Goal: Task Accomplishment & Management: Manage account settings

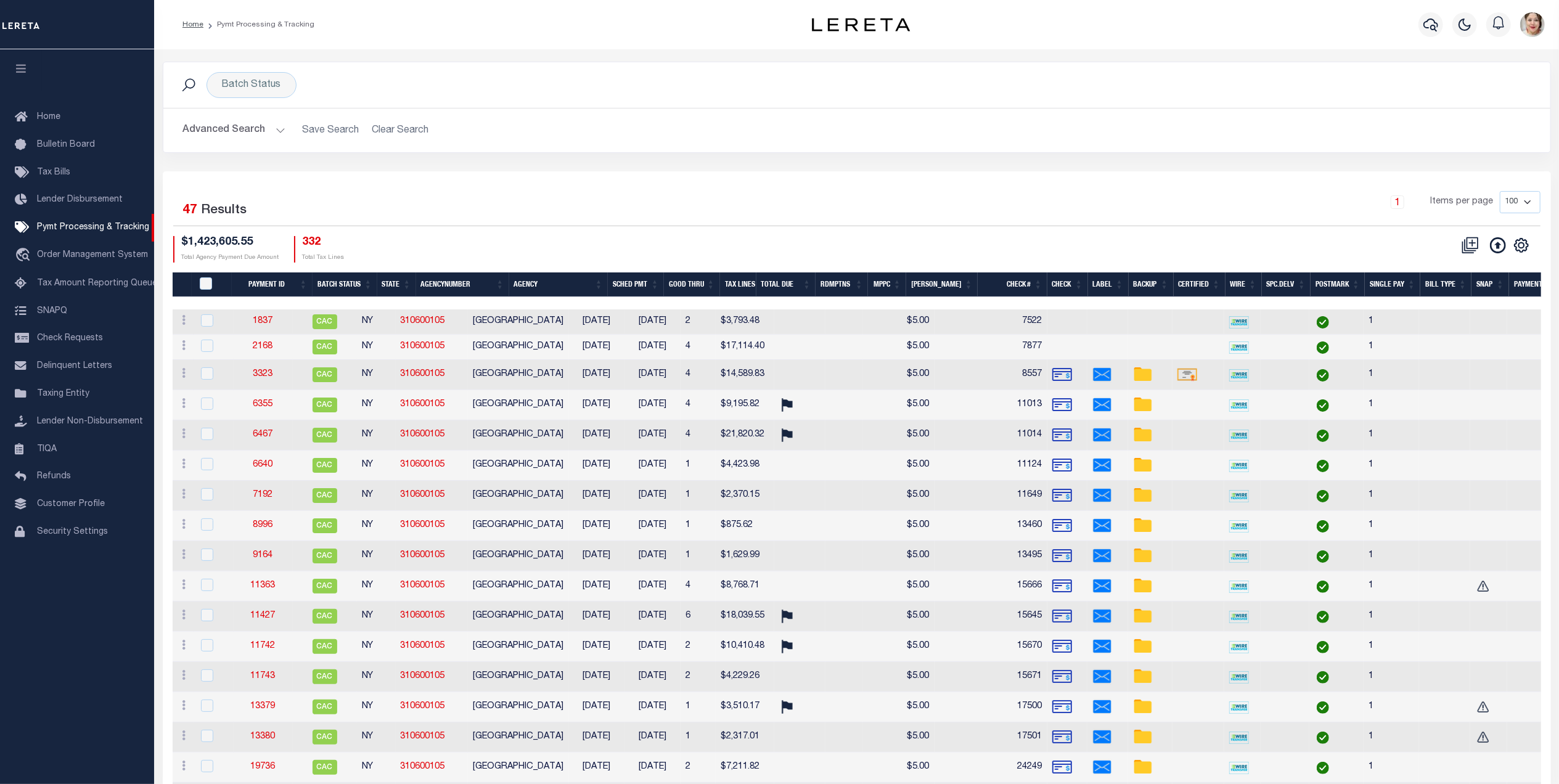
click at [208, 126] on button "Advanced Search" at bounding box center [234, 130] width 102 height 24
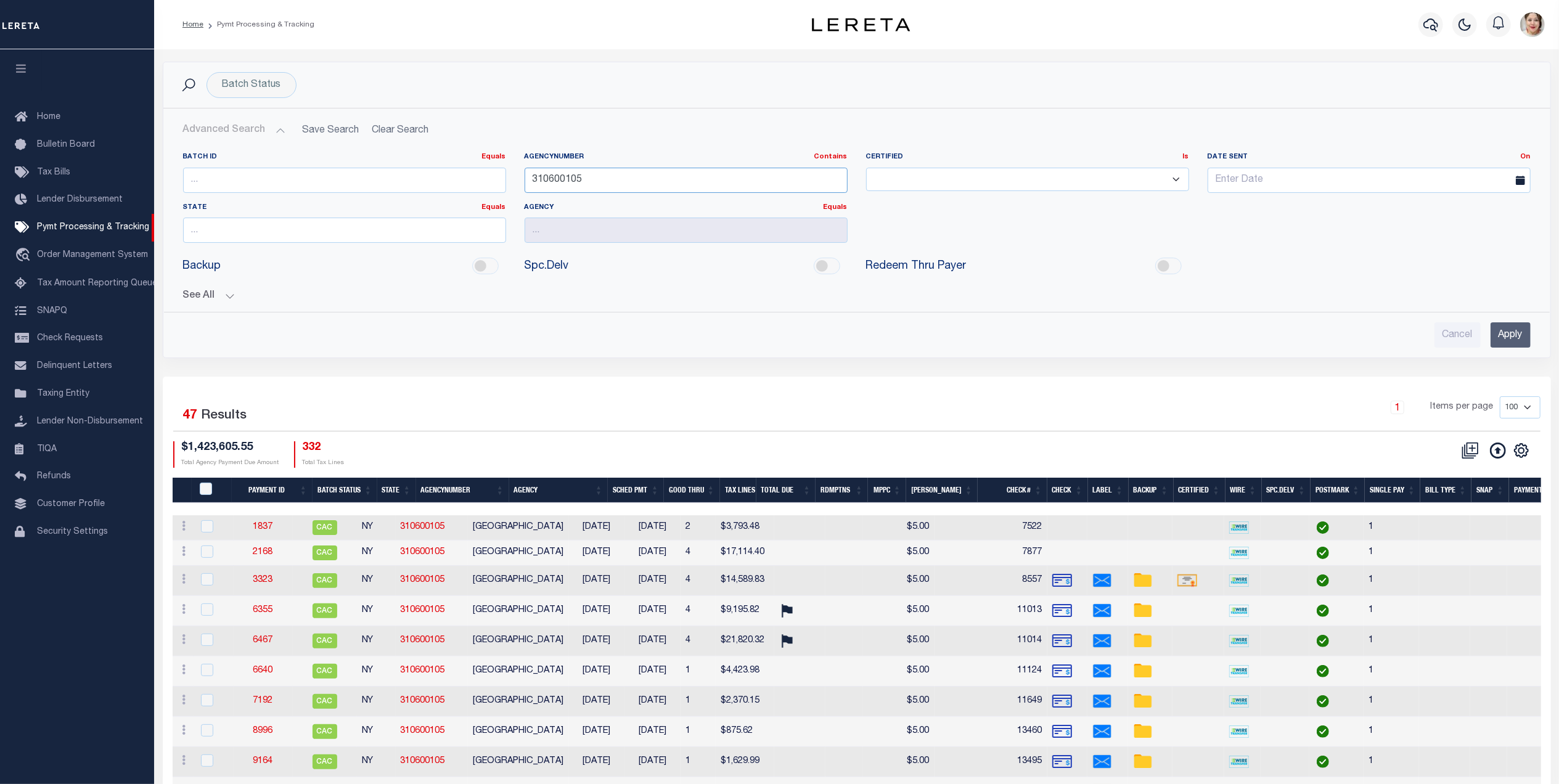
drag, startPoint x: 634, startPoint y: 186, endPoint x: 496, endPoint y: 173, distance: 138.6
click at [496, 173] on div "Batch ID Equals Equals Is Not Equal To Is Greater Than Is Less Than AgencyNumbe…" at bounding box center [856, 202] width 1366 height 100
click at [1505, 339] on input "Apply" at bounding box center [1511, 335] width 40 height 26
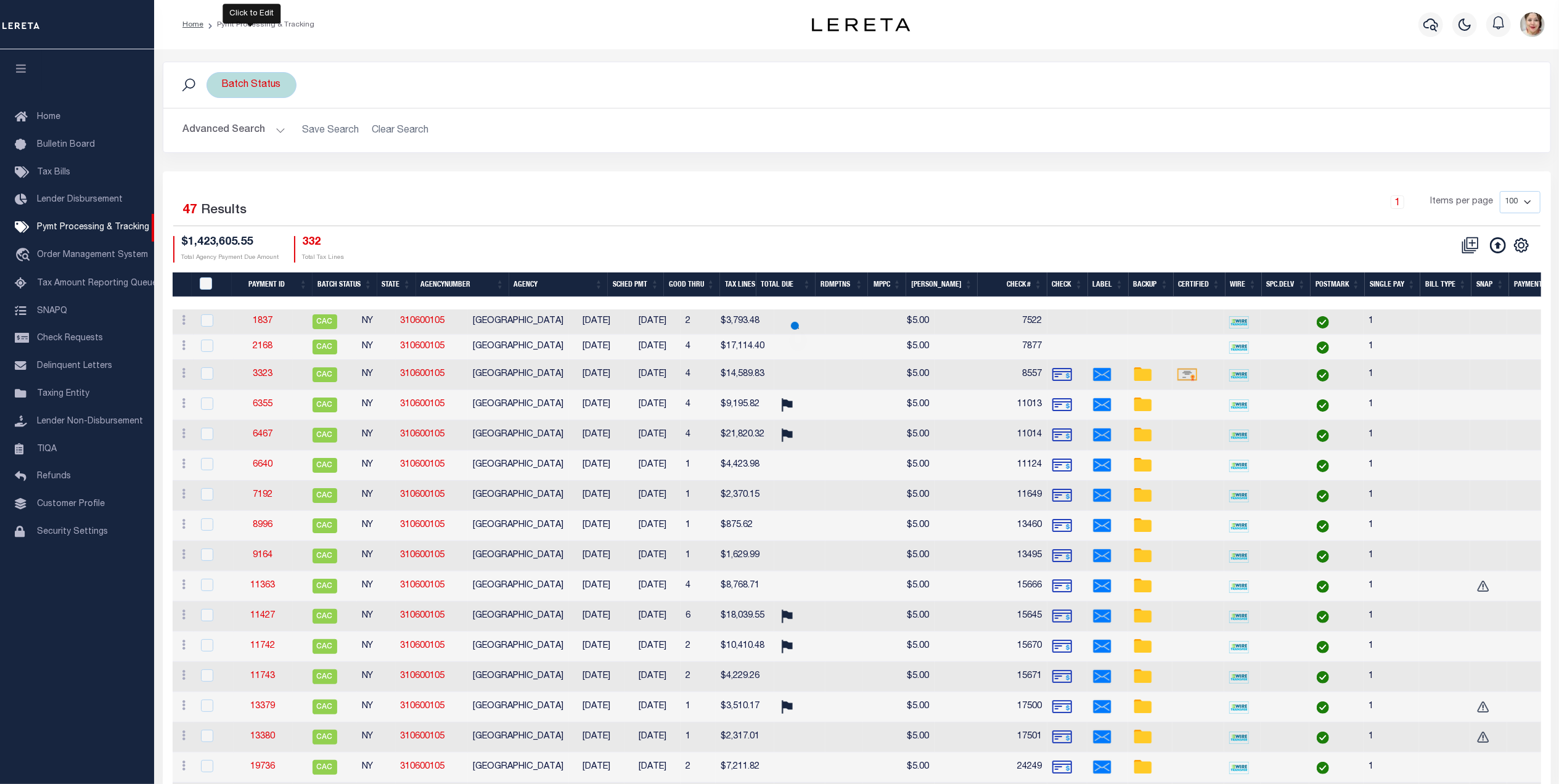
click at [256, 93] on div "Batch Status" at bounding box center [252, 85] width 90 height 26
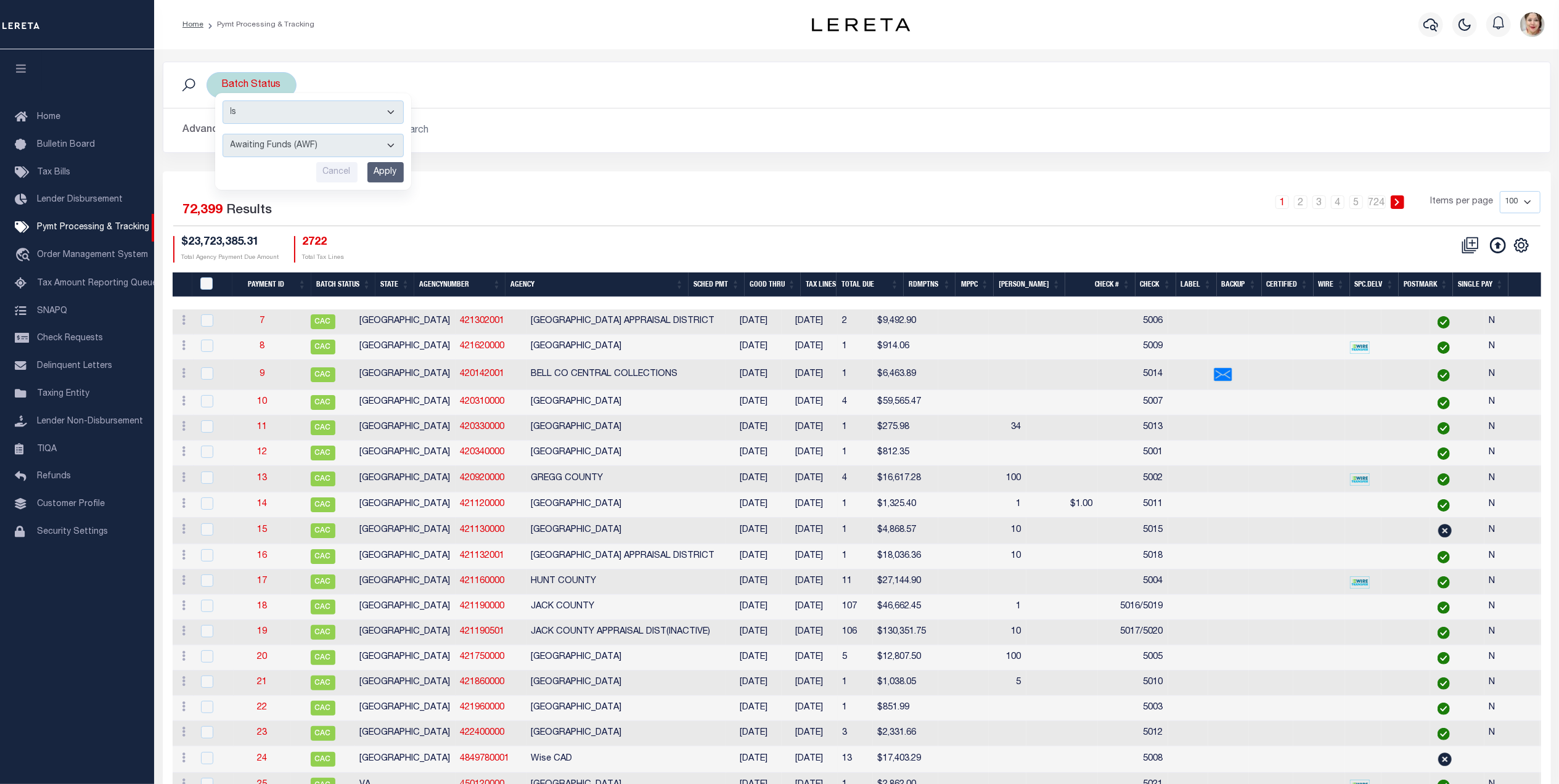
click at [270, 148] on select "Awaiting Funds (AWF) Cleared and Complete (CAC) New Check Needed (NCN) Payment …" at bounding box center [313, 145] width 181 height 24
select select "SFP"
click at [223, 134] on select "Awaiting Funds (AWF) Cleared and Complete (CAC) New Check Needed (NCN) Payment …" at bounding box center [313, 145] width 181 height 24
click at [385, 171] on input "Apply" at bounding box center [385, 172] width 36 height 20
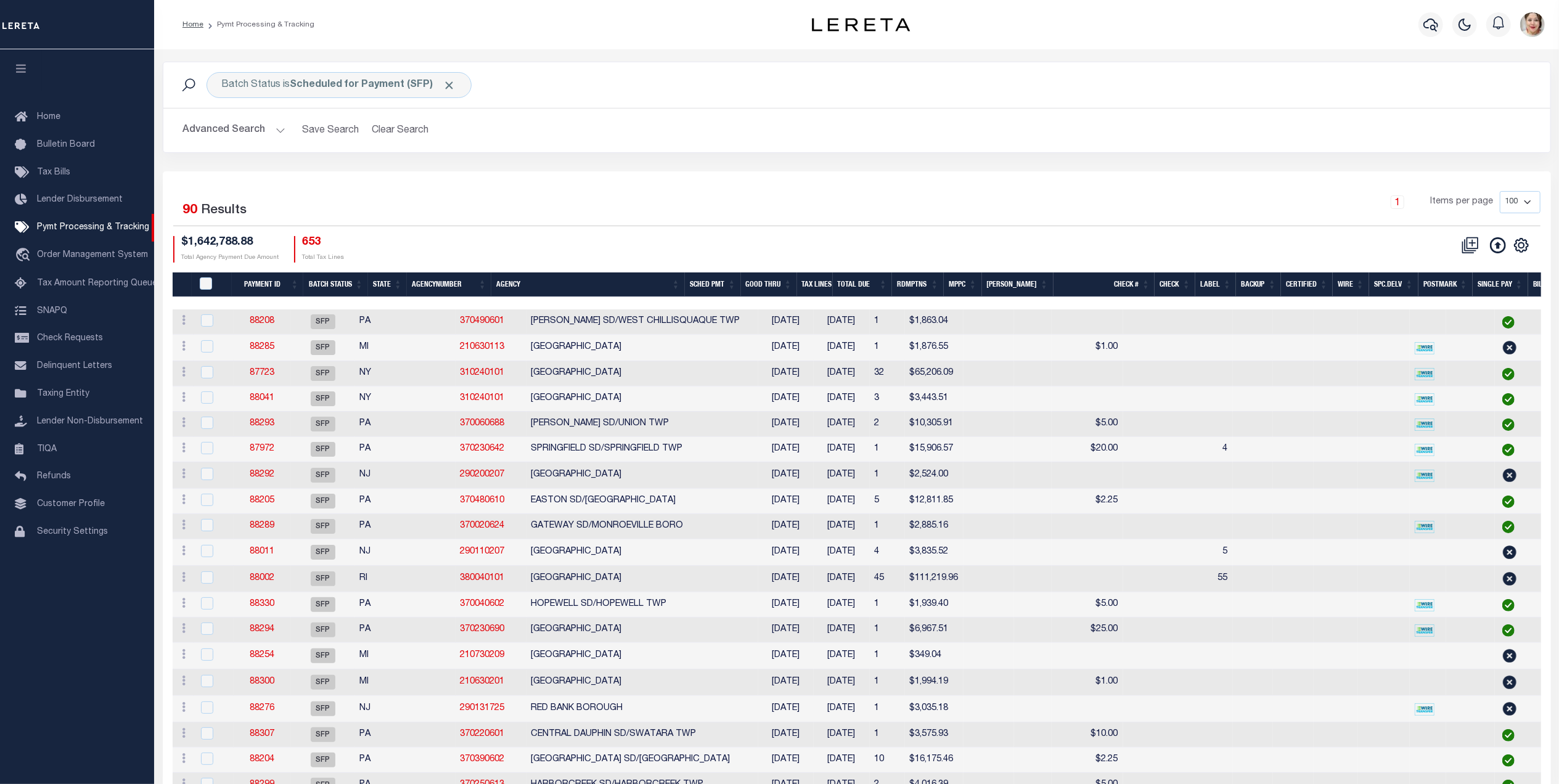
click at [775, 288] on th "Good Thru" at bounding box center [769, 285] width 56 height 26
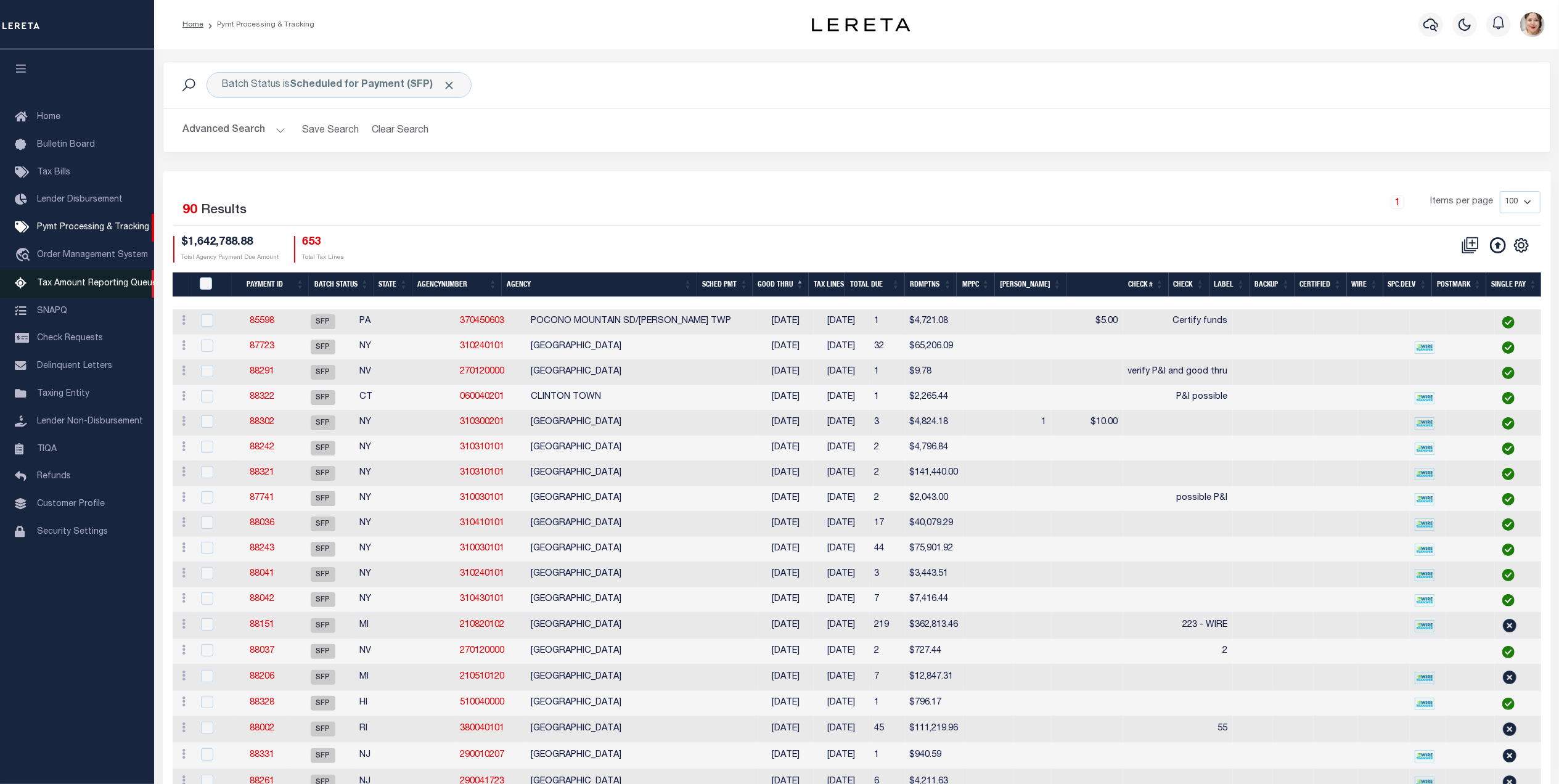
click at [55, 281] on span "Tax Amount Reporting Queue" at bounding box center [97, 283] width 120 height 9
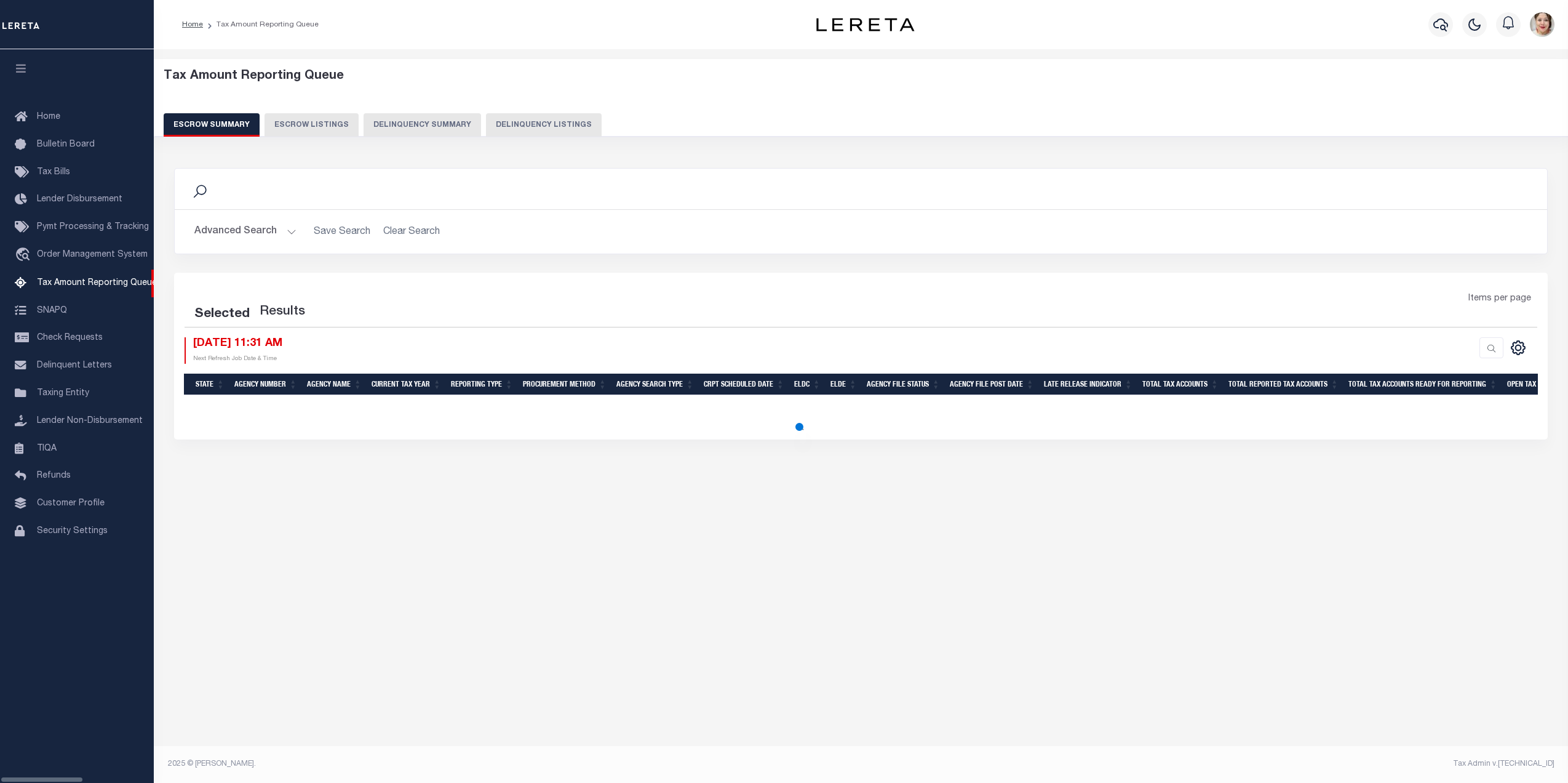
select select "100"
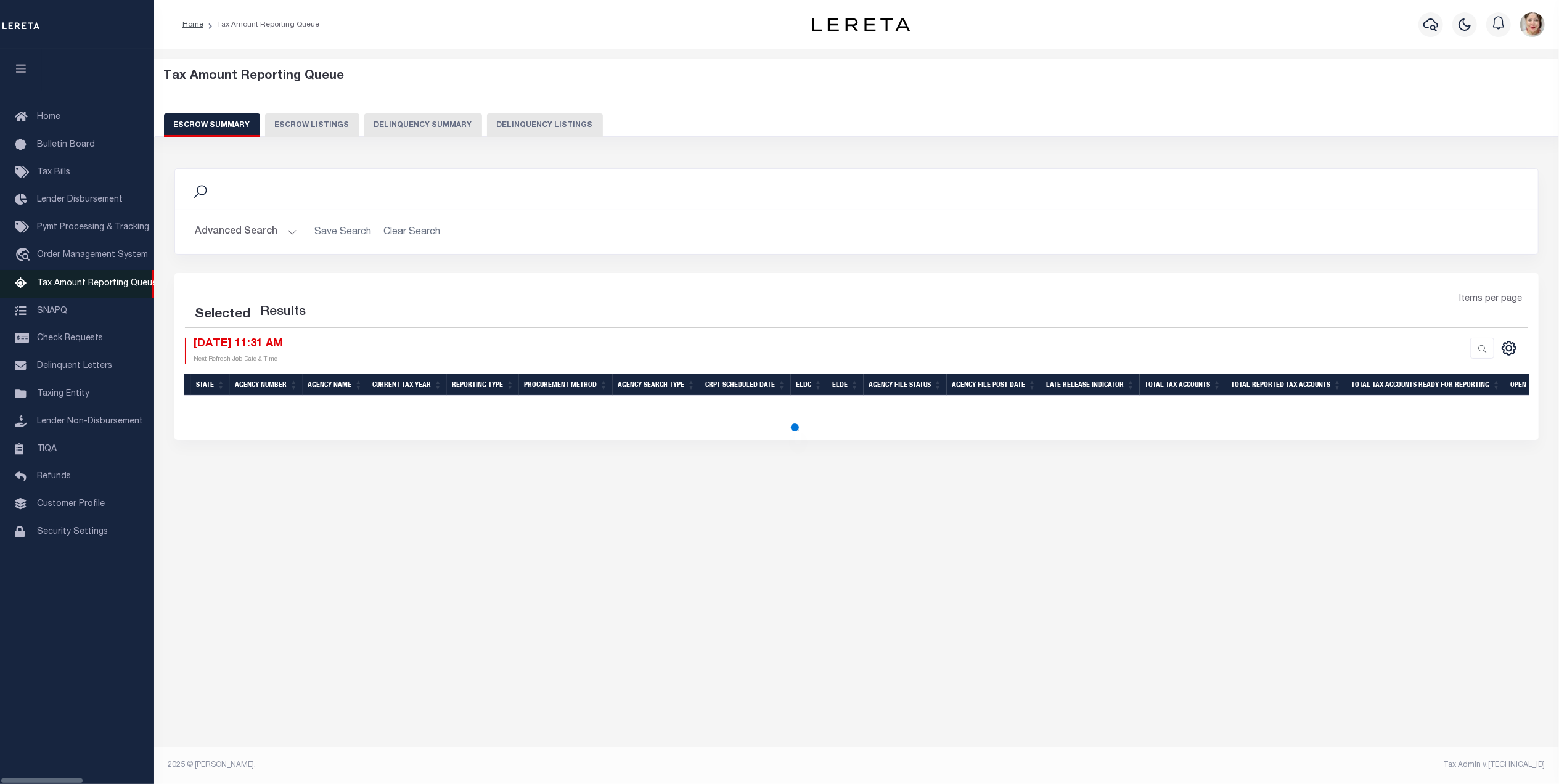
select select "100"
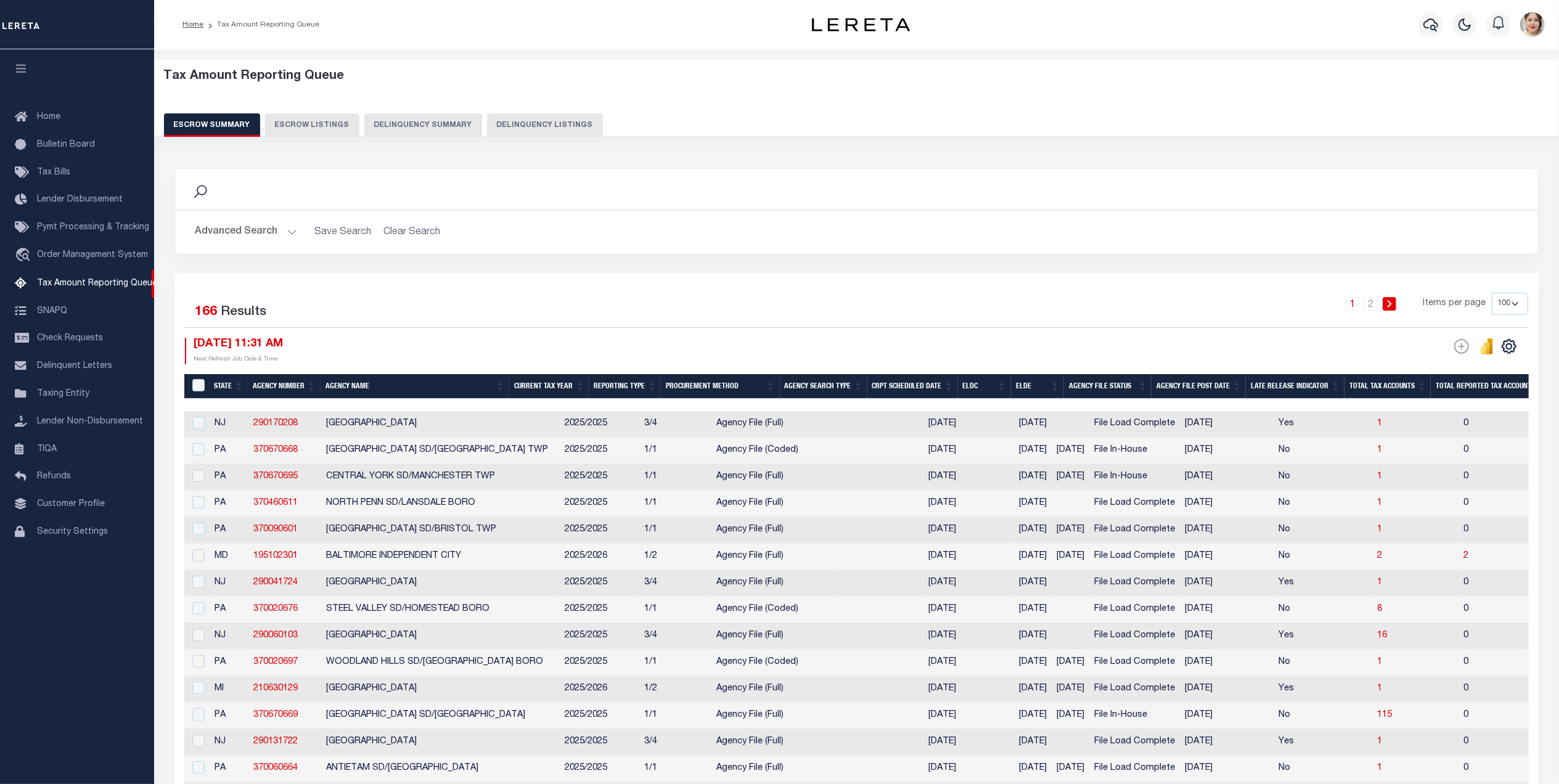
click at [266, 230] on button "Advanced Search" at bounding box center [246, 232] width 102 height 24
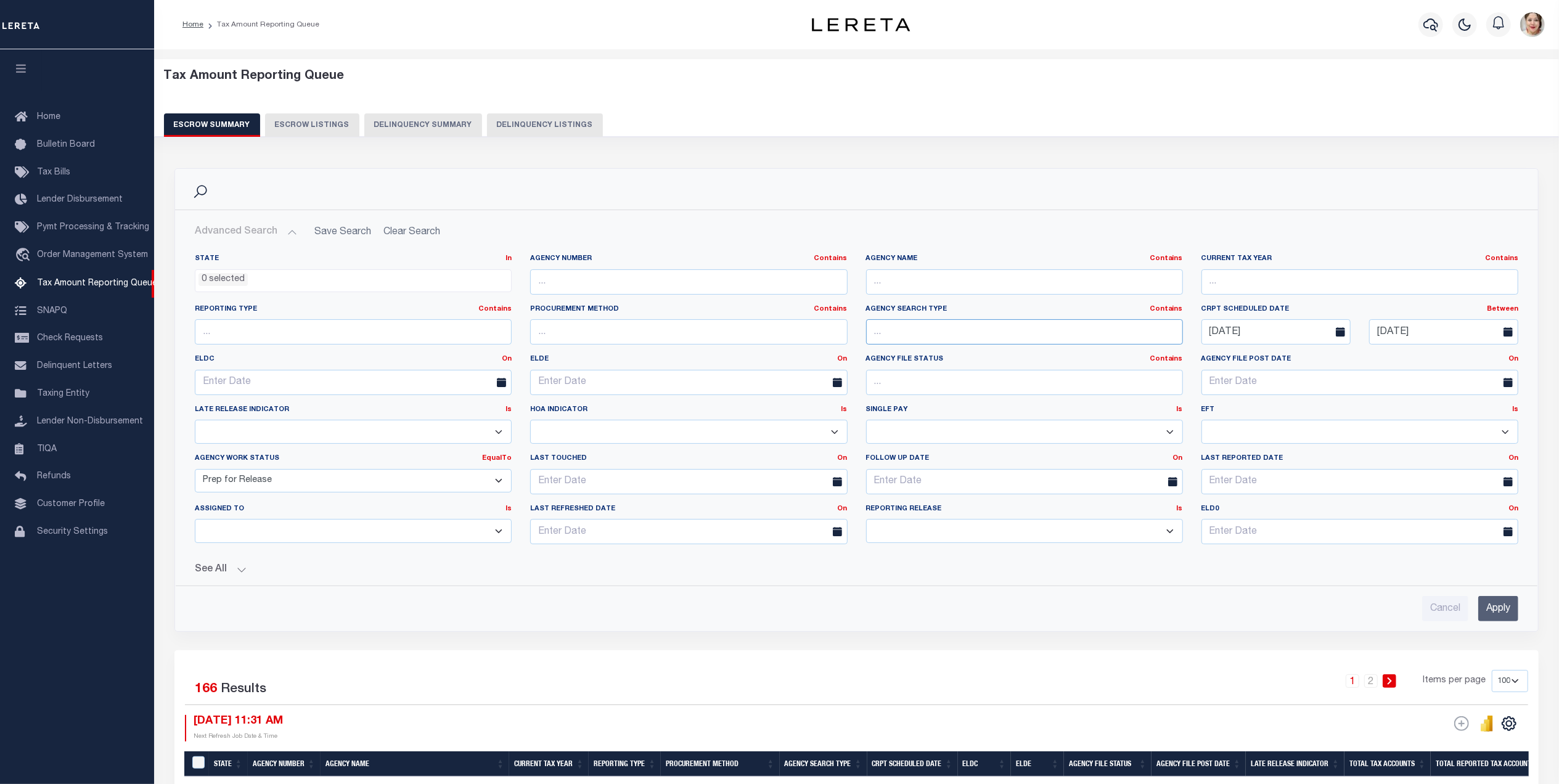
click at [950, 338] on input "text" at bounding box center [1024, 332] width 317 height 26
type input "file load complete"
click at [1503, 609] on input "Apply" at bounding box center [1498, 609] width 40 height 26
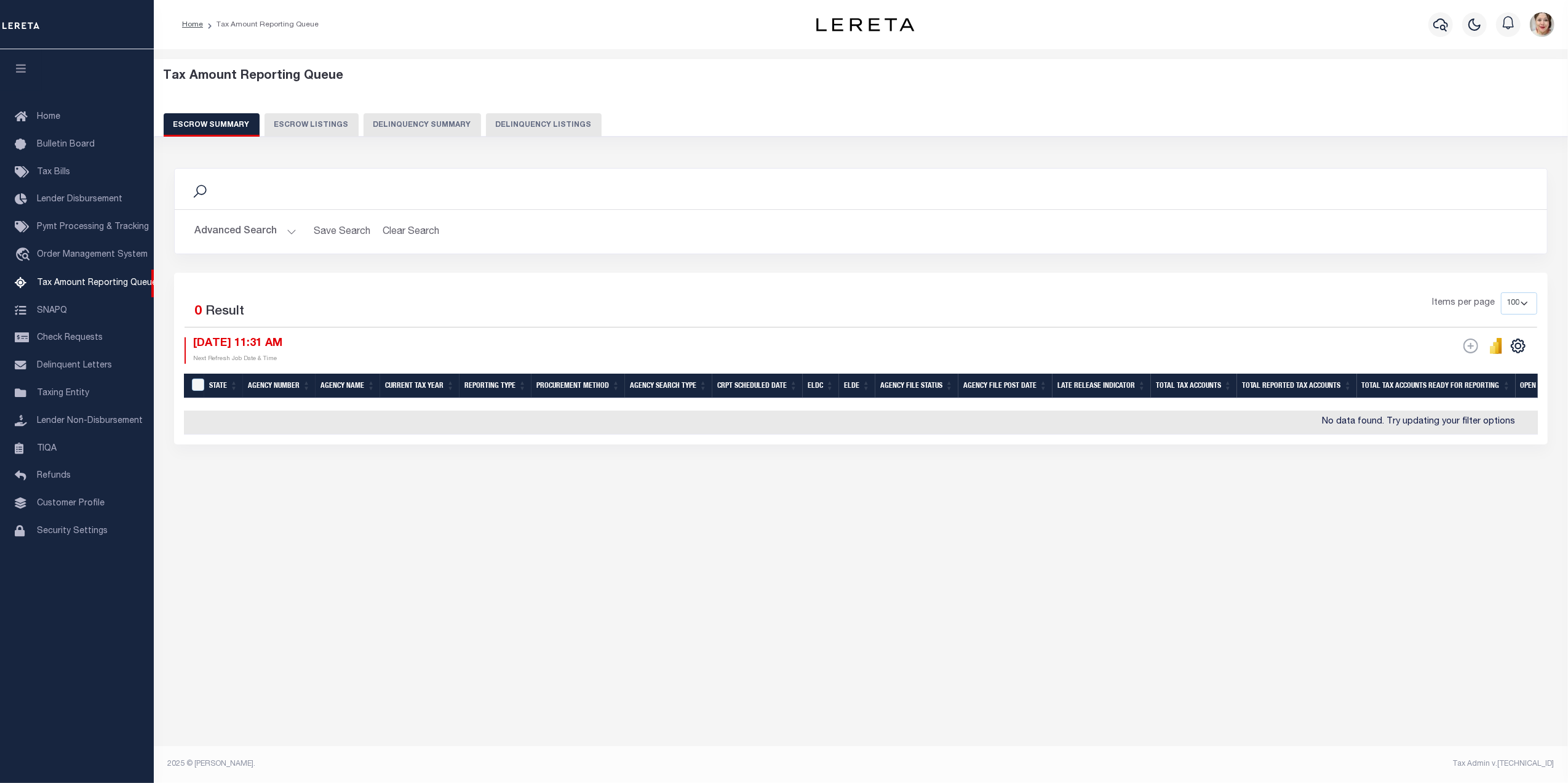
click at [230, 232] on button "Advanced Search" at bounding box center [246, 232] width 102 height 24
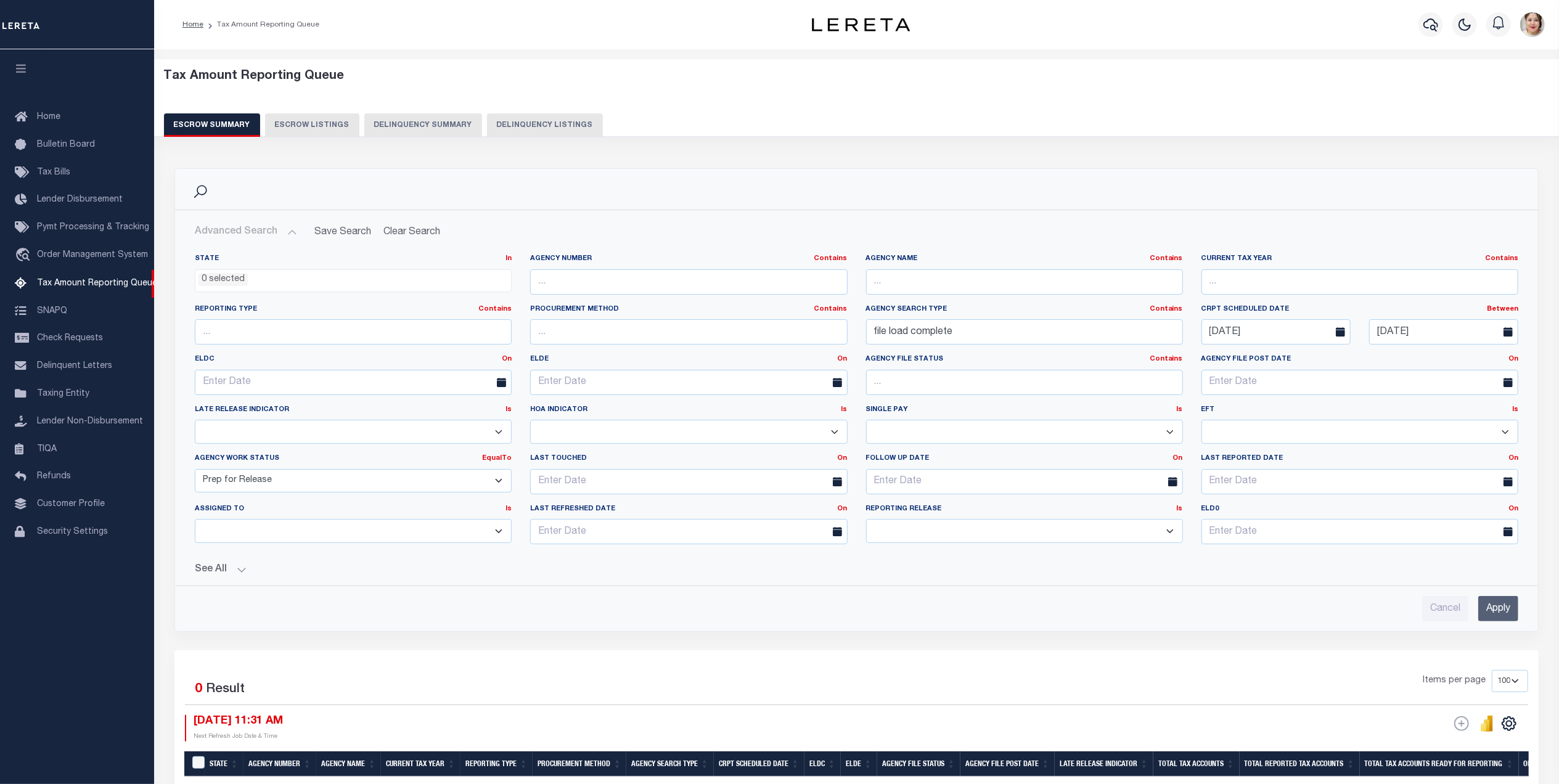
click at [202, 570] on button "See All" at bounding box center [857, 570] width 1324 height 11
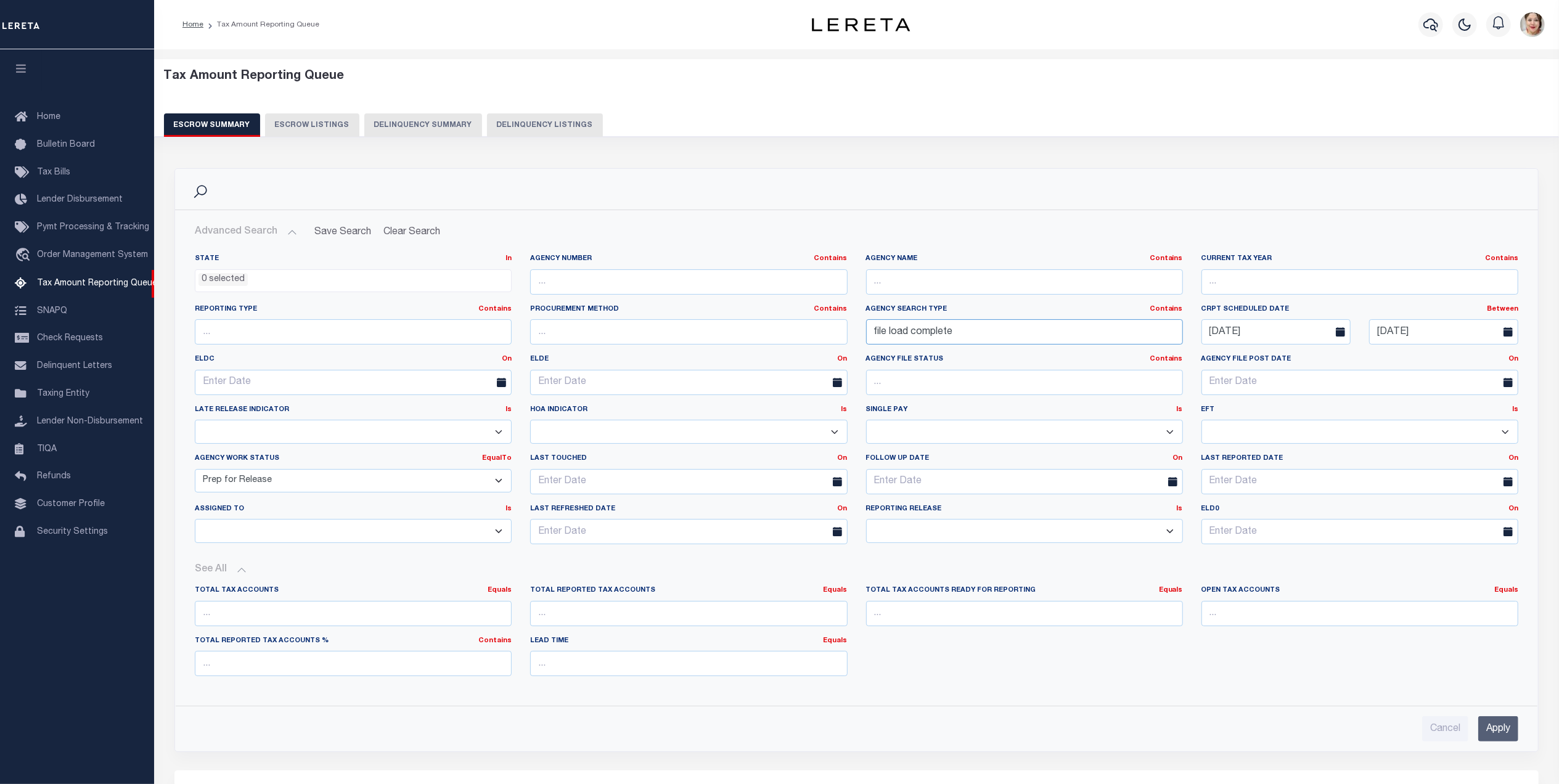
drag, startPoint x: 993, startPoint y: 336, endPoint x: 841, endPoint y: 326, distance: 152.3
click at [841, 326] on div "State In In AK AL AR AZ CA CO CT DC DE FL GA GU HI IA ID IL IN KS [GEOGRAPHIC_D…" at bounding box center [856, 404] width 1342 height 300
click at [1492, 736] on input "Apply" at bounding box center [1498, 729] width 40 height 26
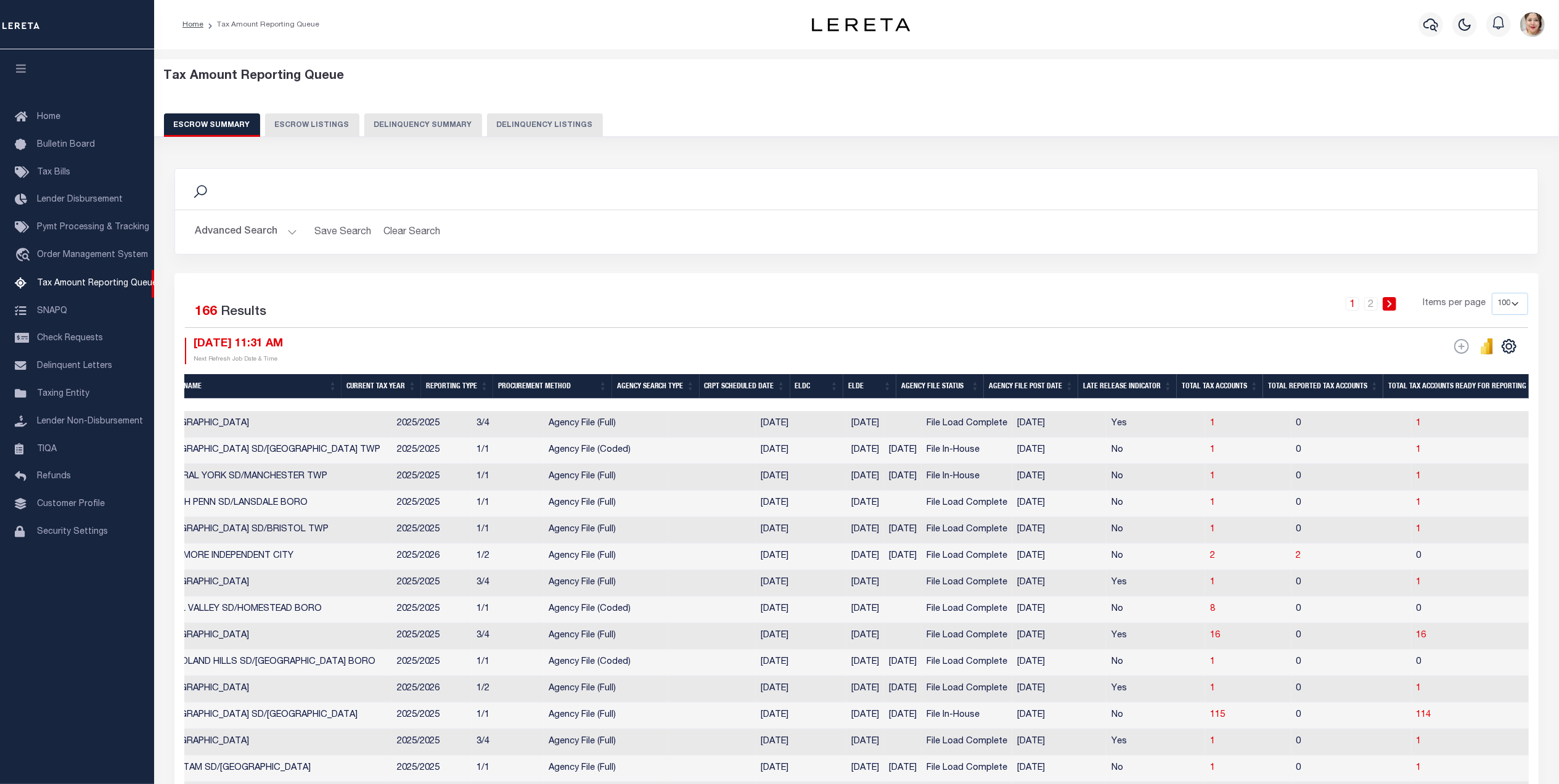
scroll to position [0, 23]
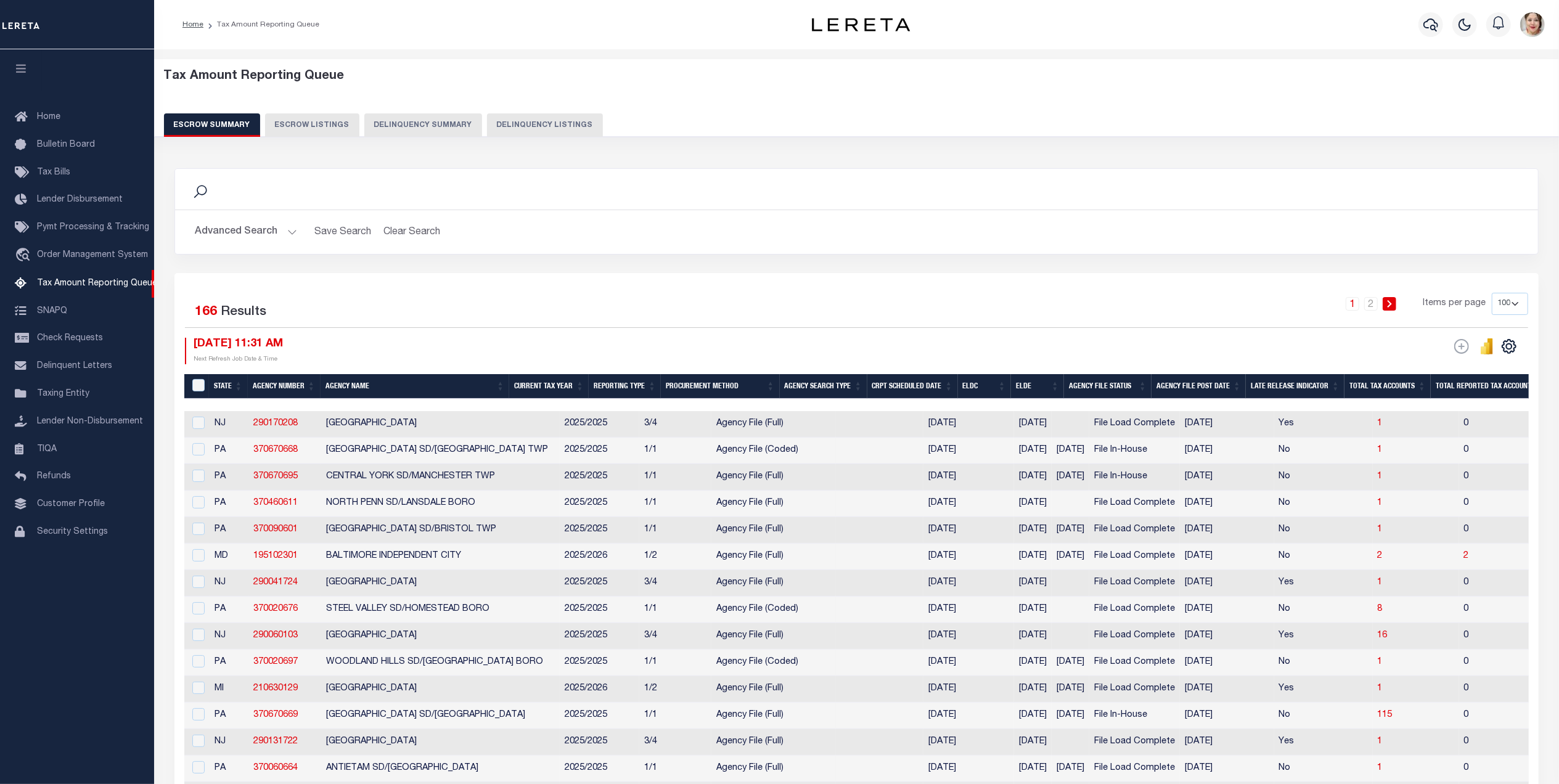
click at [237, 235] on button "Advanced Search" at bounding box center [246, 232] width 102 height 24
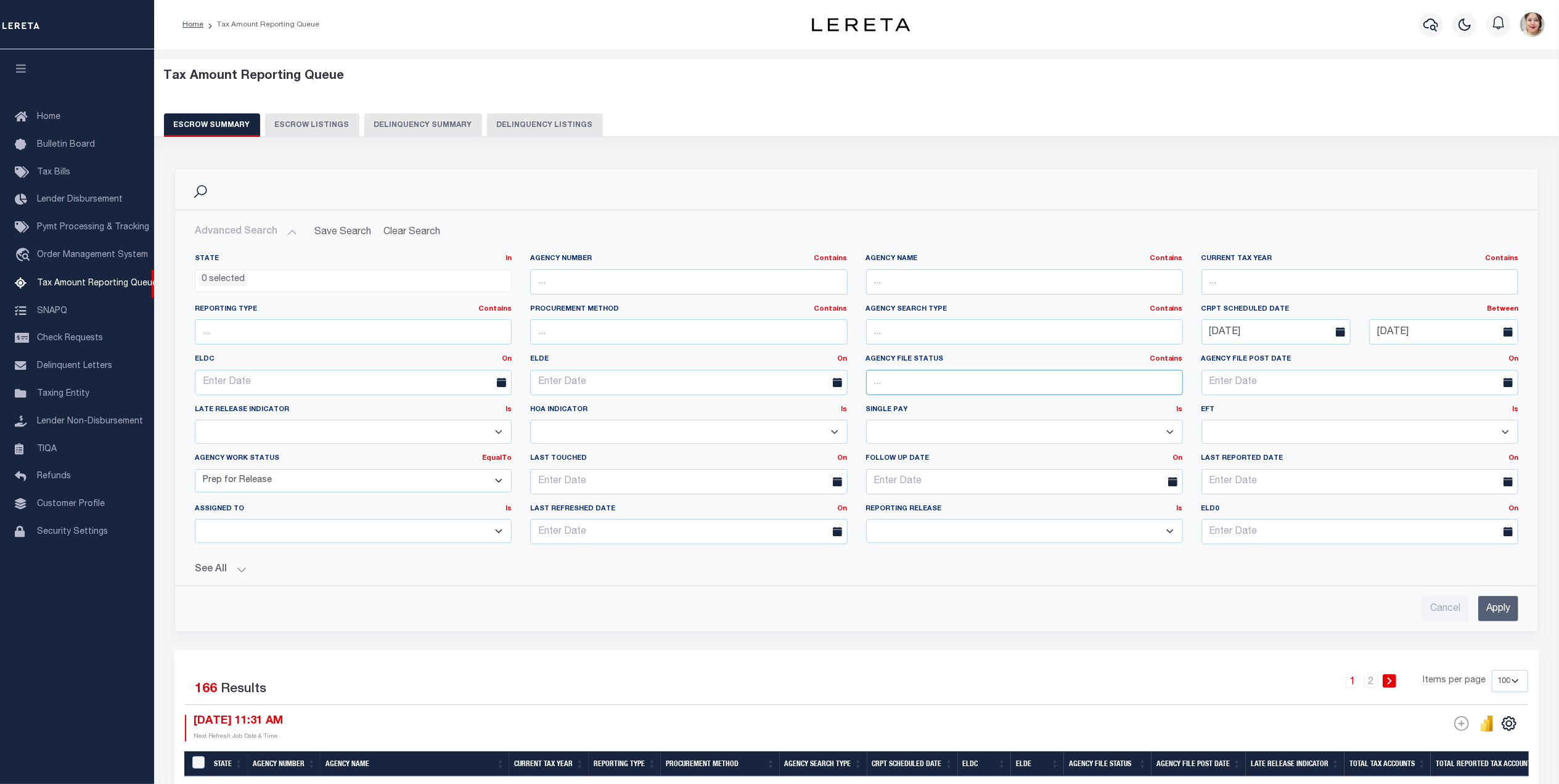
click at [913, 378] on input "text" at bounding box center [1024, 383] width 317 height 26
type input "file load complete"
click at [1511, 612] on input "Apply" at bounding box center [1498, 609] width 40 height 26
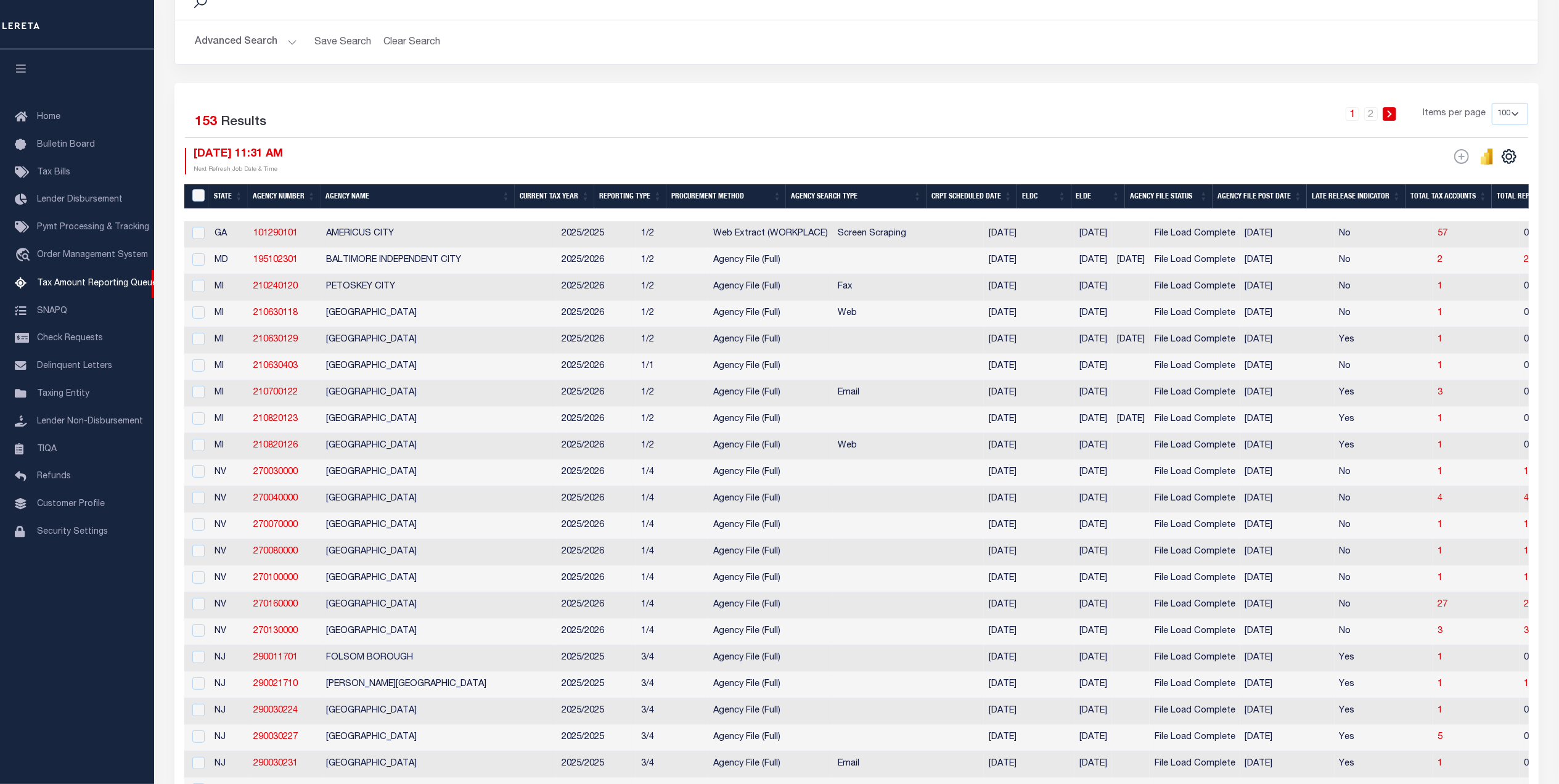
click at [1108, 196] on th "ELDE" at bounding box center [1098, 197] width 54 height 26
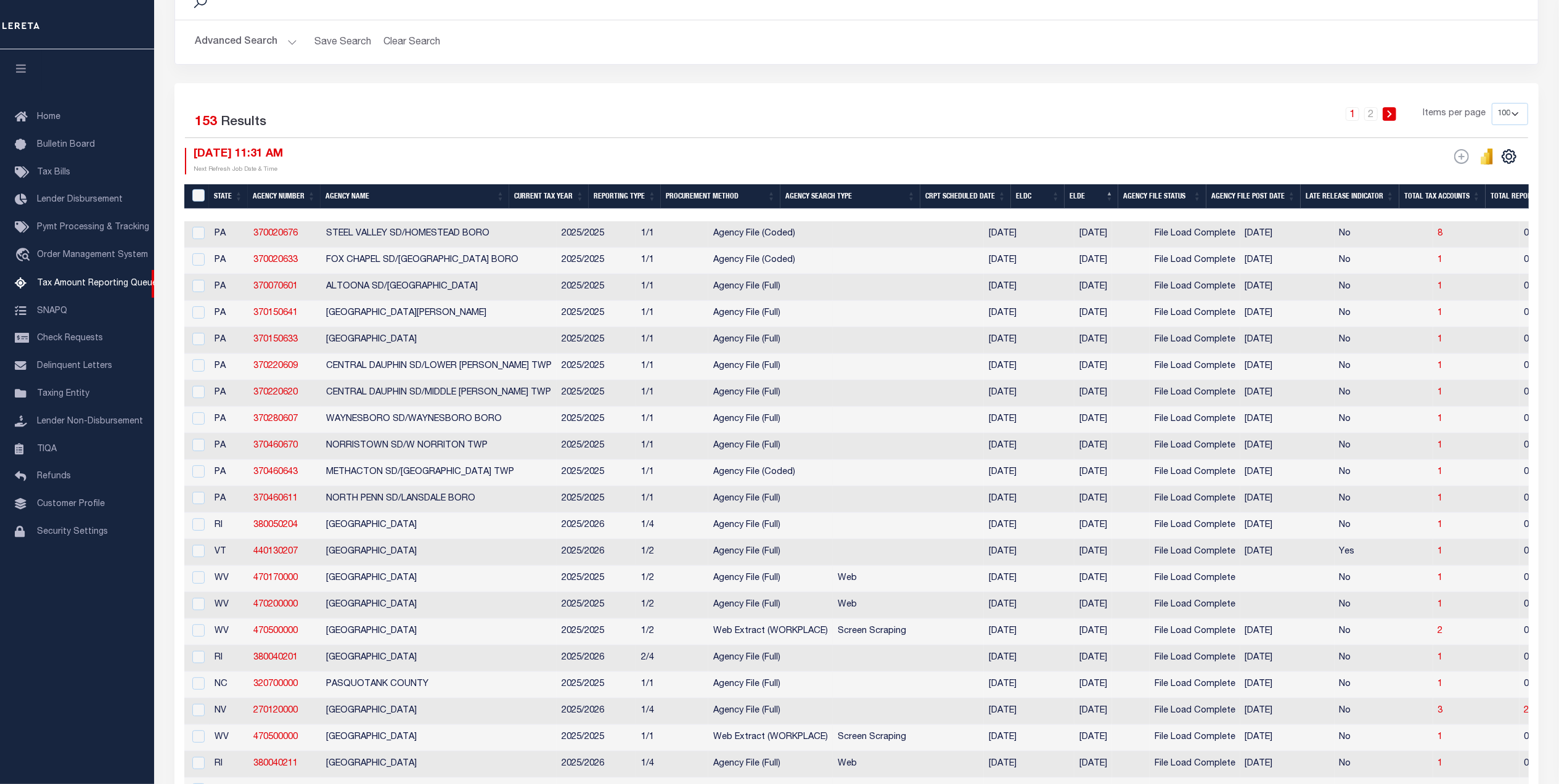
click at [235, 52] on button "Advanced Search" at bounding box center [246, 42] width 102 height 24
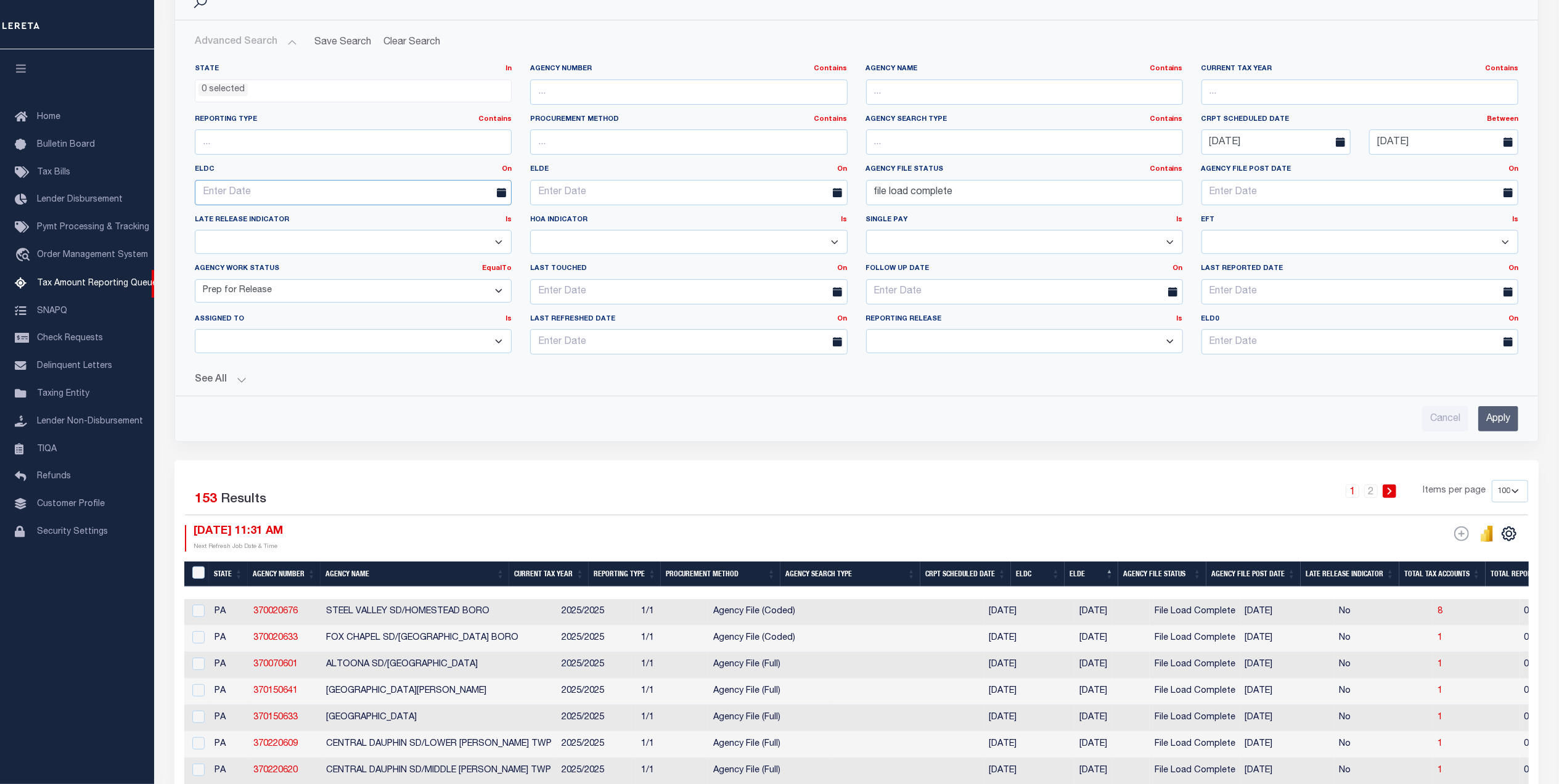
click at [312, 183] on input "text" at bounding box center [353, 193] width 317 height 26
click at [373, 225] on icon at bounding box center [374, 222] width 9 height 9
click at [211, 225] on span at bounding box center [205, 219] width 21 height 21
select select "7"
click at [343, 363] on span "29" at bounding box center [344, 360] width 24 height 24
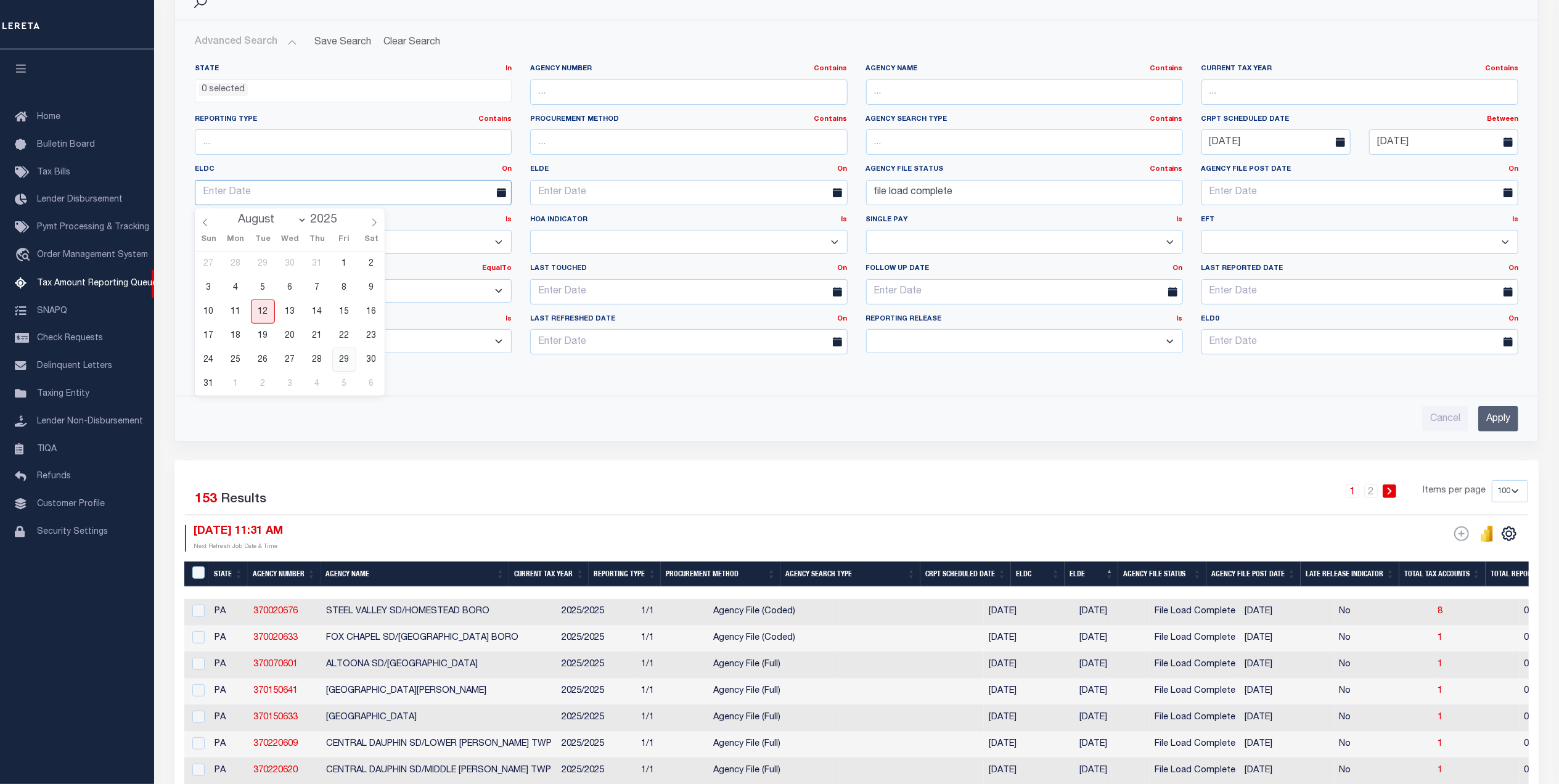
type input "08-29-2025"
click at [1497, 432] on input "Apply" at bounding box center [1498, 419] width 40 height 26
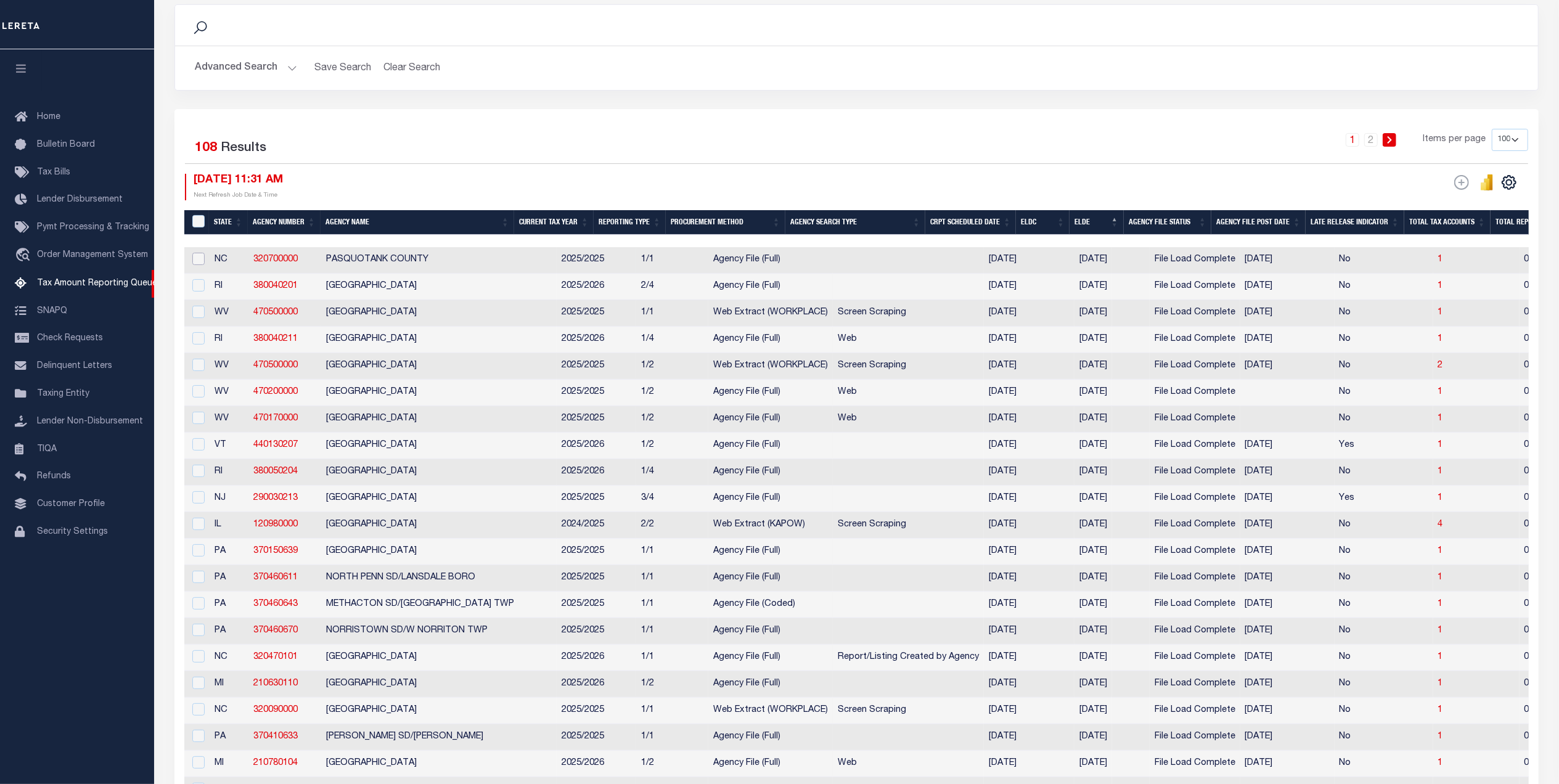
click at [195, 260] on input "checkbox" at bounding box center [198, 259] width 12 height 12
checkbox input "true"
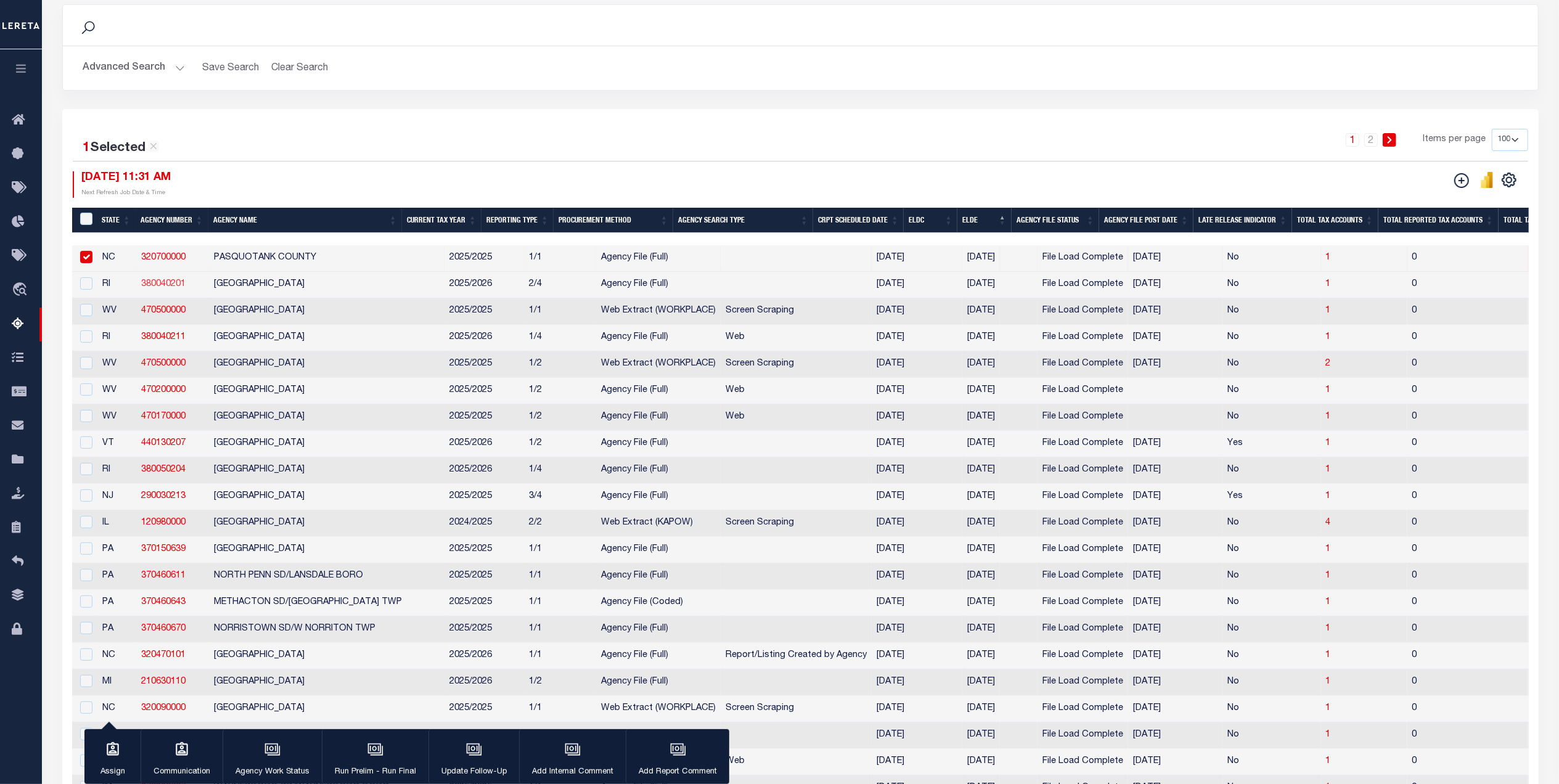
click at [196, 284] on td "380040201" at bounding box center [173, 284] width 73 height 26
checkbox input "true"
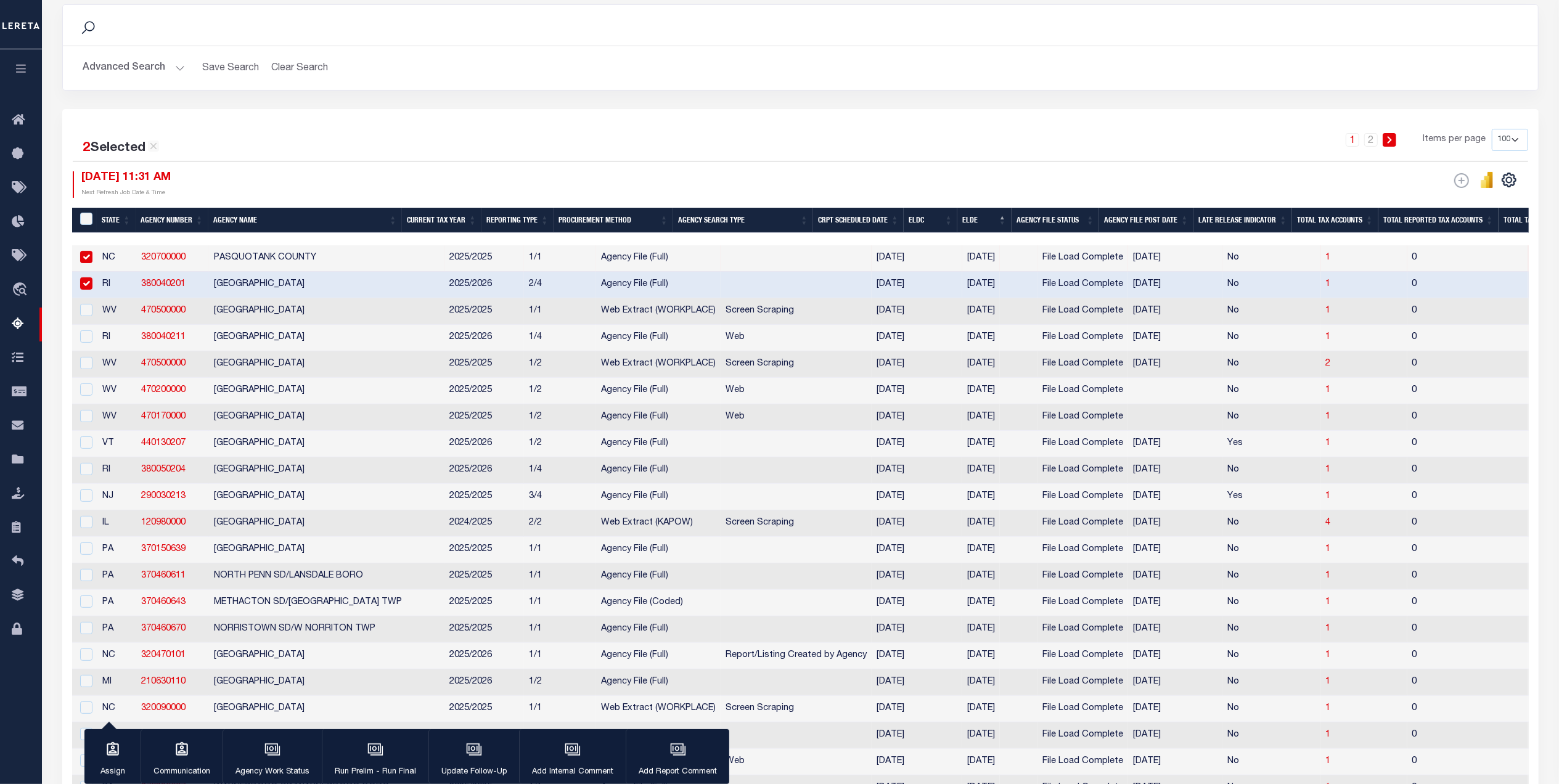
click at [96, 316] on td at bounding box center [85, 311] width 26 height 26
checkbox input "true"
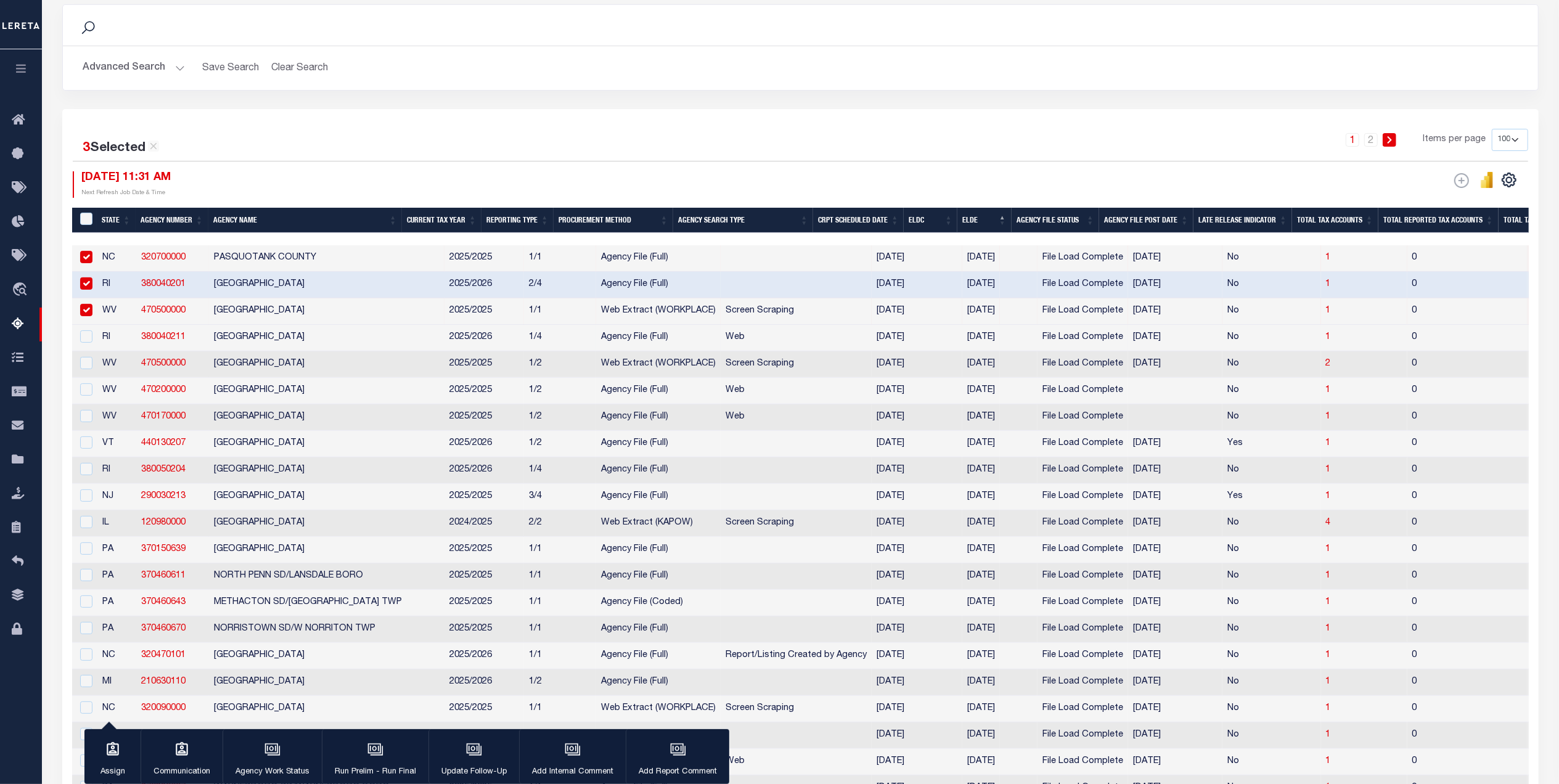
click at [95, 341] on td at bounding box center [85, 338] width 26 height 26
checkbox input "true"
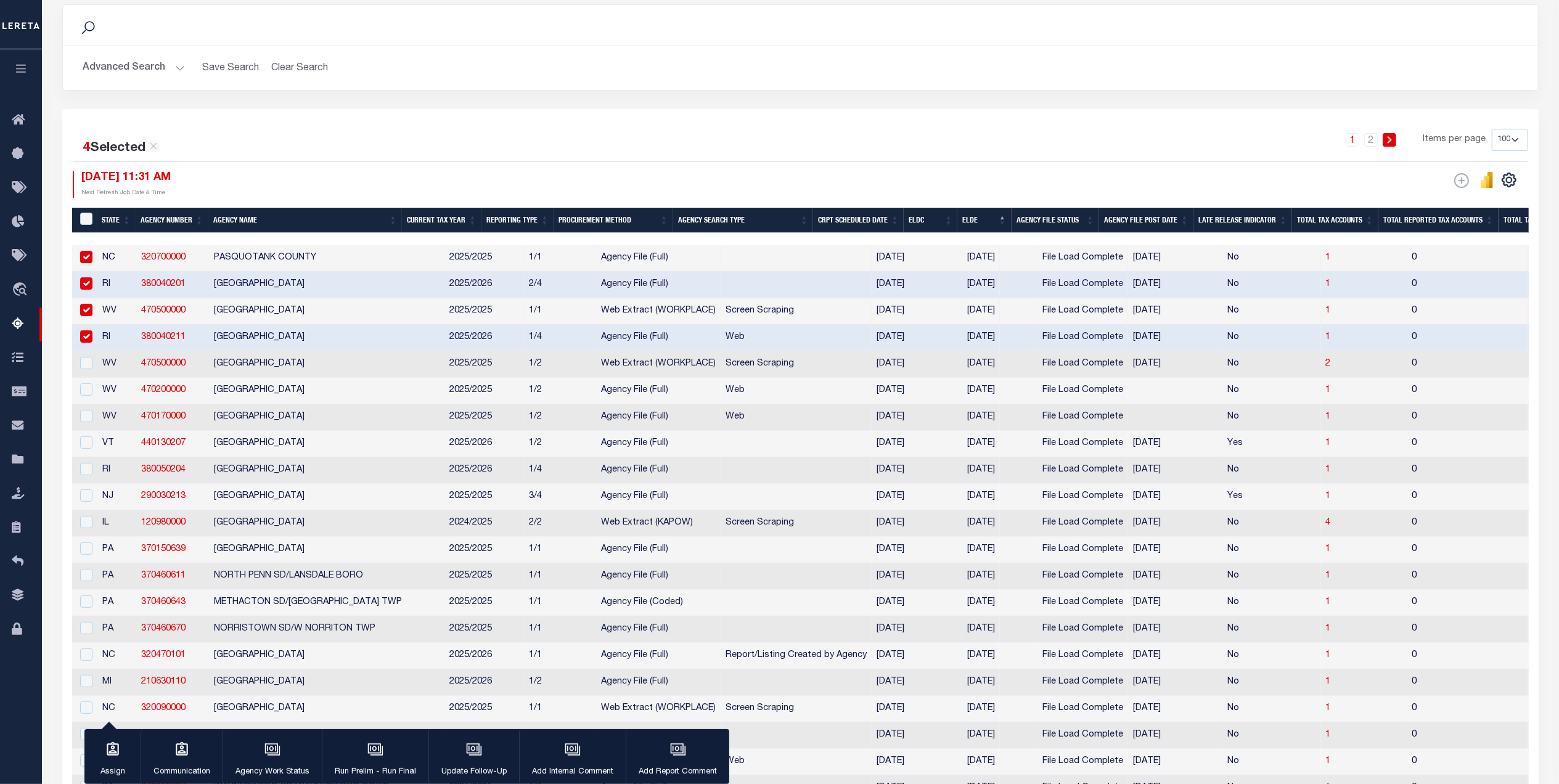
click at [99, 378] on td "WV" at bounding box center [117, 364] width 39 height 26
checkbox input "true"
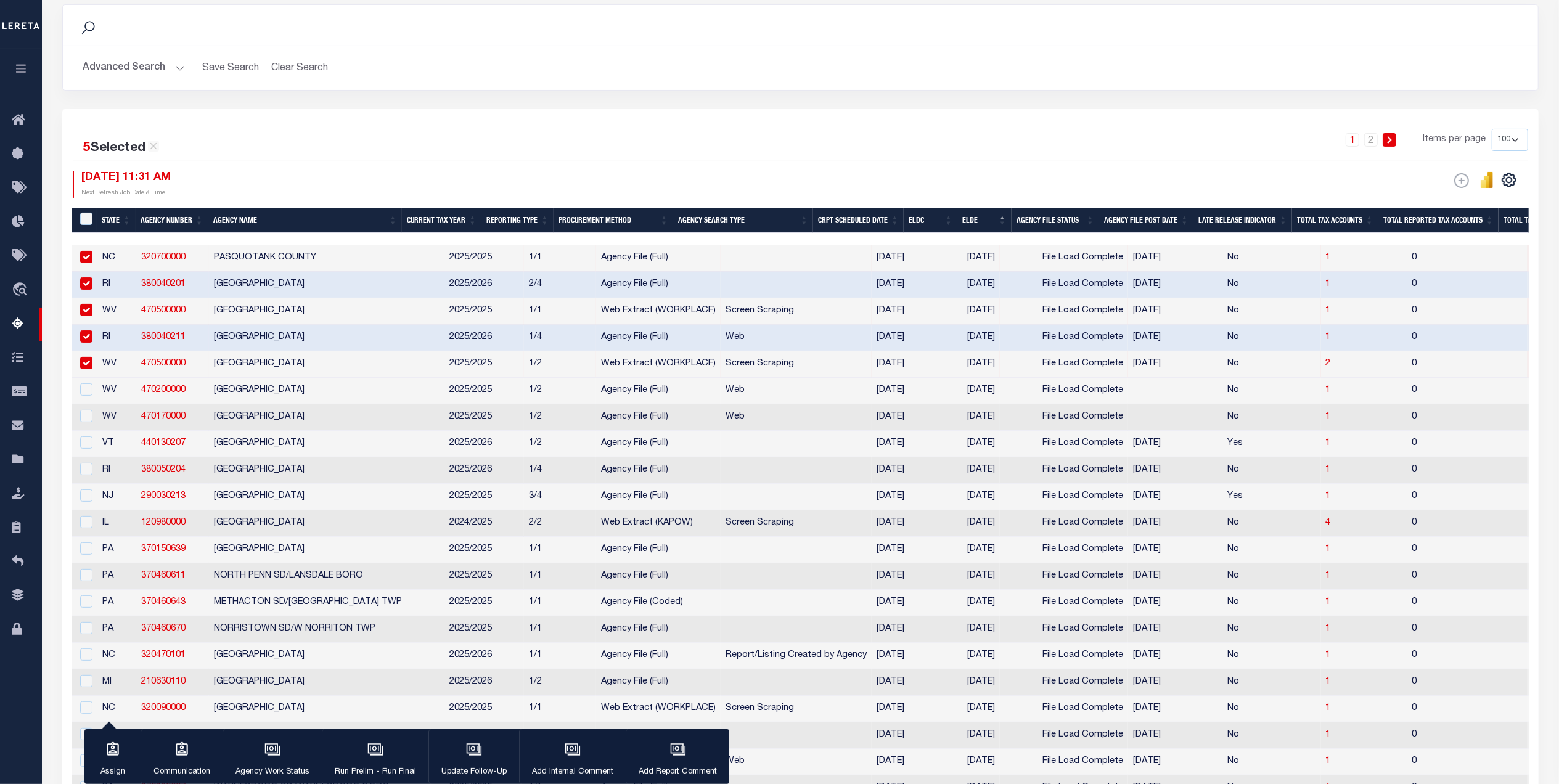
click at [102, 410] on td "WV" at bounding box center [117, 417] width 39 height 26
checkbox input "true"
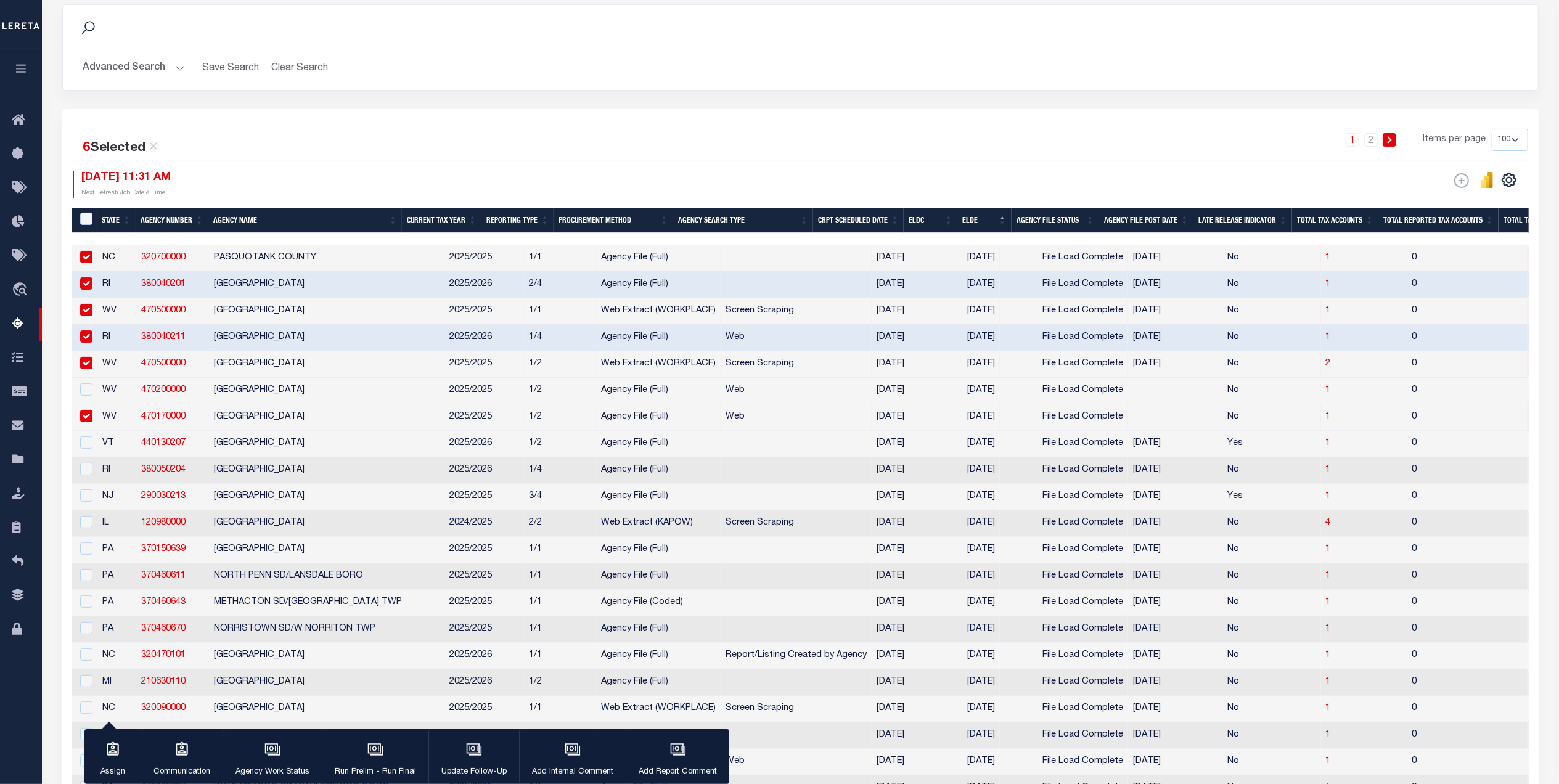
click at [106, 400] on td "WV" at bounding box center [117, 391] width 39 height 26
checkbox input "true"
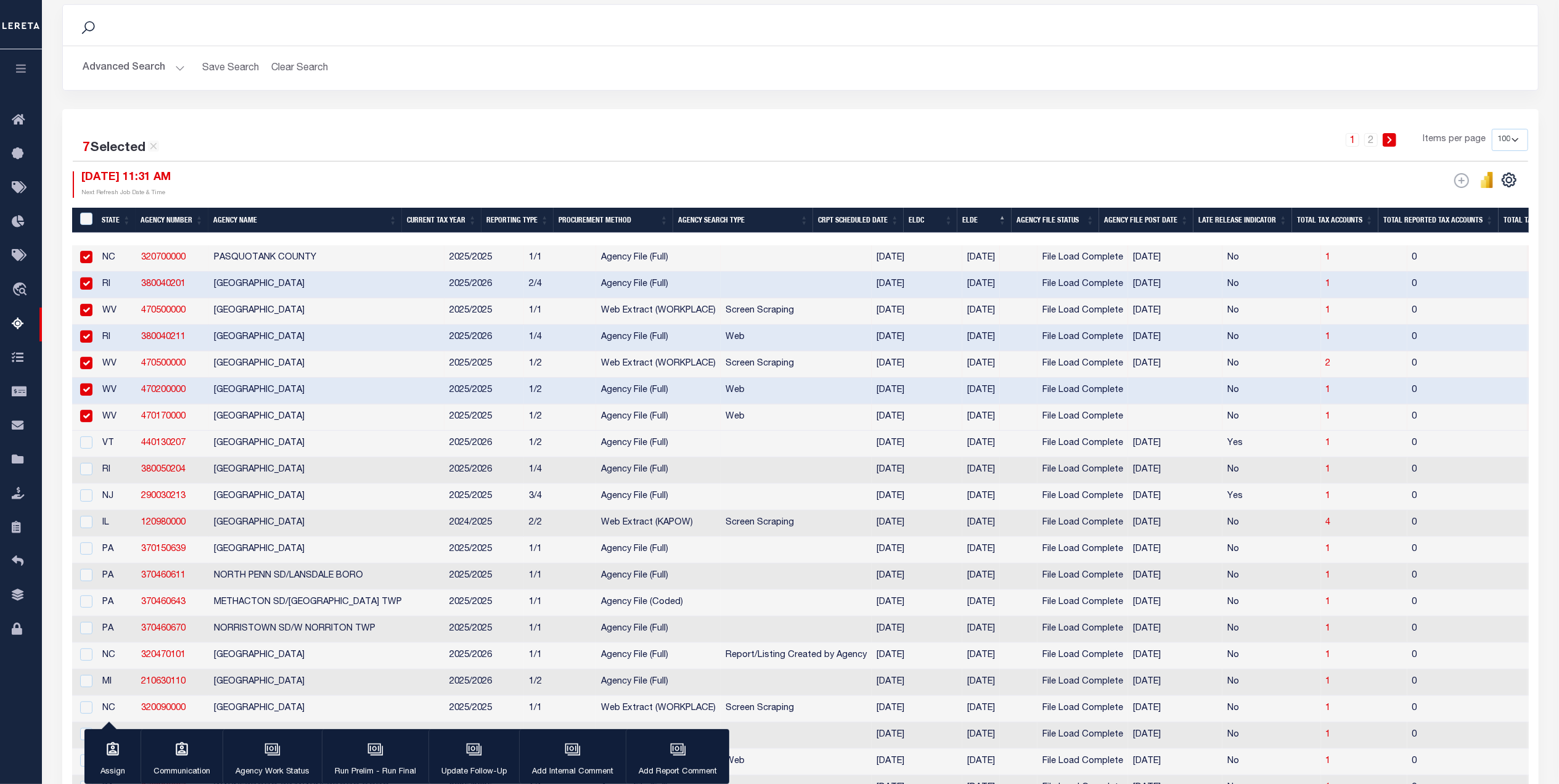
click at [109, 447] on td "VT" at bounding box center [117, 444] width 39 height 26
checkbox input "true"
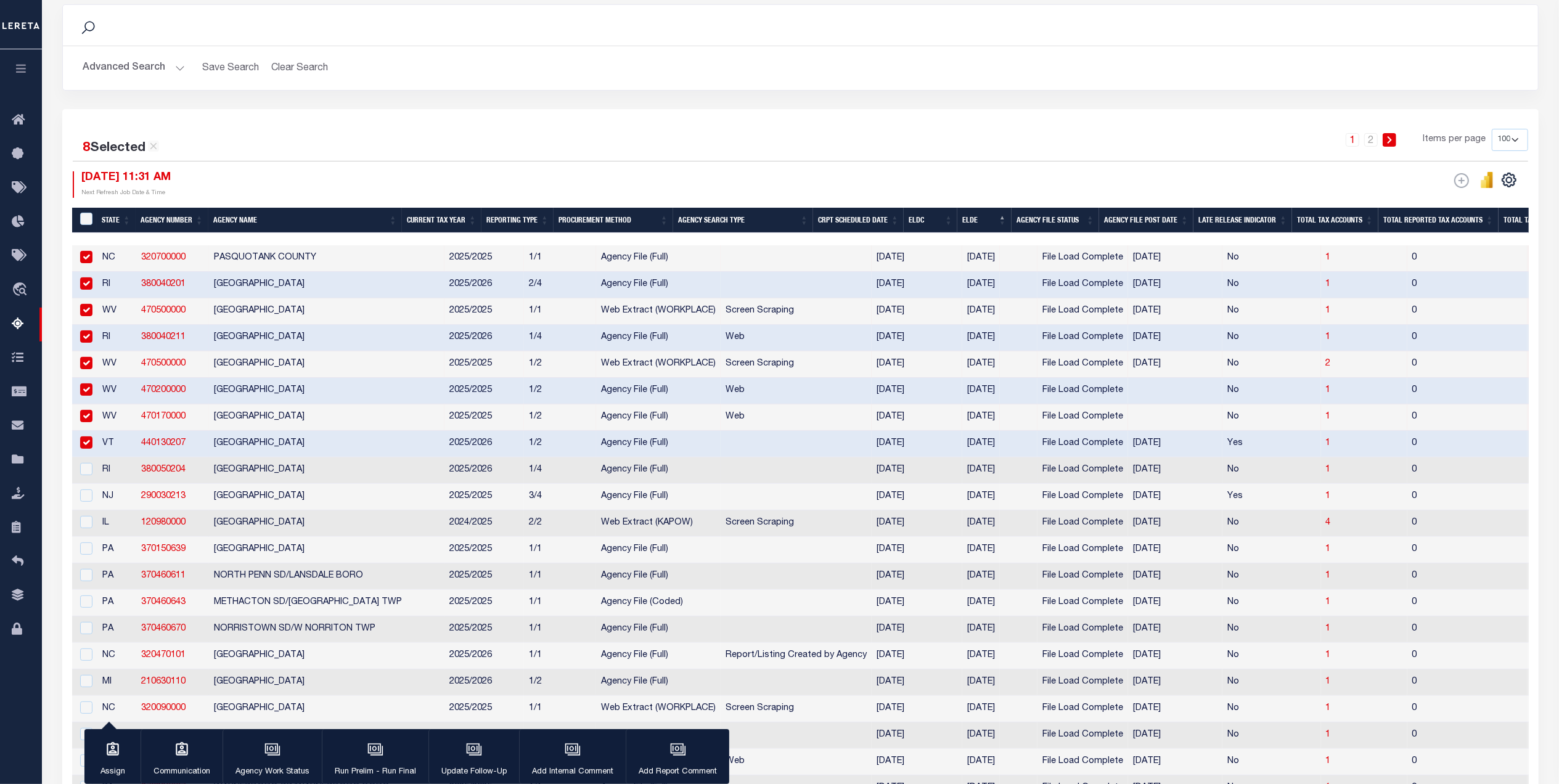
click at [111, 481] on td "RI" at bounding box center [117, 470] width 39 height 26
checkbox input "true"
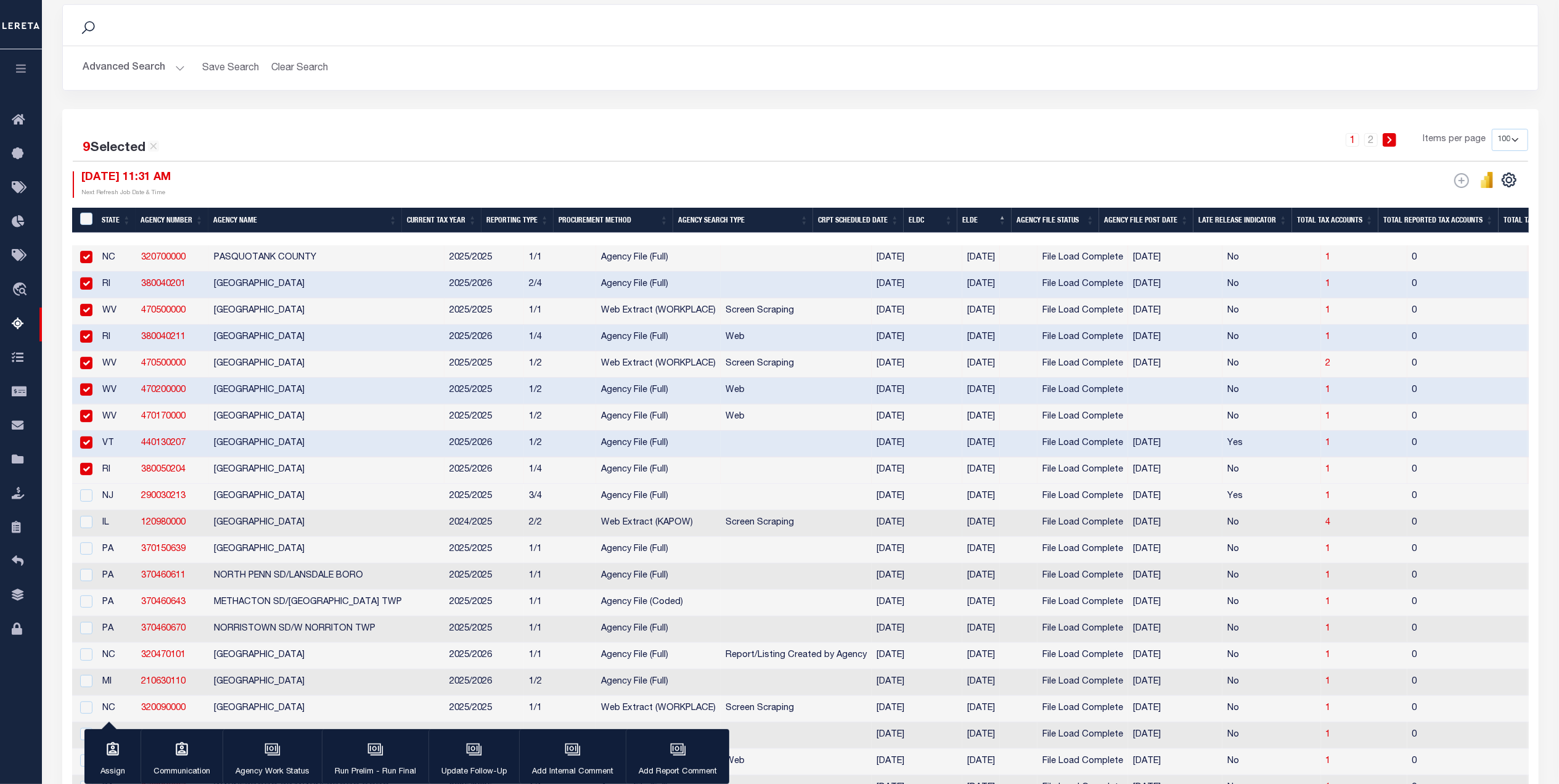
drag, startPoint x: 108, startPoint y: 499, endPoint x: 108, endPoint y: 524, distance: 25.0
click at [108, 501] on td "NJ" at bounding box center [117, 496] width 39 height 26
checkbox input "true"
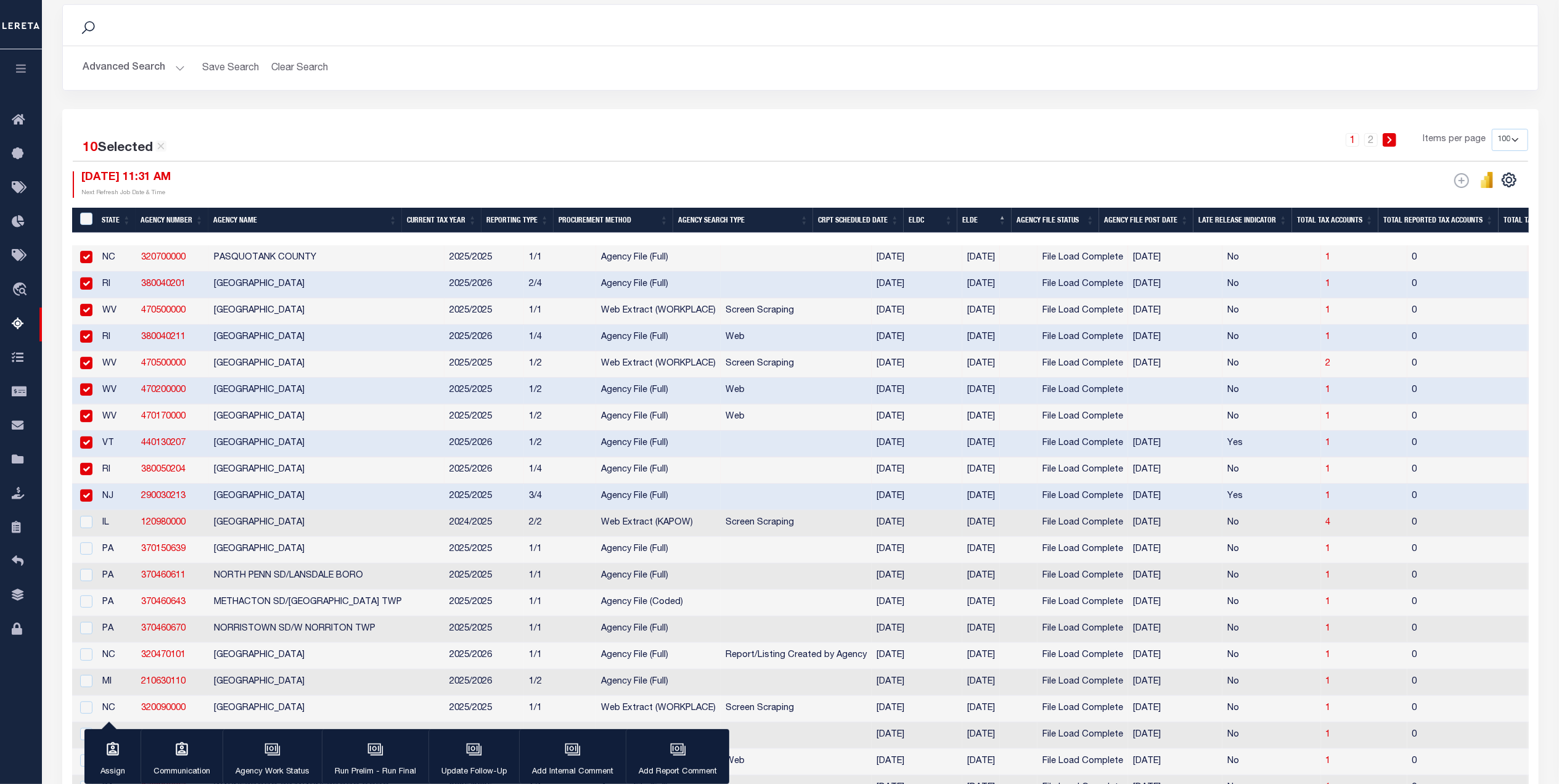
click at [106, 535] on td "IL" at bounding box center [117, 523] width 39 height 26
checkbox input "true"
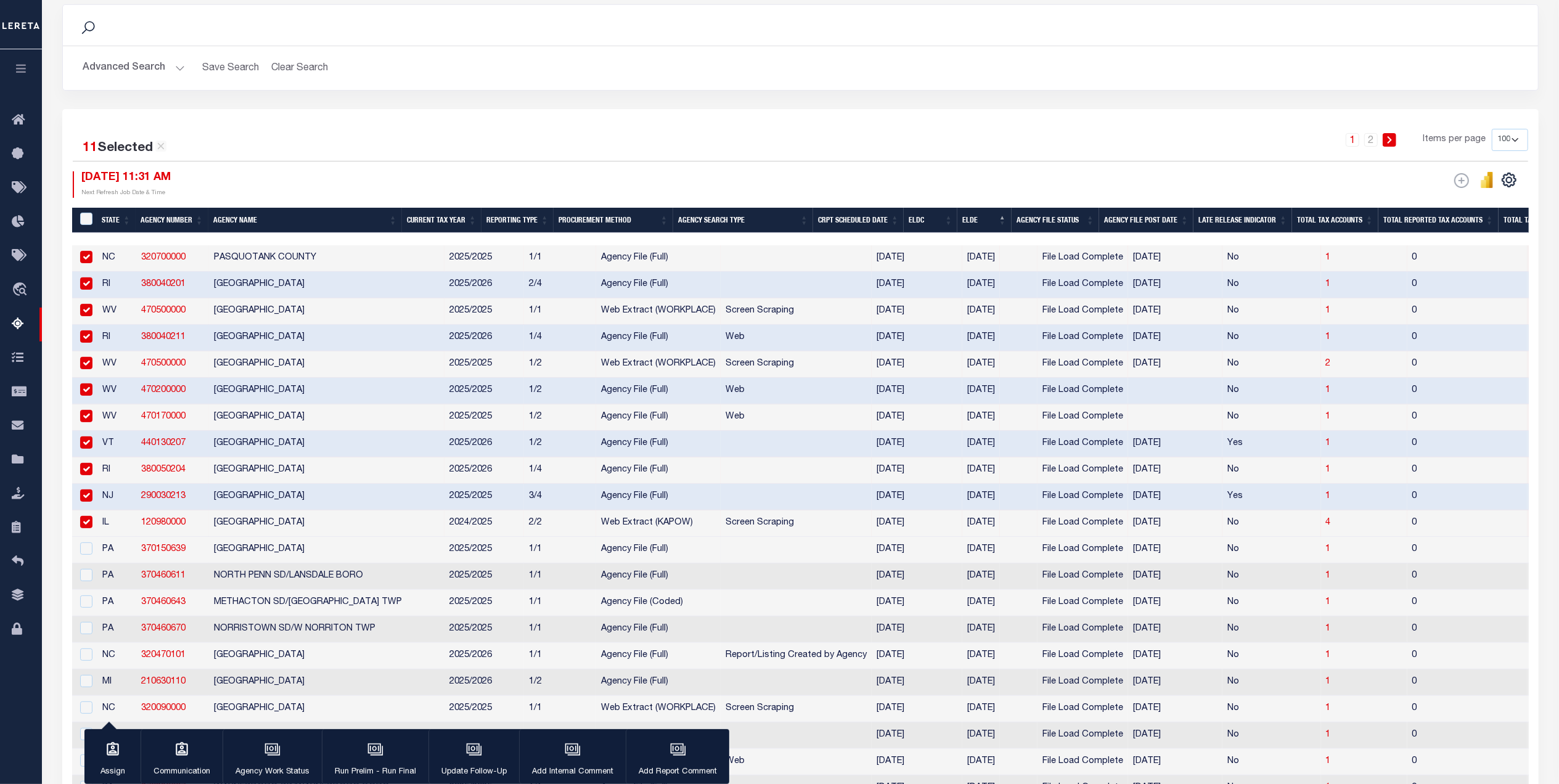
click at [110, 558] on td "PA" at bounding box center [117, 549] width 39 height 26
checkbox input "true"
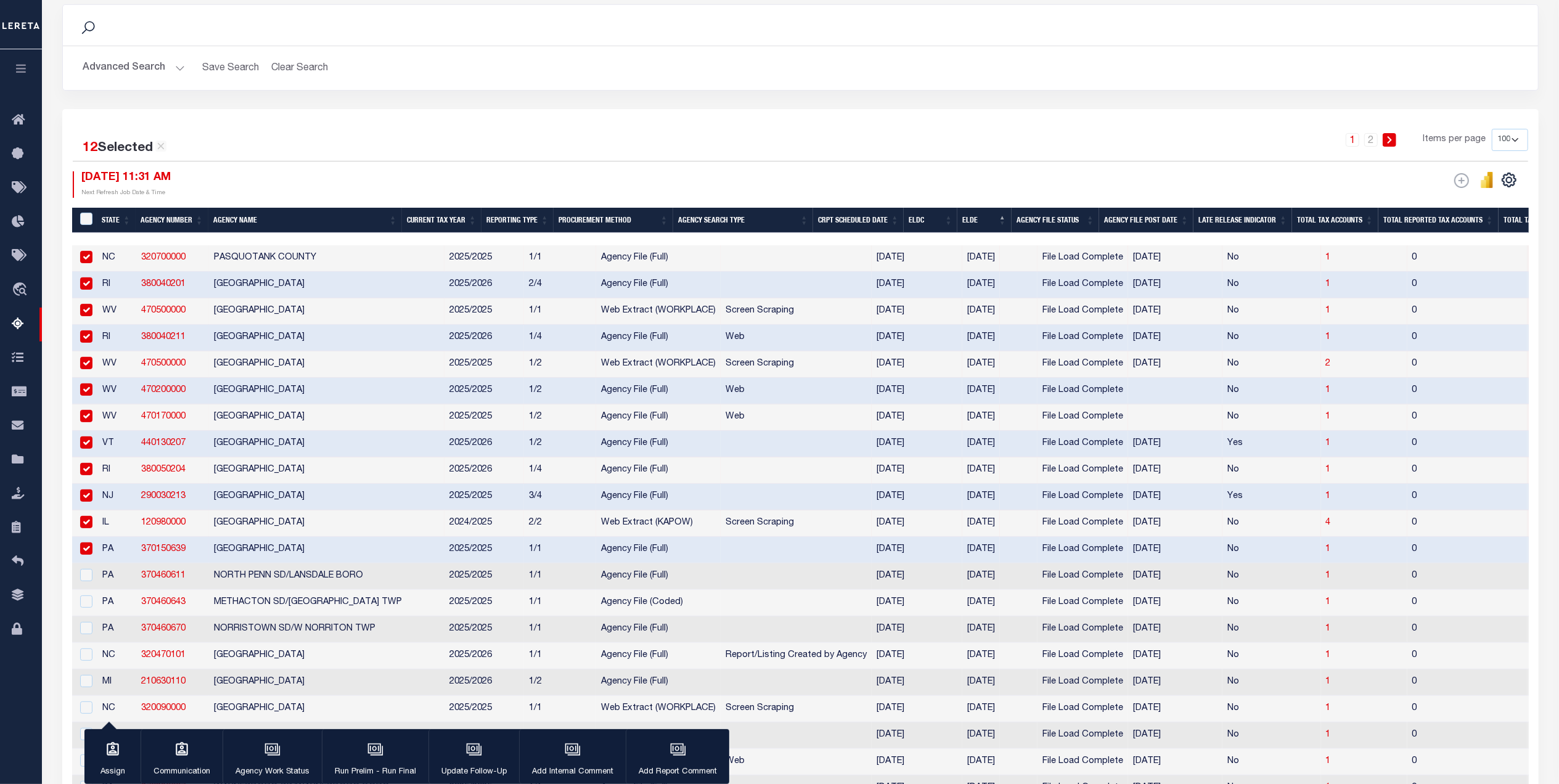
click at [116, 589] on td "PA" at bounding box center [117, 576] width 39 height 26
checkbox input "true"
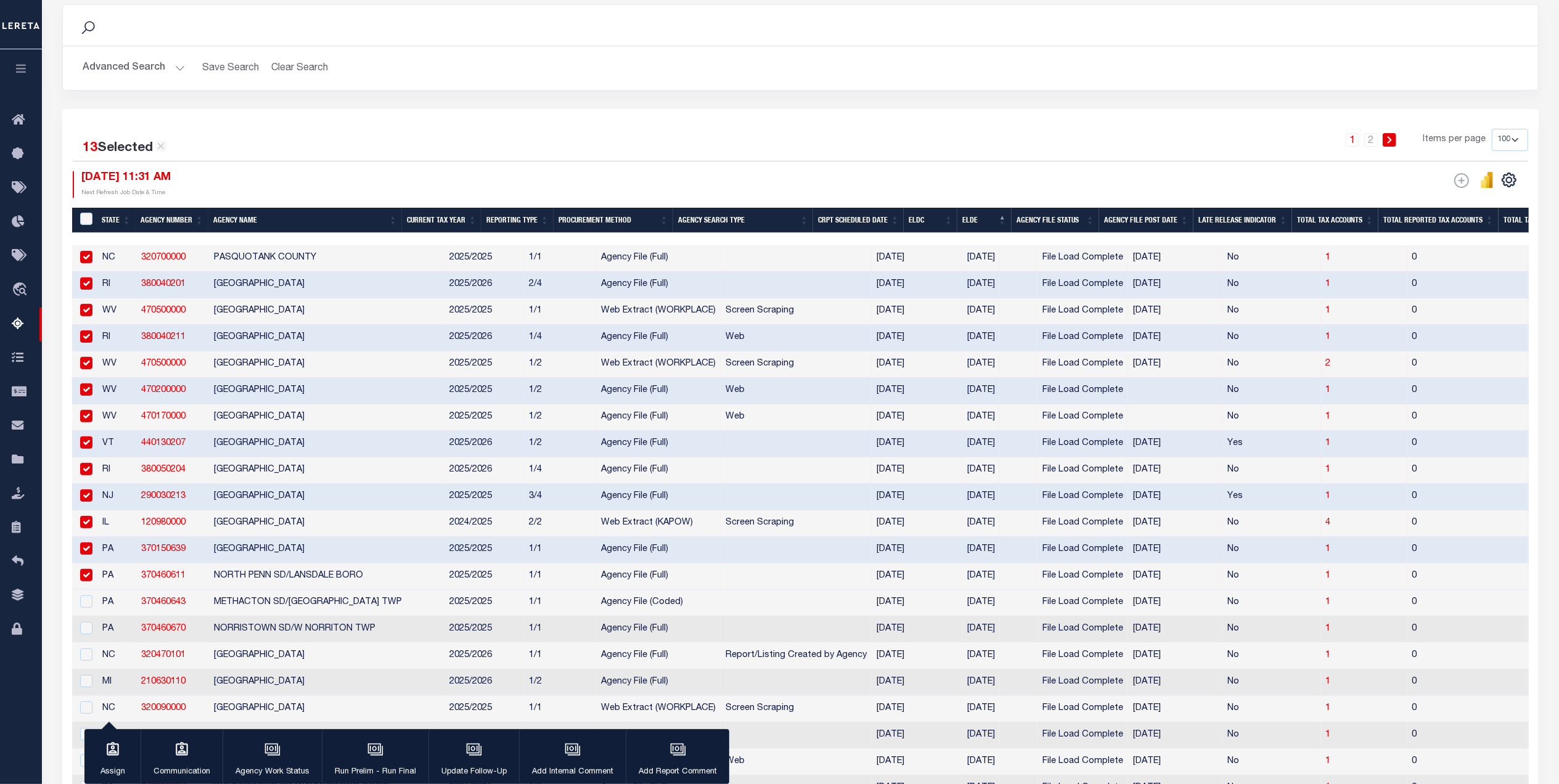
click at [111, 614] on td "PA" at bounding box center [117, 602] width 39 height 26
checkbox input "true"
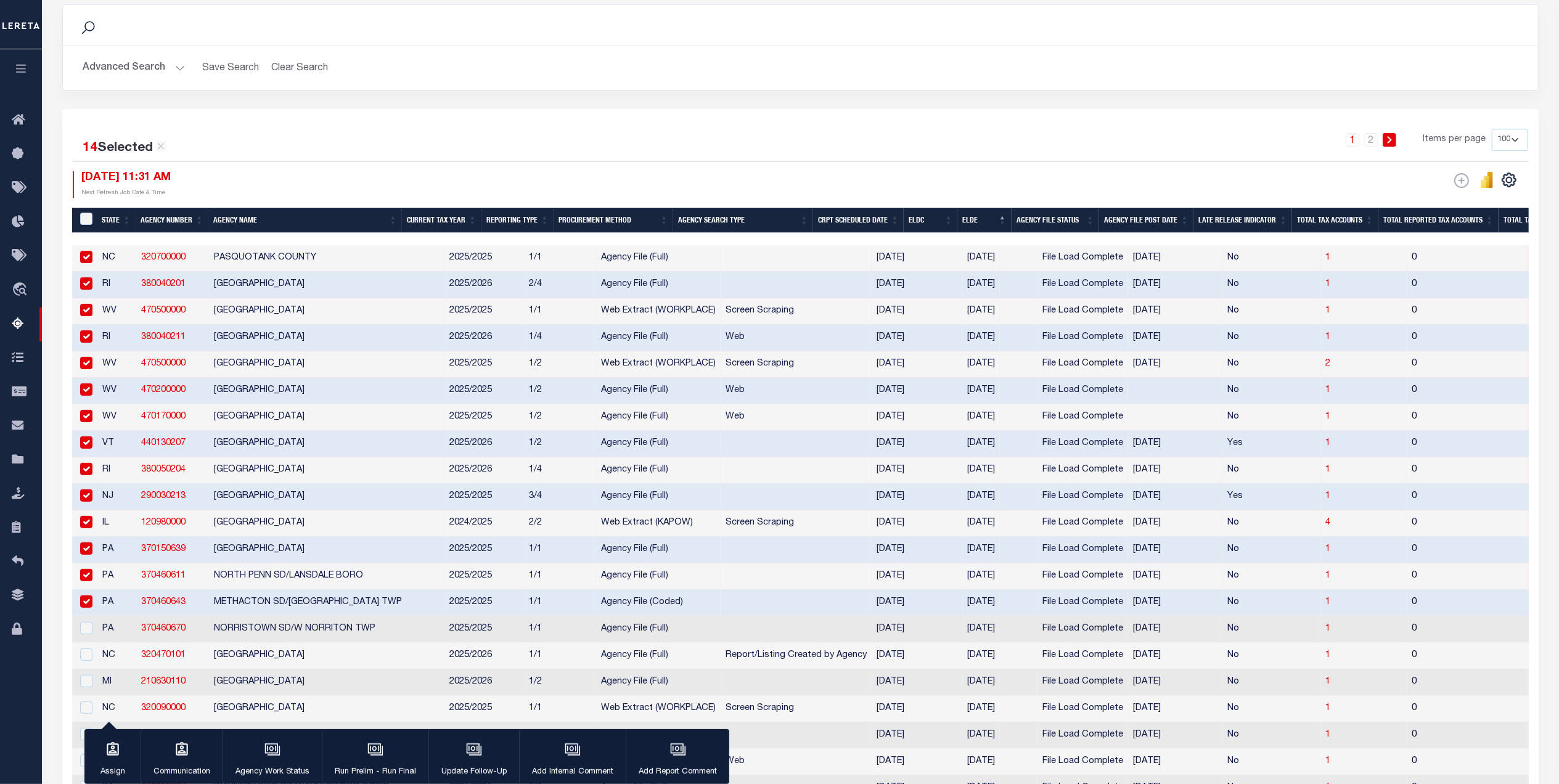
click at [112, 639] on td "PA" at bounding box center [117, 629] width 39 height 26
checkbox input "true"
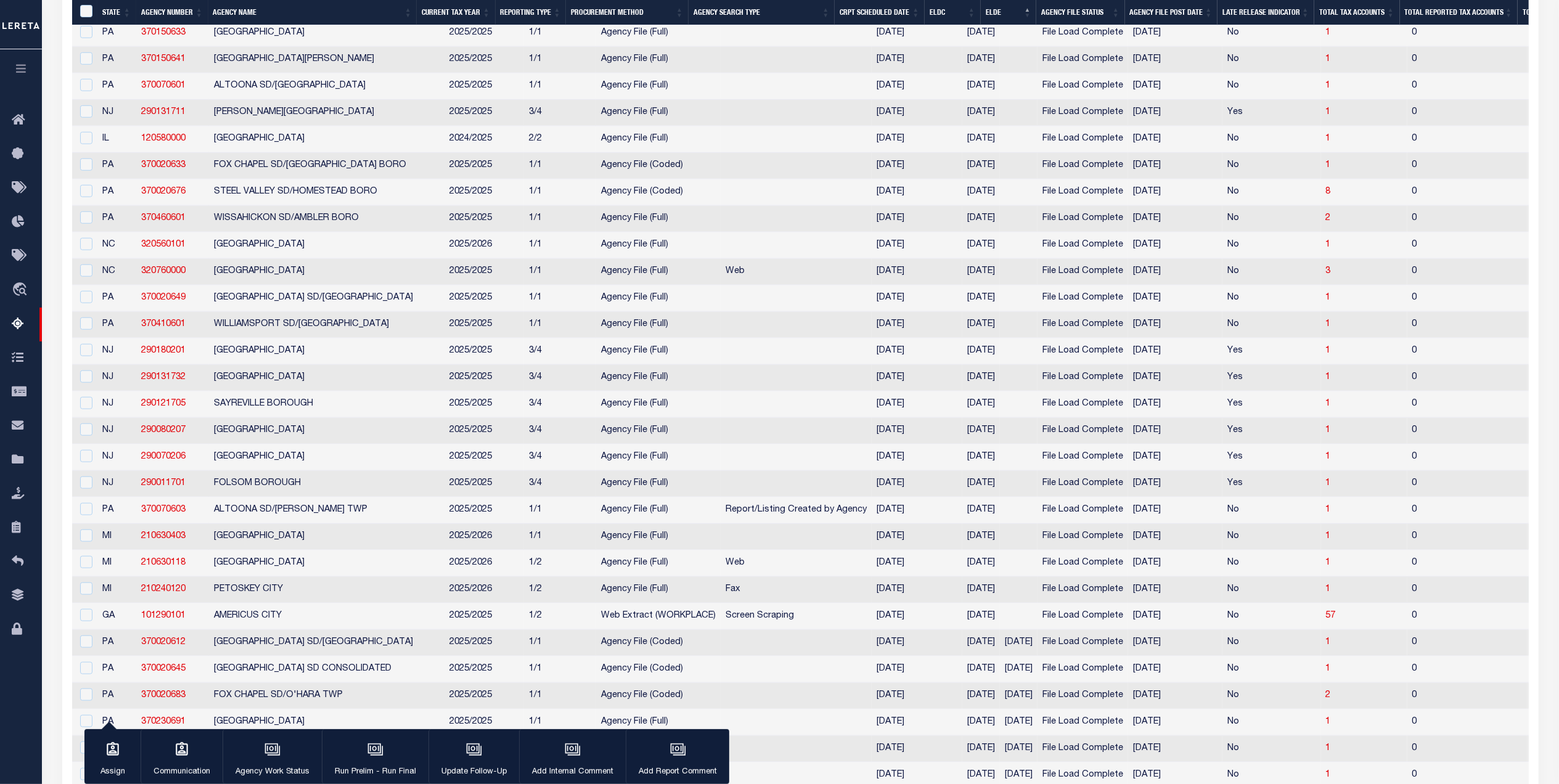
drag, startPoint x: 98, startPoint y: 662, endPoint x: 107, endPoint y: 645, distance: 19.2
click at [101, 630] on td "GA" at bounding box center [117, 616] width 39 height 26
checkbox input "true"
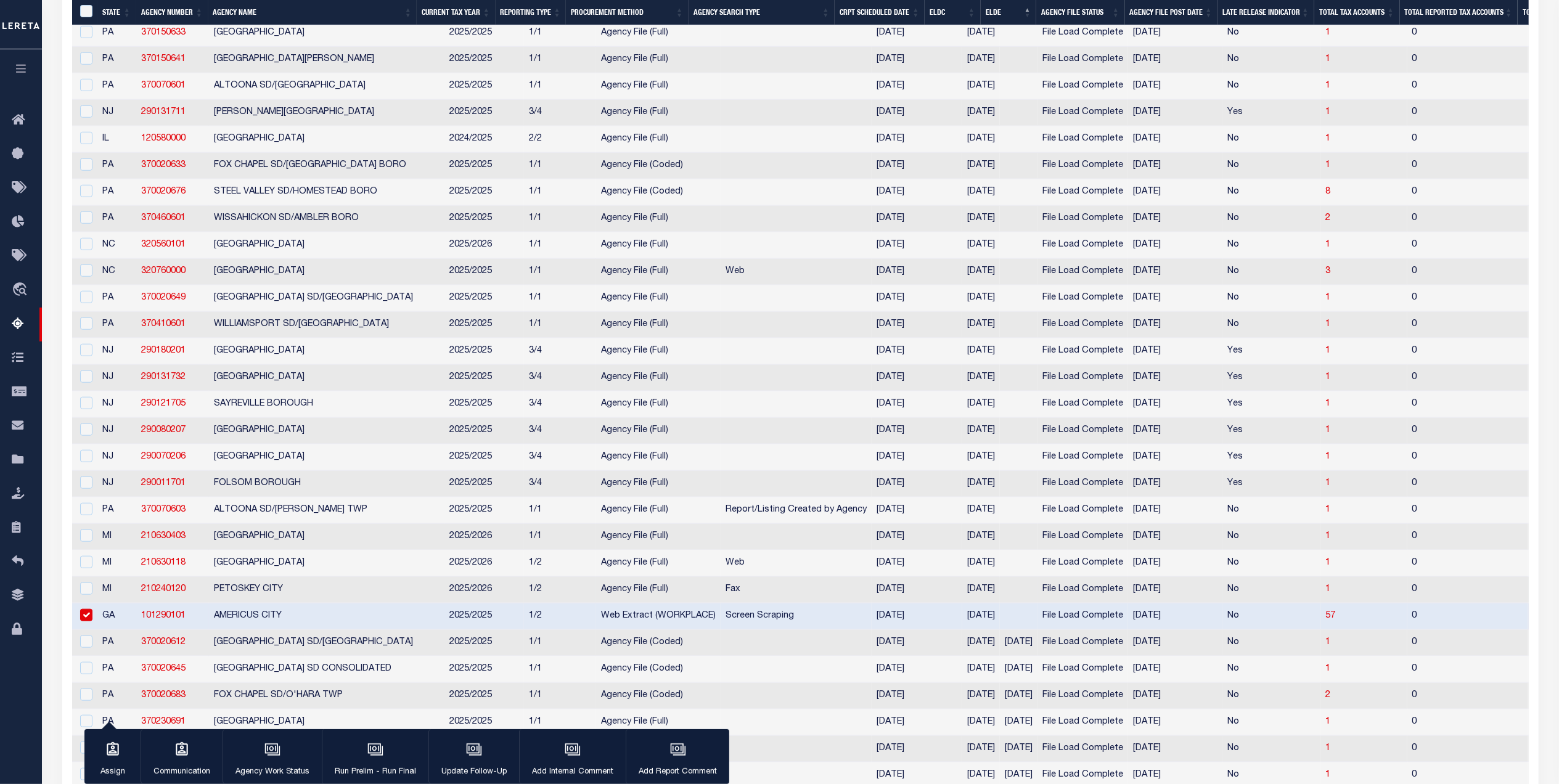
click at [104, 603] on td "MI" at bounding box center [117, 590] width 39 height 26
checkbox input "true"
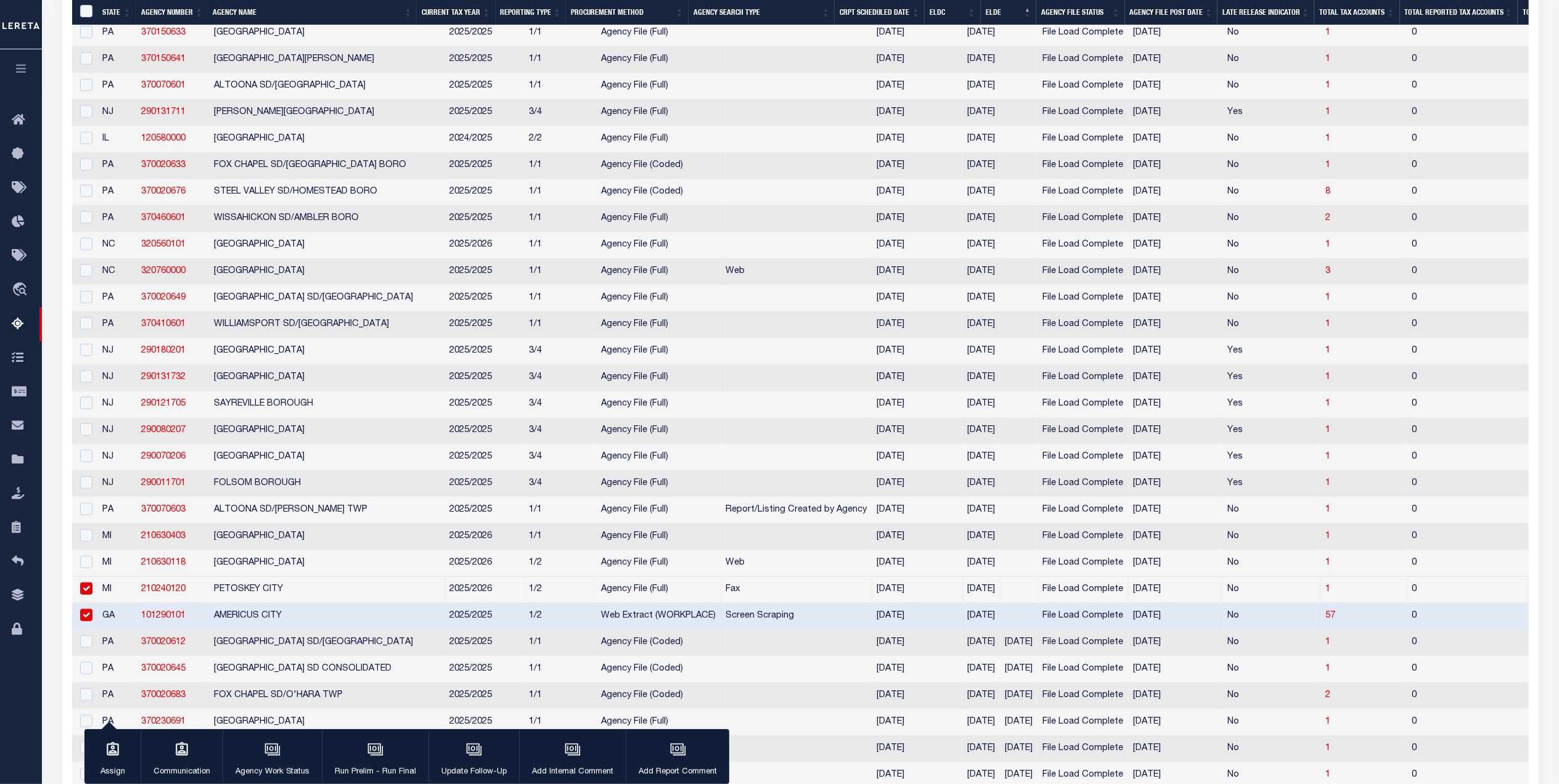
click at [98, 577] on td "MI" at bounding box center [117, 563] width 39 height 26
checkbox input "true"
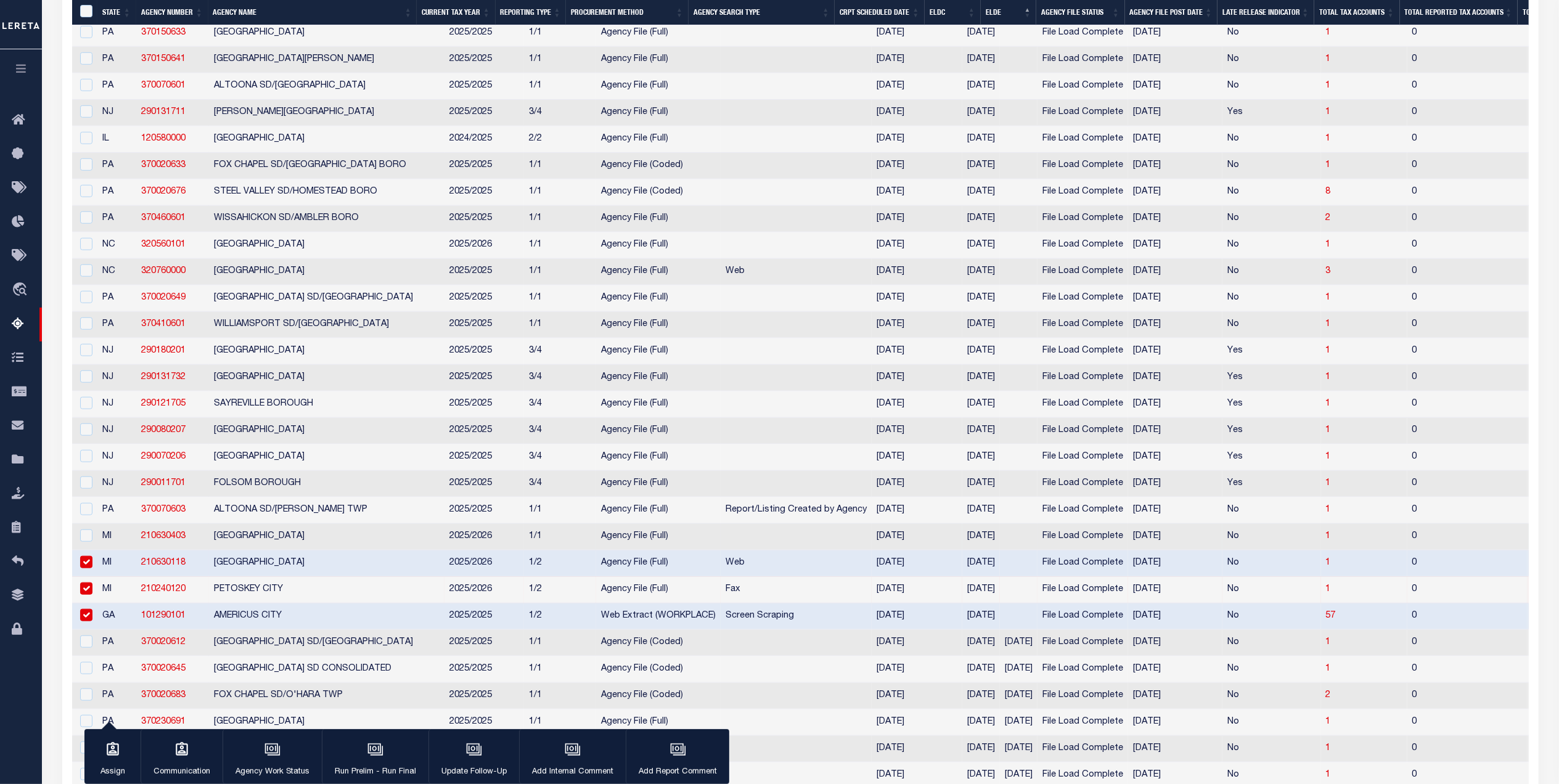
click at [98, 550] on td "MI" at bounding box center [117, 537] width 39 height 26
checkbox input "true"
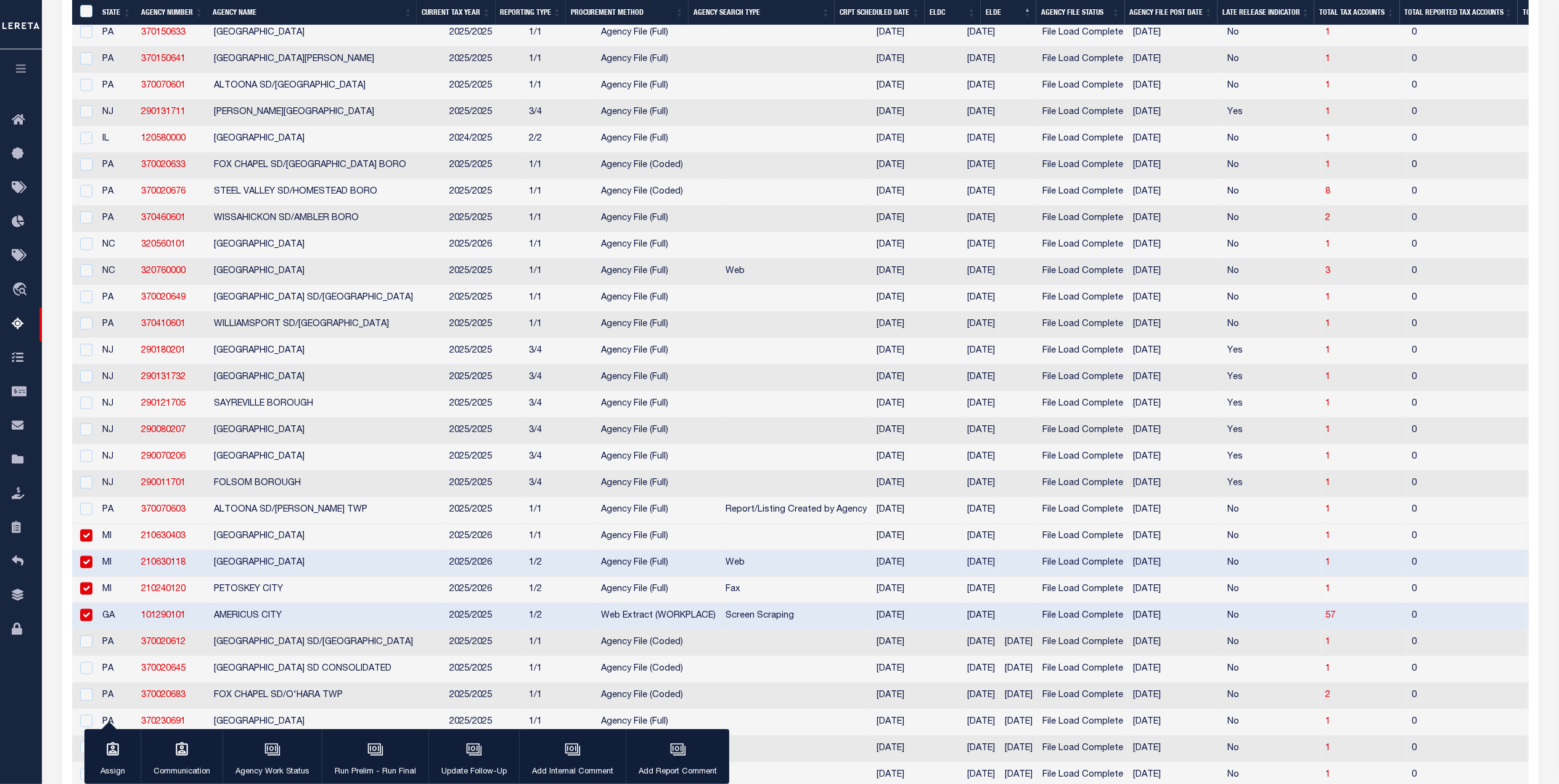
click at [92, 524] on td at bounding box center [85, 510] width 26 height 26
checkbox input "true"
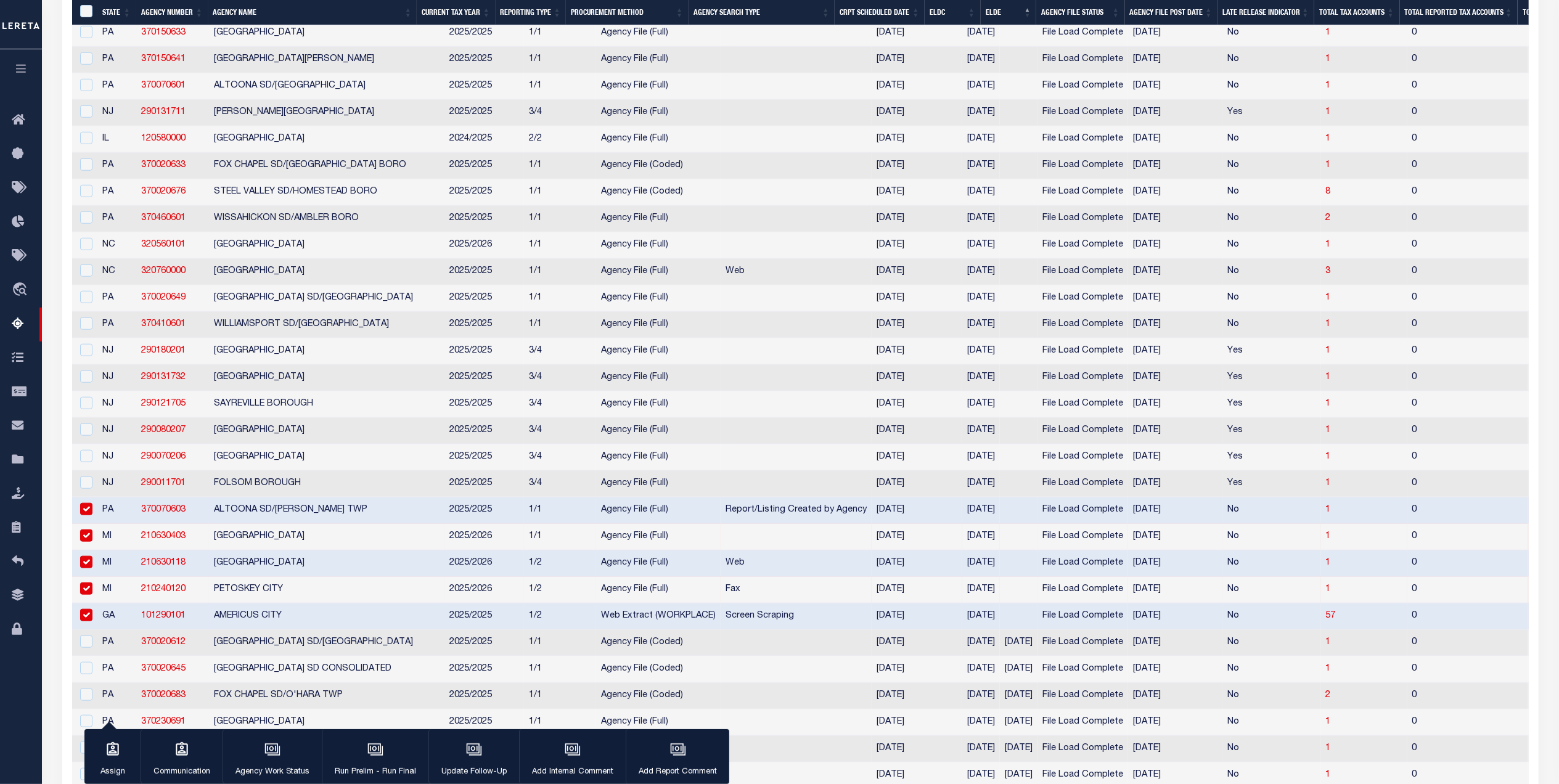
click at [94, 498] on td at bounding box center [85, 483] width 26 height 26
checkbox input "true"
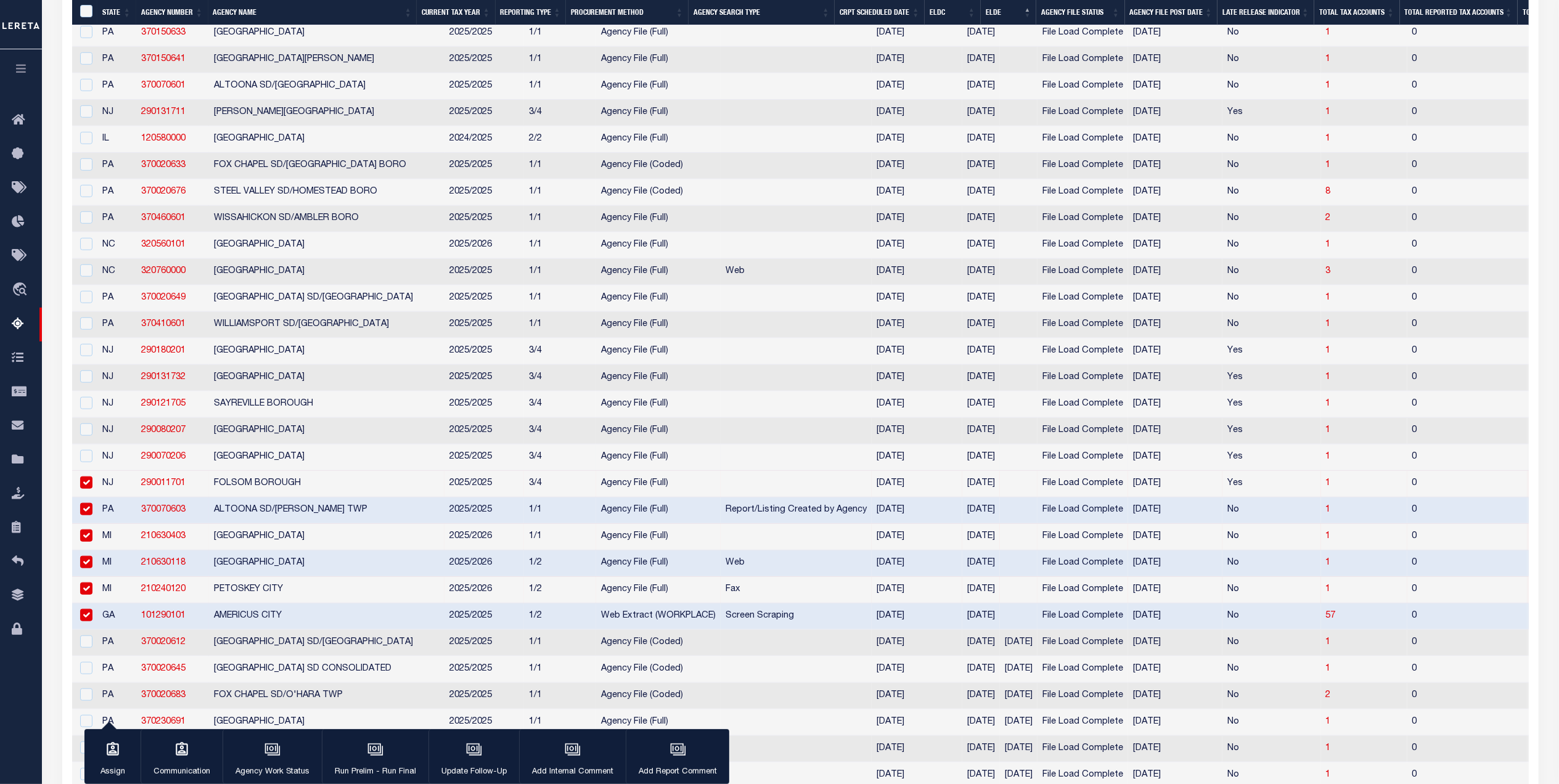
click at [93, 471] on td at bounding box center [85, 457] width 26 height 26
checkbox input "true"
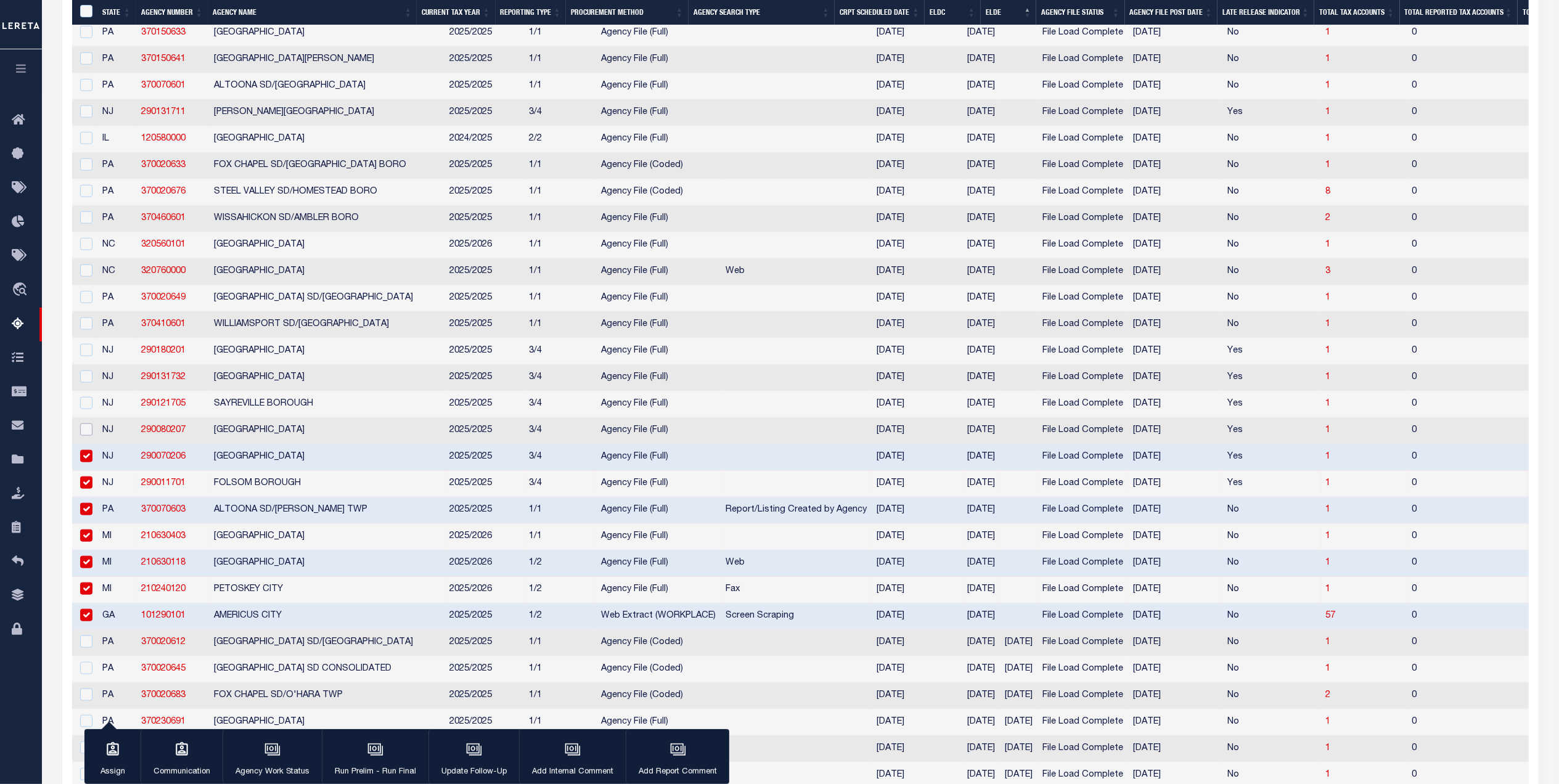
click at [91, 436] on input "checkbox" at bounding box center [86, 430] width 12 height 12
checkbox input "true"
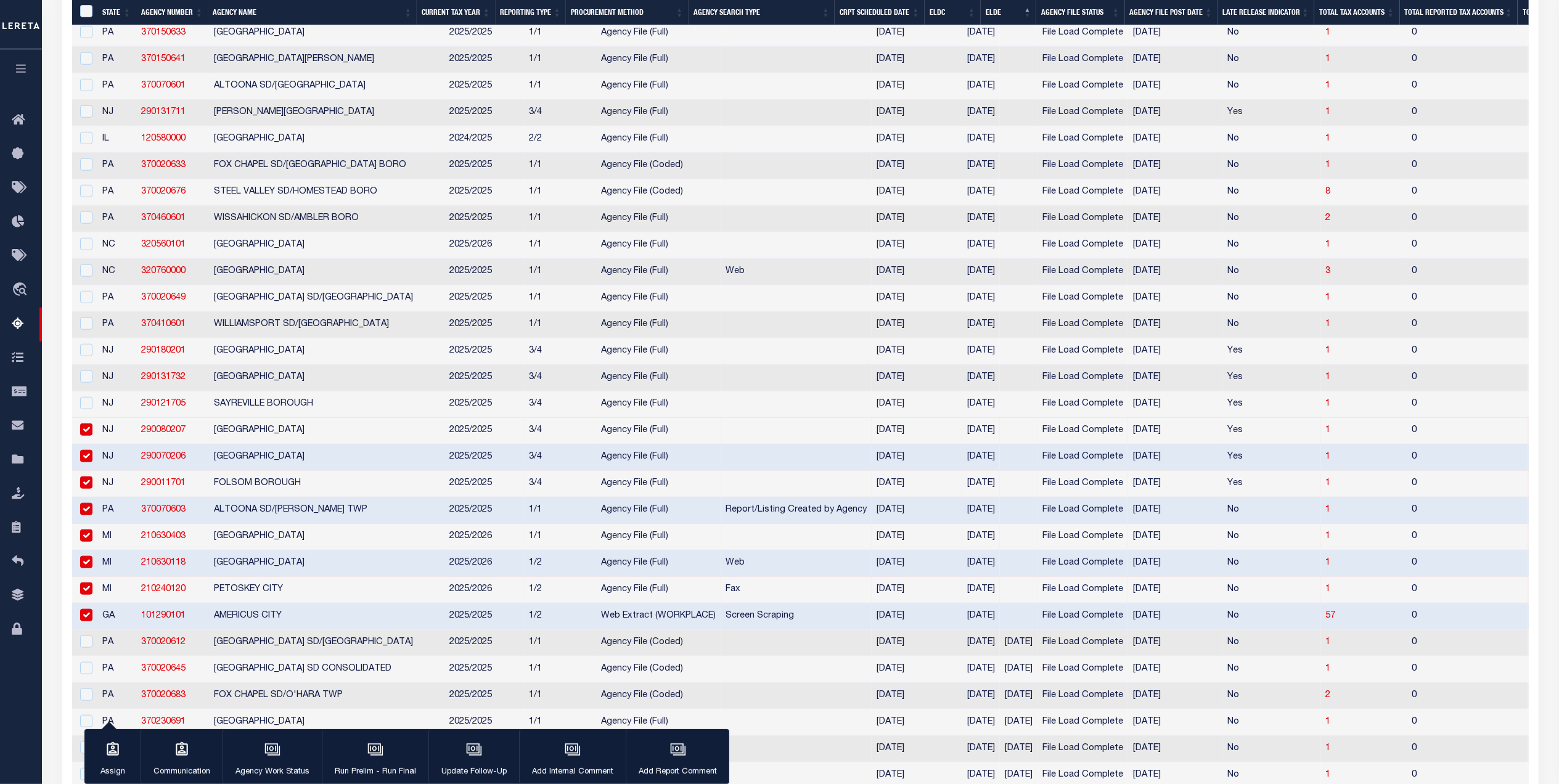
click at [93, 418] on td at bounding box center [85, 404] width 26 height 26
checkbox input "true"
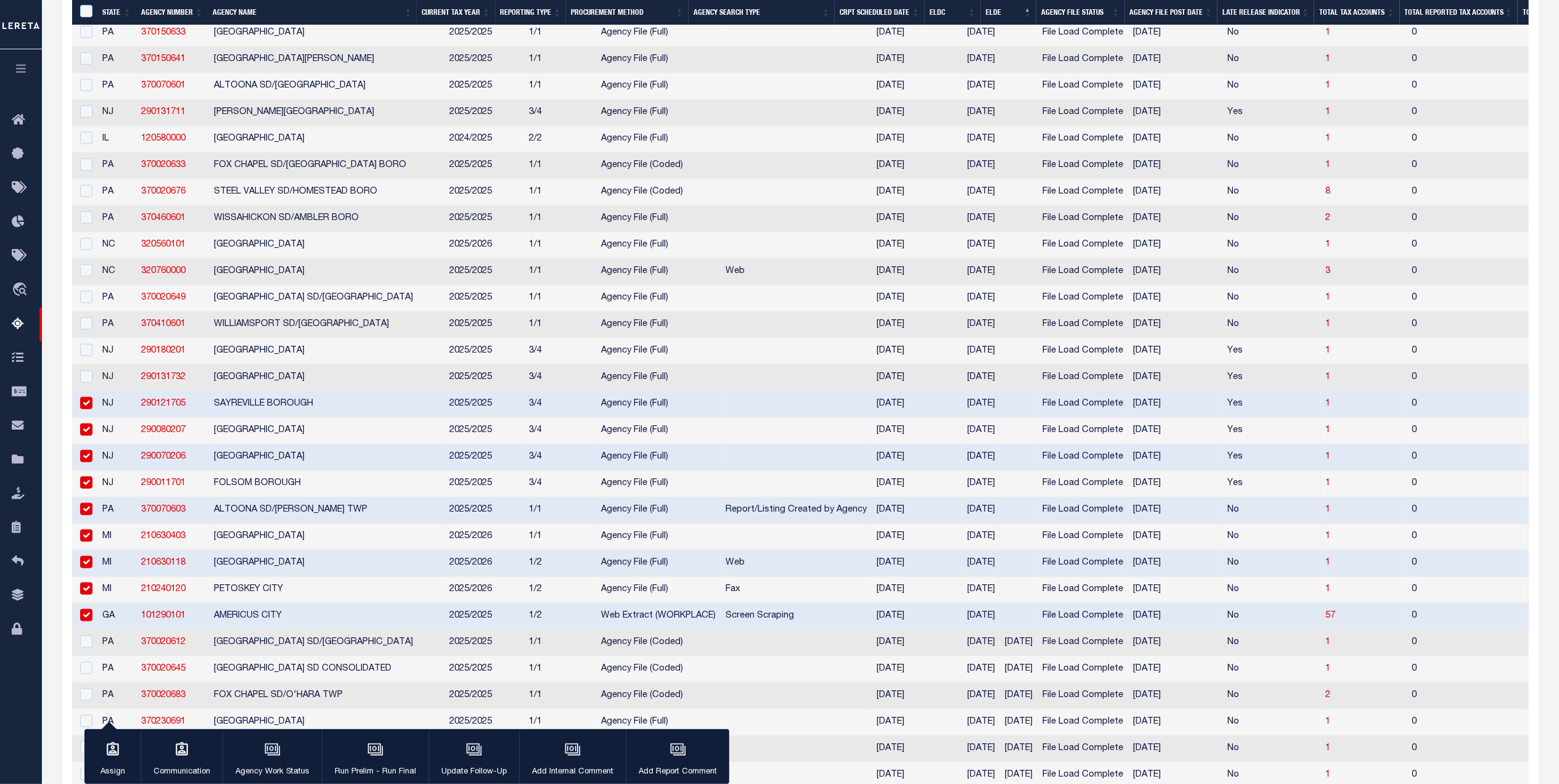
click at [98, 391] on td "NJ" at bounding box center [117, 378] width 39 height 26
checkbox input "true"
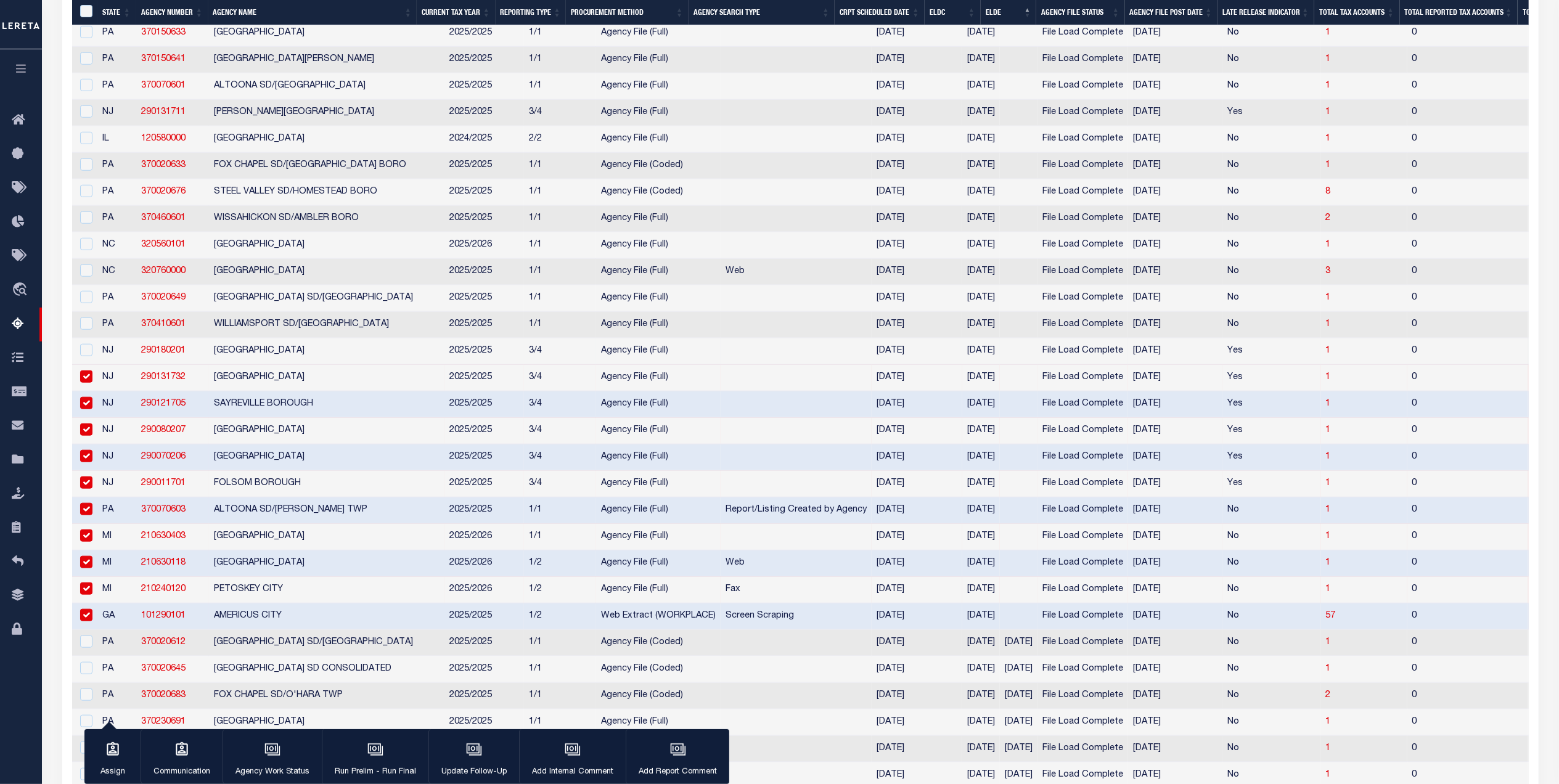
click at [95, 365] on td at bounding box center [85, 351] width 26 height 26
checkbox input "true"
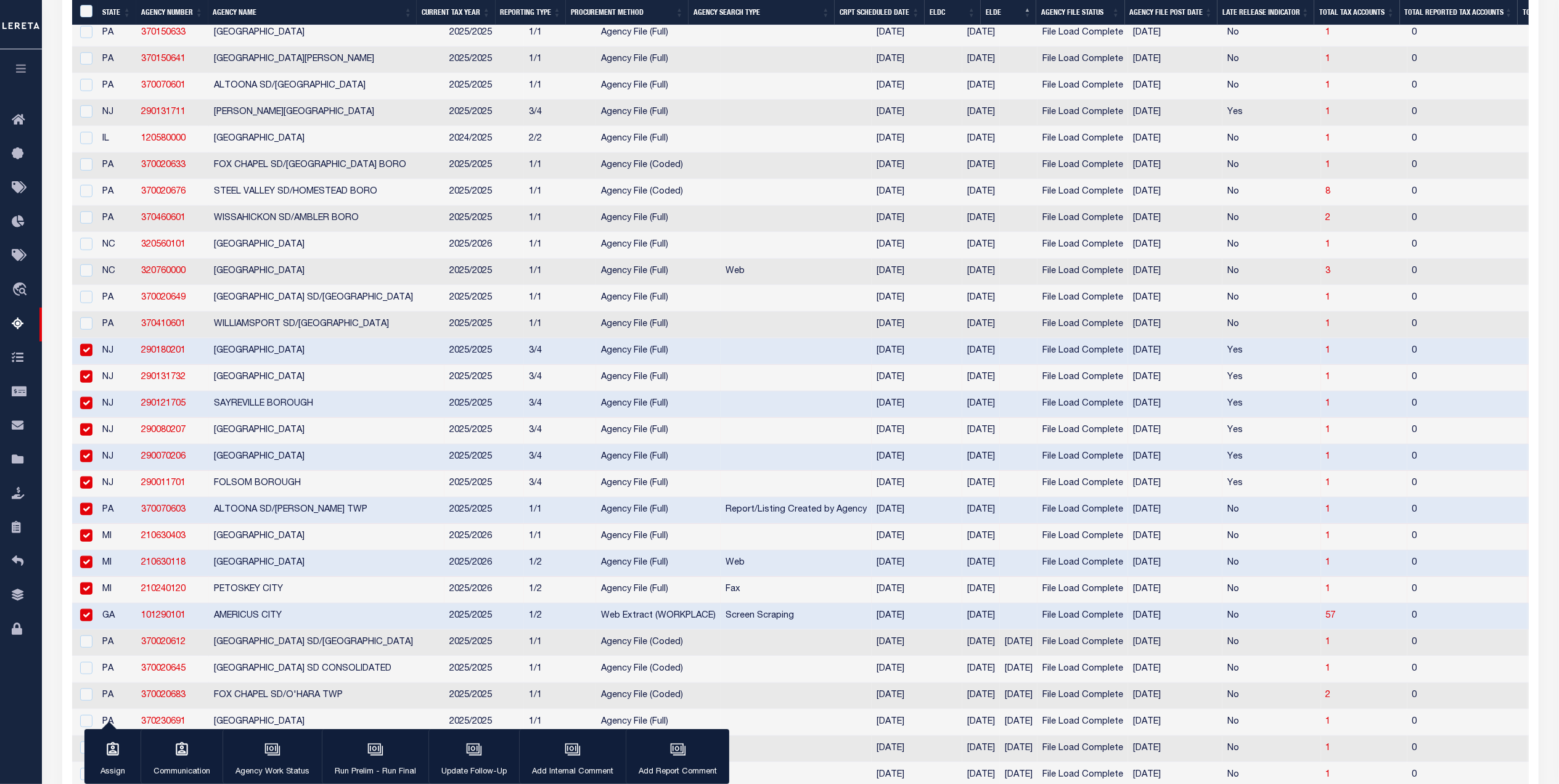
click at [94, 338] on td at bounding box center [85, 325] width 26 height 26
checkbox input "true"
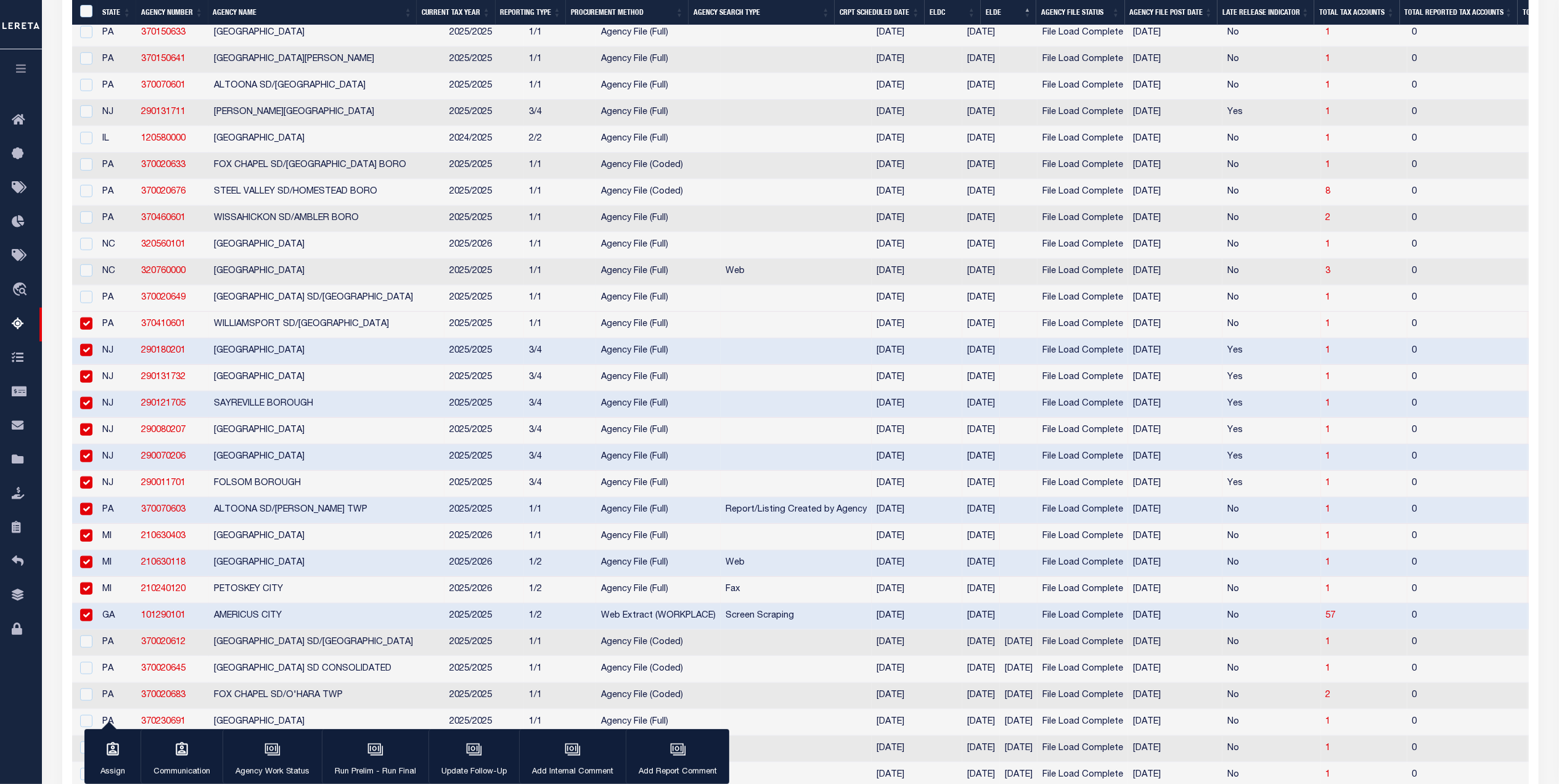
click at [98, 312] on td "PA" at bounding box center [117, 298] width 39 height 26
checkbox input "true"
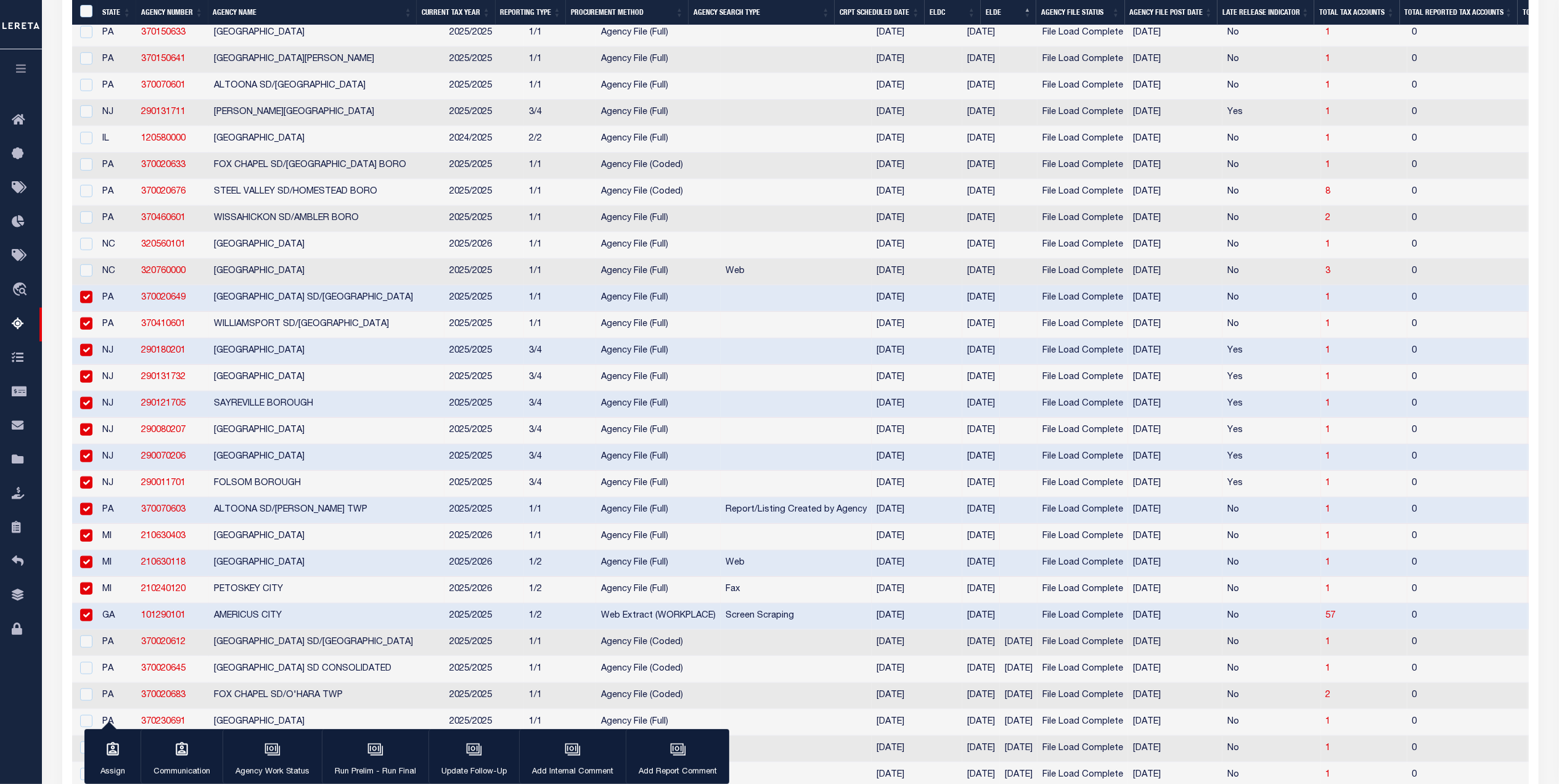
click at [98, 285] on td "NC" at bounding box center [117, 272] width 39 height 26
checkbox input "true"
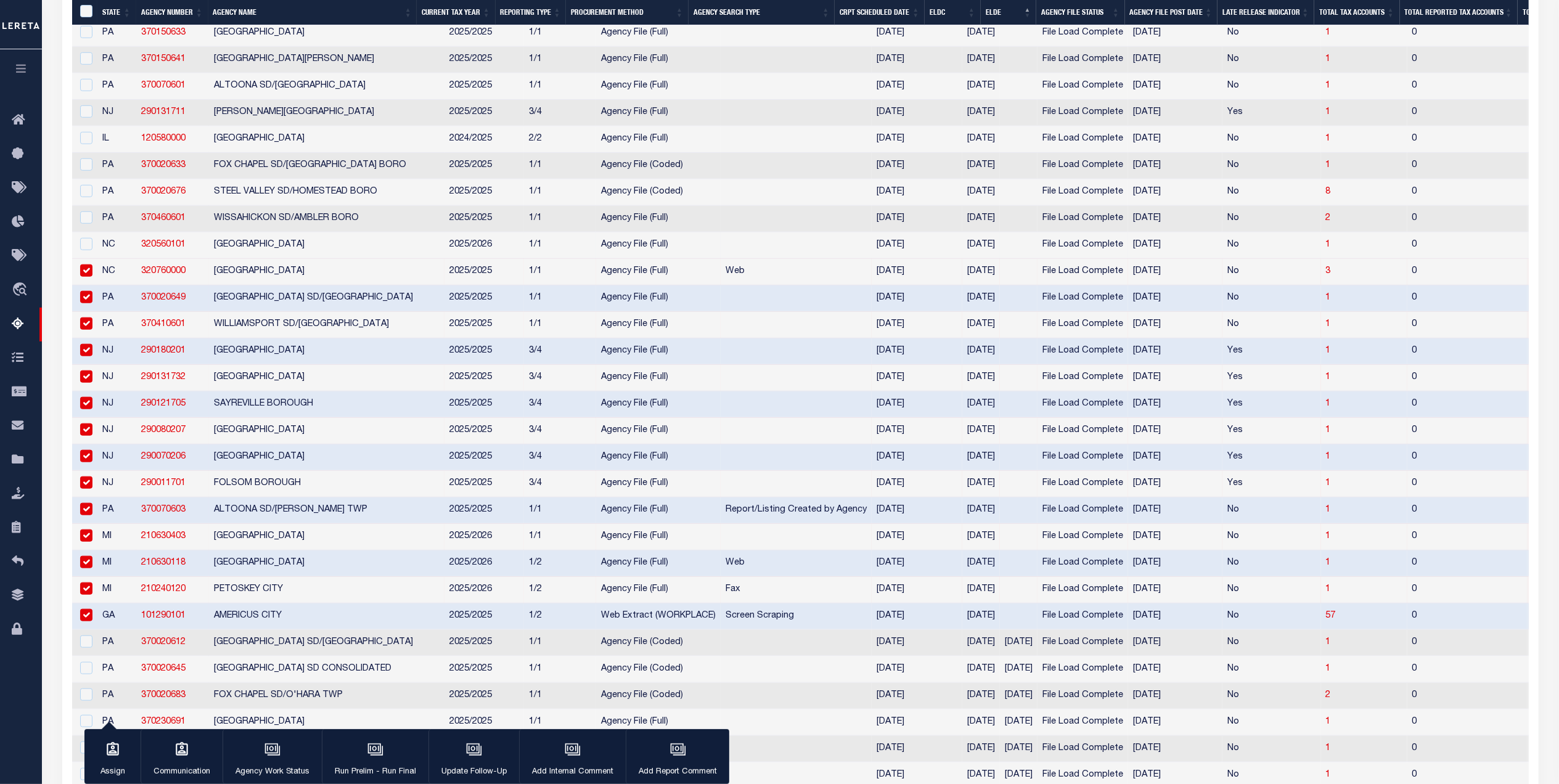
click at [107, 259] on td "NC" at bounding box center [117, 245] width 39 height 26
checkbox input "true"
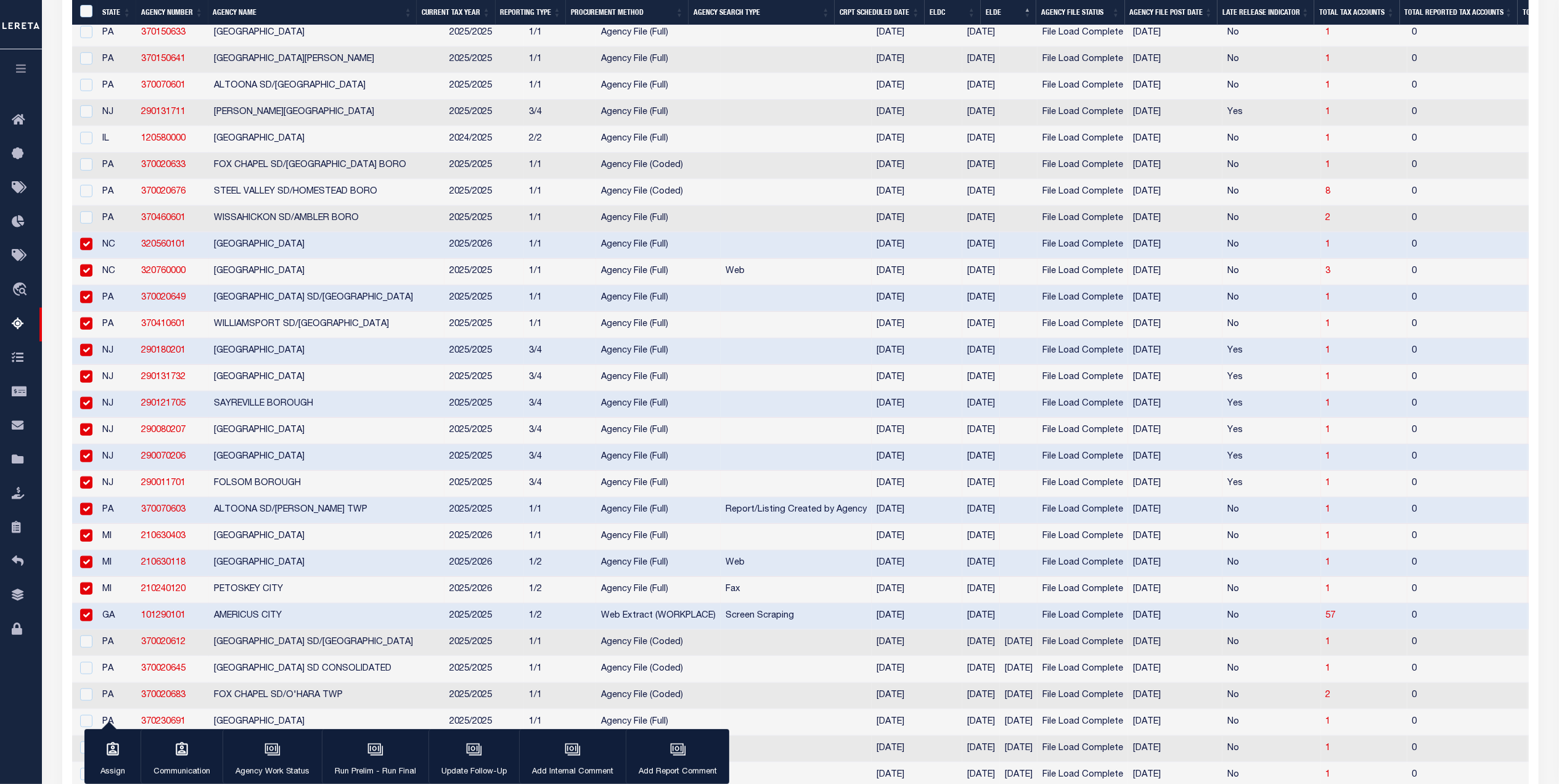
click at [104, 233] on td "PA" at bounding box center [117, 219] width 39 height 26
checkbox input "true"
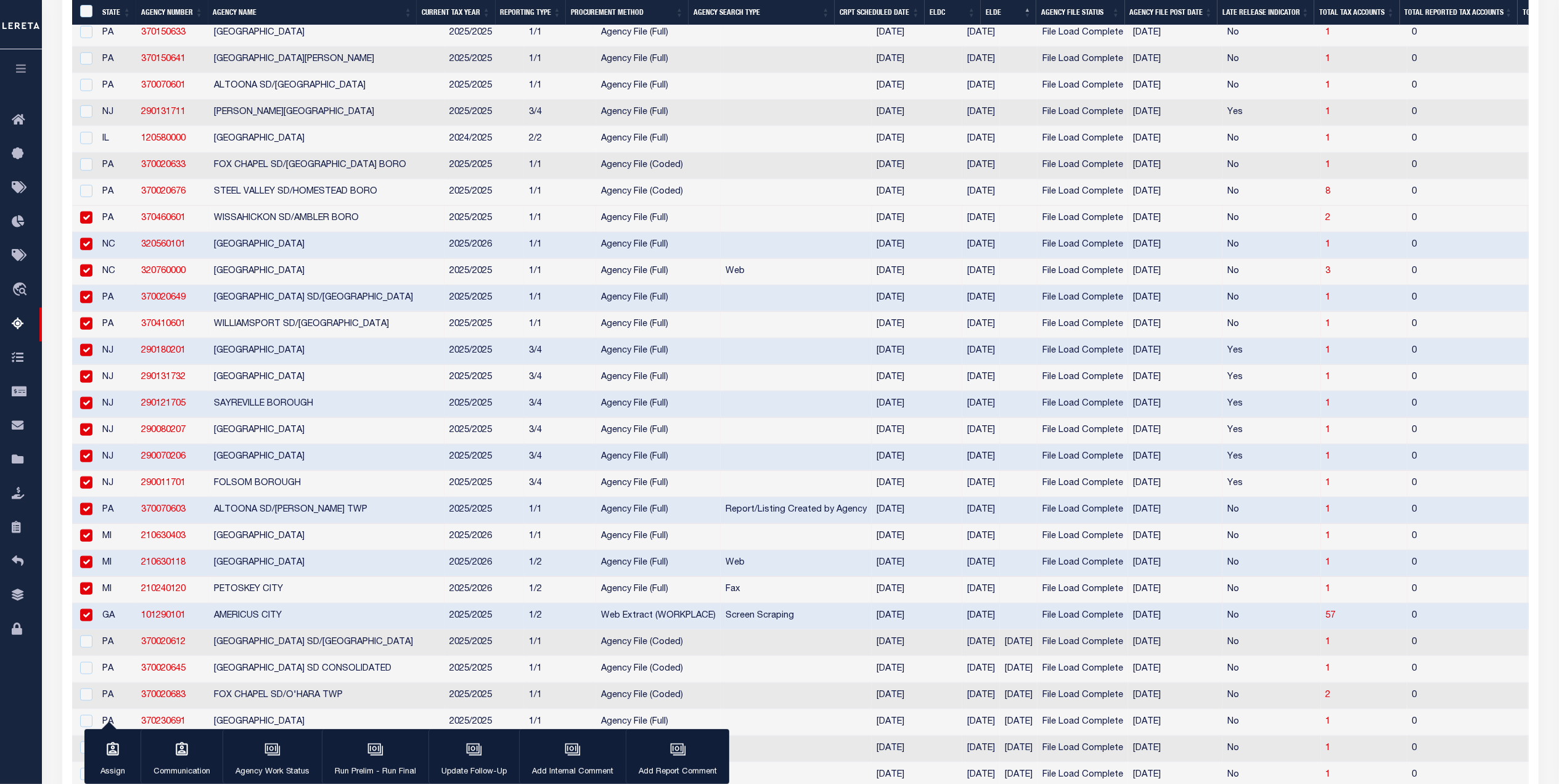
click at [105, 206] on td "PA" at bounding box center [117, 192] width 39 height 26
checkbox input "true"
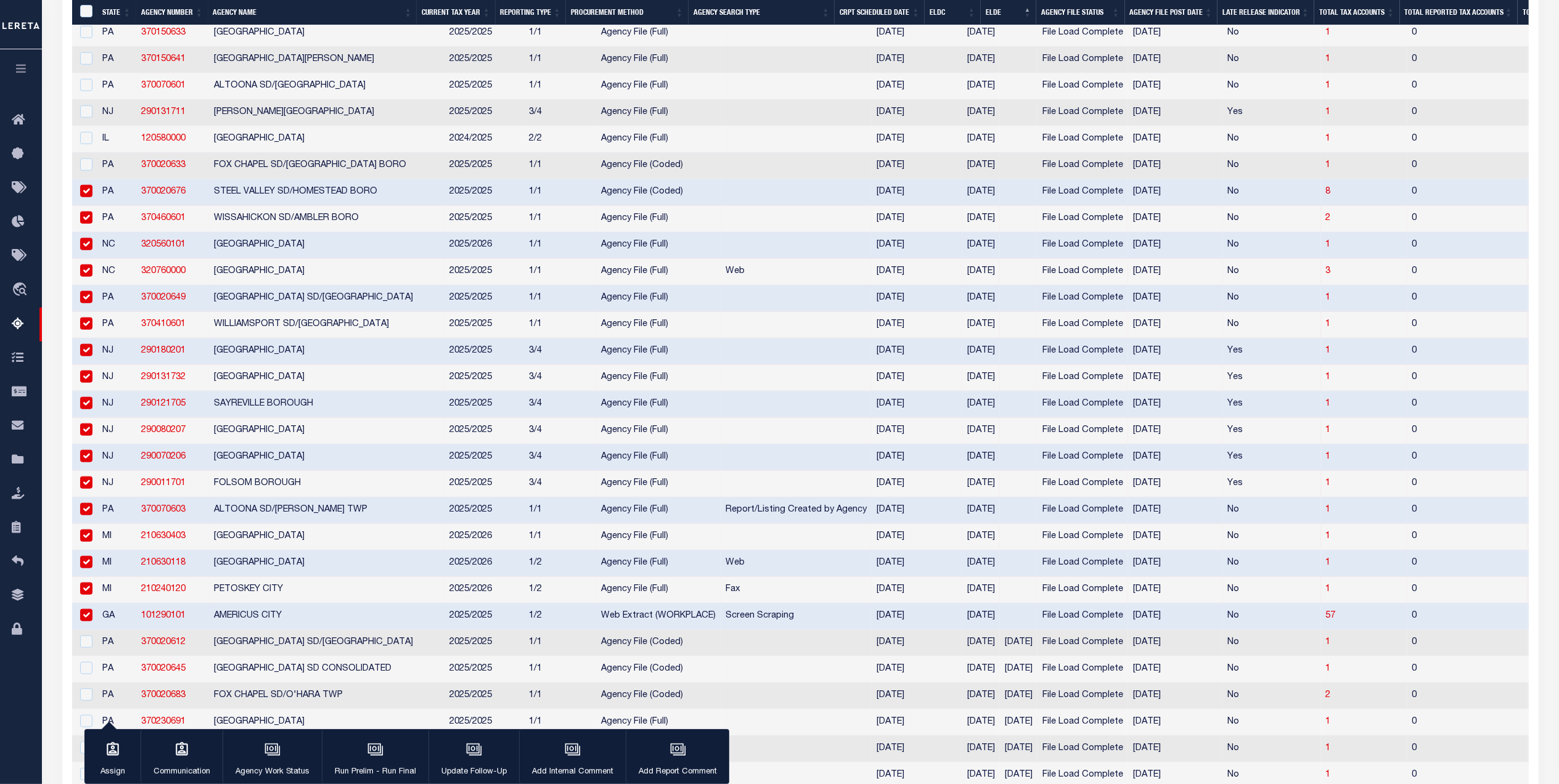
click at [102, 180] on td "PA" at bounding box center [117, 165] width 39 height 26
checkbox input "true"
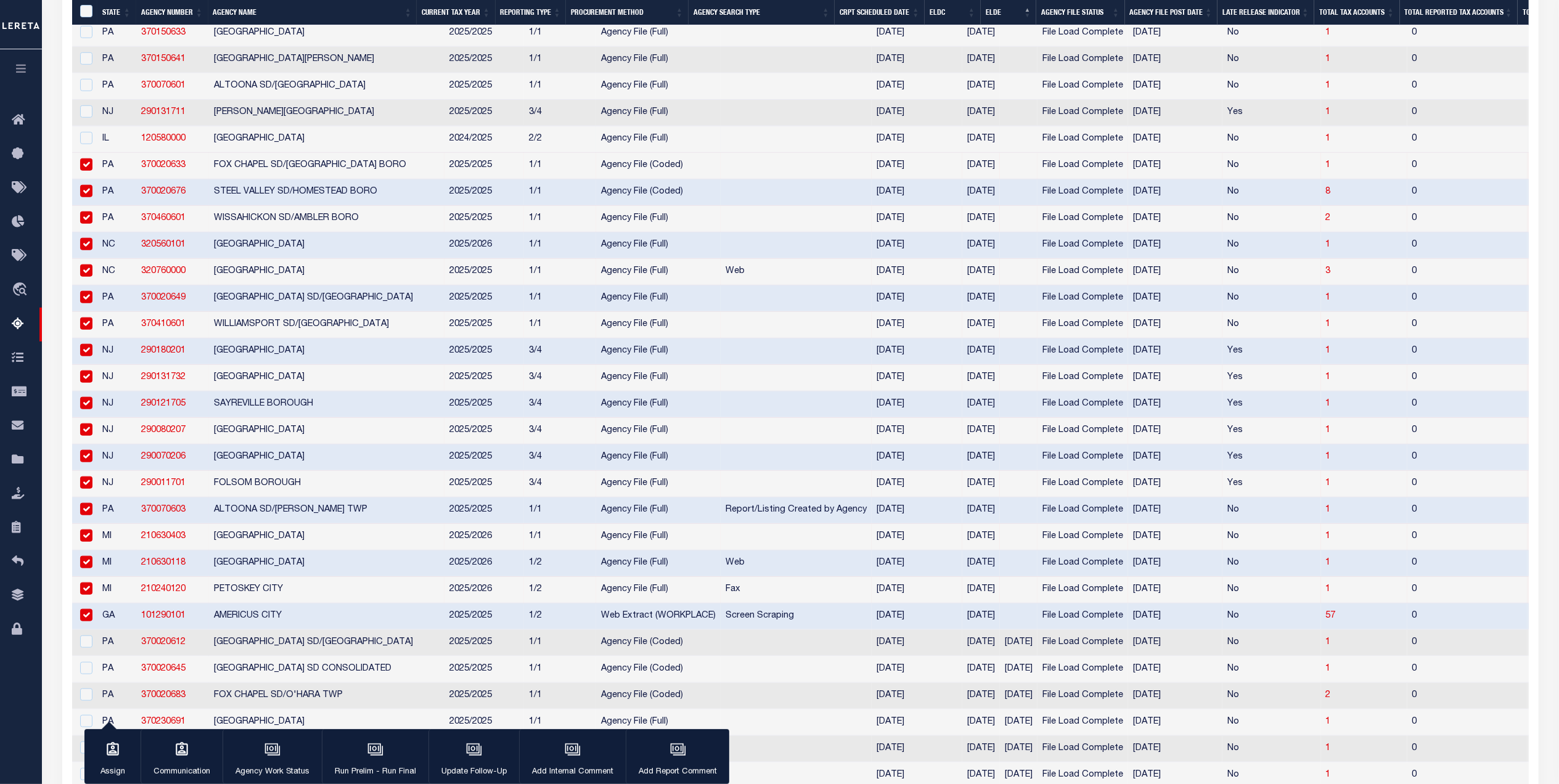
click at [98, 153] on td "IL" at bounding box center [117, 139] width 39 height 26
checkbox input "true"
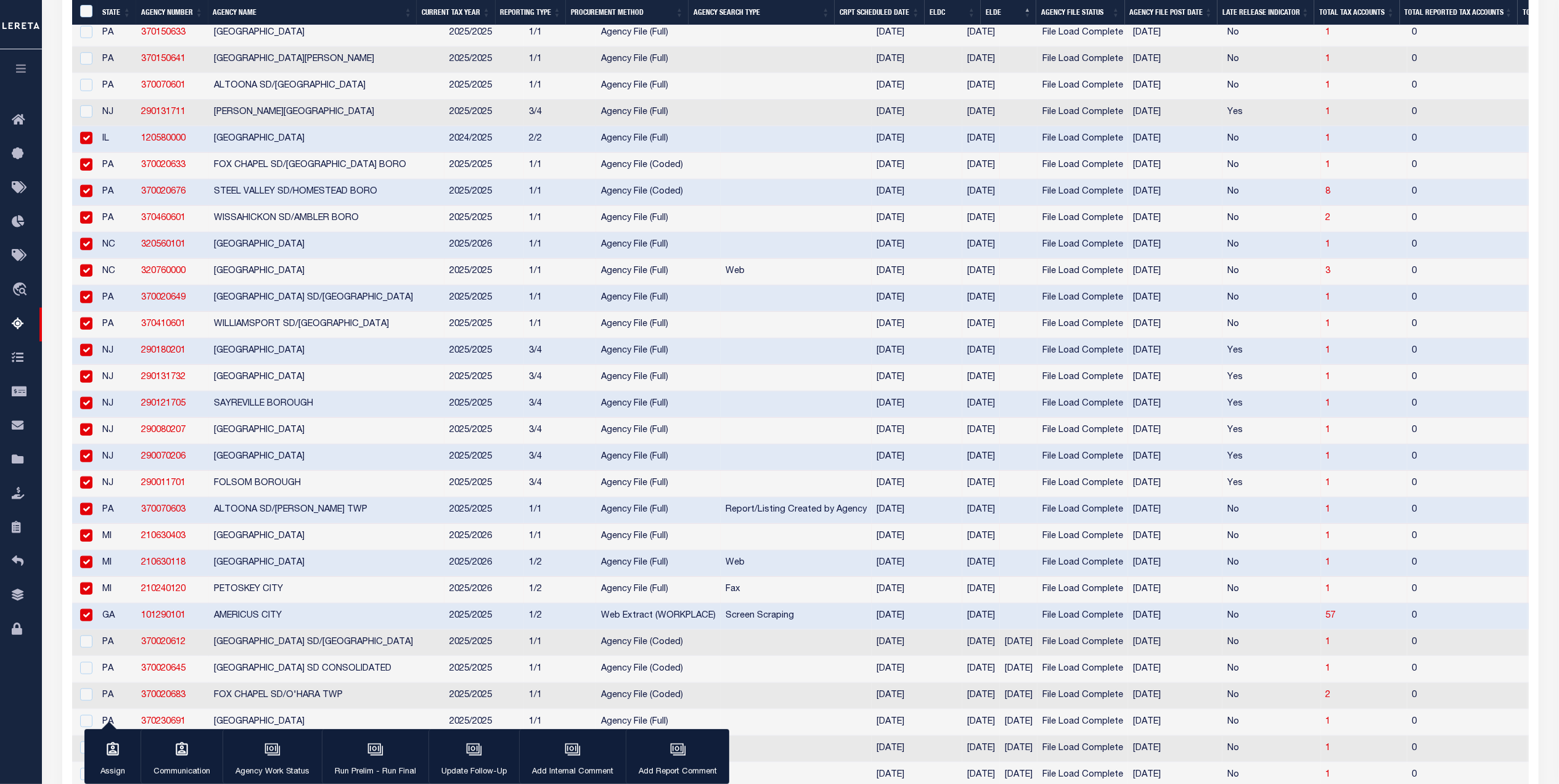
click at [96, 126] on td at bounding box center [85, 112] width 26 height 26
checkbox input "true"
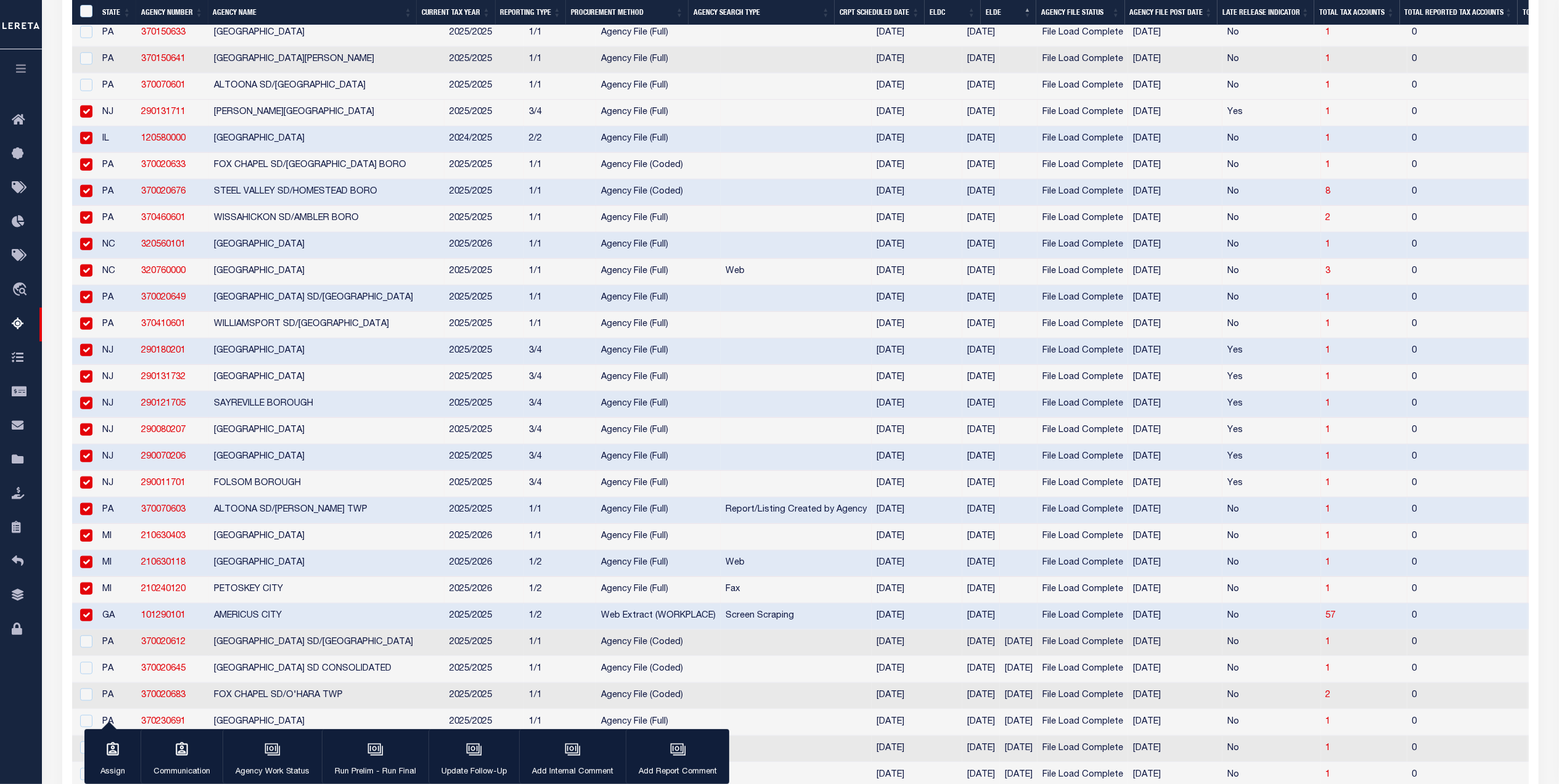
click at [99, 100] on td "PA" at bounding box center [117, 86] width 39 height 26
checkbox input "true"
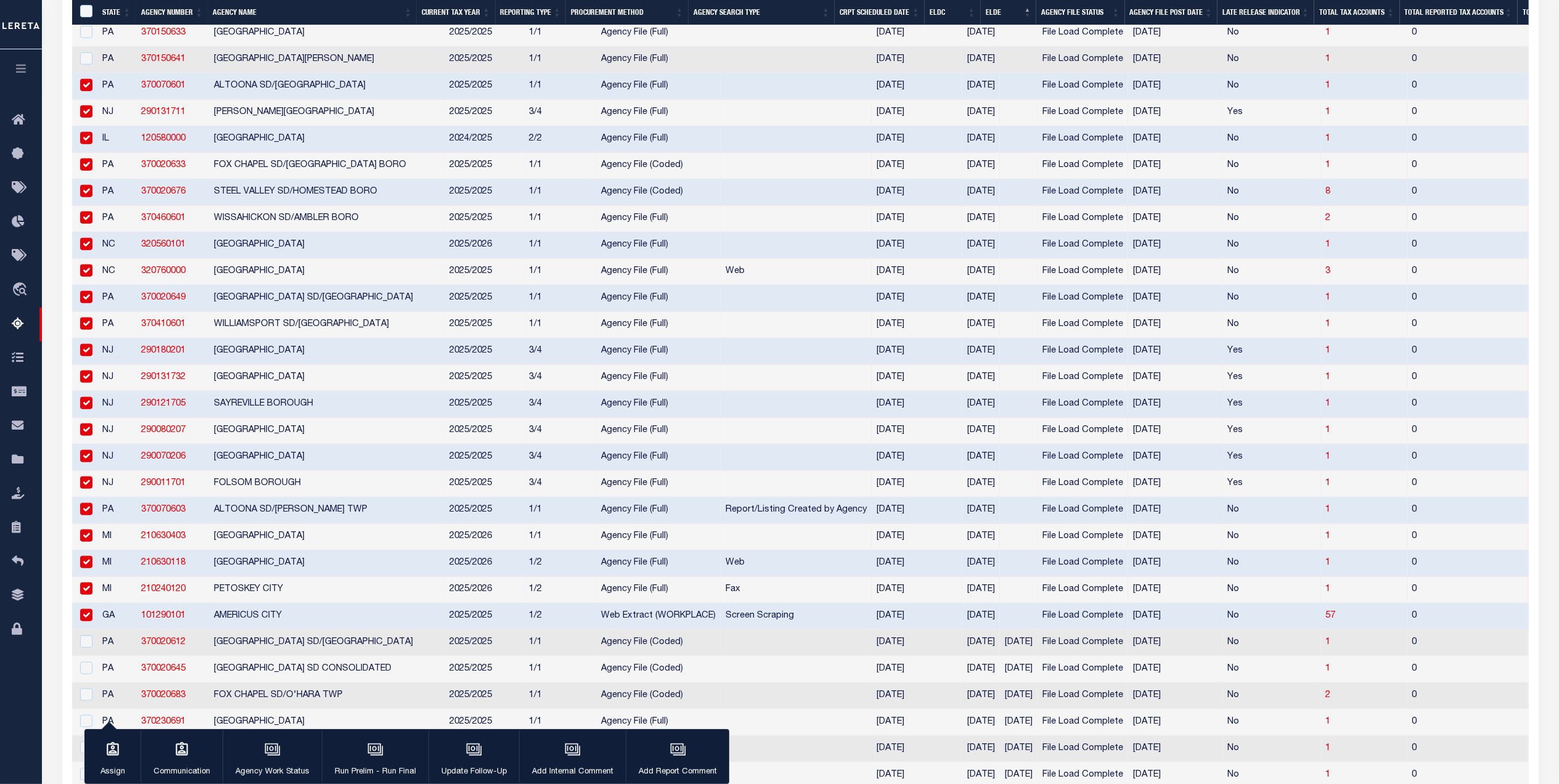
scroll to position [822, 0]
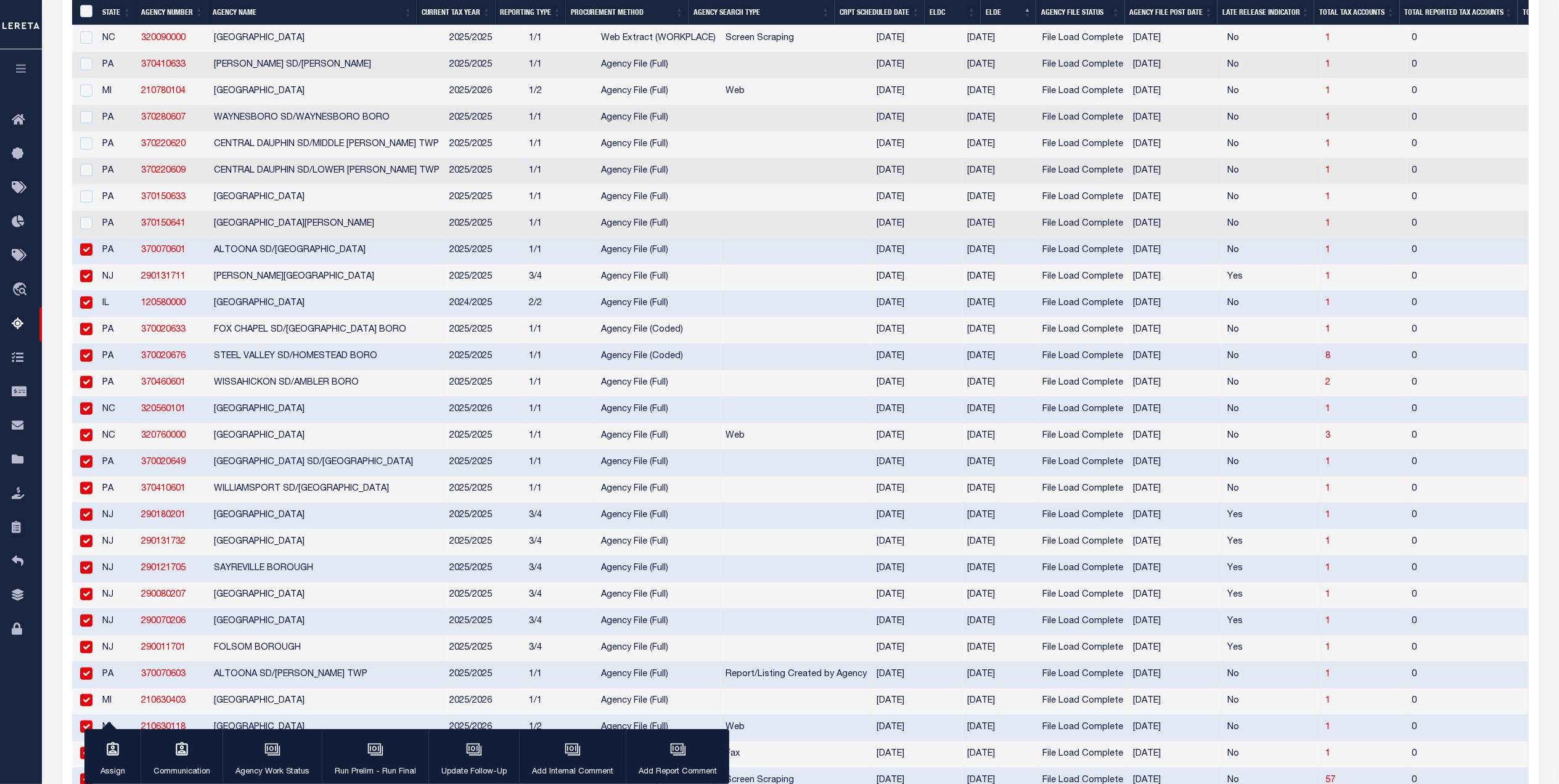
click at [102, 238] on td "PA" at bounding box center [117, 224] width 39 height 26
checkbox input "true"
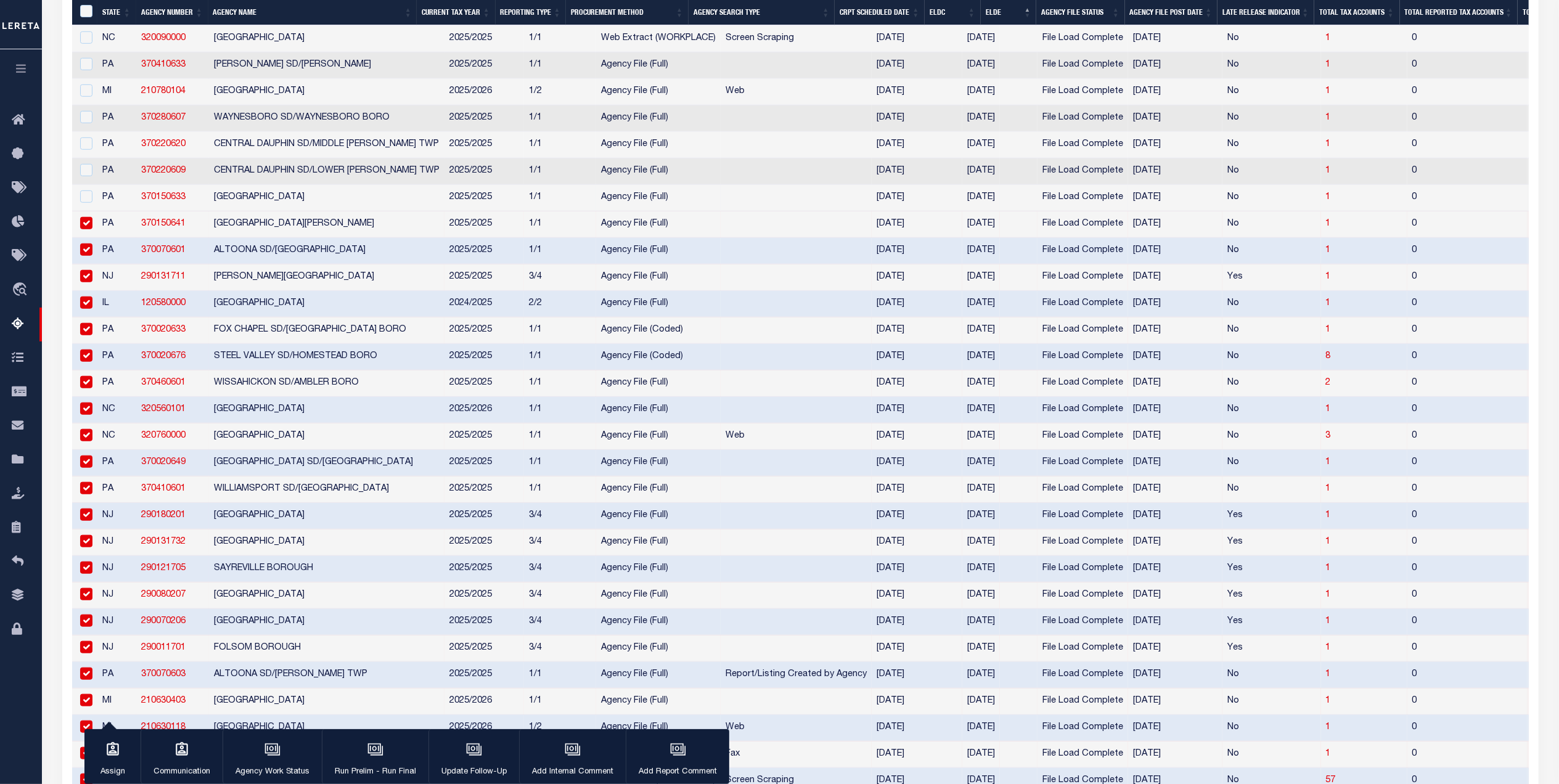
click at [102, 211] on td "PA" at bounding box center [117, 198] width 39 height 26
checkbox input "true"
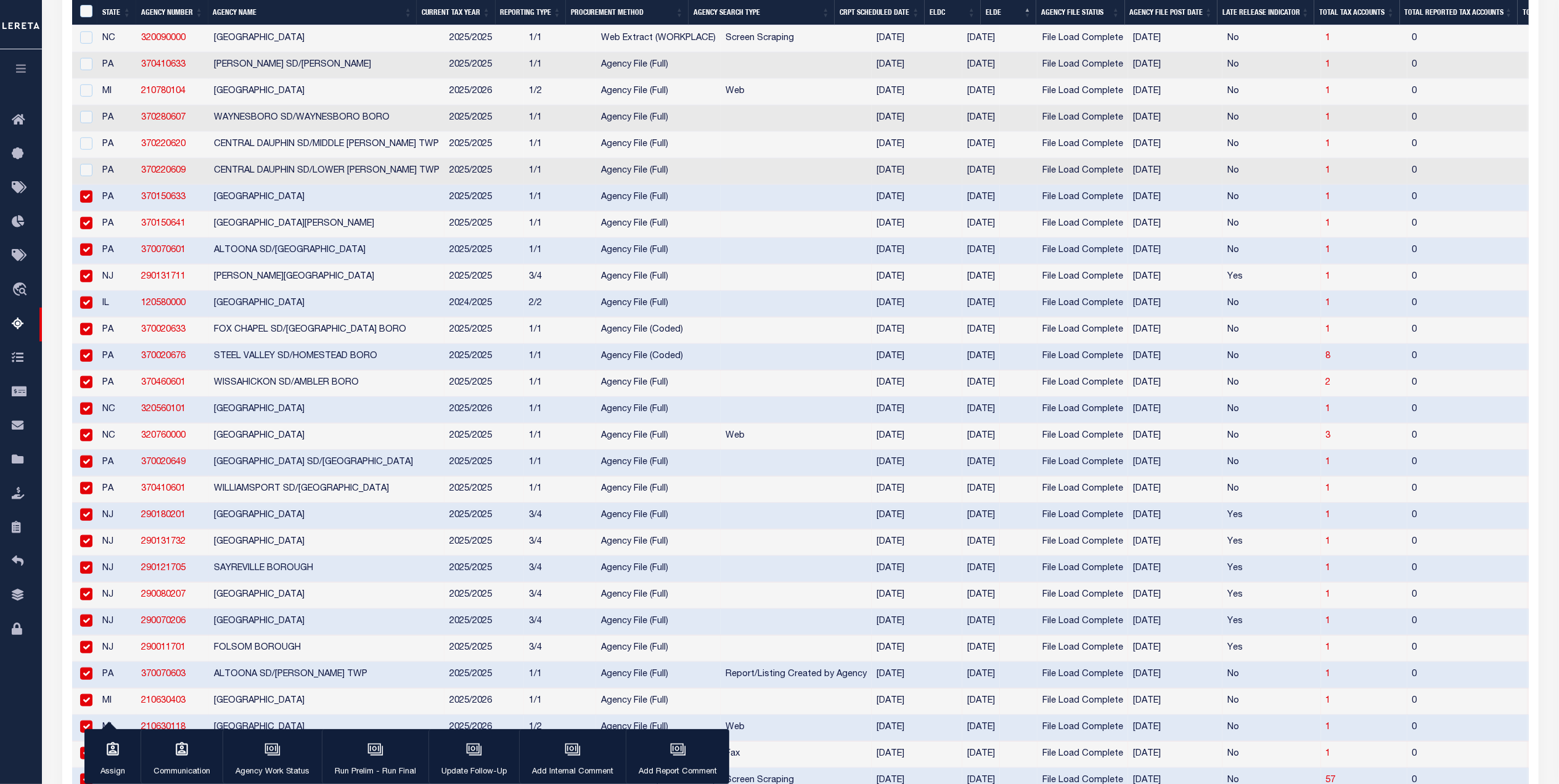
click at [104, 185] on td "PA" at bounding box center [117, 171] width 39 height 26
checkbox input "true"
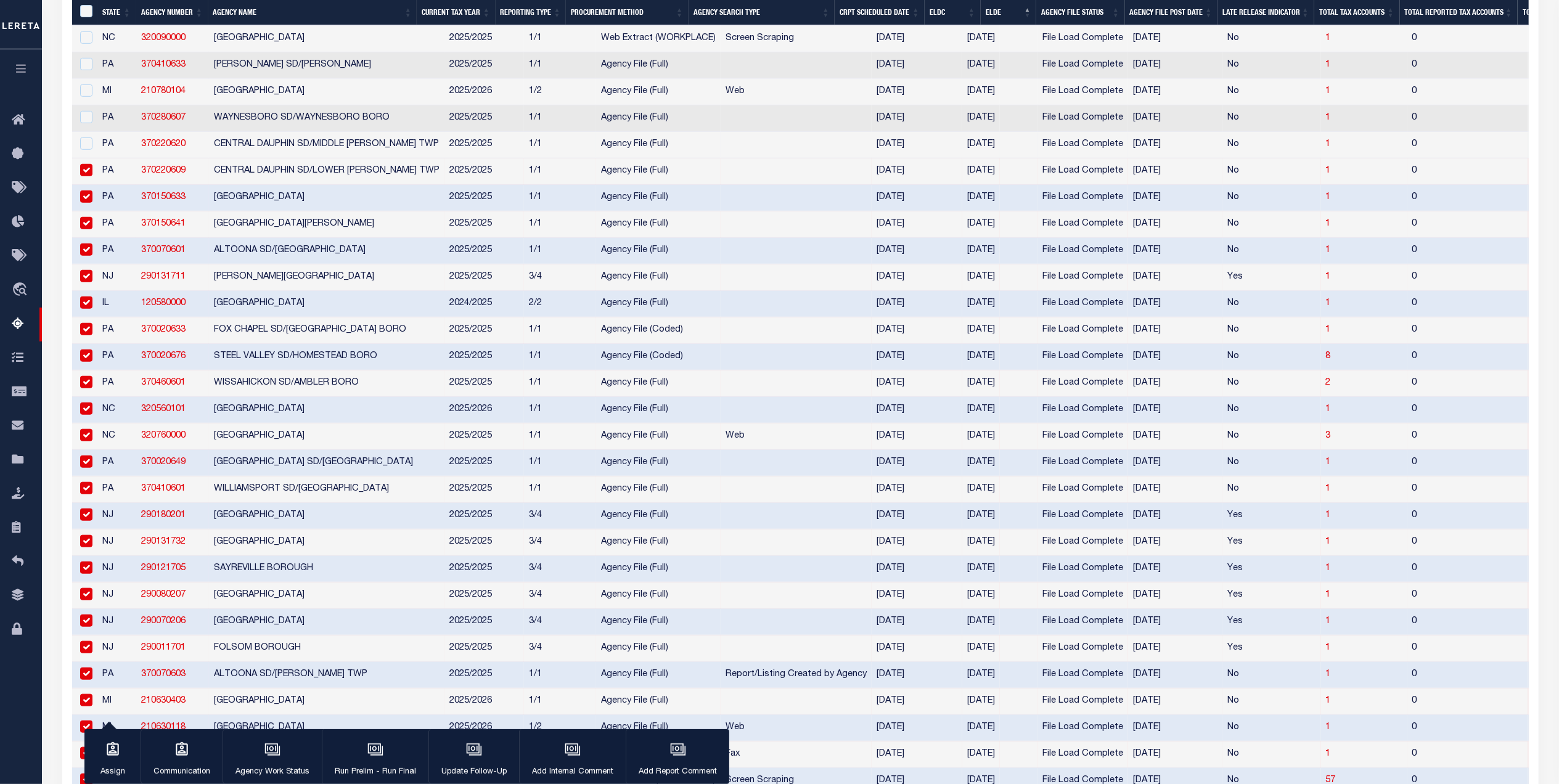
click at [104, 159] on td "PA" at bounding box center [117, 145] width 39 height 26
checkbox input "true"
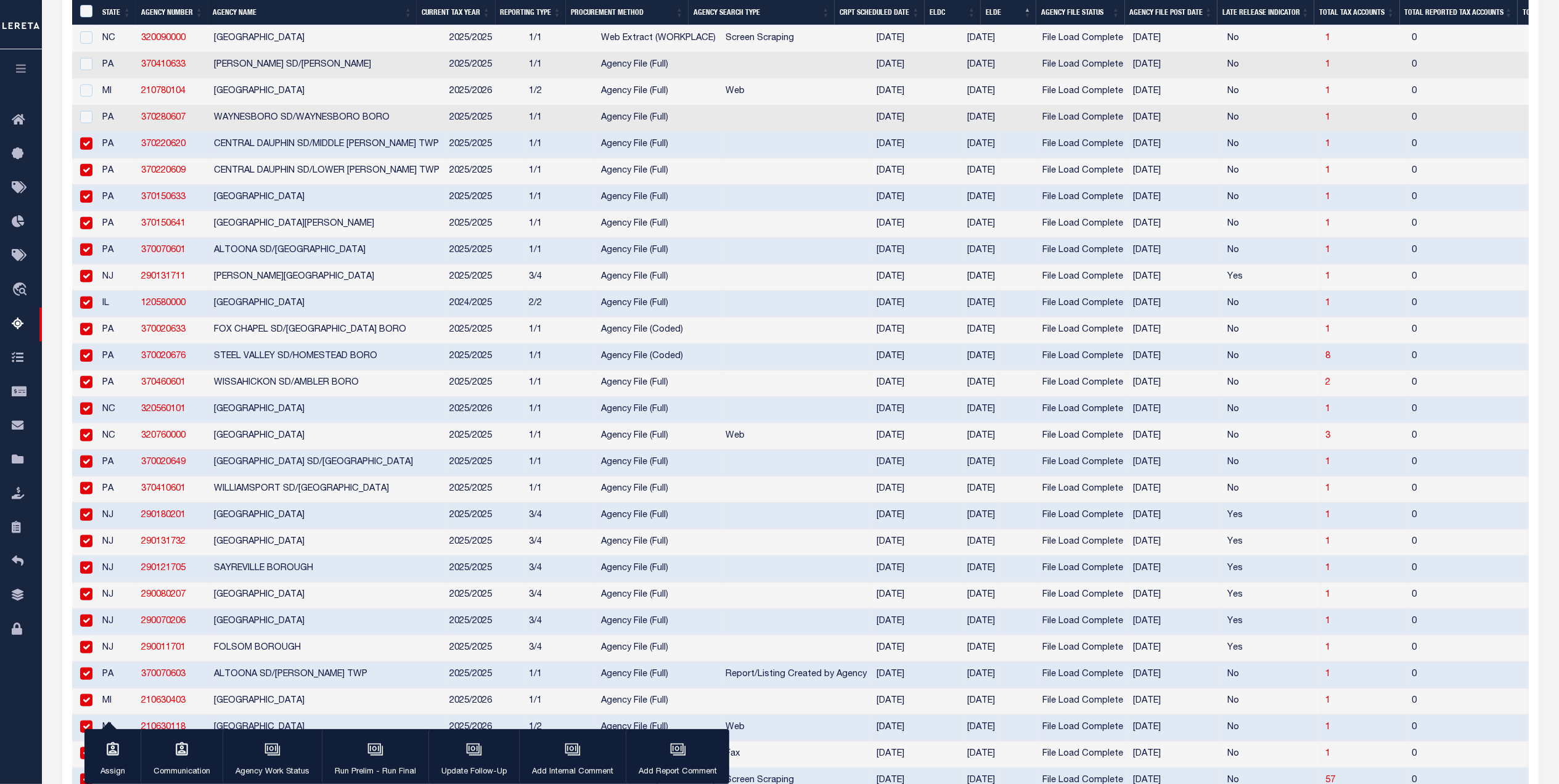
click at [104, 132] on td "PA" at bounding box center [117, 118] width 39 height 26
checkbox input "true"
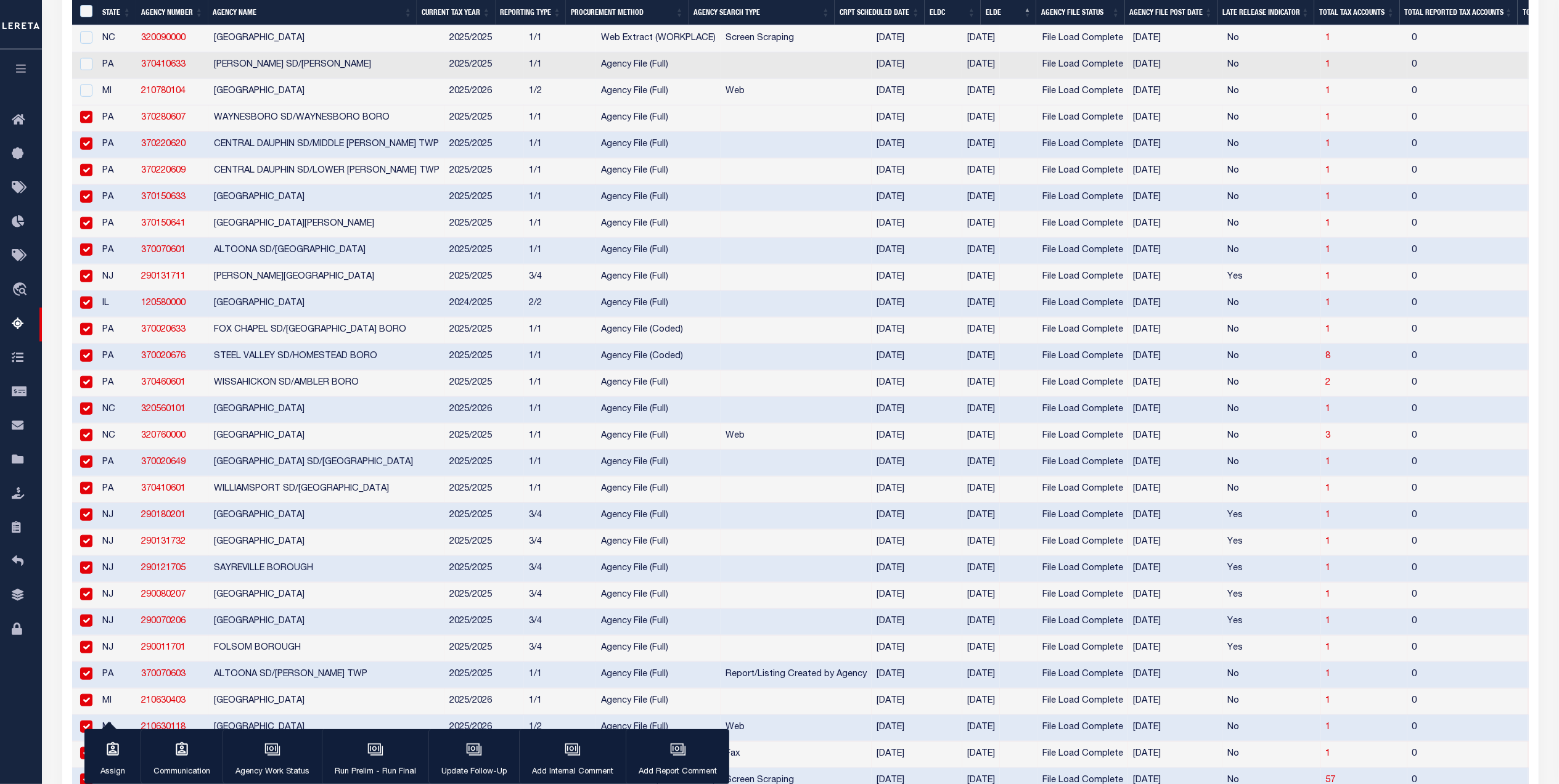
click at [107, 106] on td "MI" at bounding box center [117, 91] width 39 height 26
checkbox input "true"
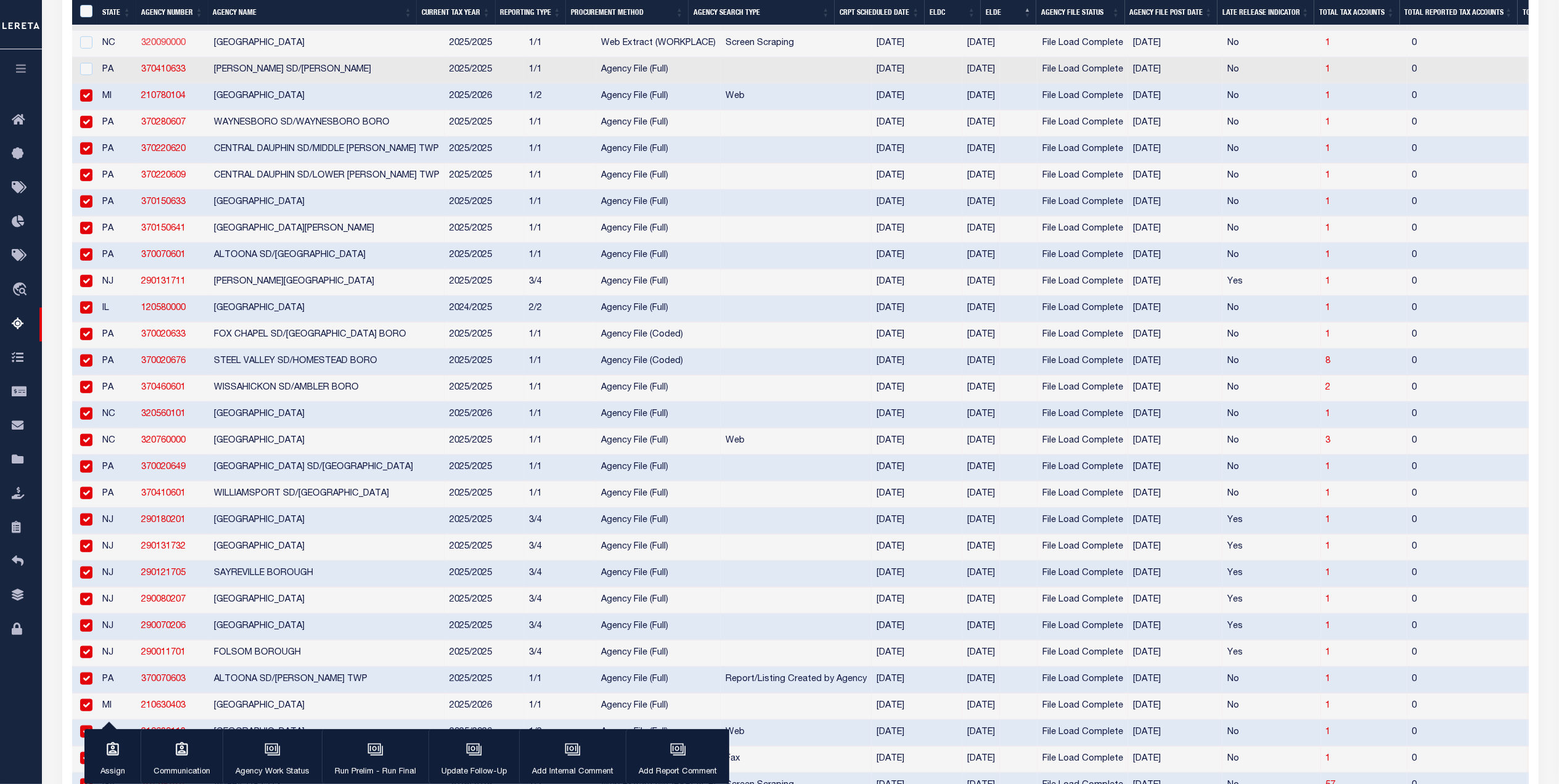
scroll to position [575, 0]
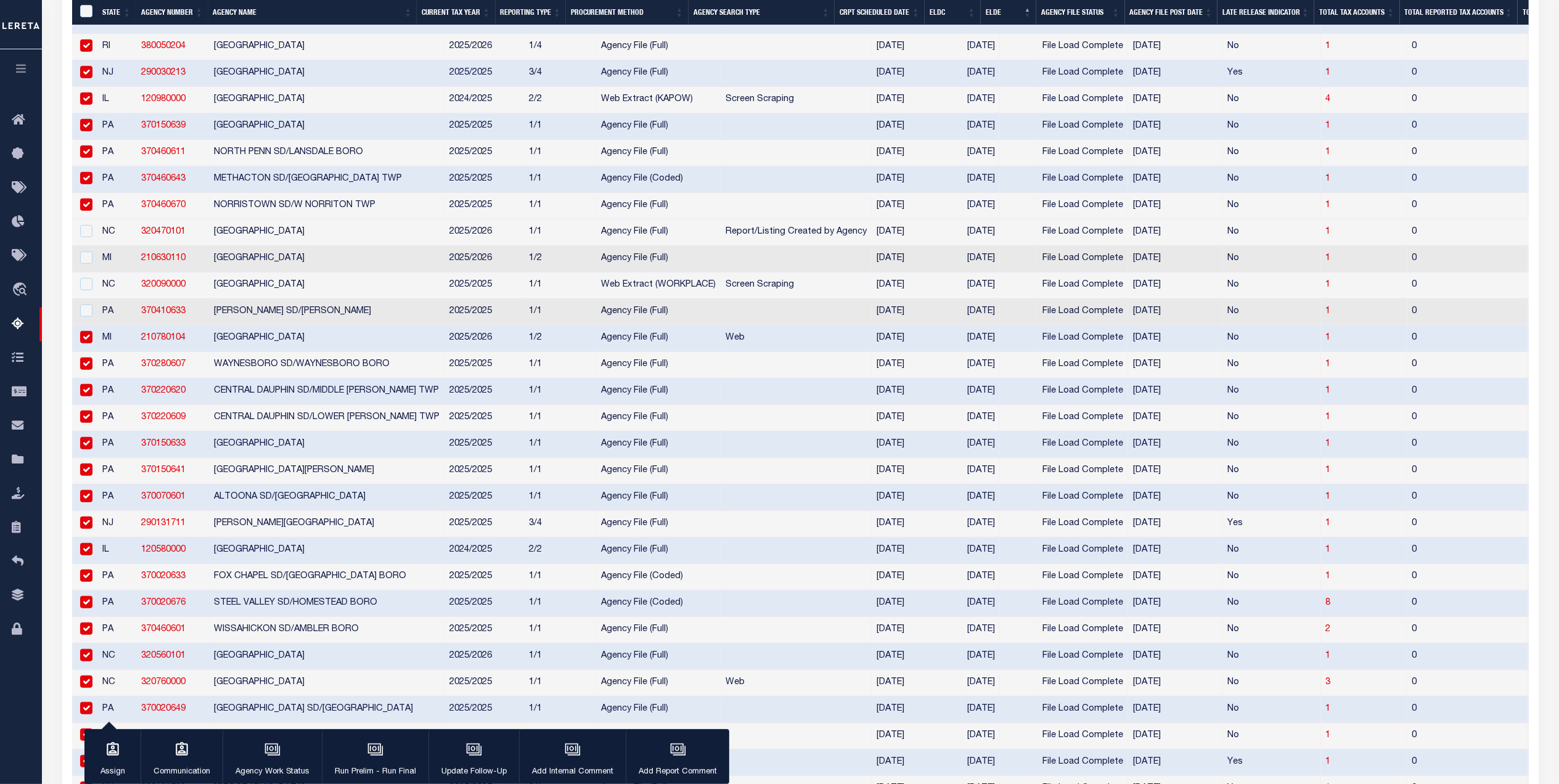
drag, startPoint x: 105, startPoint y: 324, endPoint x: 105, endPoint y: 311, distance: 13.0
click at [105, 324] on td "PA" at bounding box center [117, 312] width 39 height 26
checkbox input "true"
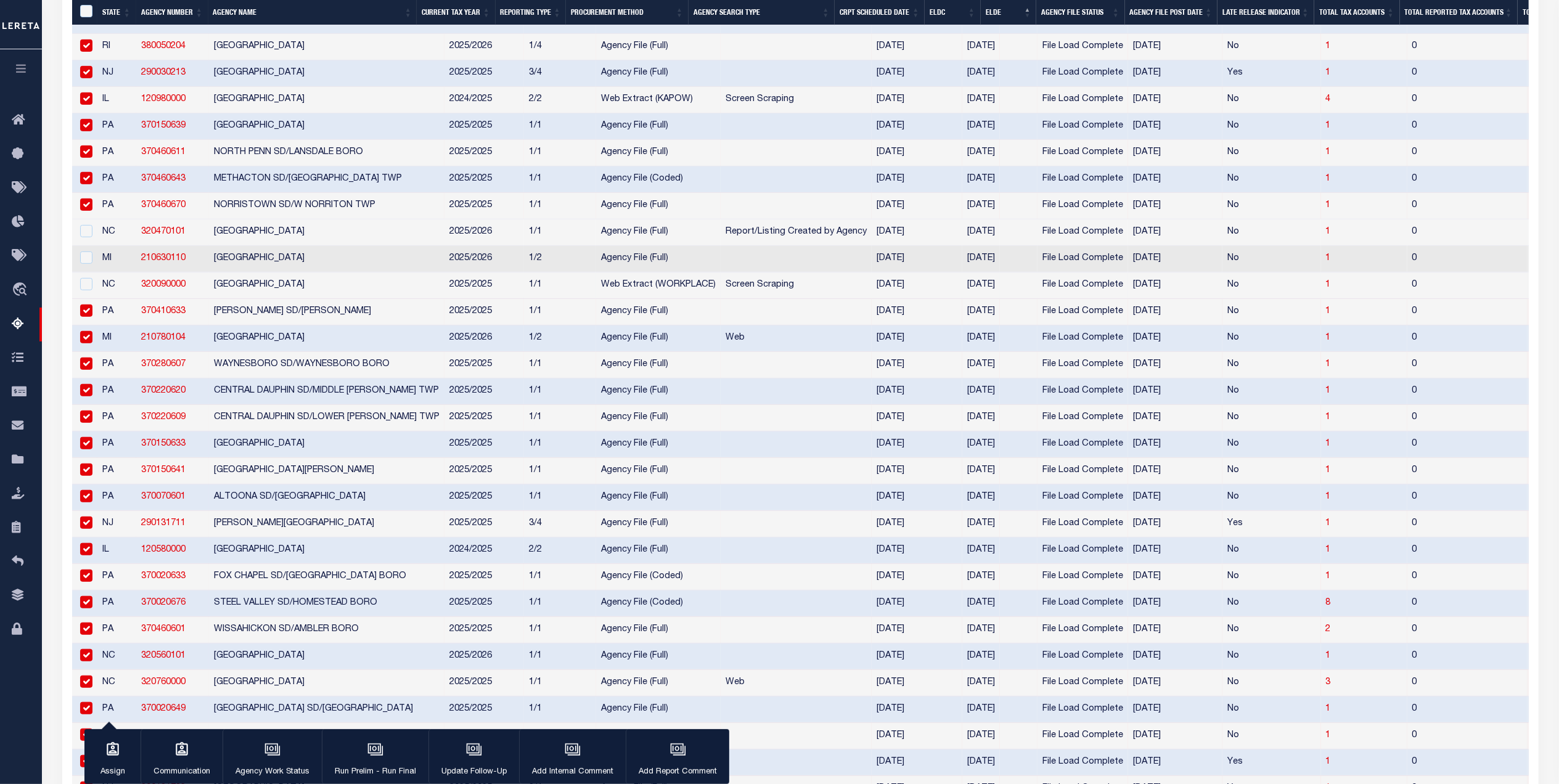
click at [102, 292] on td "NC" at bounding box center [117, 285] width 39 height 26
checkbox input "true"
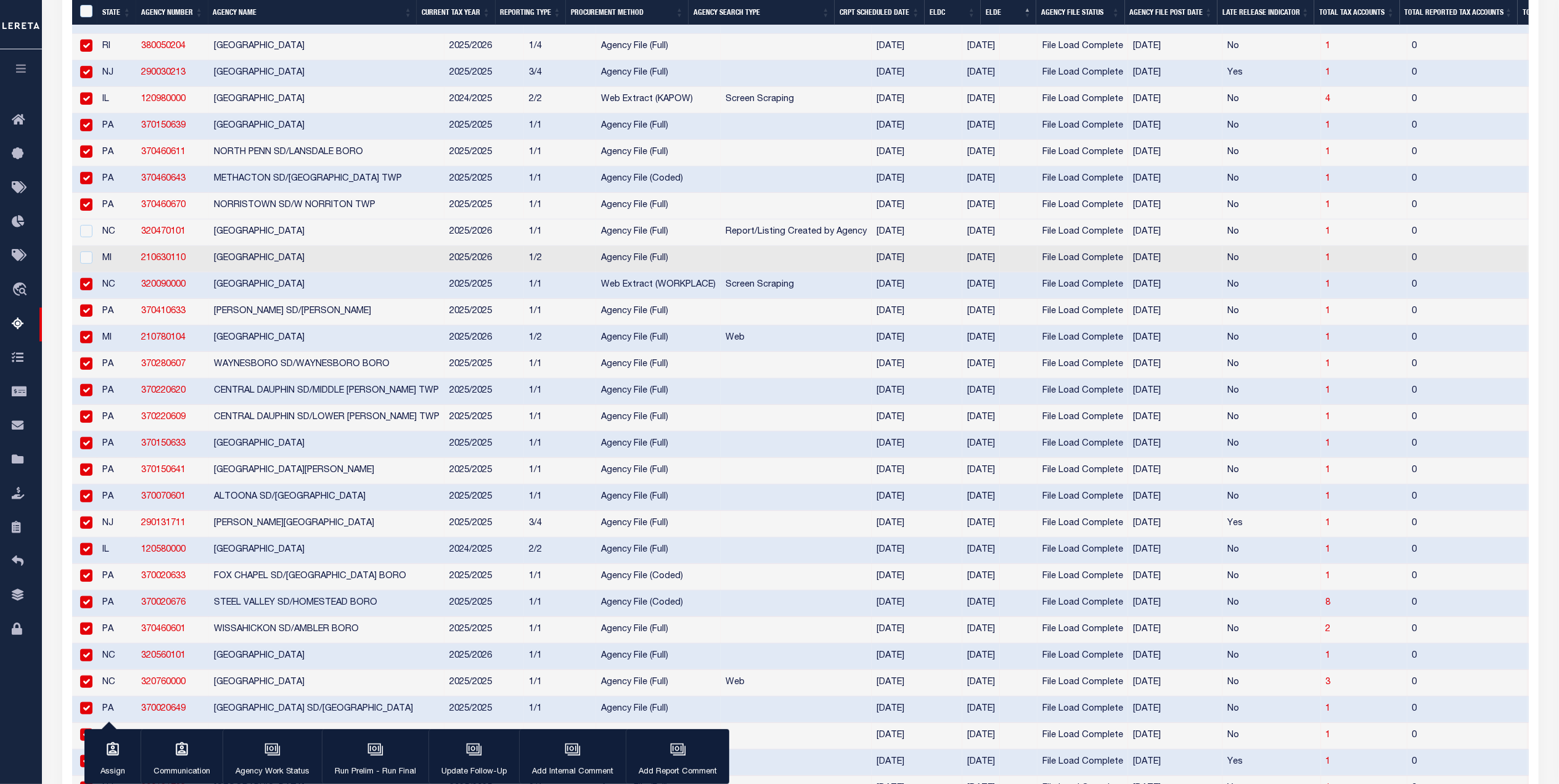
click at [107, 246] on td "NC" at bounding box center [117, 232] width 39 height 26
checkbox input "true"
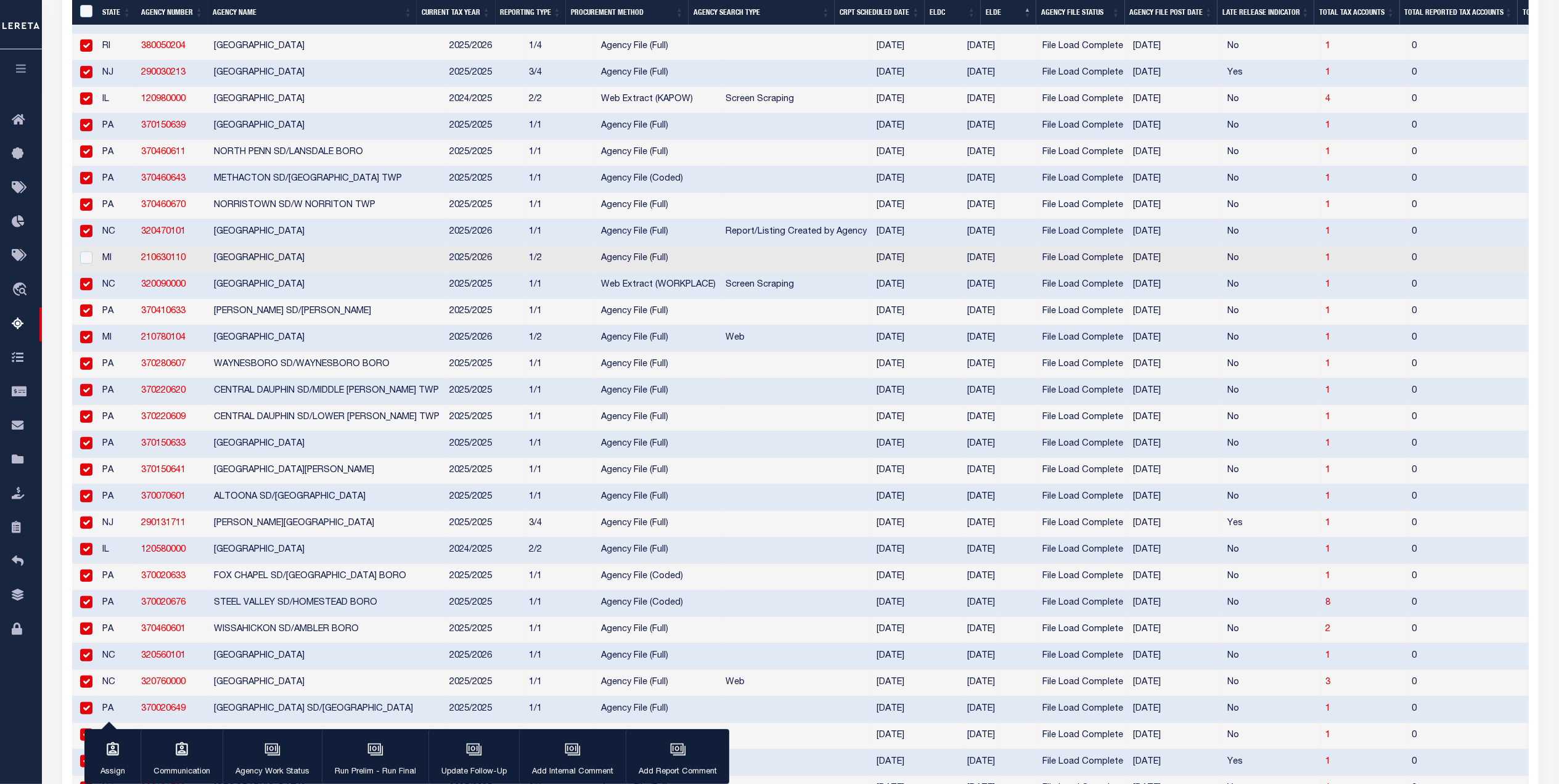
click at [107, 267] on td "MI" at bounding box center [117, 259] width 39 height 26
checkbox input "true"
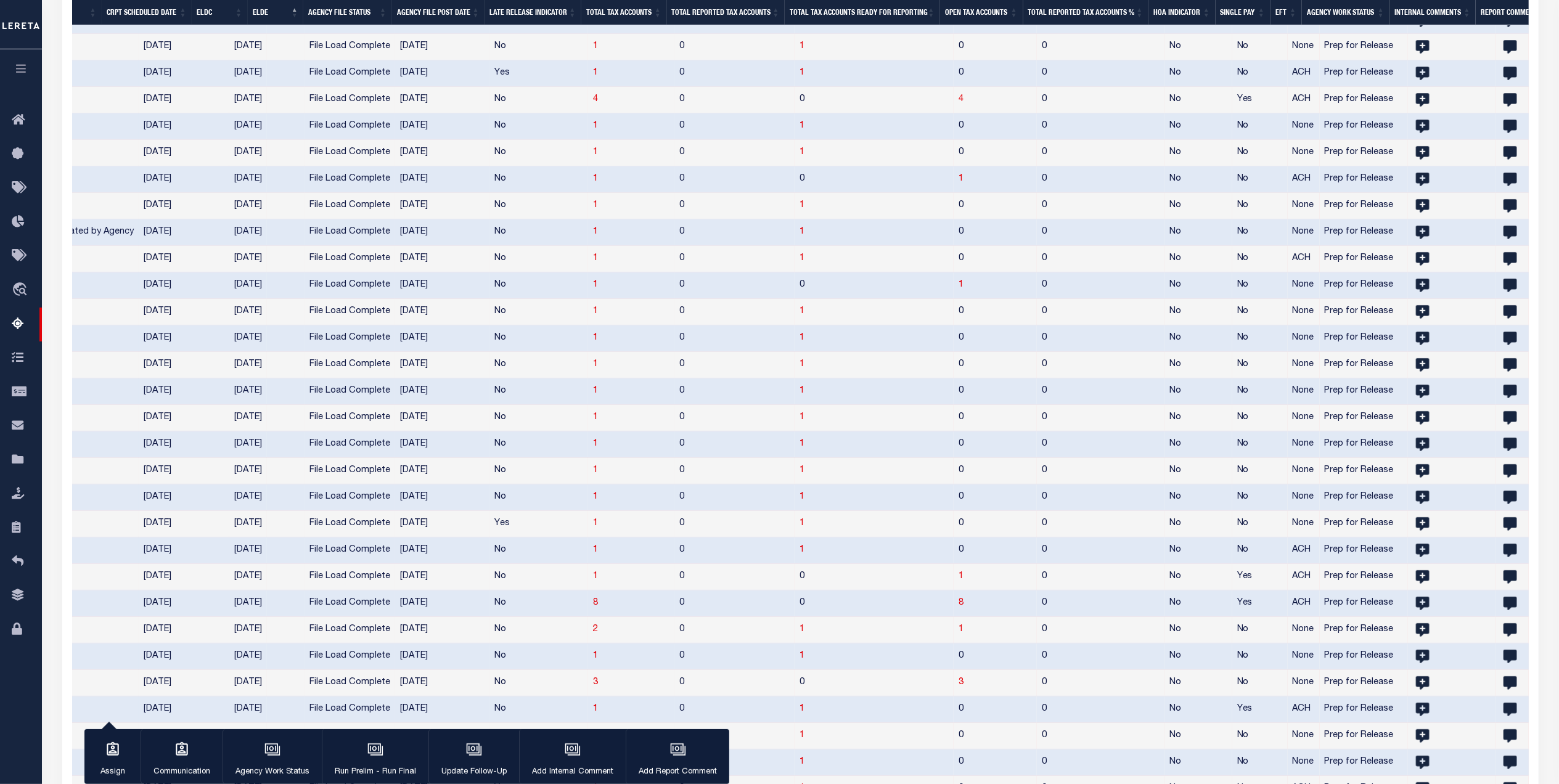
scroll to position [0, 1273]
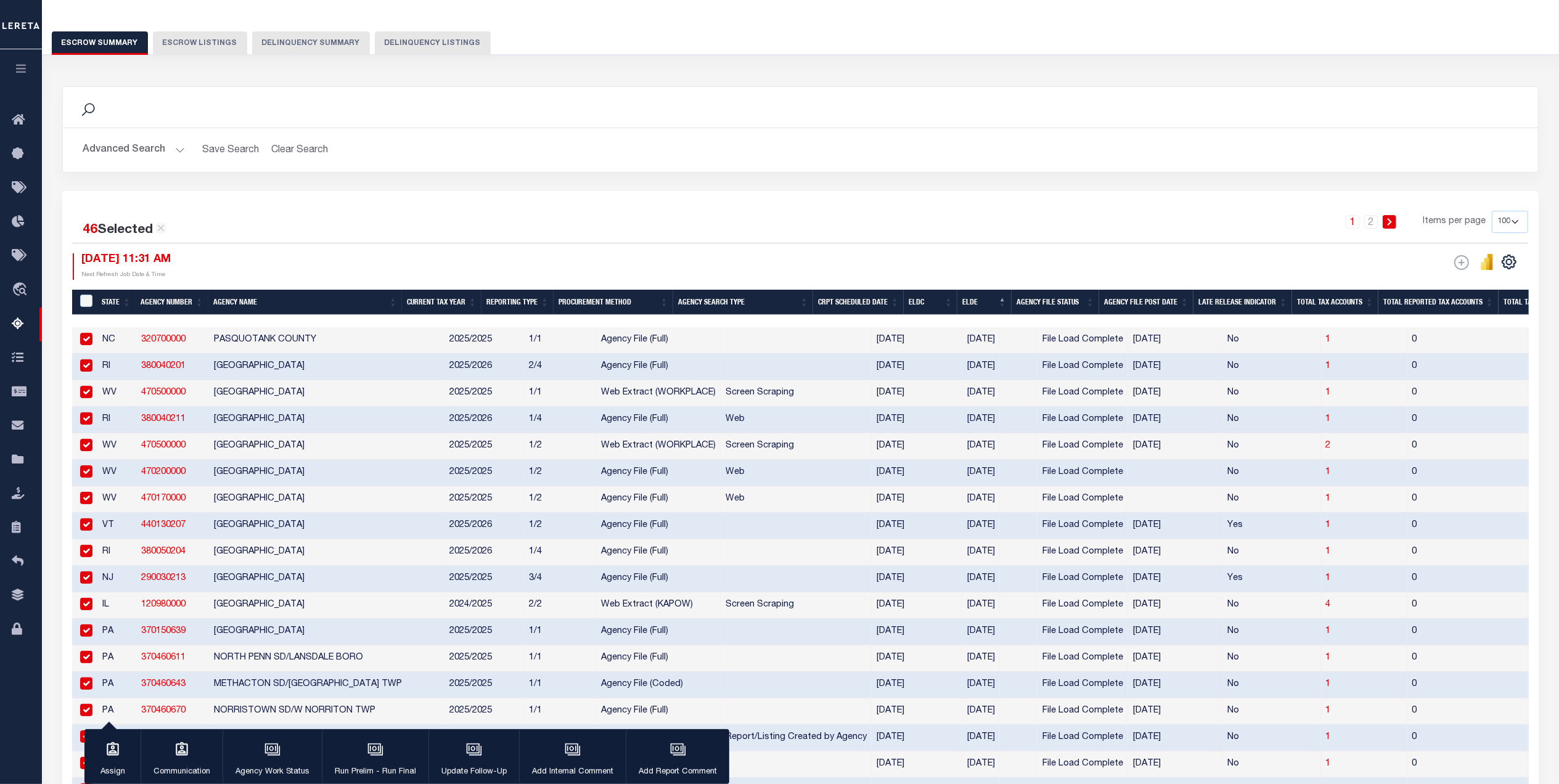
click at [149, 145] on button "Advanced Search" at bounding box center [134, 150] width 102 height 24
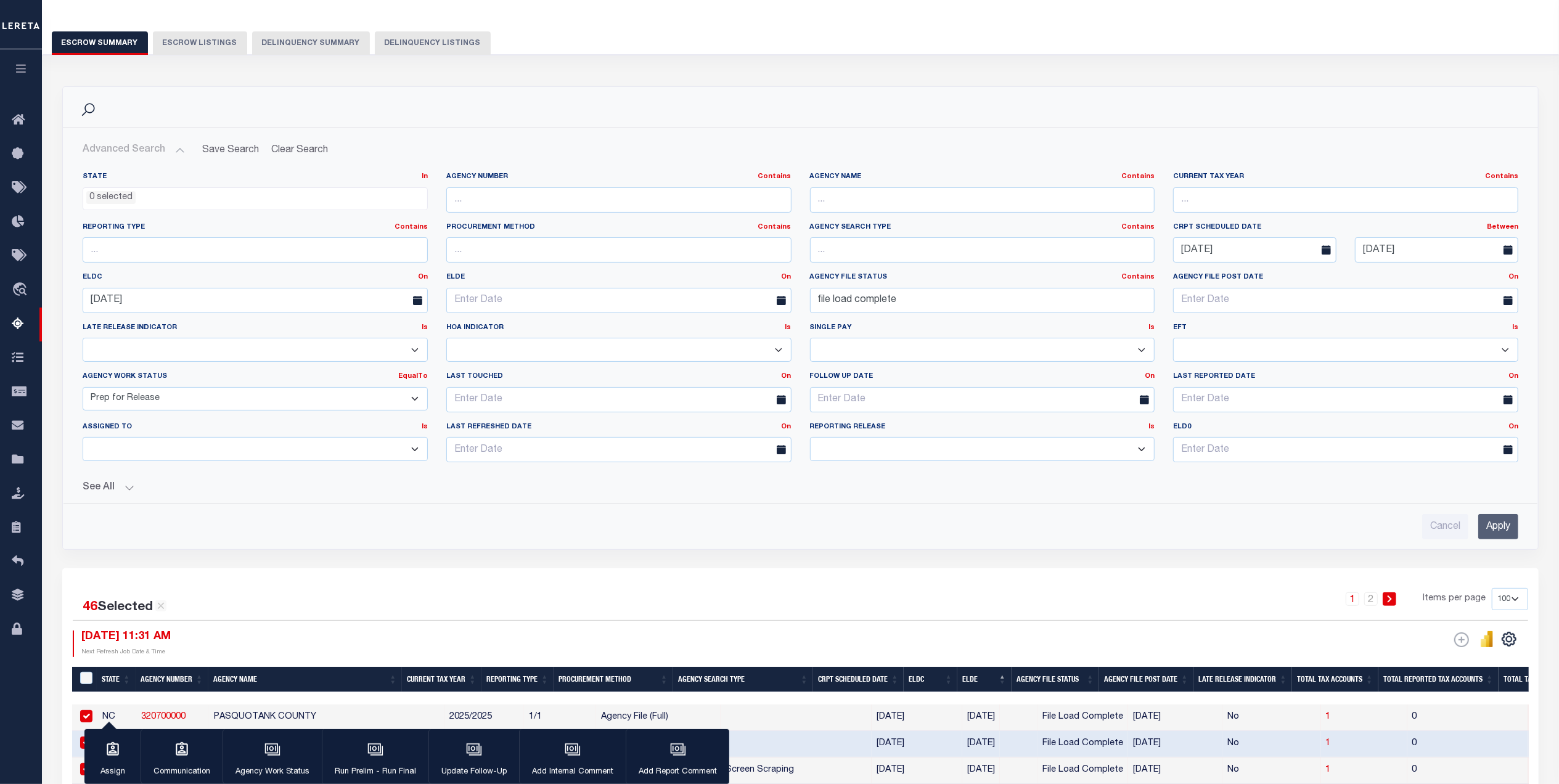
click at [105, 489] on button "See All" at bounding box center [800, 487] width 1436 height 11
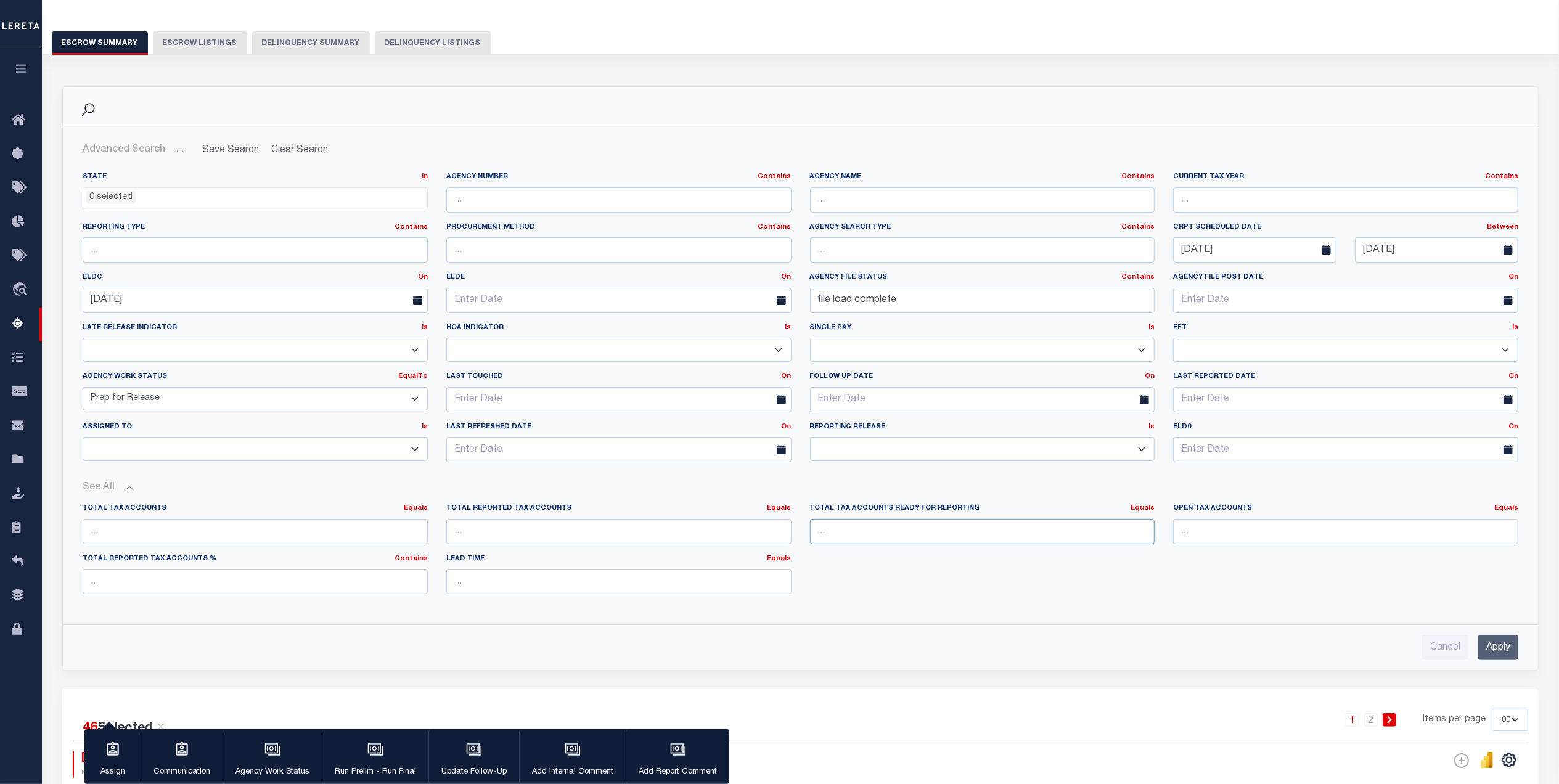
click at [946, 533] on input "number" at bounding box center [982, 532] width 345 height 26
click at [1155, 514] on div "Total Tax Accounts Ready for Reporting Equals Equals Is Not Equal To Is Greater…" at bounding box center [983, 528] width 364 height 50
click at [1141, 512] on link "Equals" at bounding box center [1143, 508] width 24 height 7
click at [1125, 559] on link "Is [GEOGRAPHIC_DATA]" at bounding box center [1086, 559] width 135 height 18
click at [968, 541] on input "number" at bounding box center [982, 532] width 345 height 26
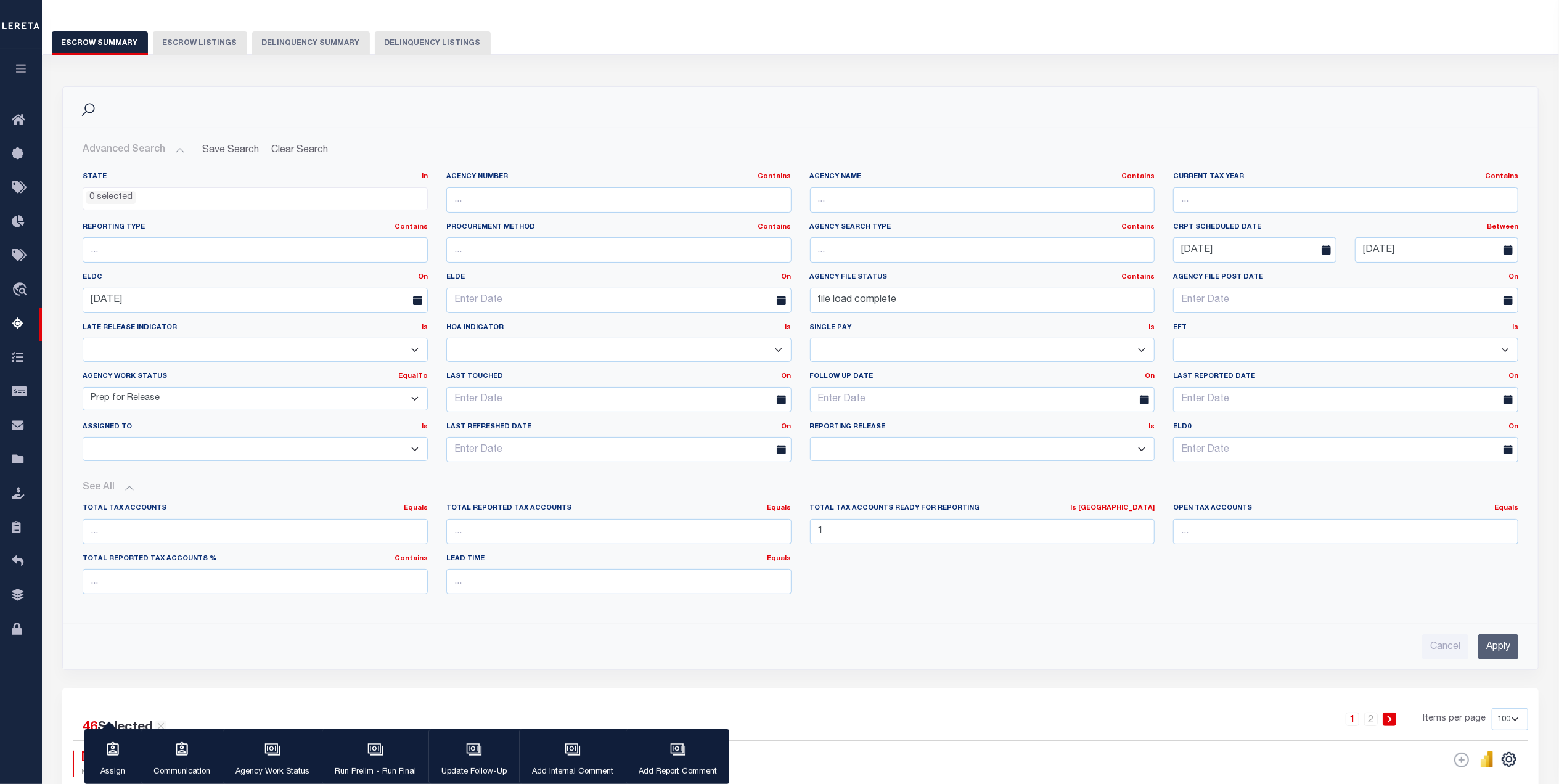
click at [1494, 660] on input "Apply" at bounding box center [1498, 647] width 40 height 26
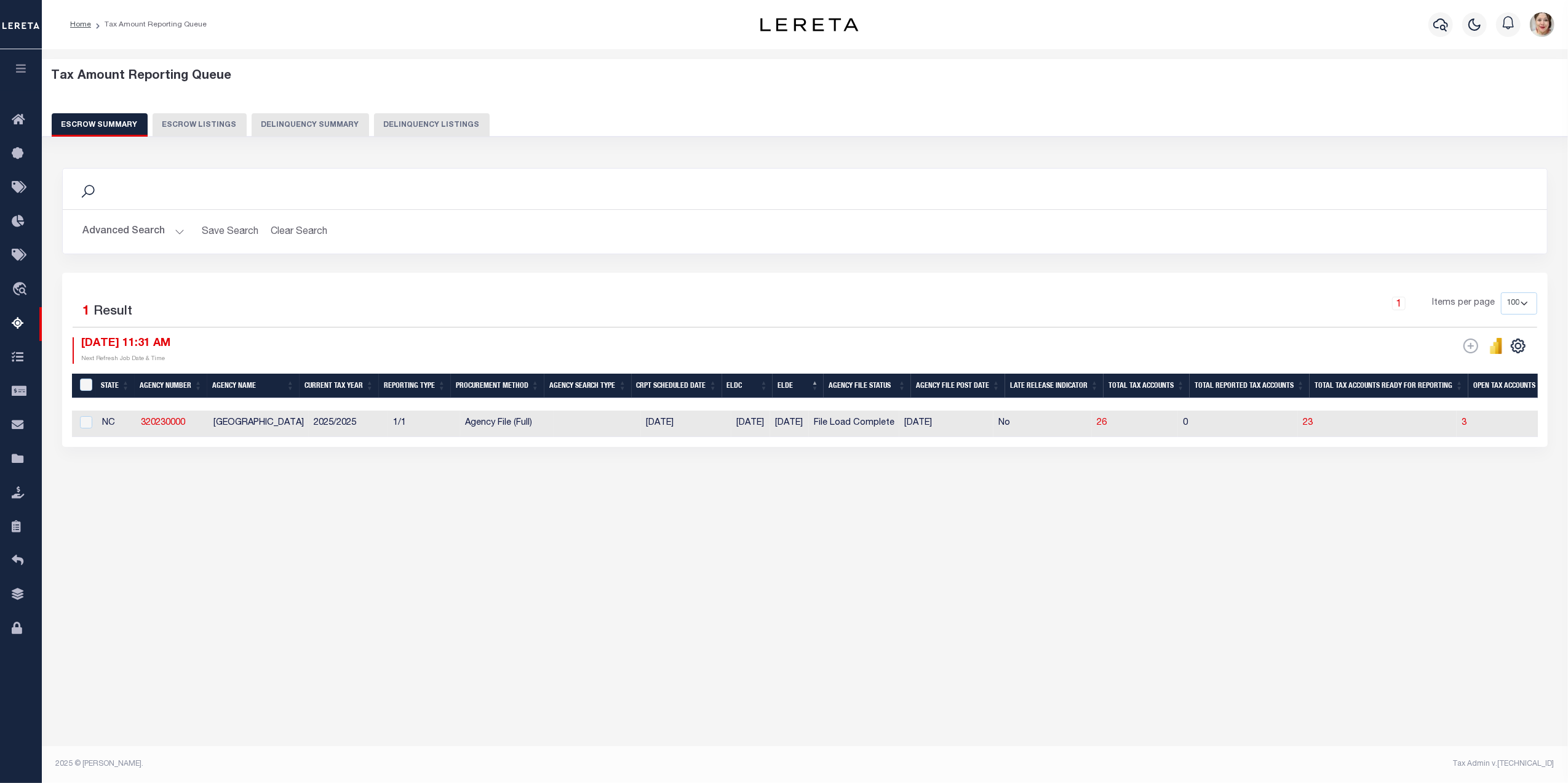
click at [133, 230] on button "Advanced Search" at bounding box center [134, 232] width 102 height 24
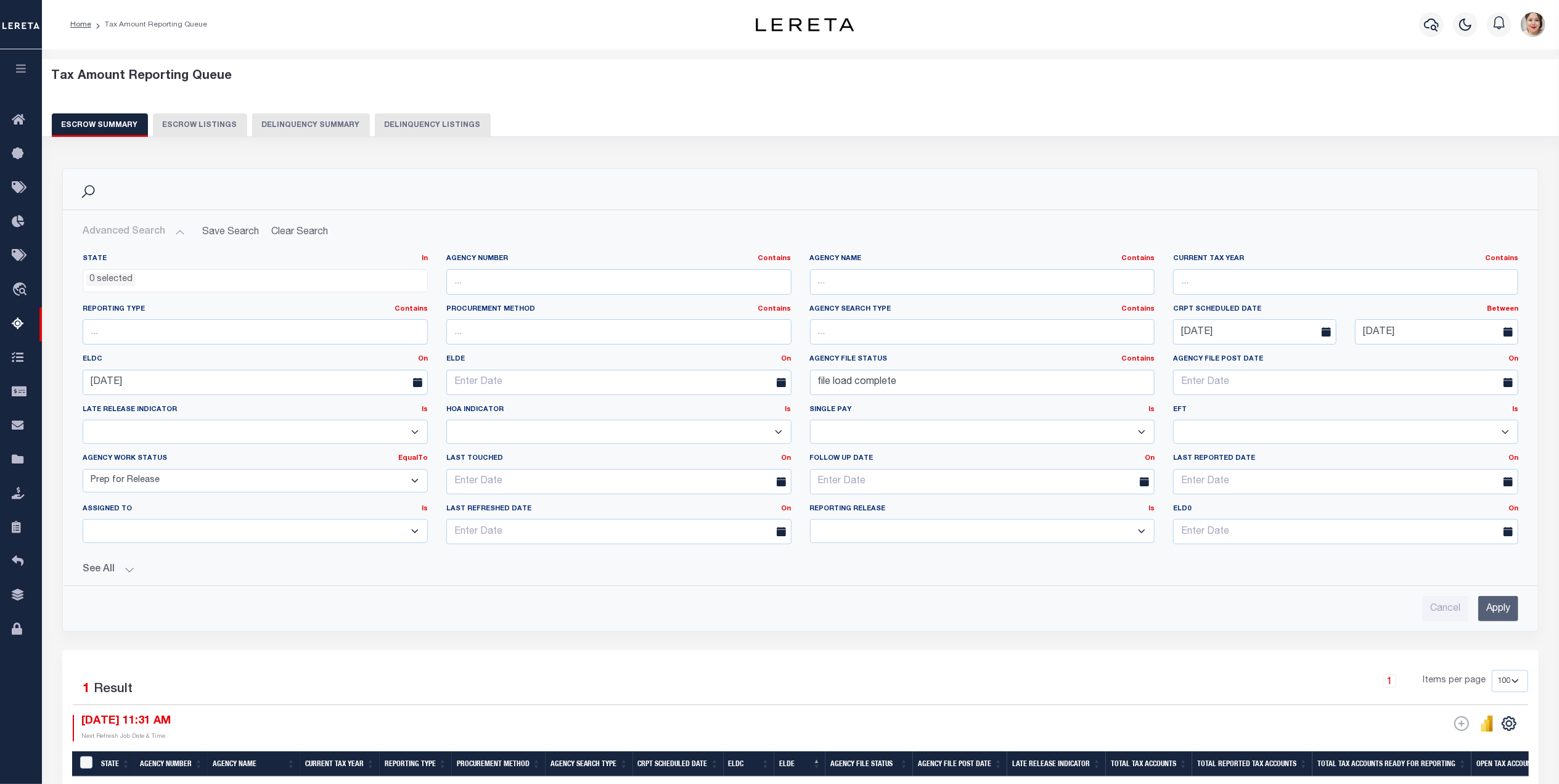
click at [876, 528] on select "Prelim Final" at bounding box center [982, 531] width 345 height 24
click at [104, 575] on button "See All" at bounding box center [800, 570] width 1436 height 11
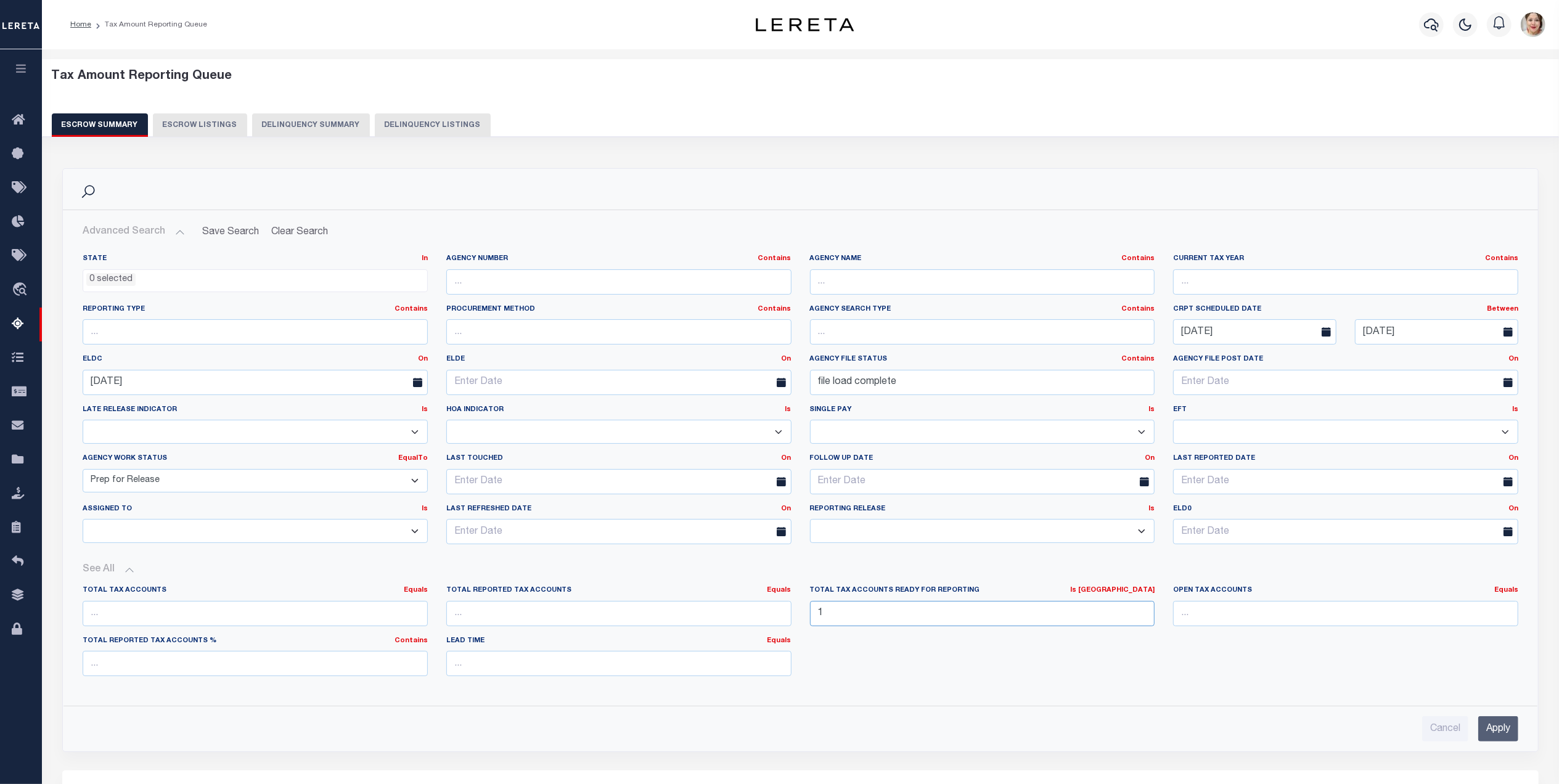
drag, startPoint x: 886, startPoint y: 626, endPoint x: 809, endPoint y: 617, distance: 77.5
click at [810, 617] on input "1" at bounding box center [982, 614] width 345 height 26
type input "0"
click at [1509, 728] on input "Apply" at bounding box center [1498, 729] width 40 height 26
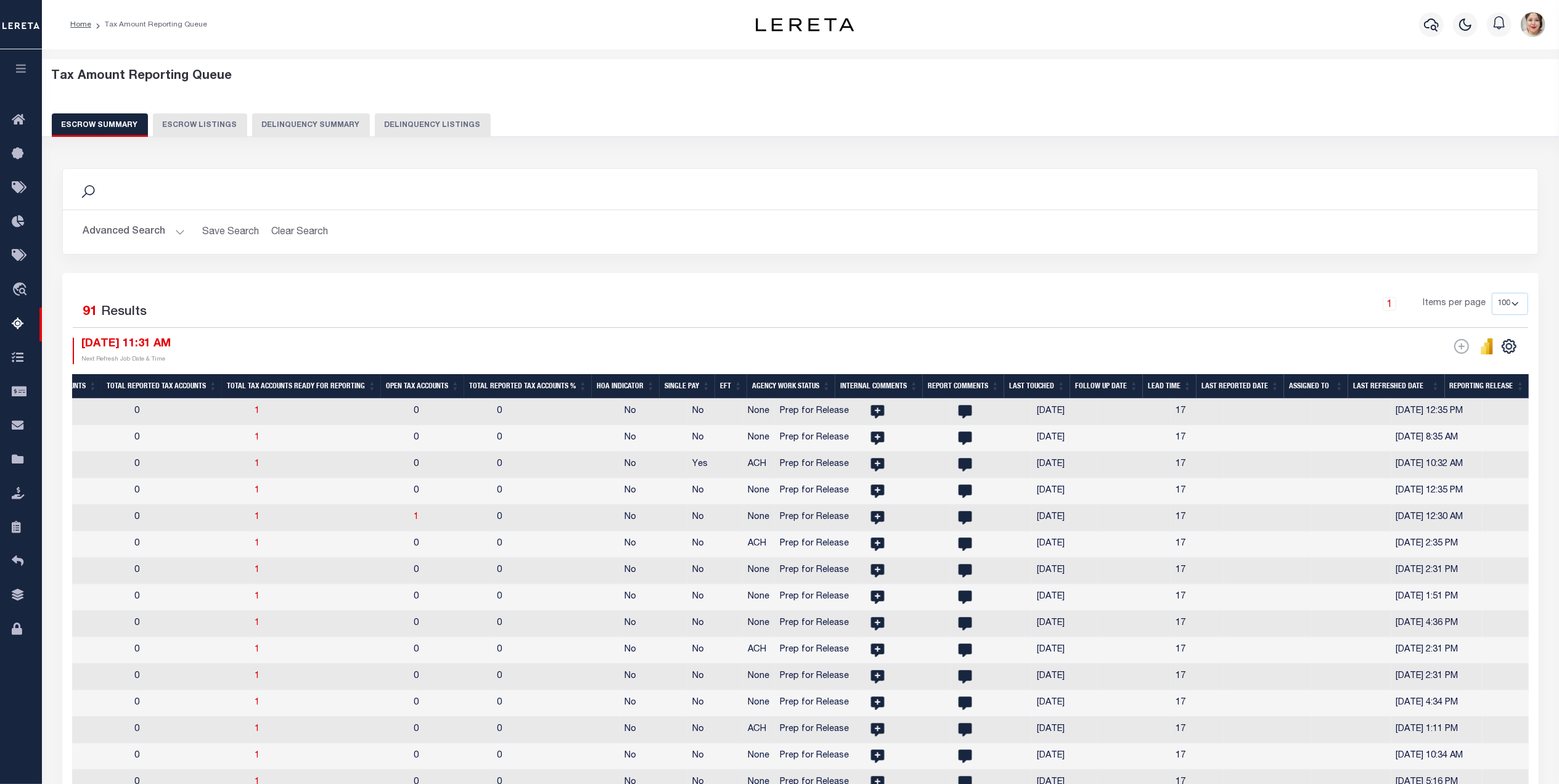
click at [748, 760] on span "None" at bounding box center [759, 755] width 22 height 9
checkbox input "true"
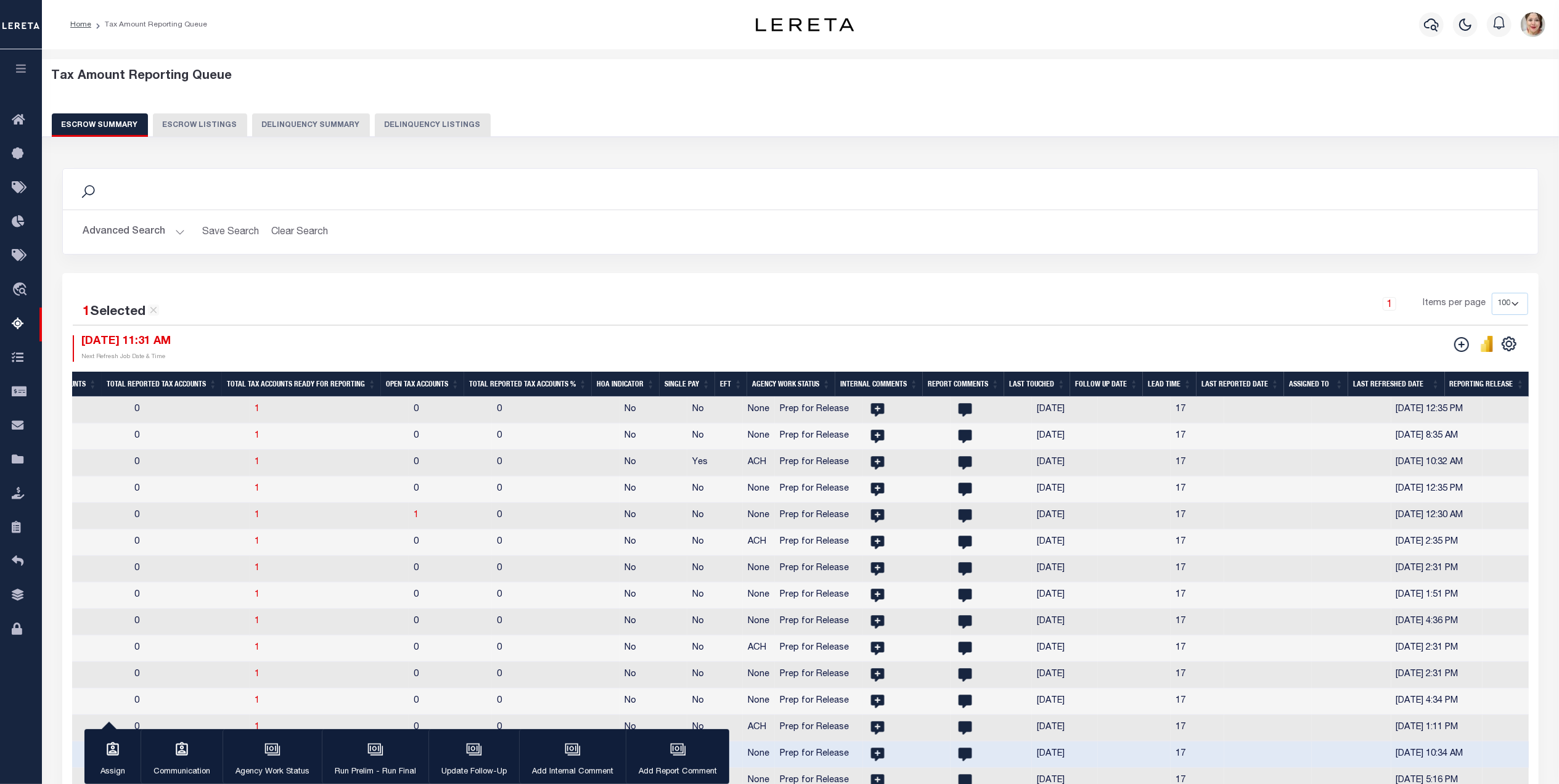
click at [837, 321] on div "1 Items per page 10 25 50 100 500" at bounding box center [985, 309] width 1087 height 32
drag, startPoint x: 936, startPoint y: 327, endPoint x: 957, endPoint y: 368, distance: 46.1
click at [937, 324] on div "1 Selected 91 Results 1 Items per page 10 25 50 100 500 08/12/2025 11:31 AM Nex…" at bounding box center [800, 327] width 1475 height 69
click at [1170, 494] on td "17" at bounding box center [1197, 489] width 54 height 26
checkbox input "true"
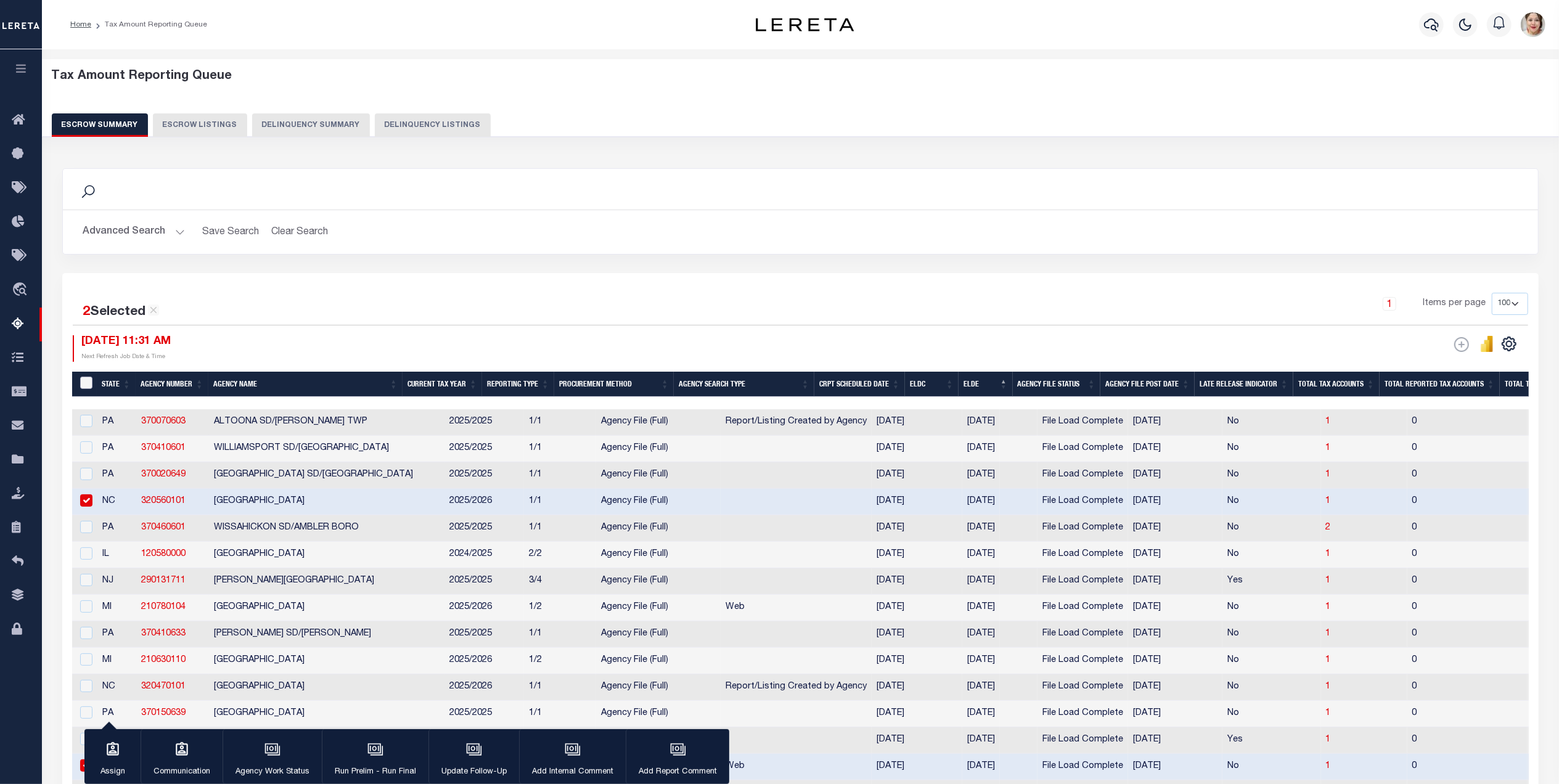
click at [86, 385] on input "&nbsp;" at bounding box center [86, 383] width 12 height 12
checkbox input "true"
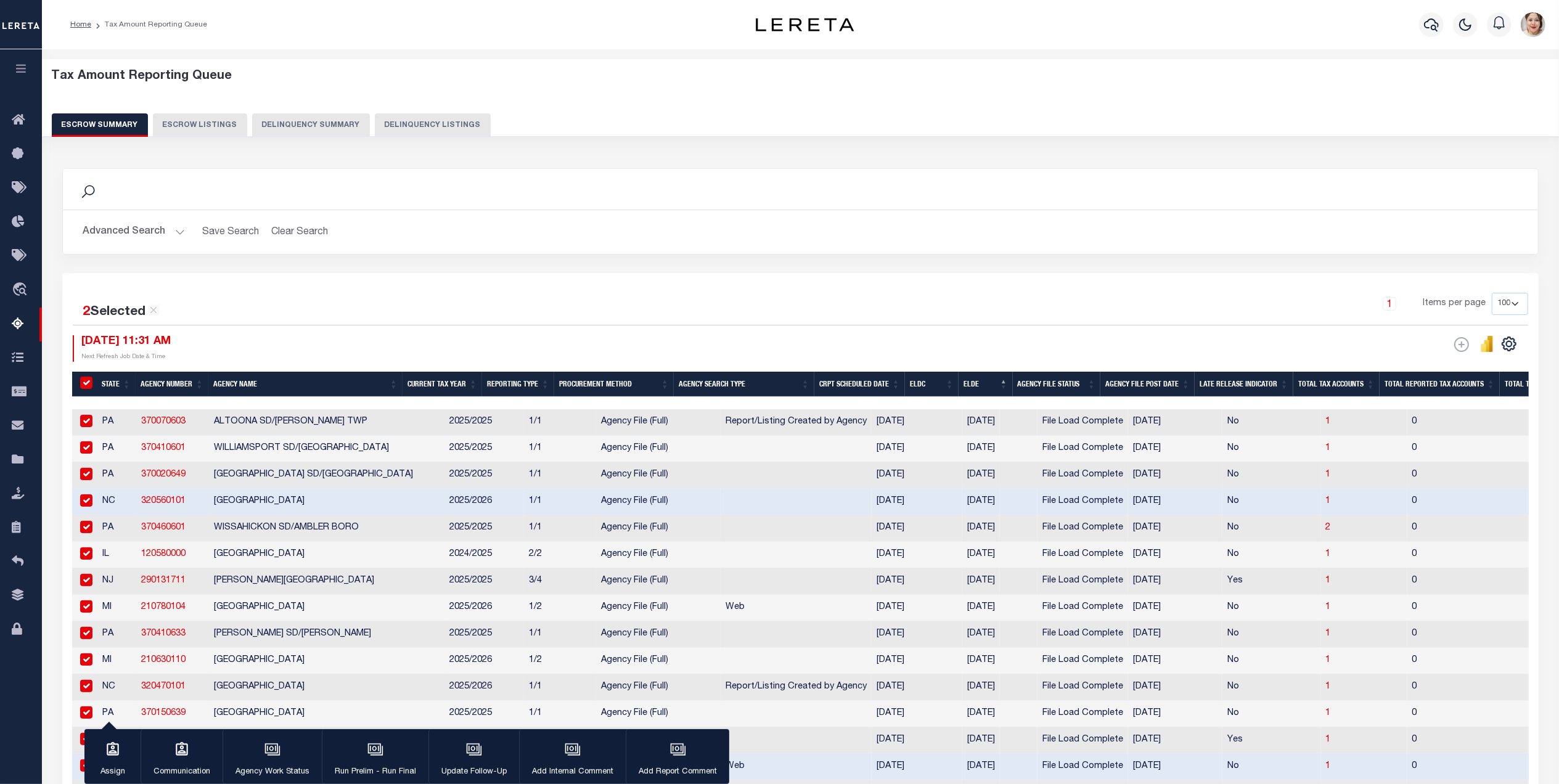
checkbox input "true"
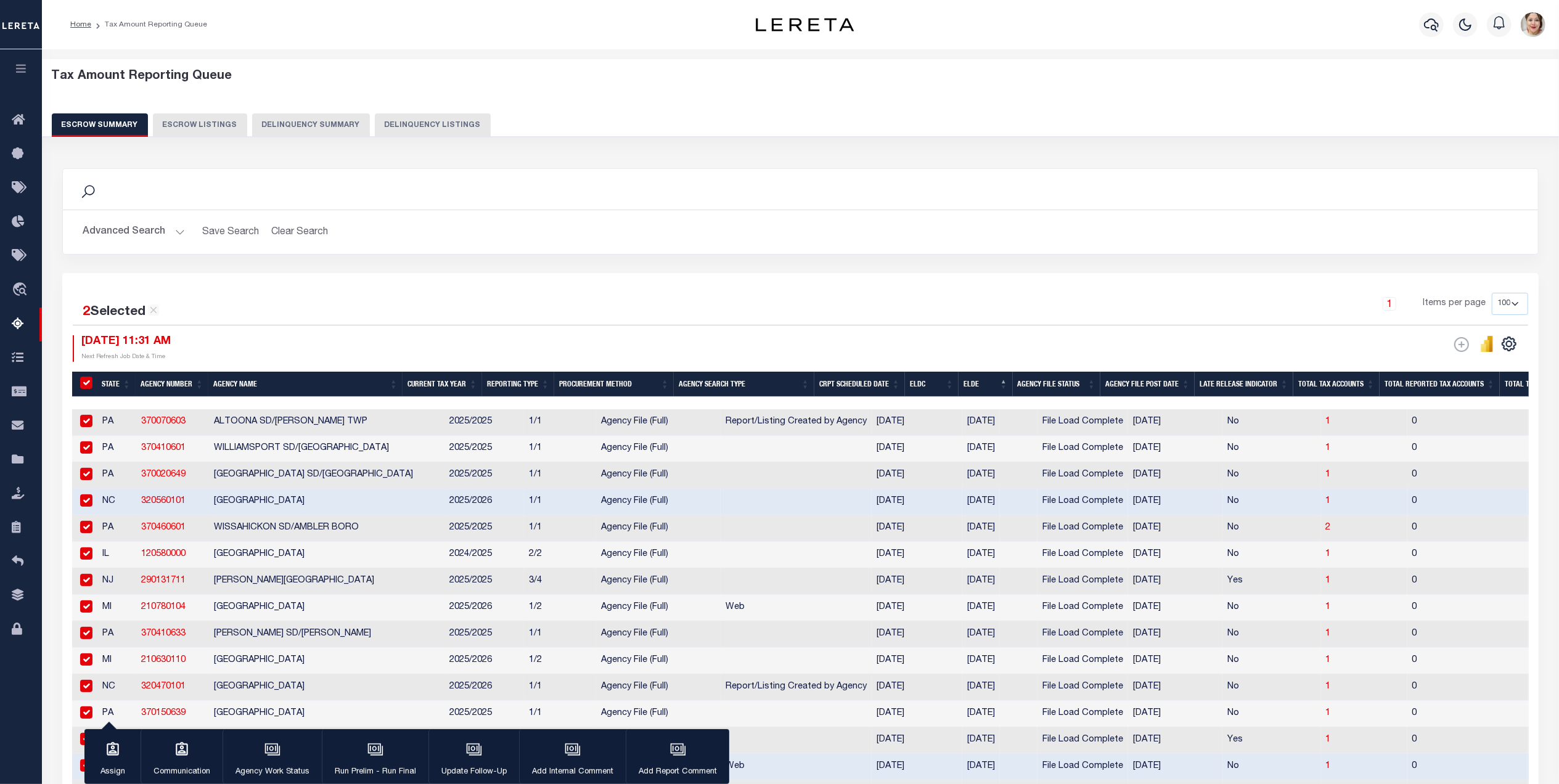
checkbox input "true"
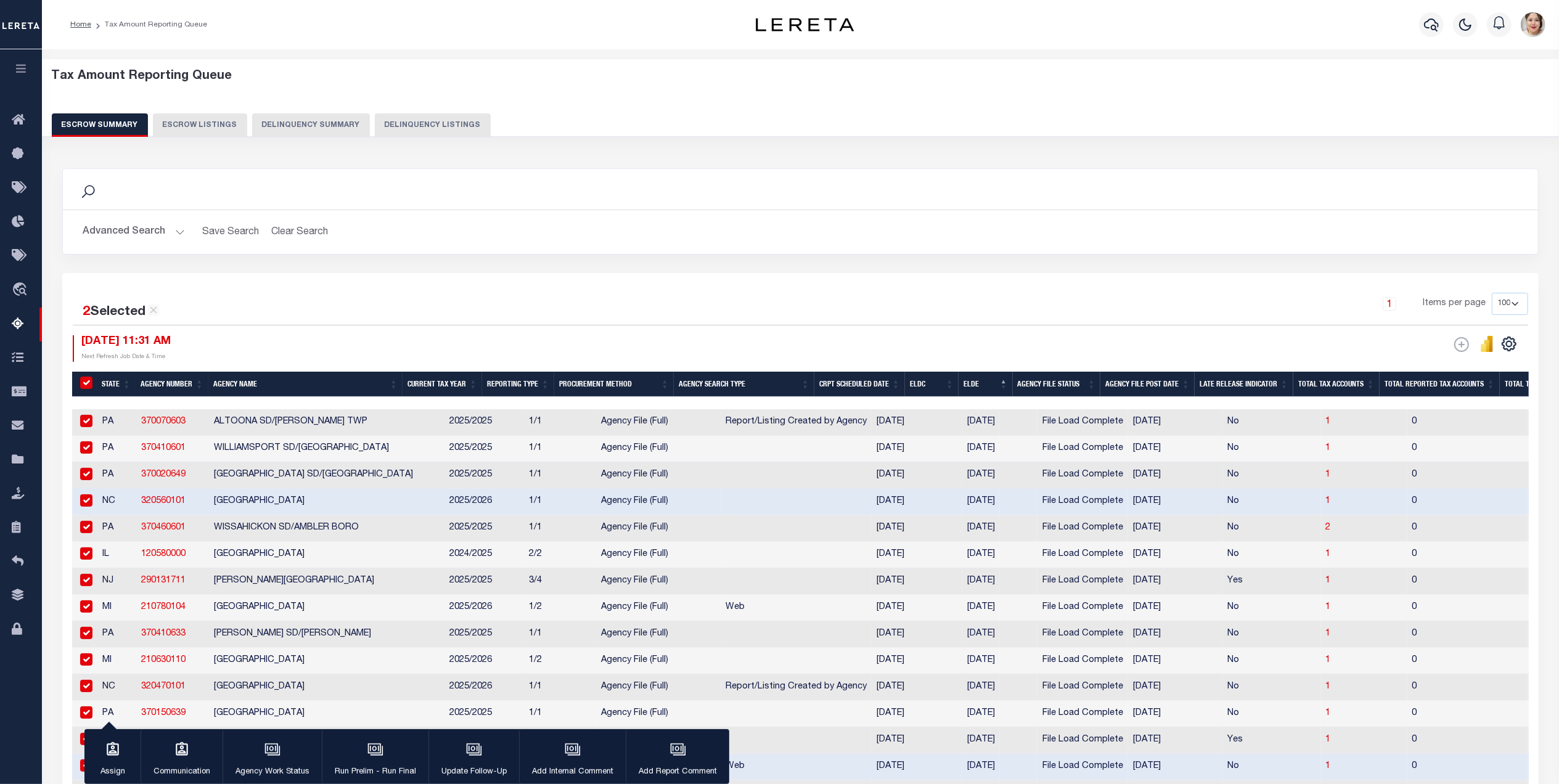
checkbox input "true"
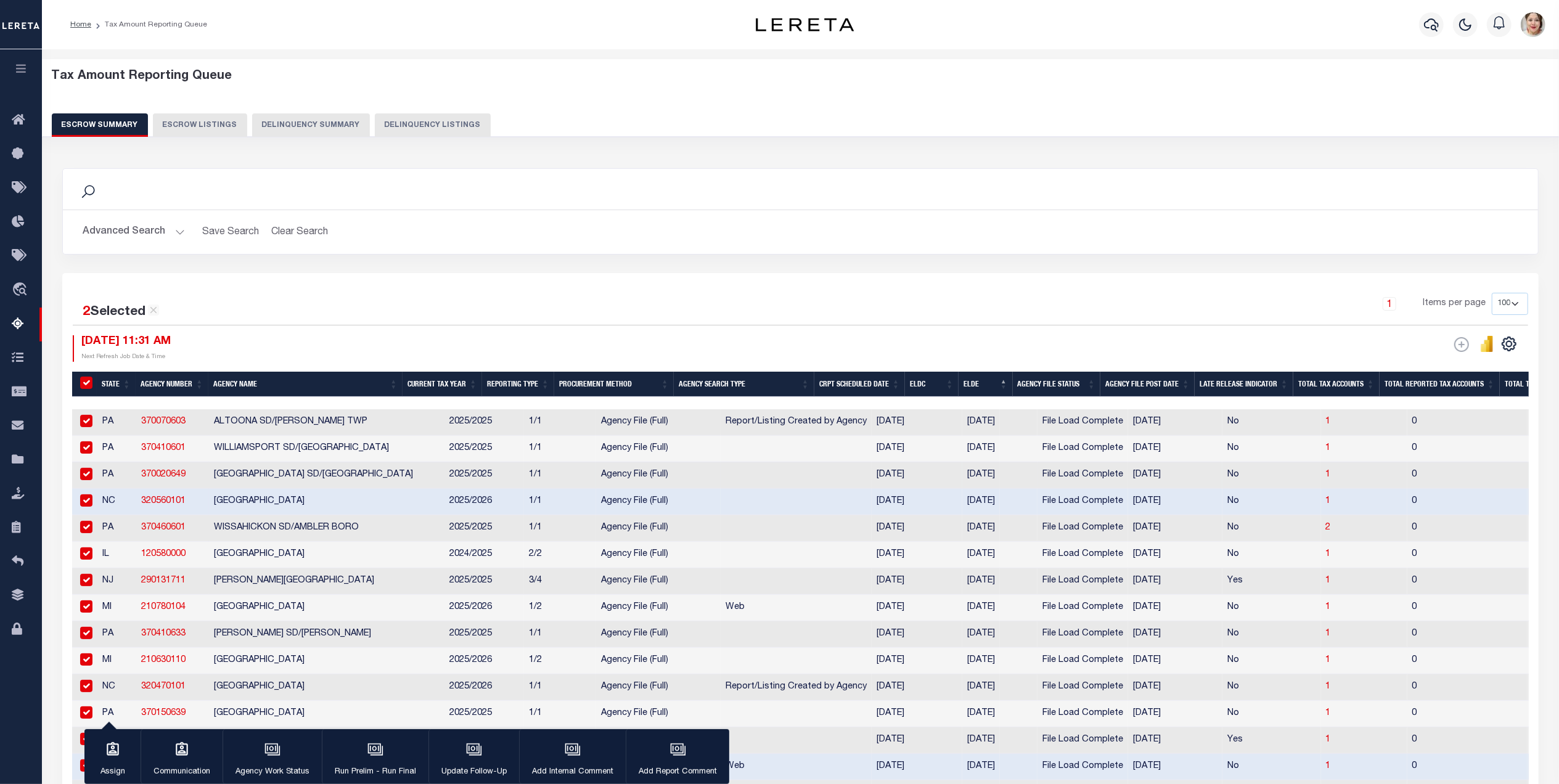
checkbox input "true"
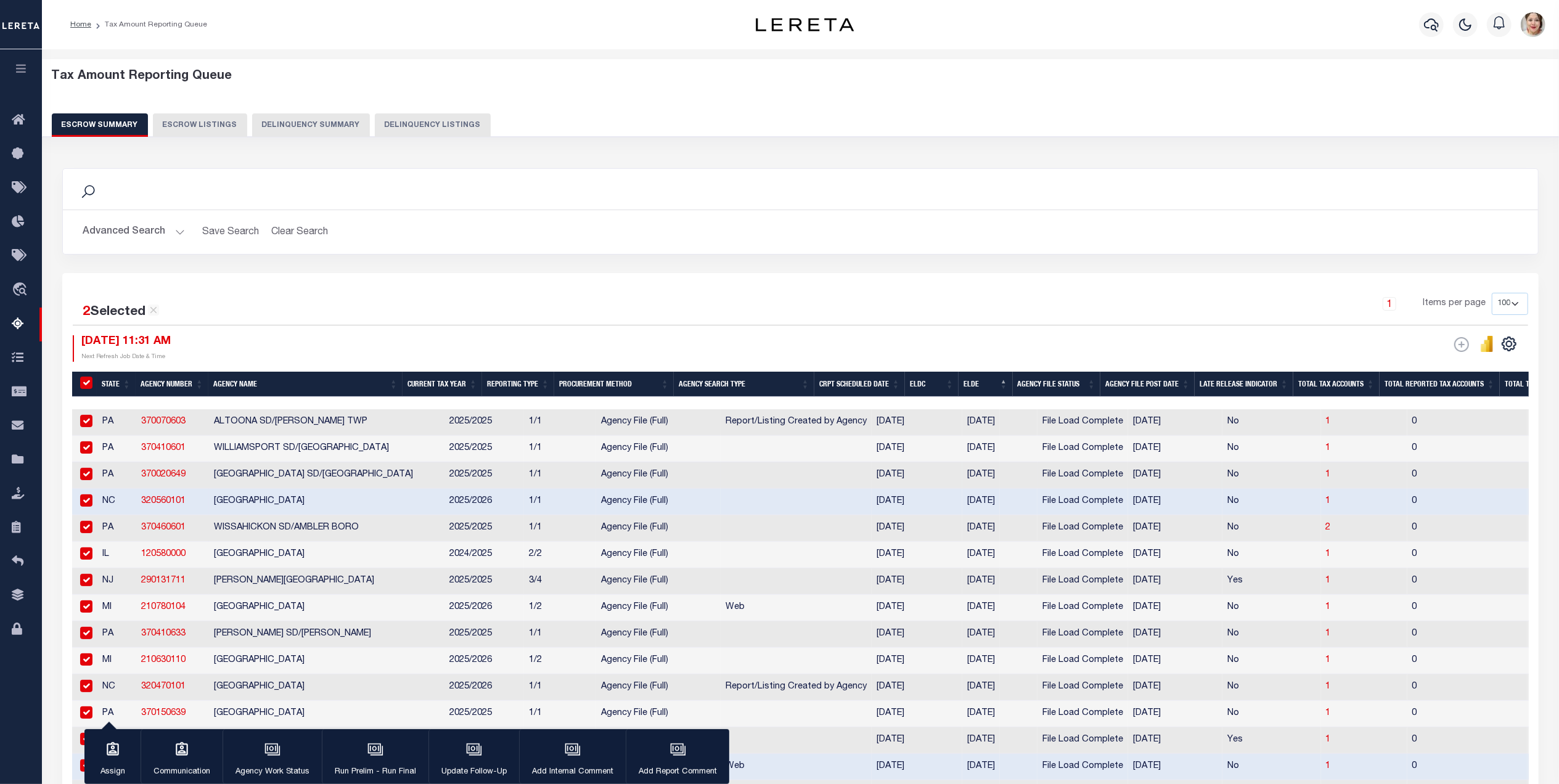
checkbox input "true"
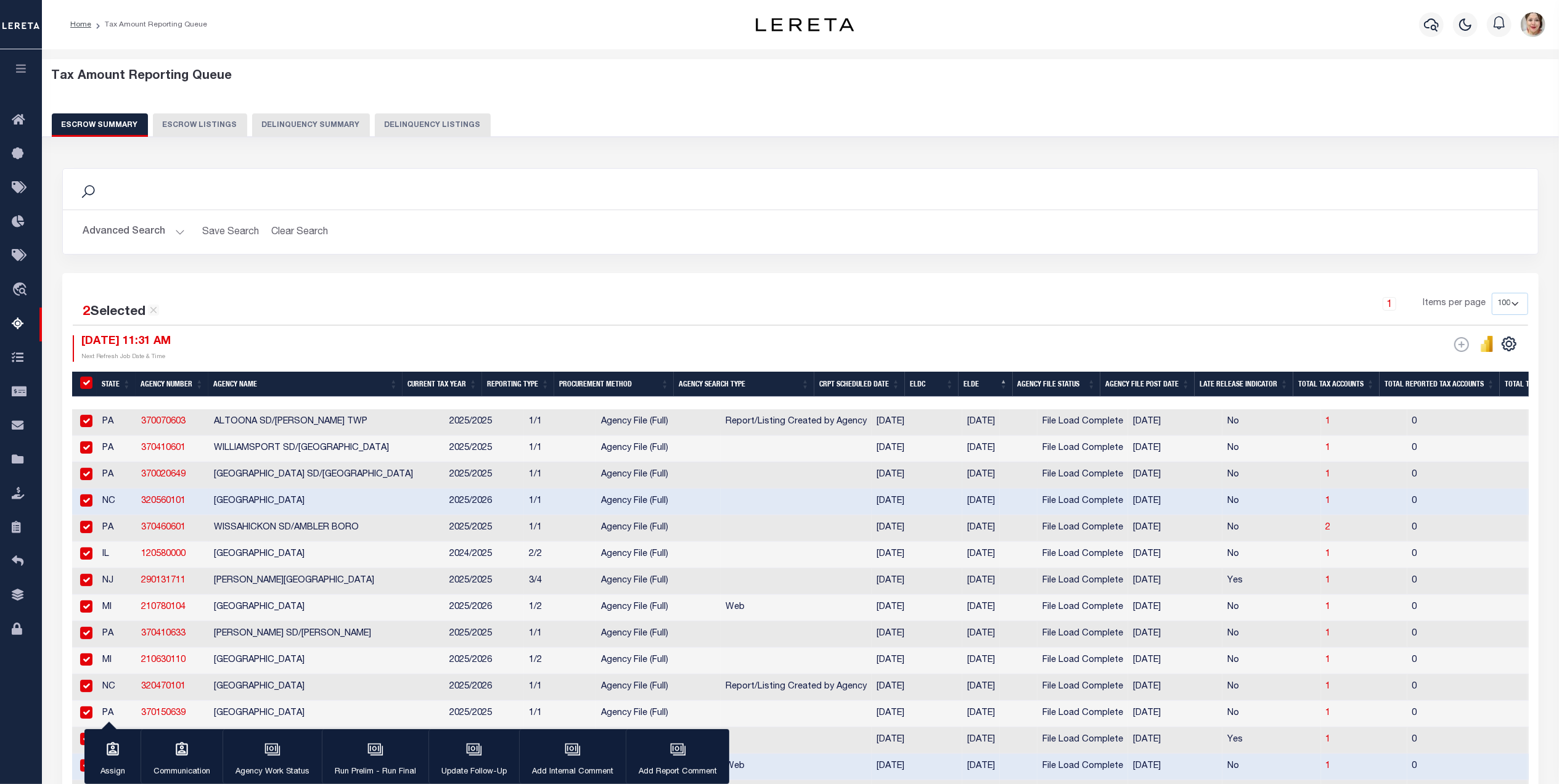
checkbox input "true"
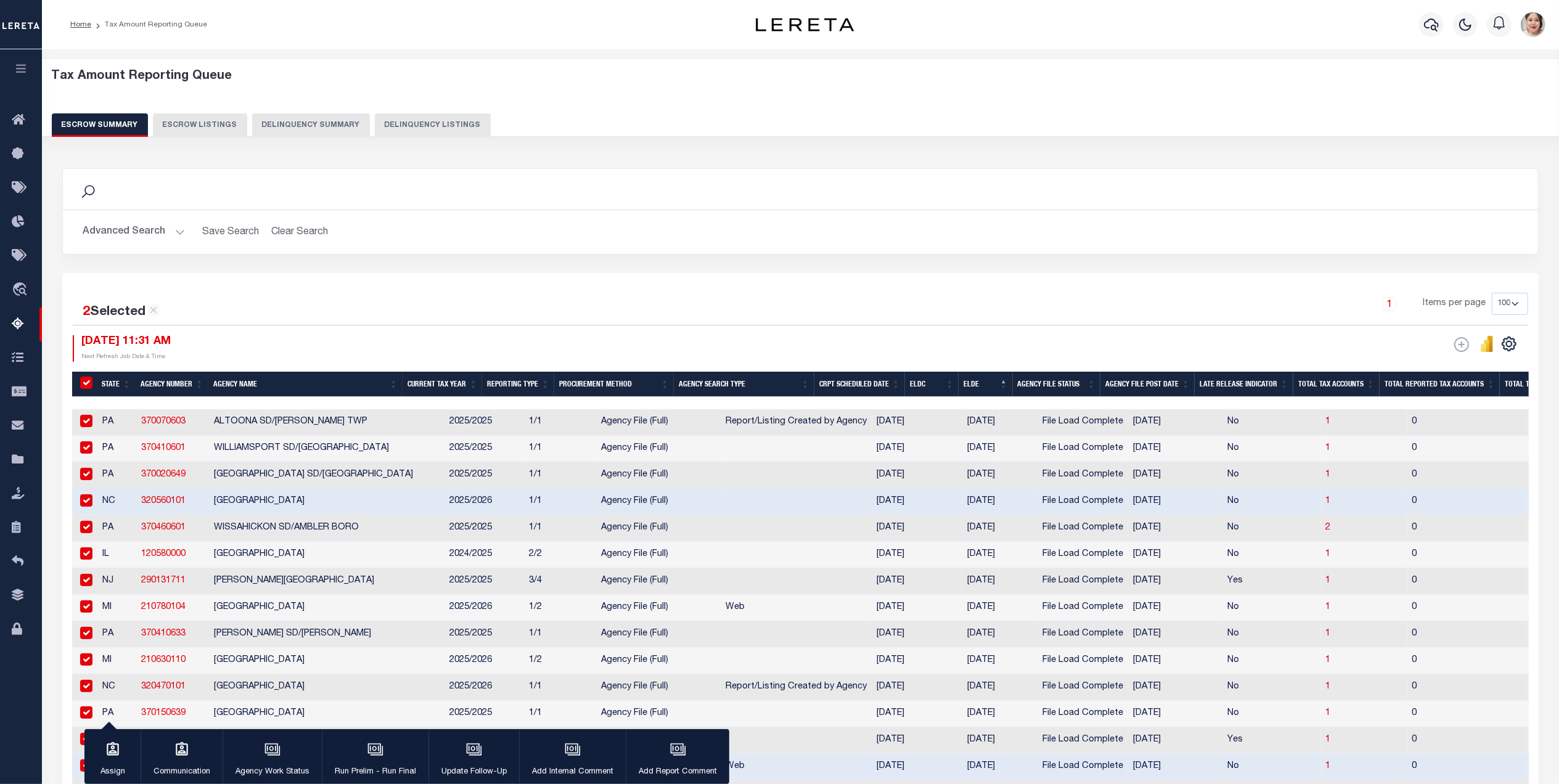
checkbox input "true"
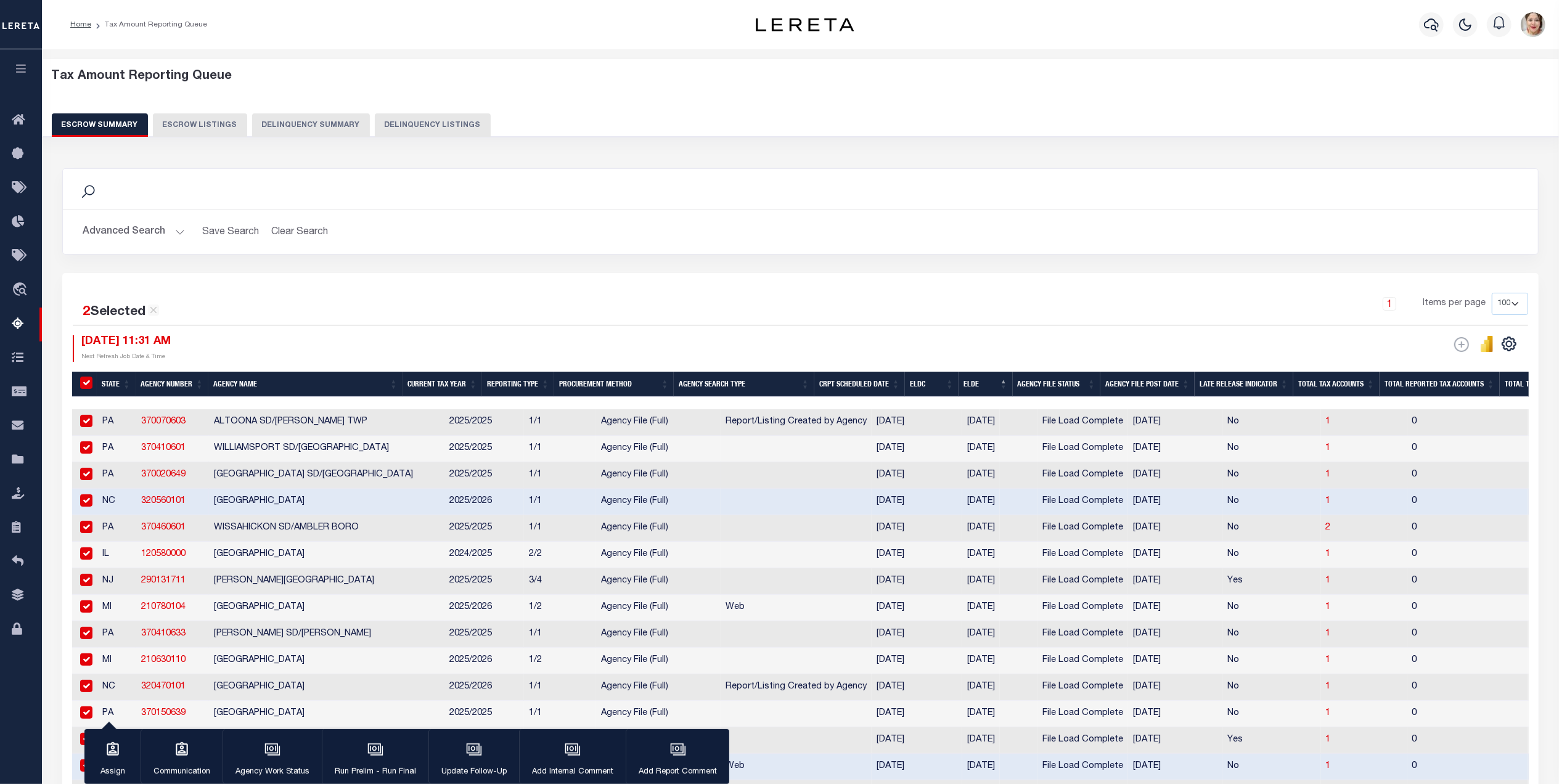
checkbox input "true"
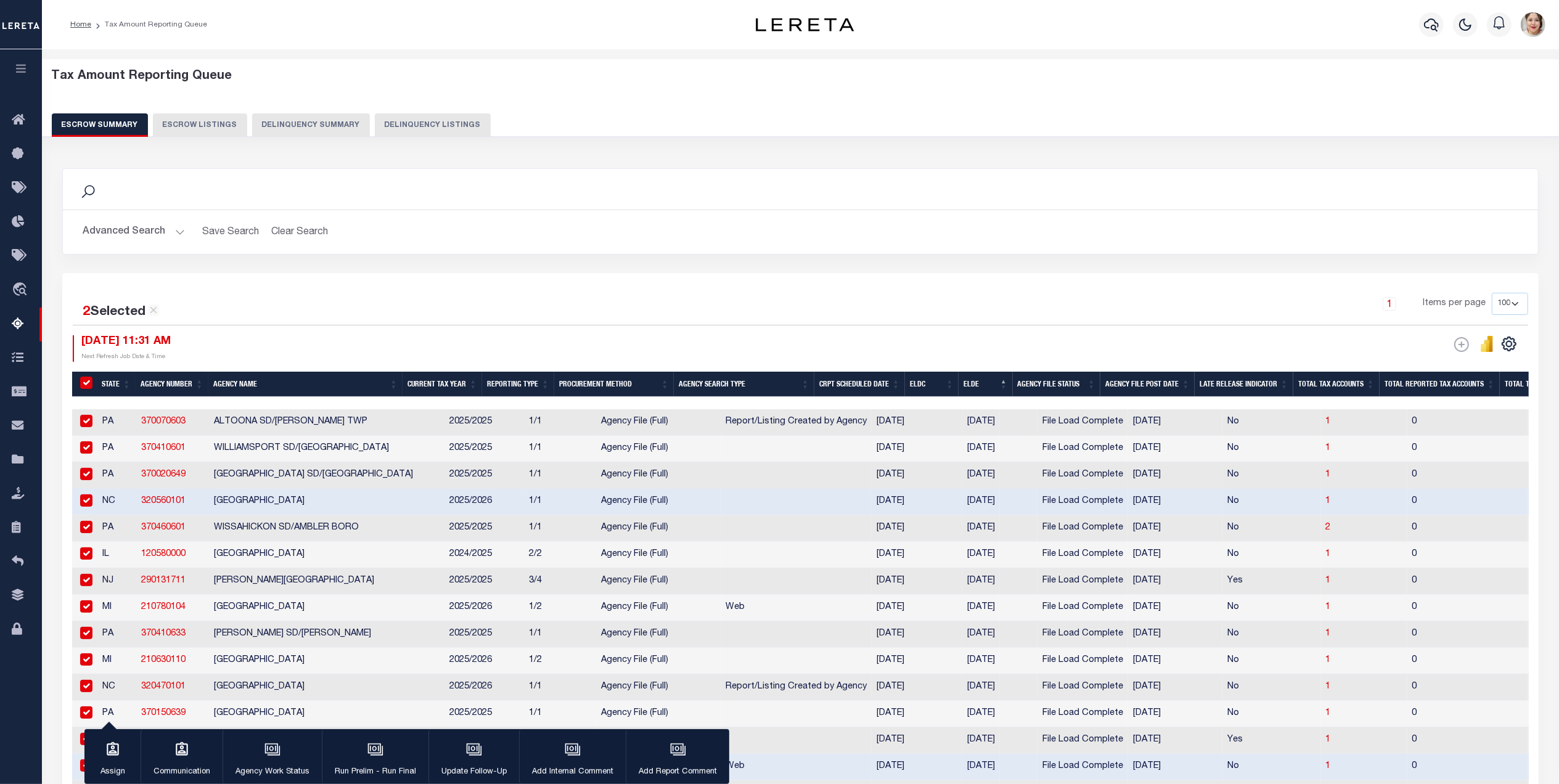
checkbox input "true"
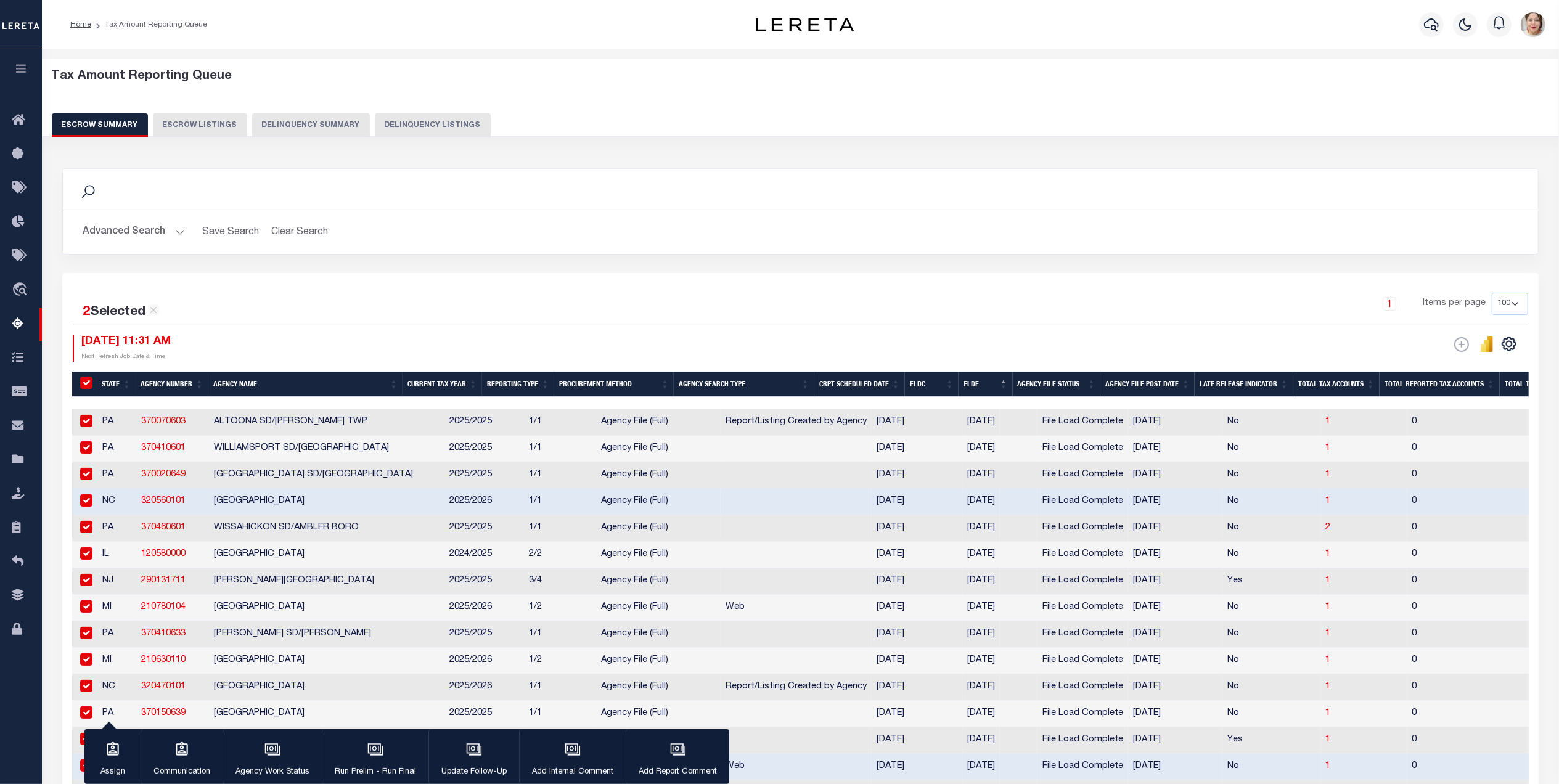
checkbox input "true"
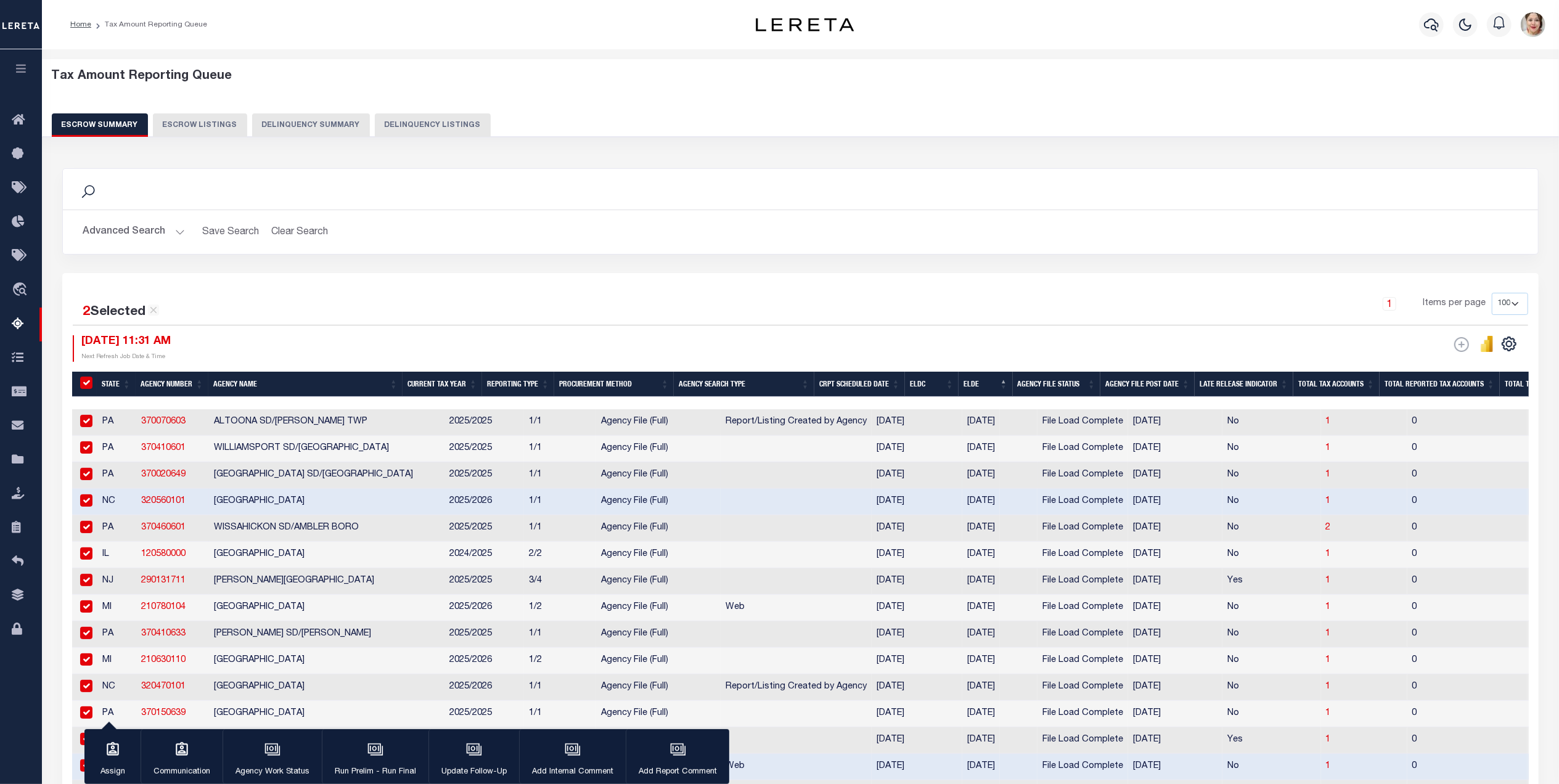
checkbox input "true"
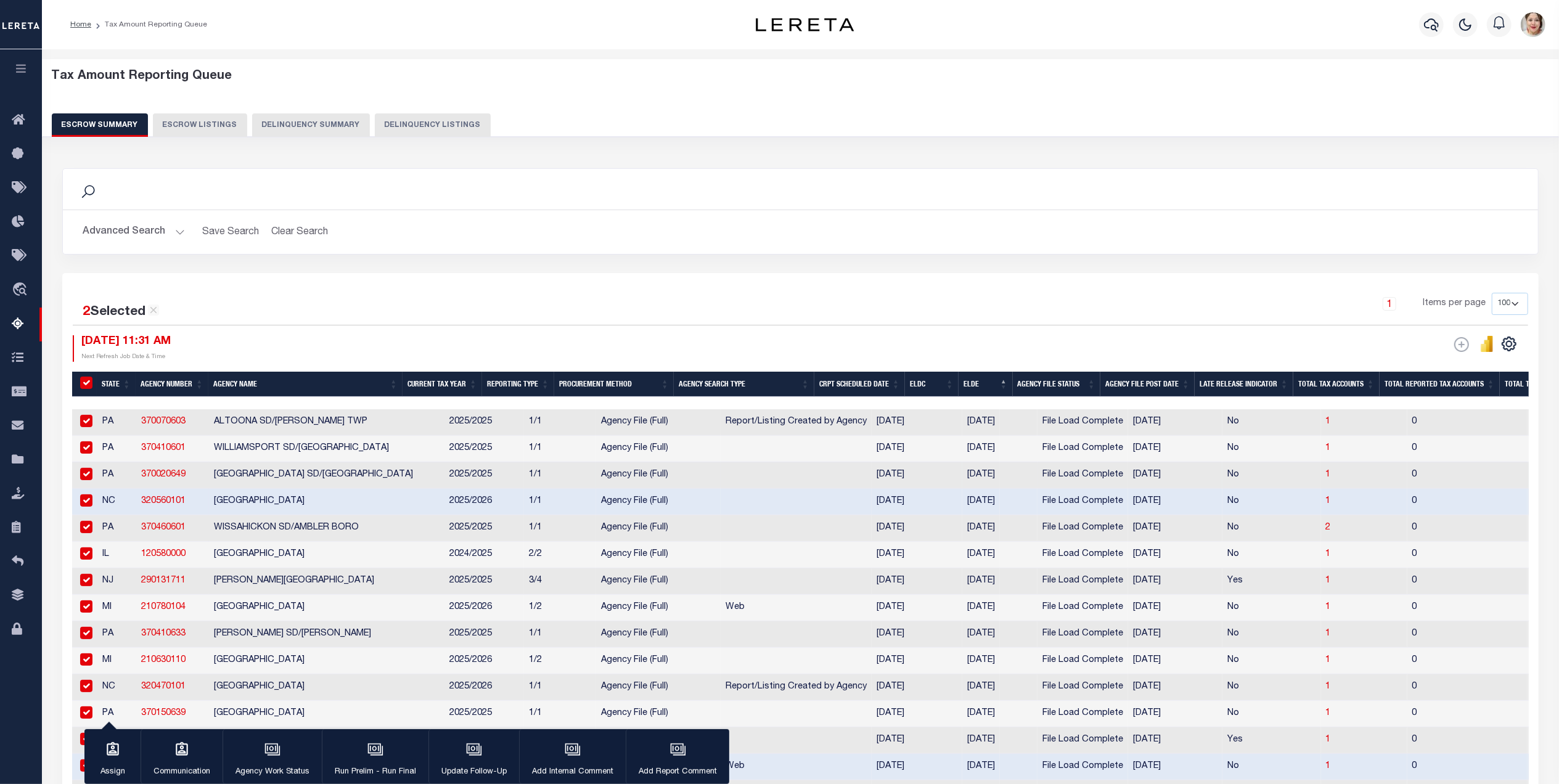
checkbox input "true"
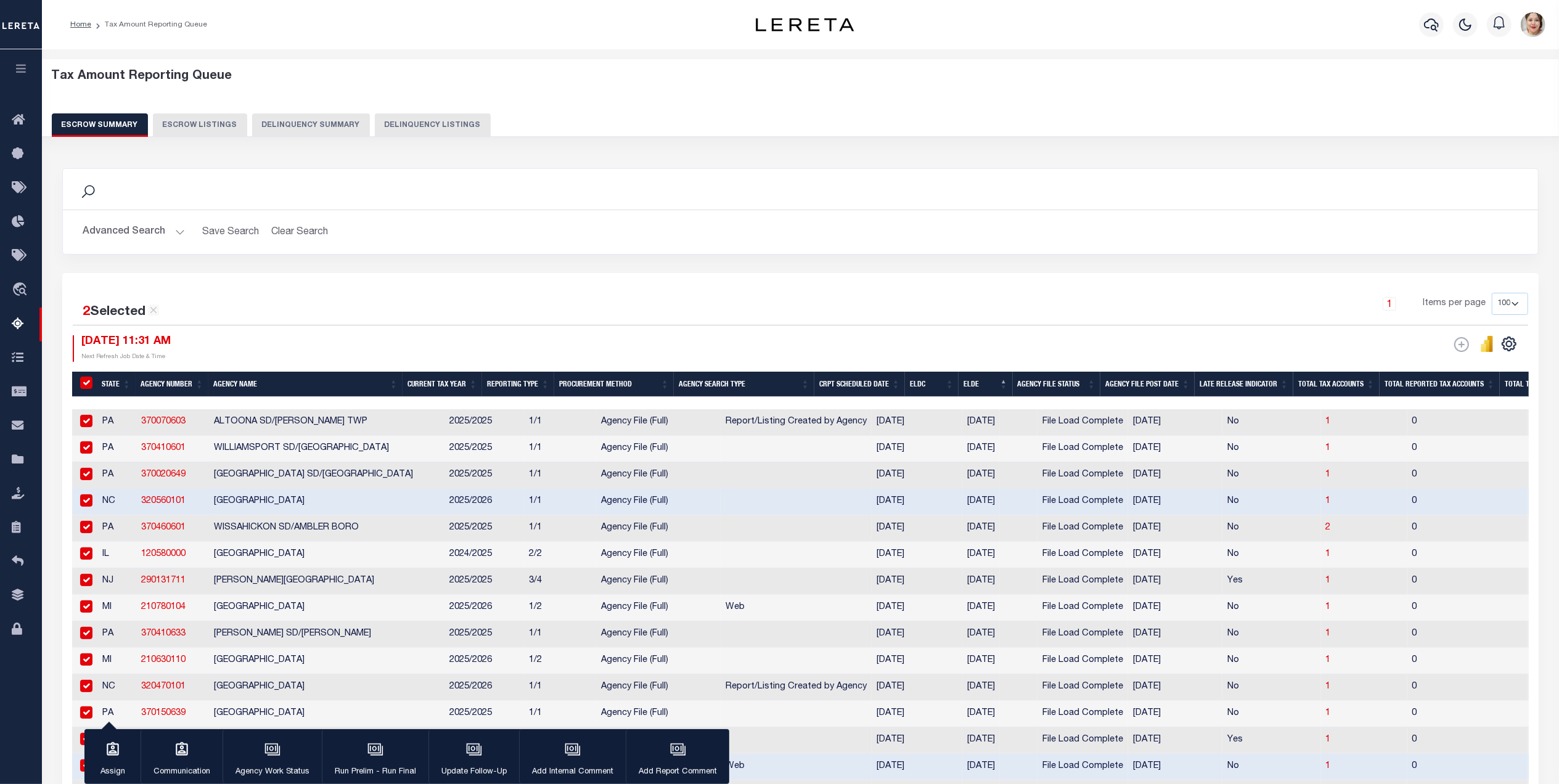
checkbox input "true"
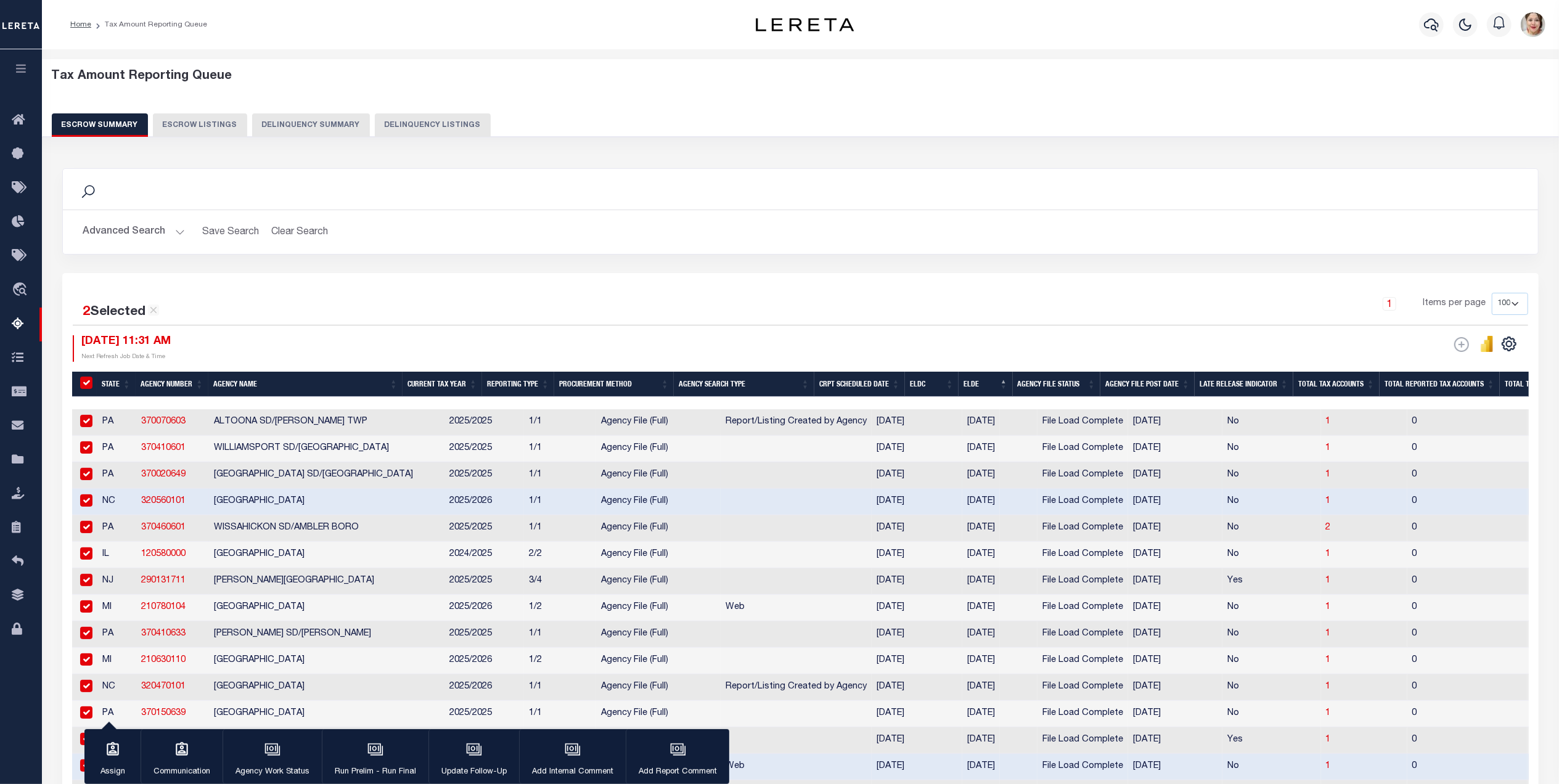
checkbox input "true"
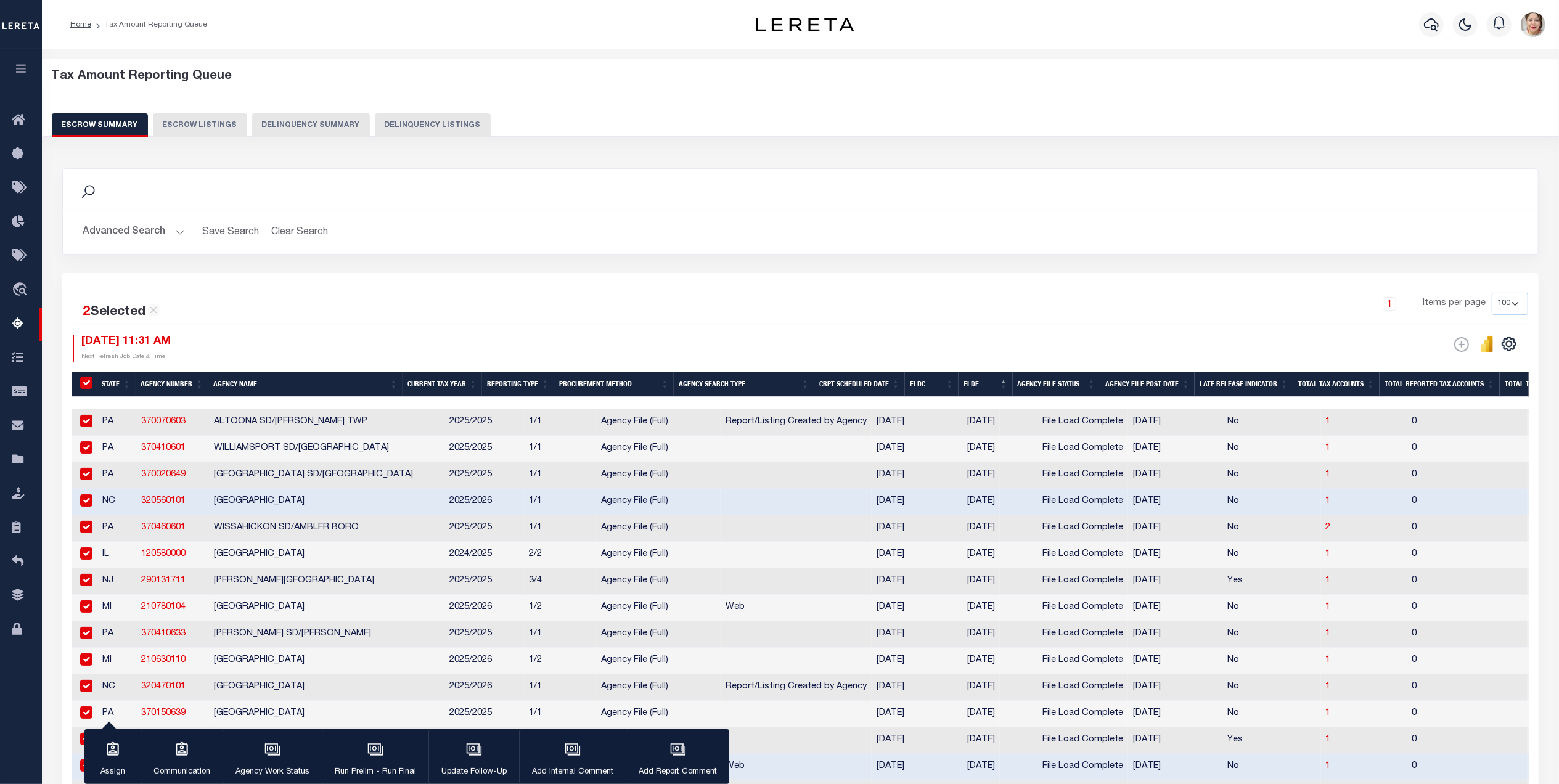
checkbox input "true"
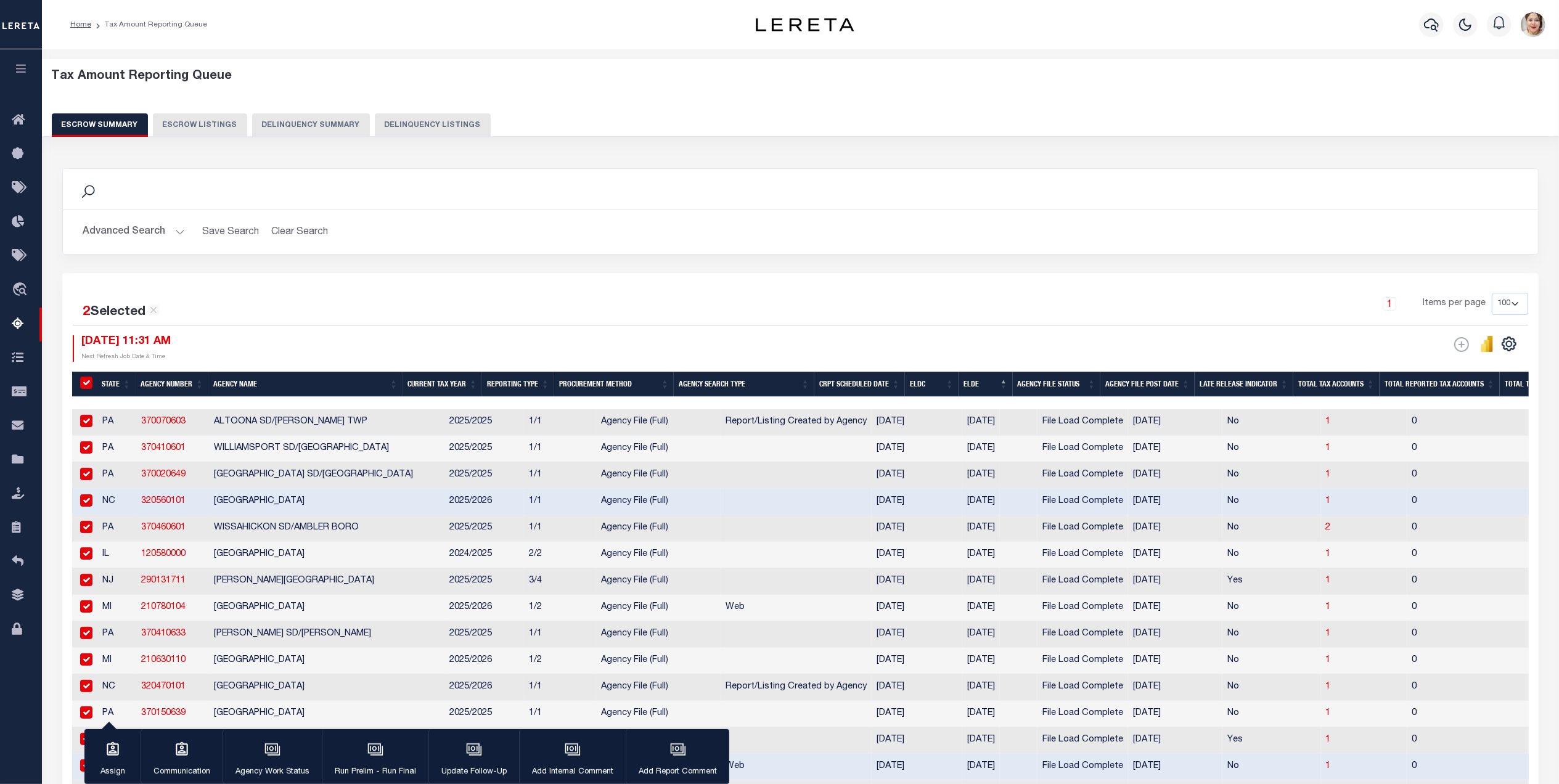
checkbox input "true"
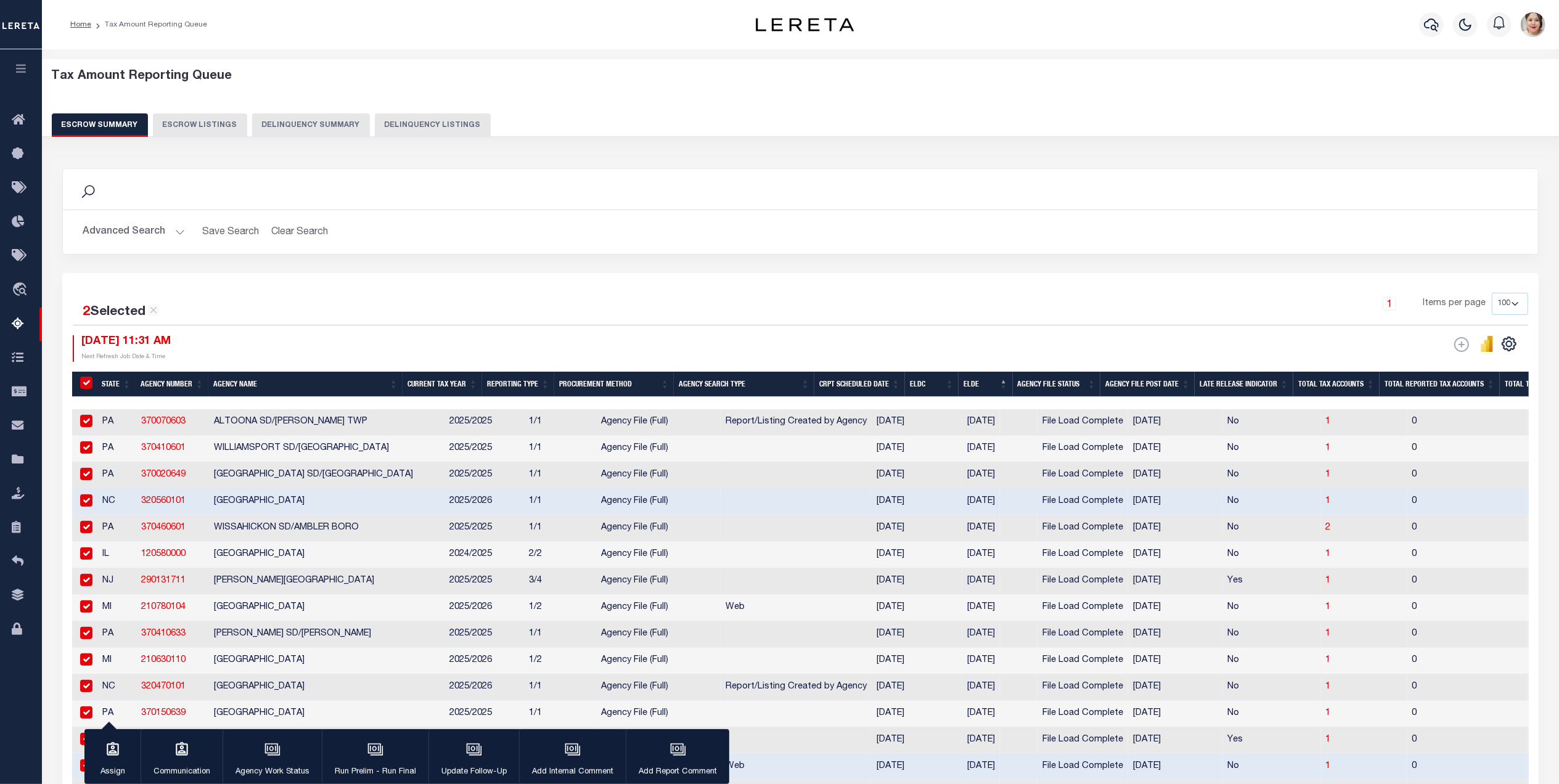
checkbox input "true"
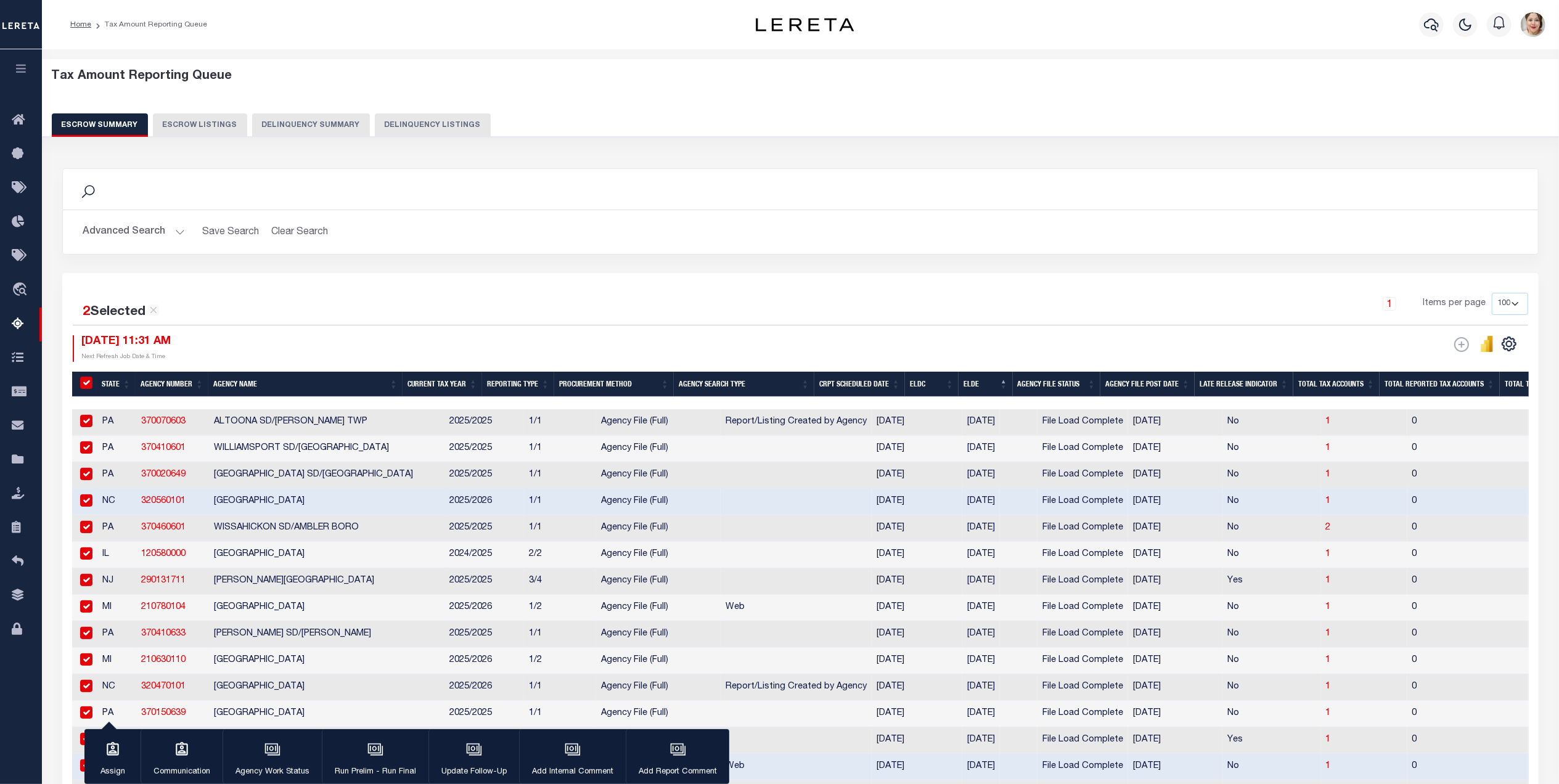
checkbox input "true"
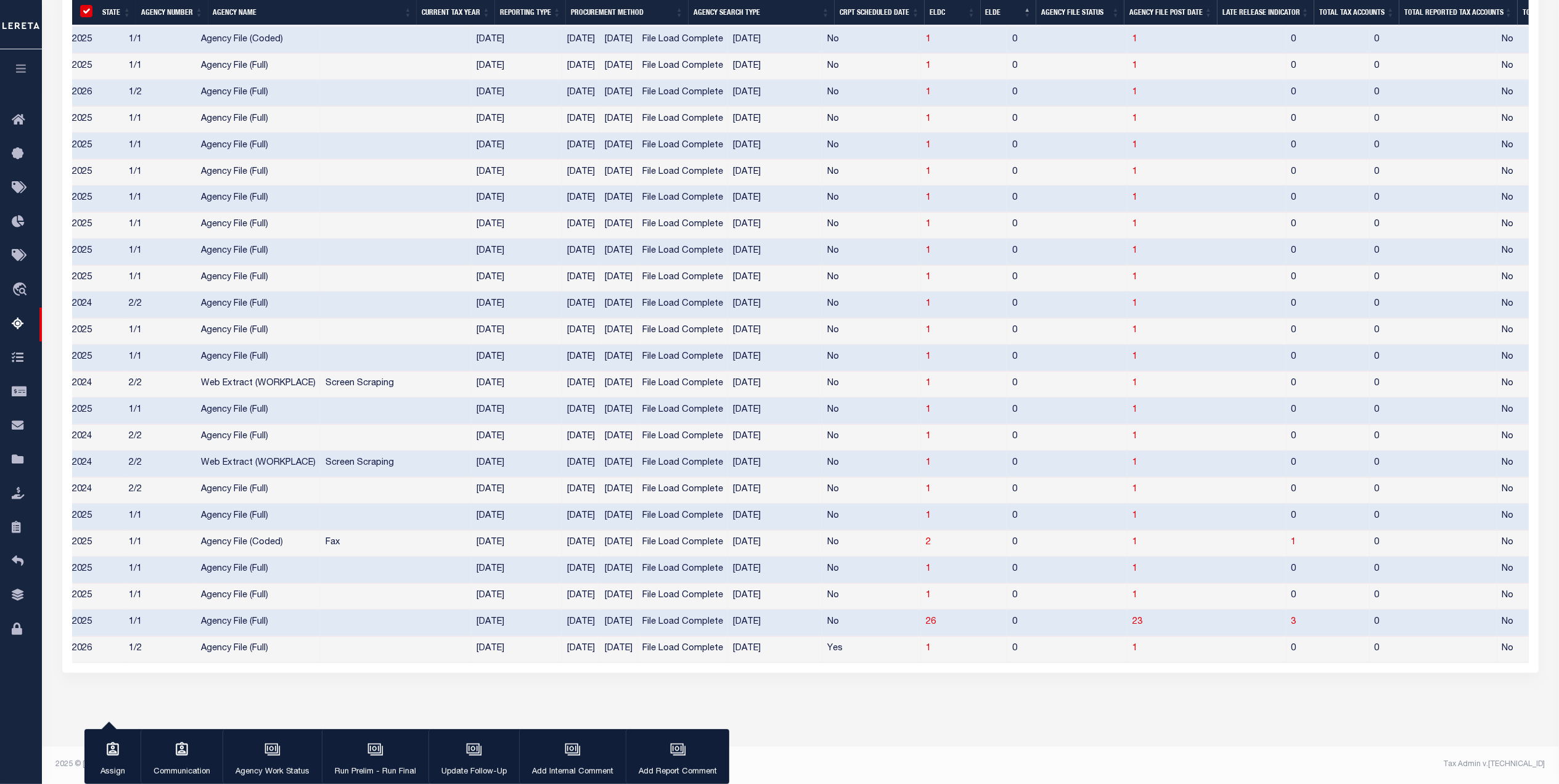
click at [593, 15] on th "Procurement Method" at bounding box center [627, 13] width 122 height 26
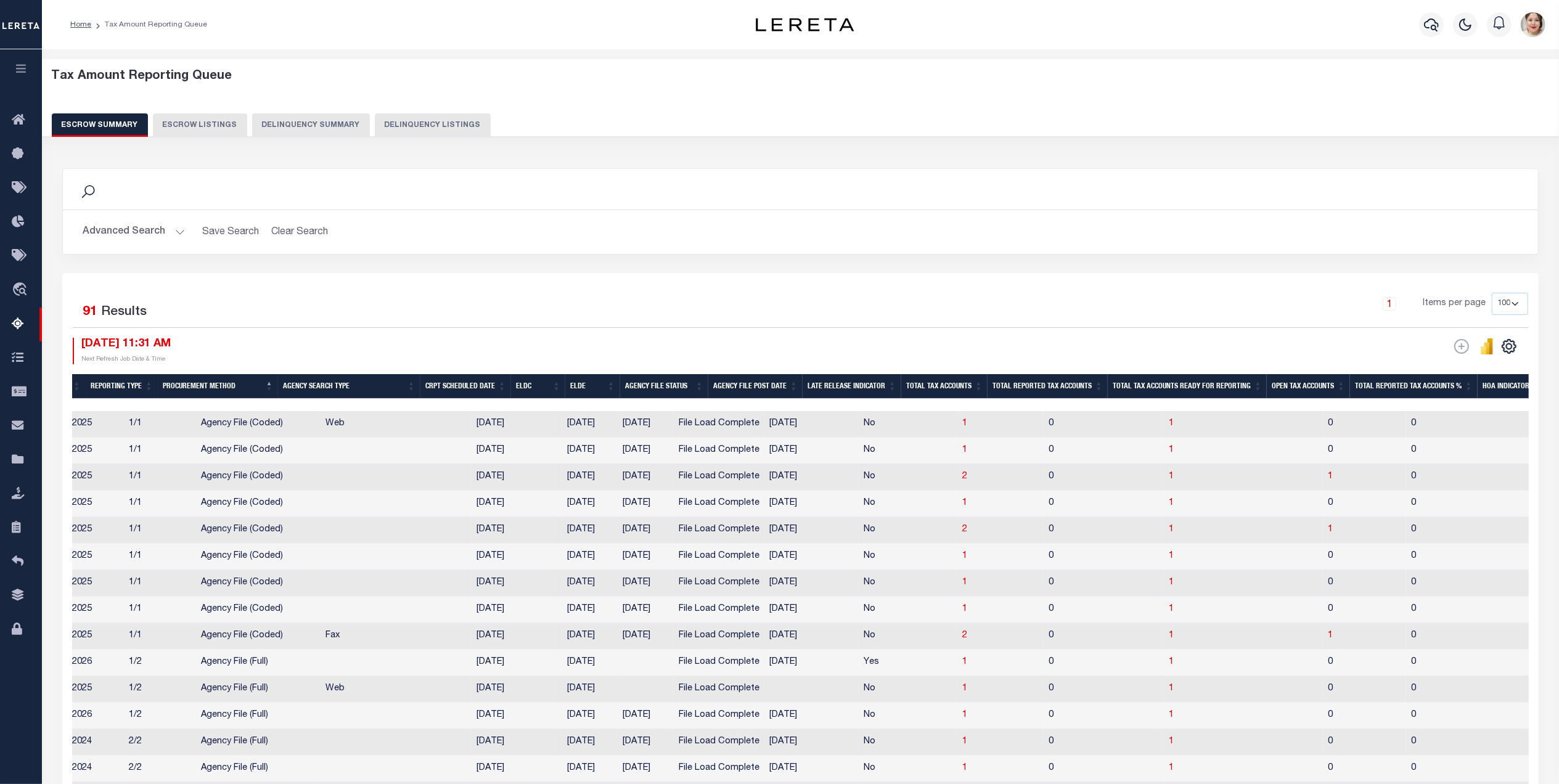
click at [605, 388] on th "ELDE" at bounding box center [593, 387] width 55 height 26
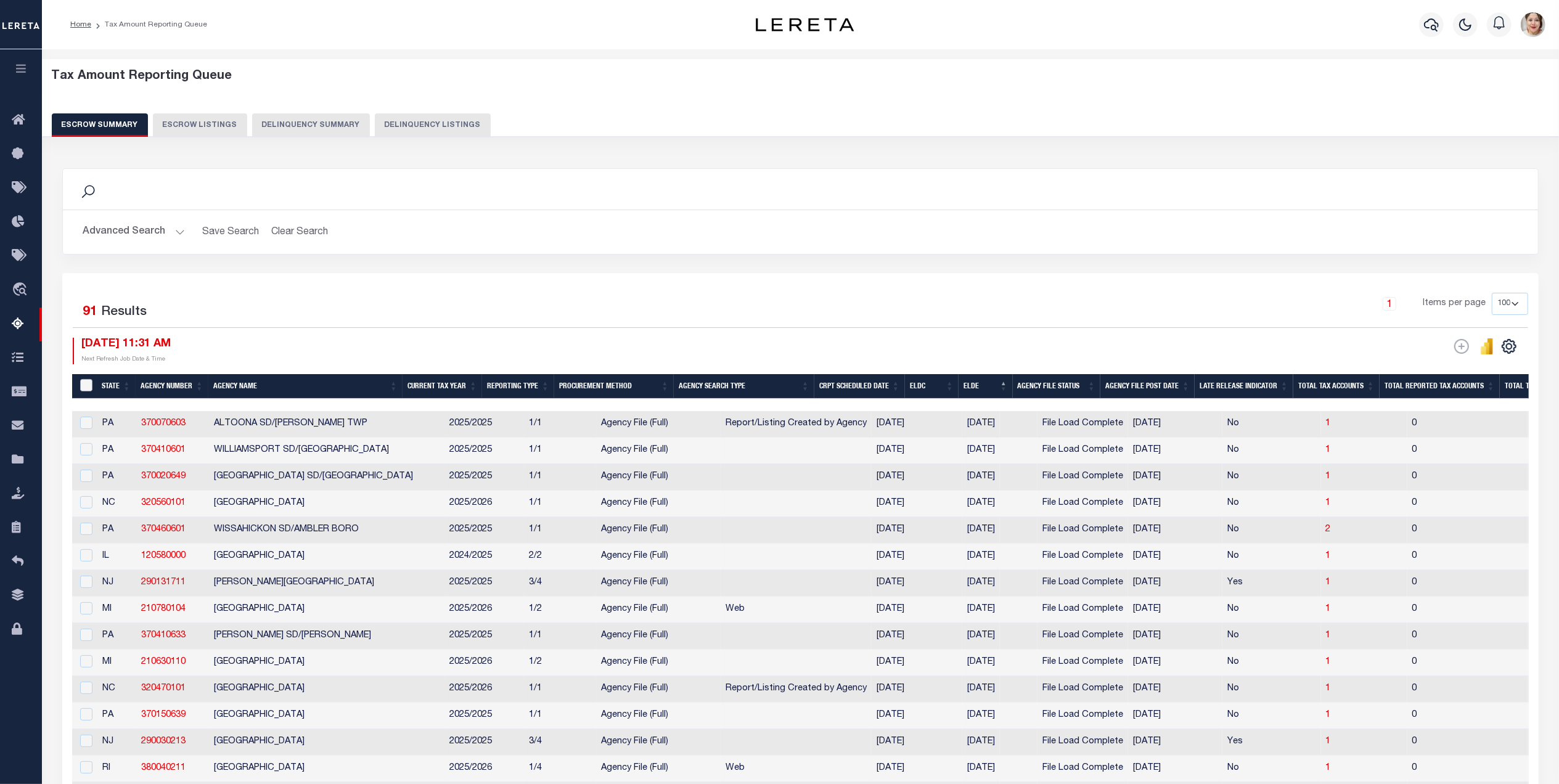
click at [86, 387] on input "&nbsp;" at bounding box center [86, 385] width 12 height 12
checkbox input "true"
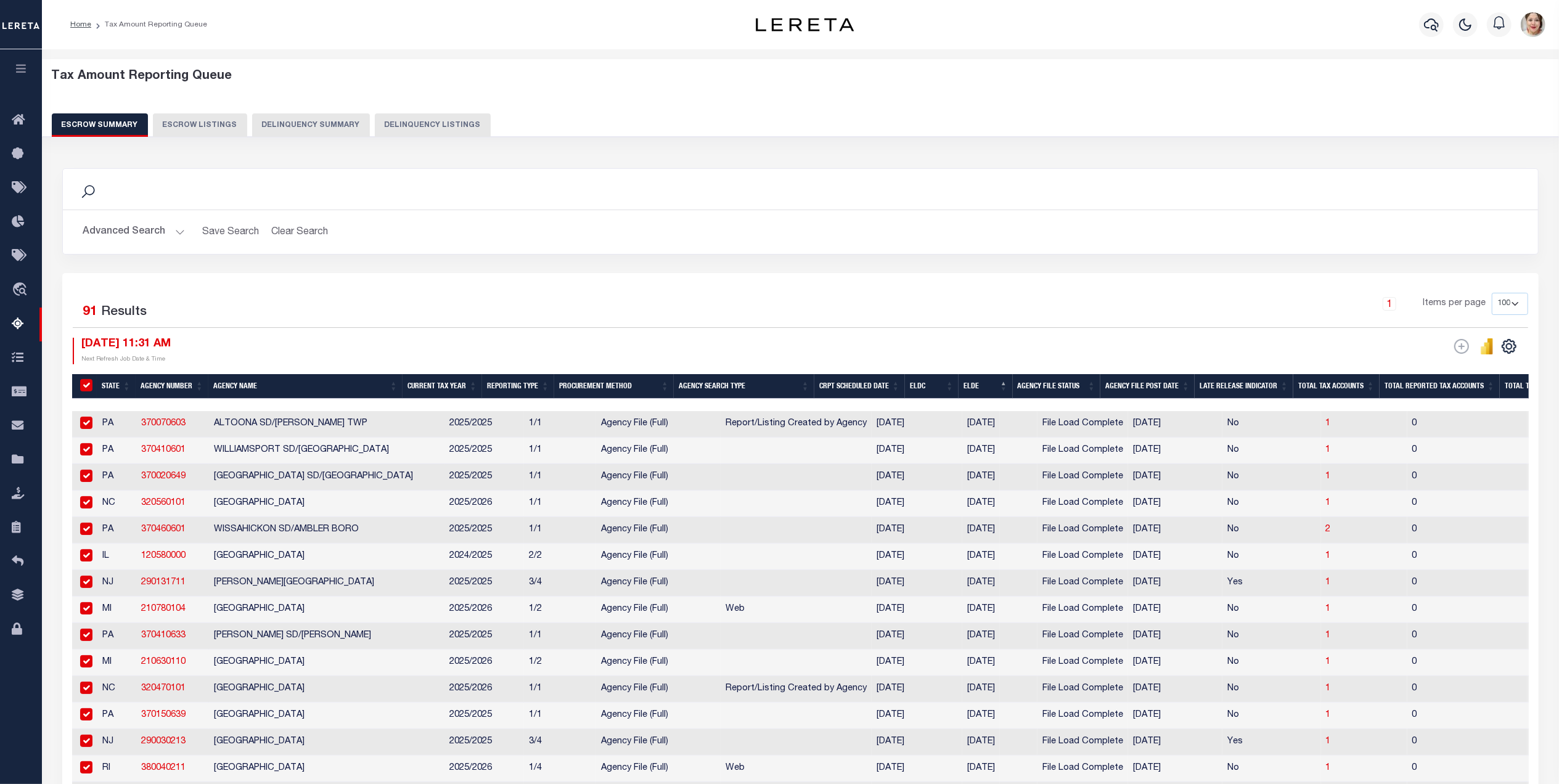
checkbox input "true"
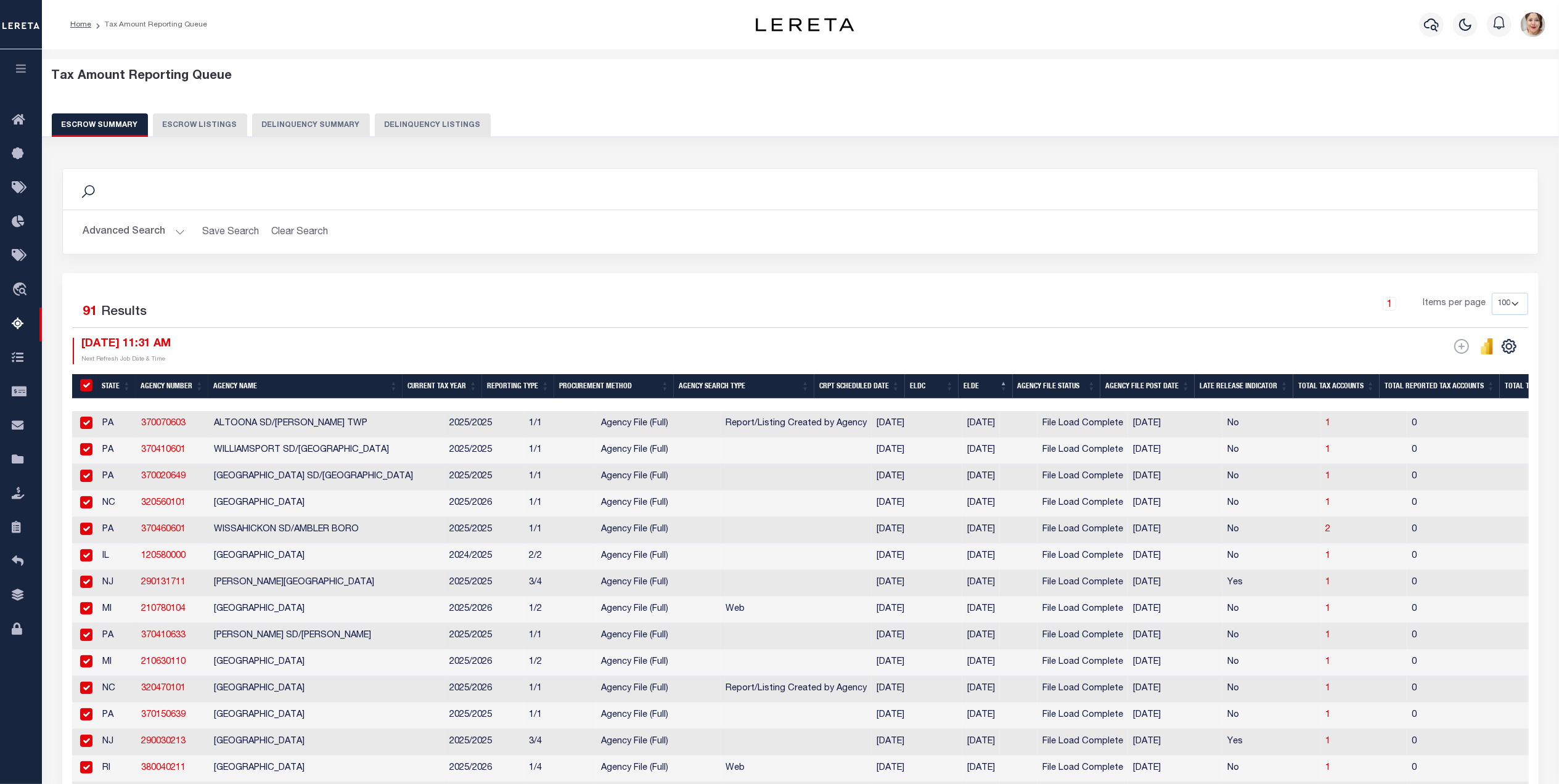
checkbox input "true"
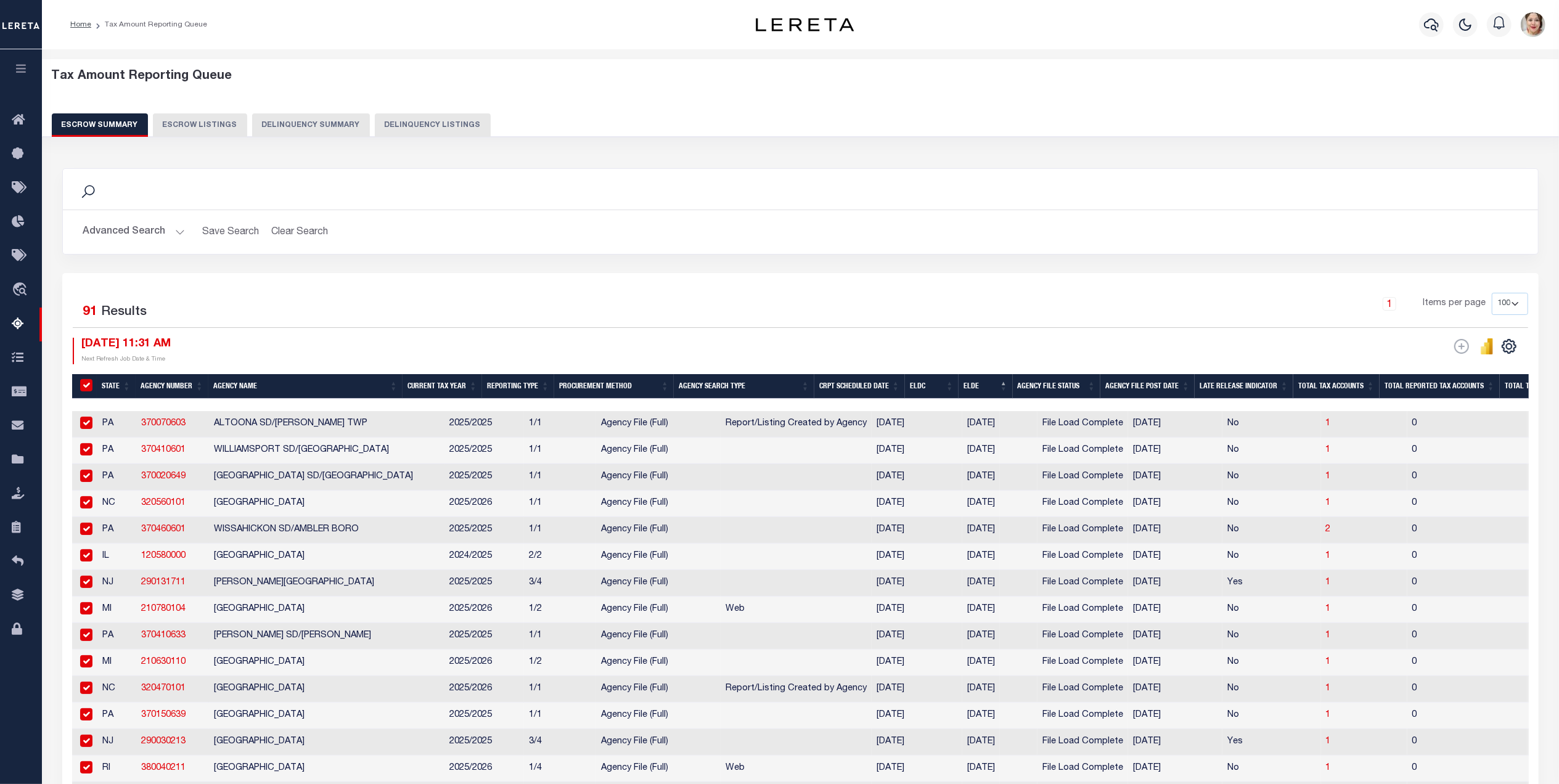
checkbox input "true"
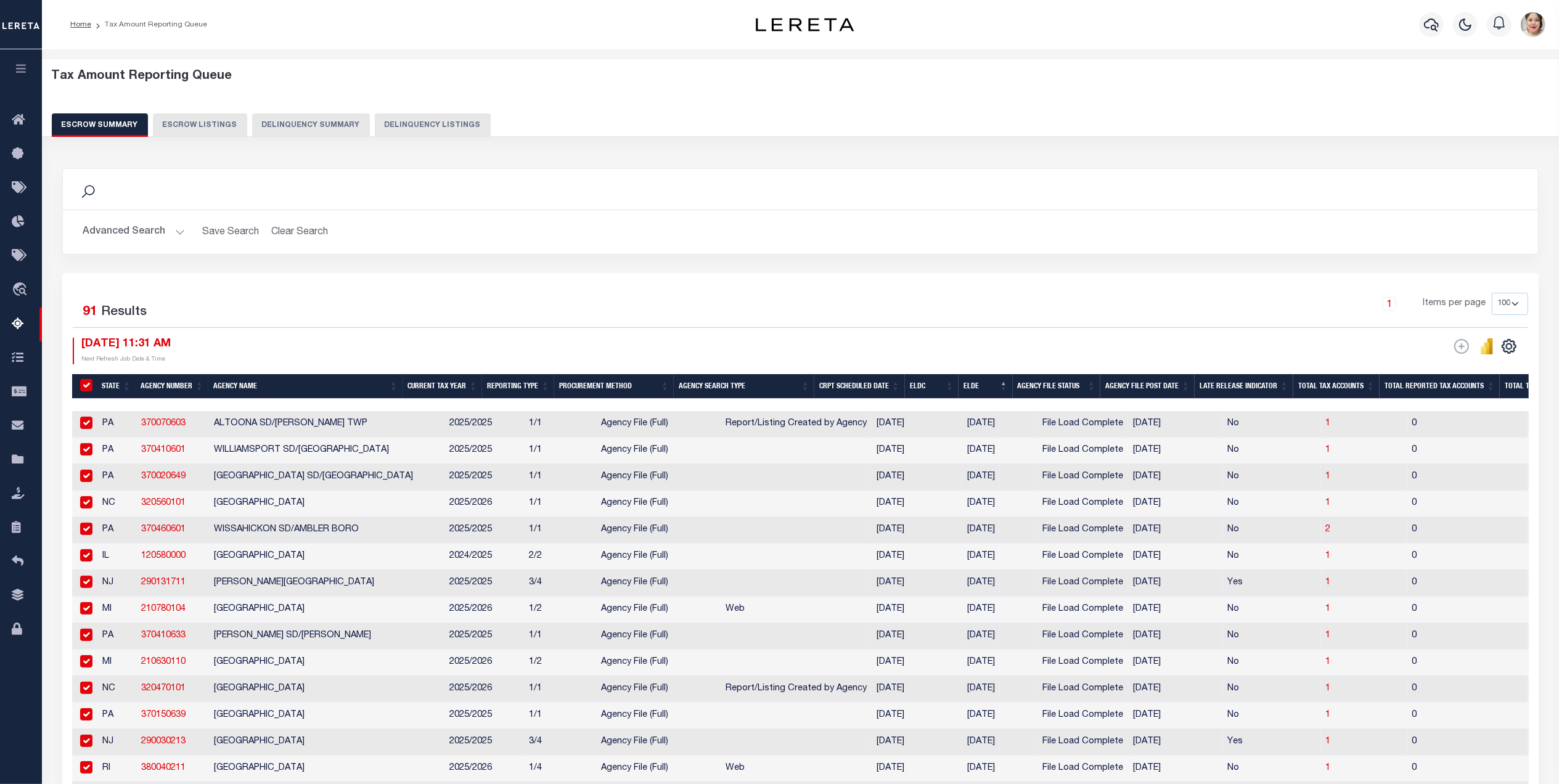
checkbox input "true"
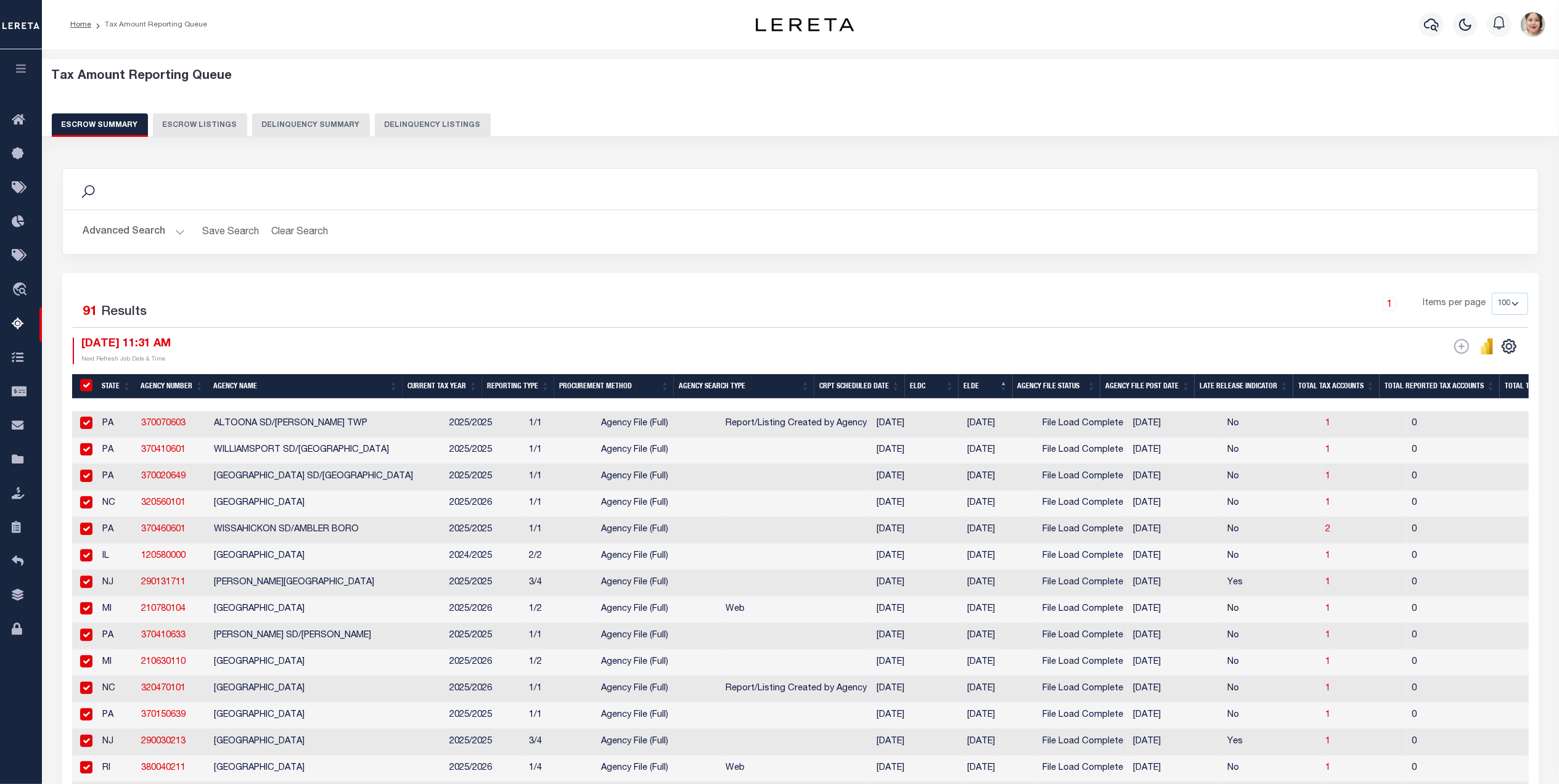
checkbox input "true"
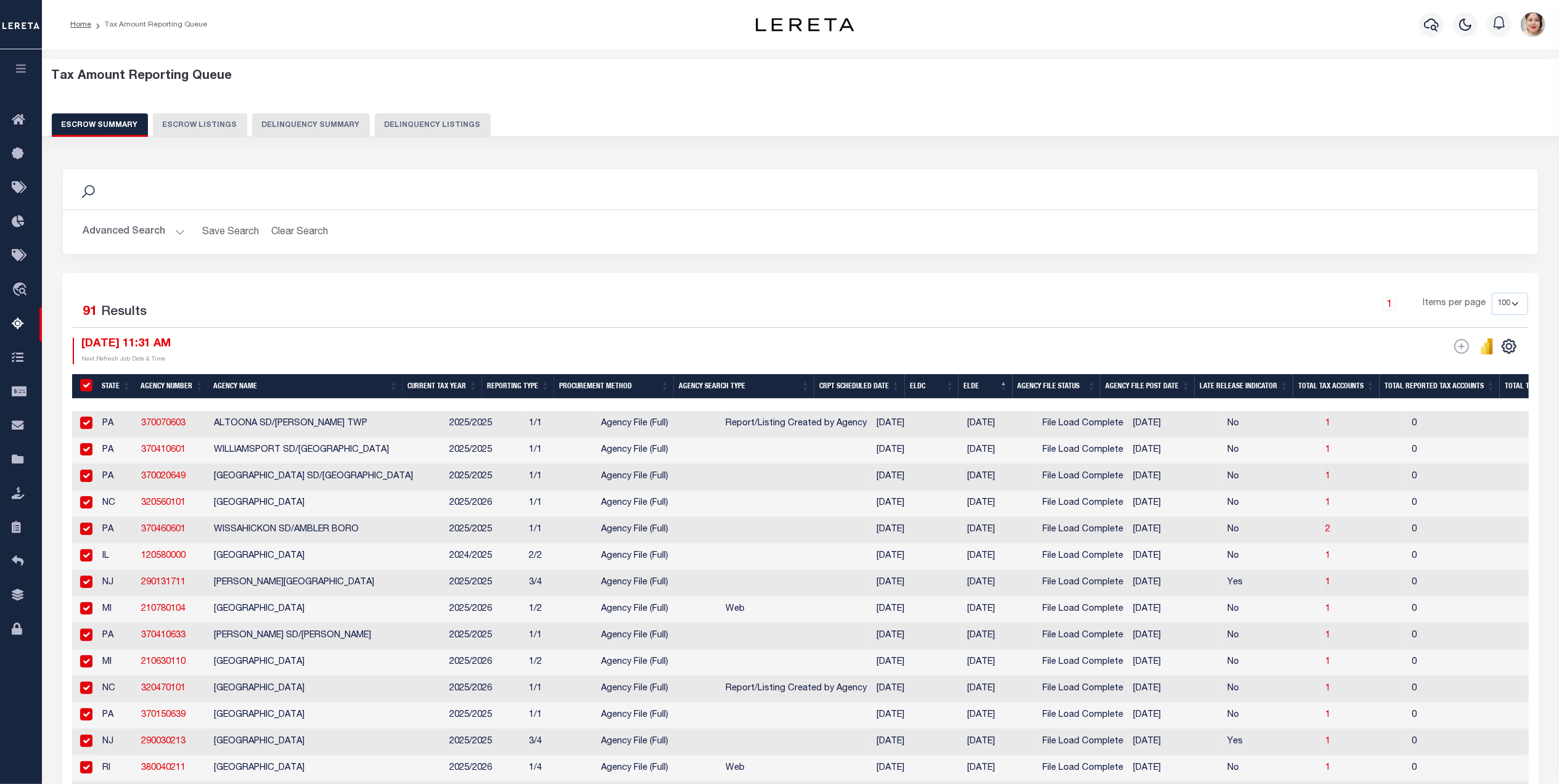
checkbox input "true"
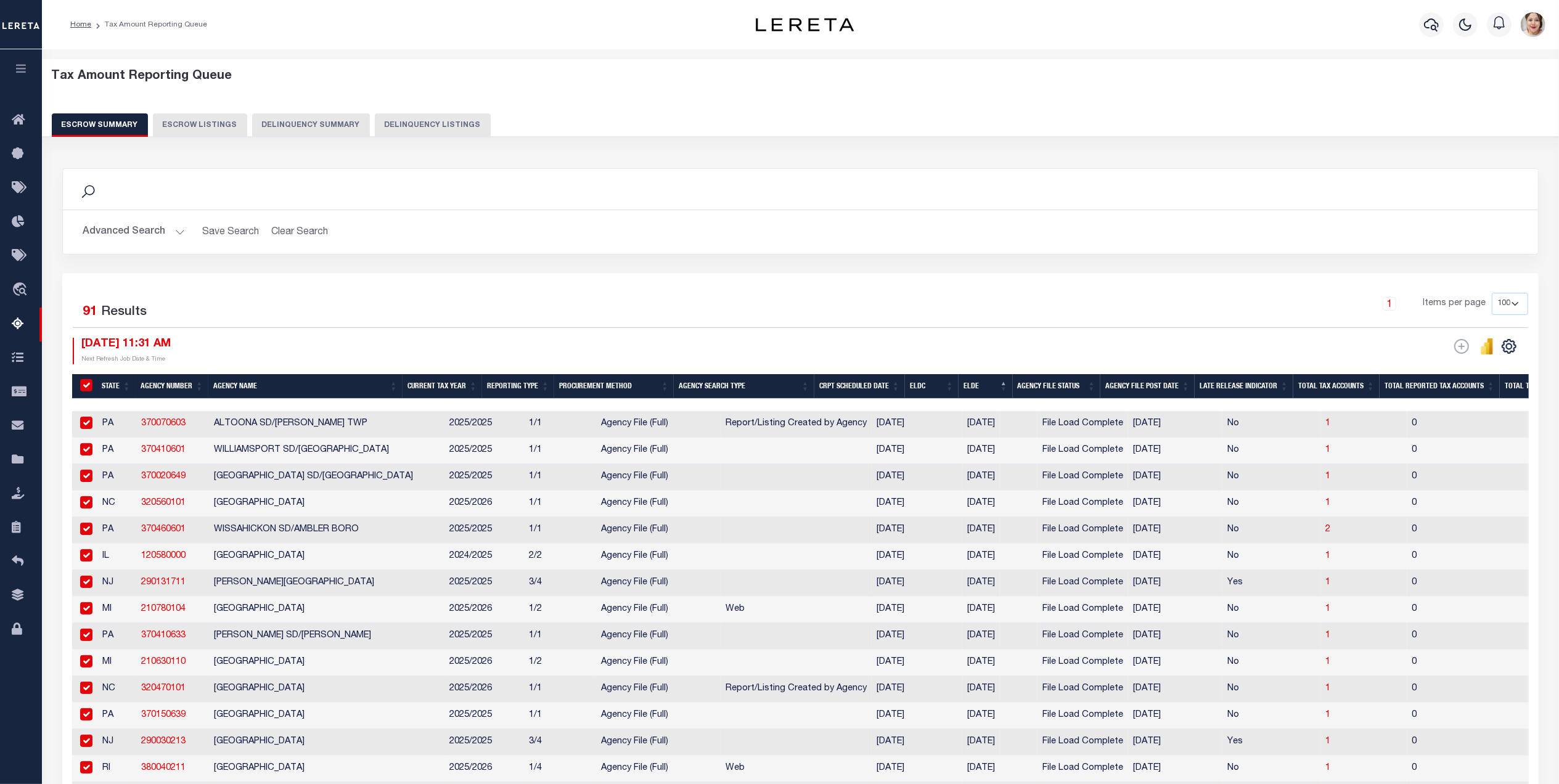
checkbox input "true"
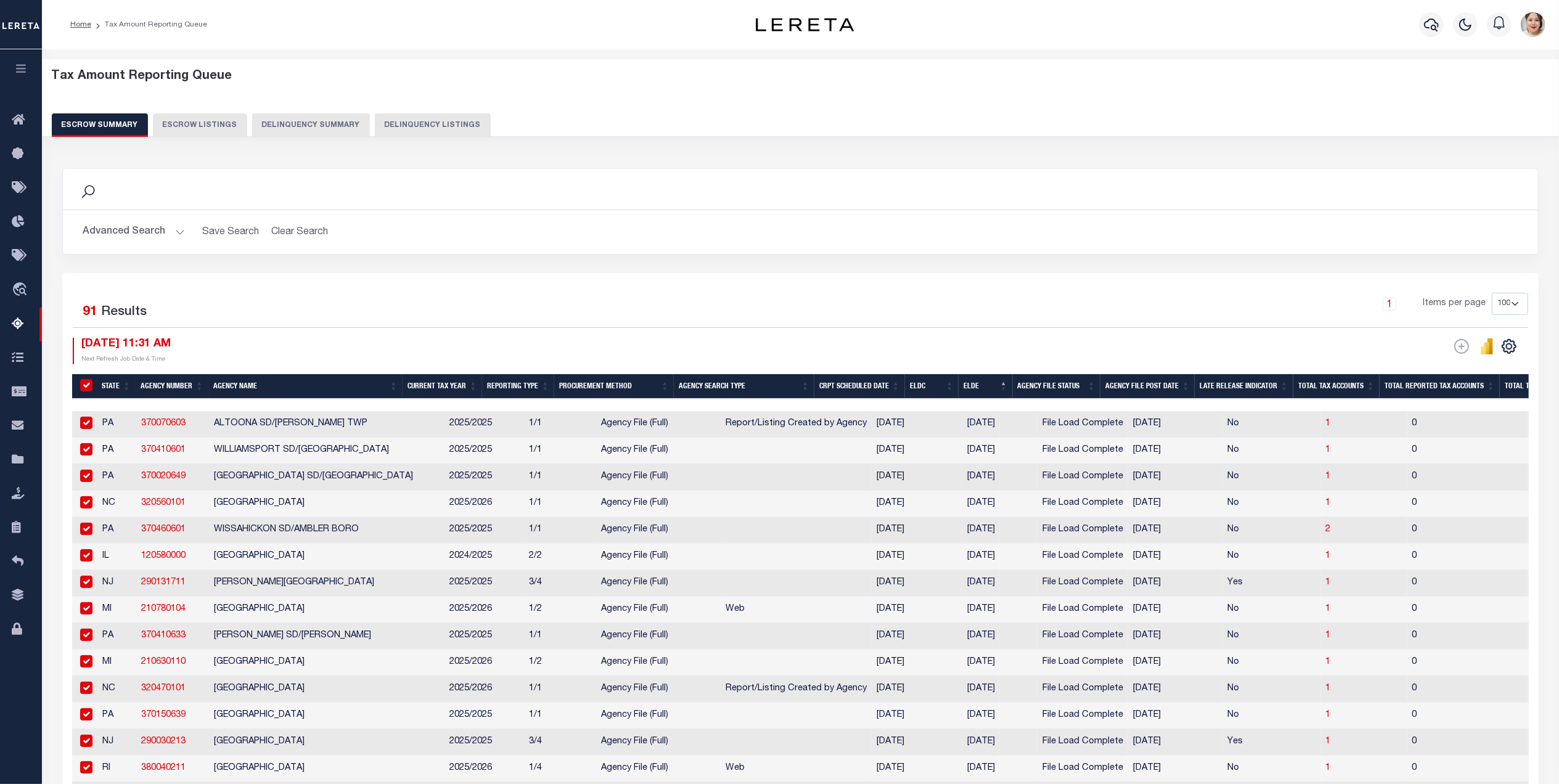
checkbox input "true"
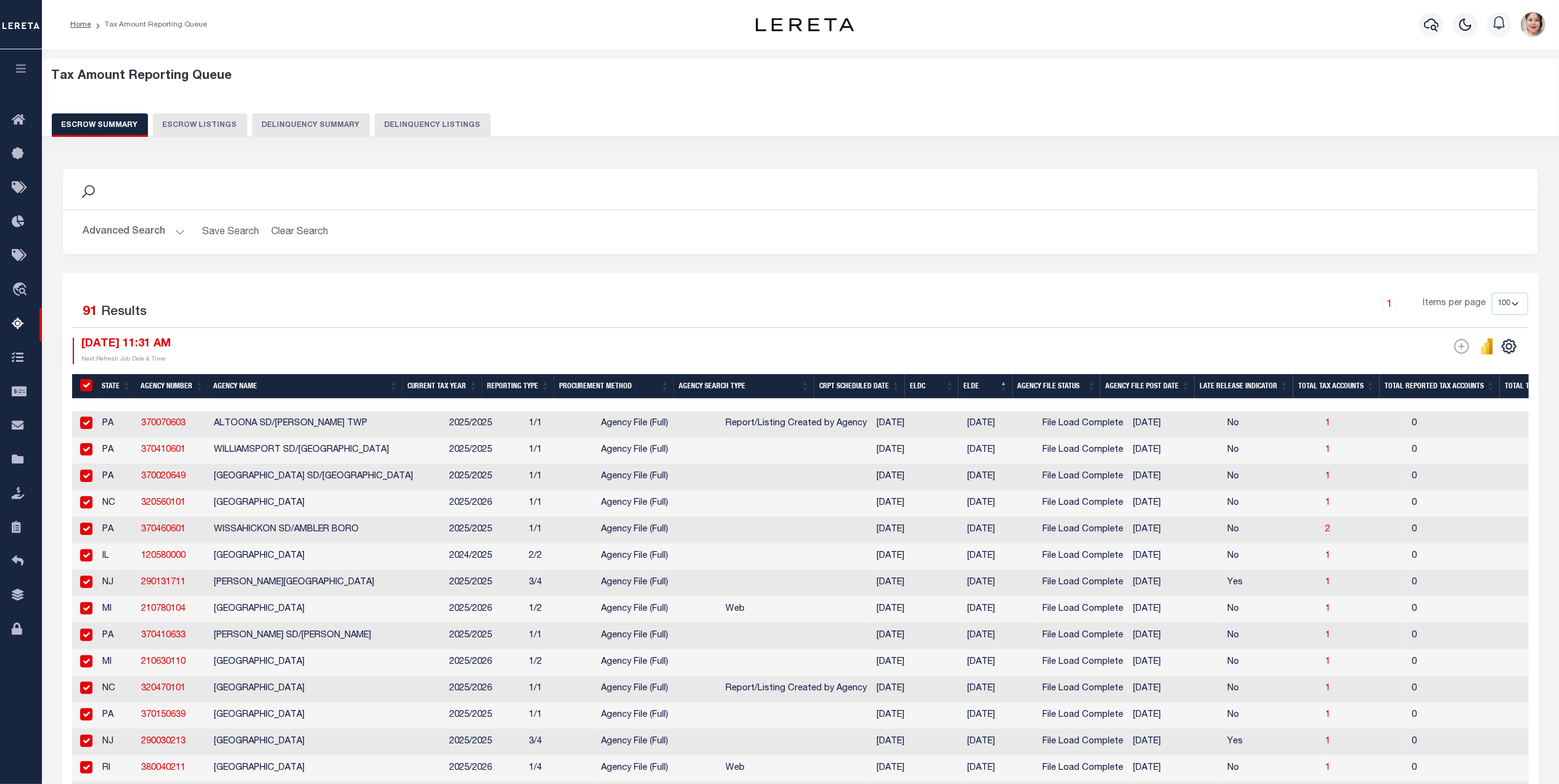
checkbox input "true"
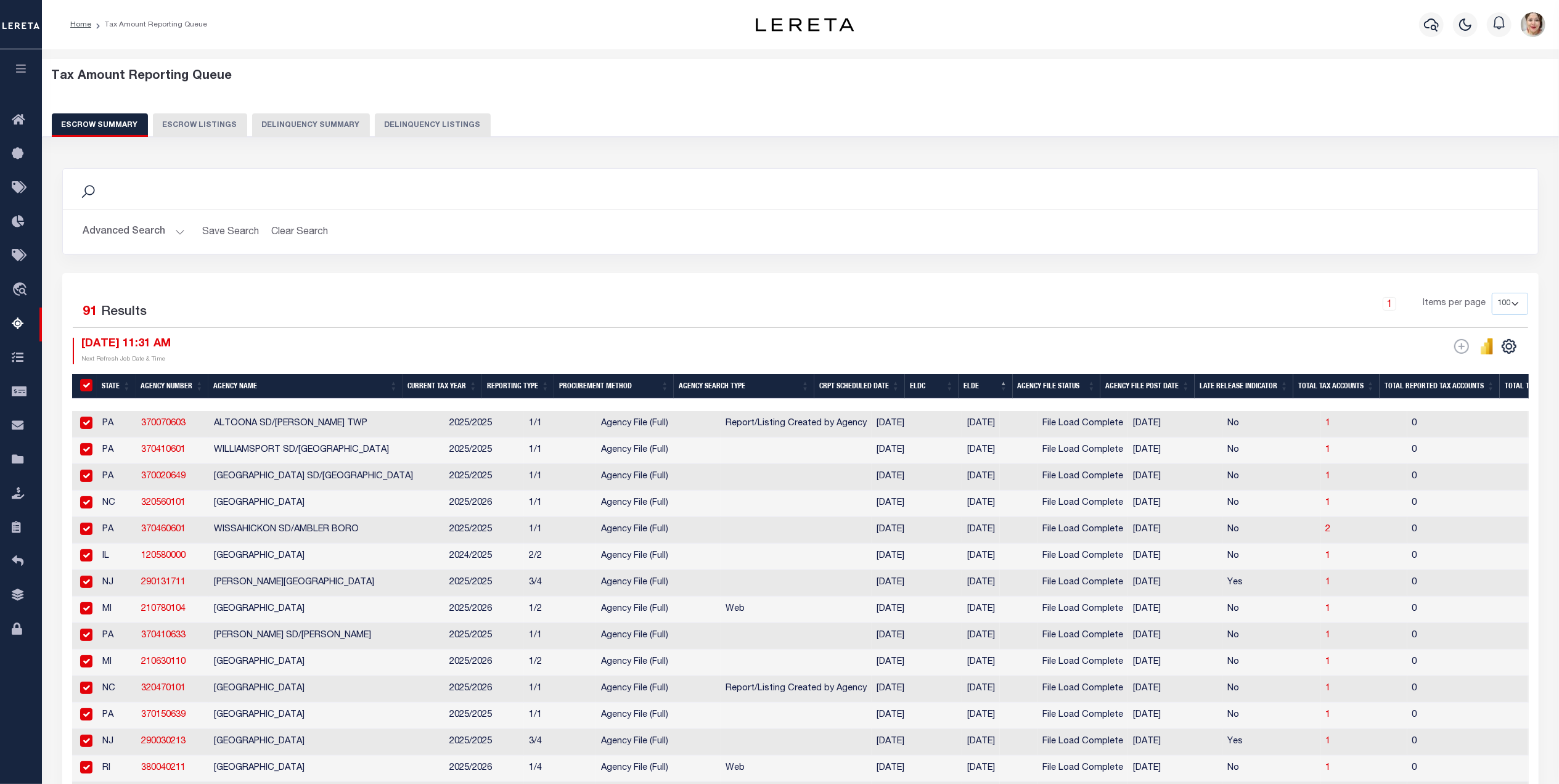
checkbox input "true"
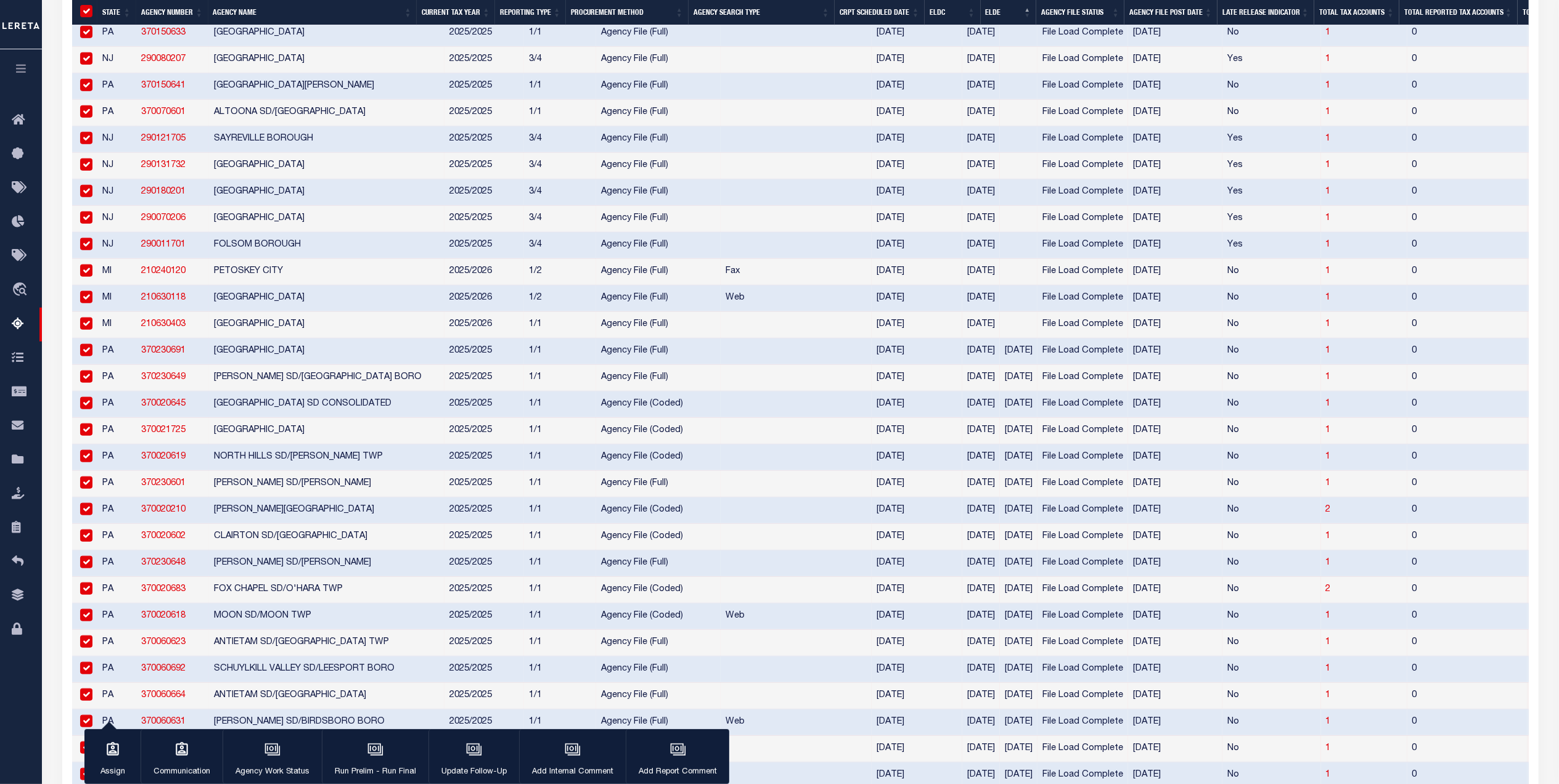
click at [84, 356] on input "checkbox" at bounding box center [86, 350] width 12 height 12
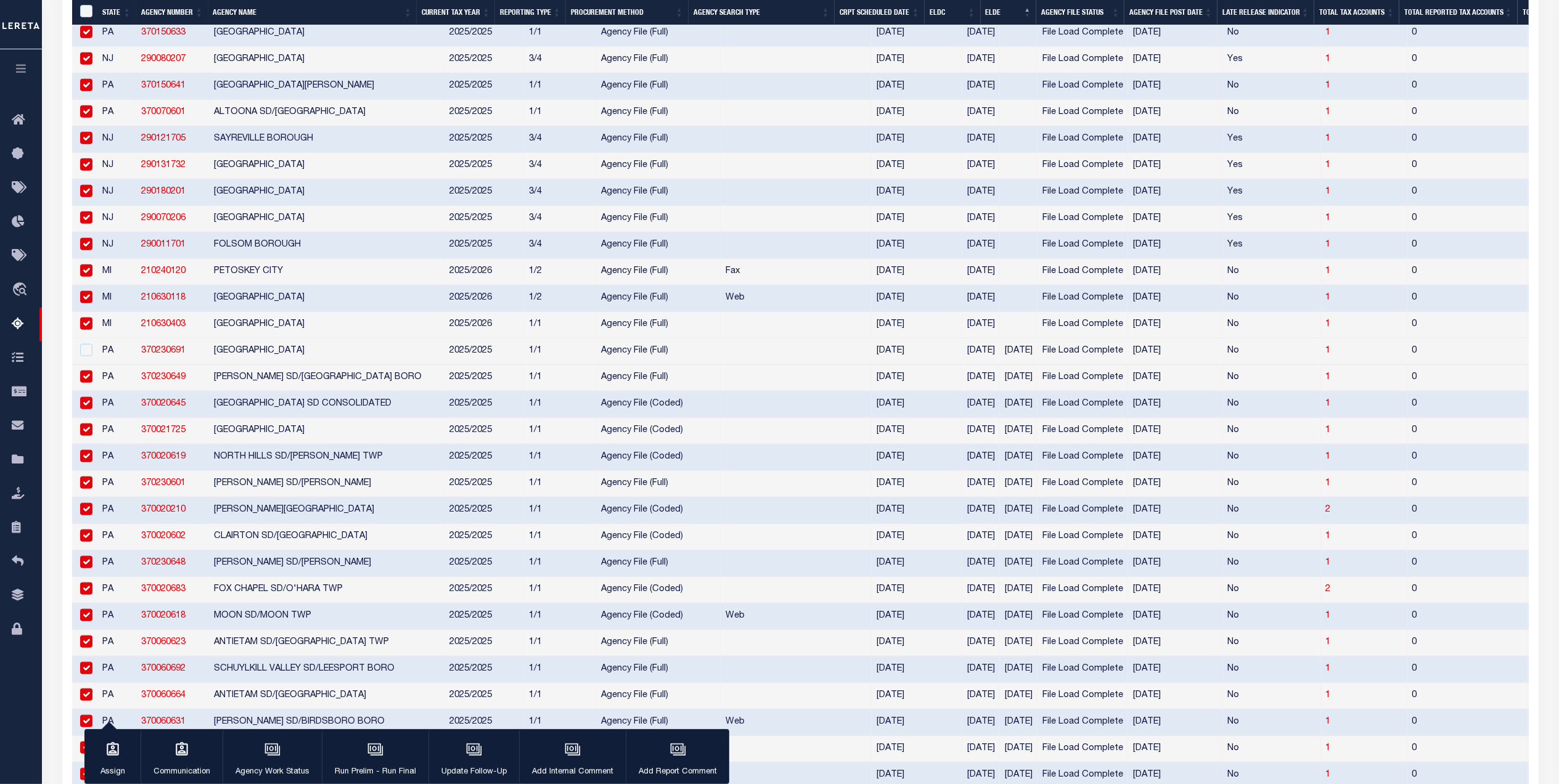
click at [79, 384] on div at bounding box center [85, 377] width 15 height 13
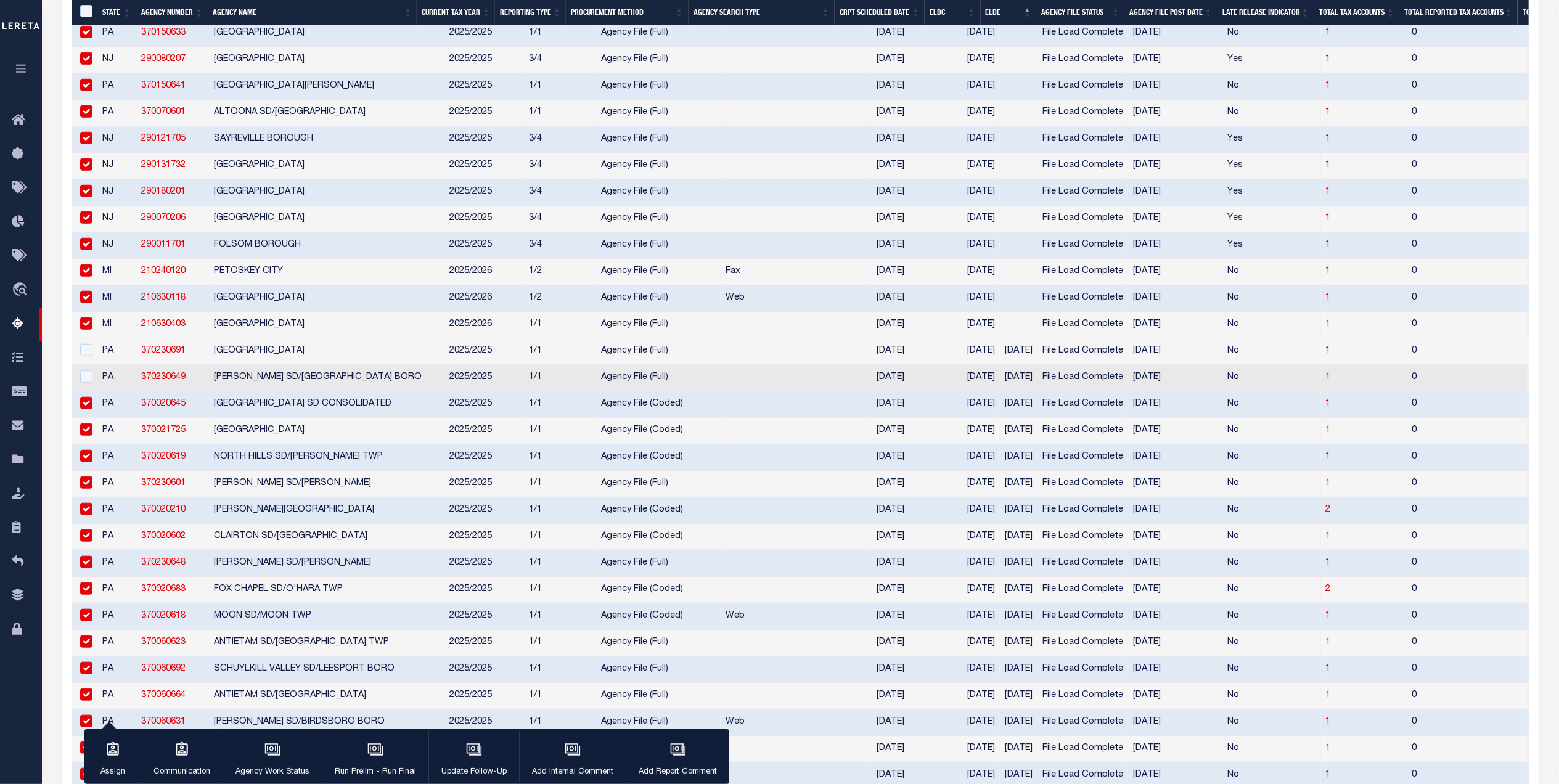
click at [84, 410] on div at bounding box center [85, 403] width 15 height 13
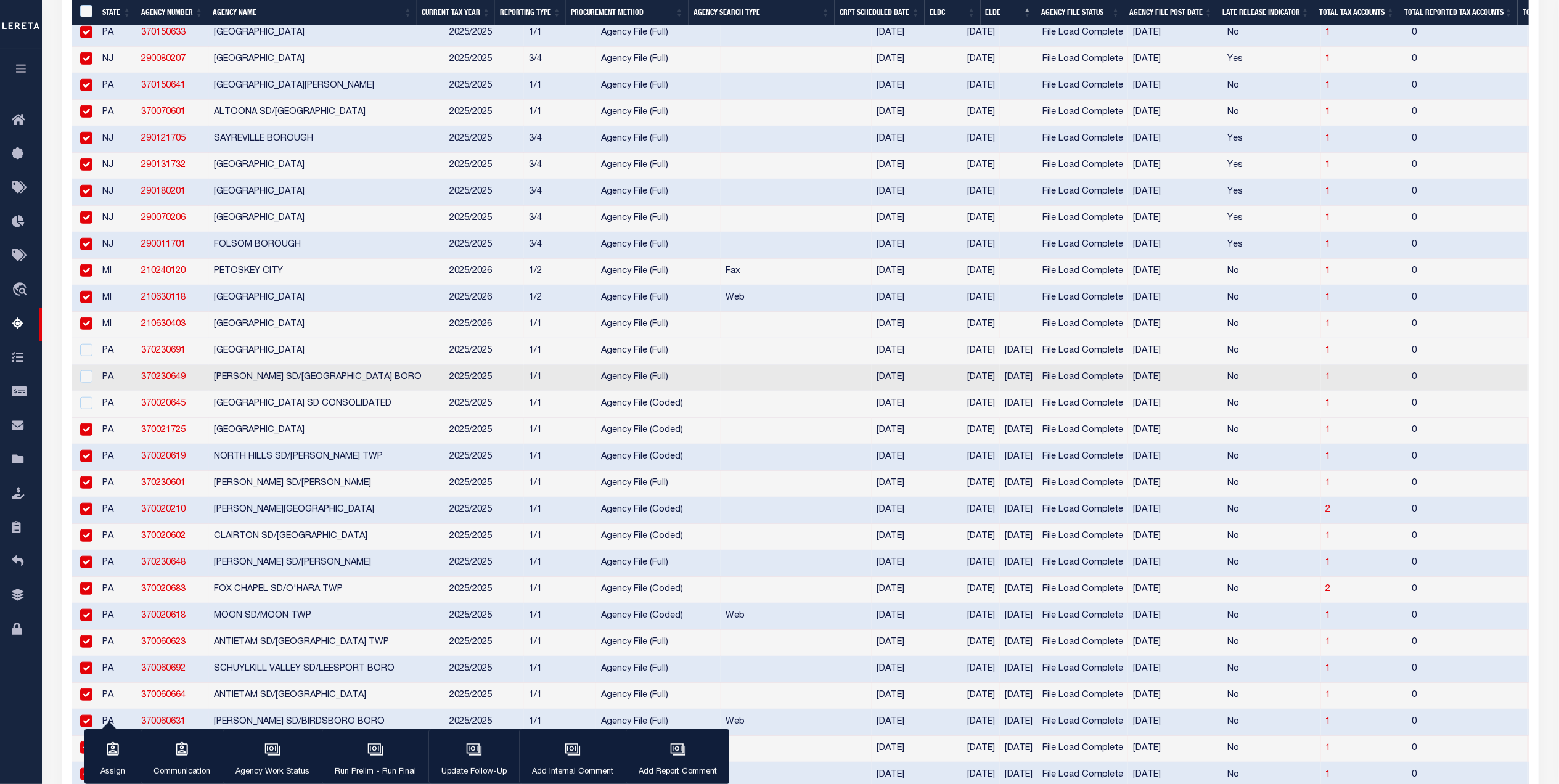
click at [87, 436] on input "checkbox" at bounding box center [86, 430] width 12 height 12
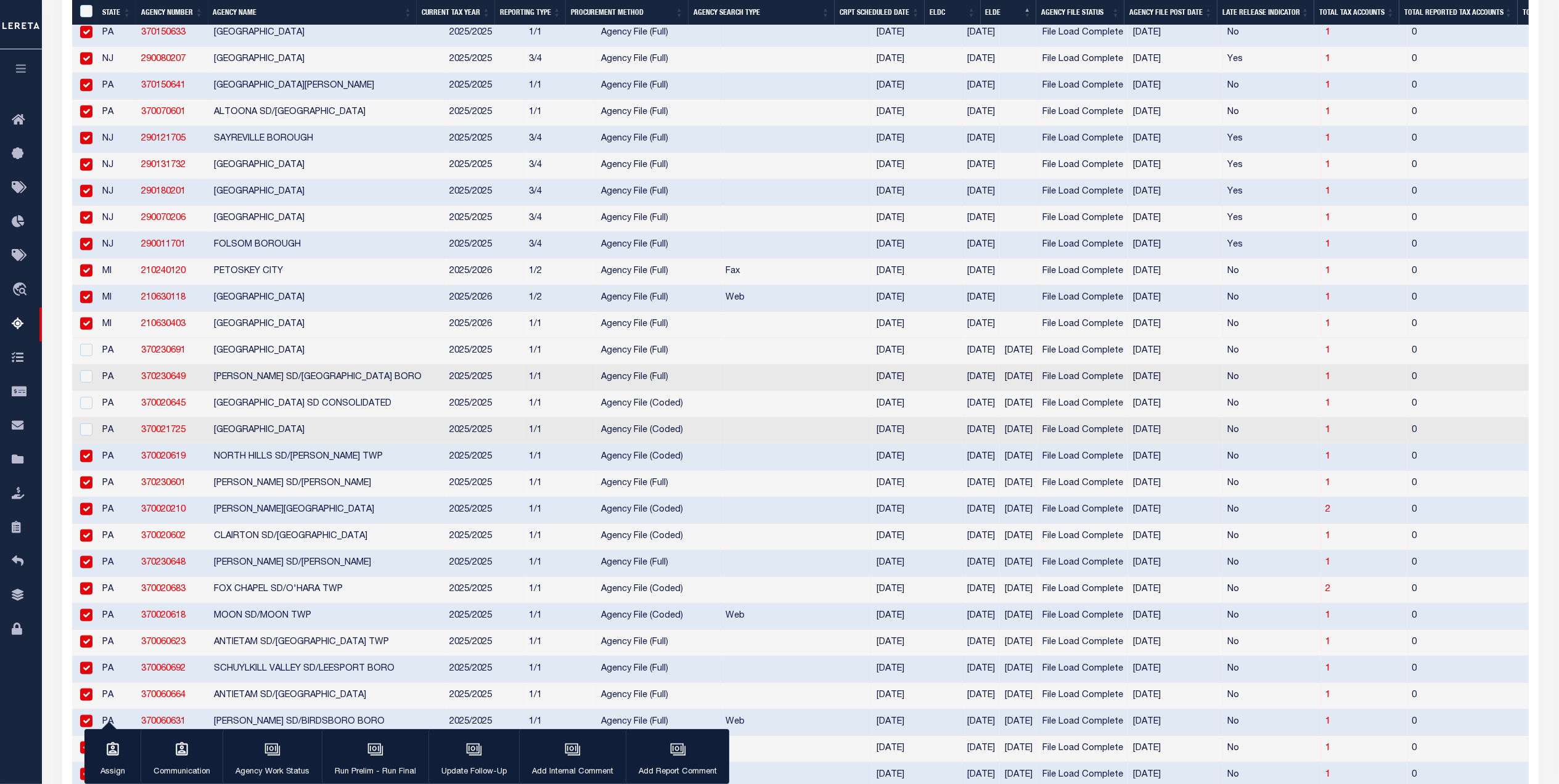
click at [87, 462] on input "checkbox" at bounding box center [86, 456] width 12 height 12
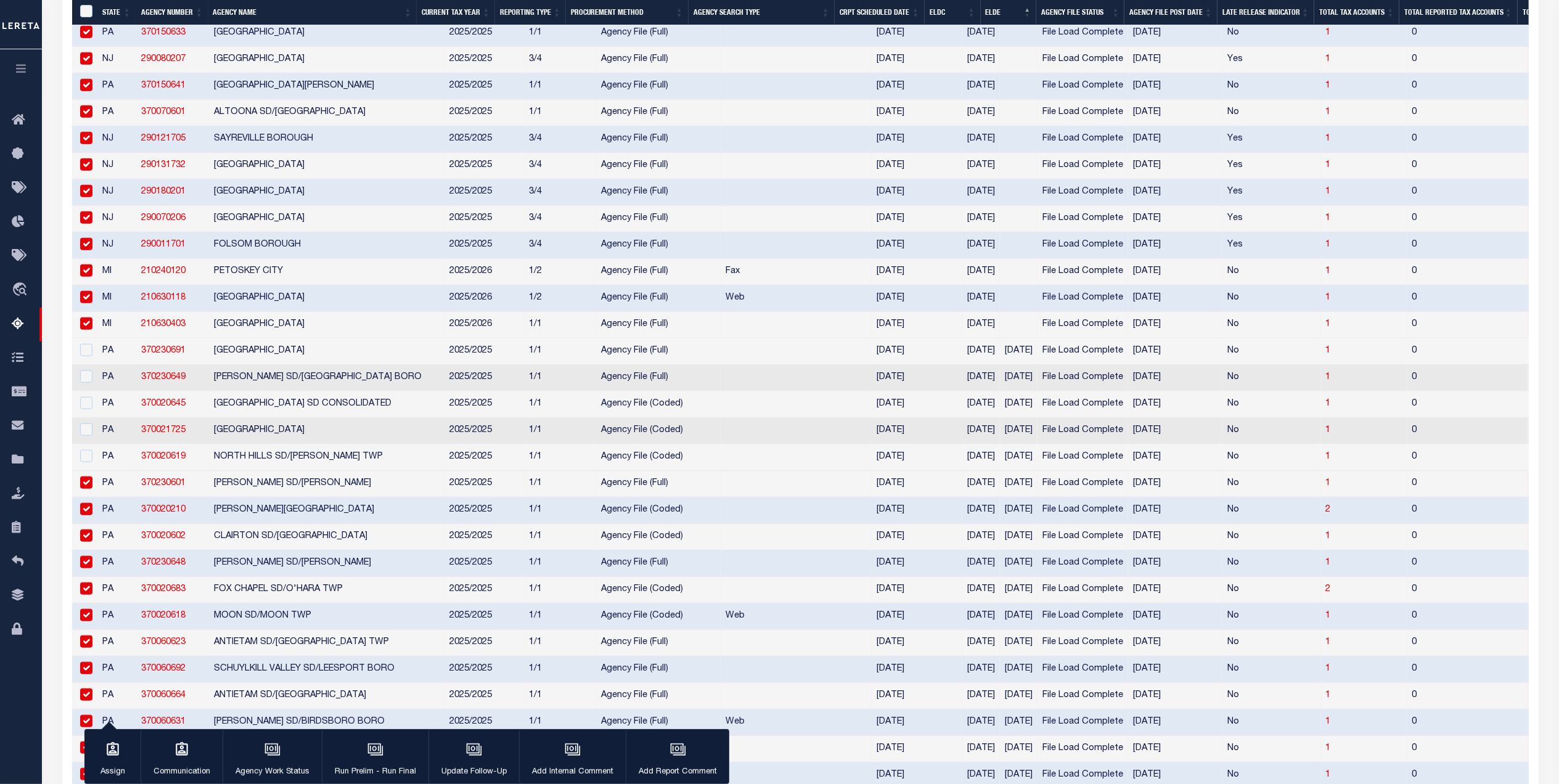
click at [87, 489] on input "checkbox" at bounding box center [86, 482] width 12 height 12
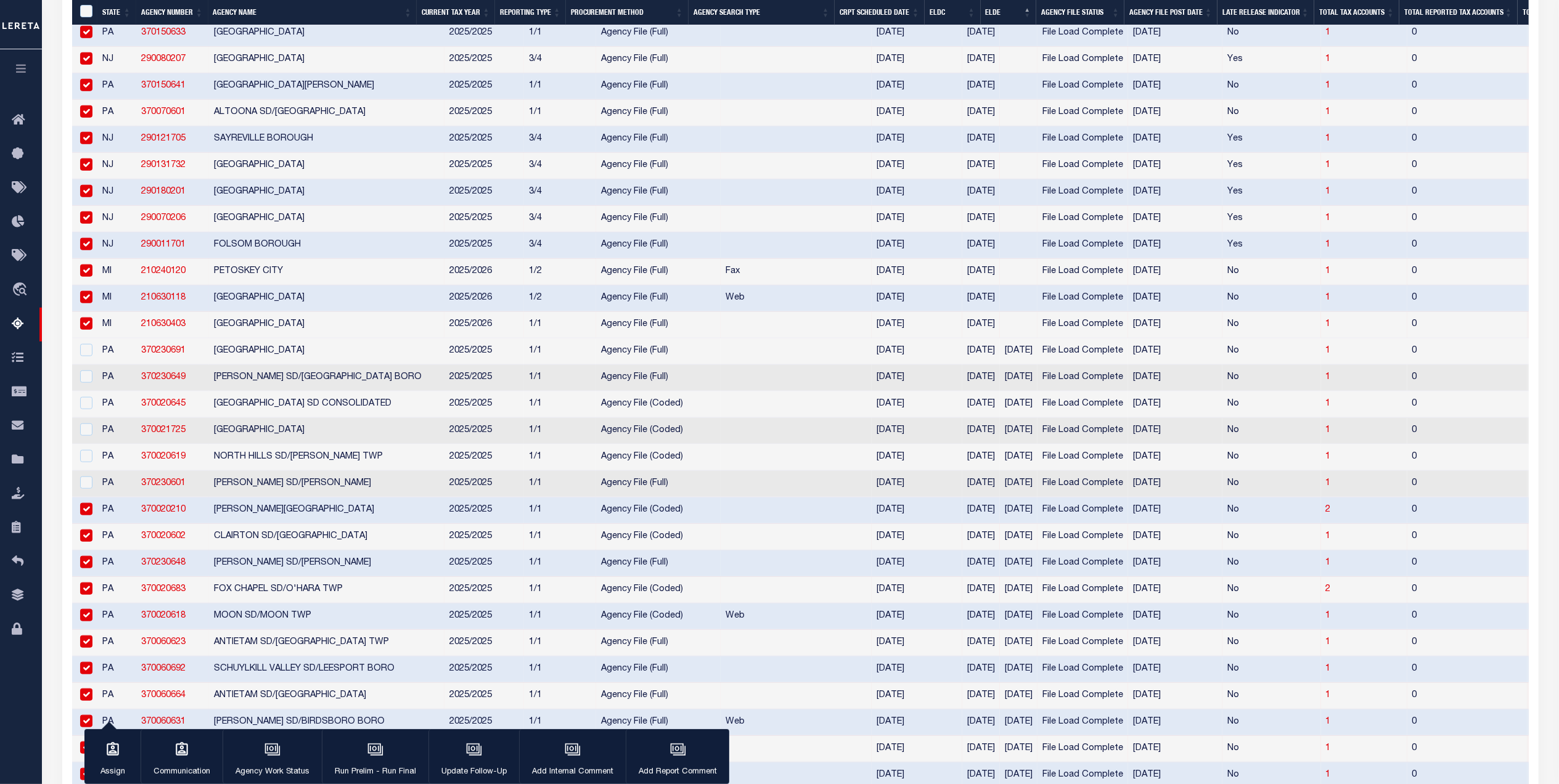
click at [87, 524] on td at bounding box center [85, 510] width 26 height 26
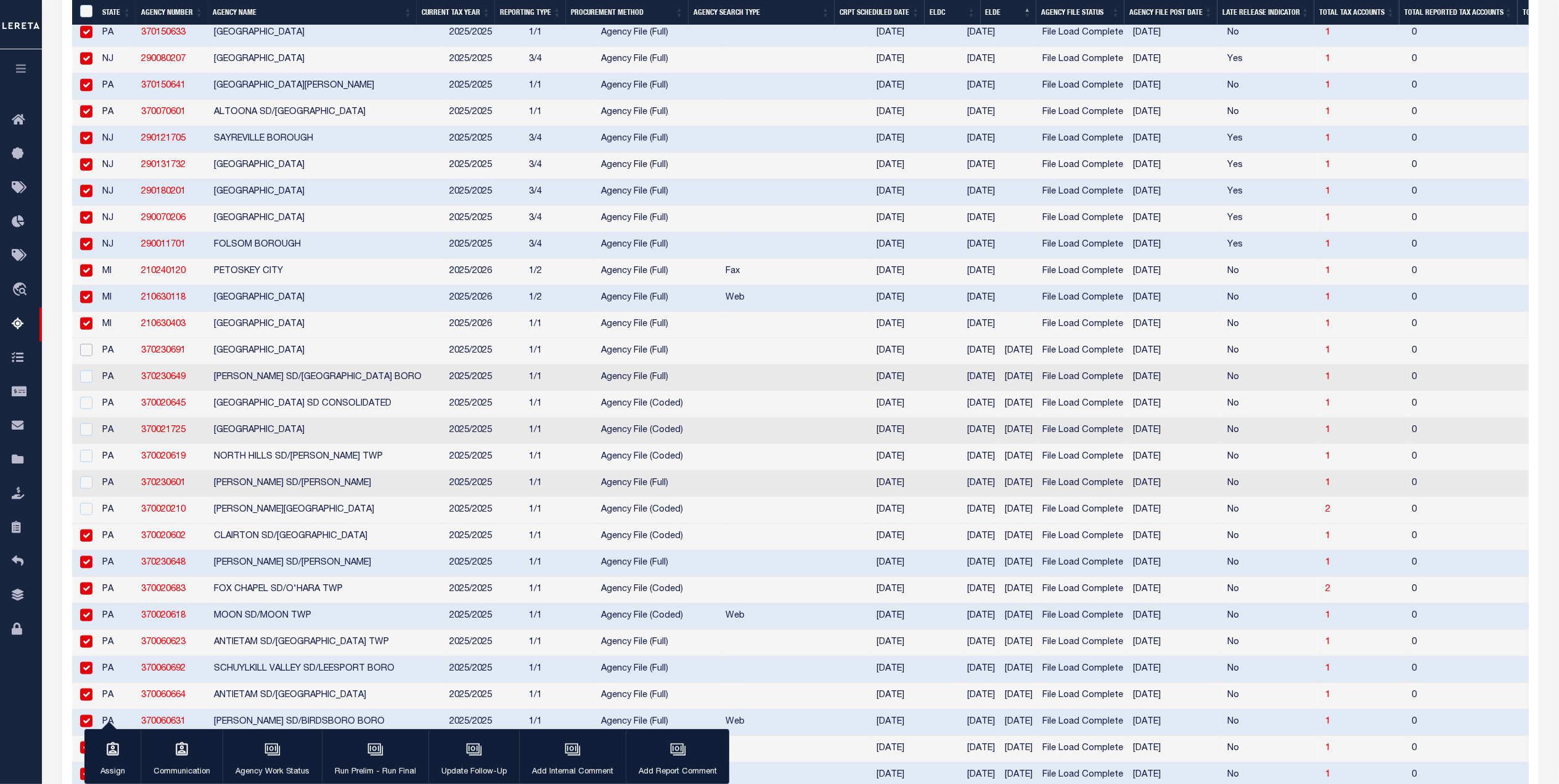
click at [87, 356] on input "checkbox" at bounding box center [86, 350] width 12 height 12
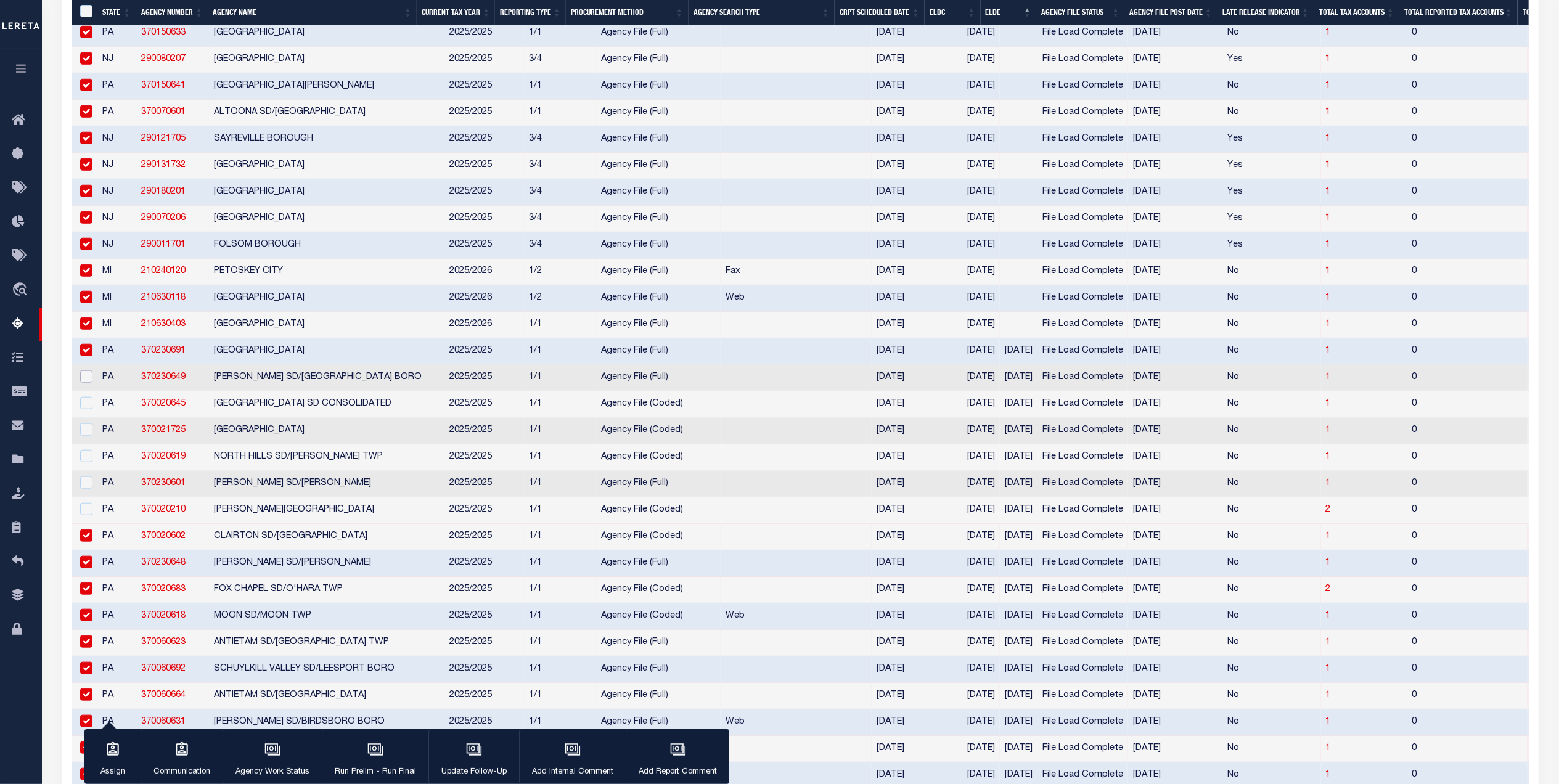
click at [86, 383] on input "checkbox" at bounding box center [86, 377] width 12 height 12
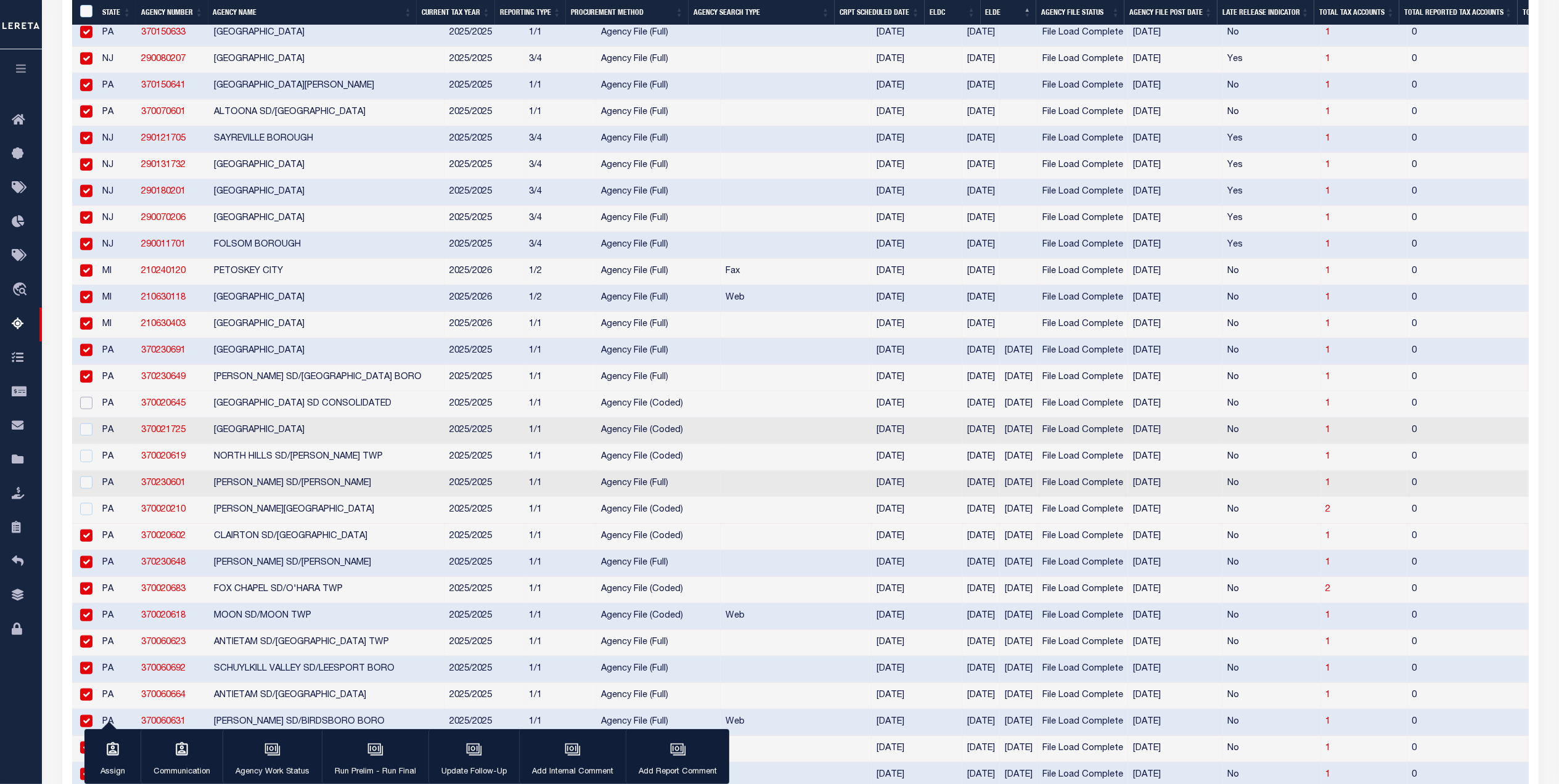
click at [87, 409] on input "checkbox" at bounding box center [86, 403] width 12 height 12
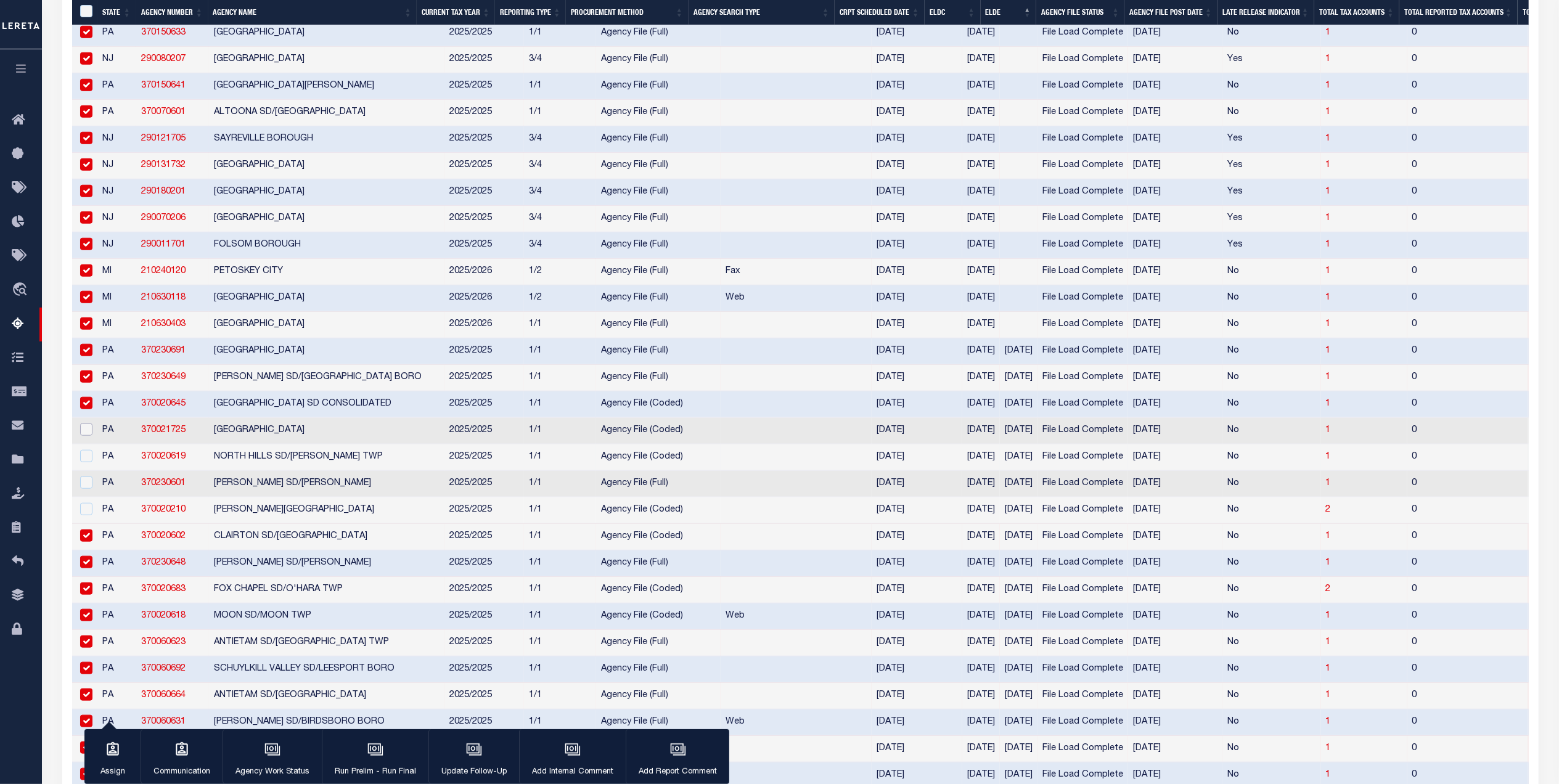
click at [87, 436] on input "checkbox" at bounding box center [86, 430] width 12 height 12
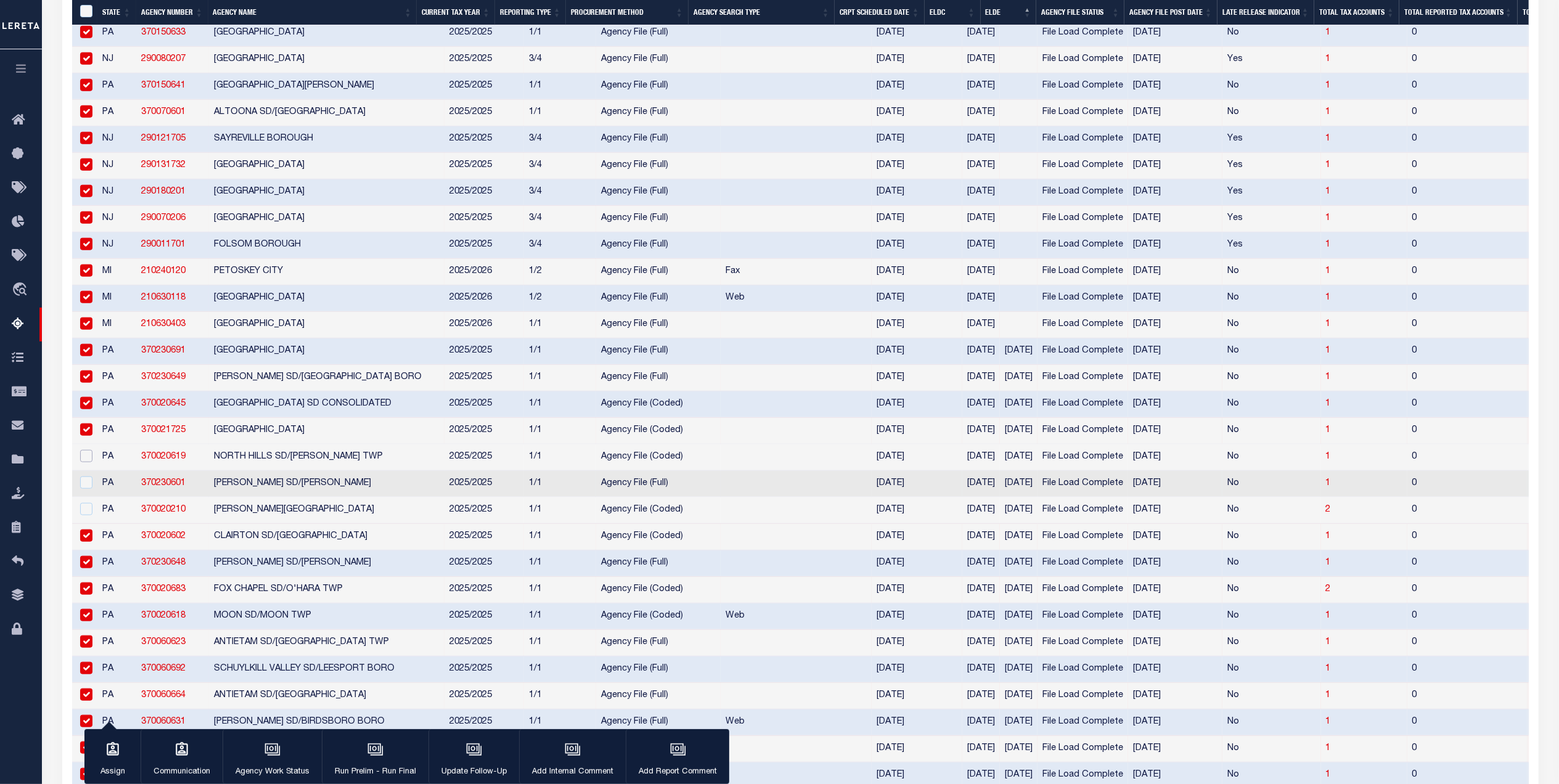
click at [90, 462] on input "checkbox" at bounding box center [86, 456] width 12 height 12
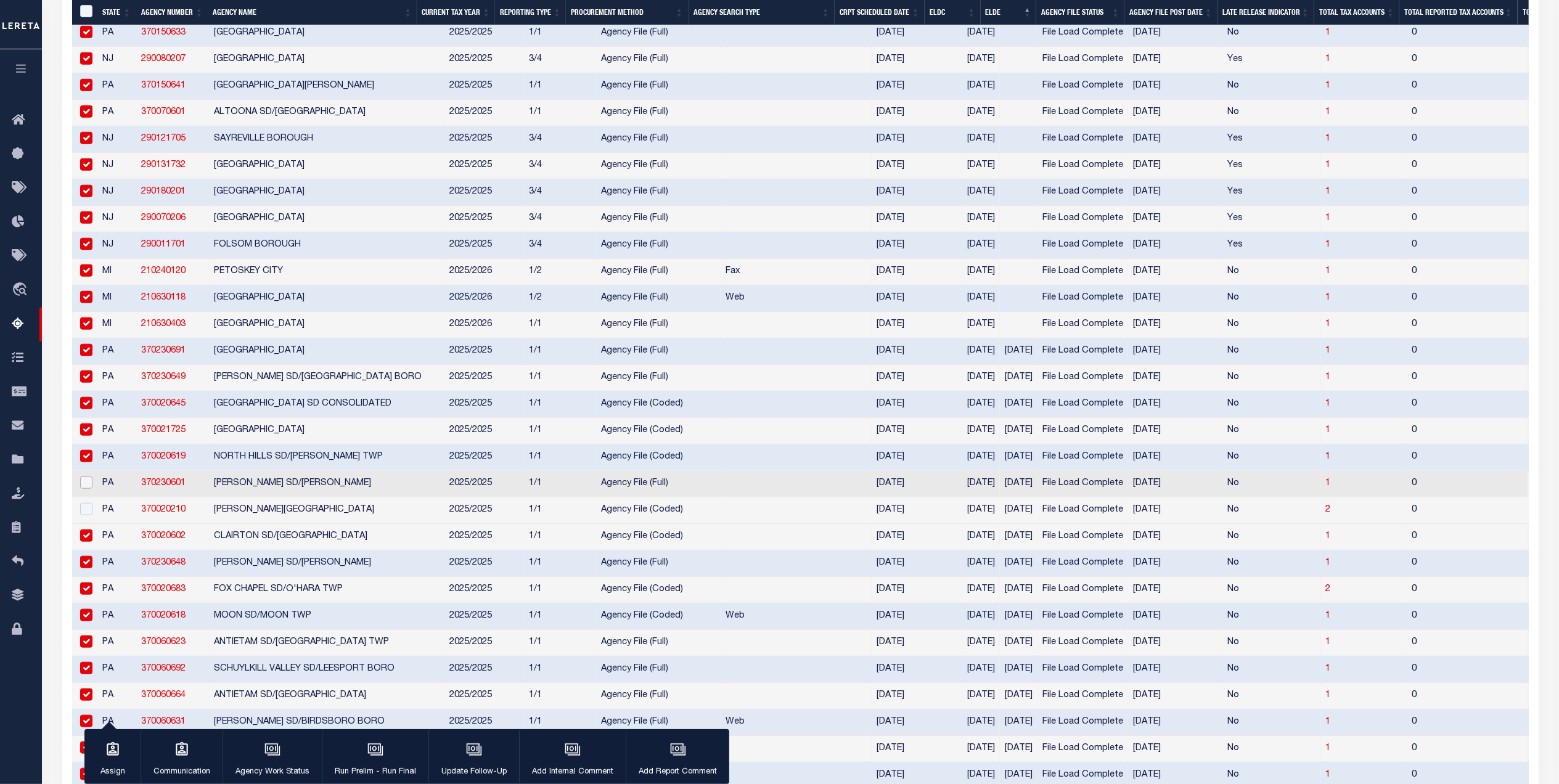
click at [86, 489] on input "checkbox" at bounding box center [86, 482] width 12 height 12
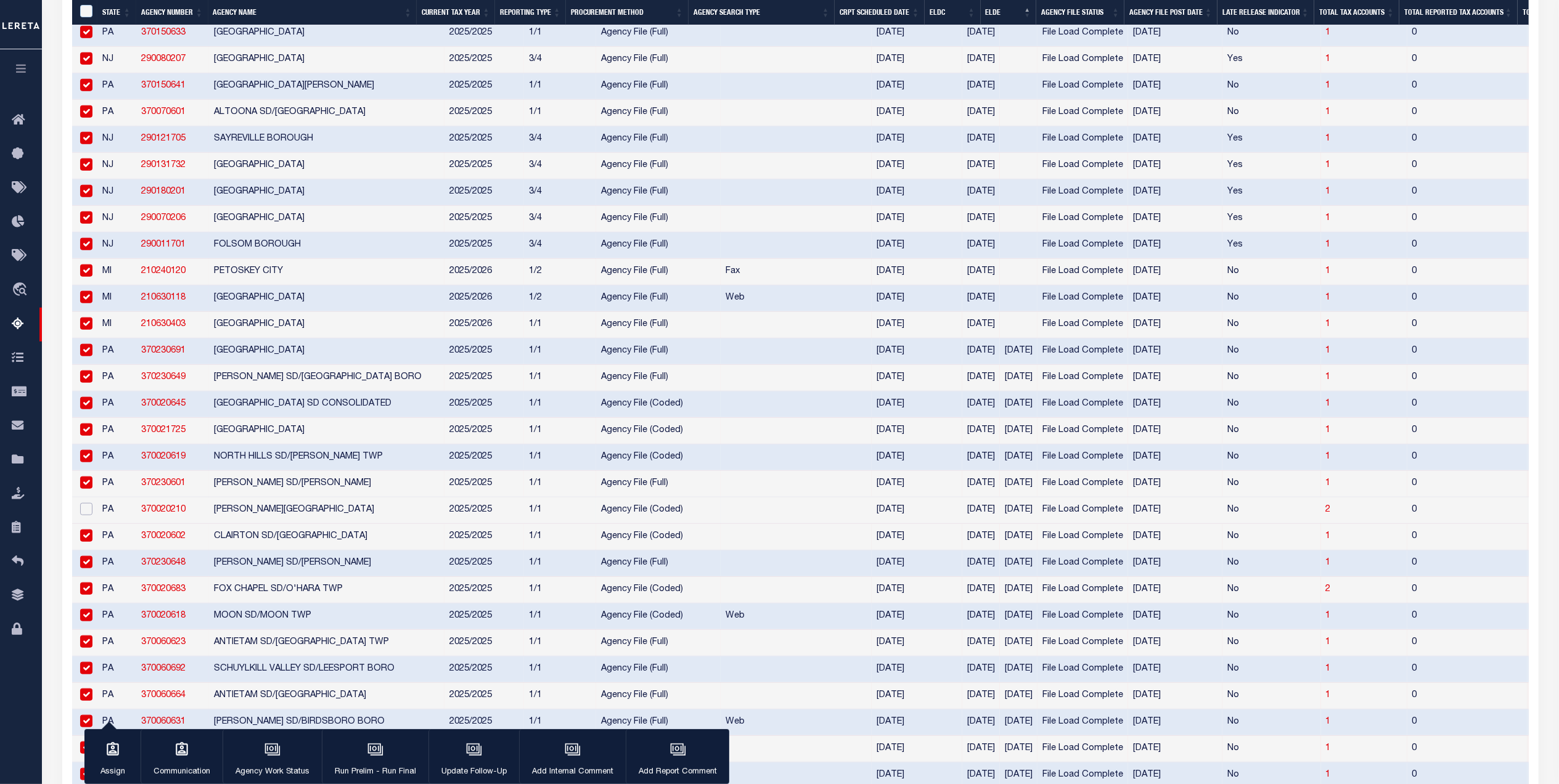
click at [87, 515] on input "checkbox" at bounding box center [86, 509] width 12 height 12
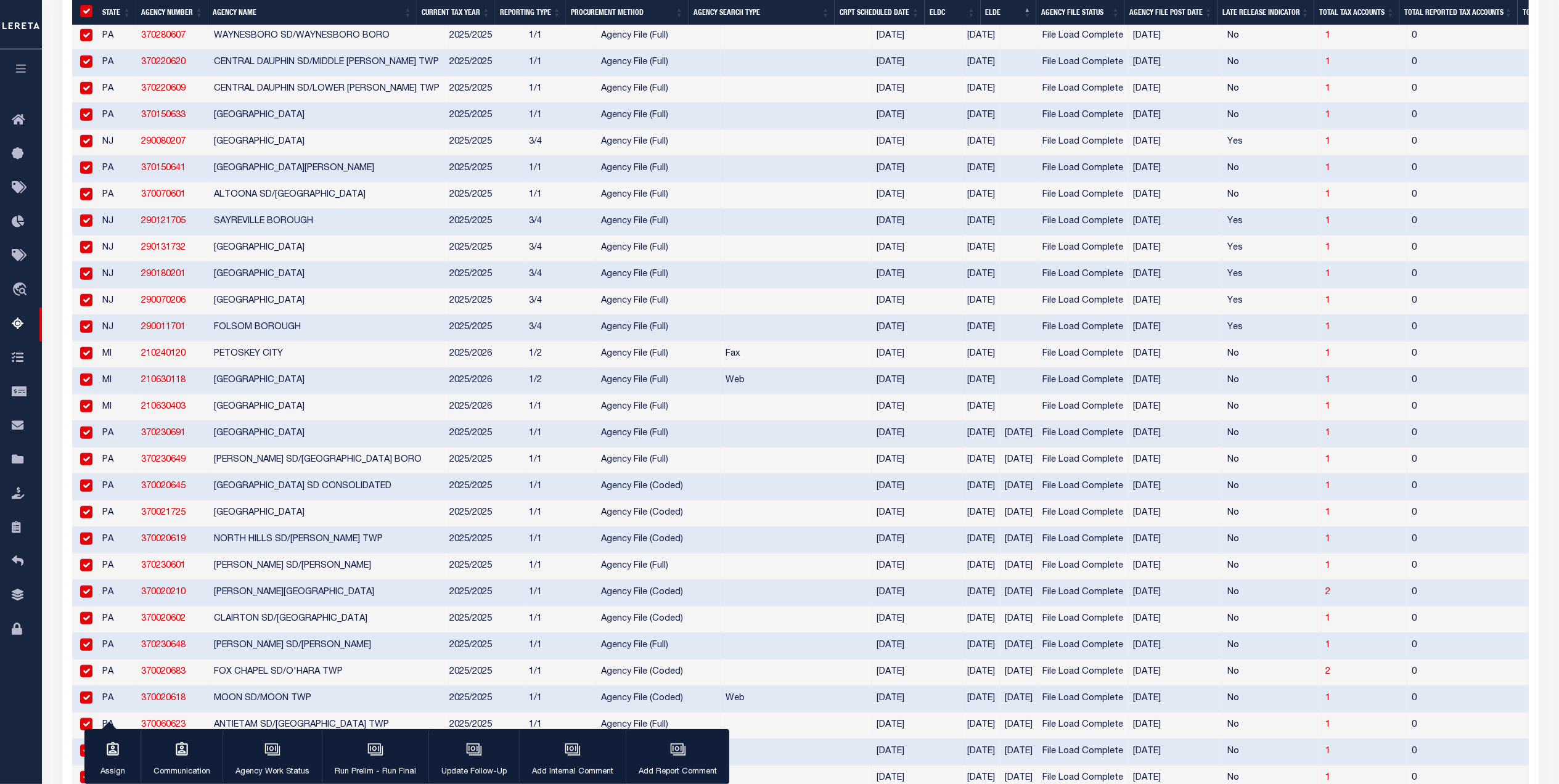
drag, startPoint x: 81, startPoint y: 469, endPoint x: 85, endPoint y: 485, distance: 16.5
click at [81, 439] on input "checkbox" at bounding box center [86, 432] width 12 height 12
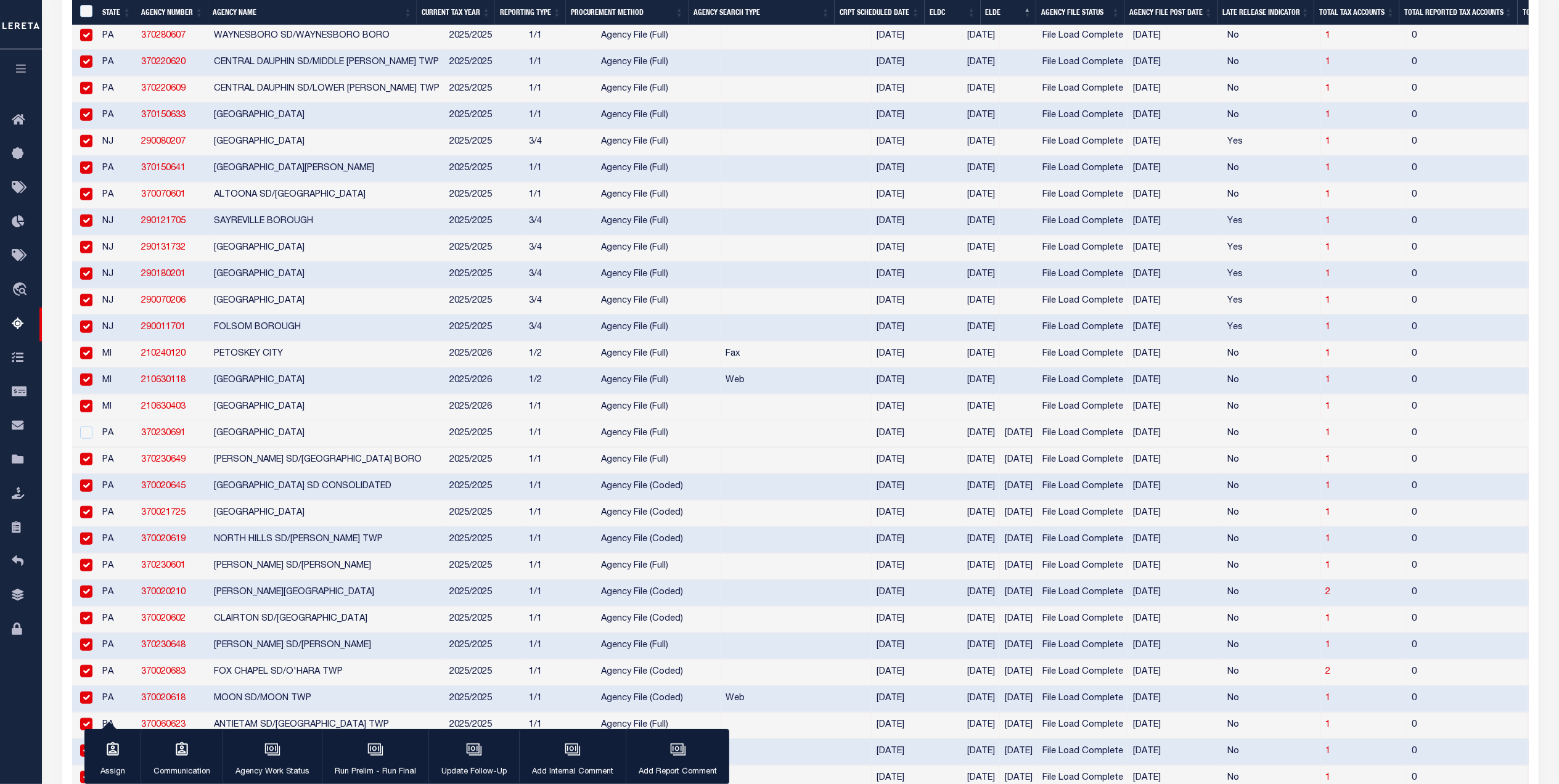
click at [85, 465] on input "checkbox" at bounding box center [86, 459] width 12 height 12
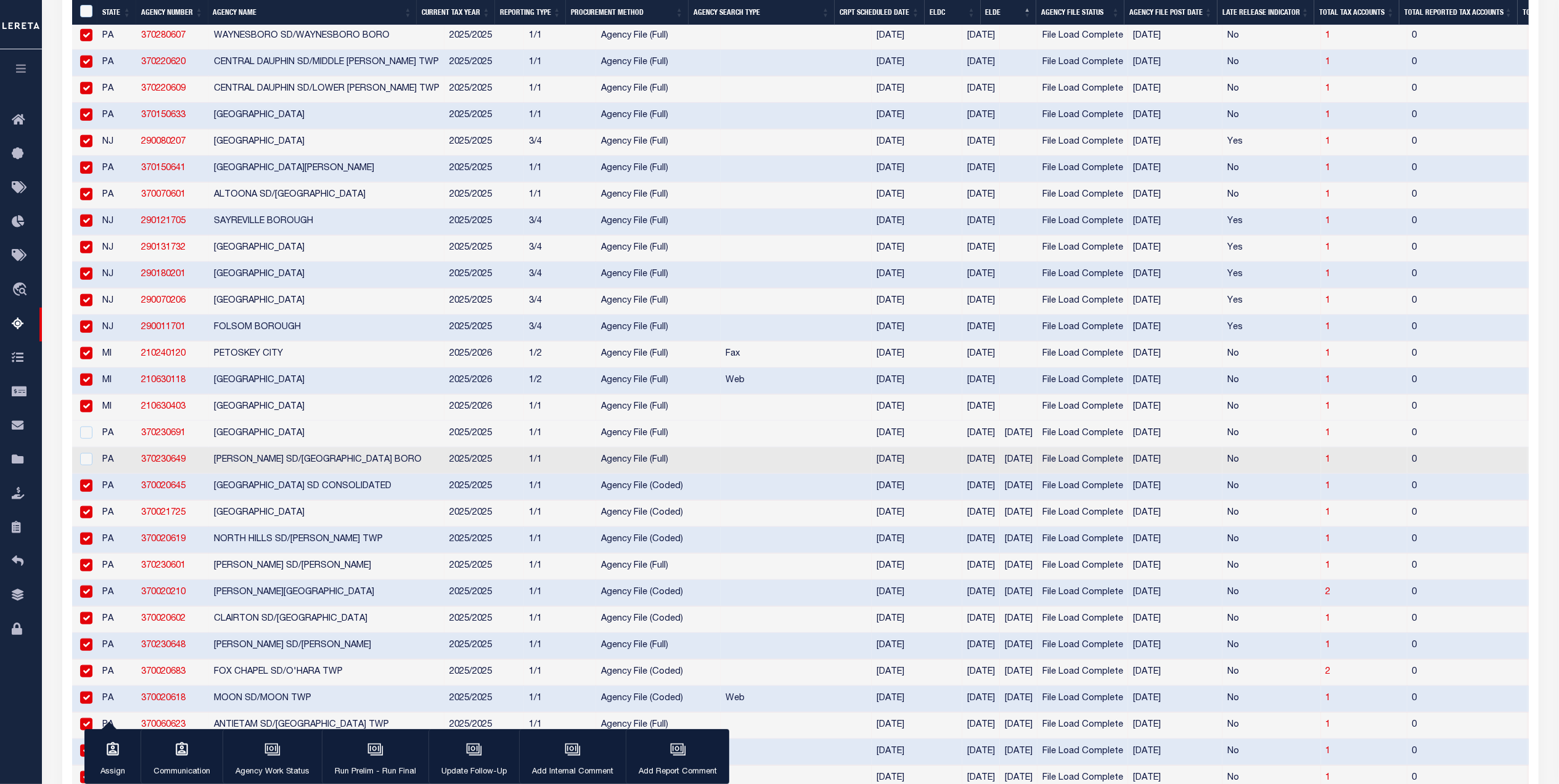
click at [89, 492] on input "checkbox" at bounding box center [86, 485] width 12 height 12
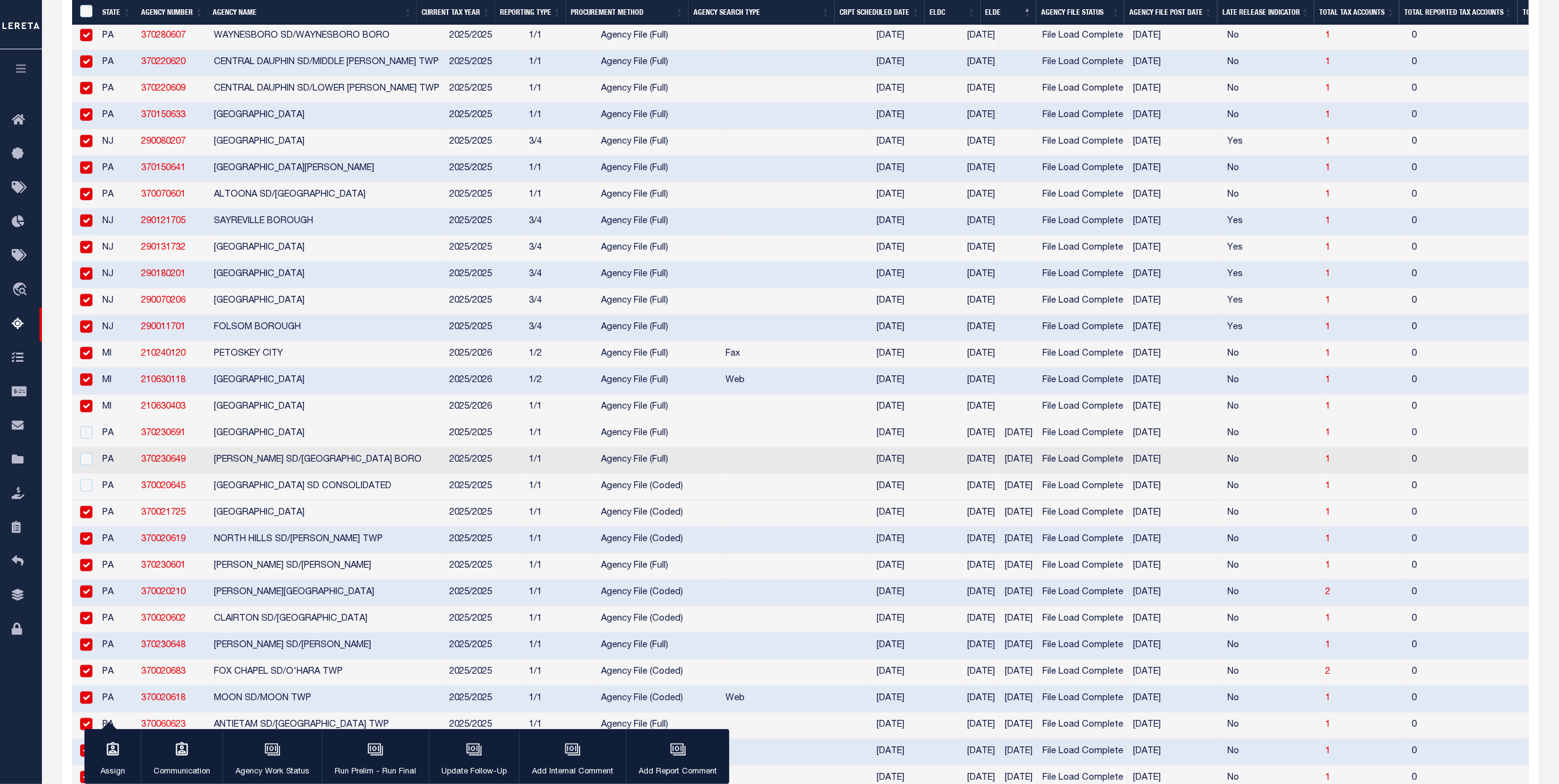
click at [91, 518] on input "checkbox" at bounding box center [86, 512] width 12 height 12
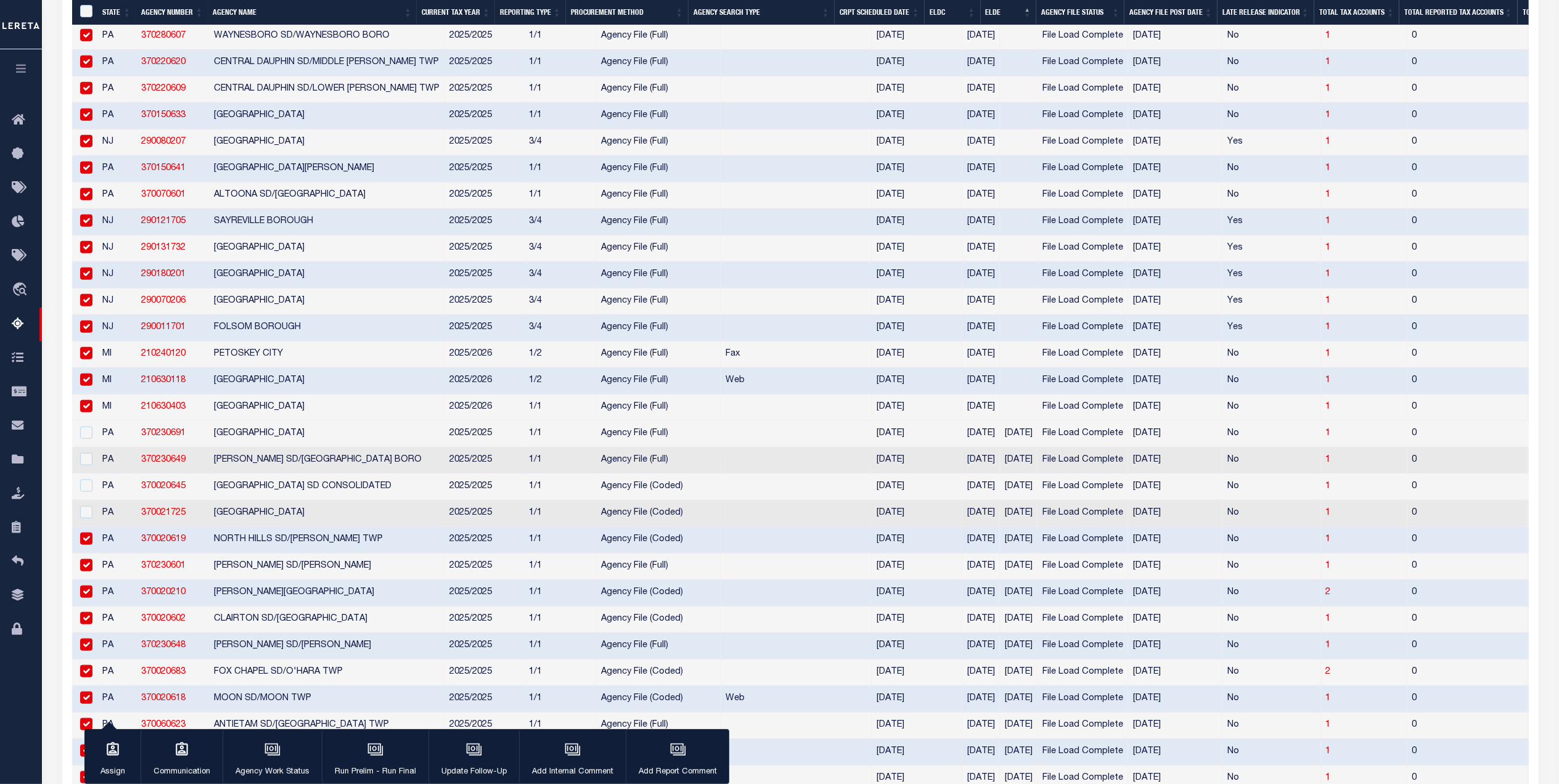
click at [92, 545] on input "checkbox" at bounding box center [86, 539] width 12 height 12
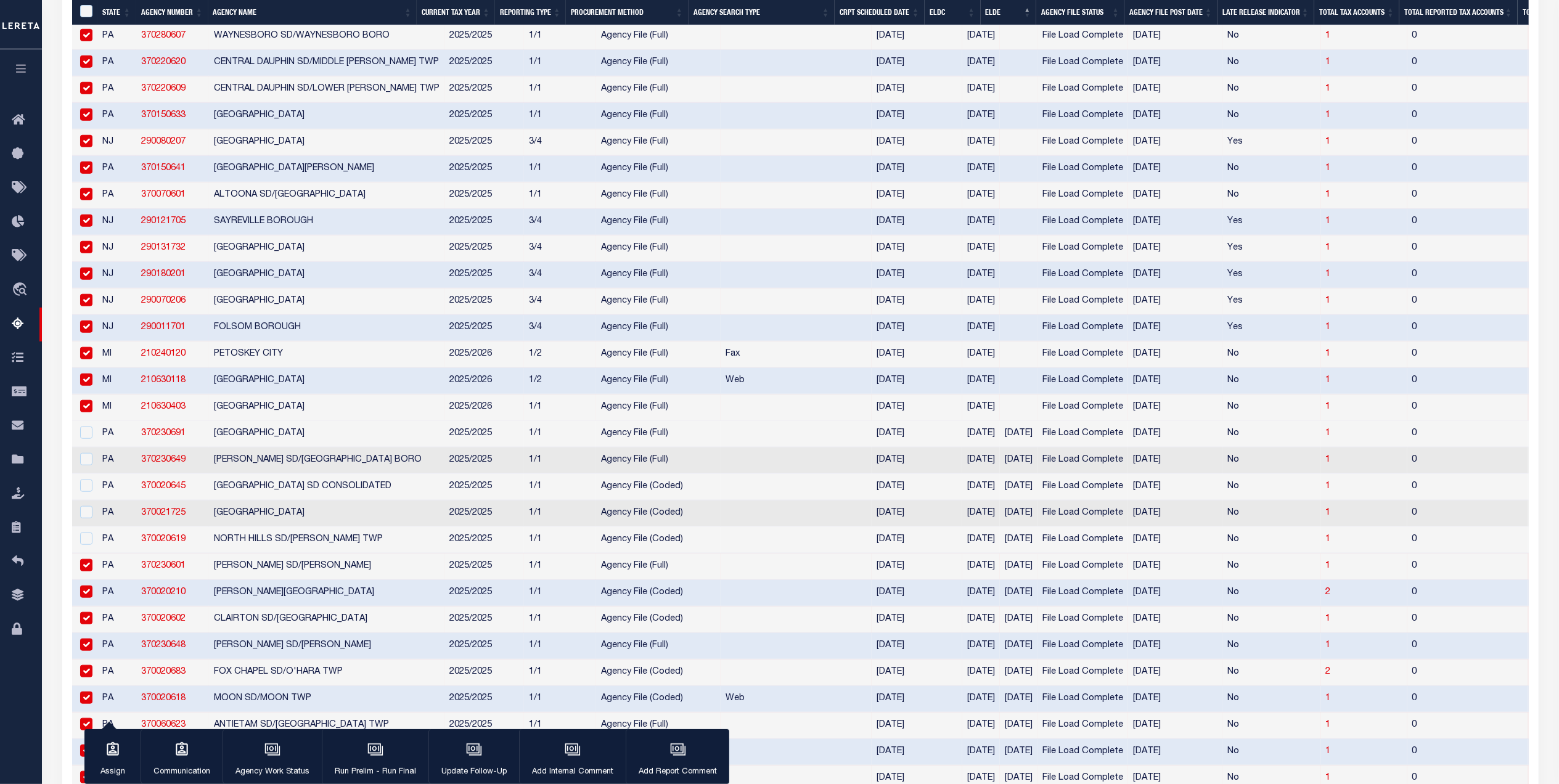
click at [87, 572] on input "checkbox" at bounding box center [86, 565] width 12 height 12
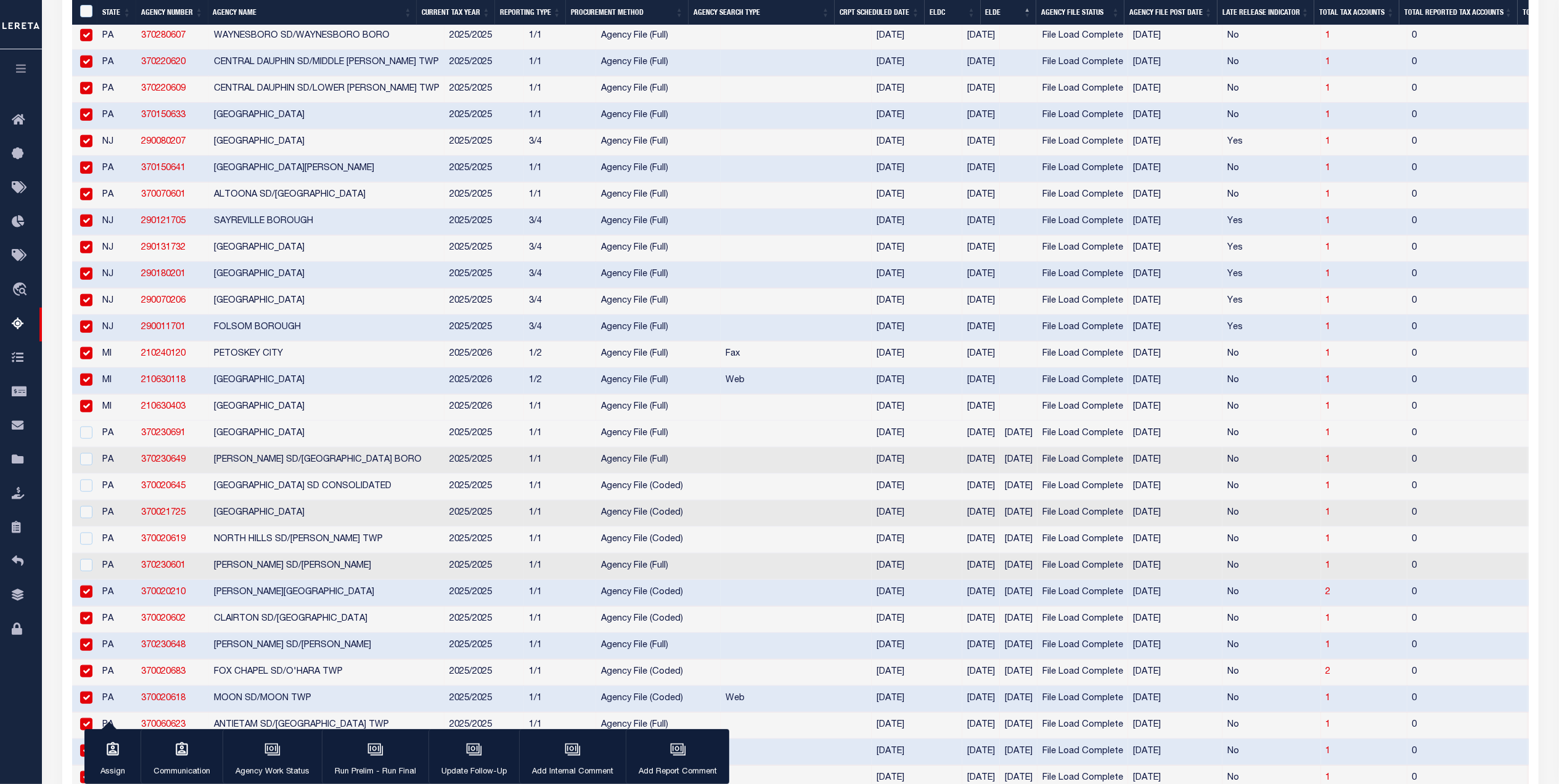
click at [86, 598] on input "checkbox" at bounding box center [86, 592] width 12 height 12
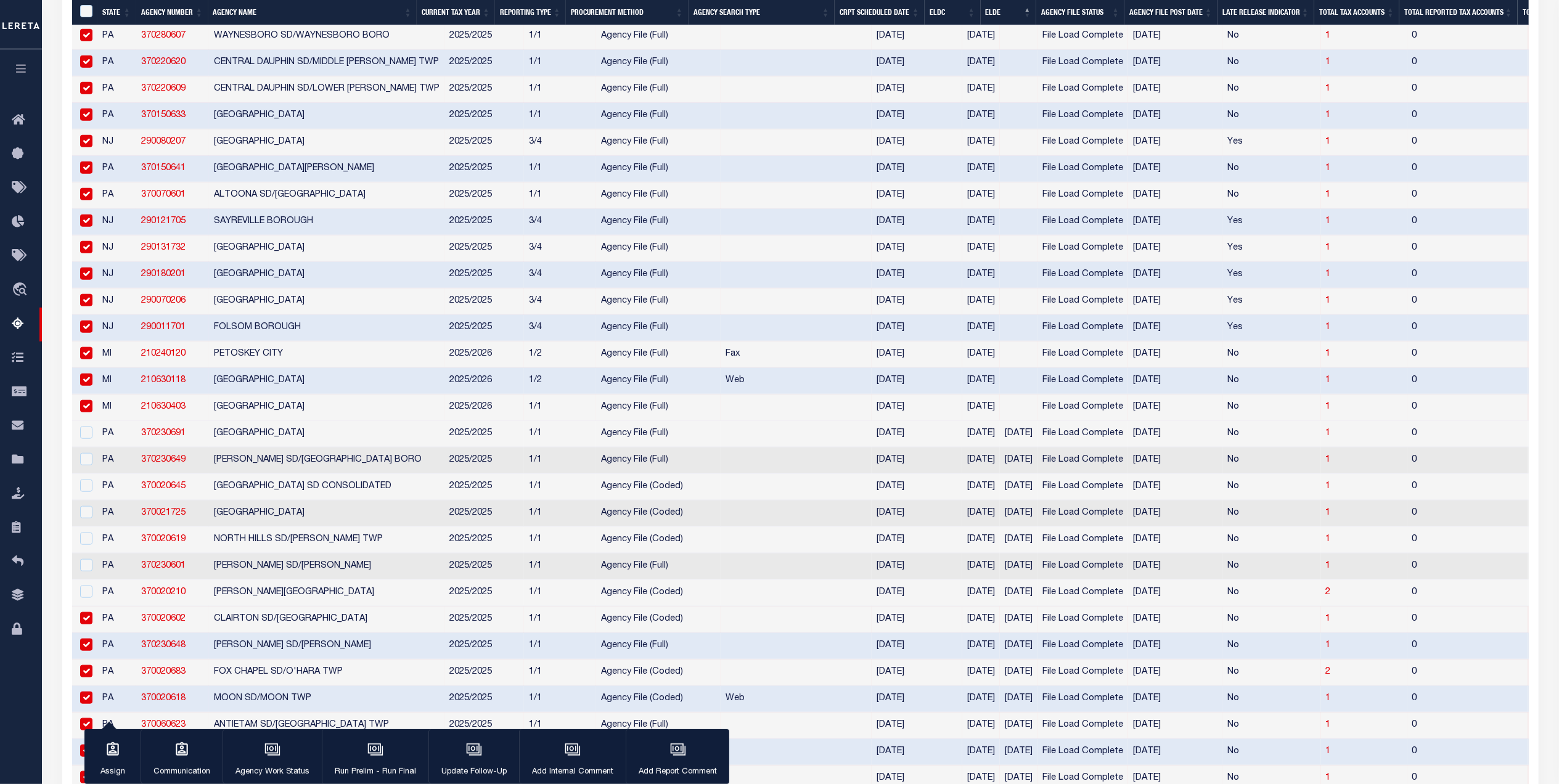
click at [90, 624] on input "checkbox" at bounding box center [86, 618] width 12 height 12
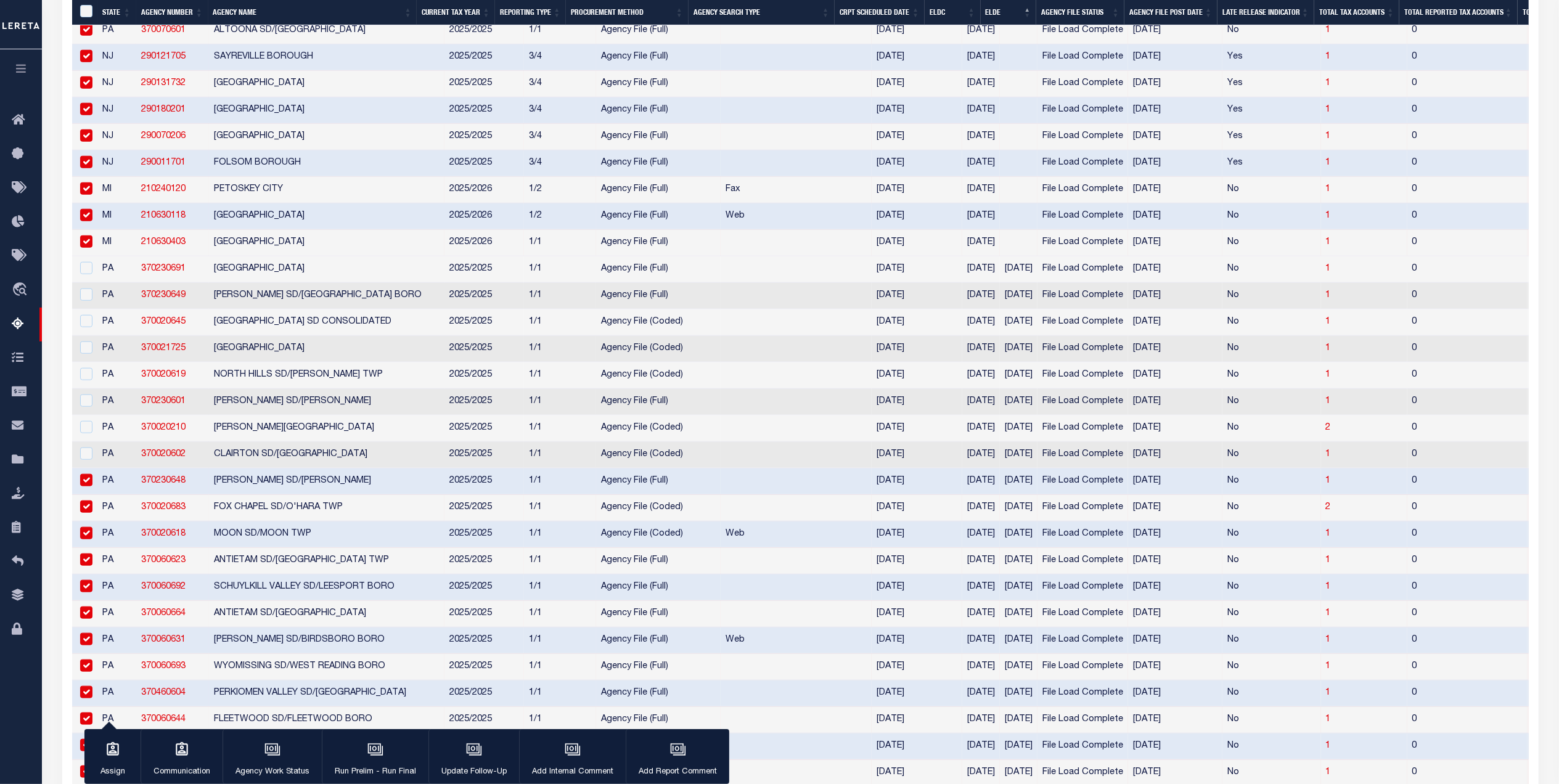
drag, startPoint x: 92, startPoint y: 526, endPoint x: 92, endPoint y: 535, distance: 9.0
click at [92, 495] on td at bounding box center [85, 481] width 26 height 26
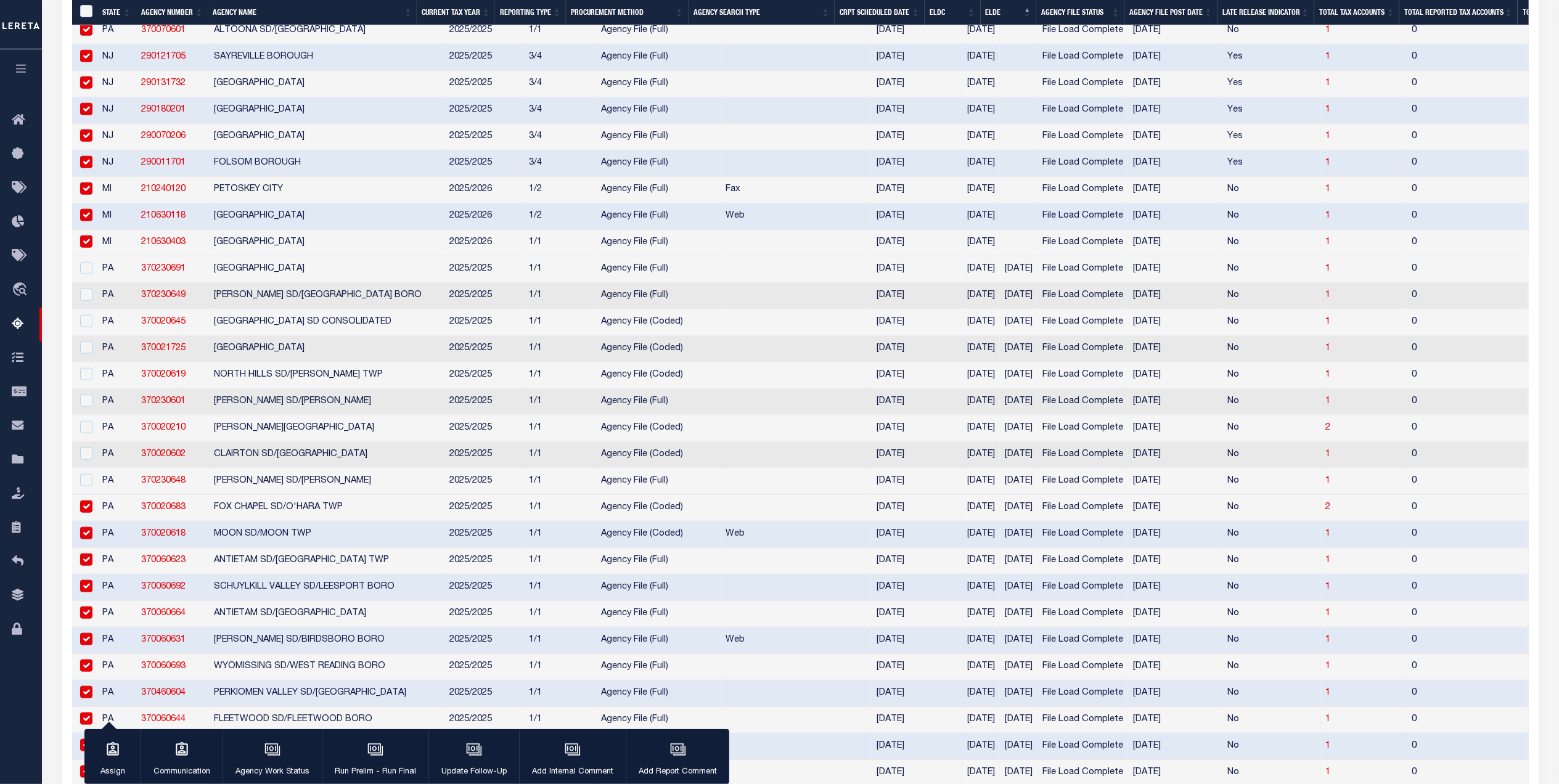
click at [95, 521] on td at bounding box center [85, 508] width 26 height 26
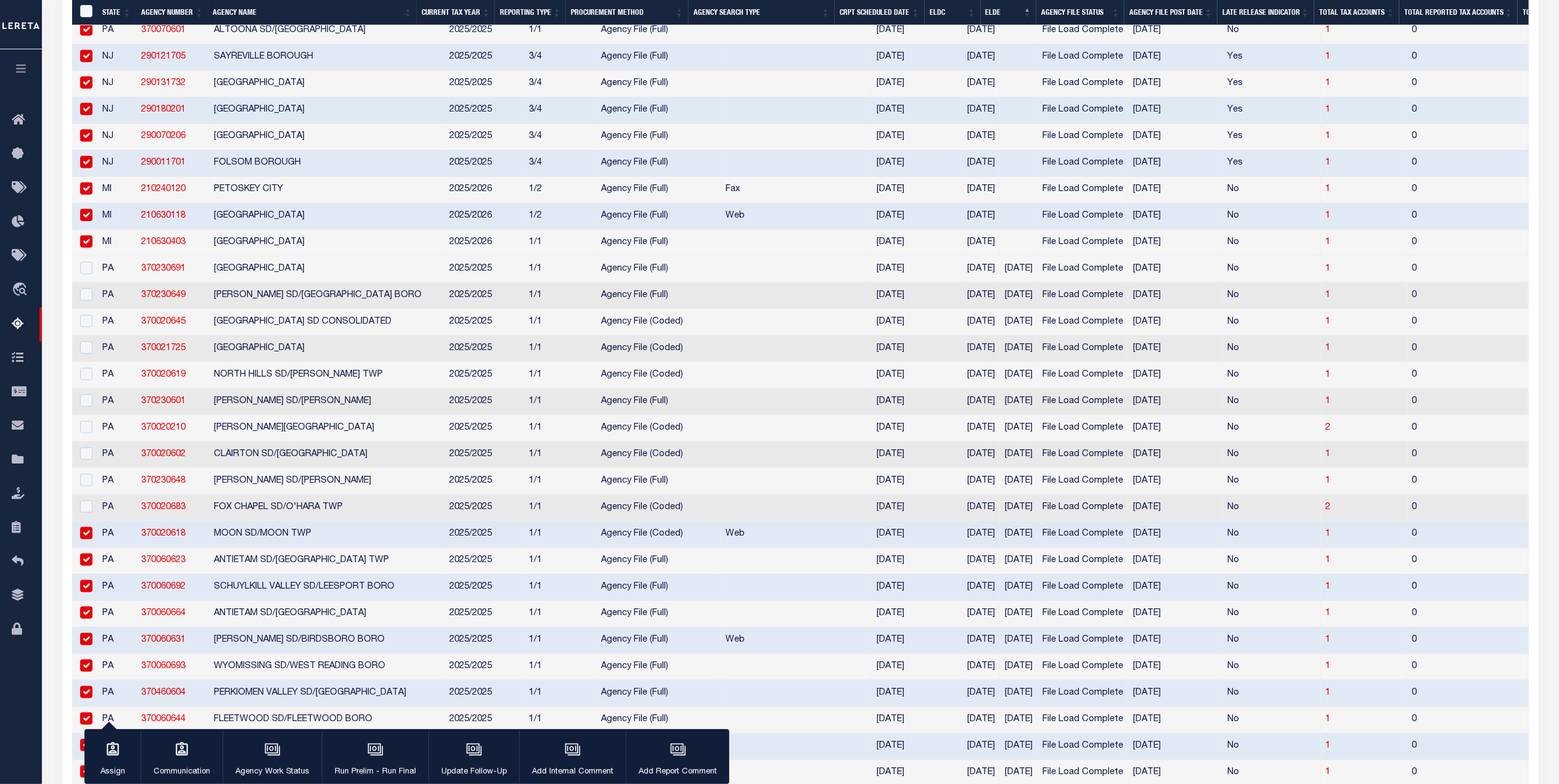
click at [89, 539] on input "checkbox" at bounding box center [86, 533] width 12 height 12
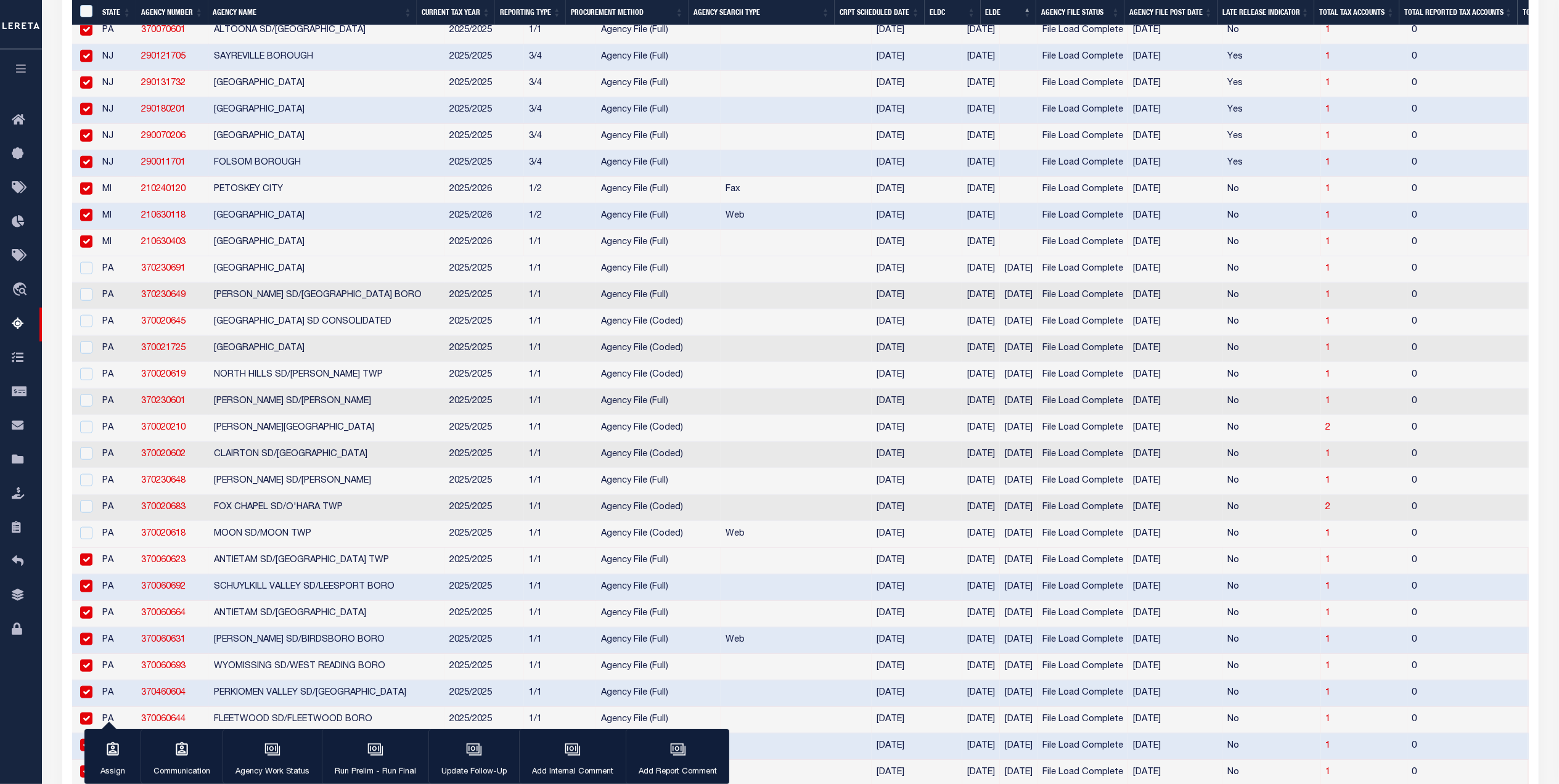
click at [89, 565] on input "checkbox" at bounding box center [86, 559] width 12 height 12
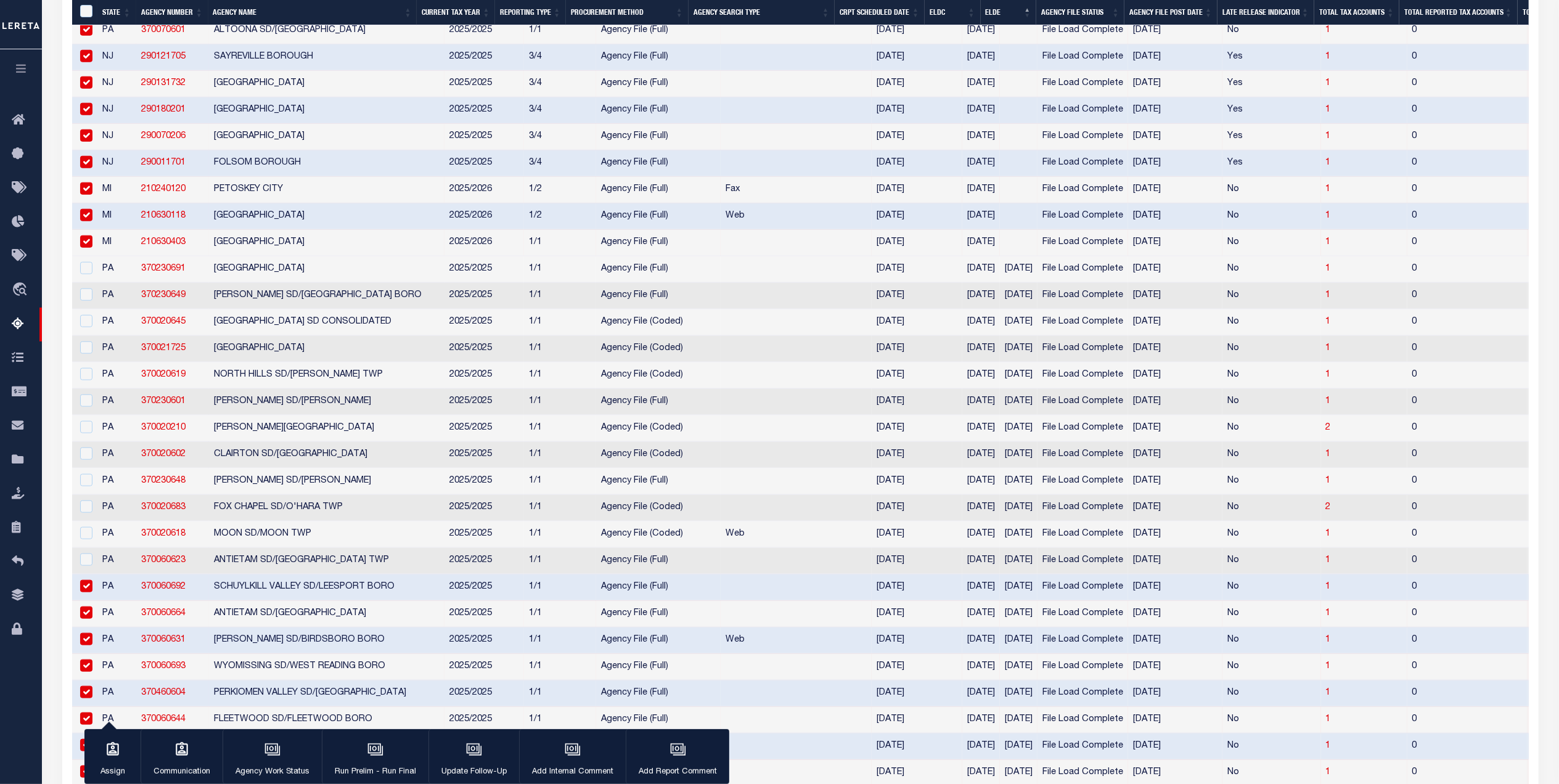
click at [91, 592] on input "checkbox" at bounding box center [86, 586] width 12 height 12
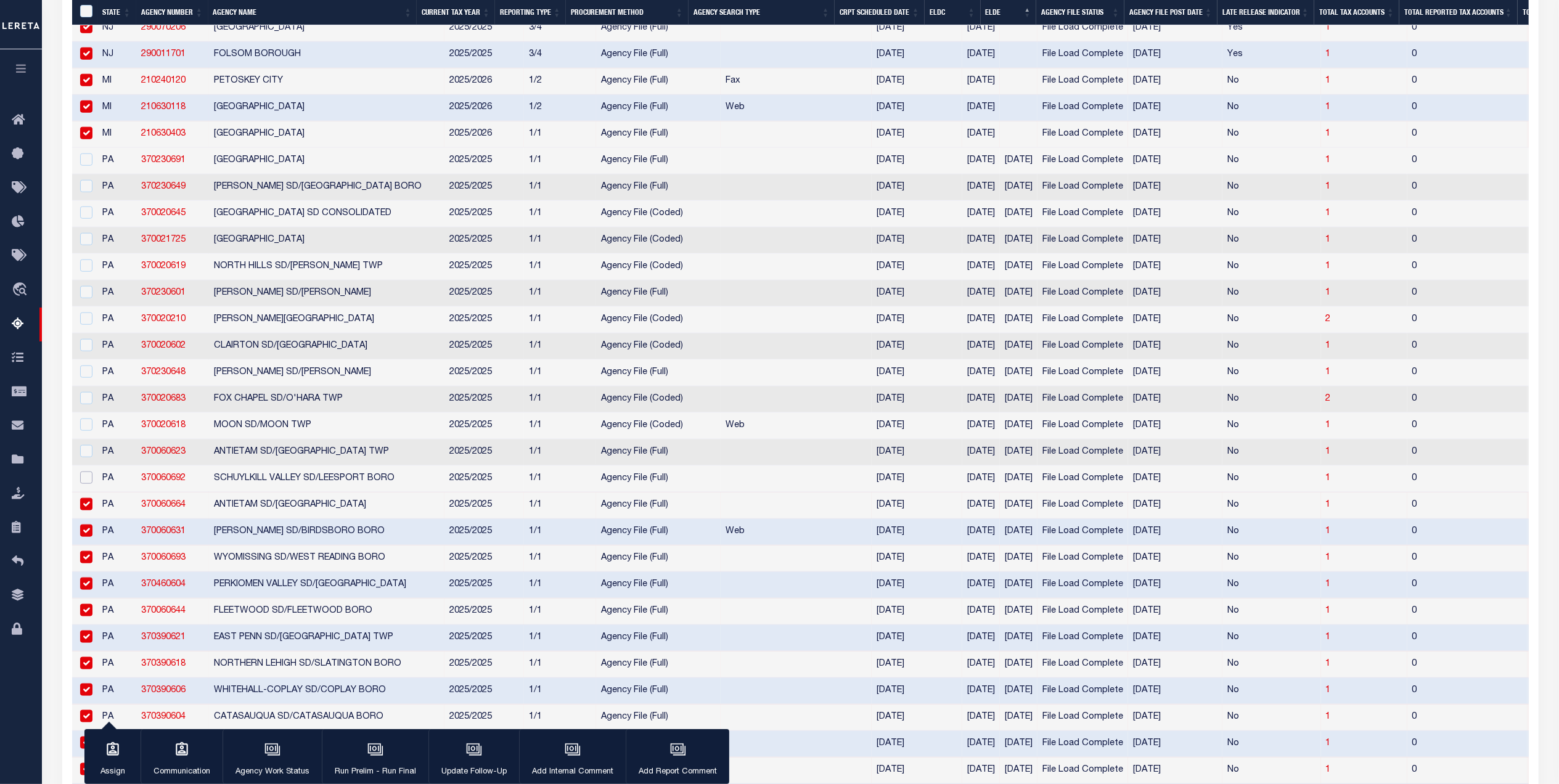
scroll to position [1150, 0]
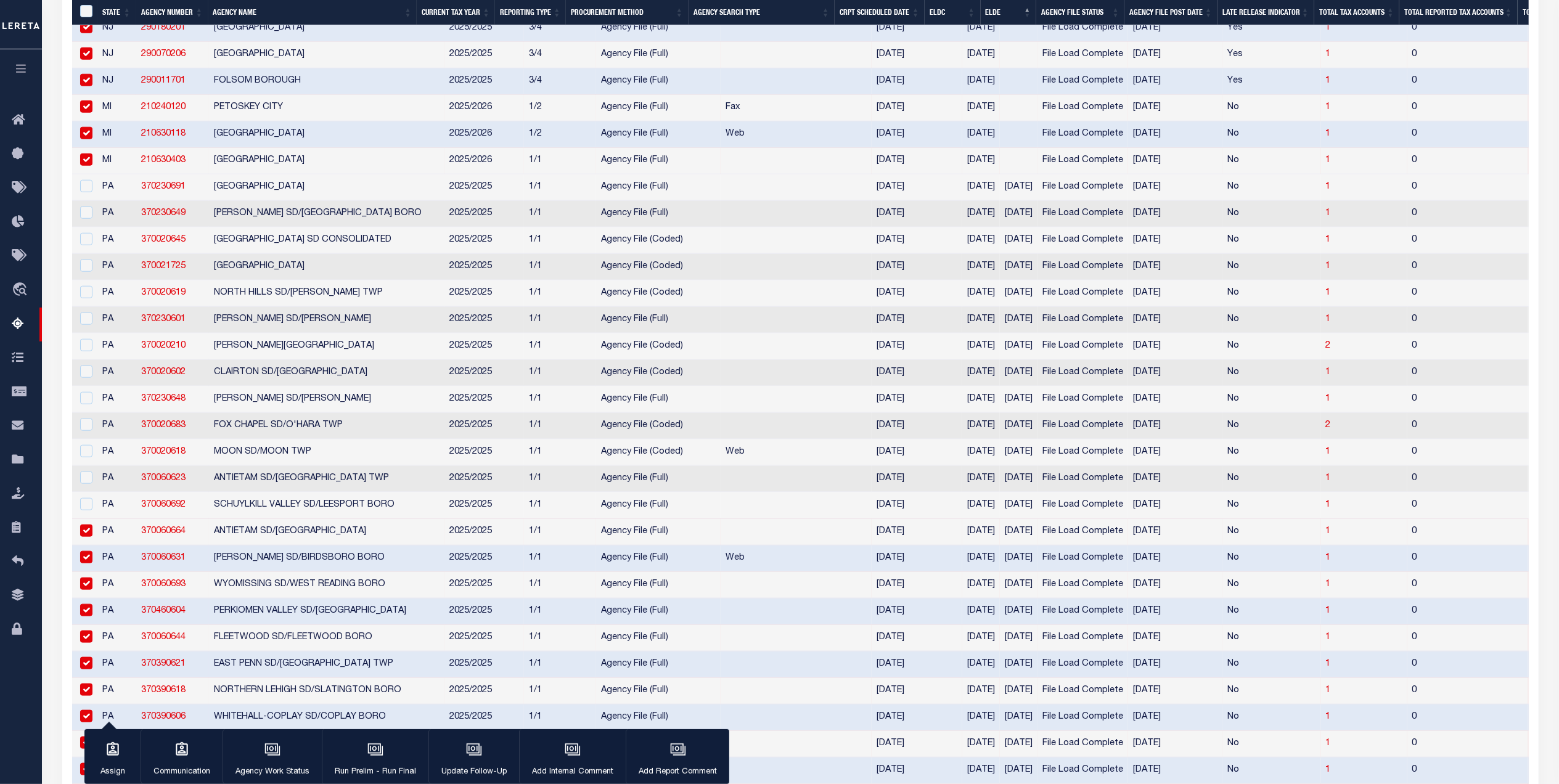
click at [86, 537] on input "checkbox" at bounding box center [86, 531] width 12 height 12
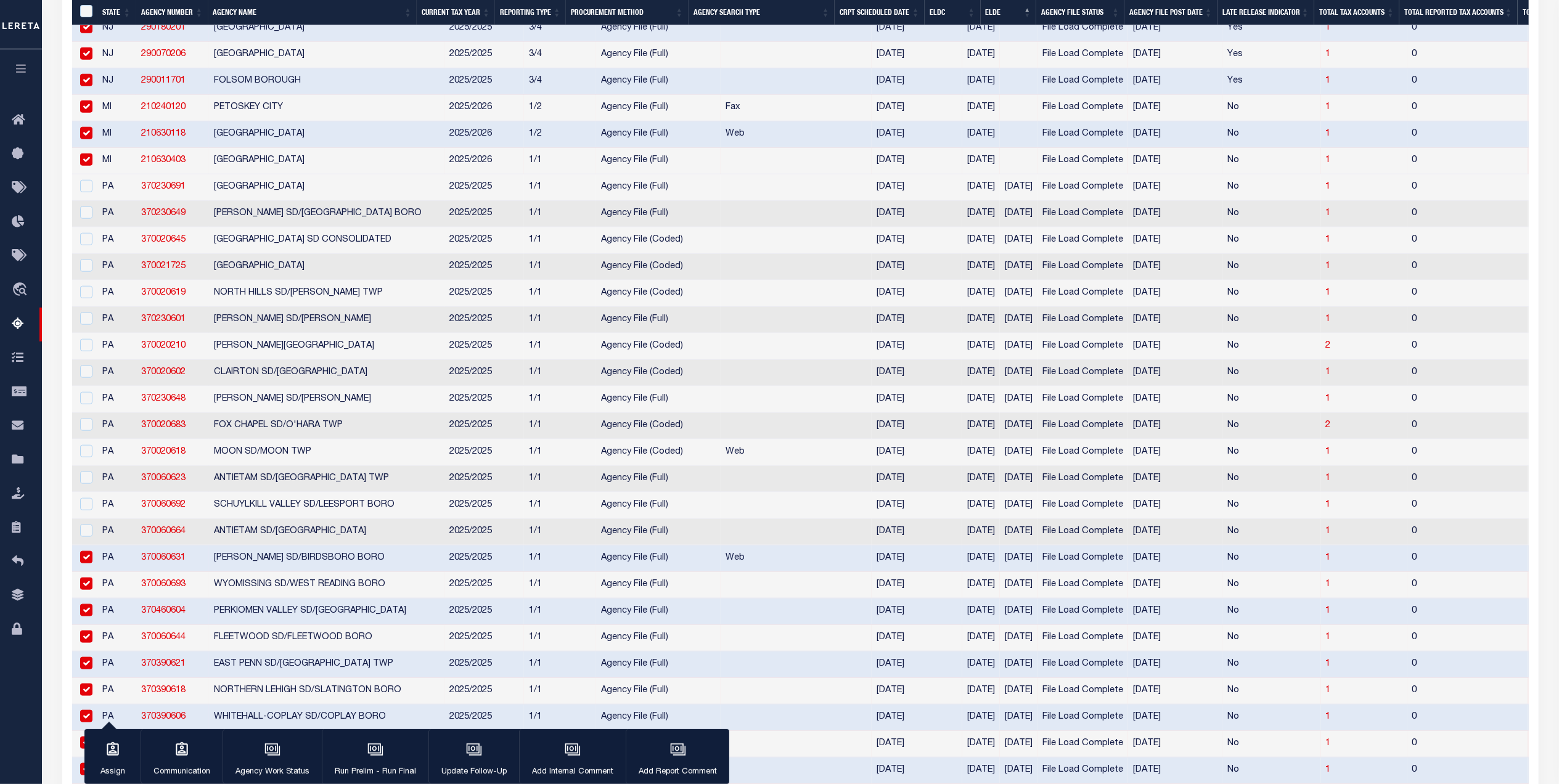
click at [83, 563] on input "checkbox" at bounding box center [86, 557] width 12 height 12
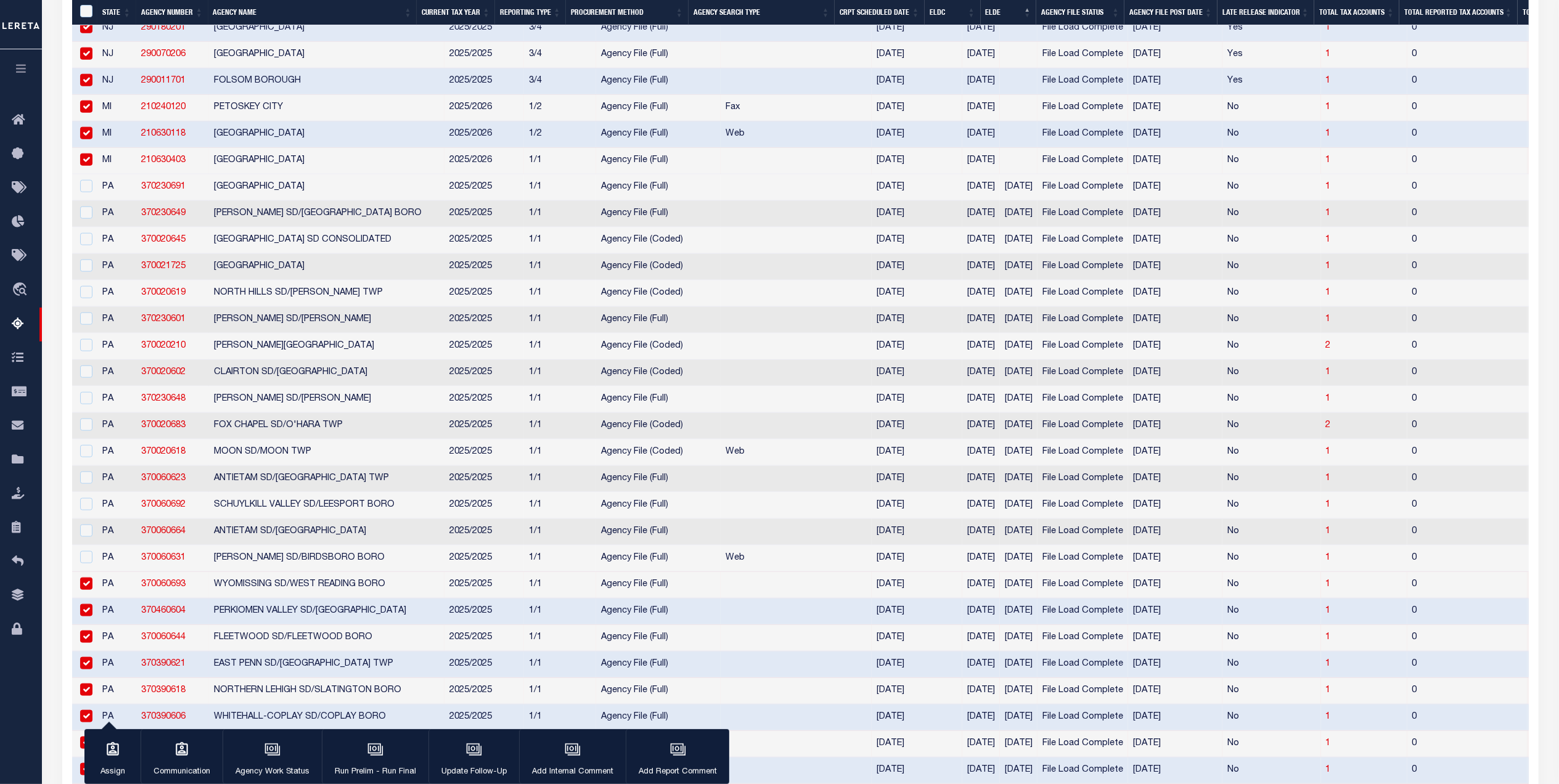
click at [89, 590] on input "checkbox" at bounding box center [86, 584] width 12 height 12
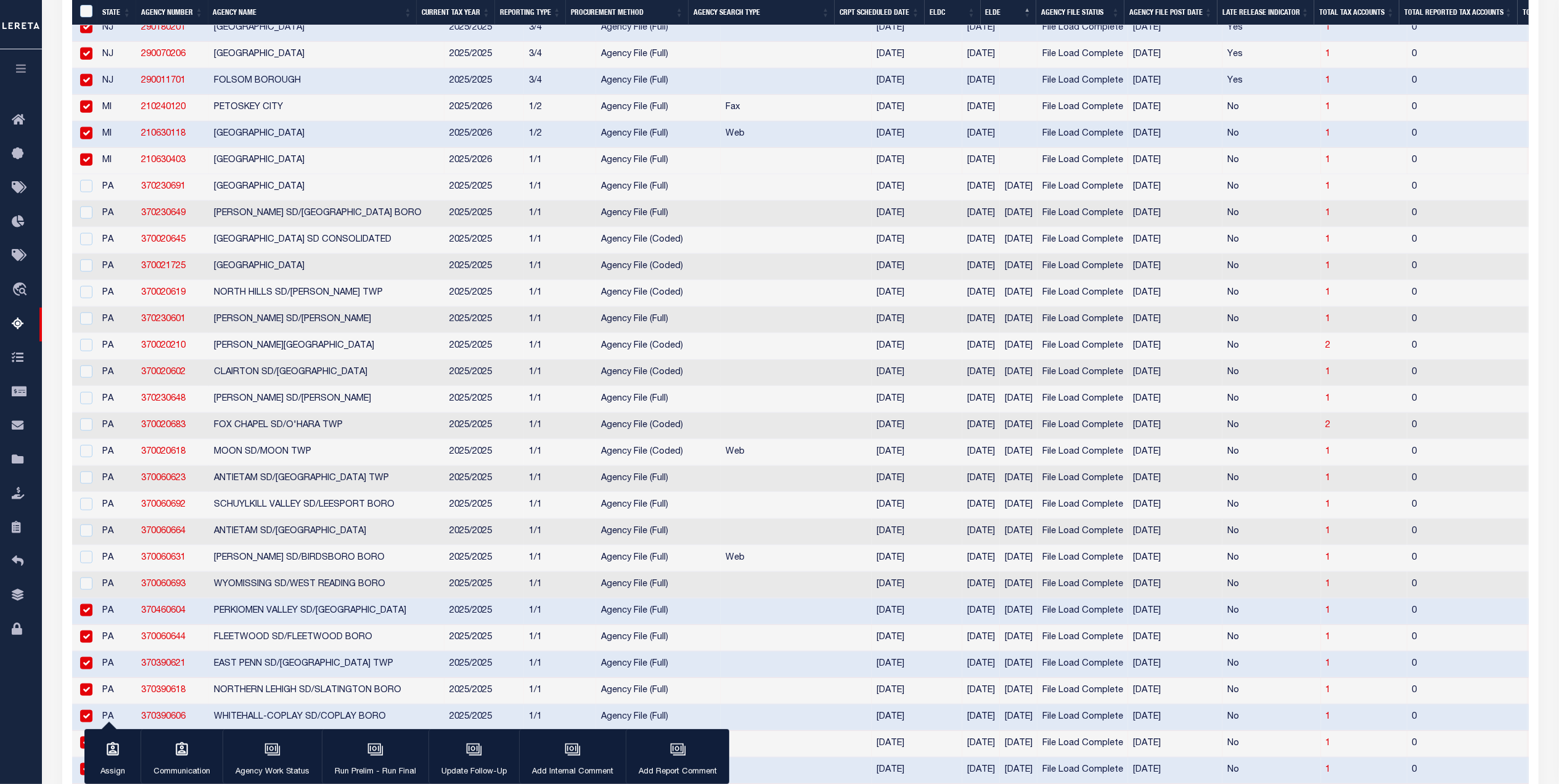
click at [89, 617] on input "checkbox" at bounding box center [86, 610] width 12 height 12
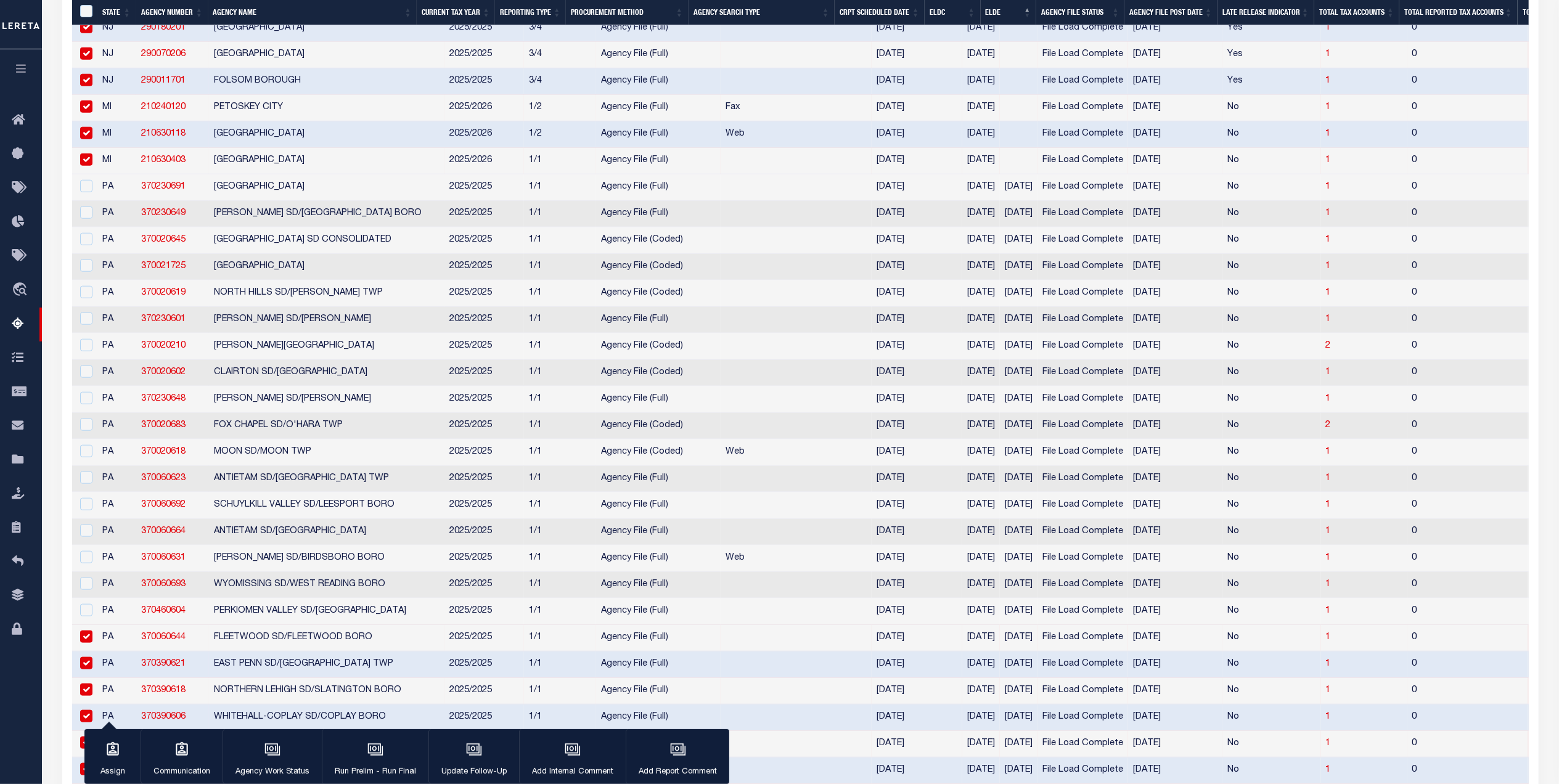
click at [90, 643] on input "checkbox" at bounding box center [86, 637] width 12 height 12
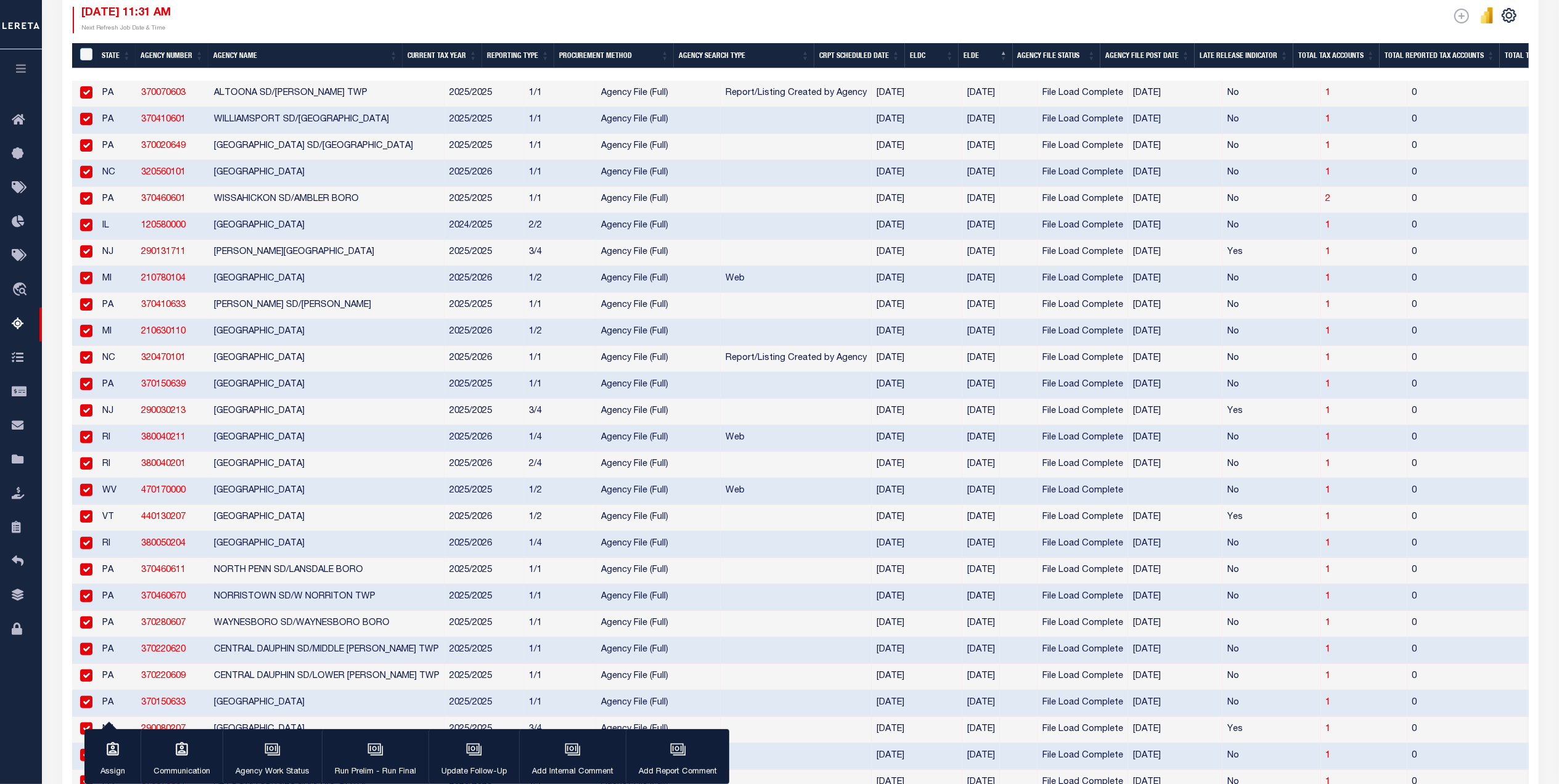
scroll to position [0, 0]
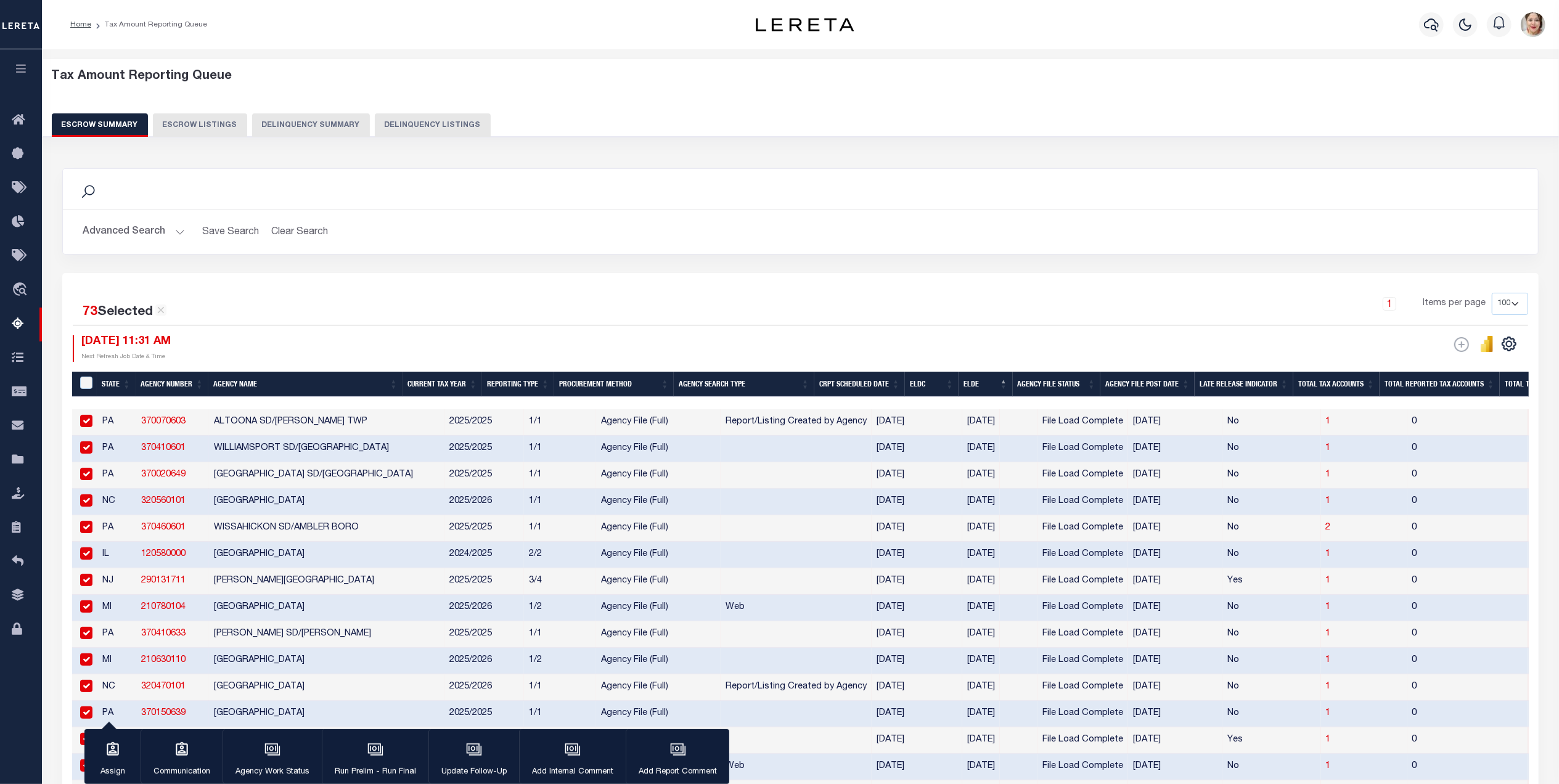
click at [136, 232] on button "Advanced Search" at bounding box center [134, 232] width 102 height 24
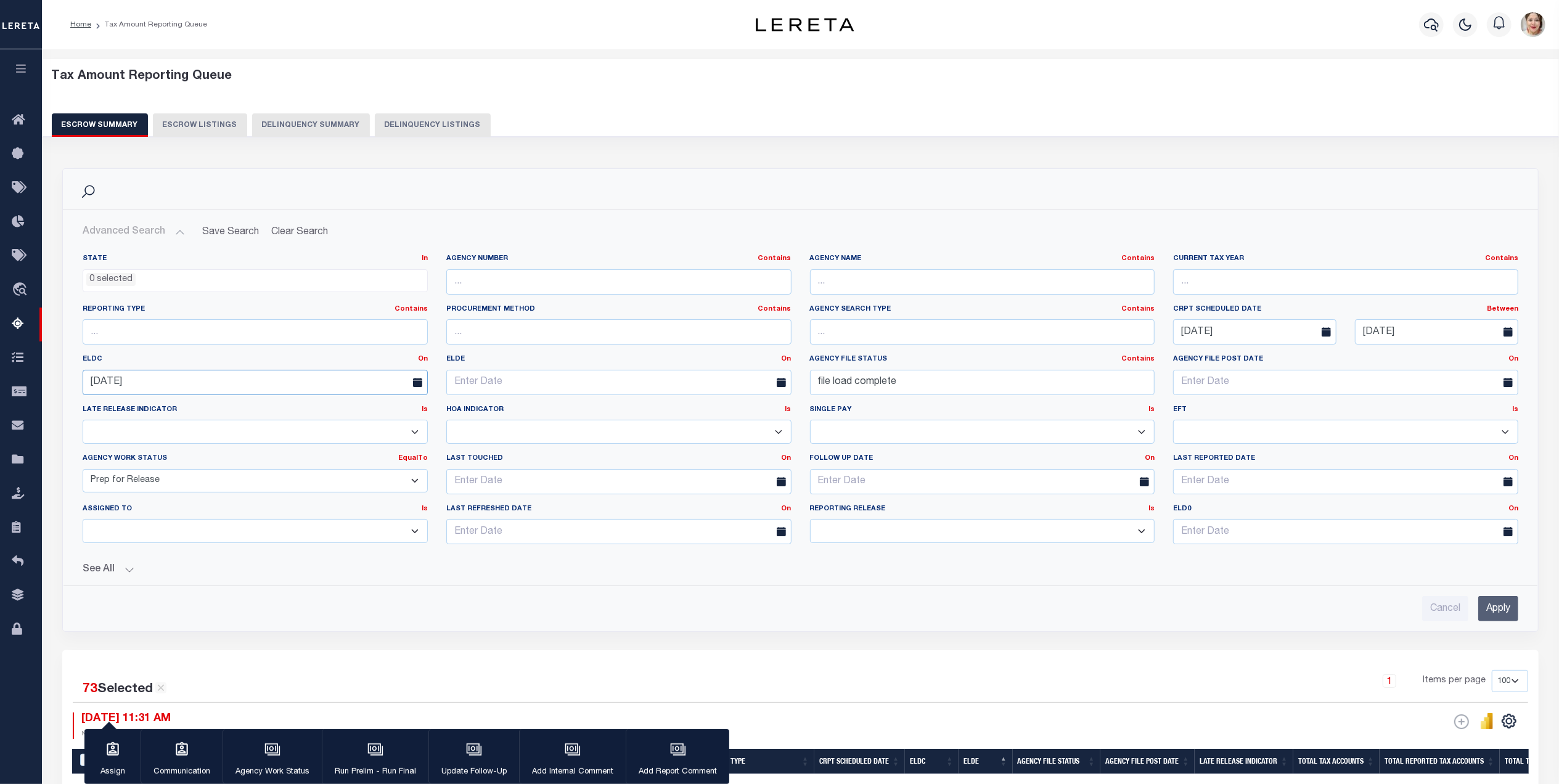
click at [219, 383] on input "08-29-2025" at bounding box center [255, 383] width 345 height 26
click at [422, 358] on link "On" at bounding box center [422, 359] width 10 height 7
click at [388, 379] on link "On" at bounding box center [378, 375] width 98 height 18
click at [1511, 617] on input "Apply" at bounding box center [1498, 609] width 40 height 26
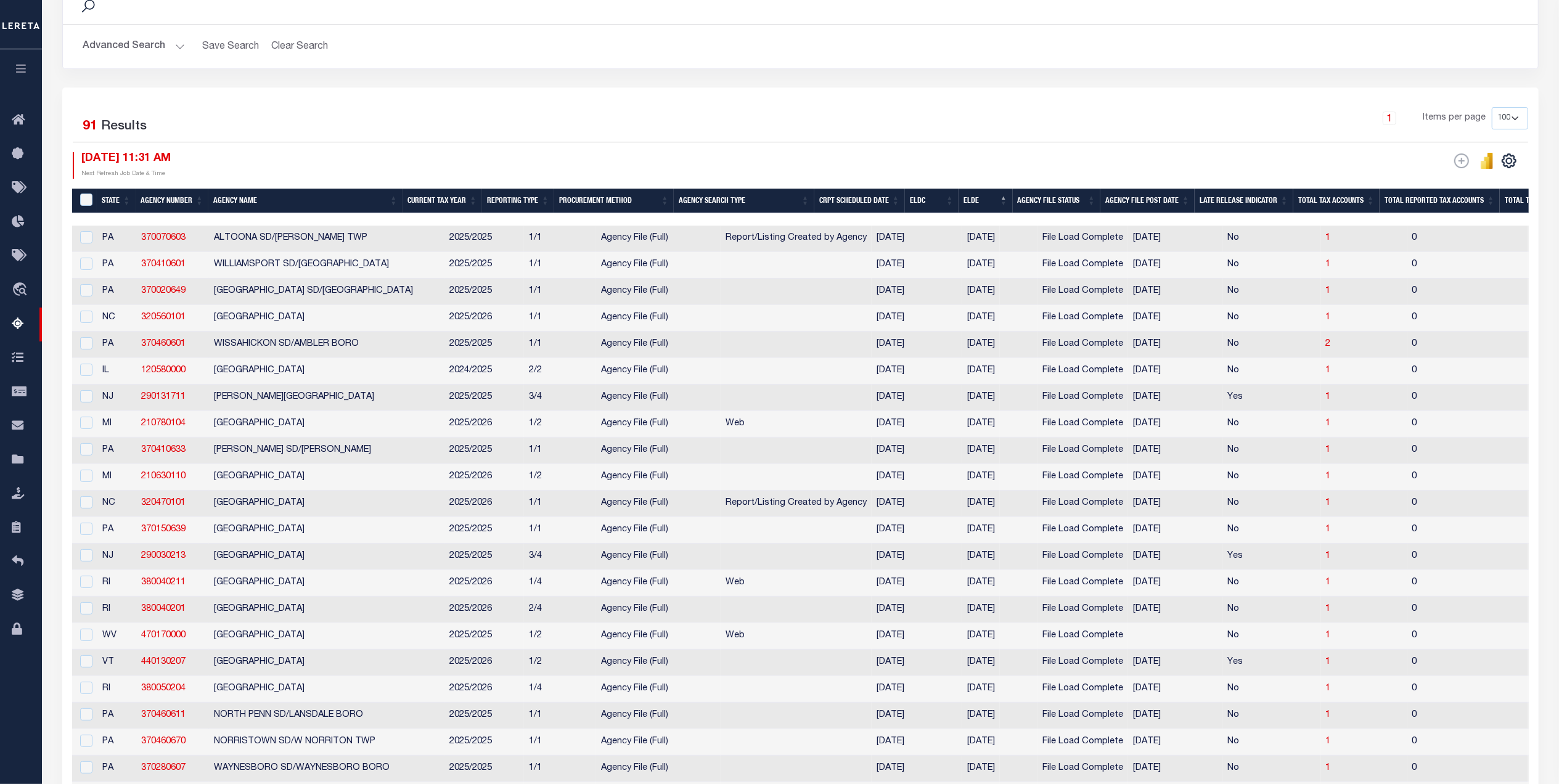
scroll to position [104, 0]
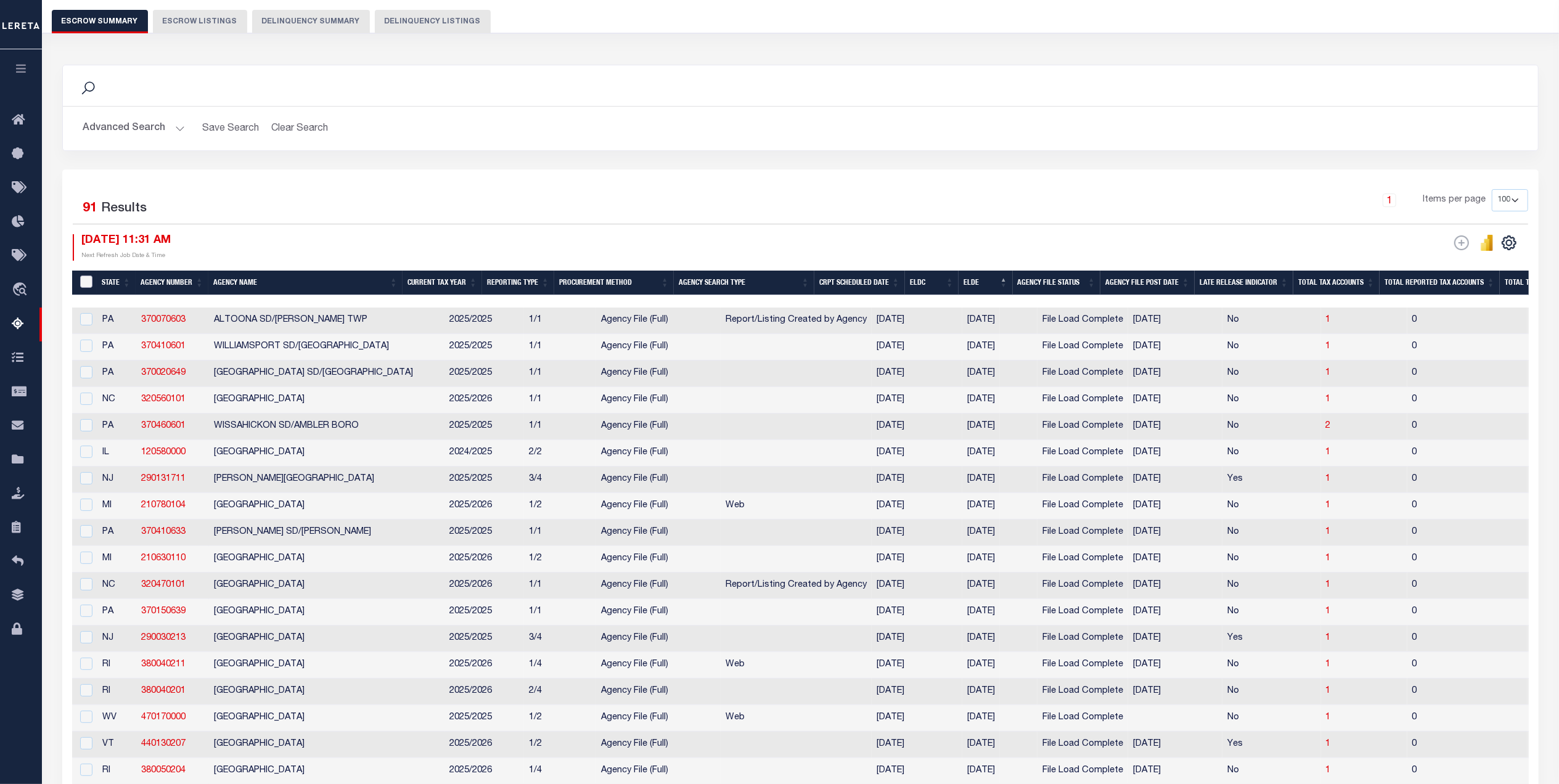
click at [85, 277] on input "&nbsp;" at bounding box center [86, 282] width 12 height 12
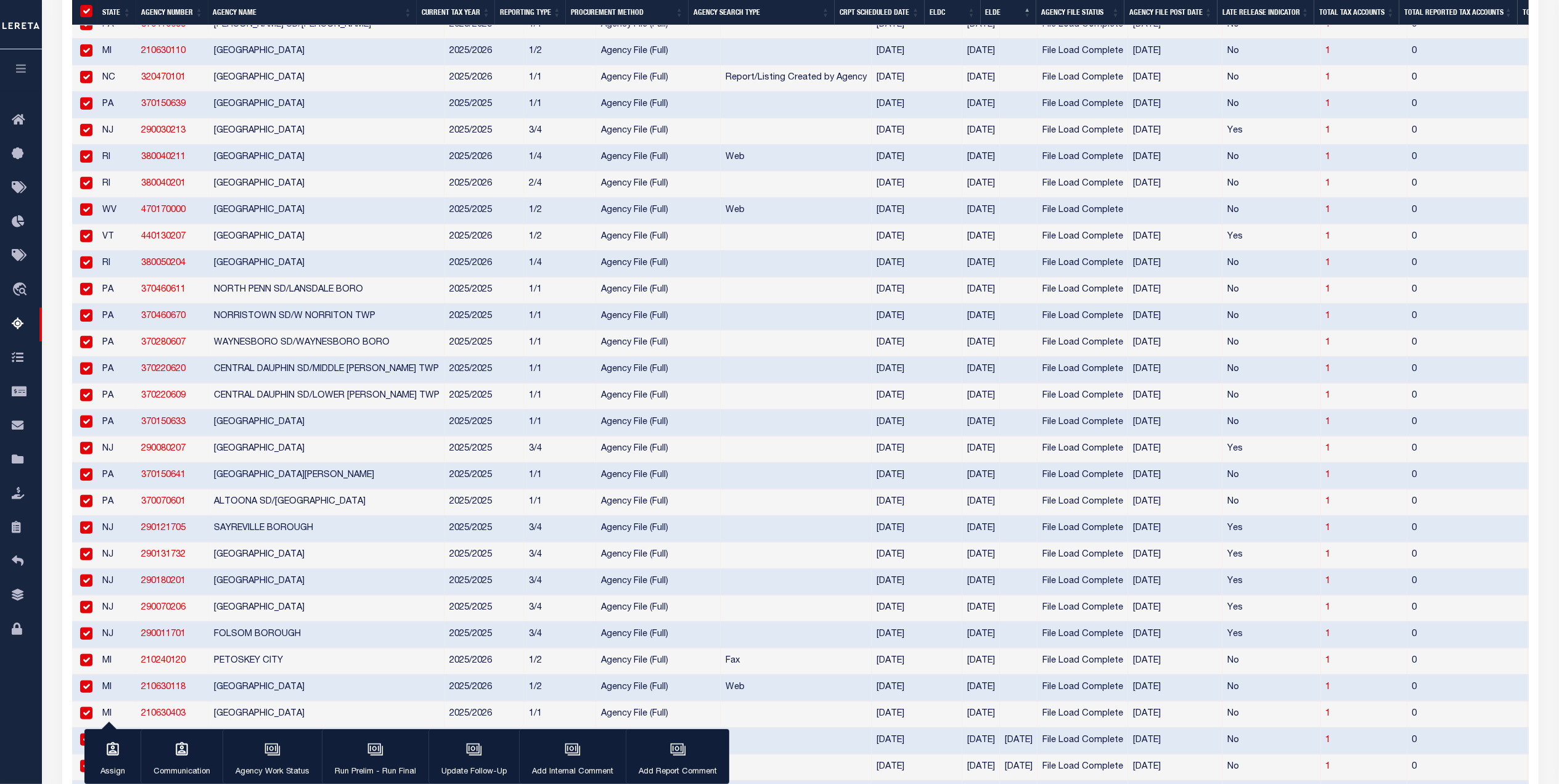
scroll to position [925, 0]
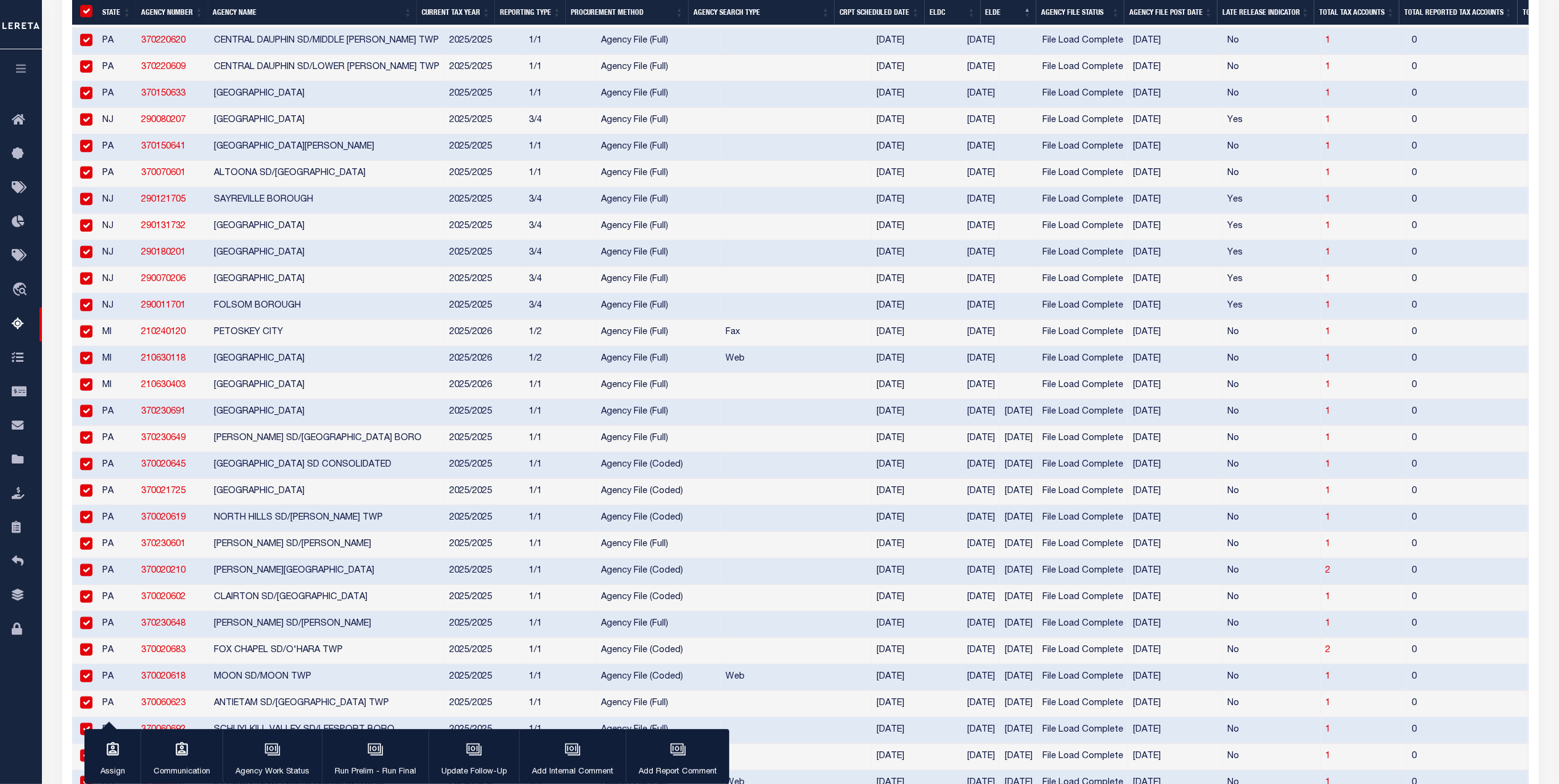
click at [82, 417] on input "checkbox" at bounding box center [86, 411] width 12 height 12
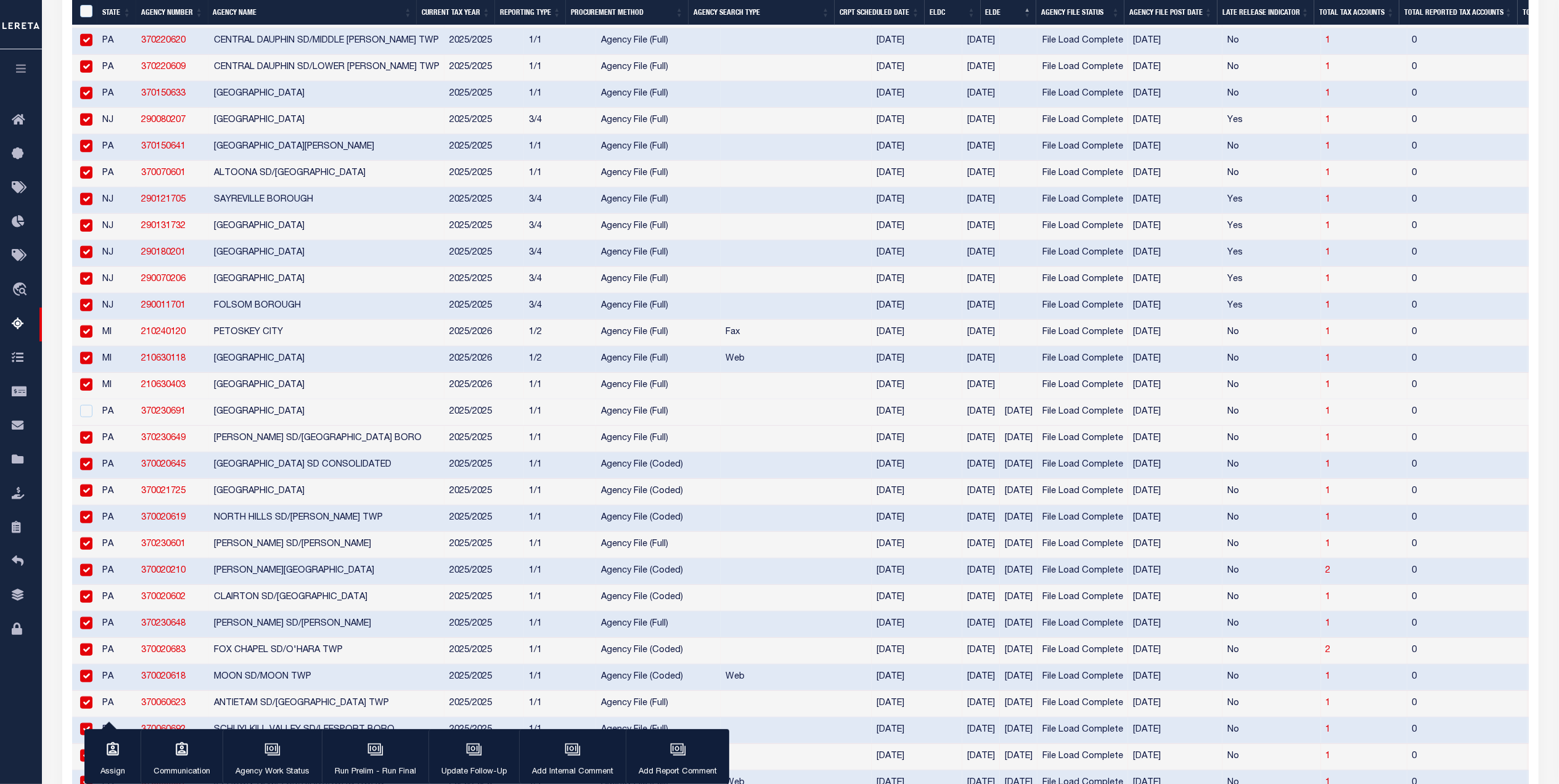
click at [85, 444] on input "checkbox" at bounding box center [86, 438] width 12 height 12
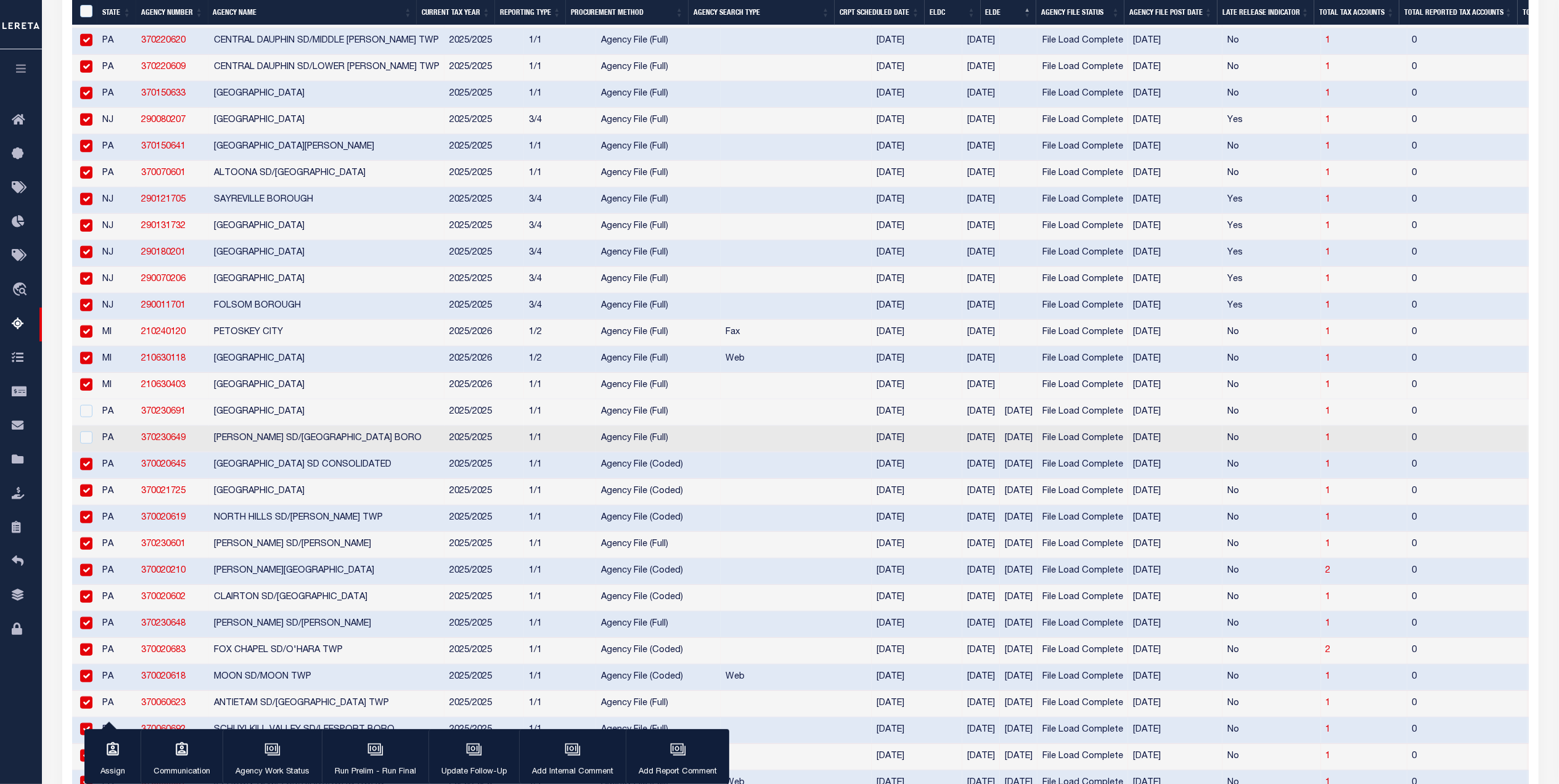
click at [87, 470] on input "checkbox" at bounding box center [86, 464] width 12 height 12
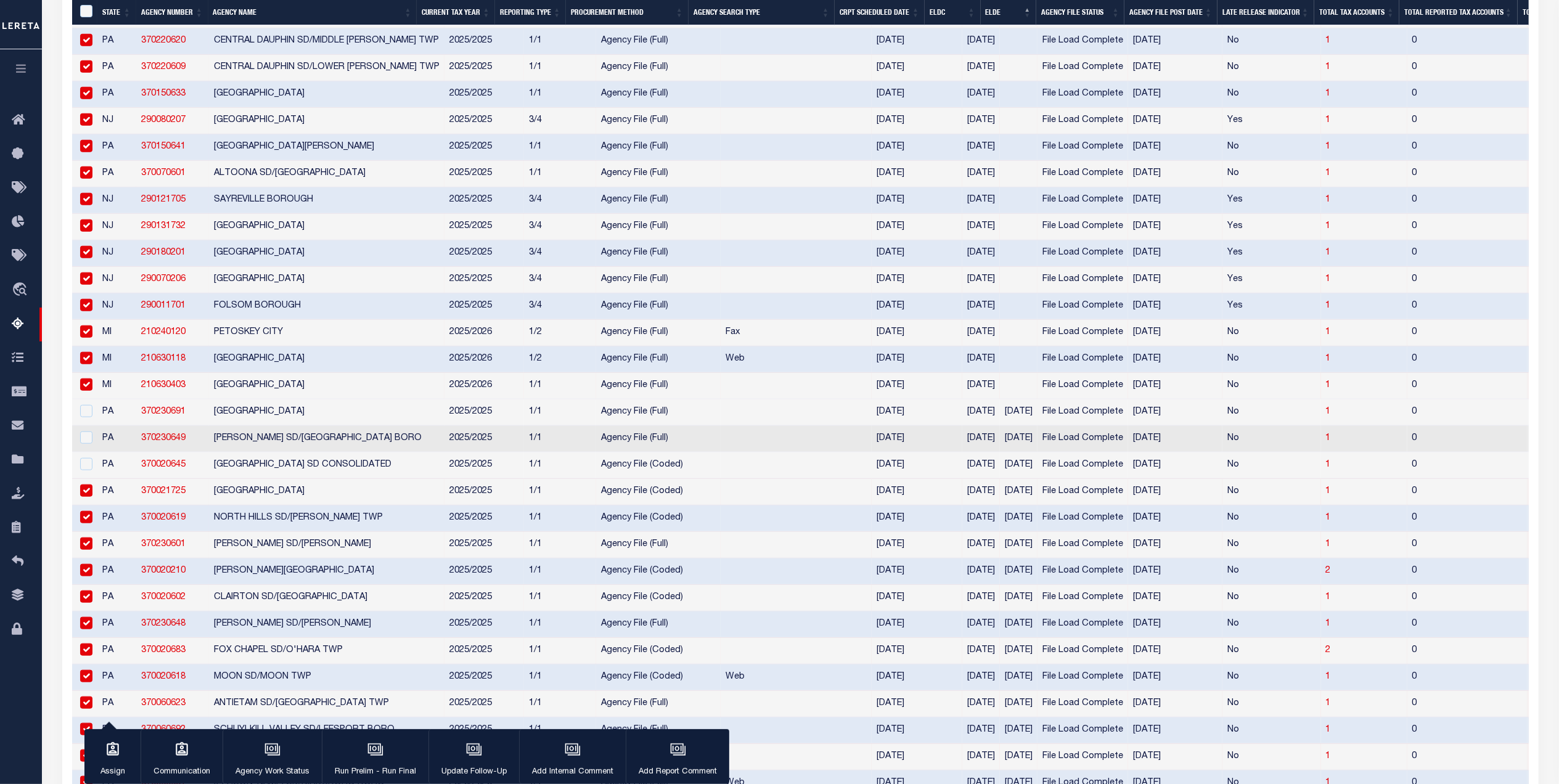
click at [89, 497] on input "checkbox" at bounding box center [86, 490] width 12 height 12
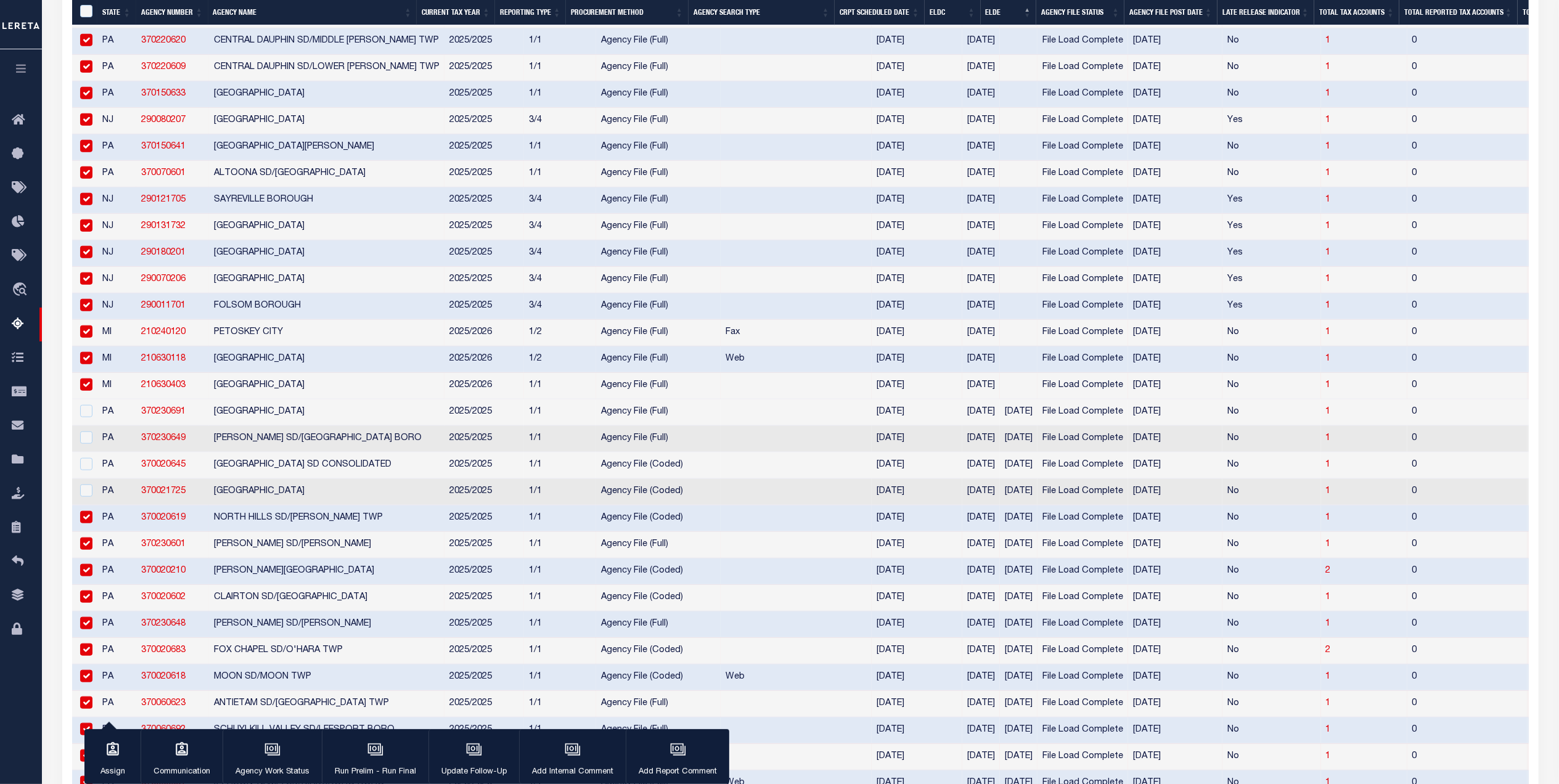
click at [89, 523] on input "checkbox" at bounding box center [86, 517] width 12 height 12
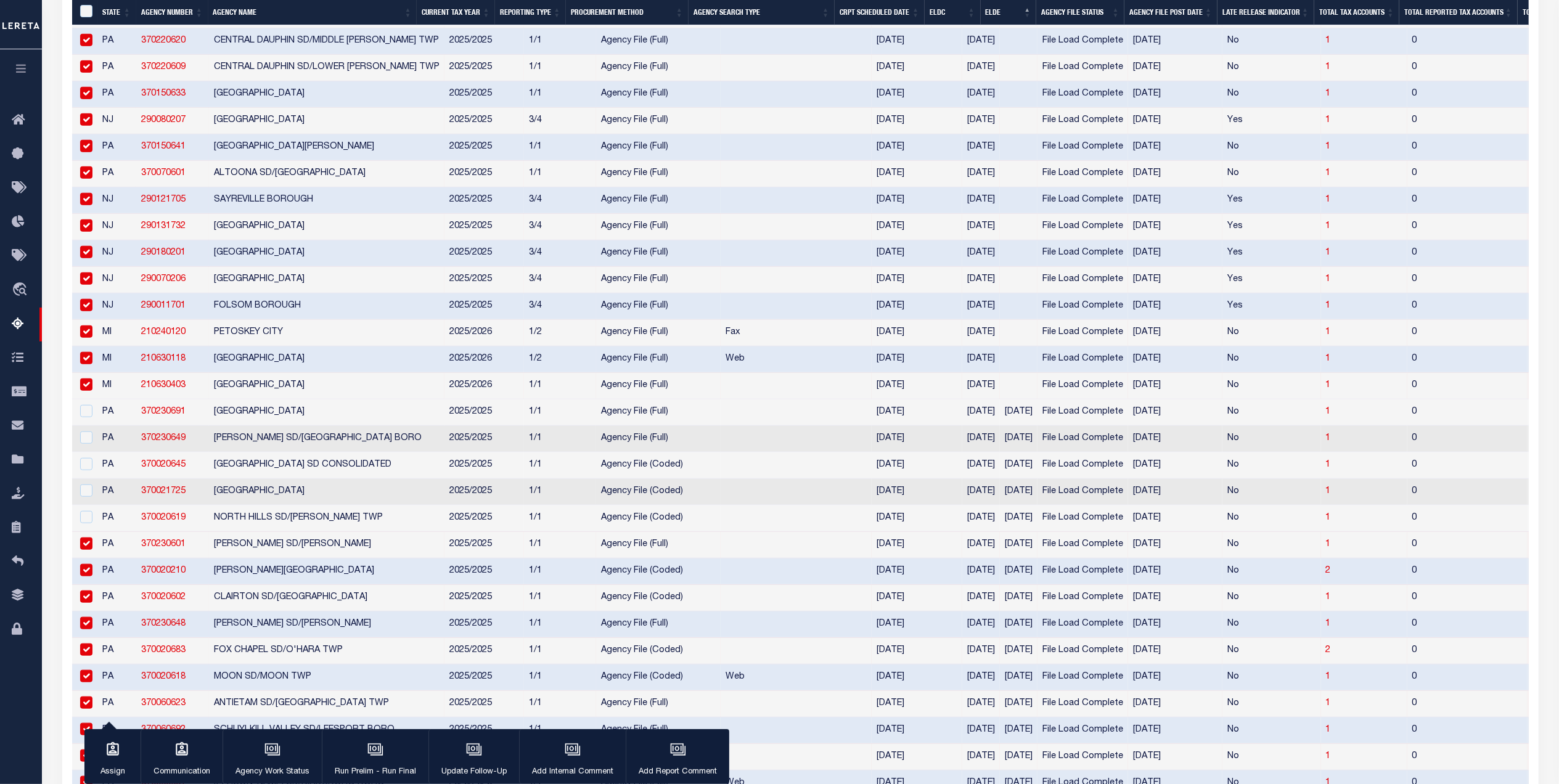
click at [93, 558] on td at bounding box center [85, 545] width 26 height 26
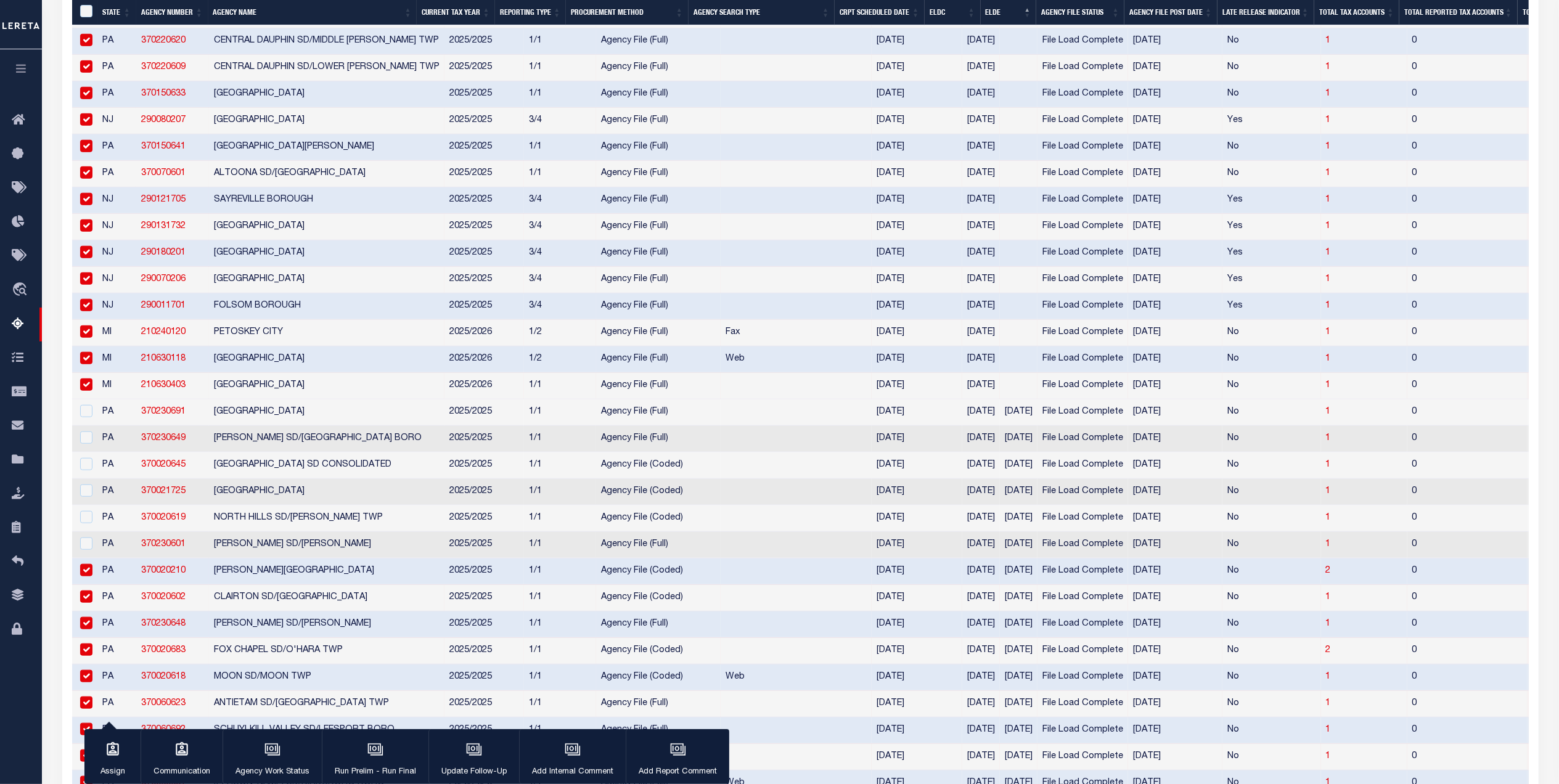
click at [87, 576] on input "checkbox" at bounding box center [86, 570] width 12 height 12
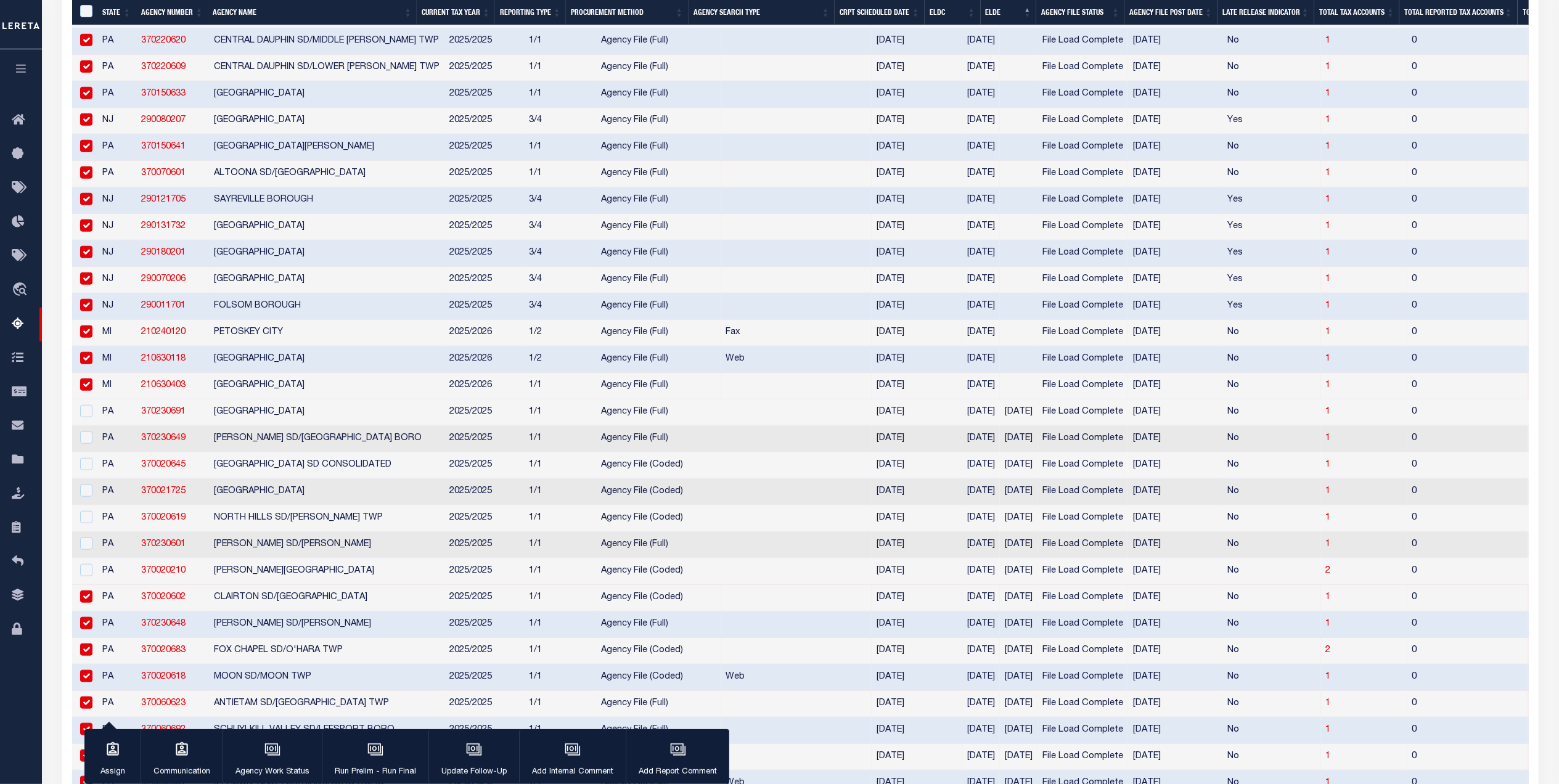
click at [89, 602] on input "checkbox" at bounding box center [86, 596] width 12 height 12
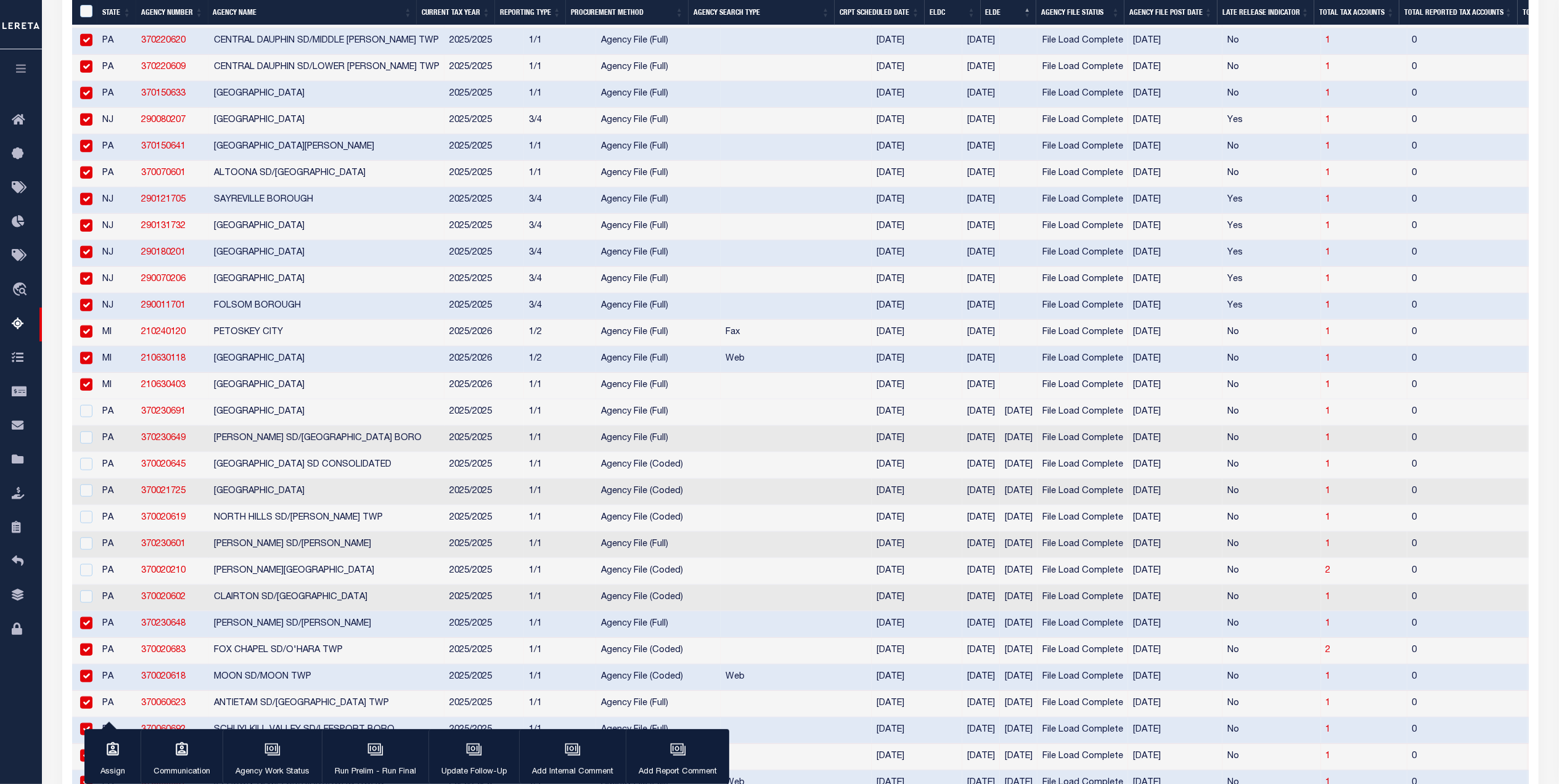
click at [85, 629] on input "checkbox" at bounding box center [86, 623] width 12 height 12
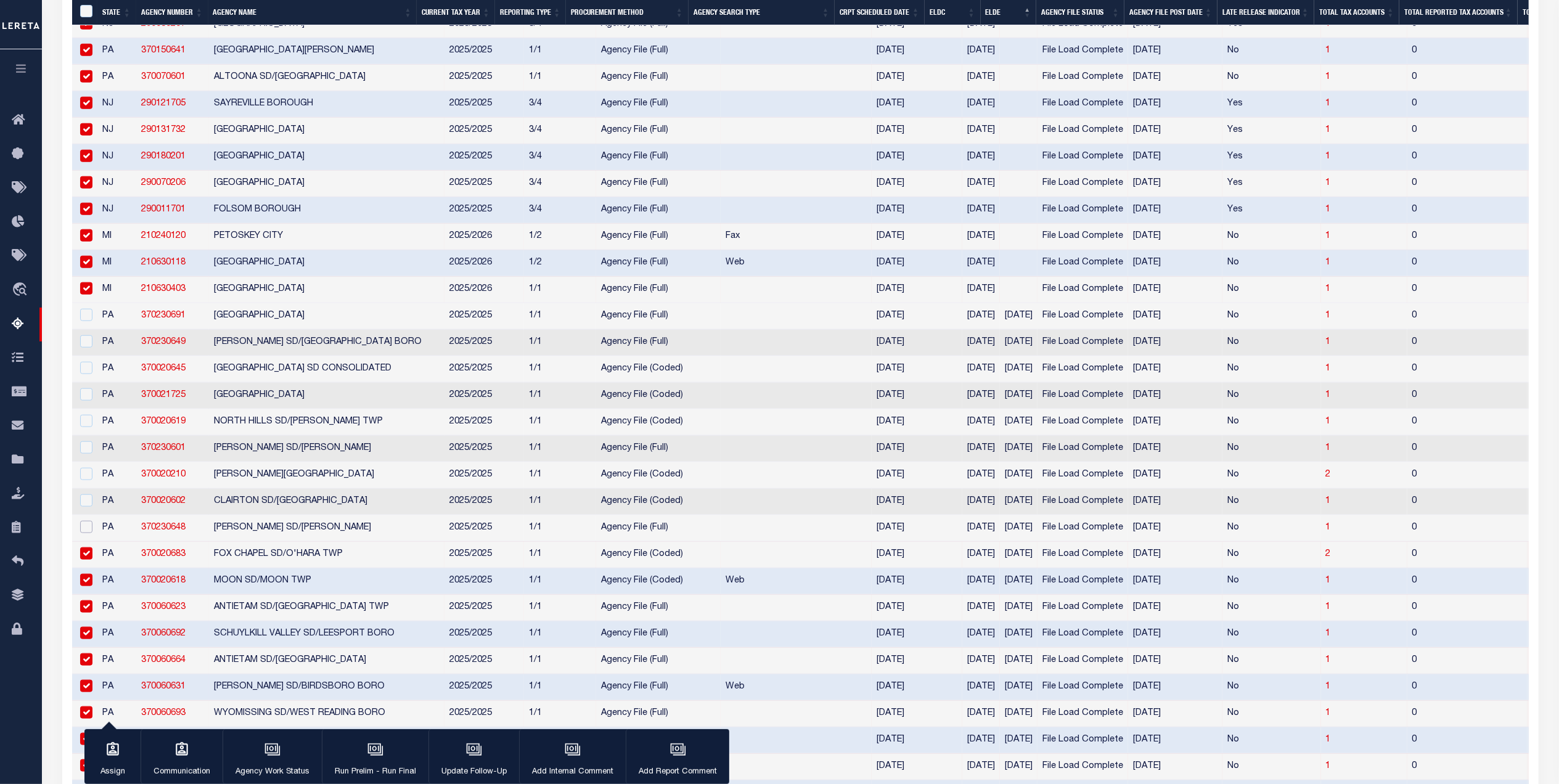
scroll to position [1171, 0]
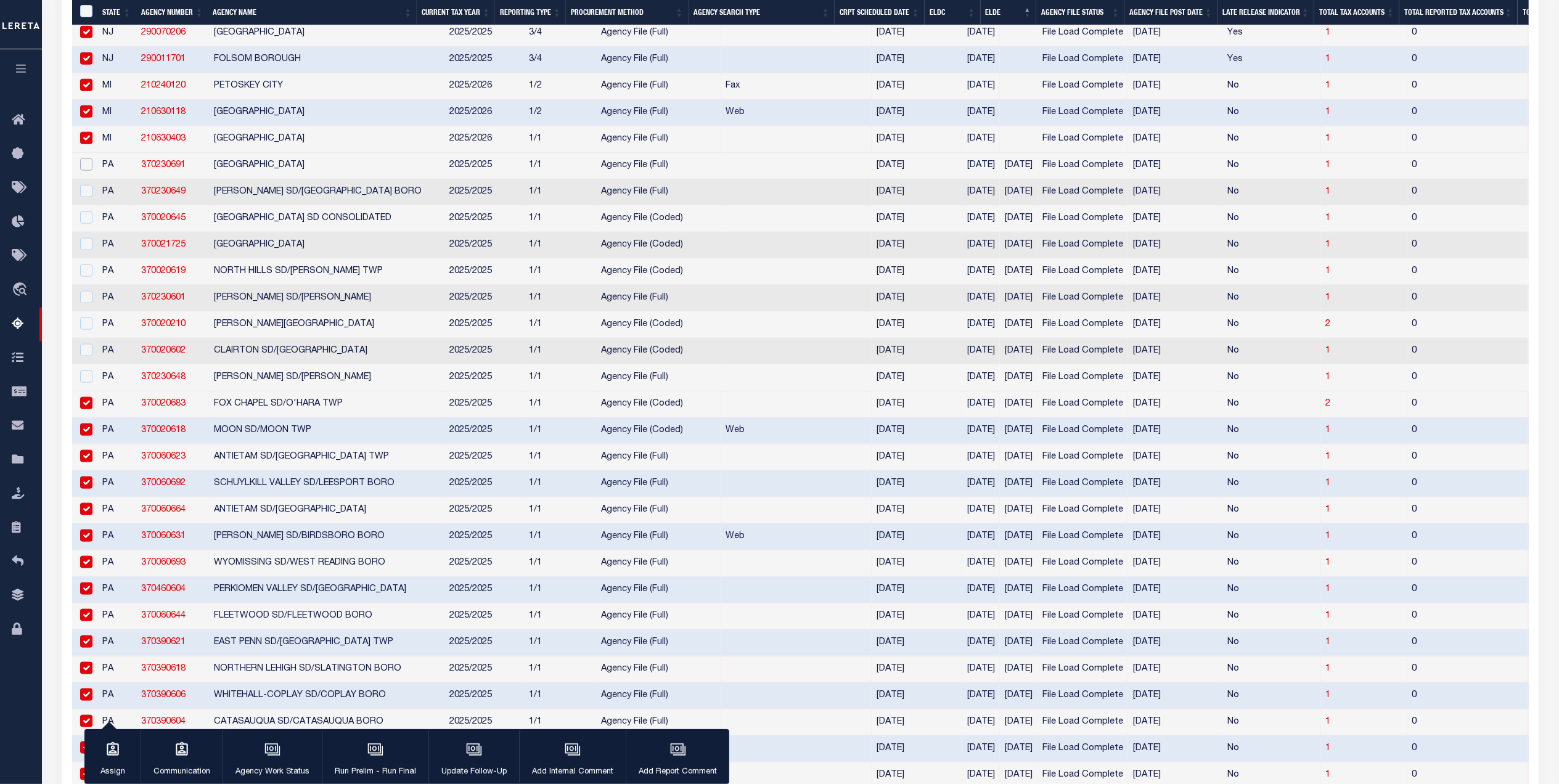
click at [87, 171] on input "checkbox" at bounding box center [86, 165] width 12 height 12
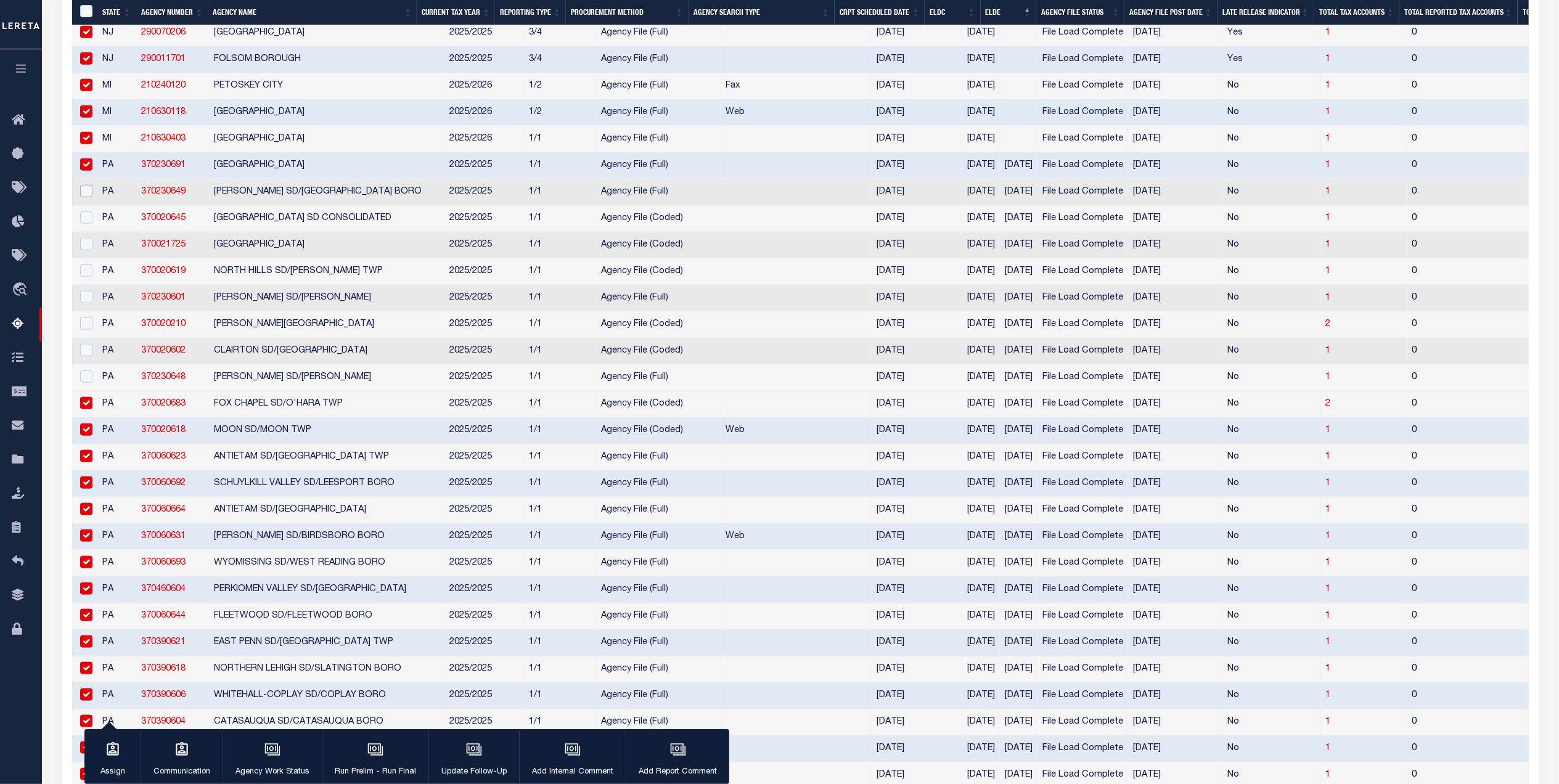
drag, startPoint x: 85, startPoint y: 229, endPoint x: 85, endPoint y: 249, distance: 20.0
click at [85, 197] on input "checkbox" at bounding box center [86, 191] width 12 height 12
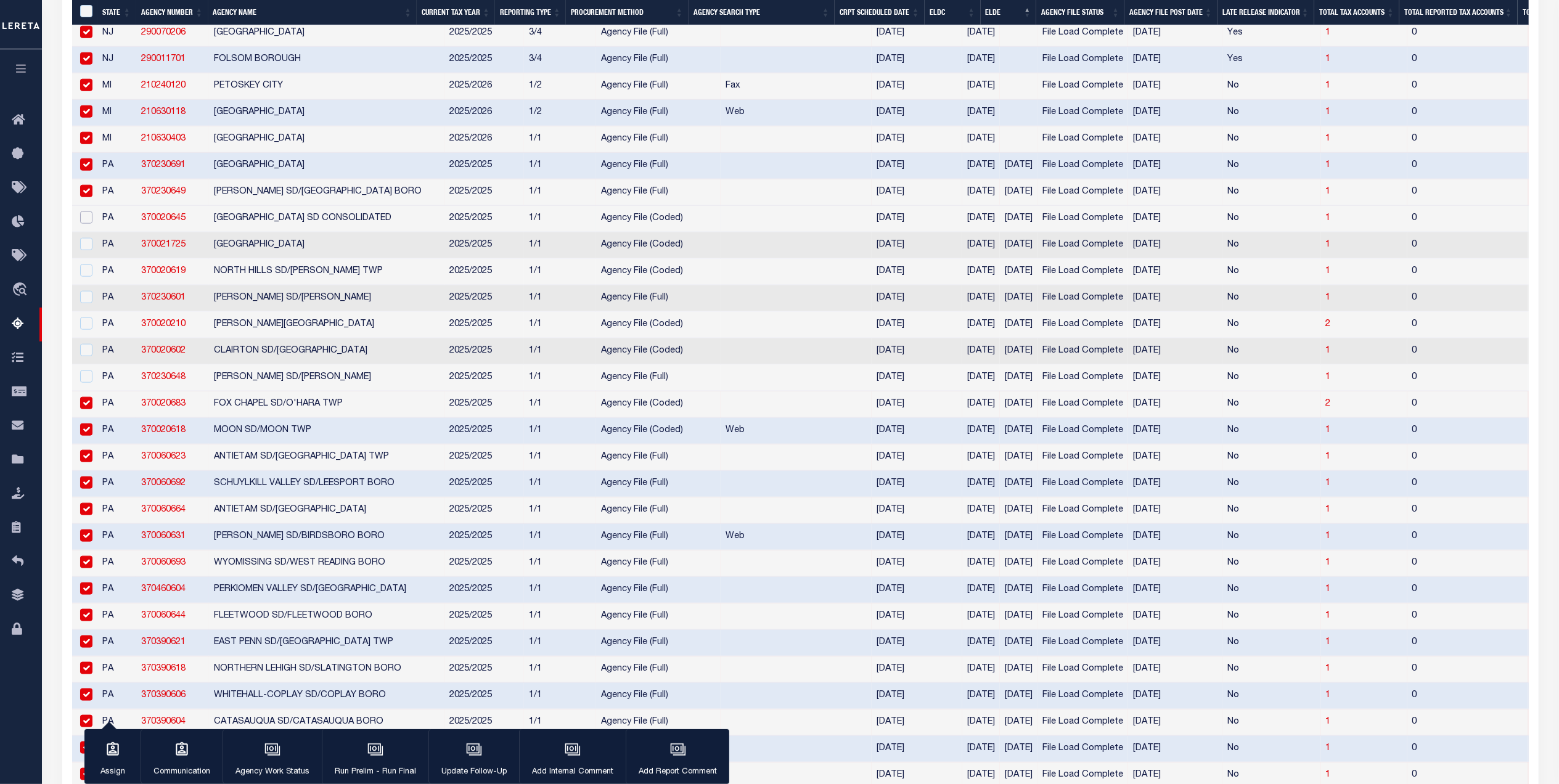
click at [85, 224] on input "checkbox" at bounding box center [86, 217] width 12 height 12
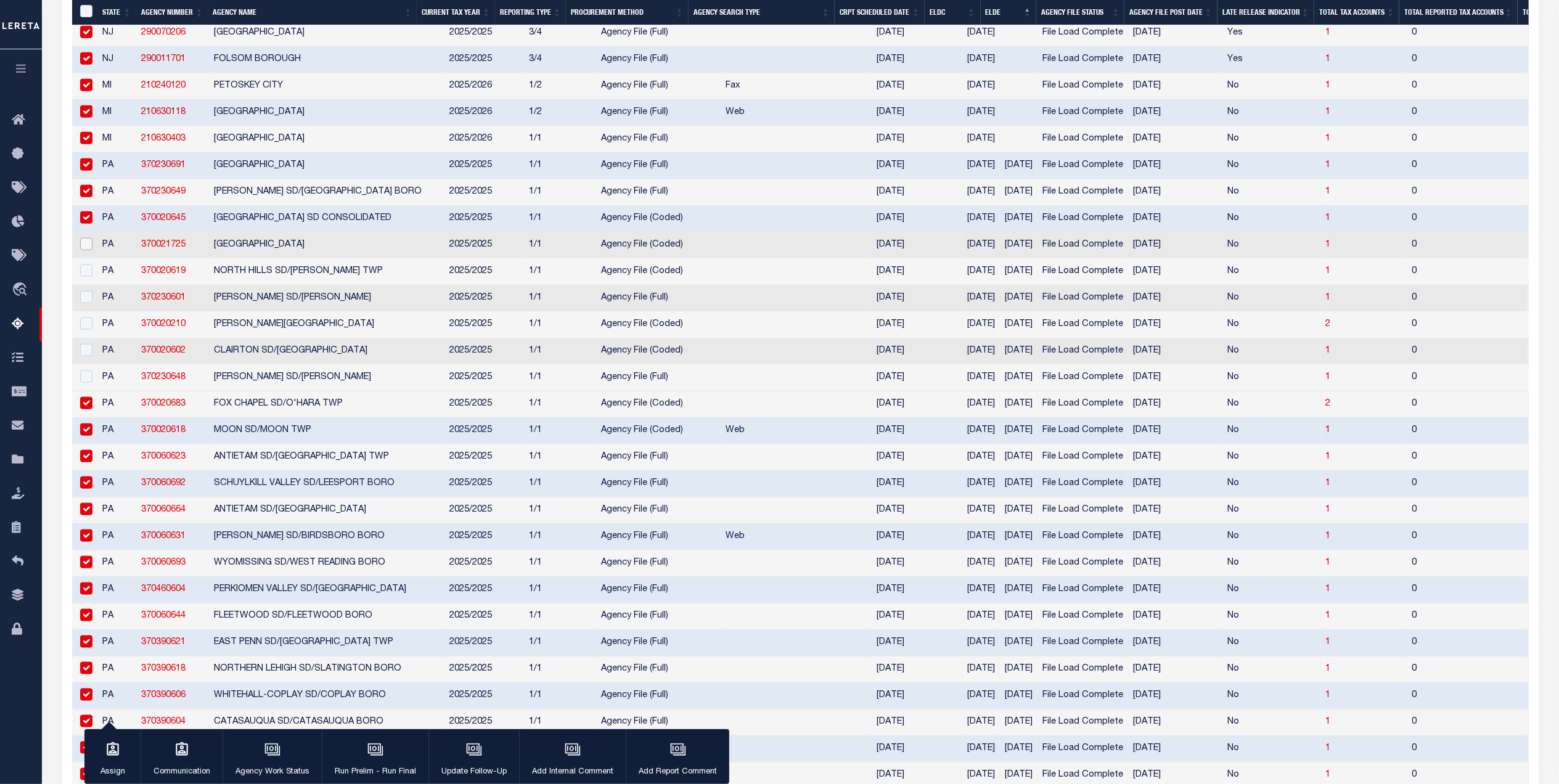
click at [90, 250] on input "checkbox" at bounding box center [86, 244] width 12 height 12
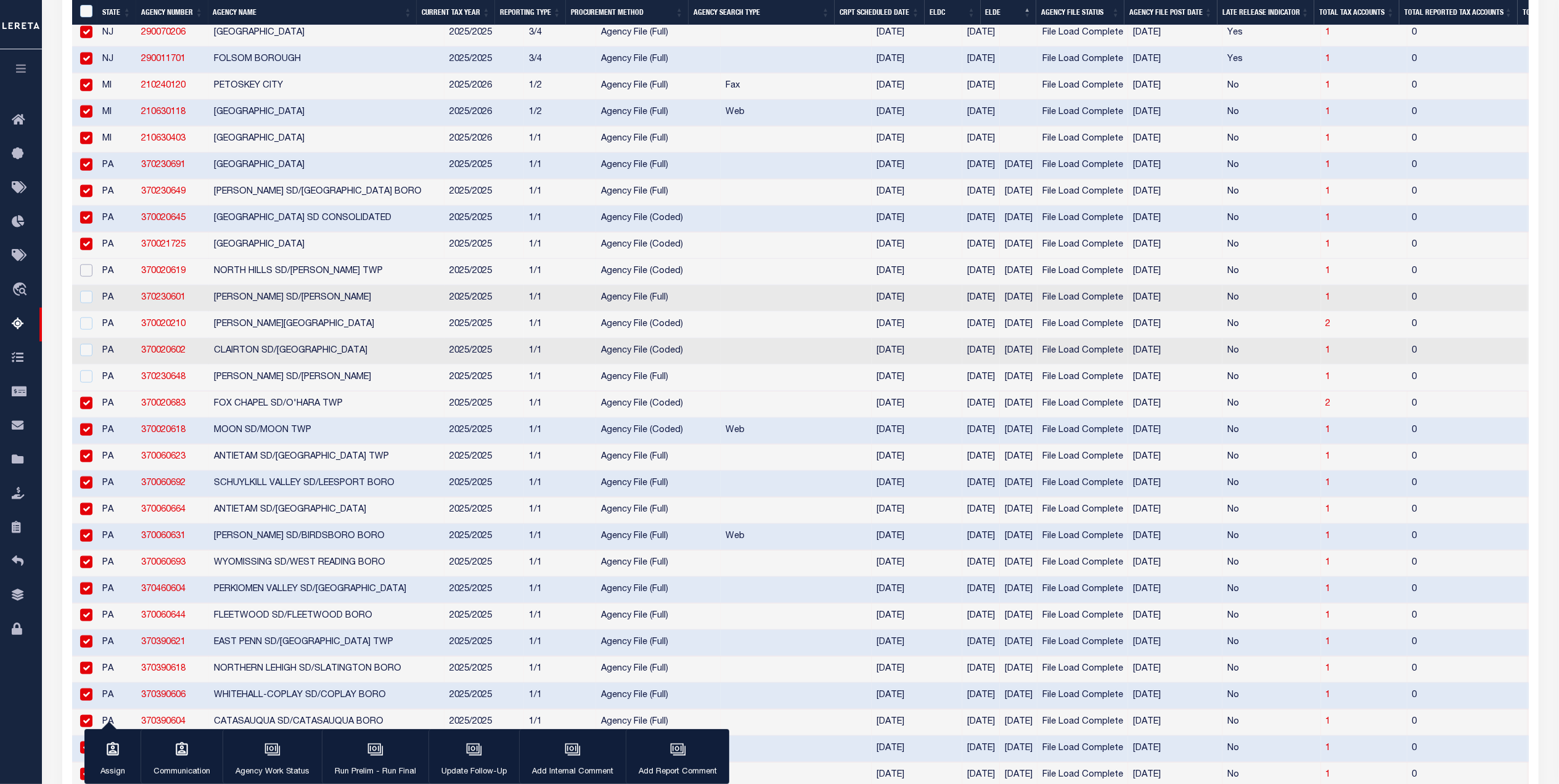
click at [89, 277] on input "checkbox" at bounding box center [86, 270] width 12 height 12
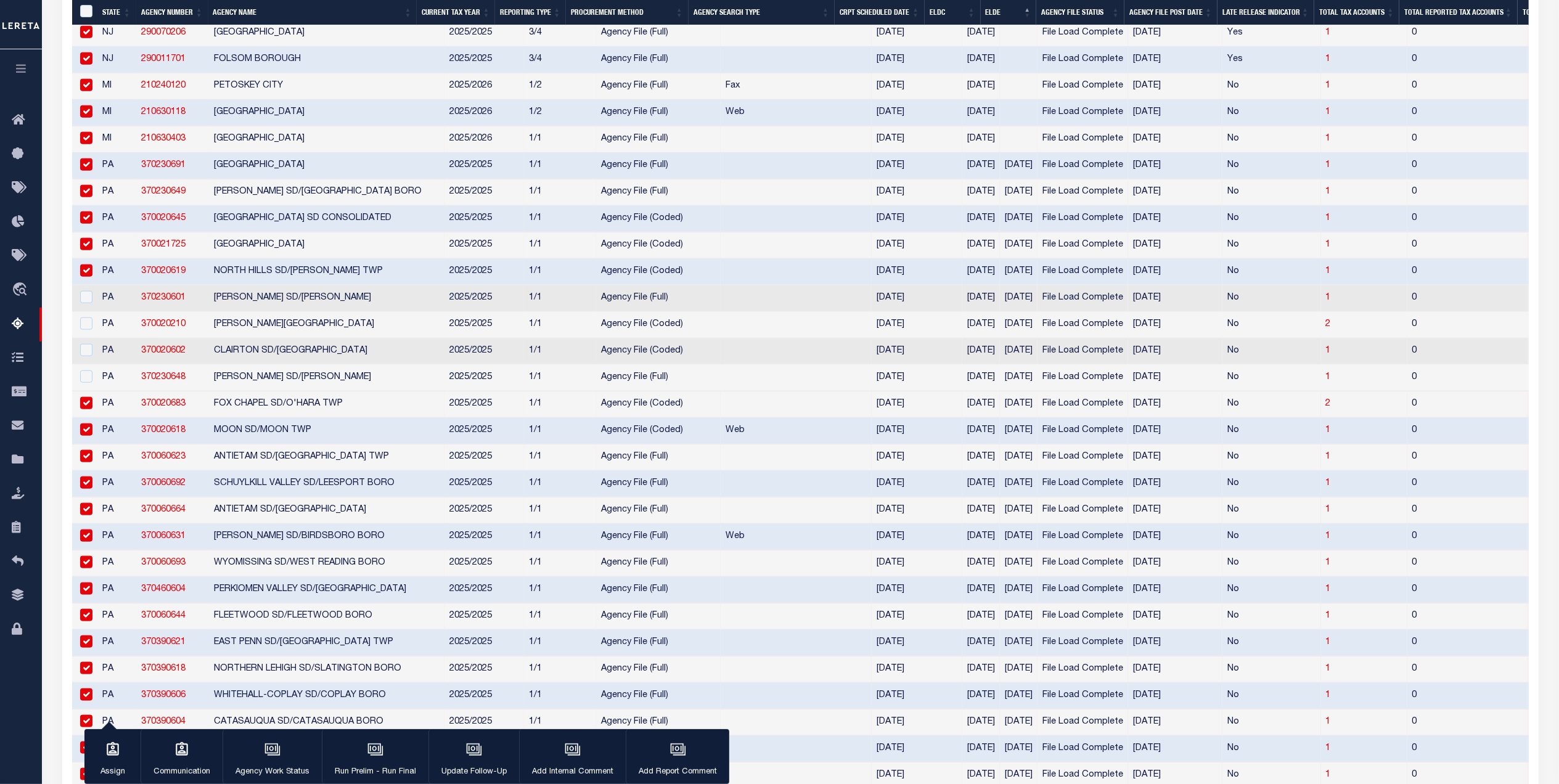
click at [89, 305] on div at bounding box center [85, 298] width 15 height 13
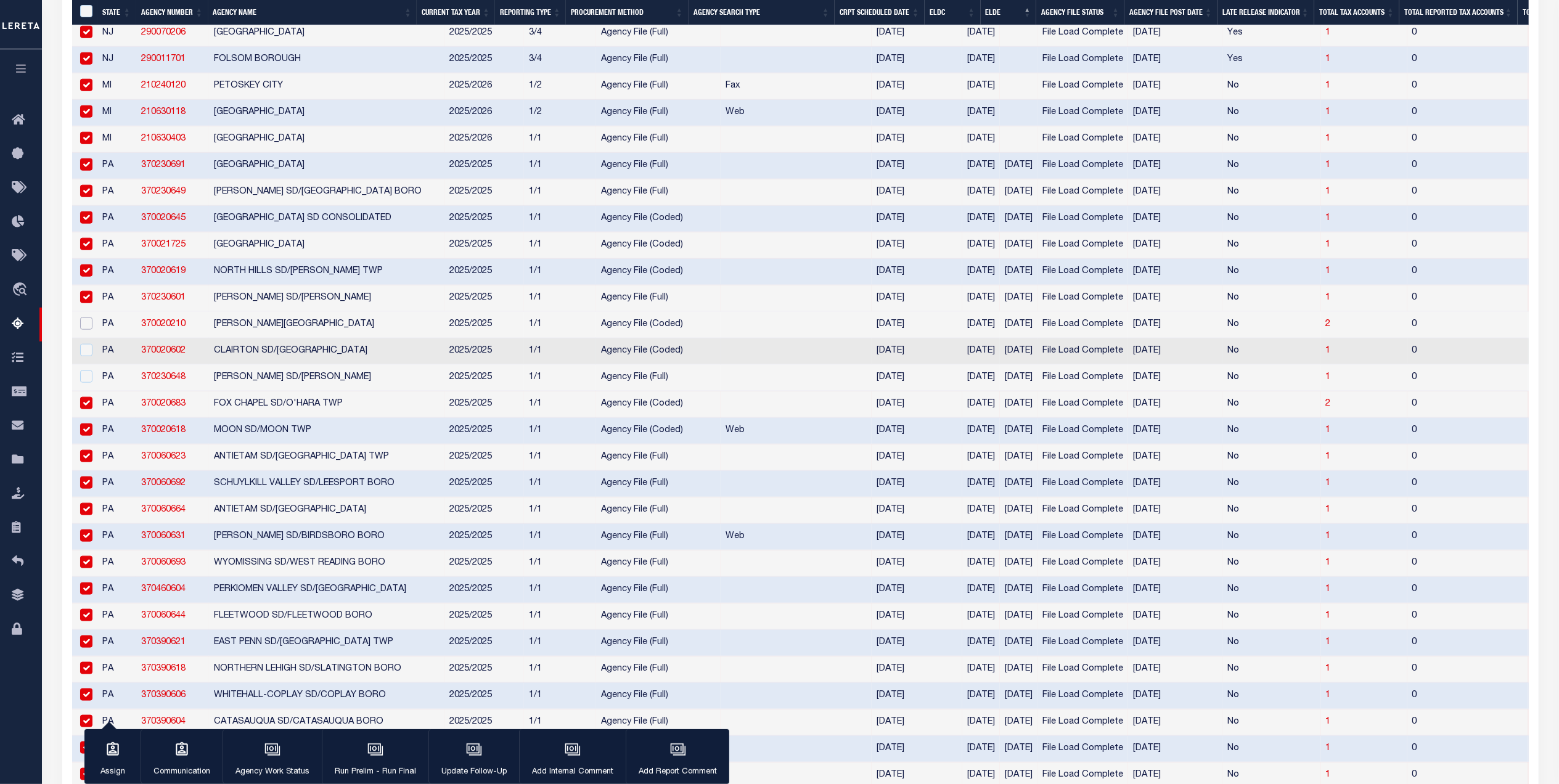
click at [85, 329] on input "checkbox" at bounding box center [86, 323] width 12 height 12
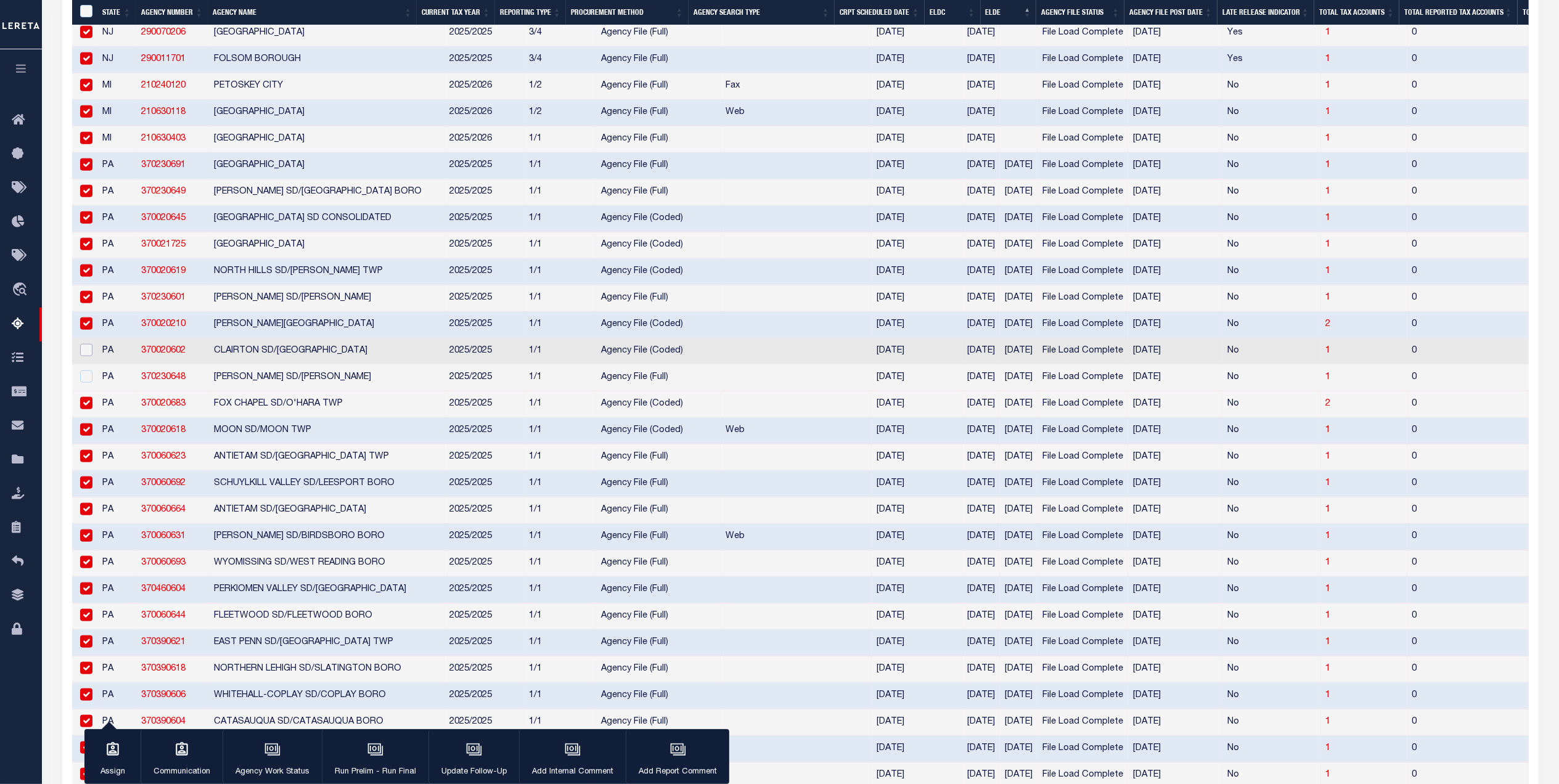
click at [85, 356] on input "checkbox" at bounding box center [86, 350] width 12 height 12
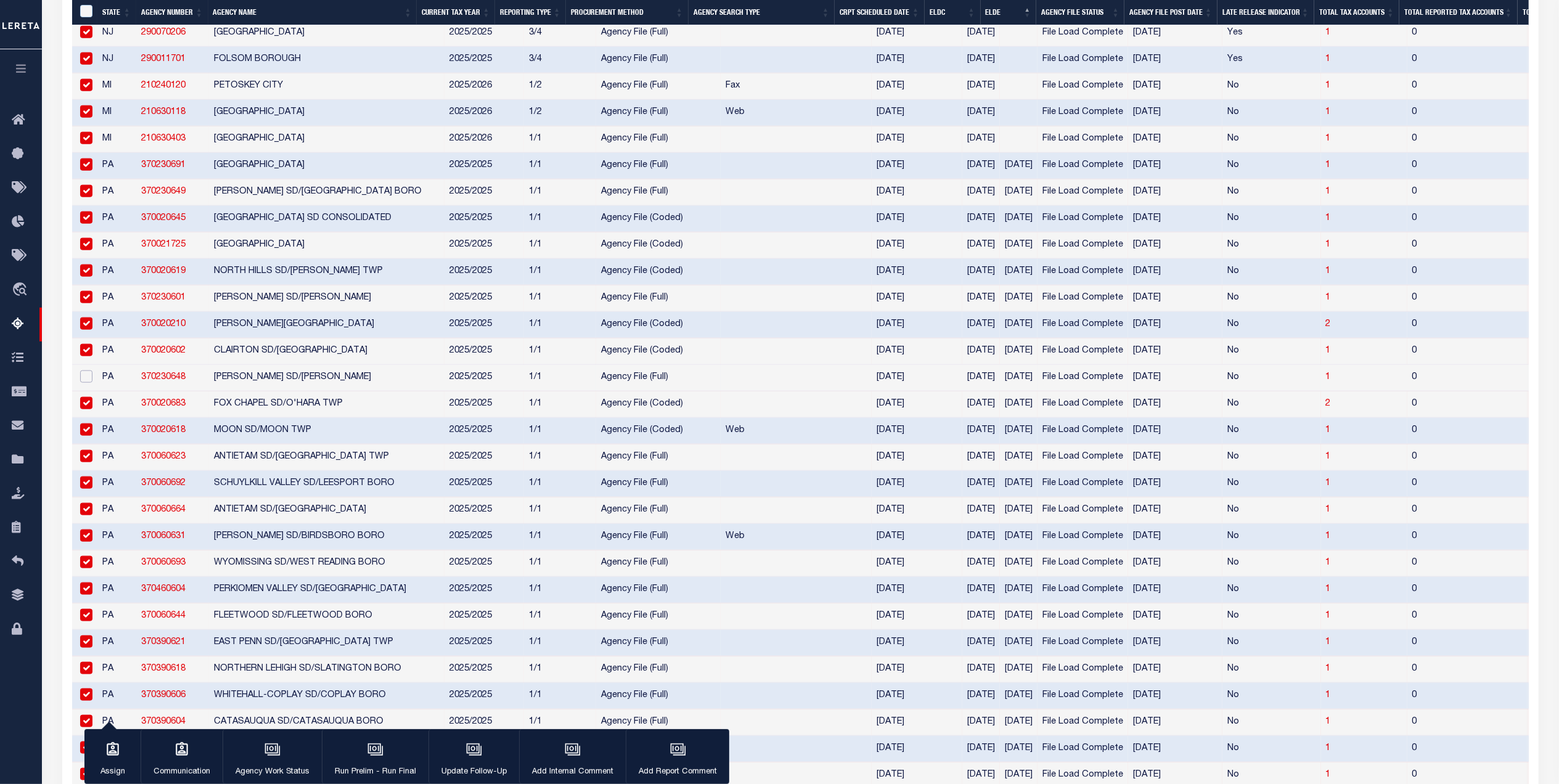
click at [91, 383] on input "checkbox" at bounding box center [86, 377] width 12 height 12
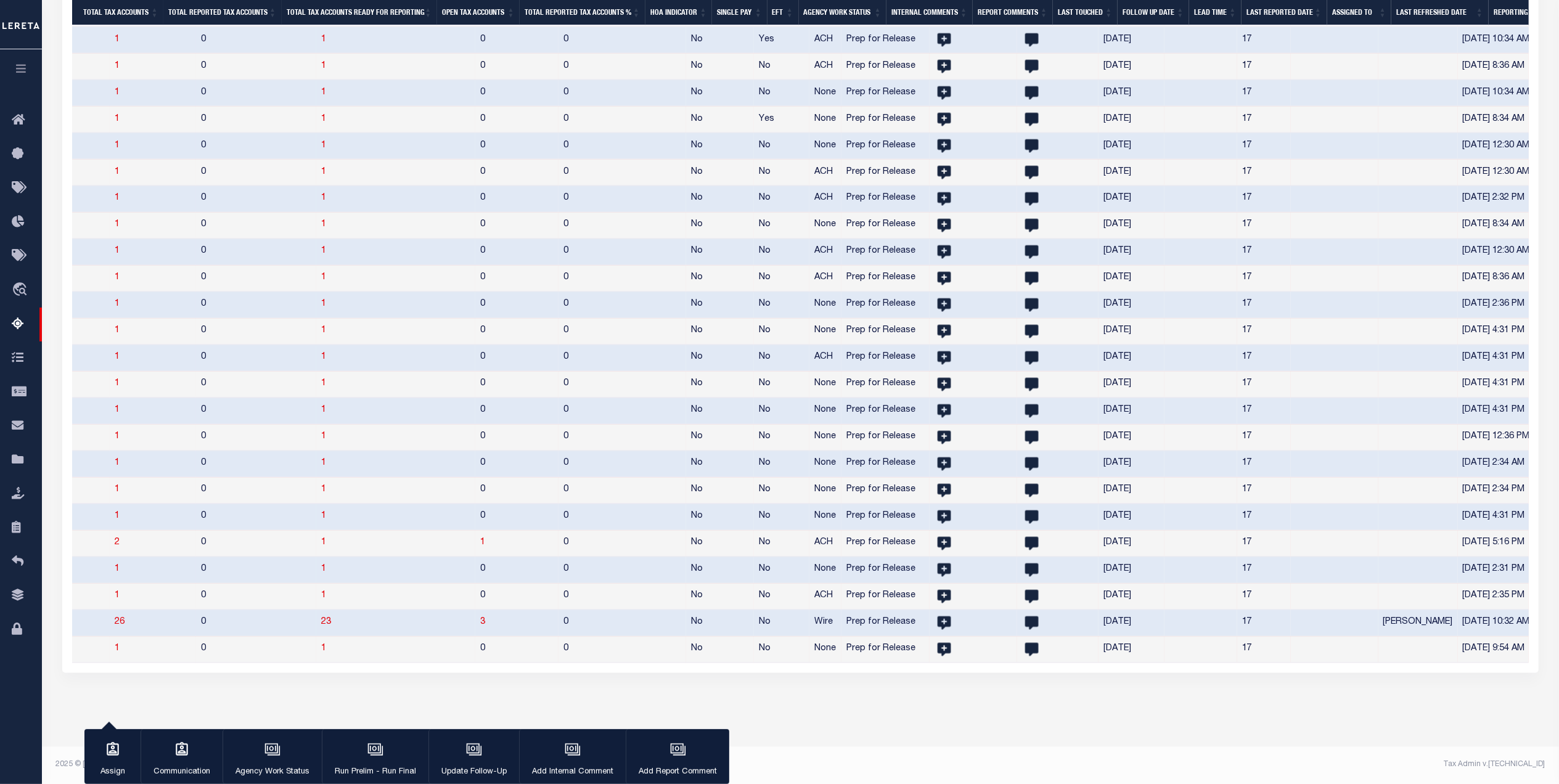
scroll to position [0, 1211]
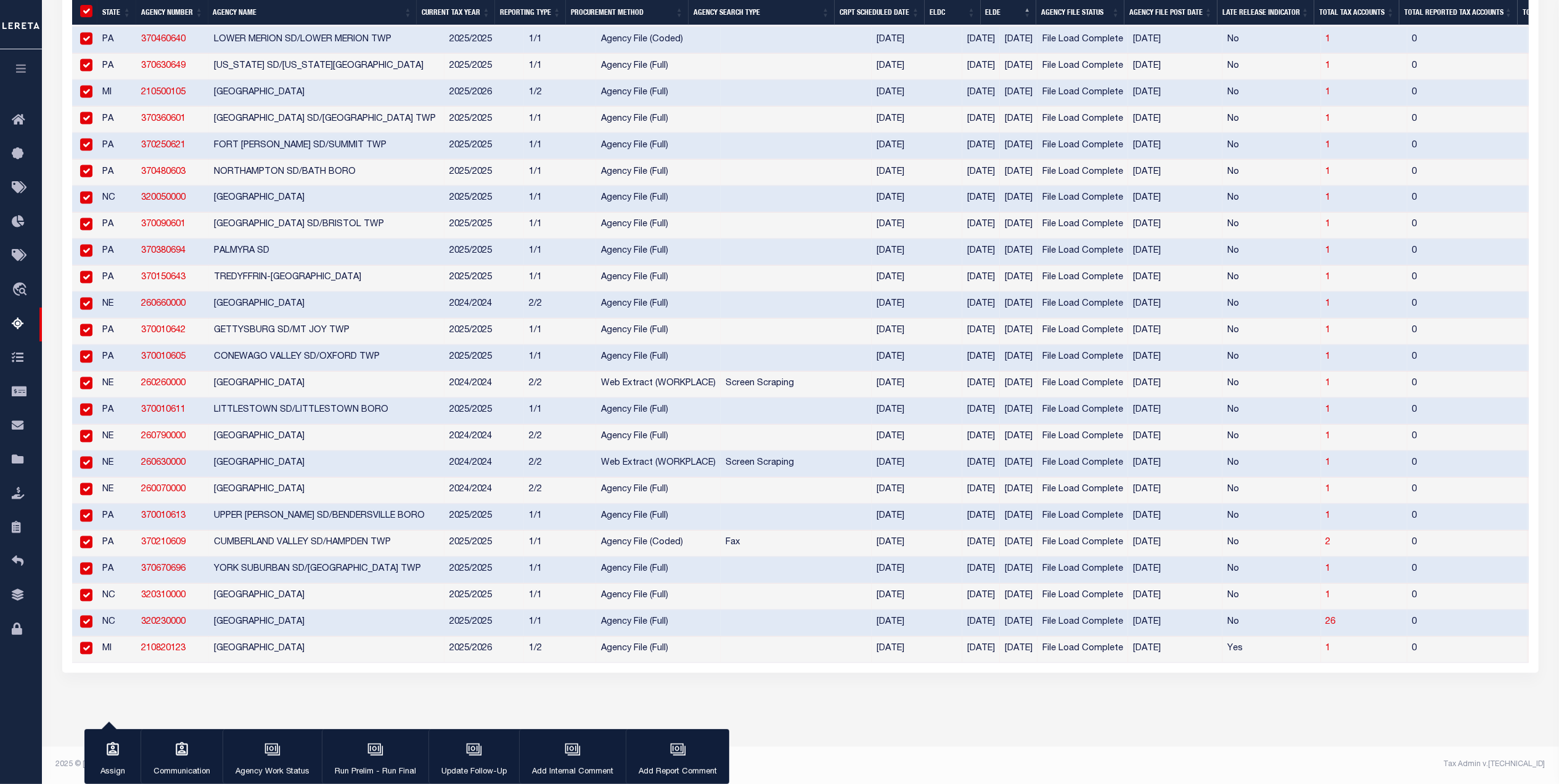
click at [87, 616] on input "checkbox" at bounding box center [86, 622] width 12 height 12
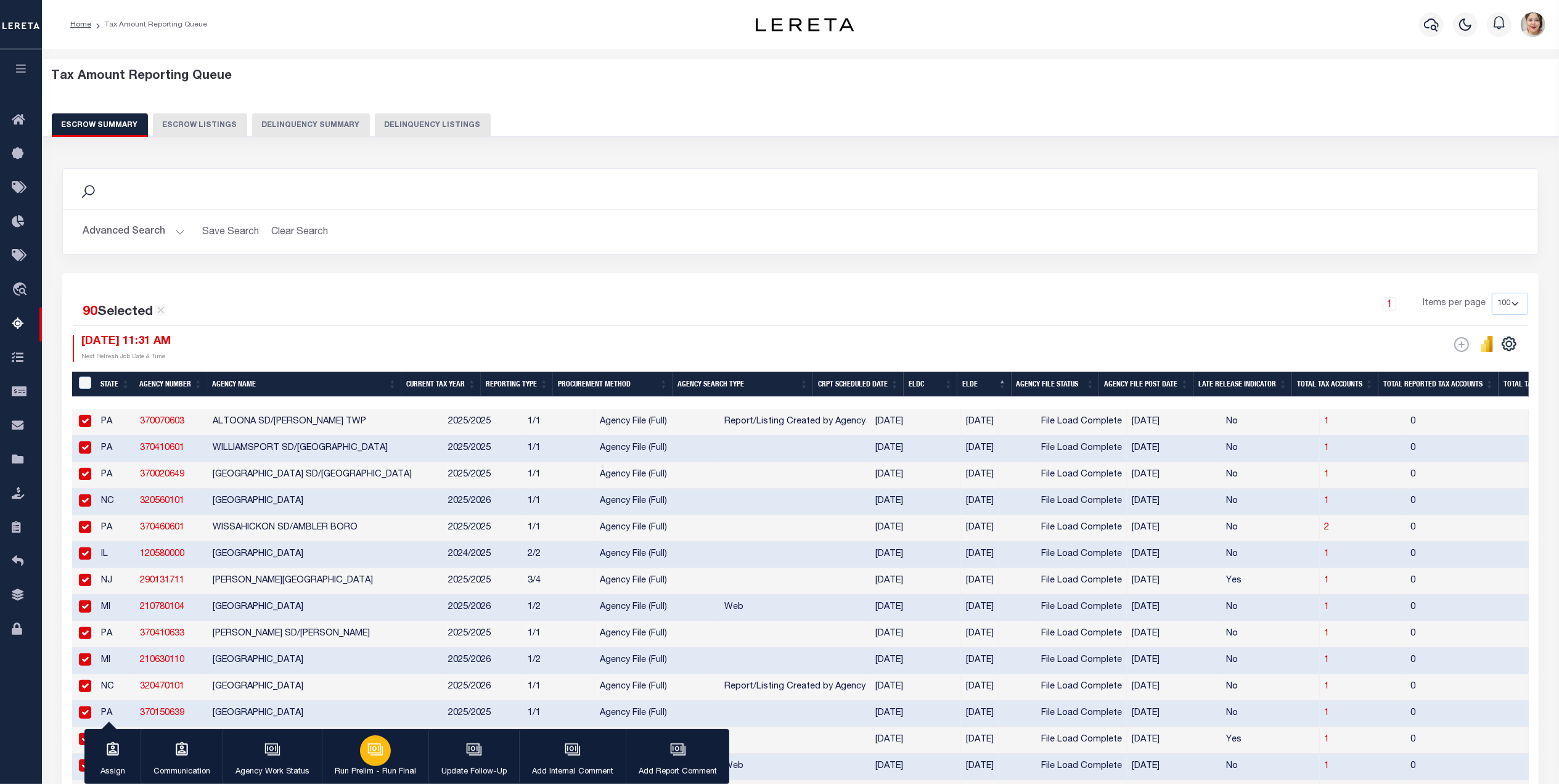
click at [352, 769] on p "Run Prelim - Run Final" at bounding box center [375, 772] width 81 height 12
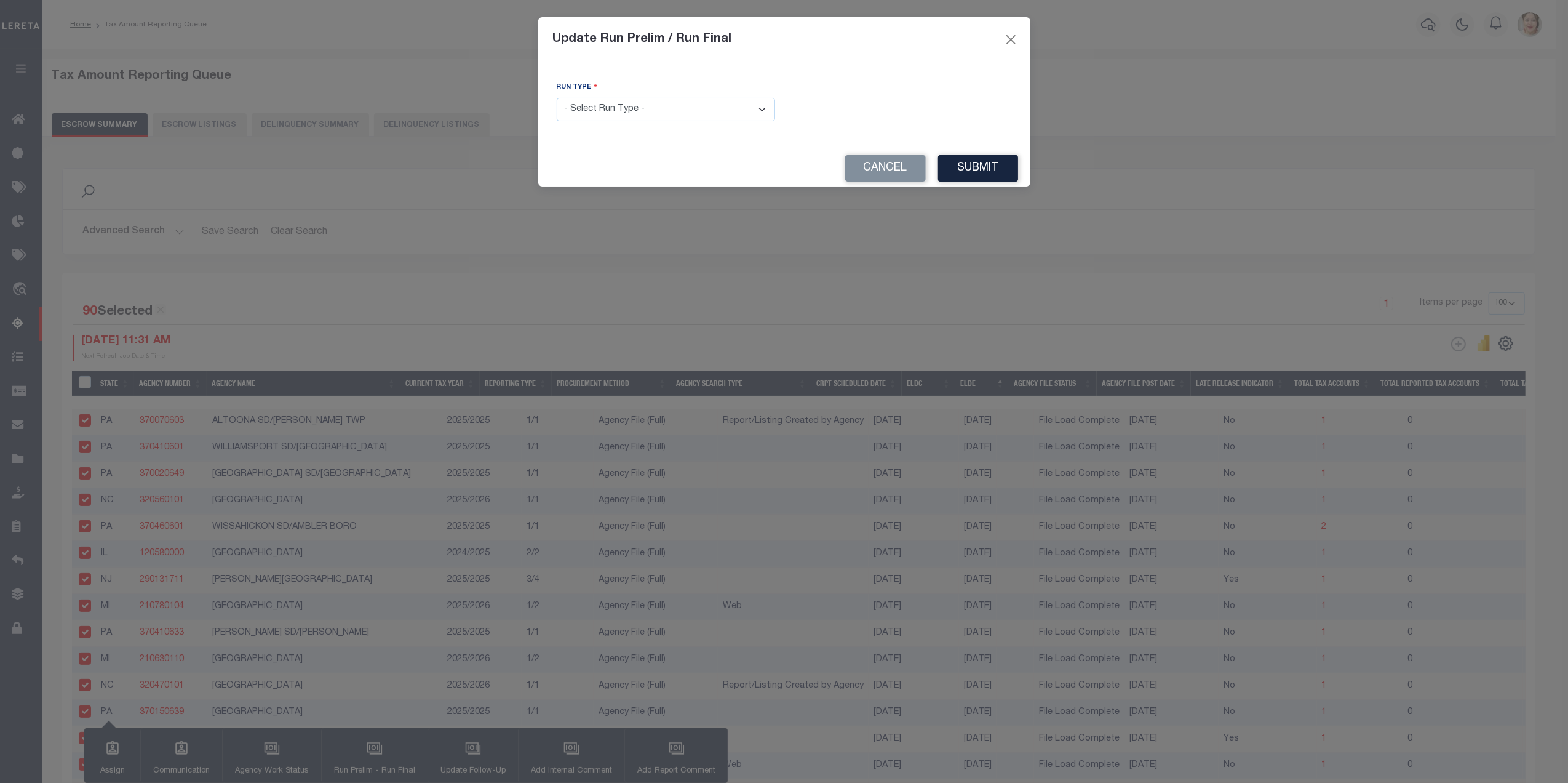
click at [634, 117] on select "- Select Run Type - Prelim Run Final Run" at bounding box center [665, 110] width 218 height 24
click at [556, 99] on select "- Select Run Type - Prelim Run Final Run" at bounding box center [665, 110] width 218 height 24
click at [999, 169] on button "Submit" at bounding box center [978, 168] width 80 height 26
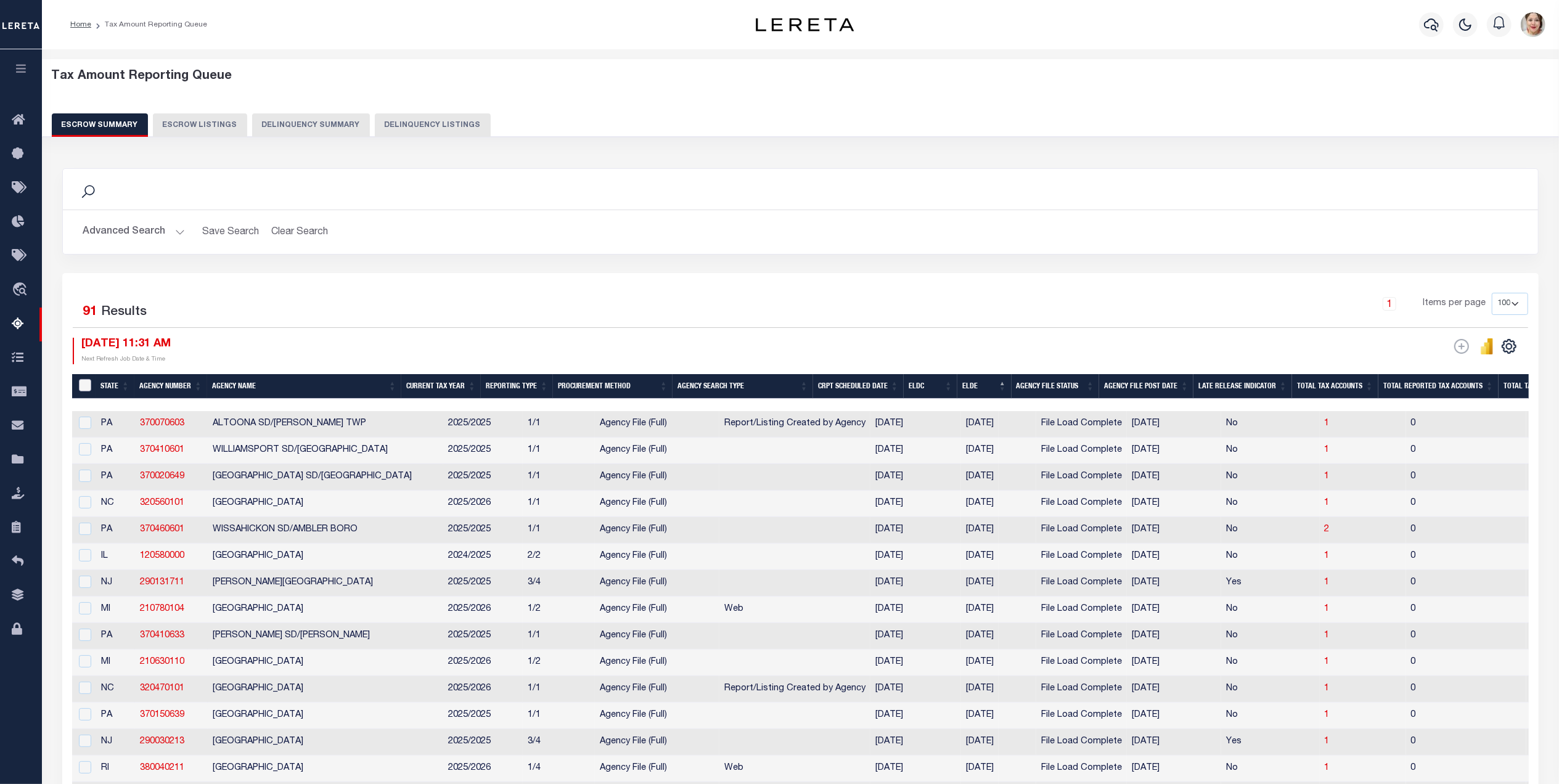
click at [87, 383] on input "&nbsp;" at bounding box center [85, 385] width 12 height 12
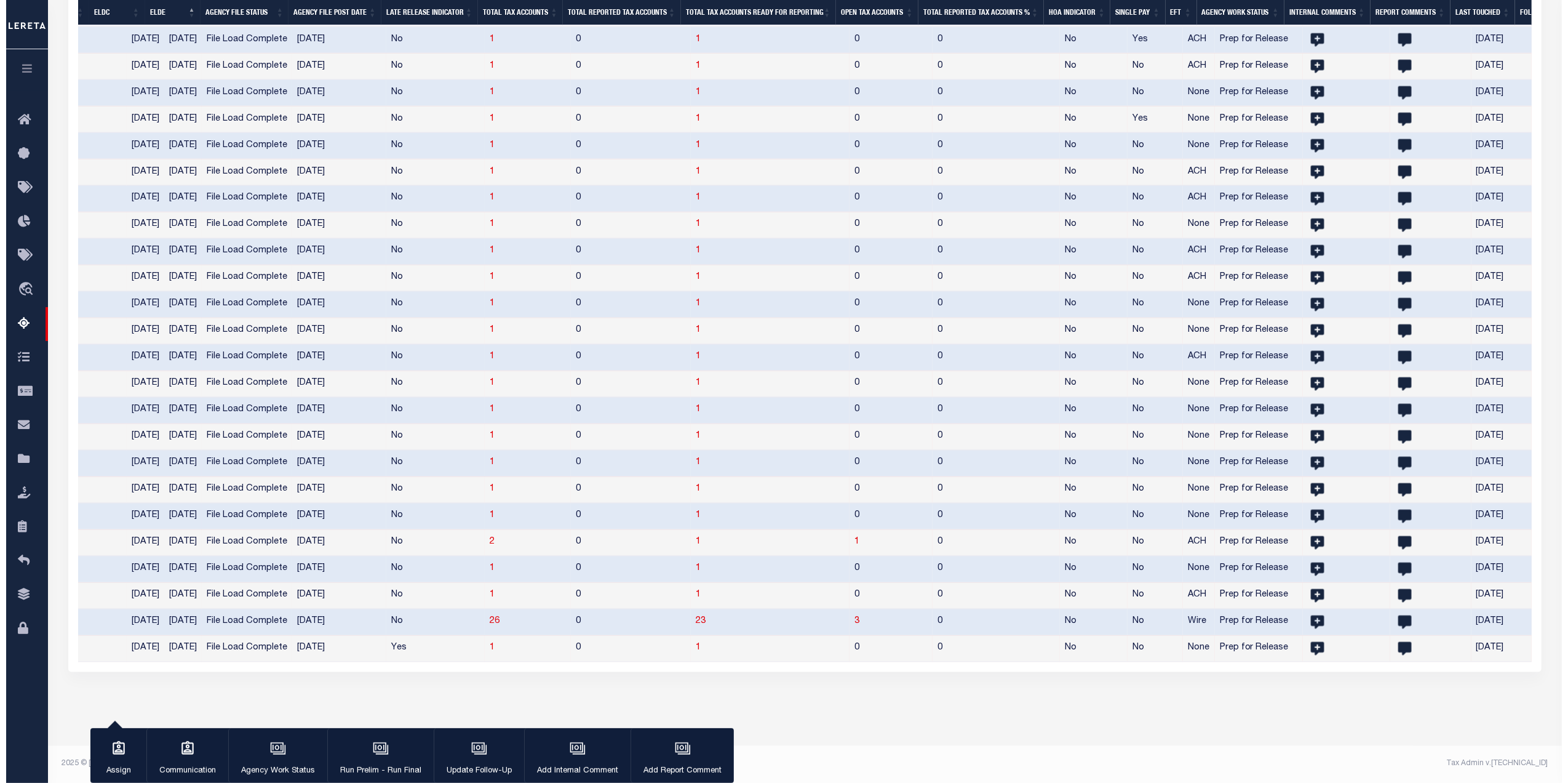
scroll to position [0, 0]
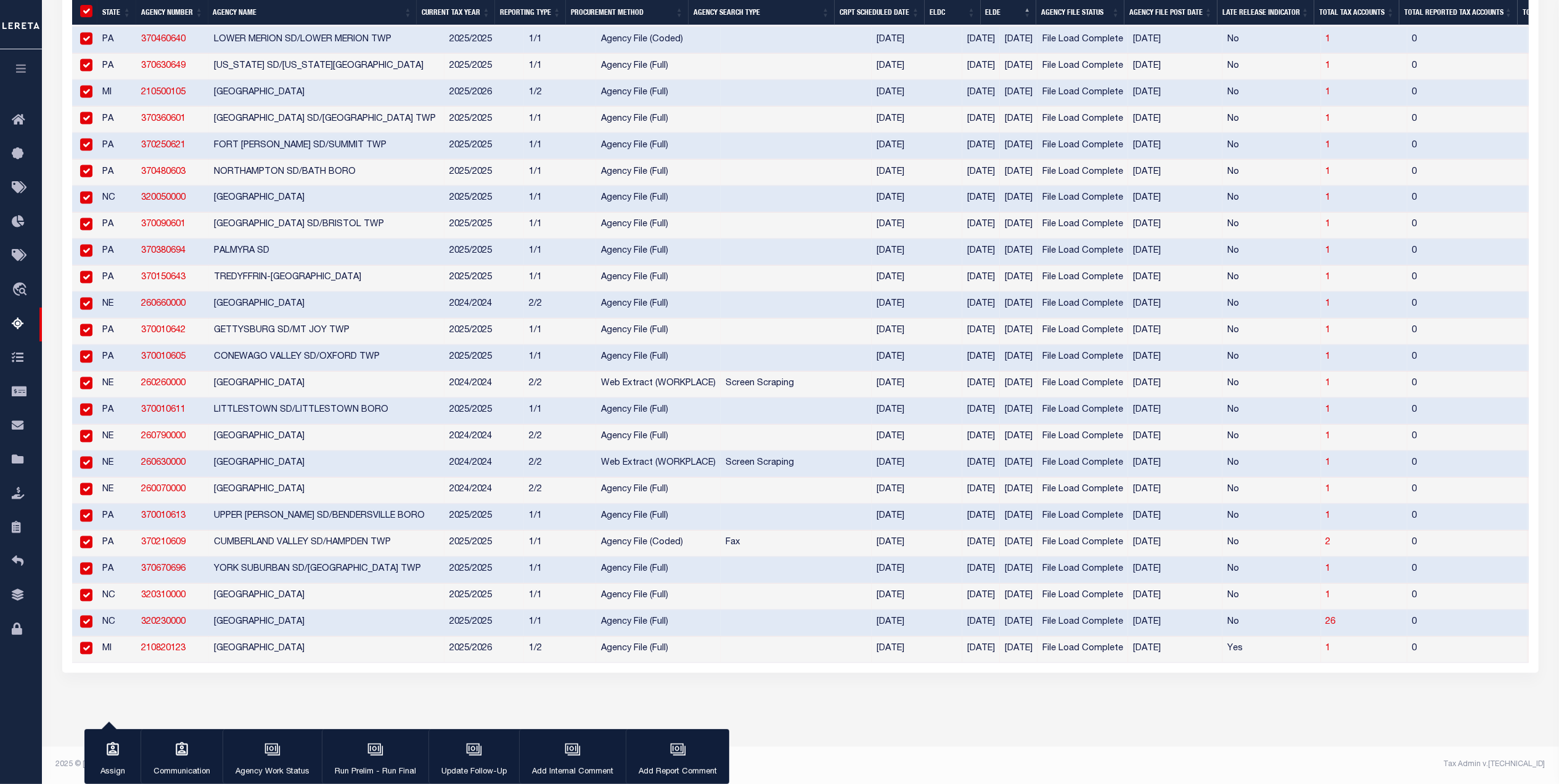
click at [89, 616] on input "checkbox" at bounding box center [86, 622] width 12 height 12
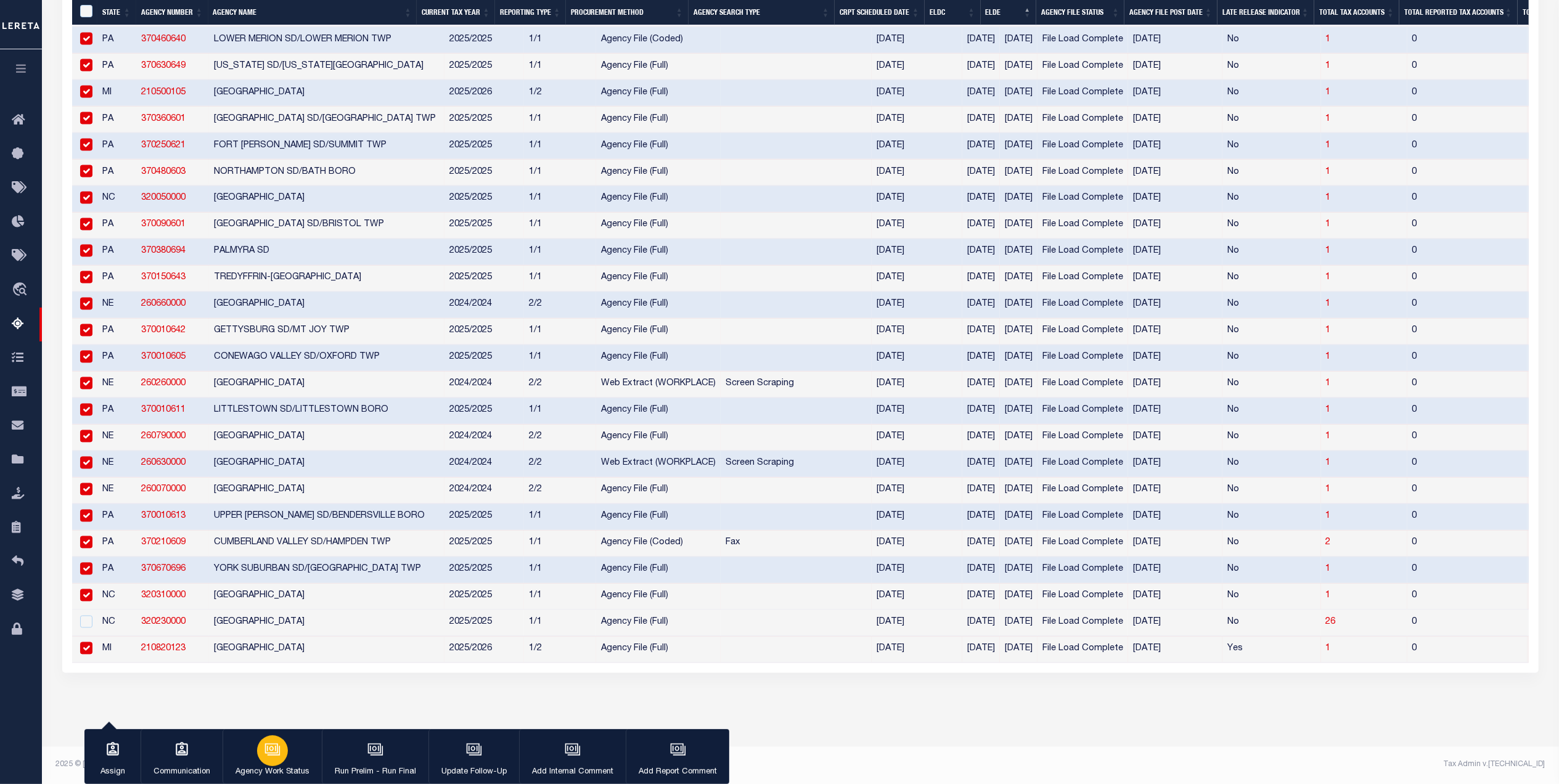
click at [272, 757] on icon "button" at bounding box center [272, 750] width 16 height 16
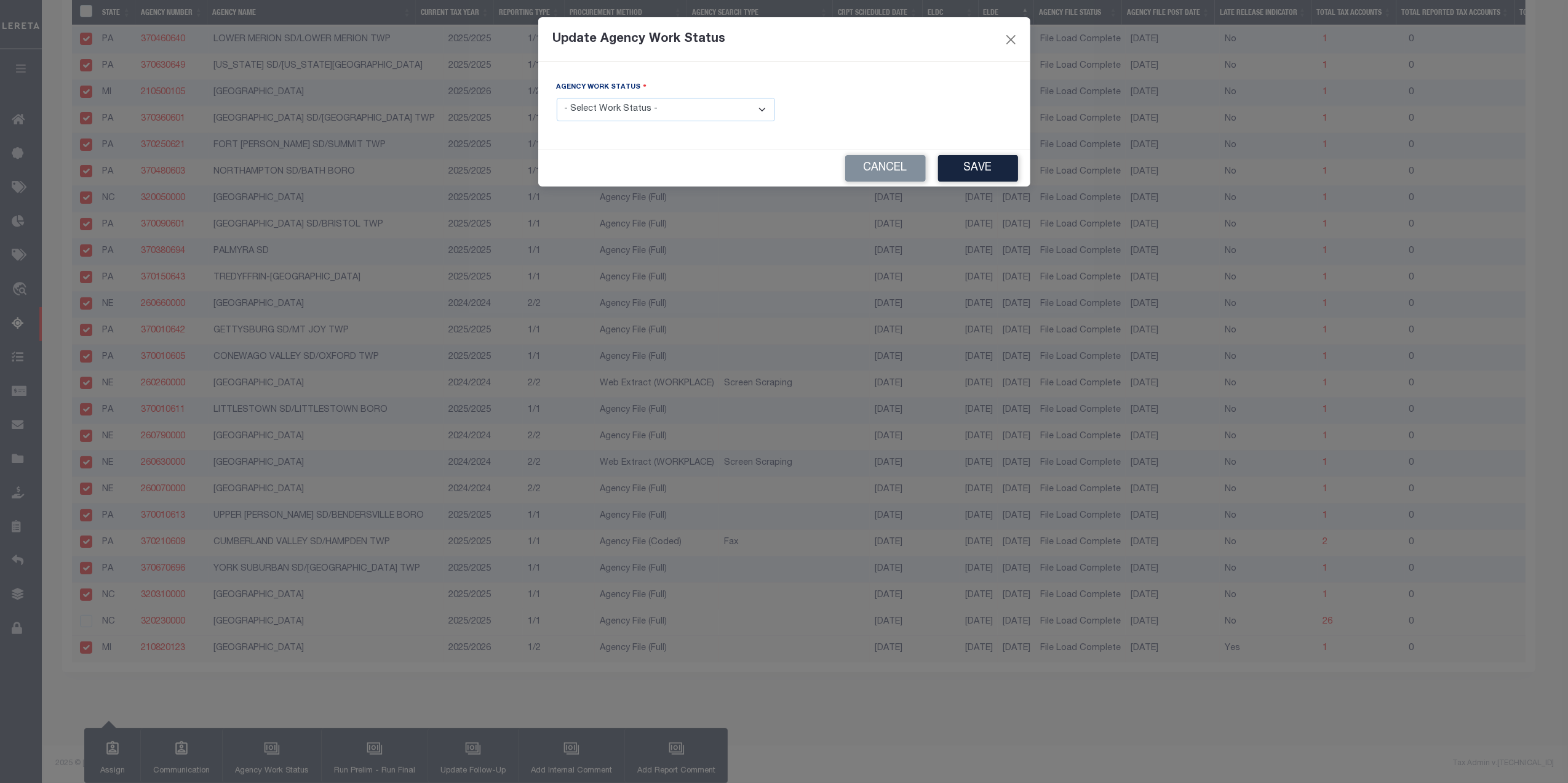
click at [665, 109] on select "- Select Work Status - New In Progress Pending Agency Follow-up Pending QC Read…" at bounding box center [665, 110] width 218 height 24
click at [556, 99] on select "- Select Work Status - New In Progress Pending Agency Follow-up Pending QC Read…" at bounding box center [665, 110] width 218 height 24
click at [967, 171] on button "Save" at bounding box center [978, 168] width 80 height 26
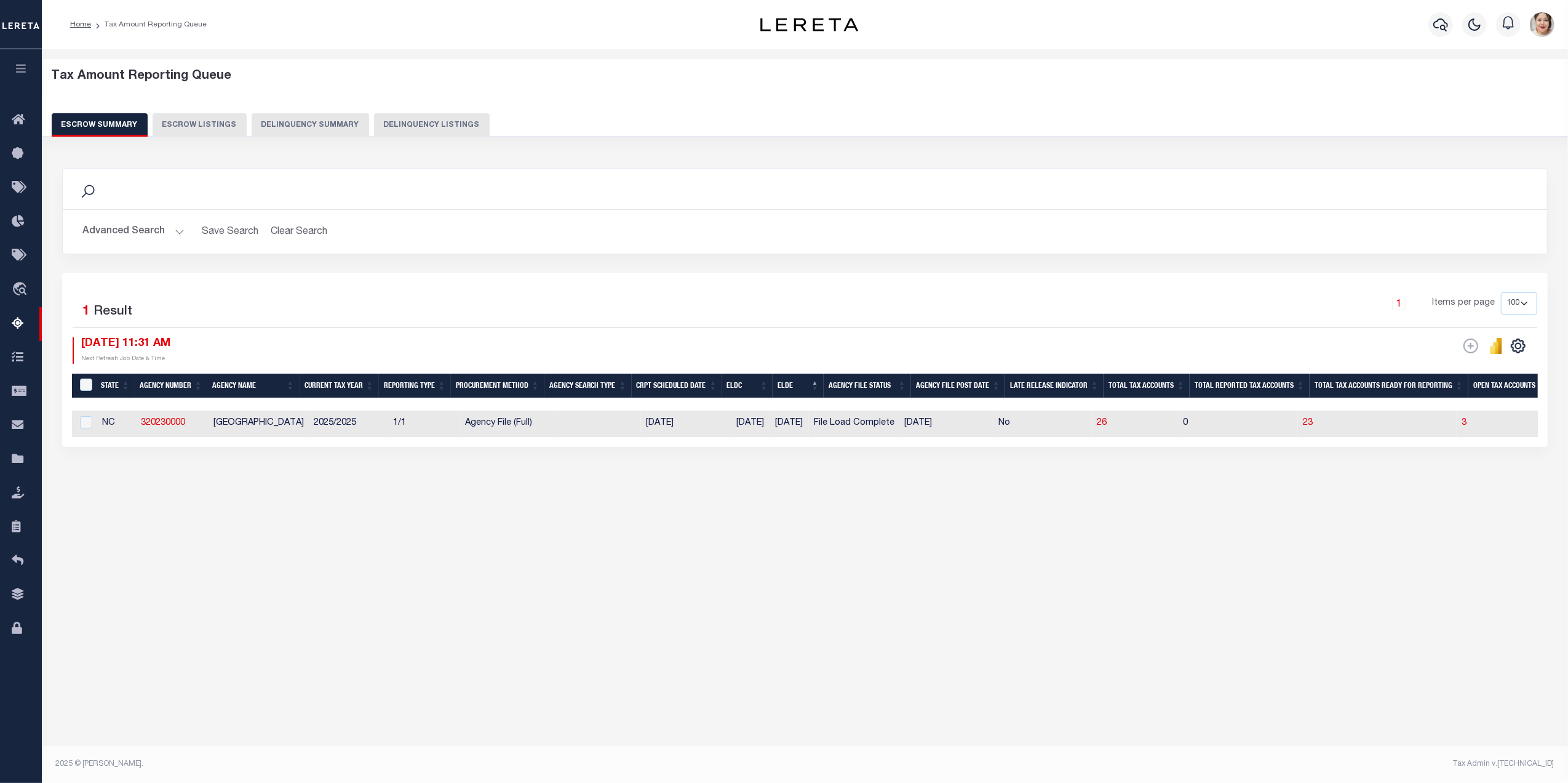
click at [134, 232] on button "Advanced Search" at bounding box center [134, 232] width 102 height 24
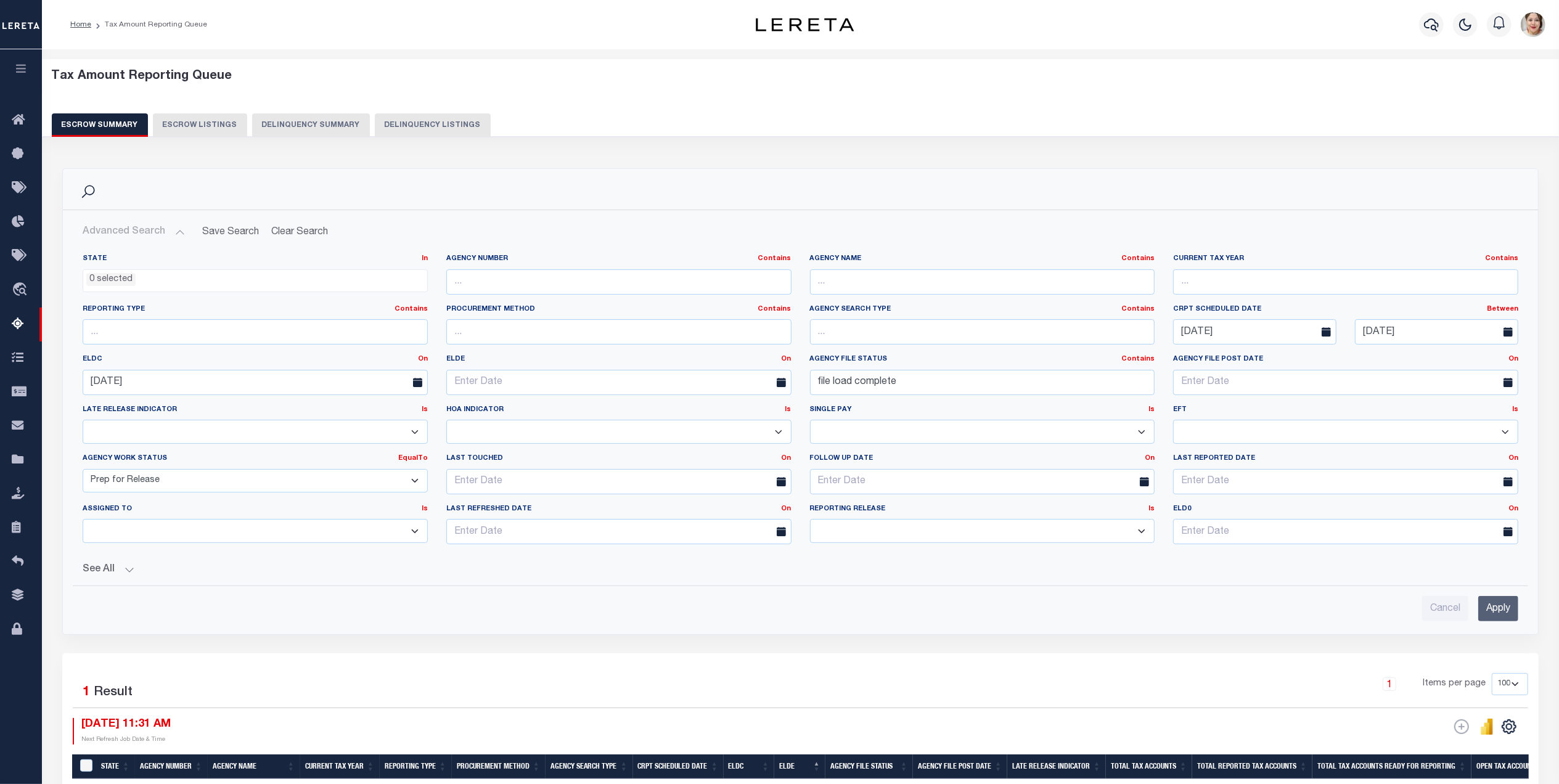
click at [154, 482] on select "New In Progress Pending Agency Follow-up Pending QC Ready for Release Prep for …" at bounding box center [255, 481] width 345 height 24
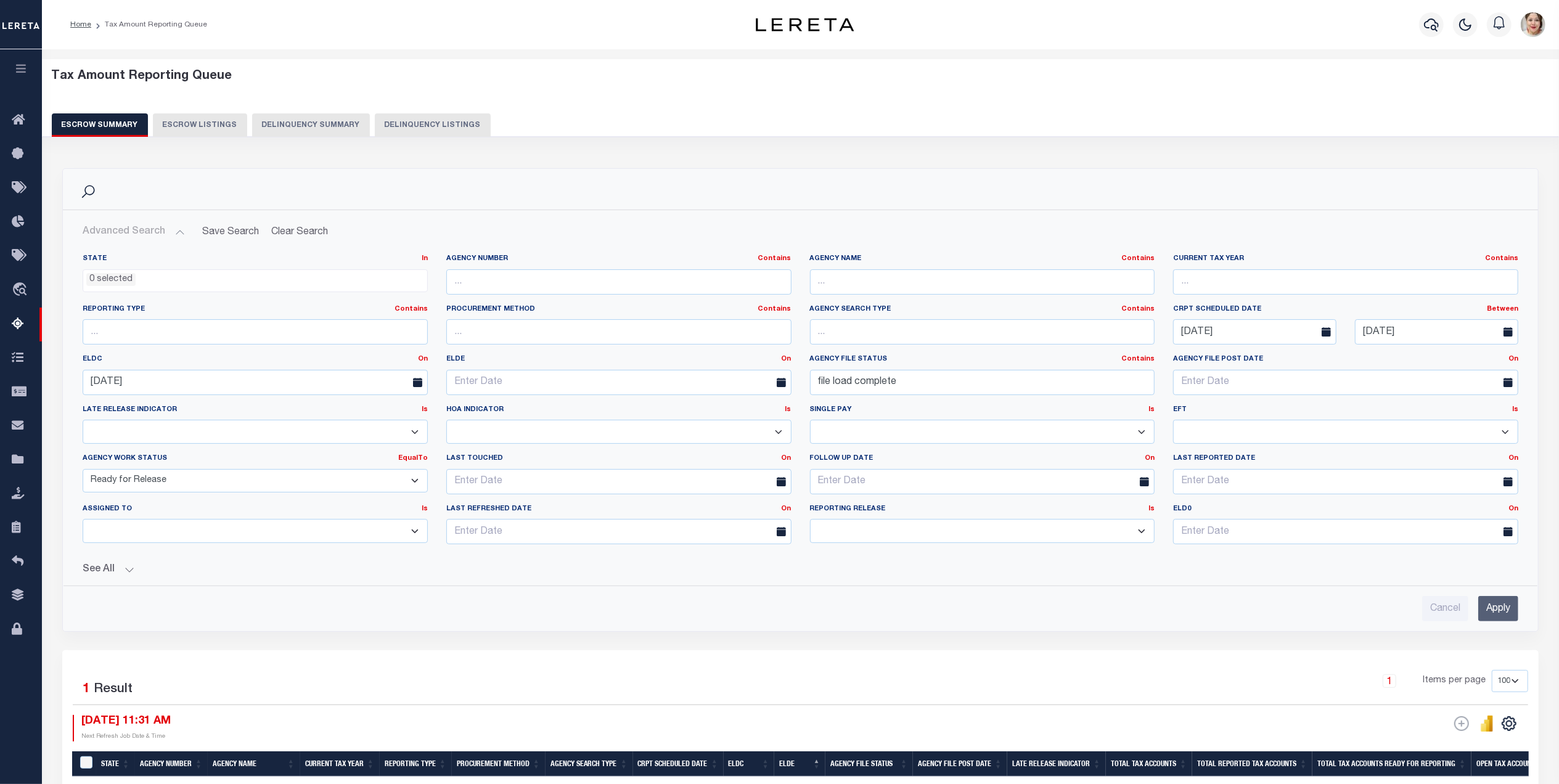
click at [83, 471] on select "New In Progress Pending Agency Follow-up Pending QC Ready for Release Prep for …" at bounding box center [255, 481] width 345 height 24
click at [1512, 607] on input "Apply" at bounding box center [1498, 609] width 40 height 26
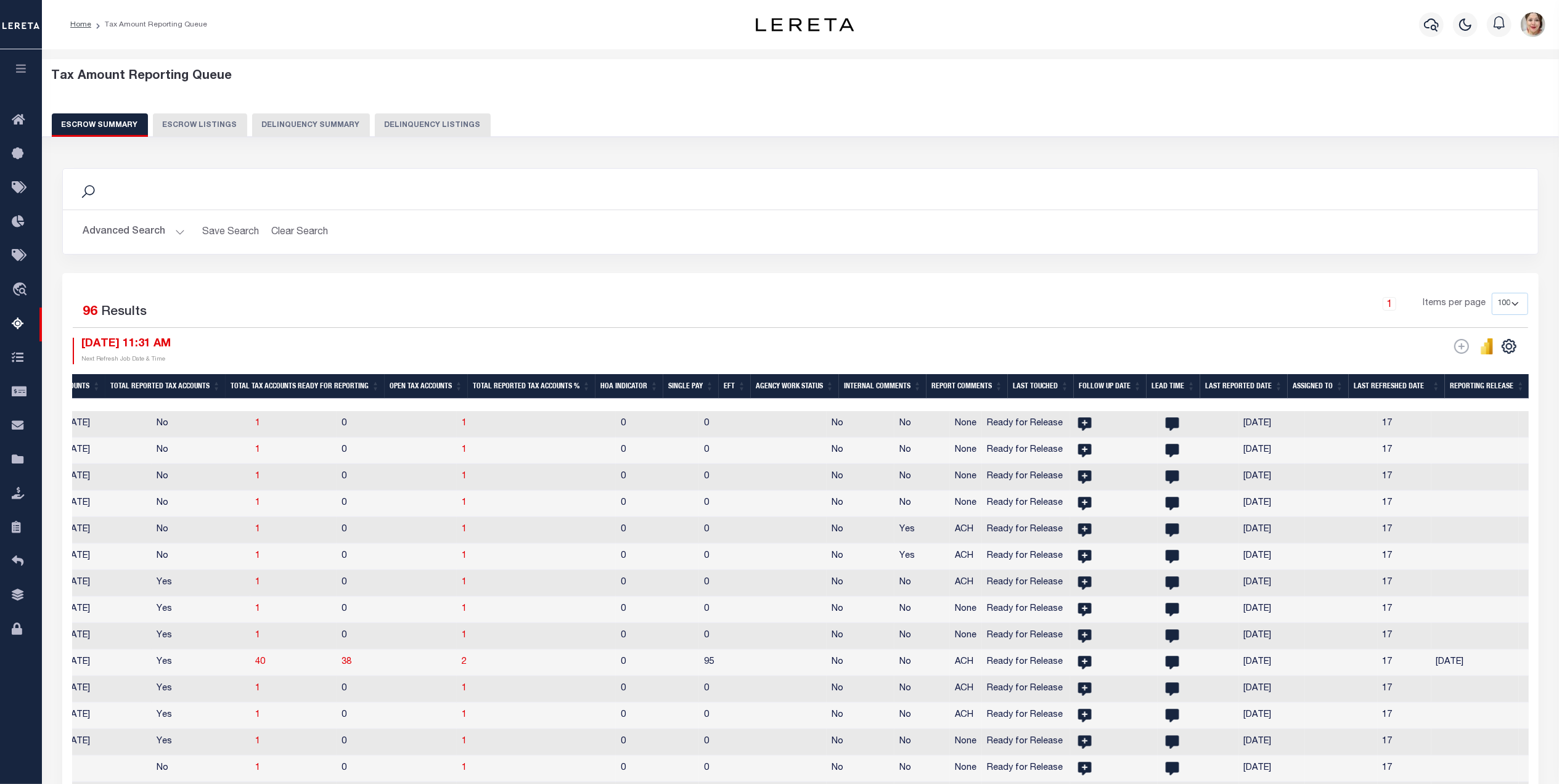
scroll to position [0, 1273]
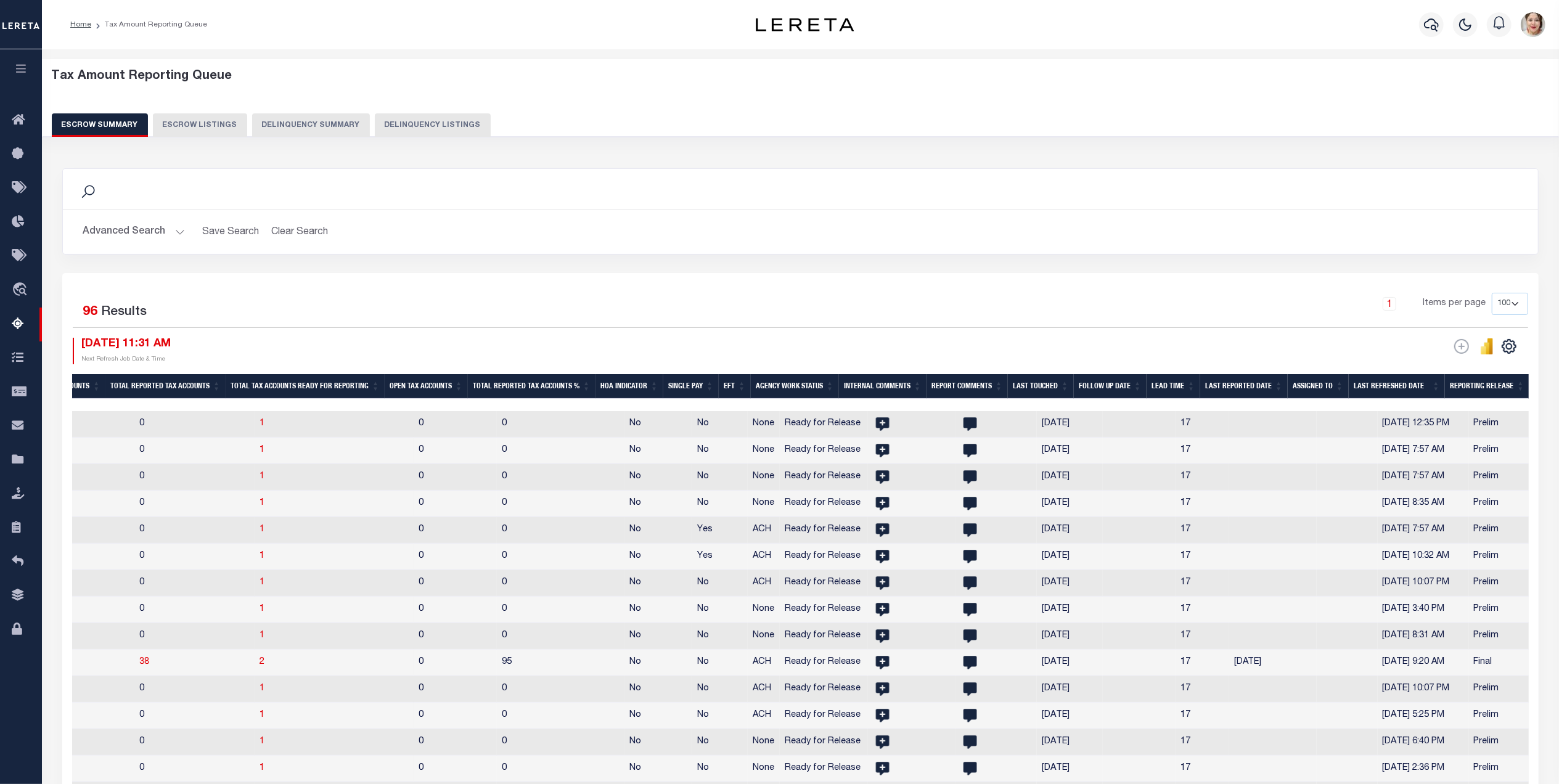
click at [1497, 382] on th "Reporting Release" at bounding box center [1487, 387] width 85 height 26
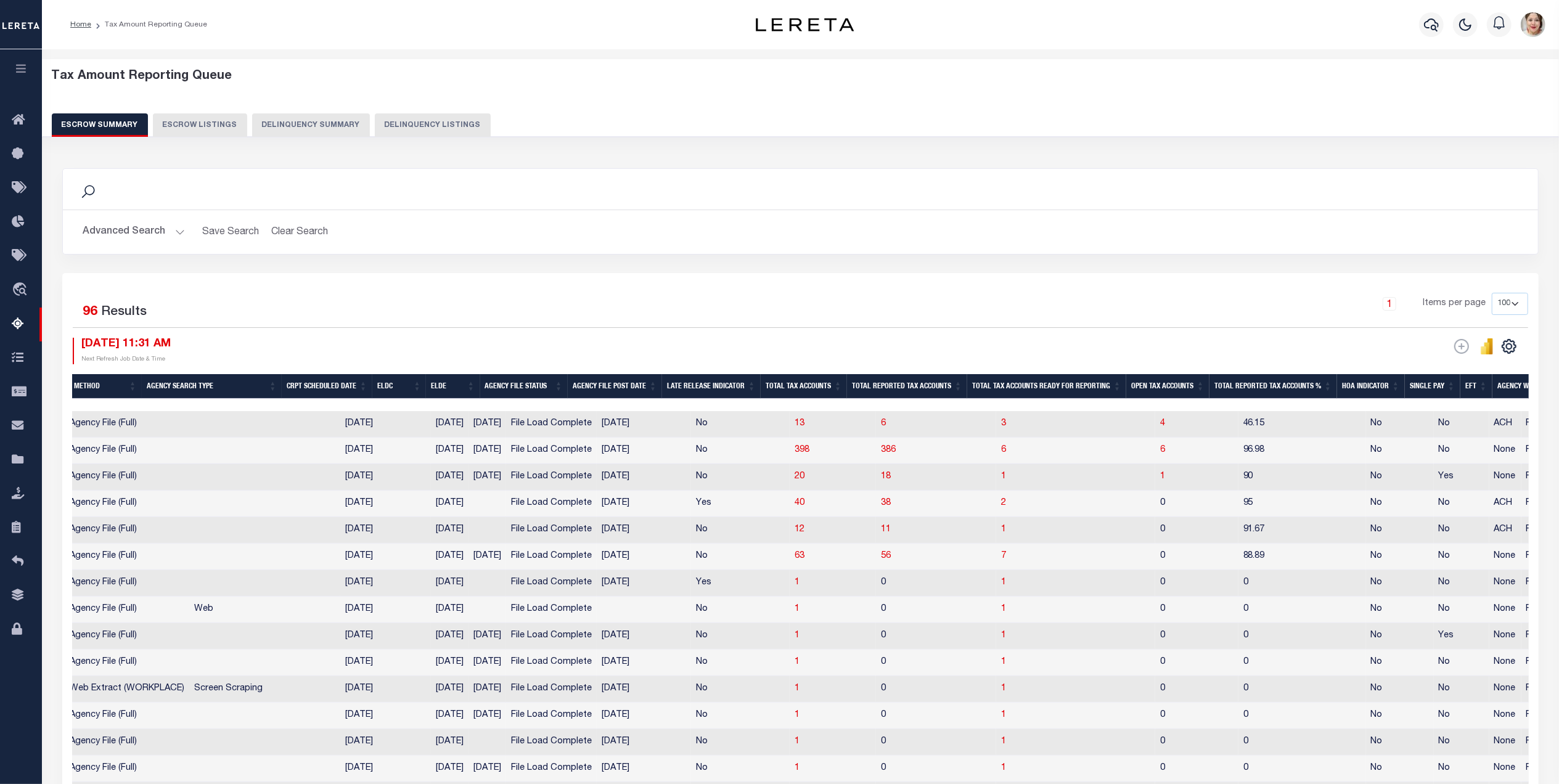
scroll to position [0, 0]
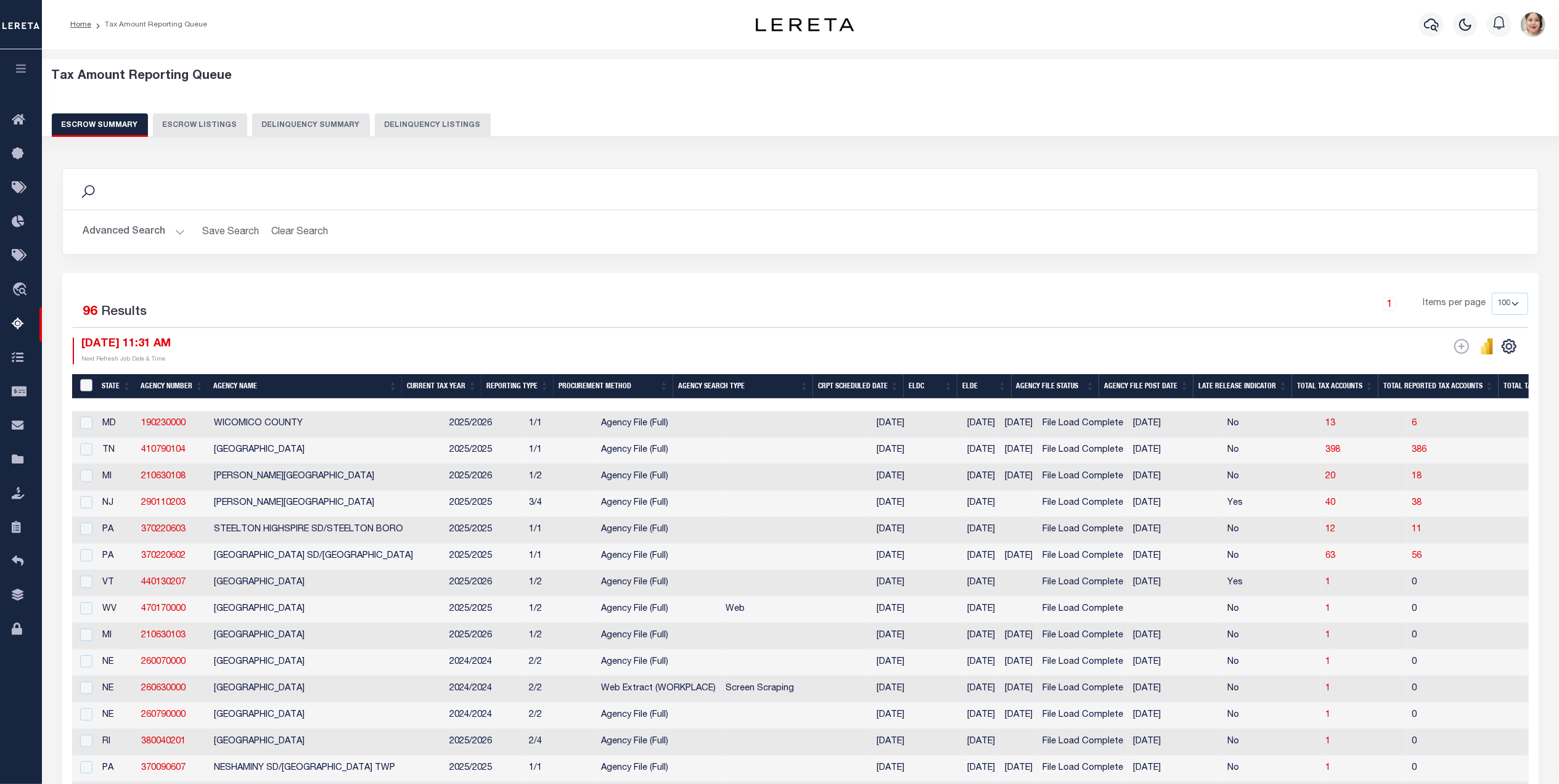
click at [83, 385] on input "&nbsp;" at bounding box center [86, 385] width 12 height 12
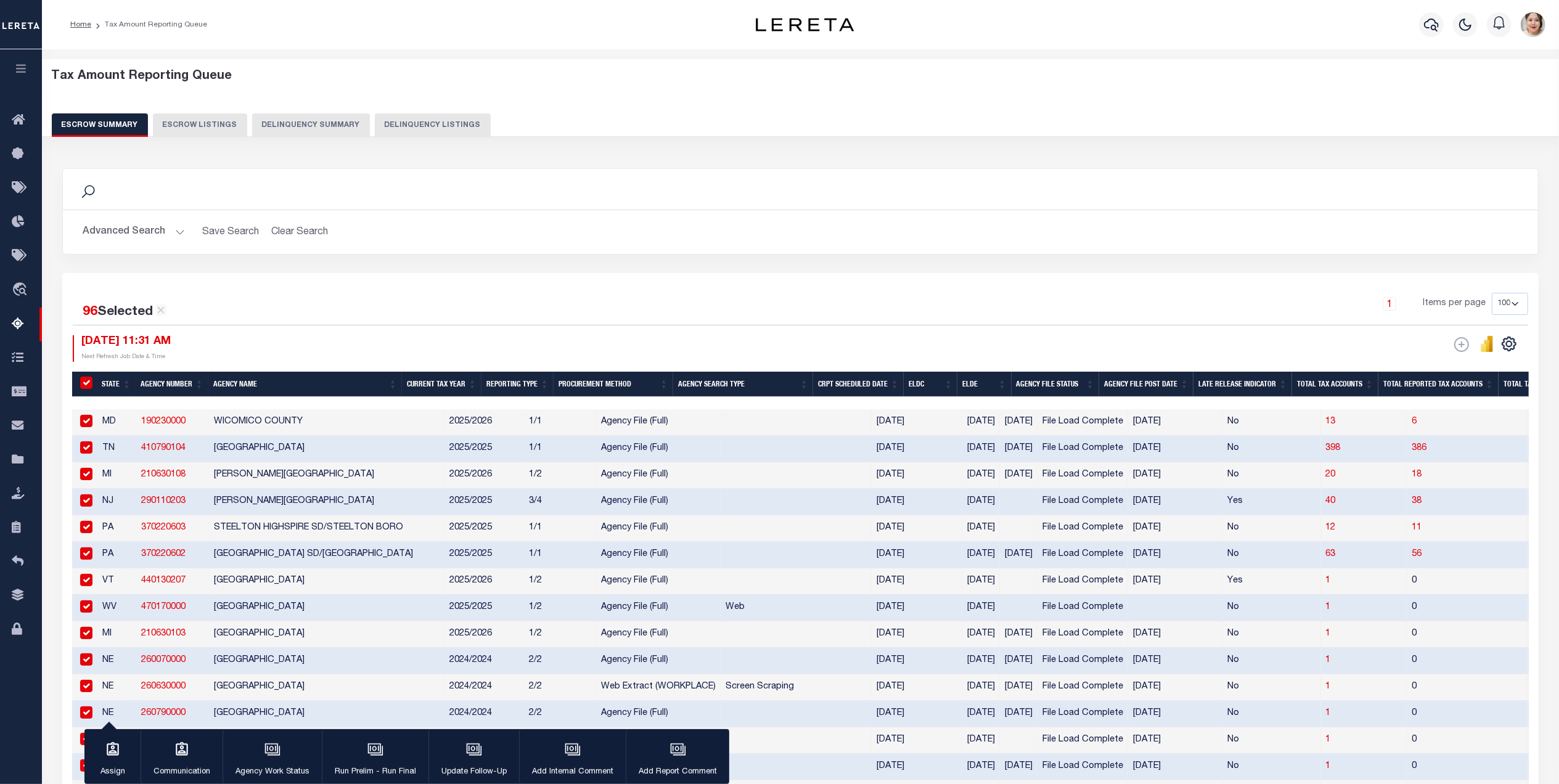
click at [92, 427] on div at bounding box center [85, 422] width 15 height 13
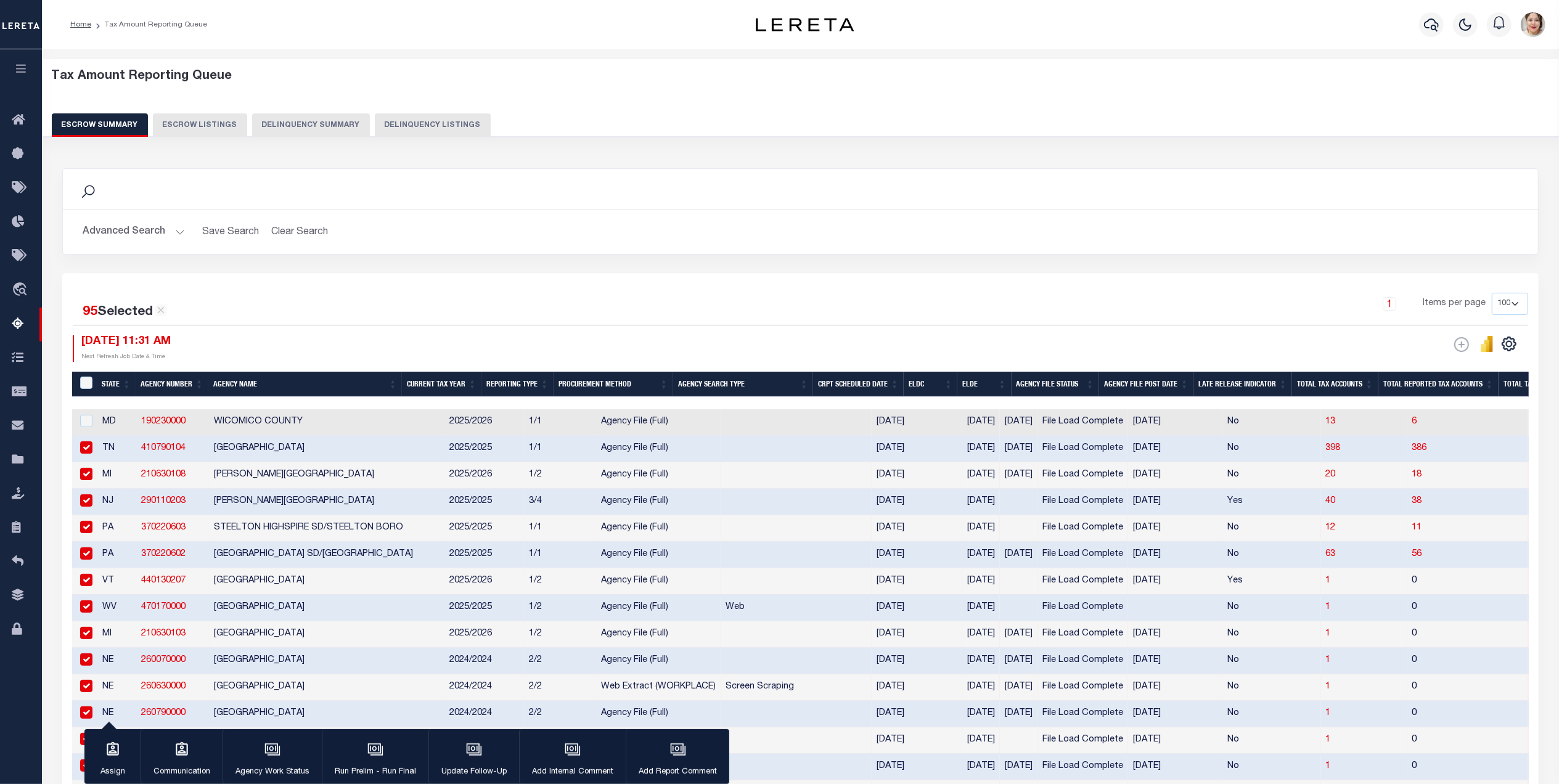
click at [89, 451] on input "checkbox" at bounding box center [86, 447] width 12 height 12
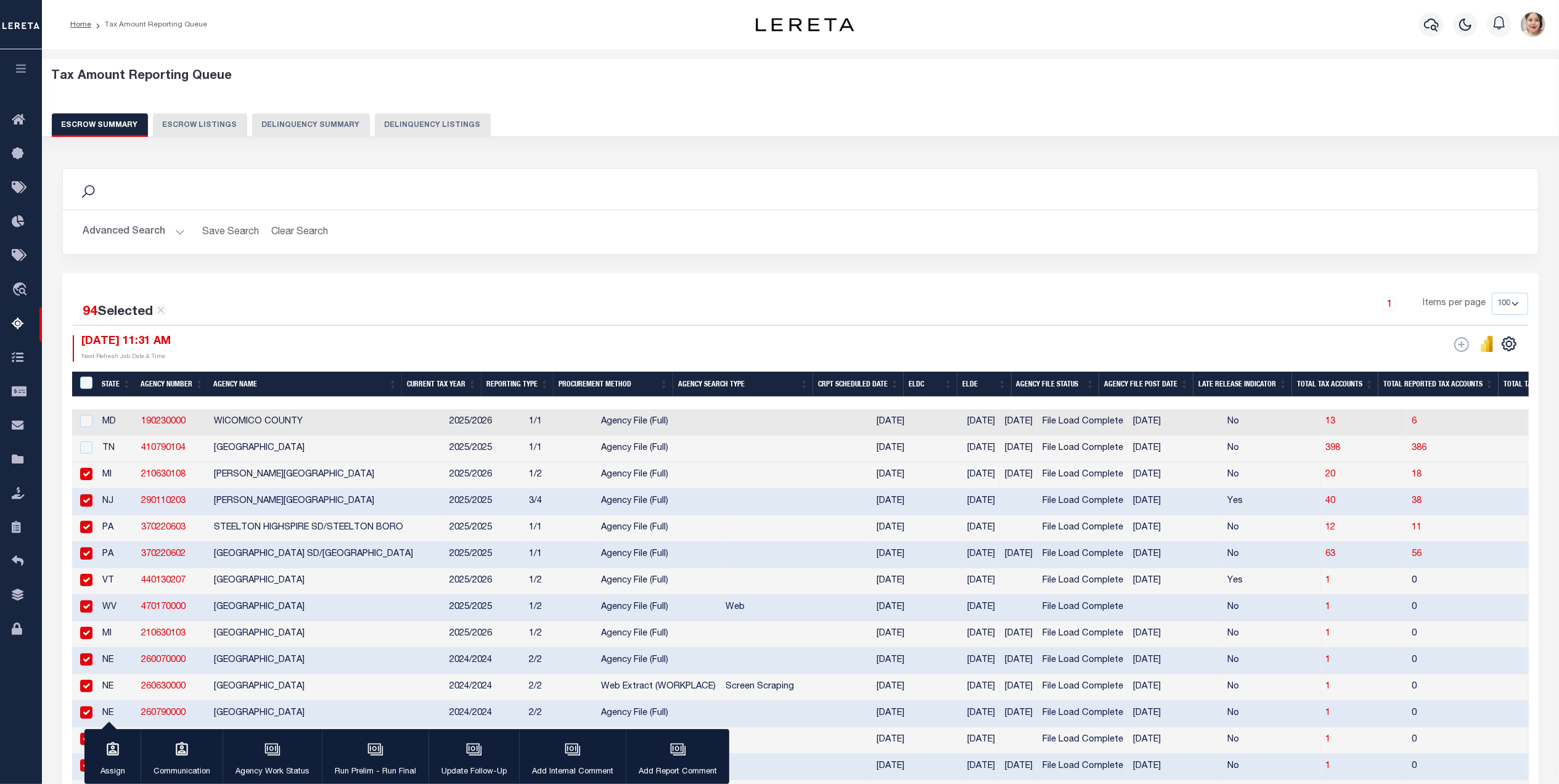
click at [87, 479] on input "checkbox" at bounding box center [86, 474] width 12 height 12
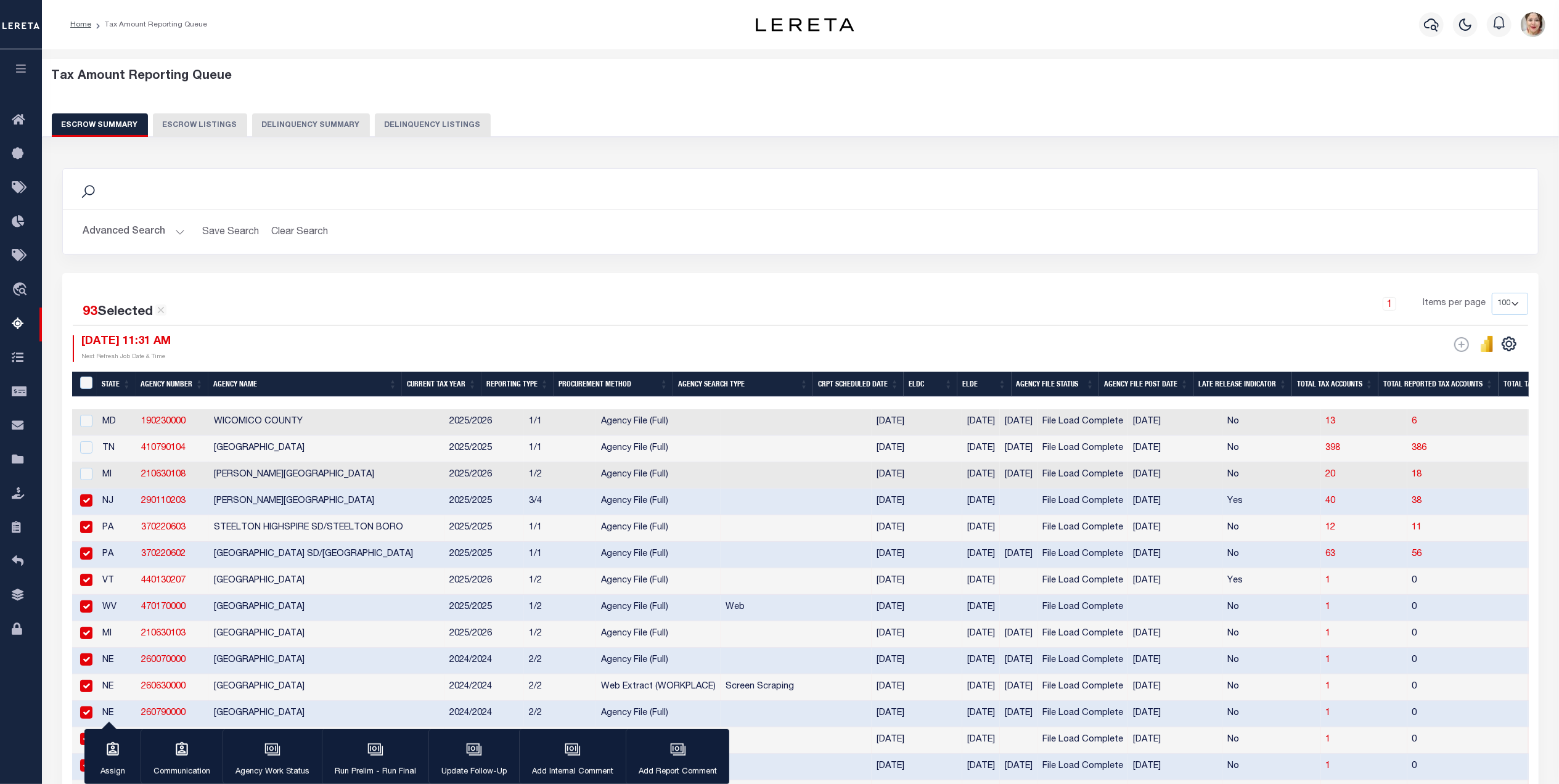
click at [87, 506] on input "checkbox" at bounding box center [86, 500] width 12 height 12
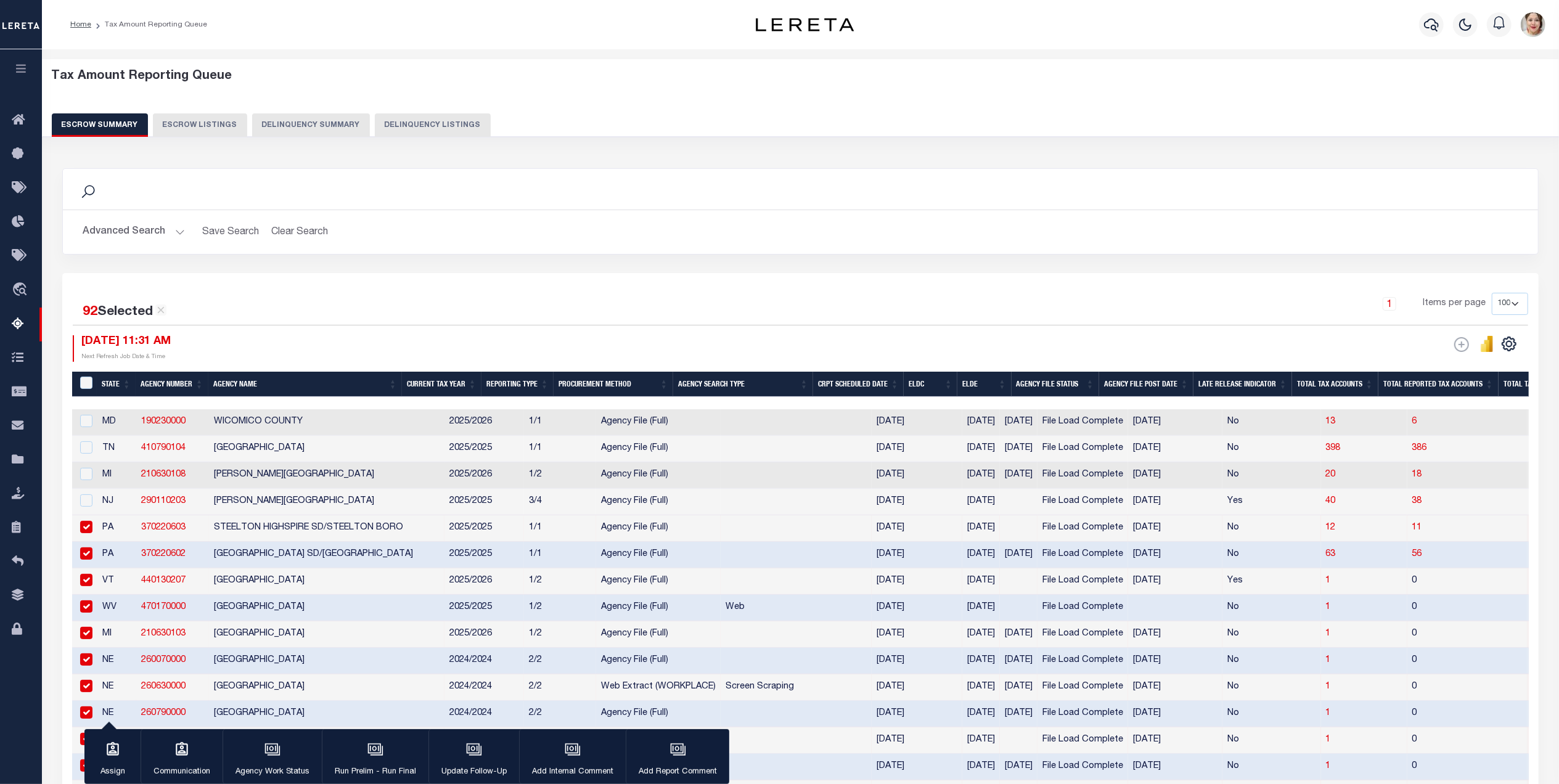
click at [87, 531] on input "checkbox" at bounding box center [86, 526] width 12 height 12
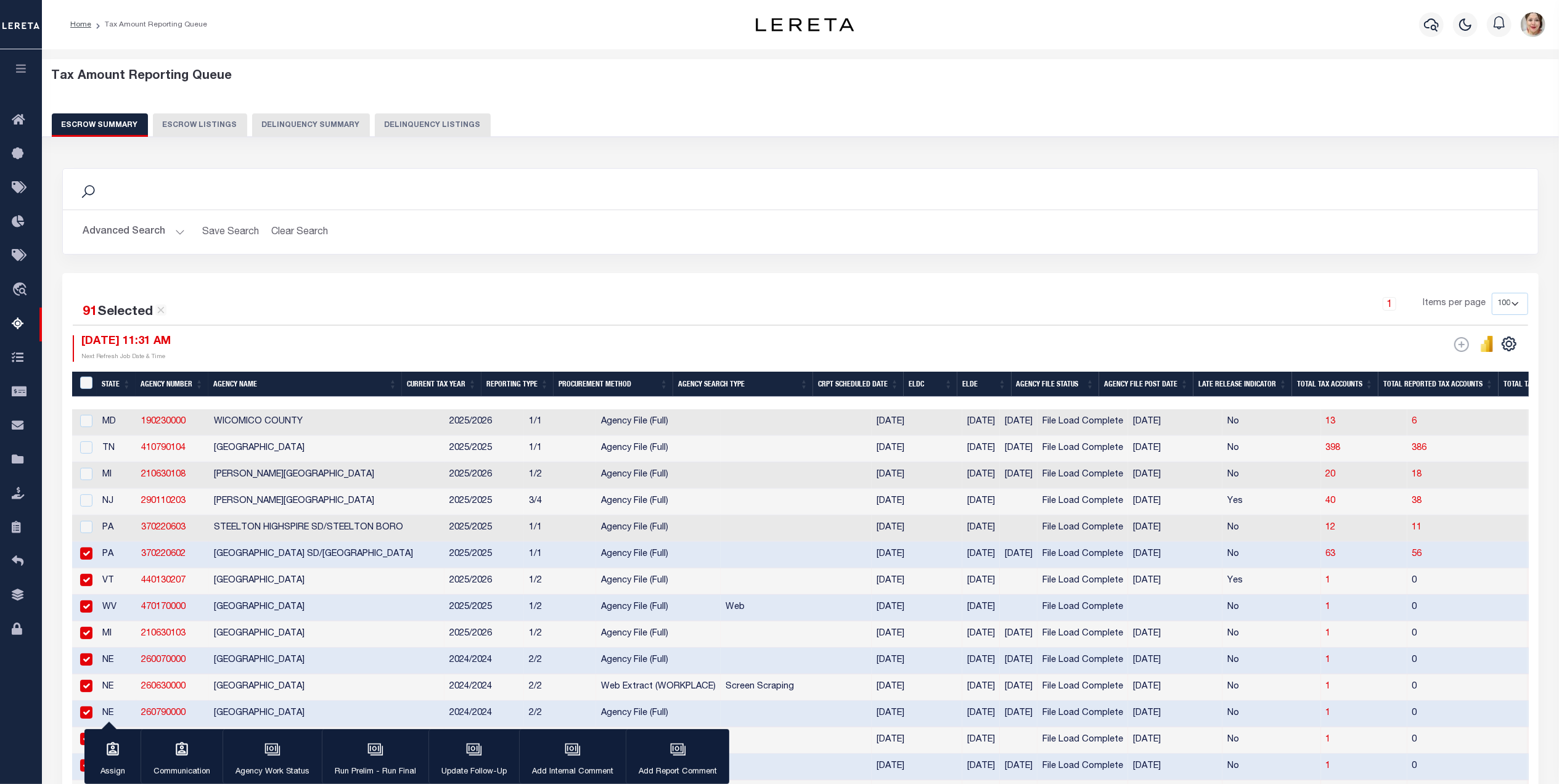
click at [87, 568] on td at bounding box center [85, 555] width 26 height 26
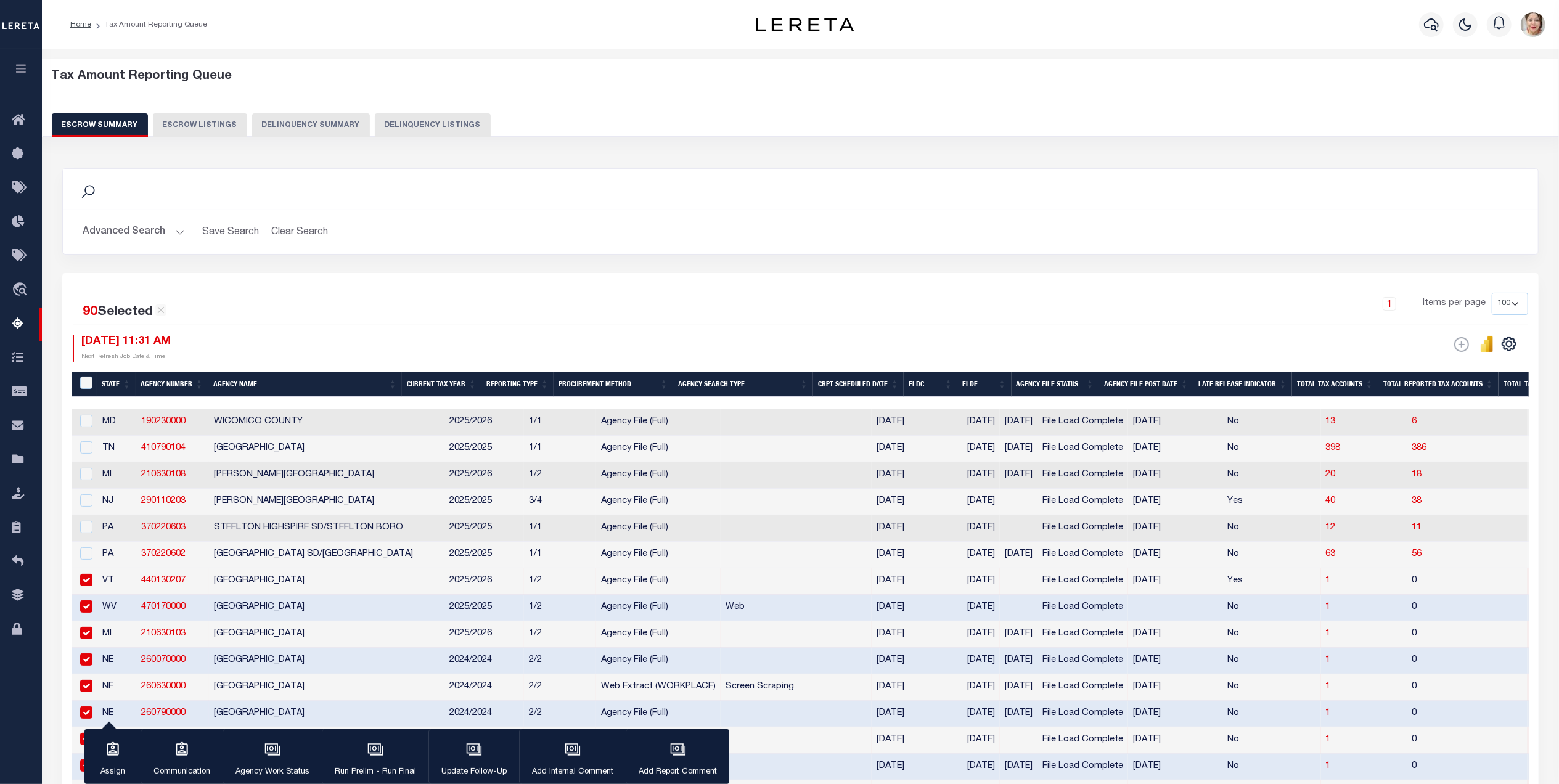
scroll to position [0, 129]
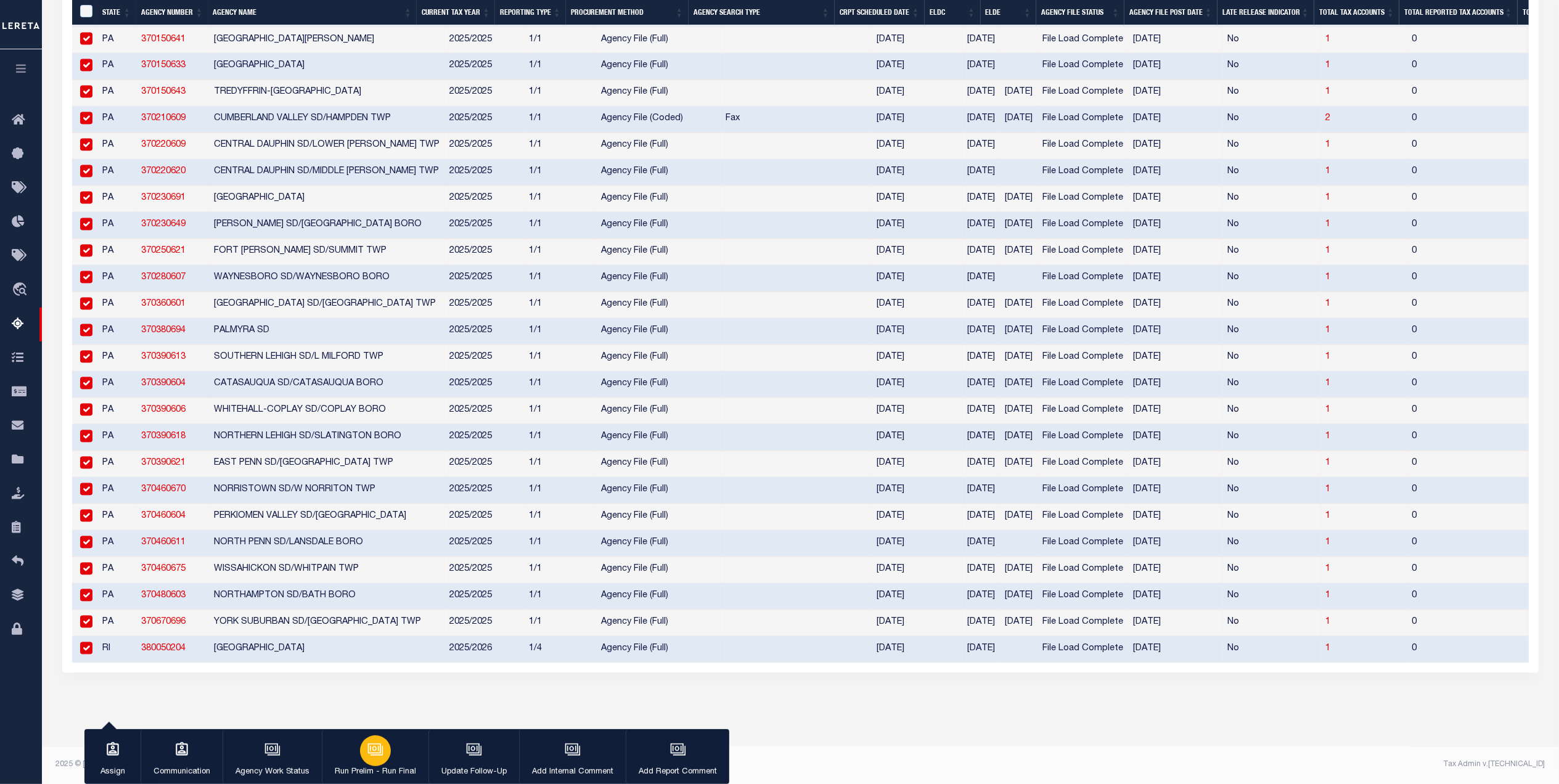
click at [387, 765] on button "Run Prelim - Run Final" at bounding box center [375, 756] width 107 height 55
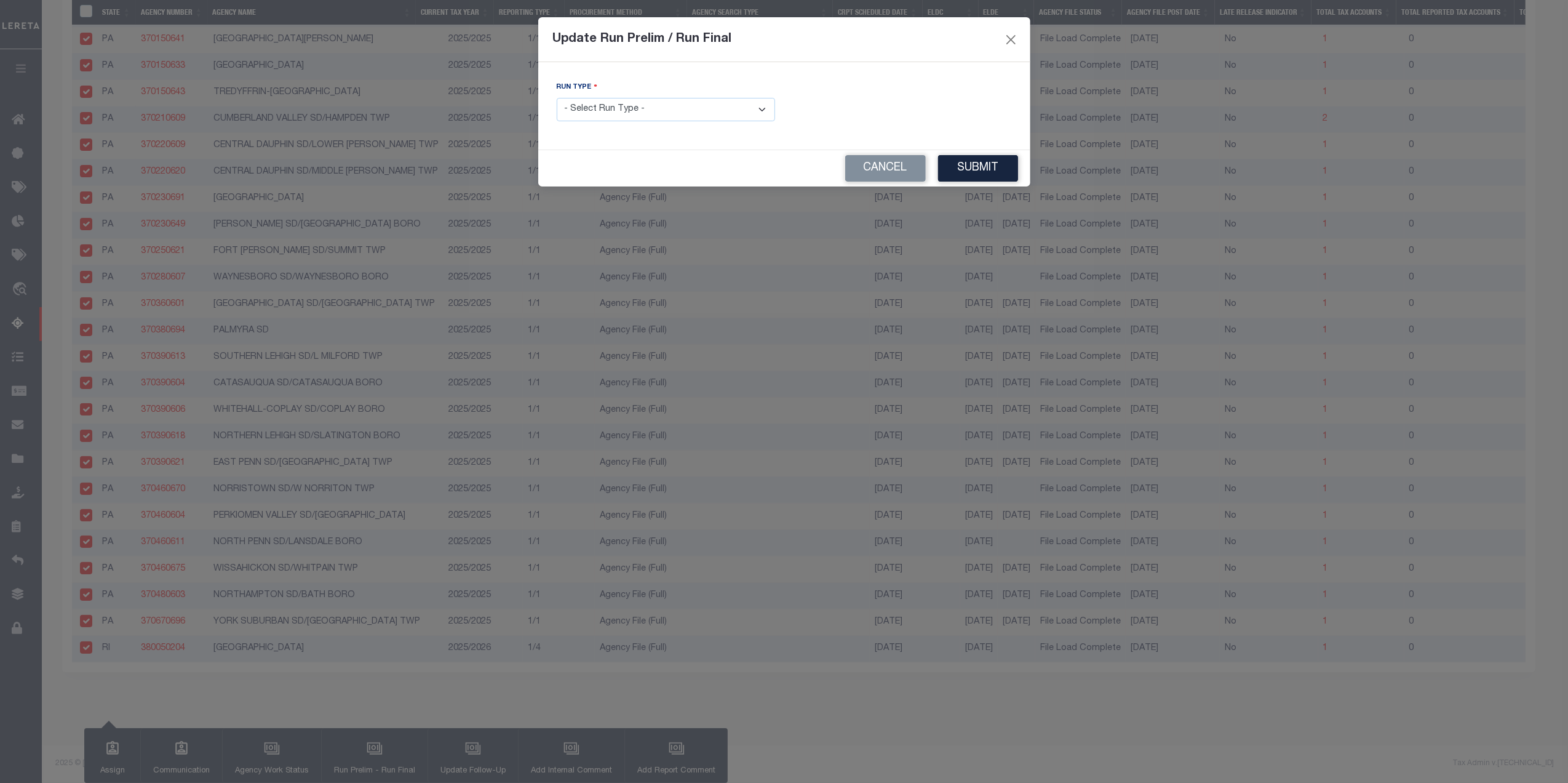
click at [591, 121] on select "- Select Run Type - Prelim Run Final Run" at bounding box center [665, 110] width 218 height 24
click at [556, 99] on select "- Select Run Type - Prelim Run Final Run" at bounding box center [665, 110] width 218 height 24
click at [818, 106] on input "text" at bounding box center [902, 110] width 218 height 24
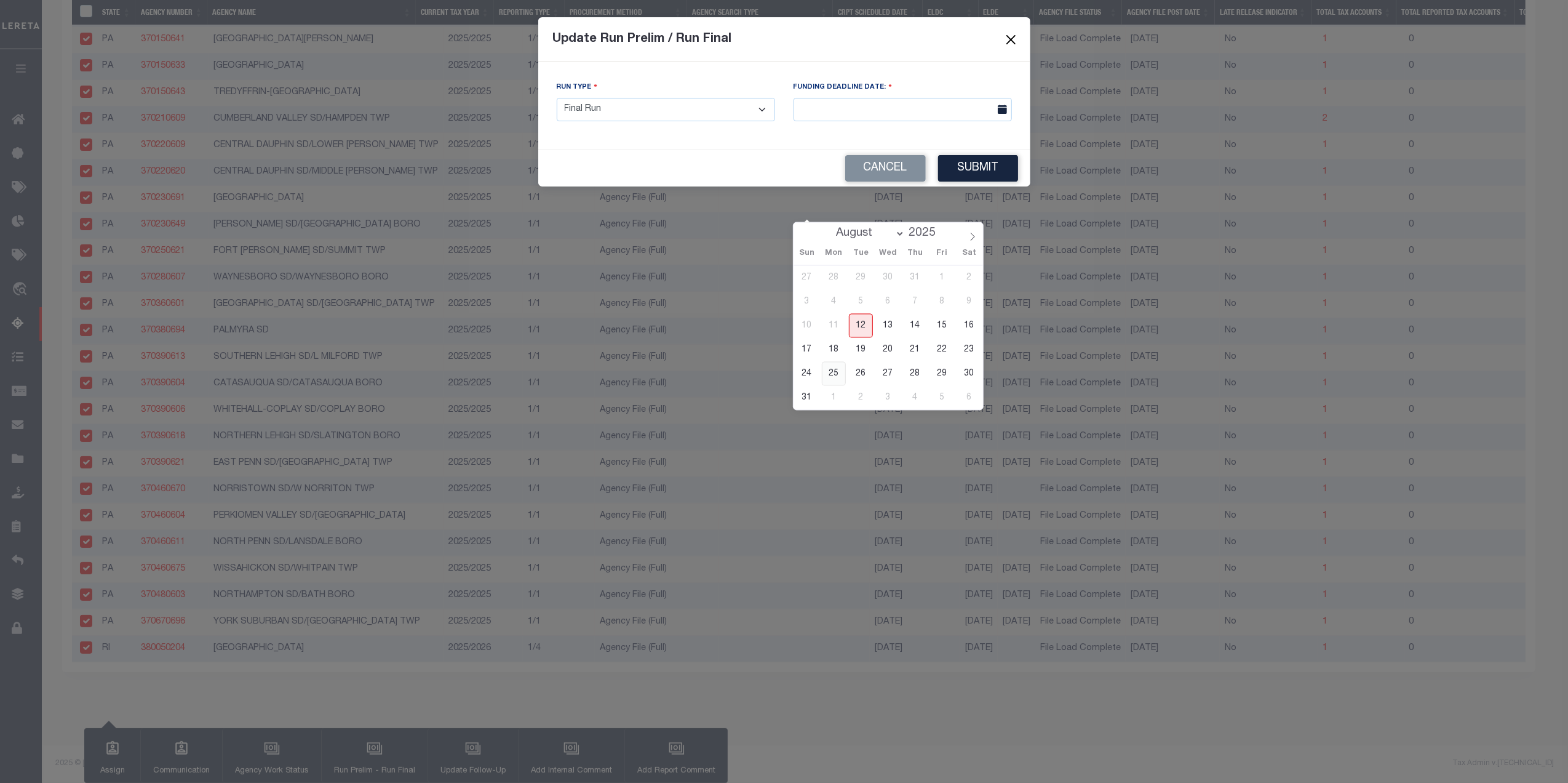
click at [836, 362] on span "25" at bounding box center [834, 374] width 24 height 24
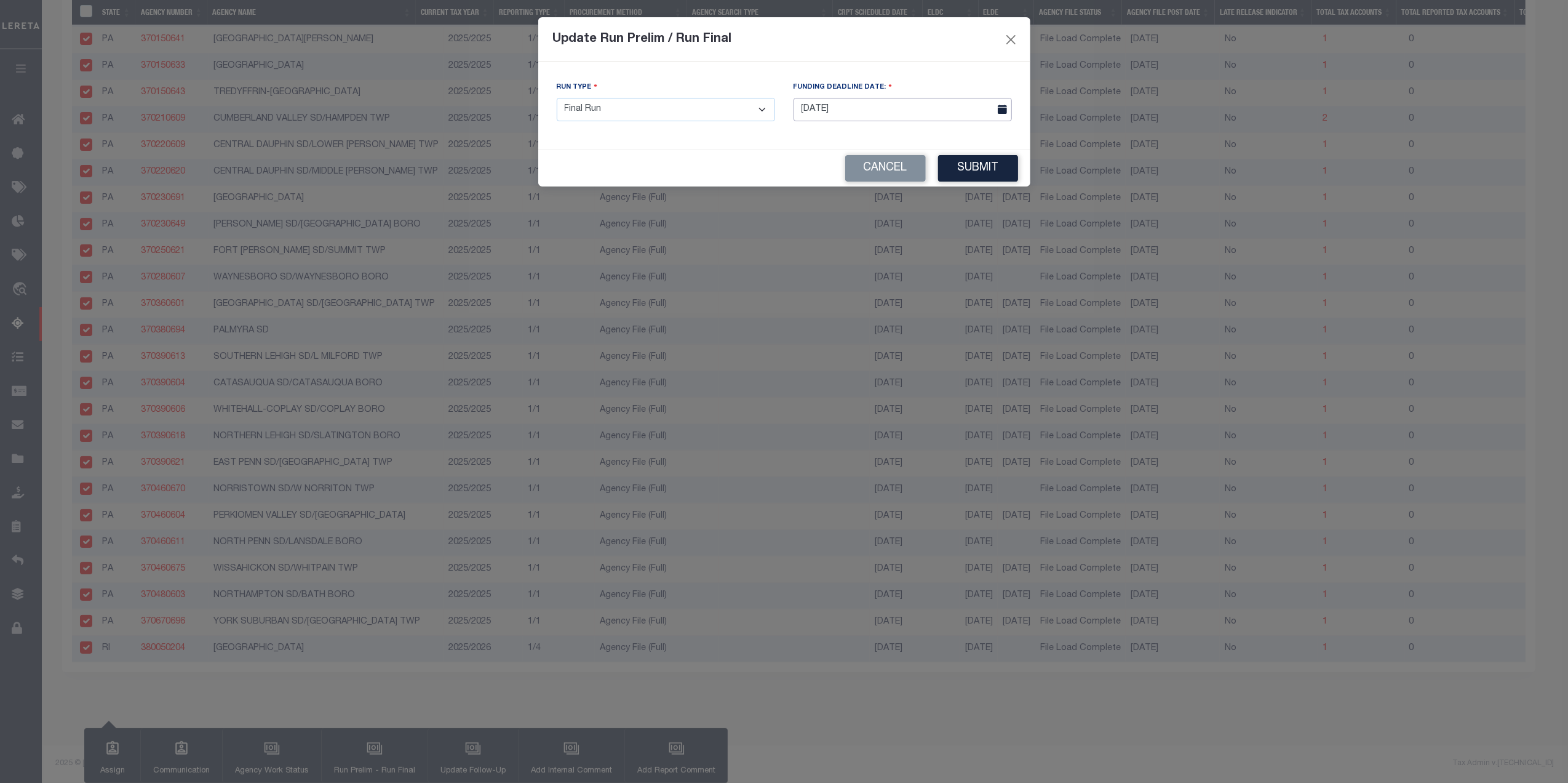
click at [948, 116] on input "[DATE]" at bounding box center [902, 110] width 218 height 24
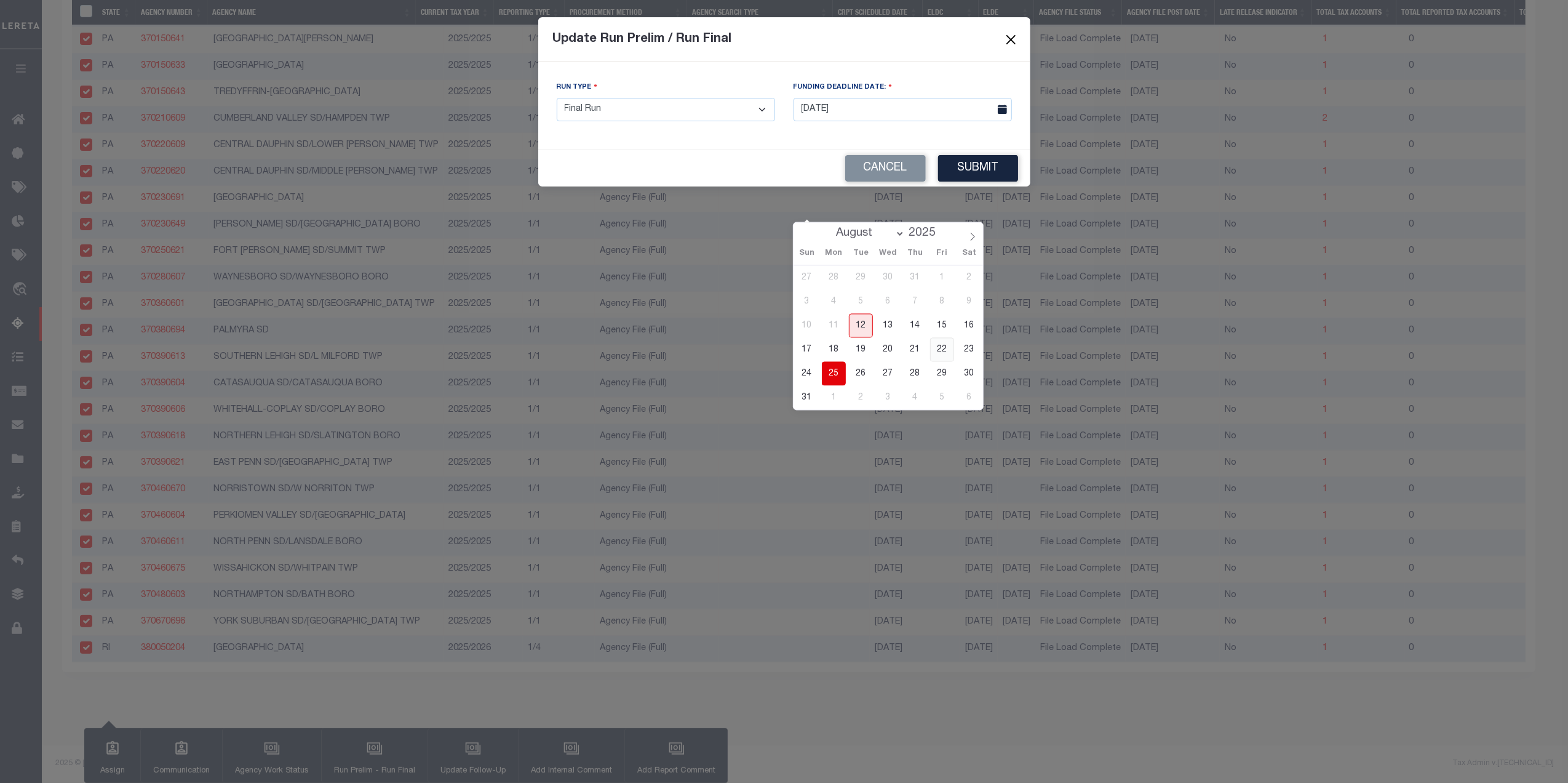
click at [940, 338] on span "22" at bounding box center [942, 350] width 24 height 24
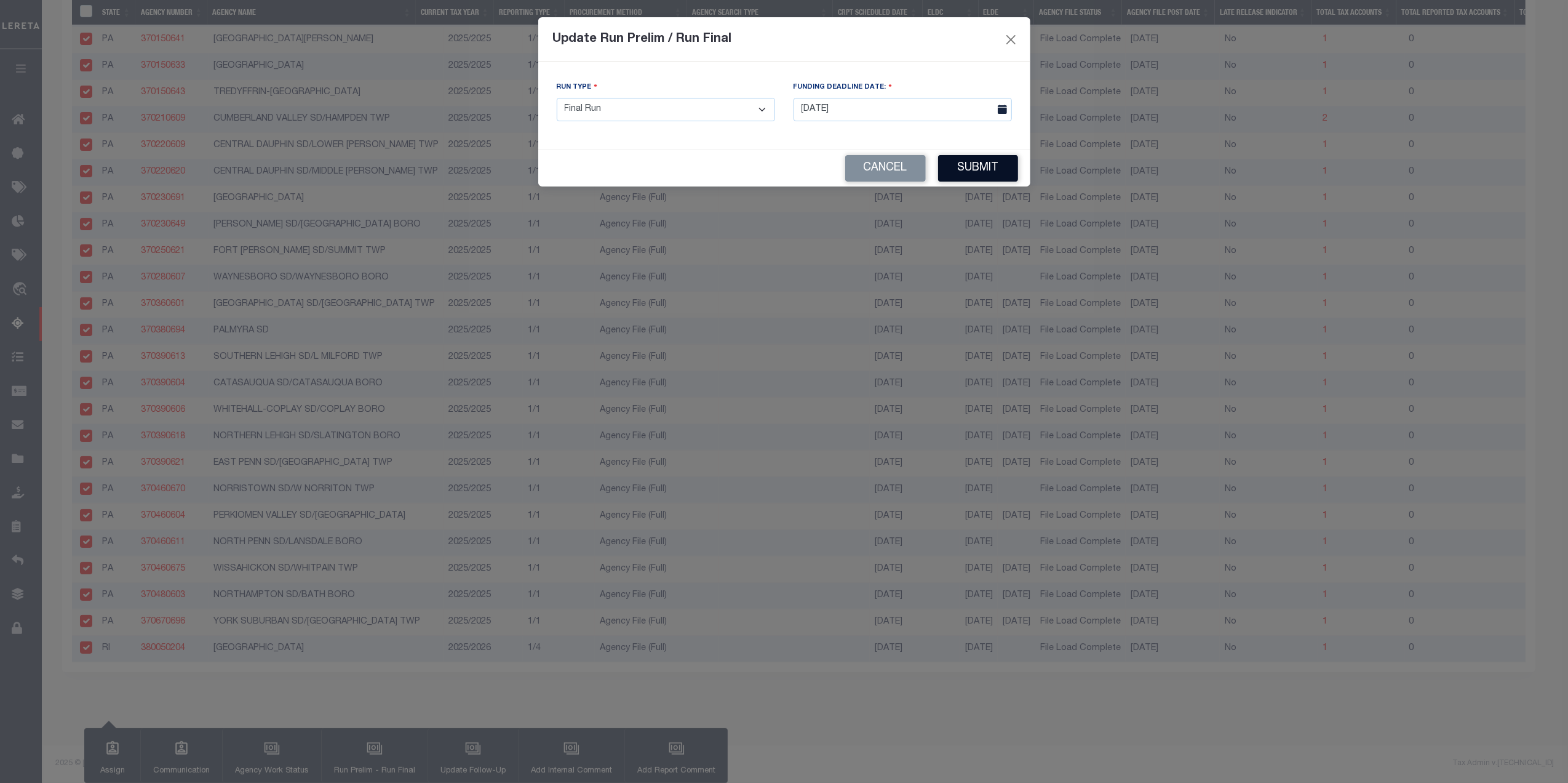
click at [980, 166] on button "Submit" at bounding box center [978, 168] width 80 height 26
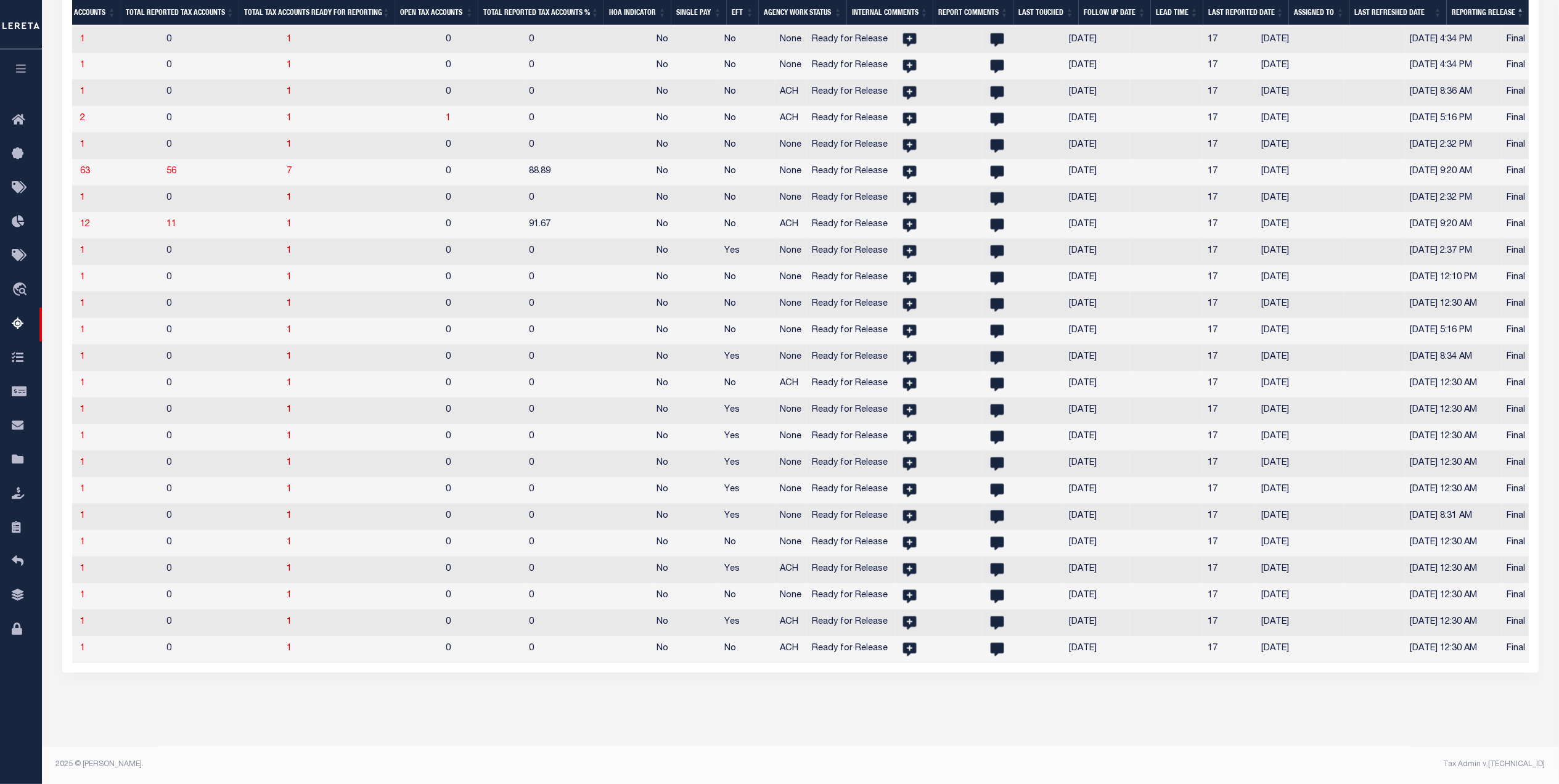
scroll to position [0, 975]
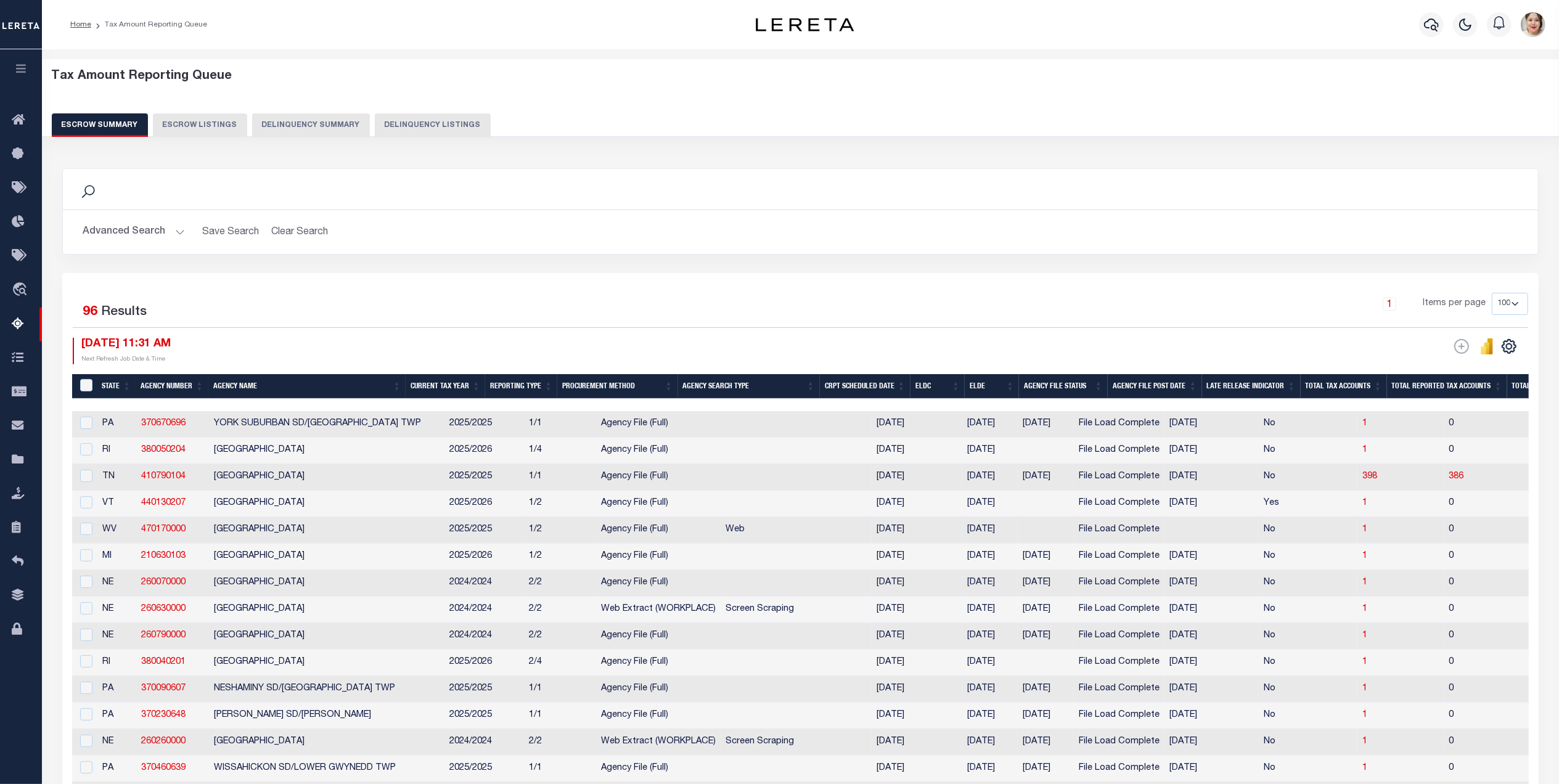
click at [141, 231] on button "Advanced Search" at bounding box center [134, 232] width 102 height 24
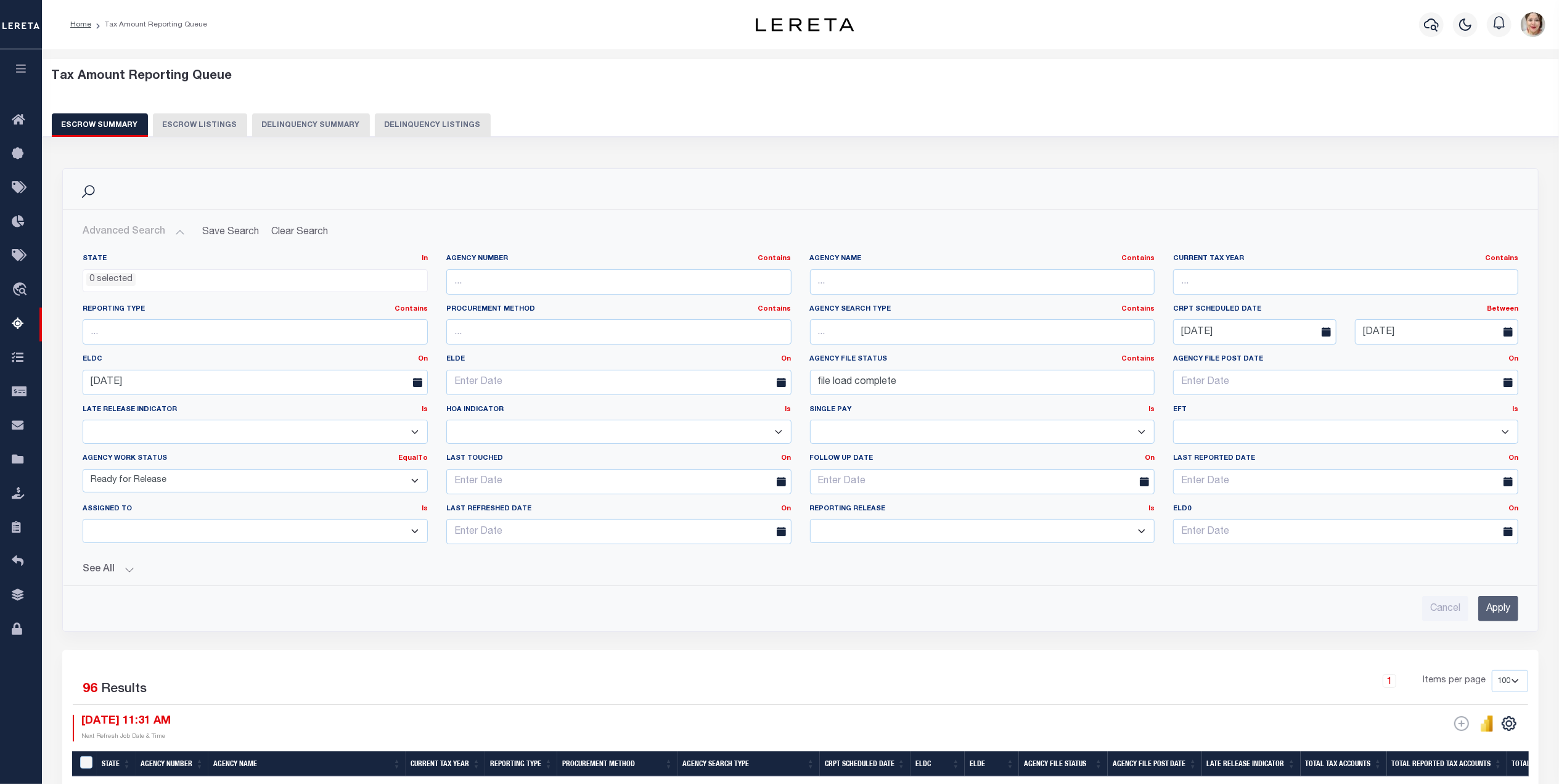
click at [326, 479] on select "New In Progress Pending Agency Follow-up Pending QC Ready for Release Prep for …" at bounding box center [255, 481] width 345 height 24
click at [83, 471] on select "New In Progress Pending Agency Follow-up Pending QC Ready for Release Prep for …" at bounding box center [255, 481] width 345 height 24
click at [117, 574] on button "See All" at bounding box center [800, 570] width 1436 height 11
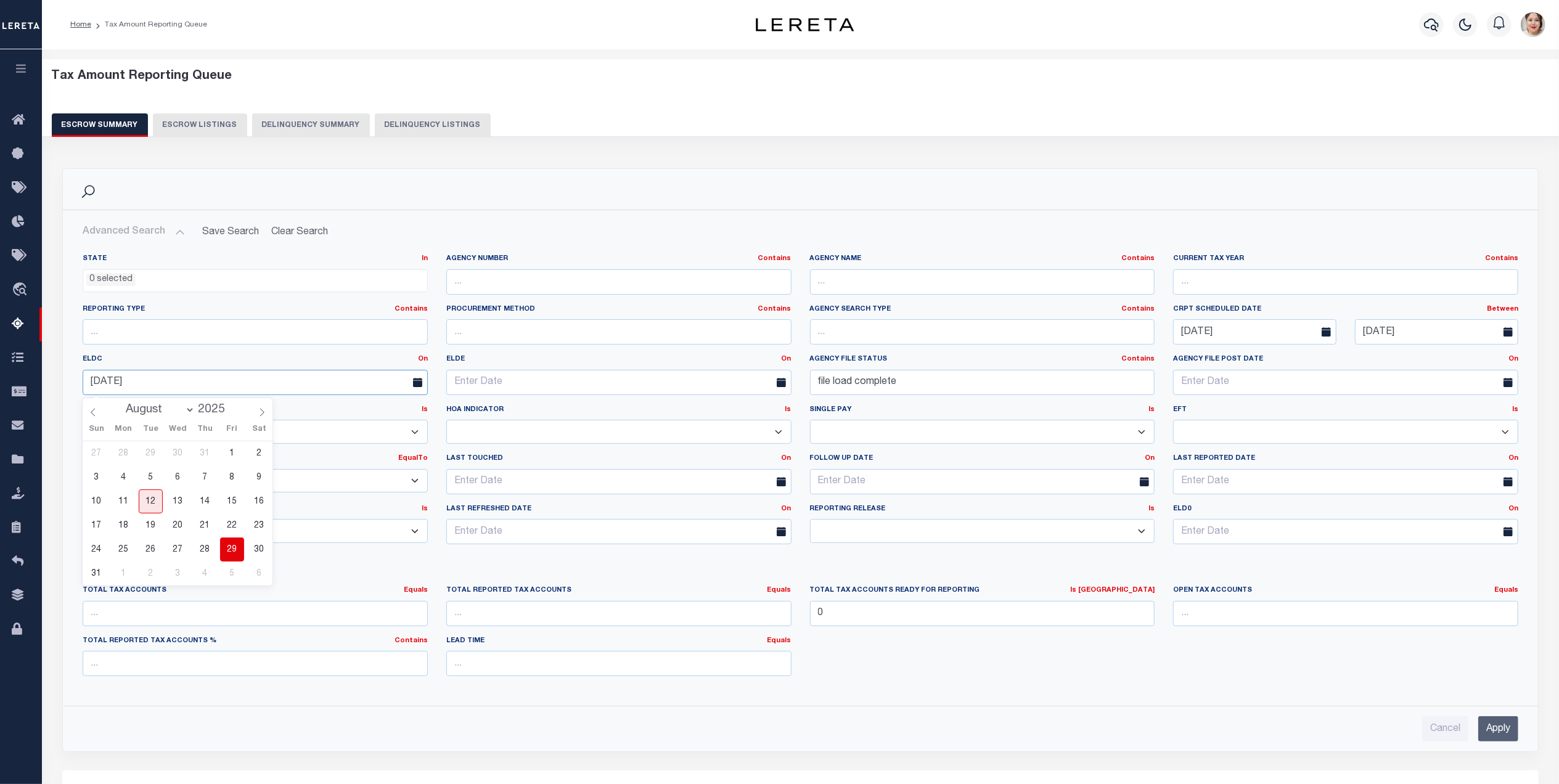
drag, startPoint x: 173, startPoint y: 379, endPoint x: 83, endPoint y: 368, distance: 90.7
click at [83, 368] on div "ELDC On On After Before Between 08-29-2025" at bounding box center [255, 375] width 364 height 40
click at [1517, 736] on input "Apply" at bounding box center [1498, 729] width 40 height 26
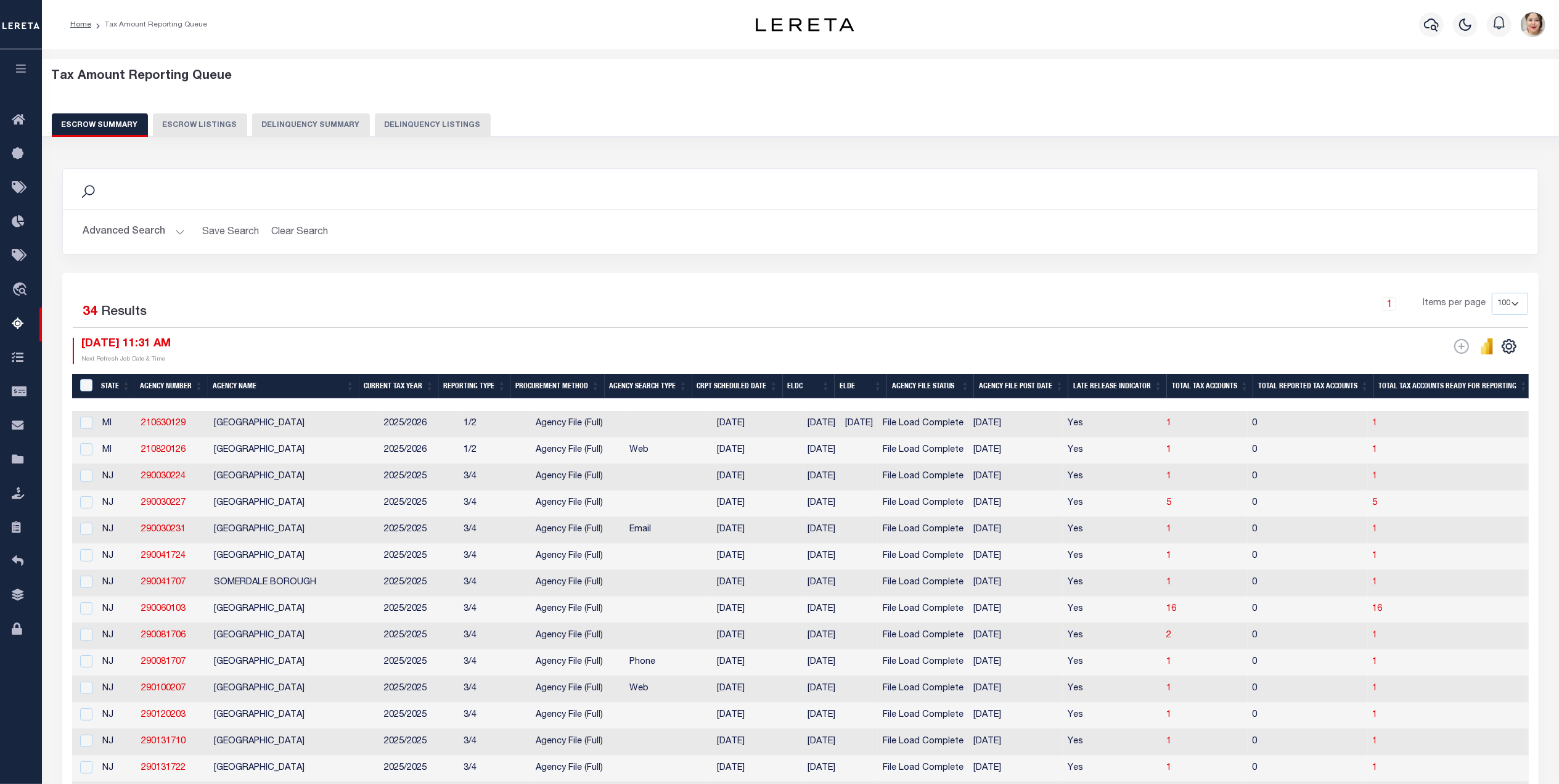
click at [126, 227] on button "Advanced Search" at bounding box center [134, 232] width 102 height 24
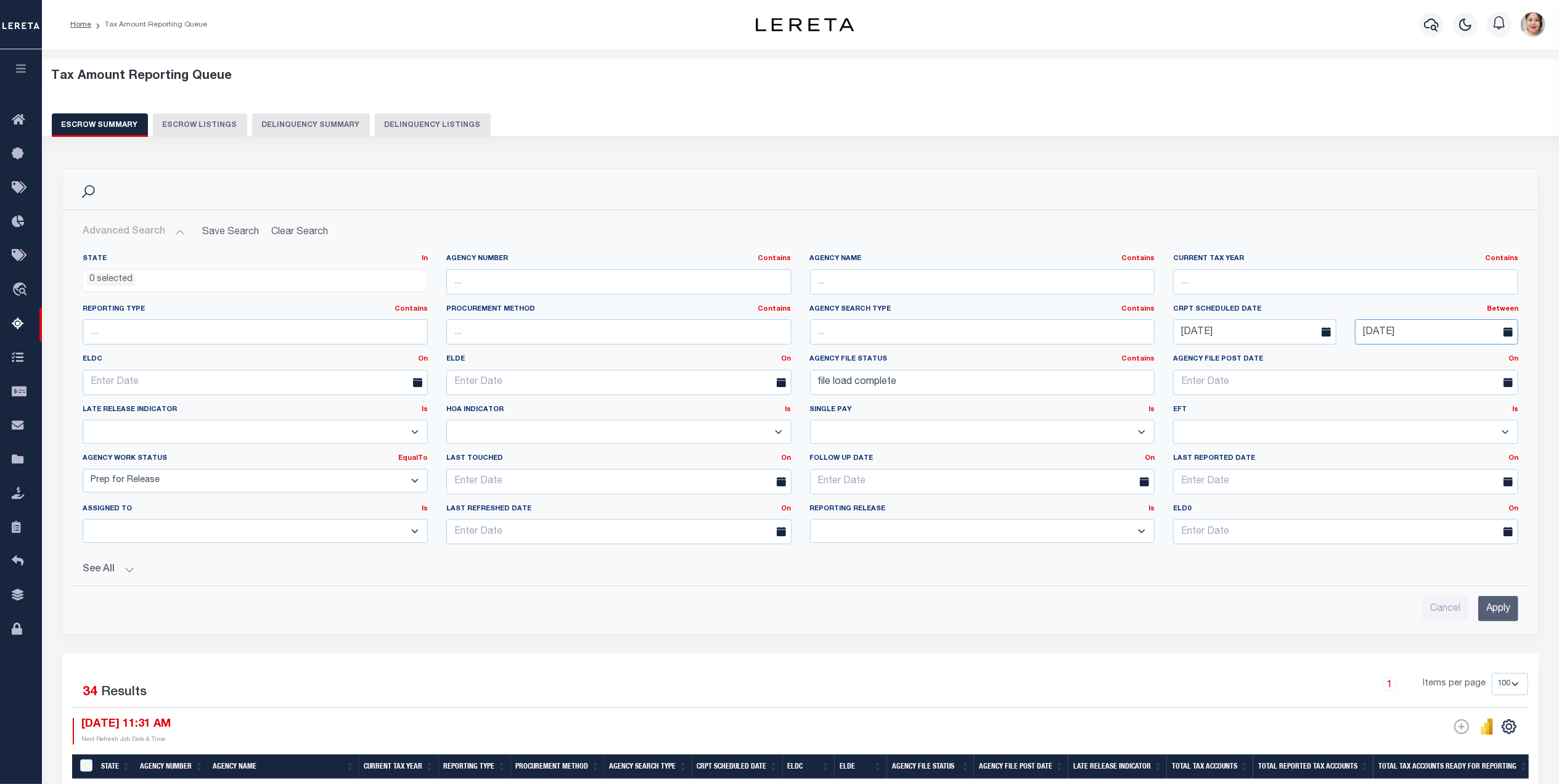
click at [1449, 336] on input "08-11-2025" at bounding box center [1437, 332] width 163 height 26
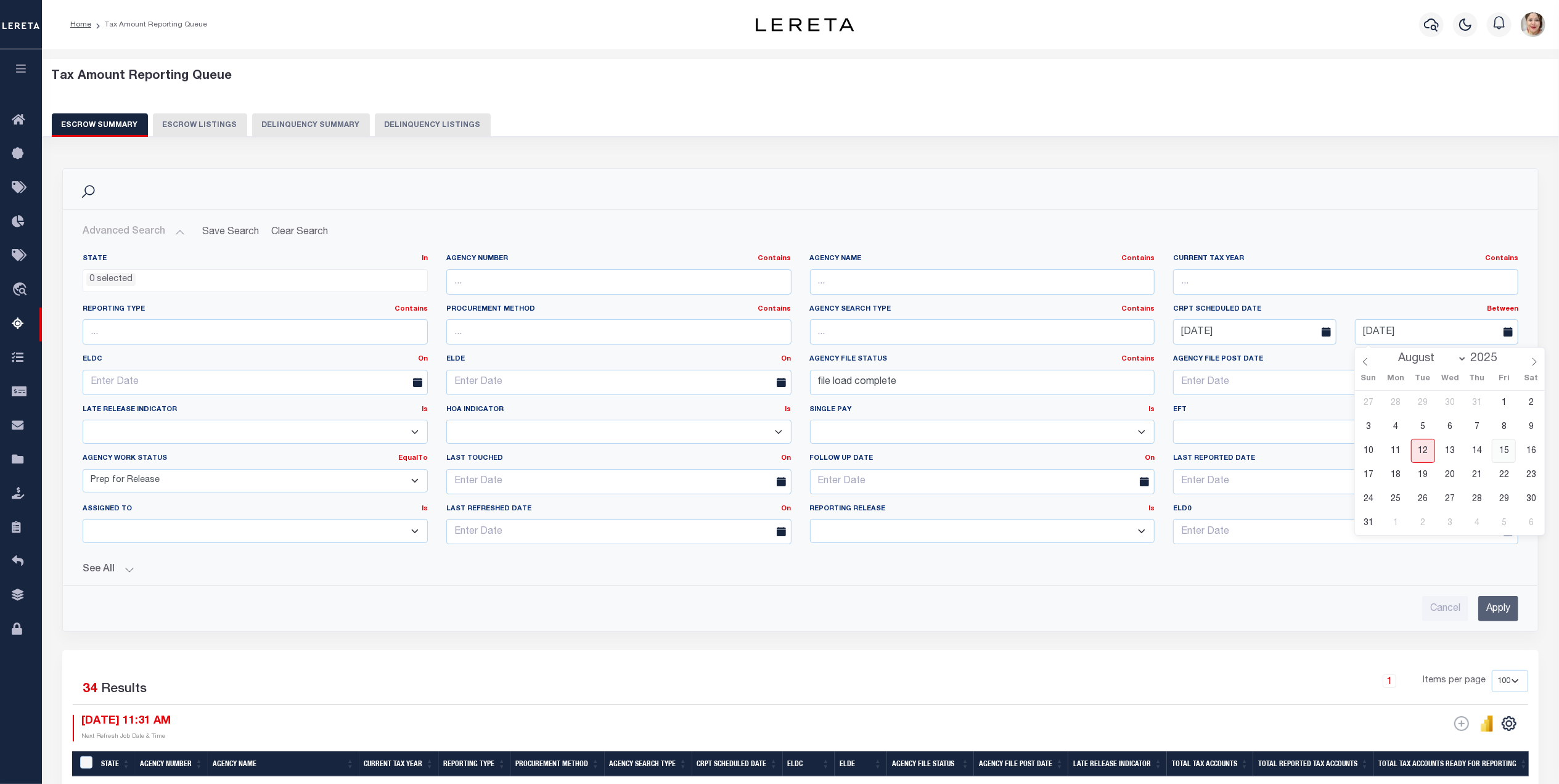
click at [1507, 454] on span "15" at bounding box center [1504, 451] width 24 height 24
click at [1505, 612] on input "Apply" at bounding box center [1498, 609] width 40 height 26
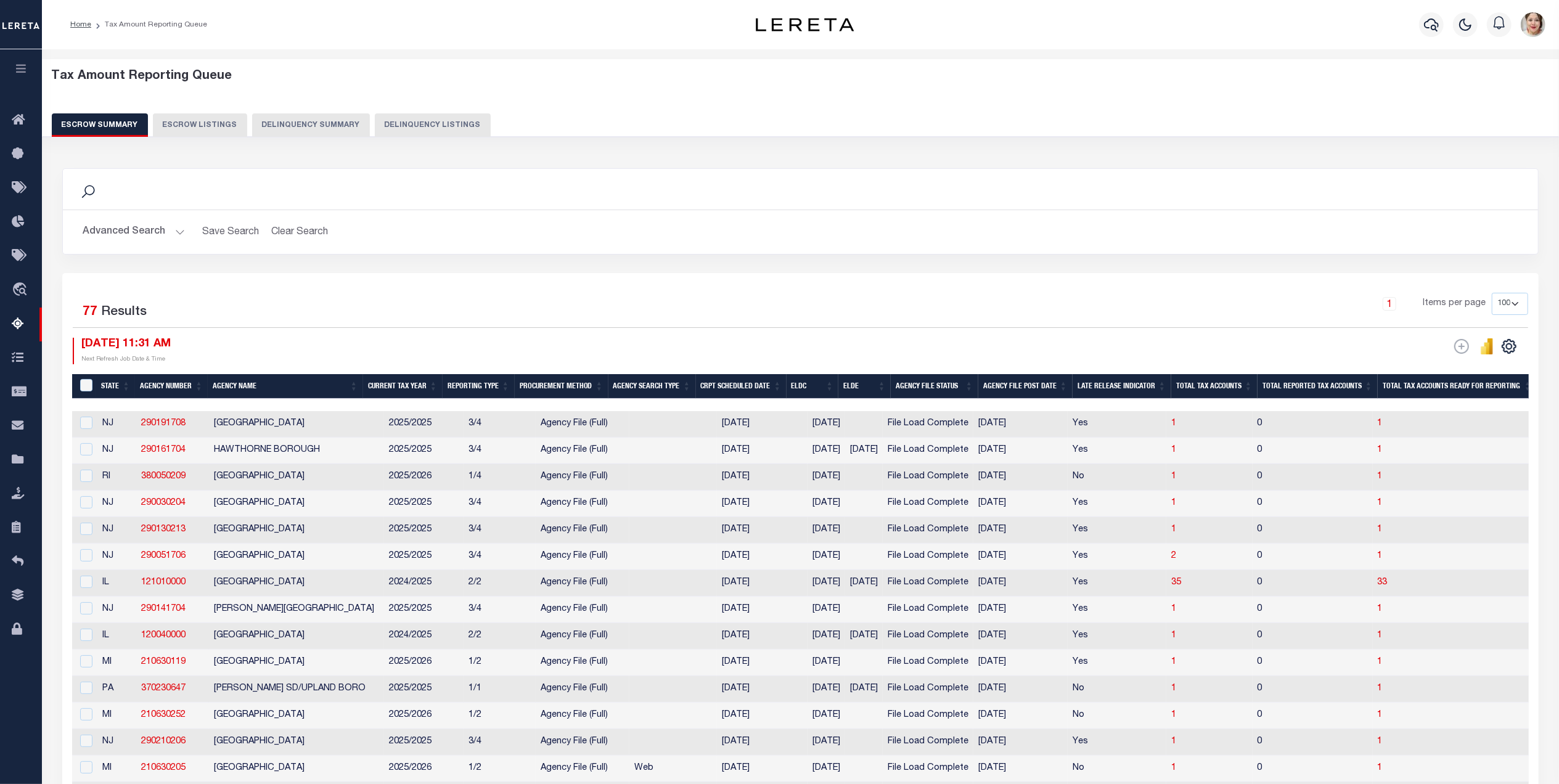
click at [882, 385] on th "ELDE" at bounding box center [864, 387] width 52 height 26
click at [80, 383] on input "&nbsp;" at bounding box center [86, 385] width 12 height 12
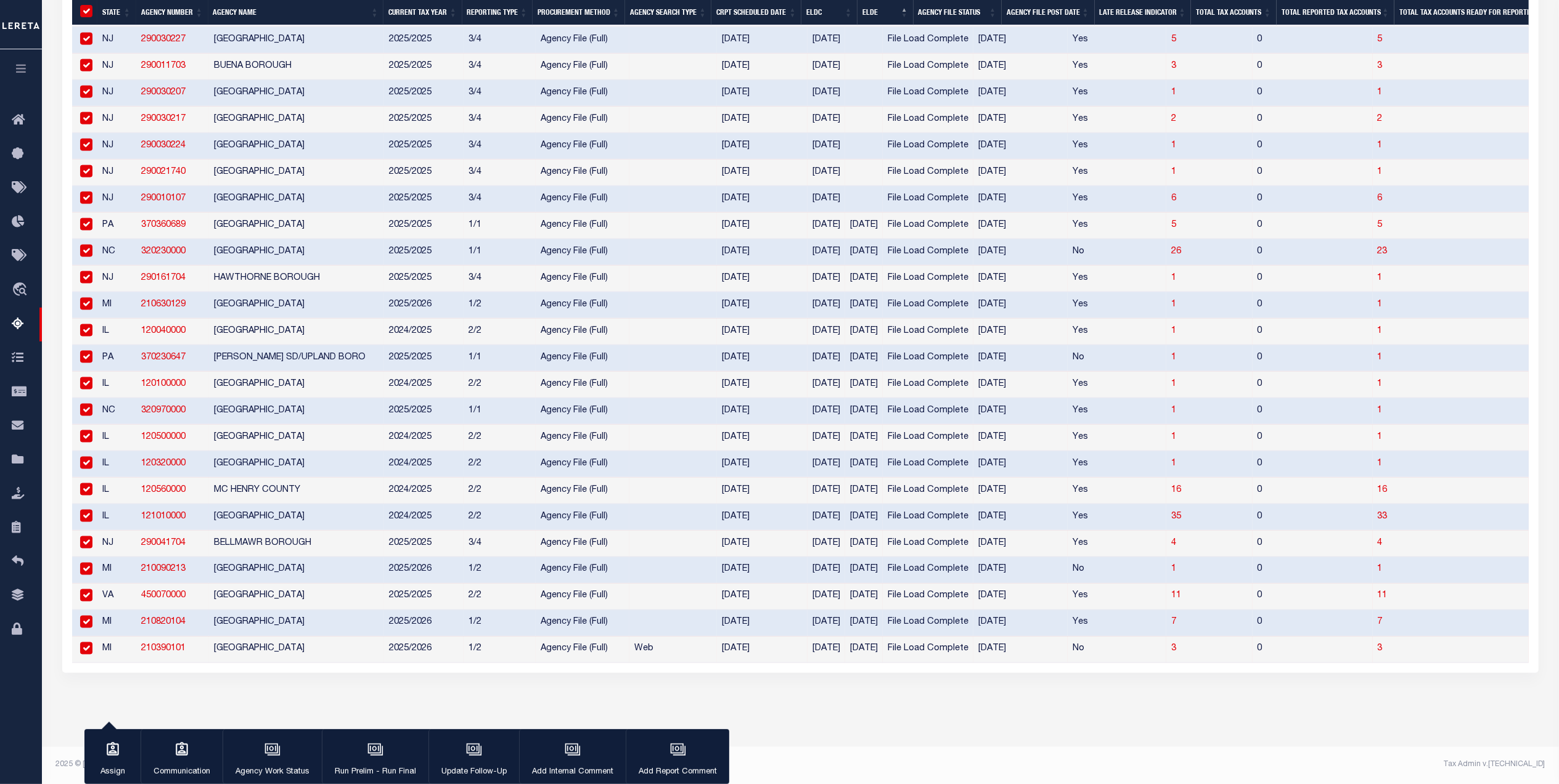
click at [92, 245] on input "checkbox" at bounding box center [86, 251] width 12 height 12
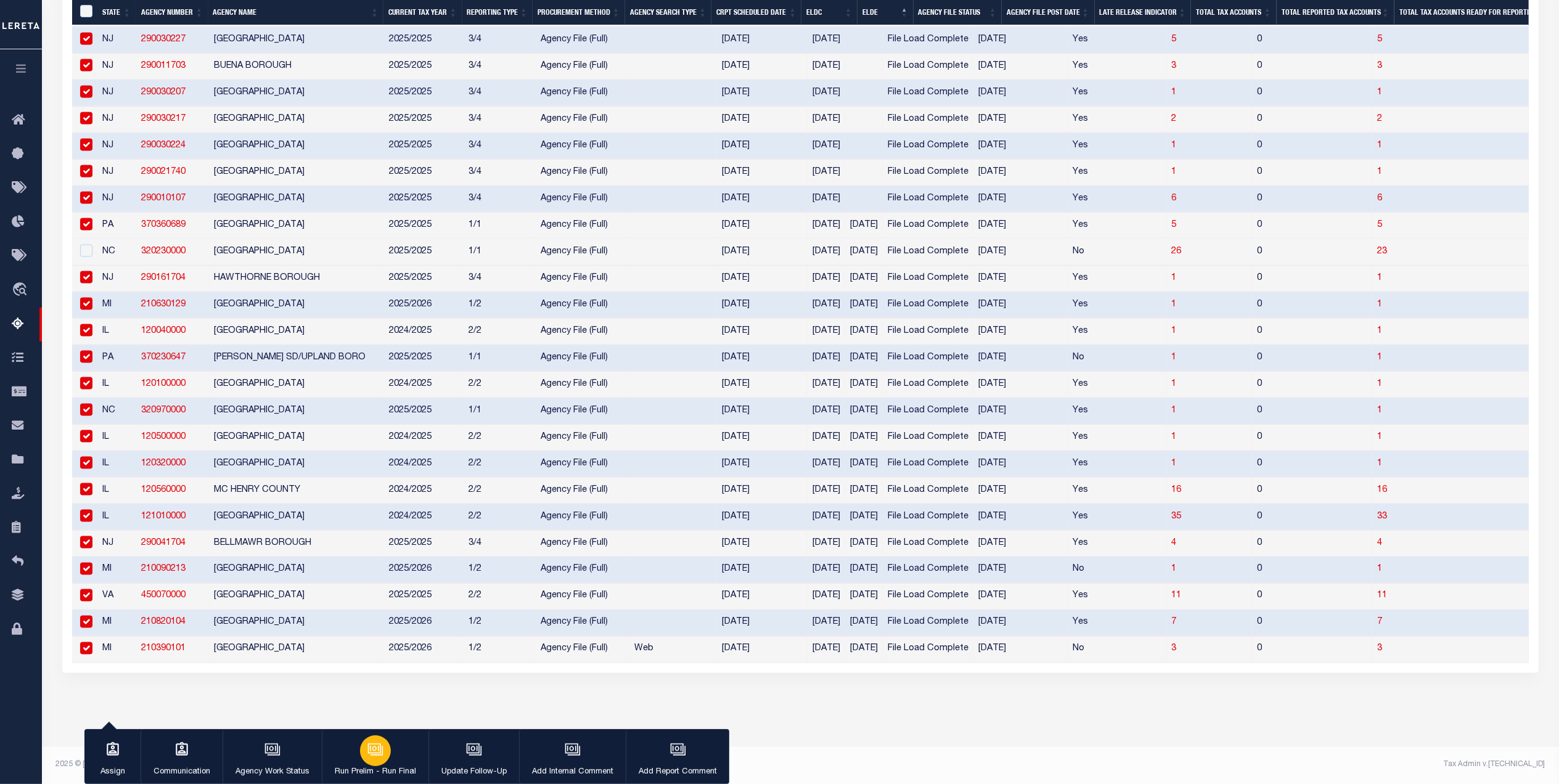
click at [379, 755] on icon "button" at bounding box center [377, 750] width 12 height 9
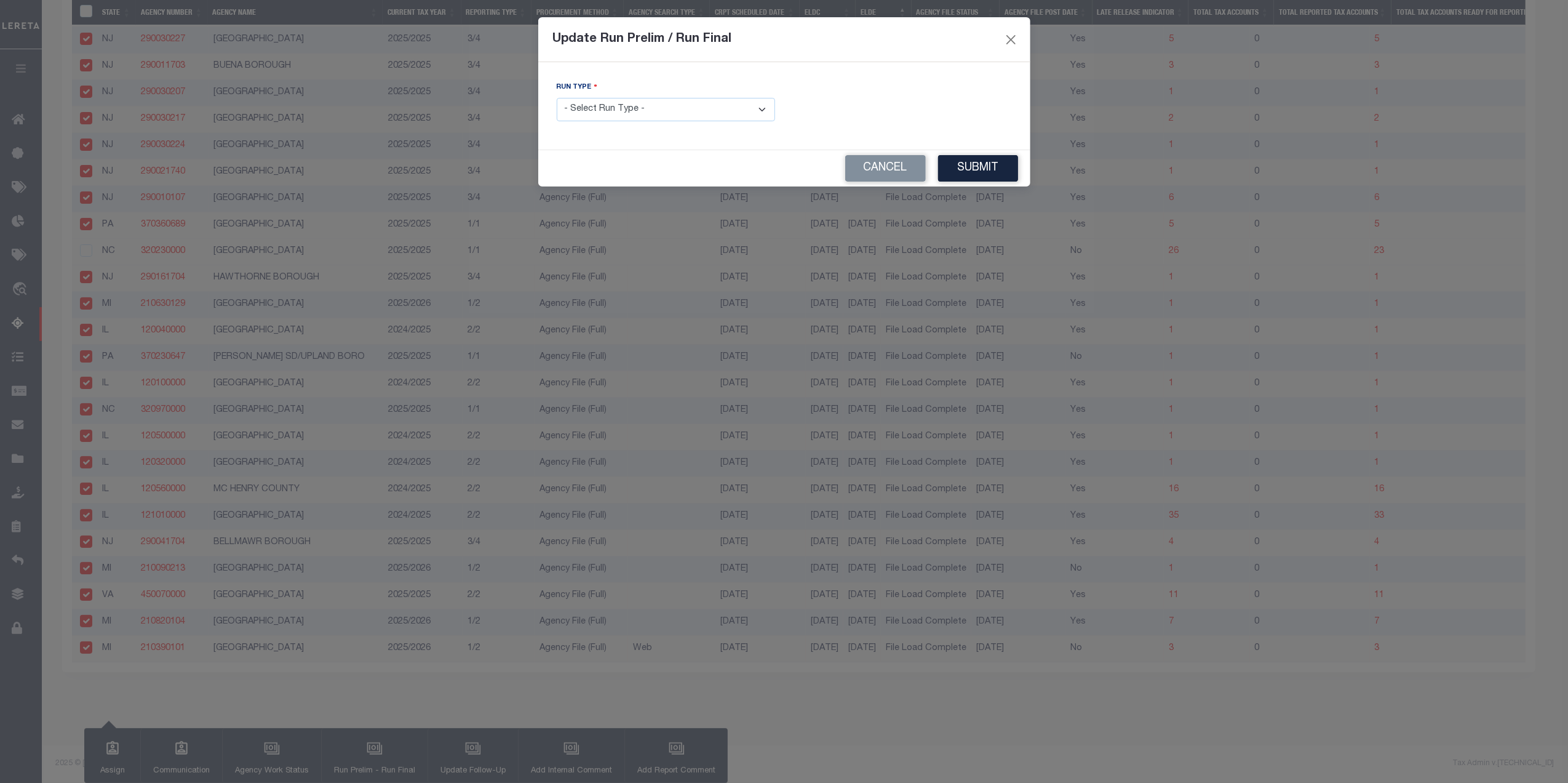
click at [687, 107] on select "- Select Run Type - Prelim Run Final Run" at bounding box center [665, 110] width 218 height 24
click at [556, 99] on select "- Select Run Type - Prelim Run Final Run" at bounding box center [665, 110] width 218 height 24
click at [985, 160] on button "Submit" at bounding box center [978, 168] width 80 height 26
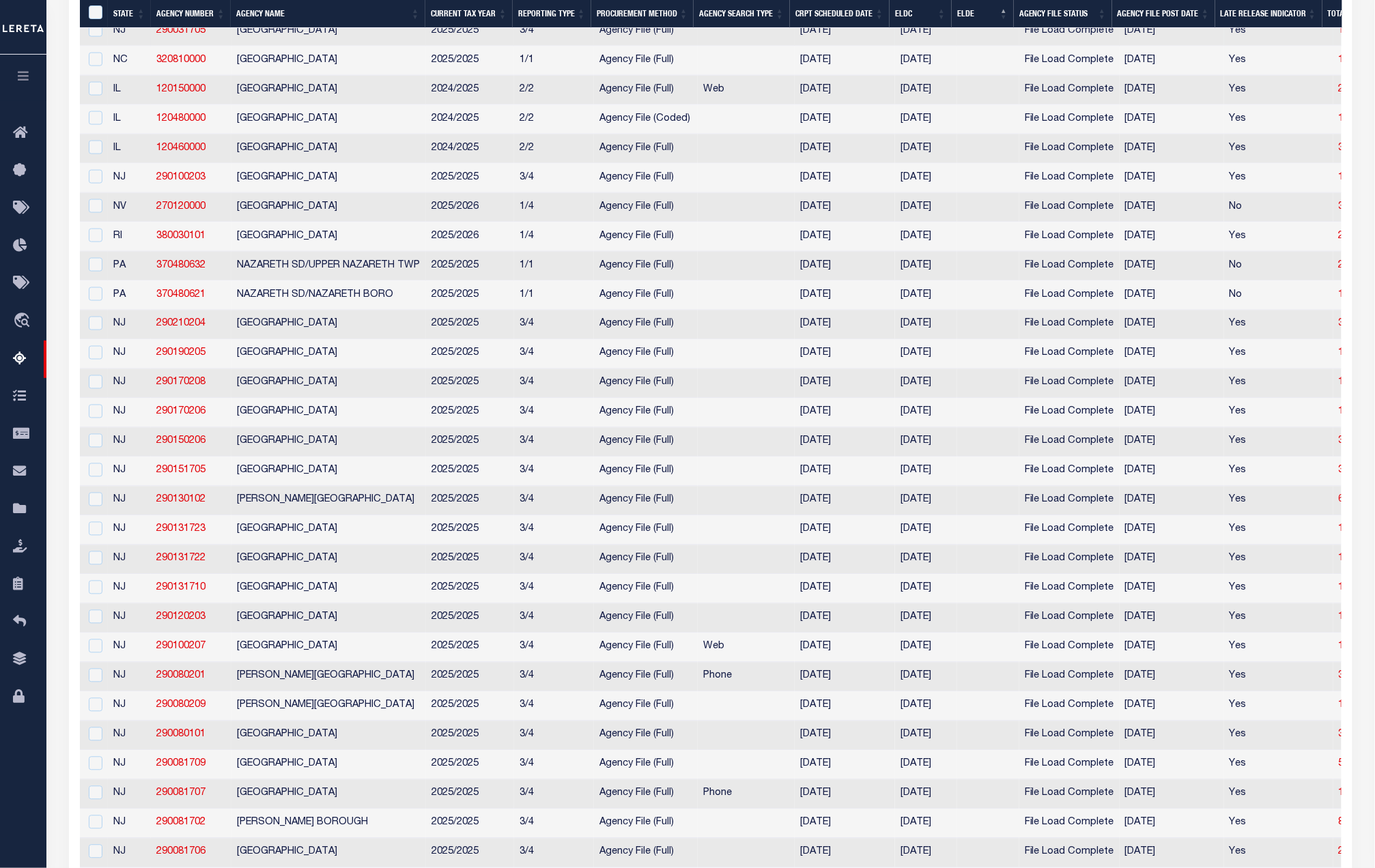
scroll to position [662, 0]
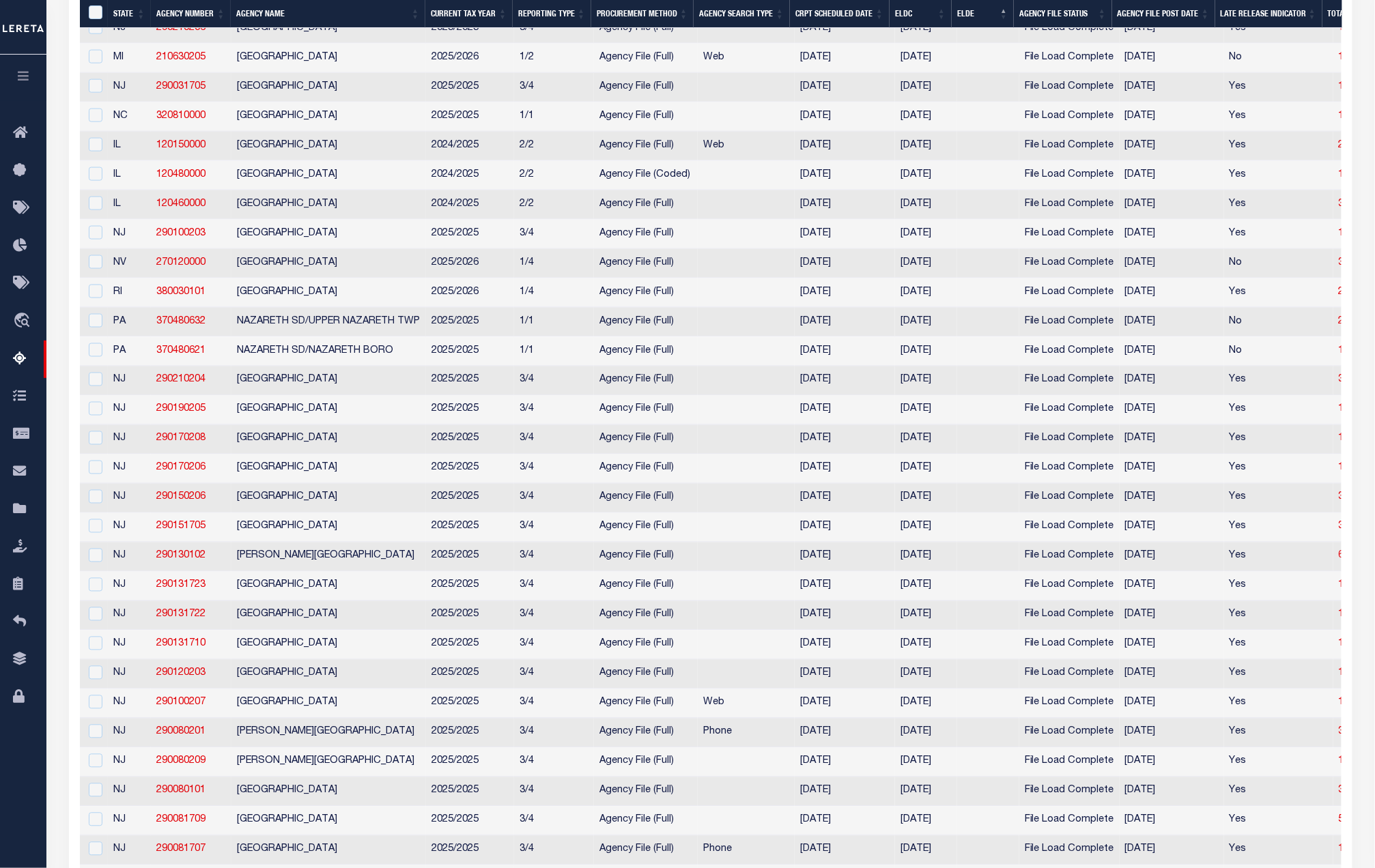
click at [915, 11] on th "ELDC" at bounding box center [920, 14] width 62 height 28
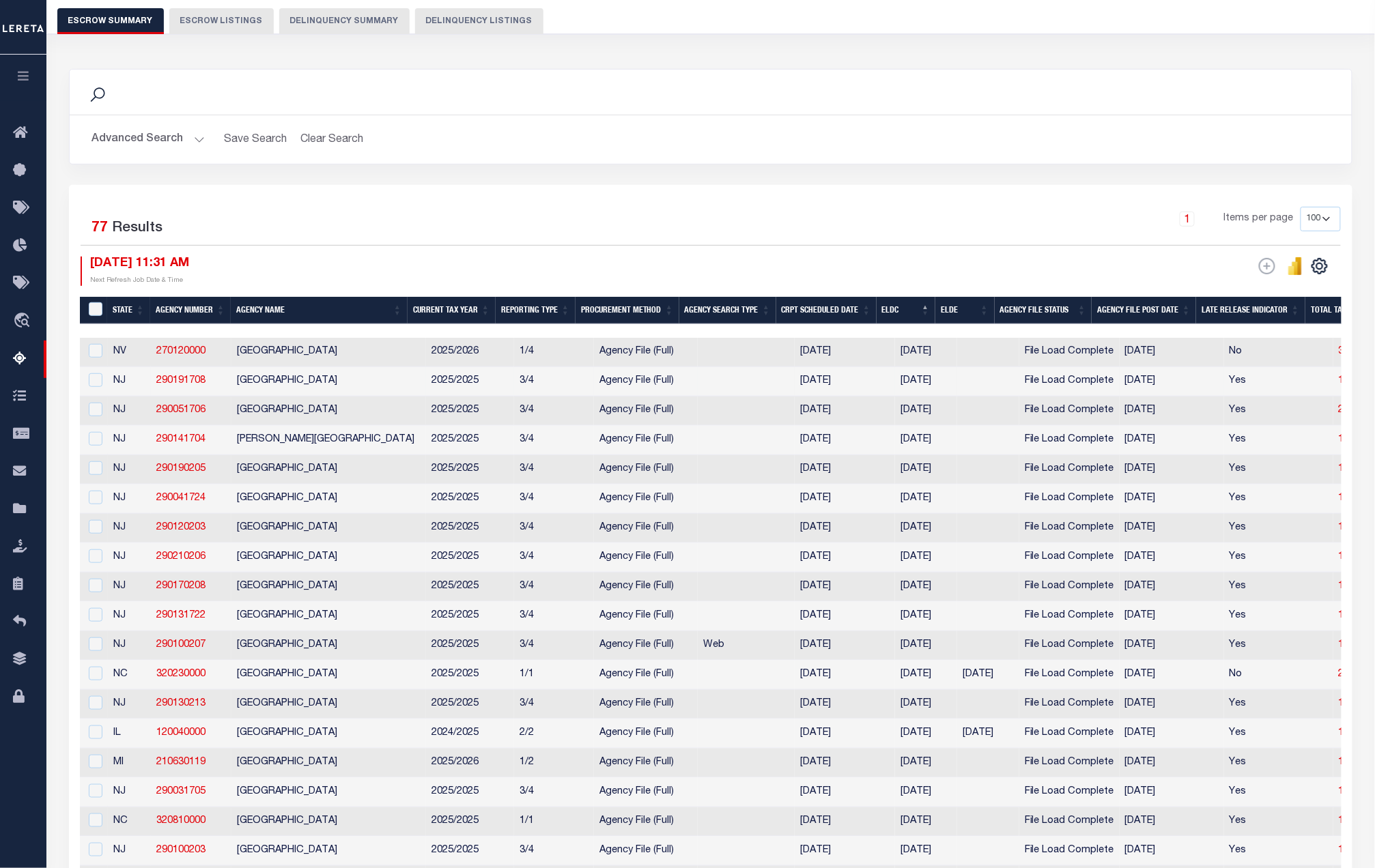
scroll to position [116, 0]
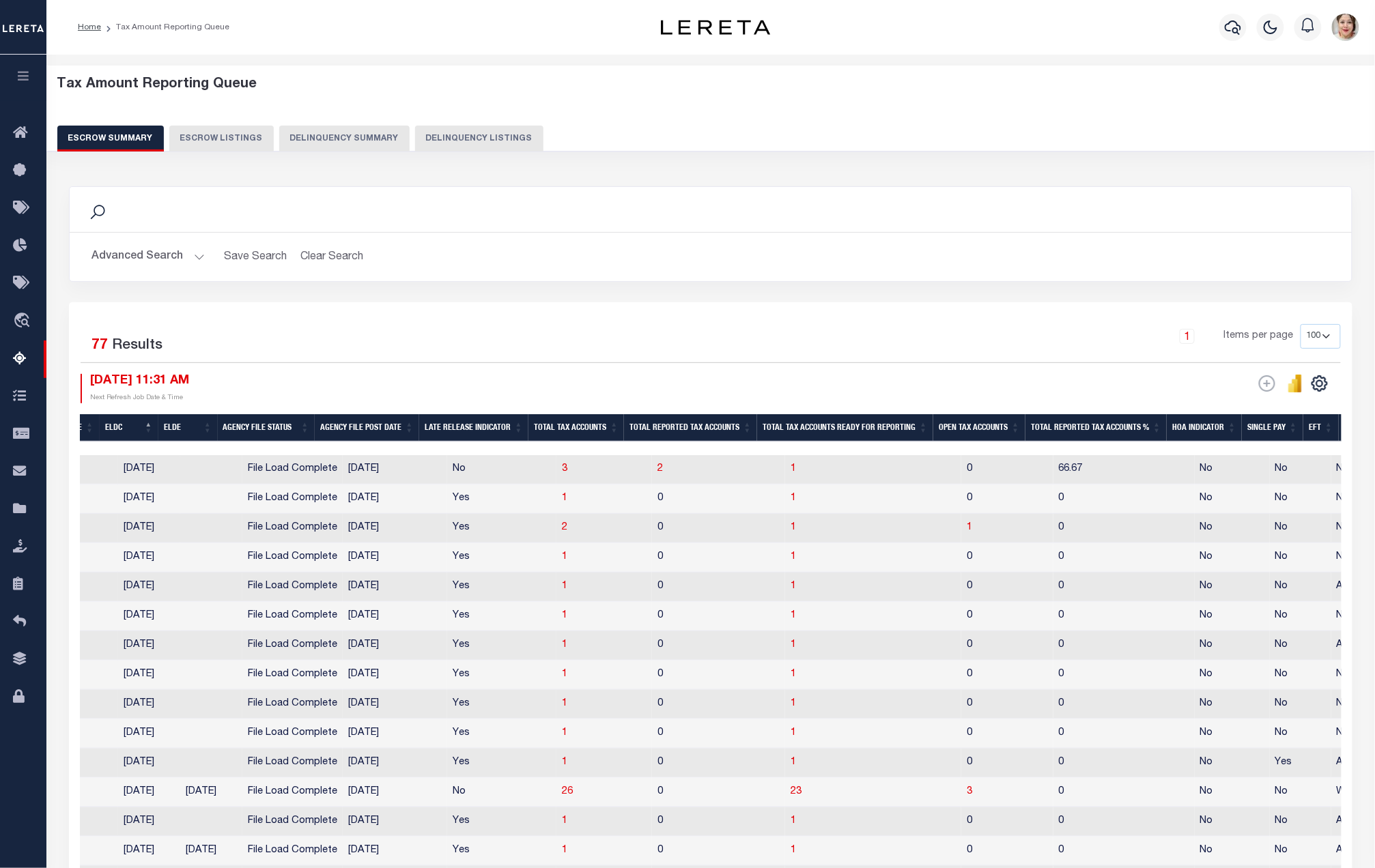
scroll to position [0, 559]
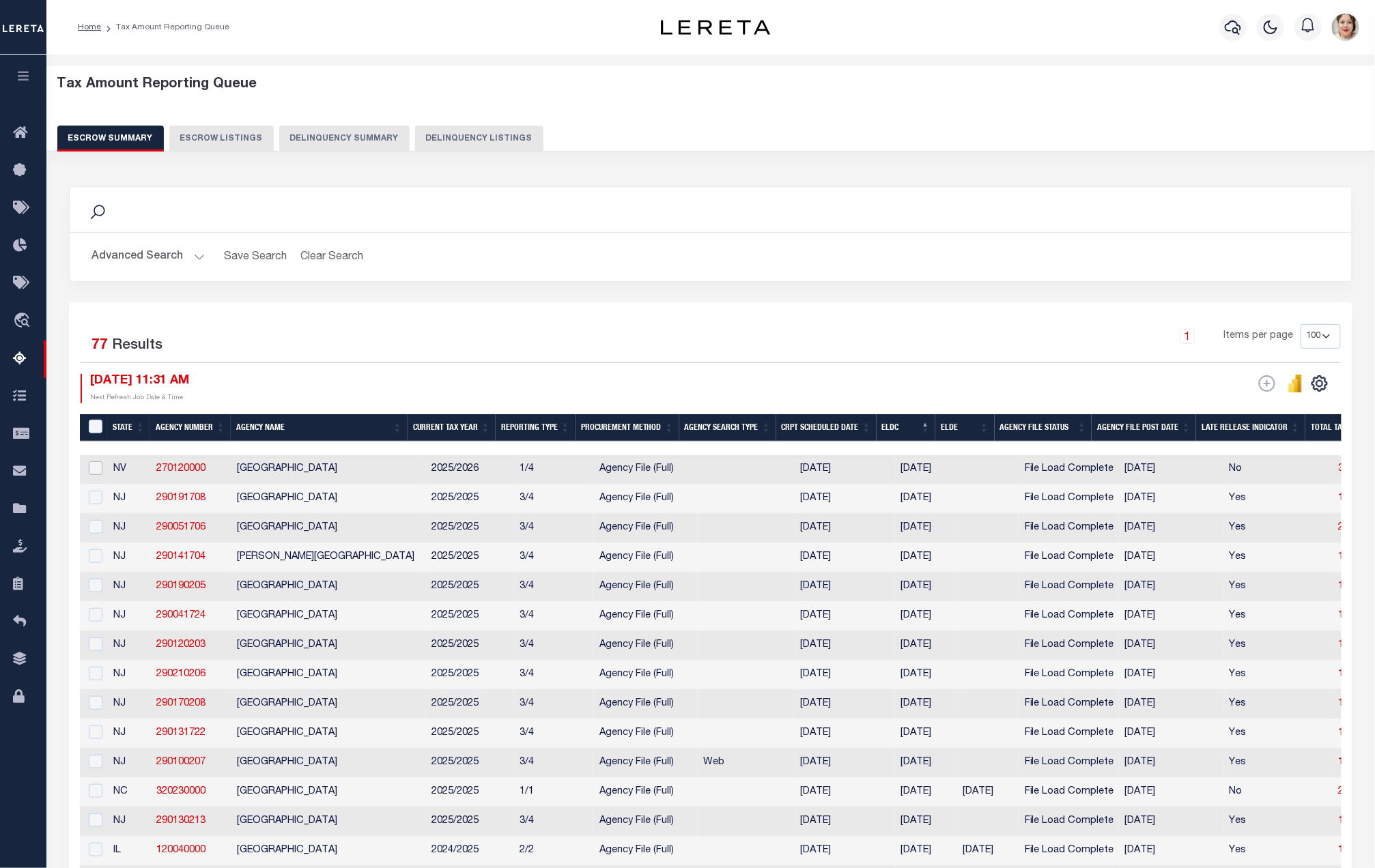
click at [95, 473] on input "checkbox" at bounding box center [95, 468] width 13 height 13
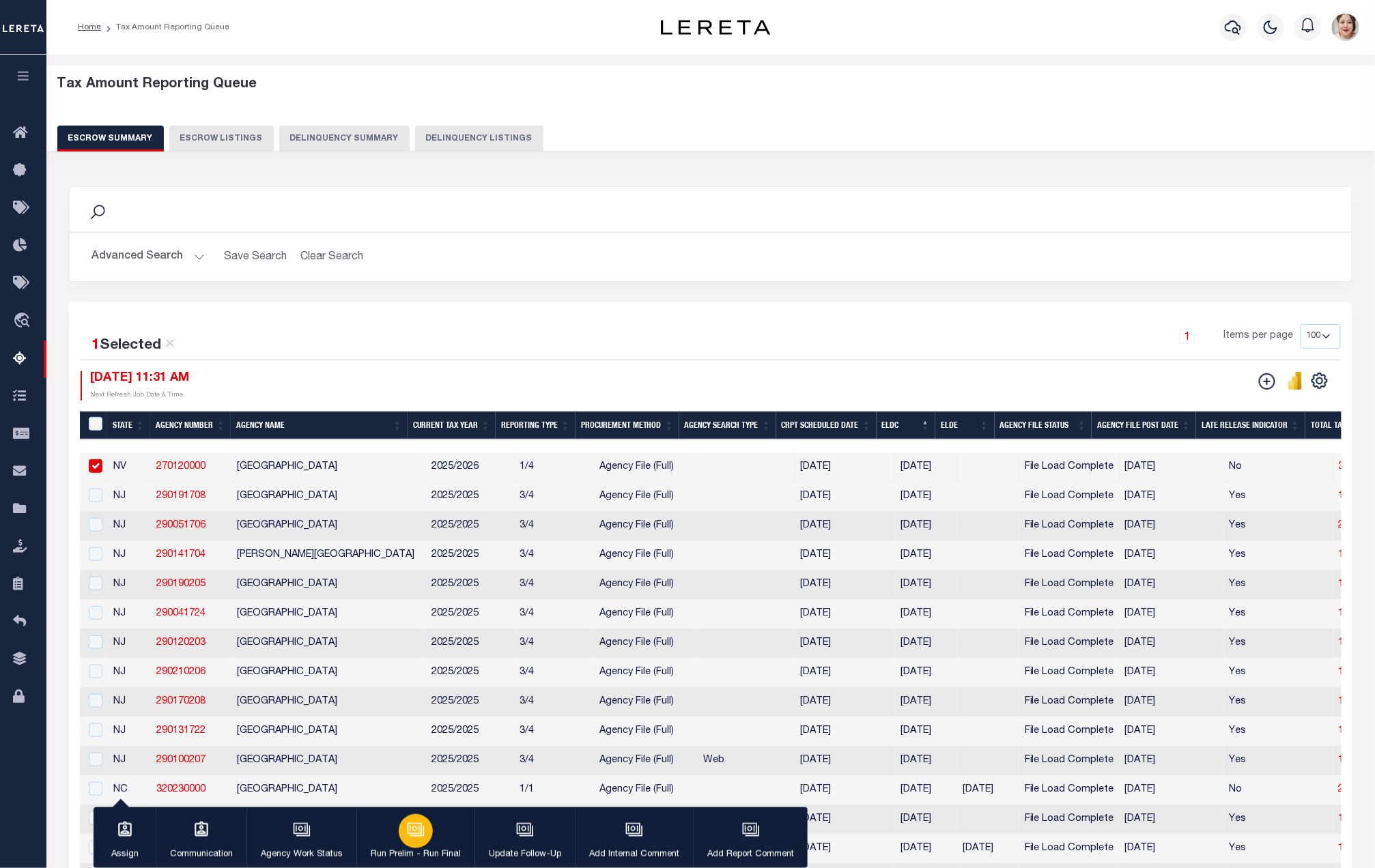
click at [410, 834] on icon "button" at bounding box center [416, 830] width 18 height 18
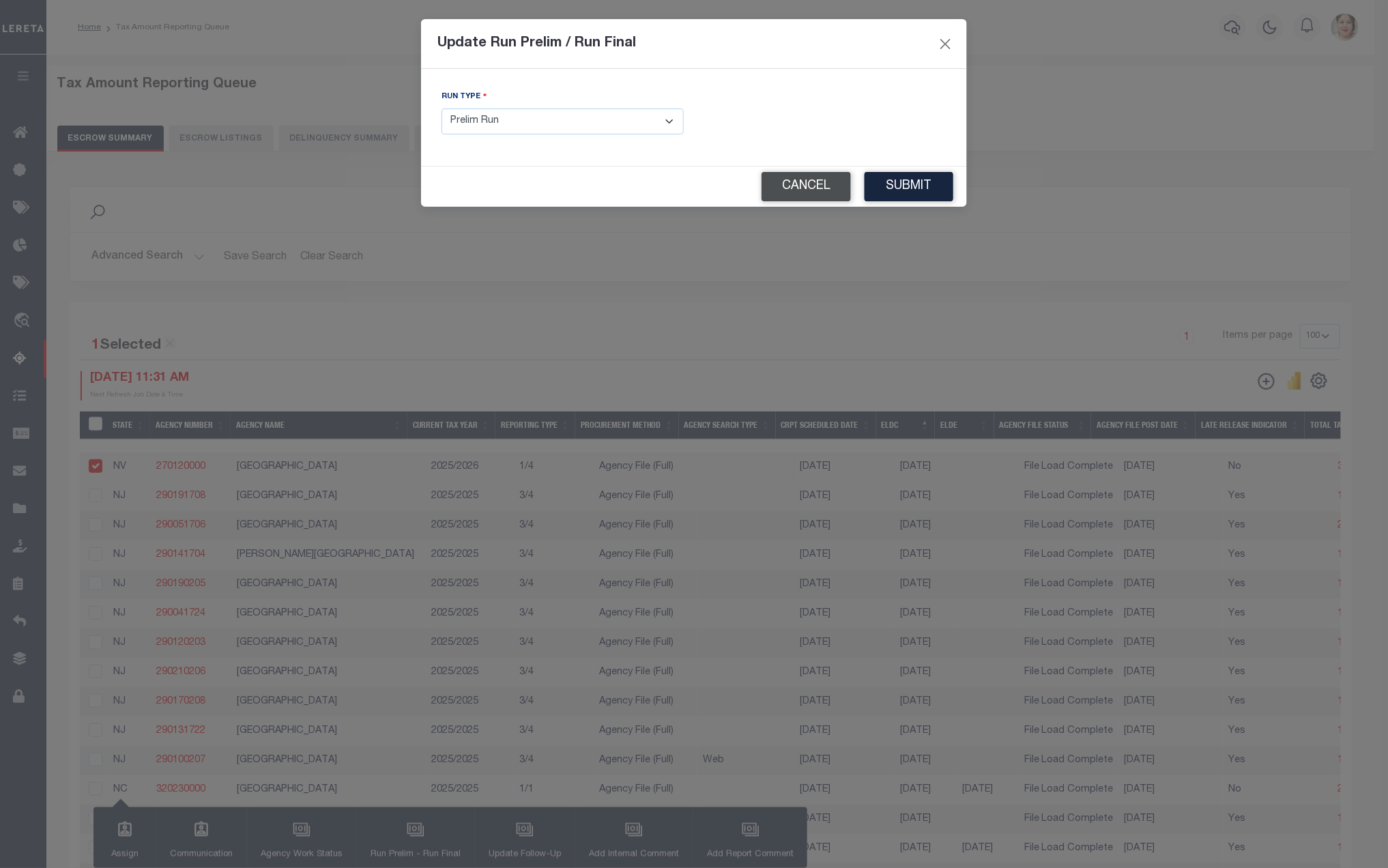
click at [803, 189] on button "Cancel" at bounding box center [806, 186] width 89 height 29
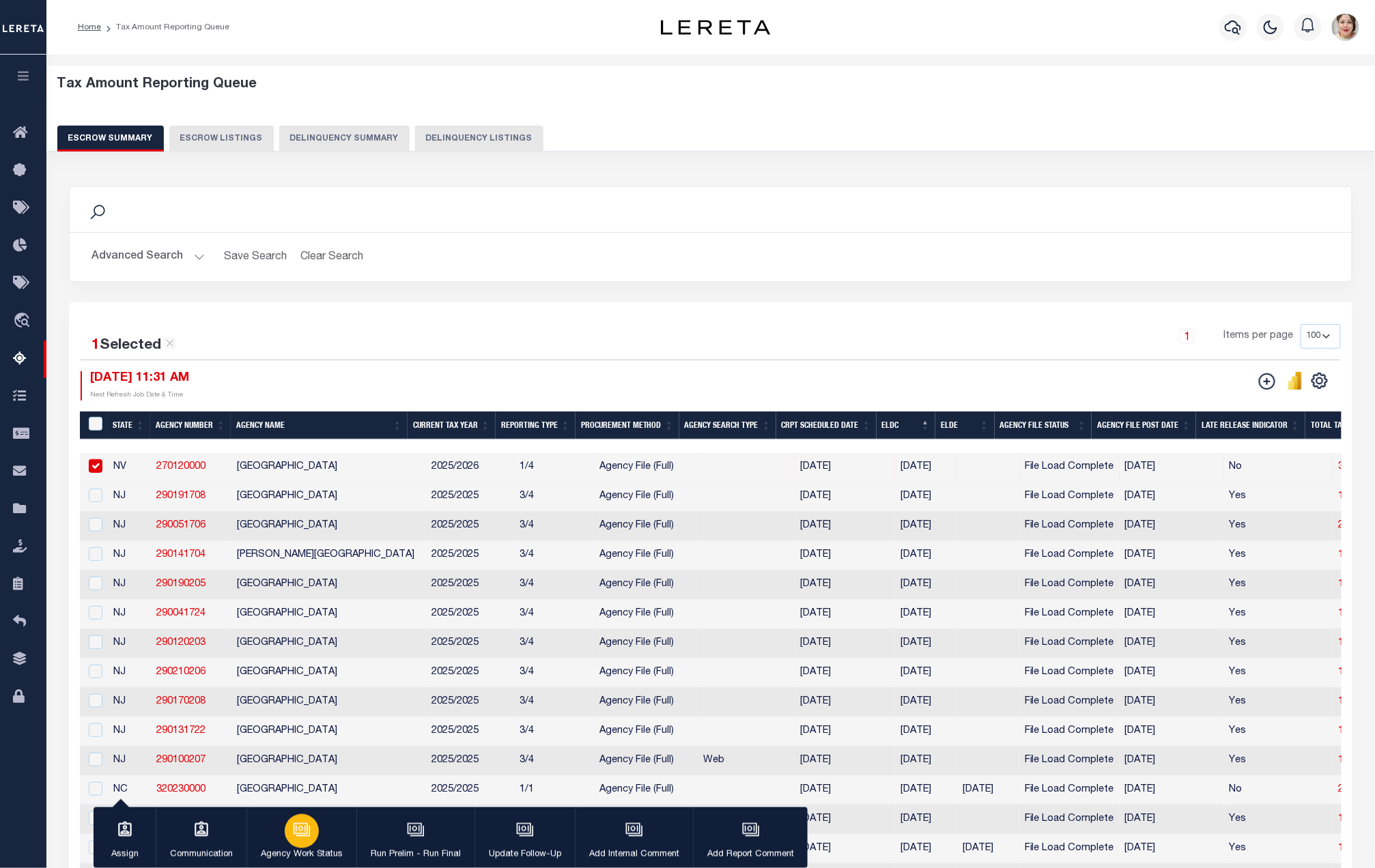
click at [295, 848] on p "Agency Work Status" at bounding box center [302, 855] width 82 height 13
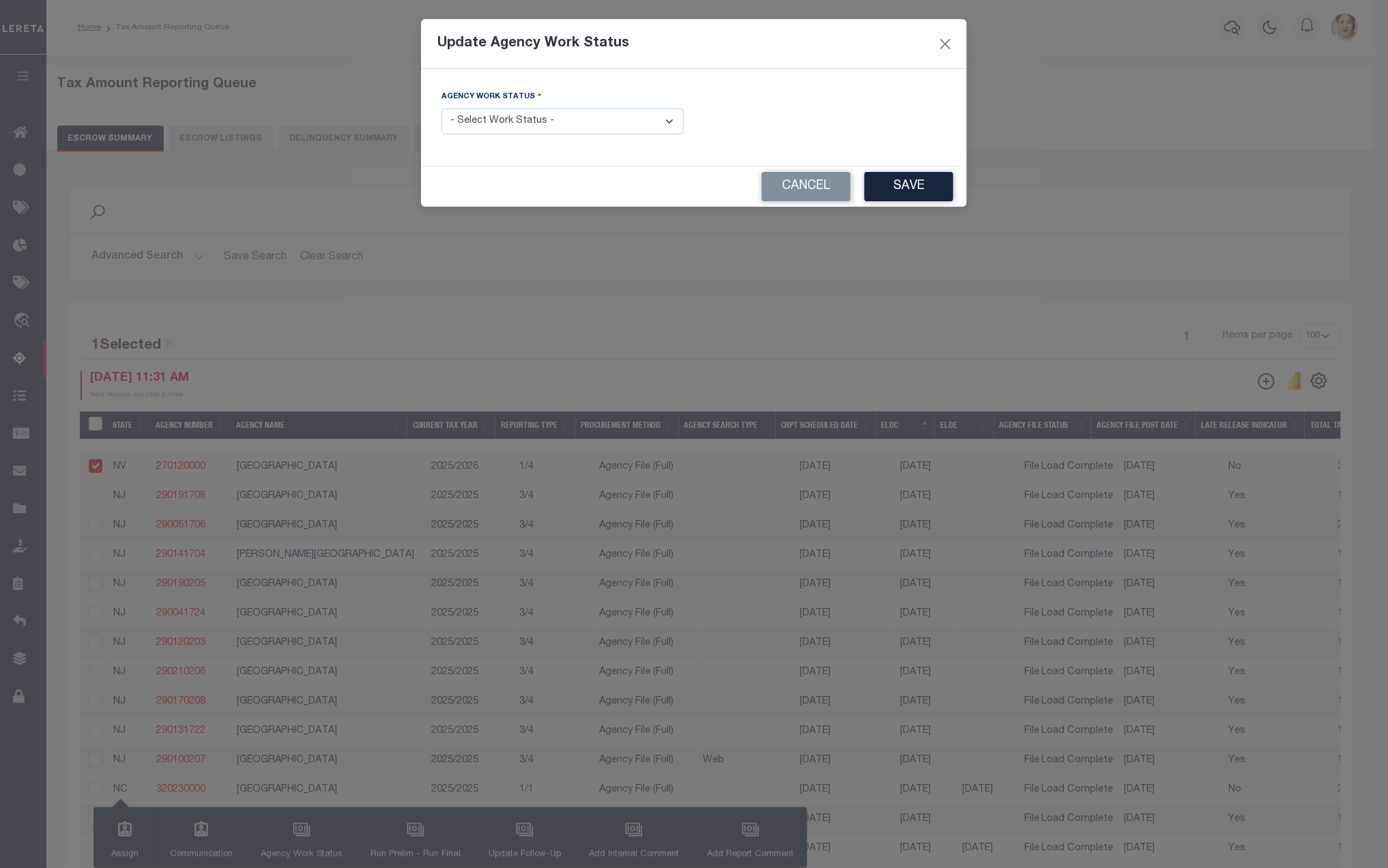
click at [571, 127] on select "- Select Work Status - New In Progress Pending Agency Follow-up Pending QC Read…" at bounding box center [562, 122] width 242 height 27
click at [442, 110] on select "- Select Work Status - New In Progress Pending Agency Follow-up Pending QC Read…" at bounding box center [562, 122] width 242 height 27
click at [906, 190] on button "Save" at bounding box center [908, 186] width 89 height 29
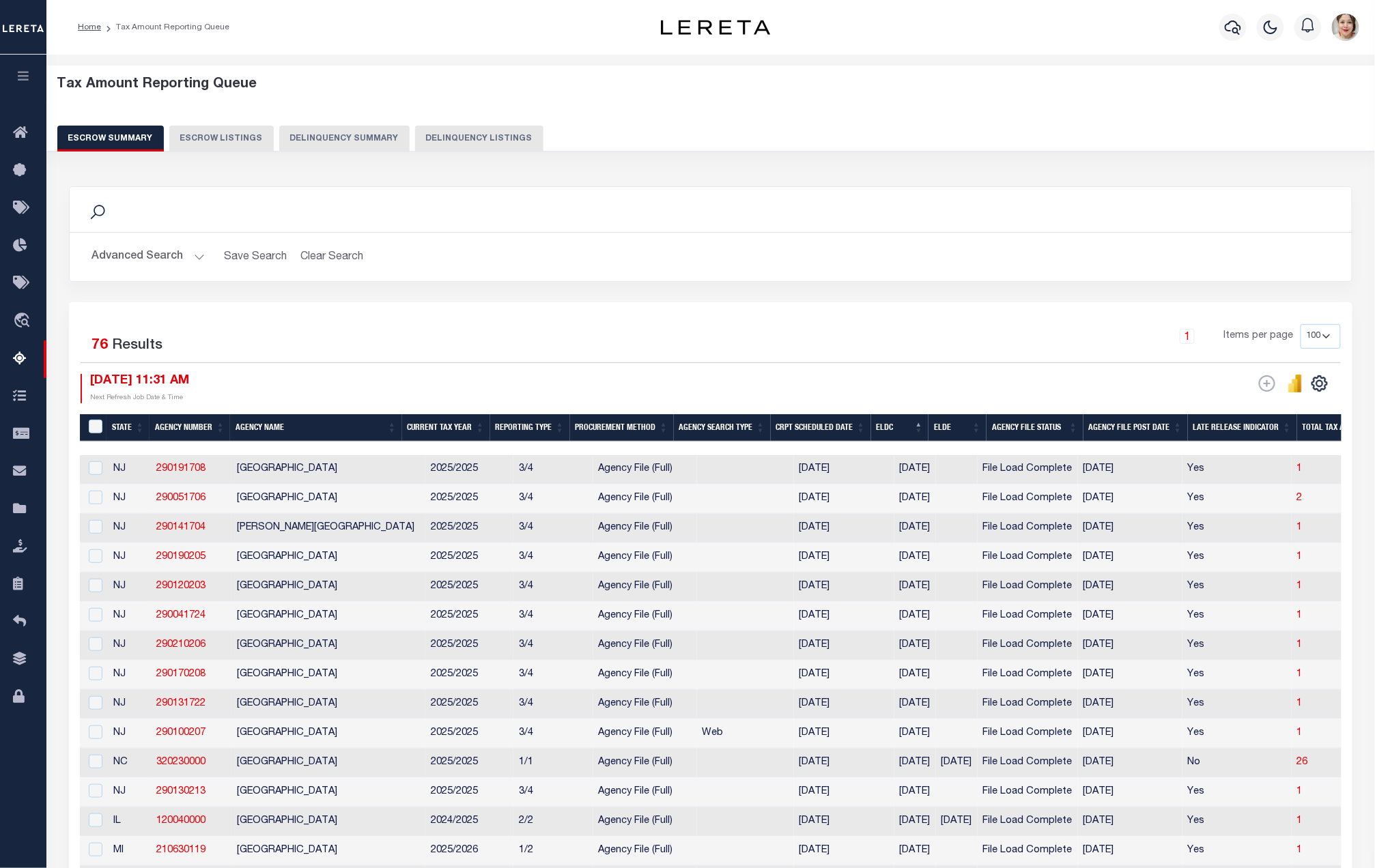
click at [151, 255] on button "Advanced Search" at bounding box center [148, 257] width 113 height 27
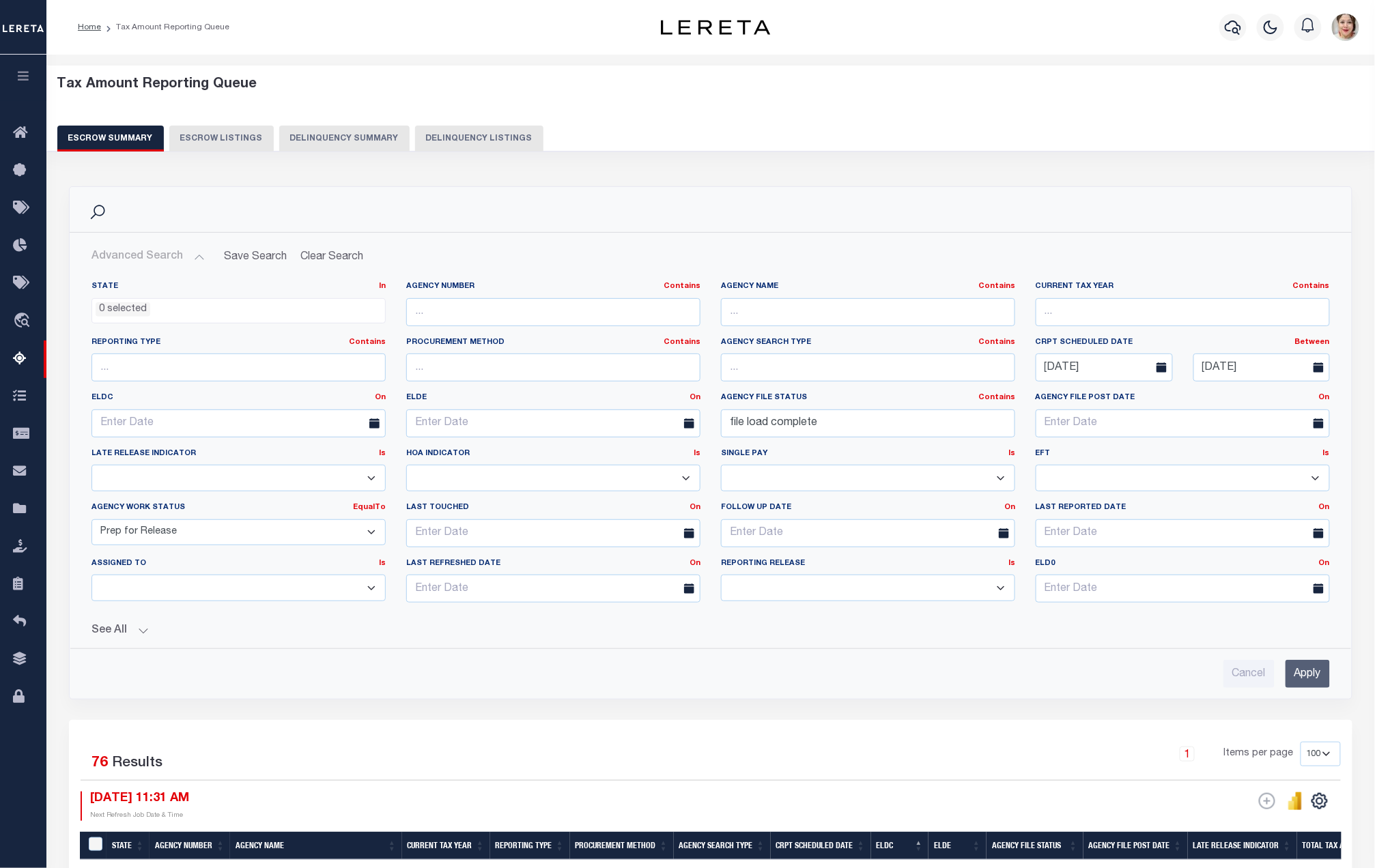
click at [153, 543] on select "New In Progress Pending Agency Follow-up Pending QC Ready for Release Prep for …" at bounding box center [238, 532] width 294 height 27
click at [92, 521] on select "New In Progress Pending Agency Follow-up Pending QC Ready for Release Prep for …" at bounding box center [238, 532] width 294 height 27
click at [1312, 686] on input "Apply" at bounding box center [1308, 674] width 45 height 28
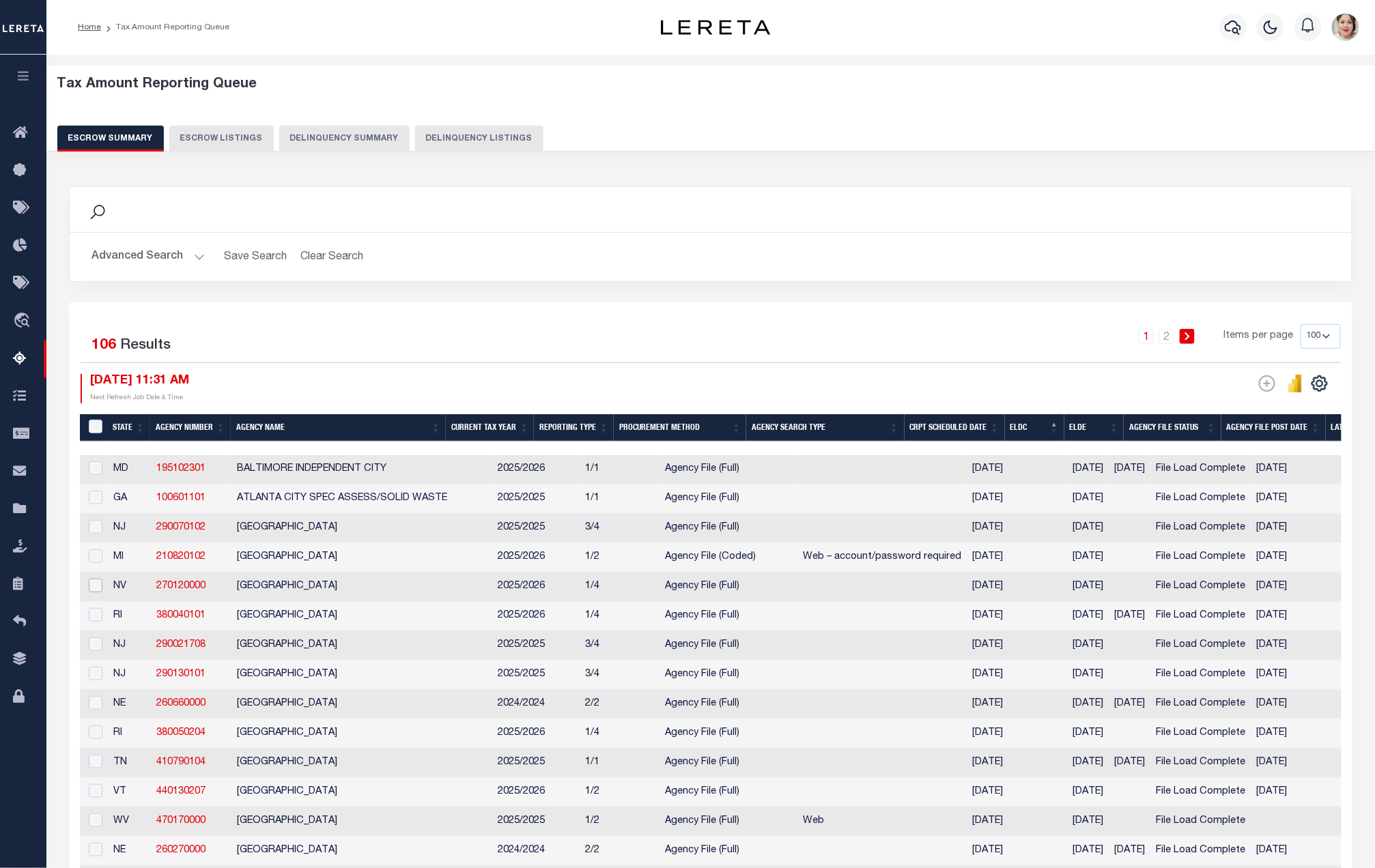
click at [97, 590] on input "checkbox" at bounding box center [95, 585] width 13 height 13
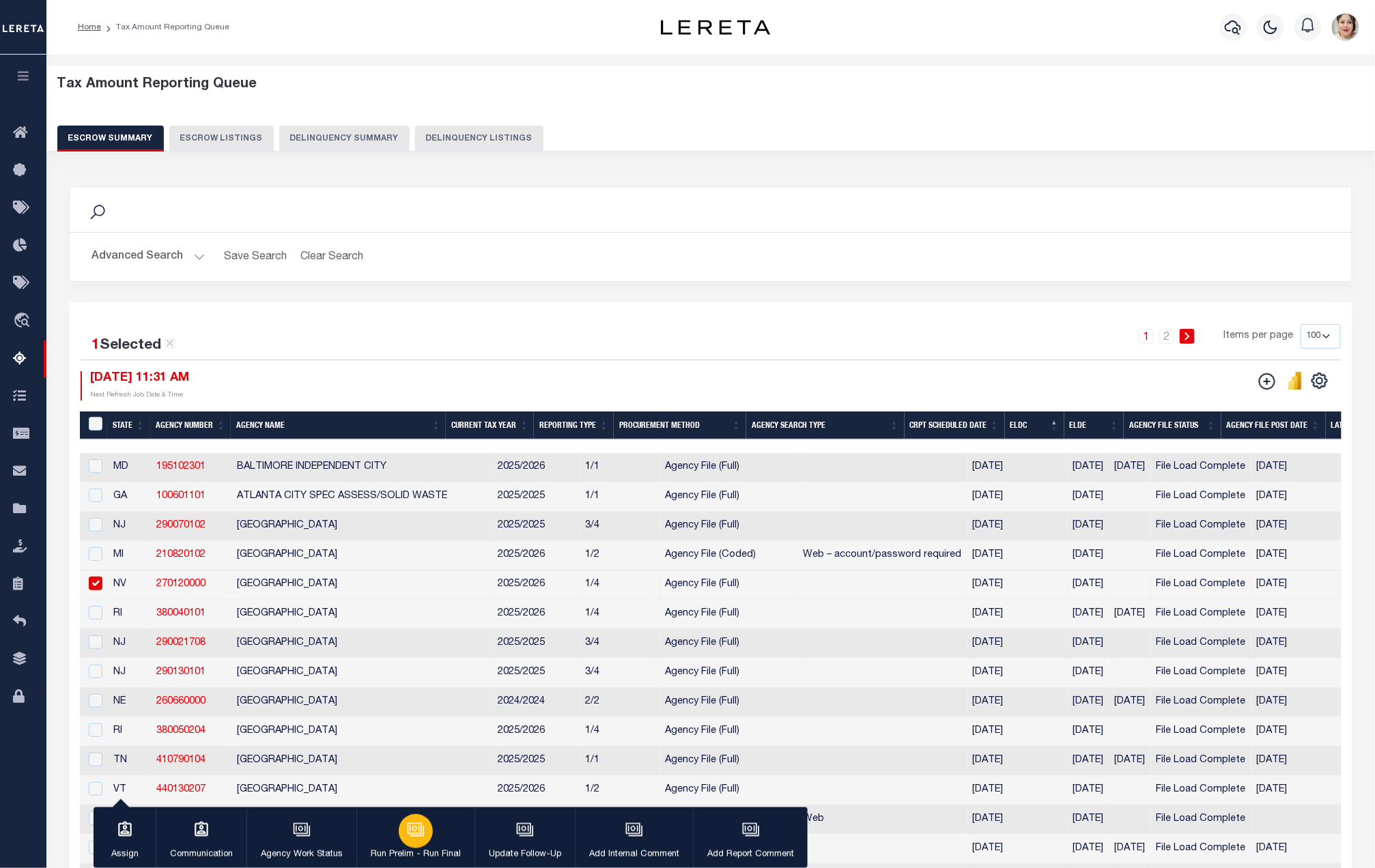
click at [410, 848] on p "Run Prelim - Run Final" at bounding box center [416, 855] width 90 height 13
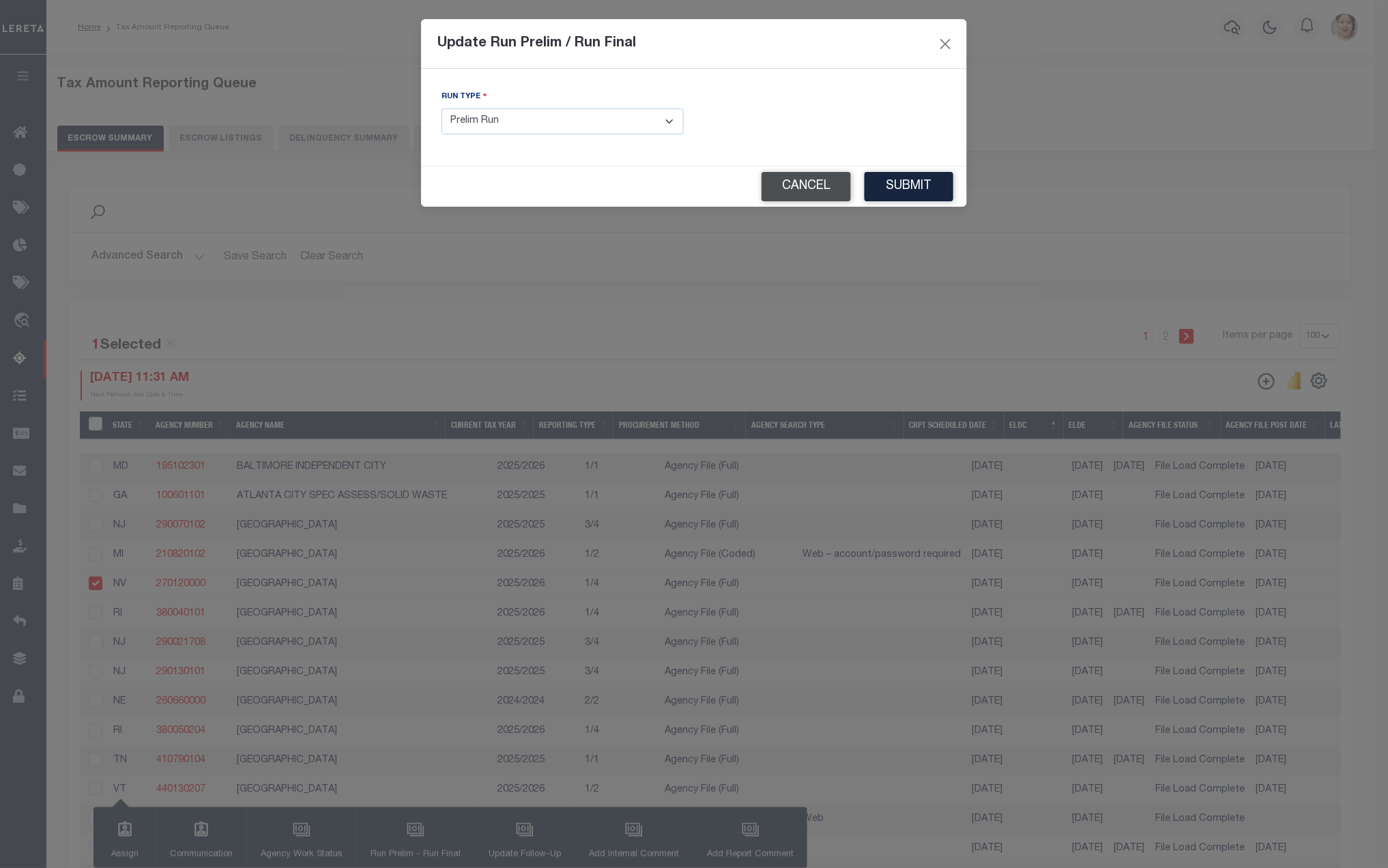
click at [814, 194] on button "Cancel" at bounding box center [806, 186] width 89 height 29
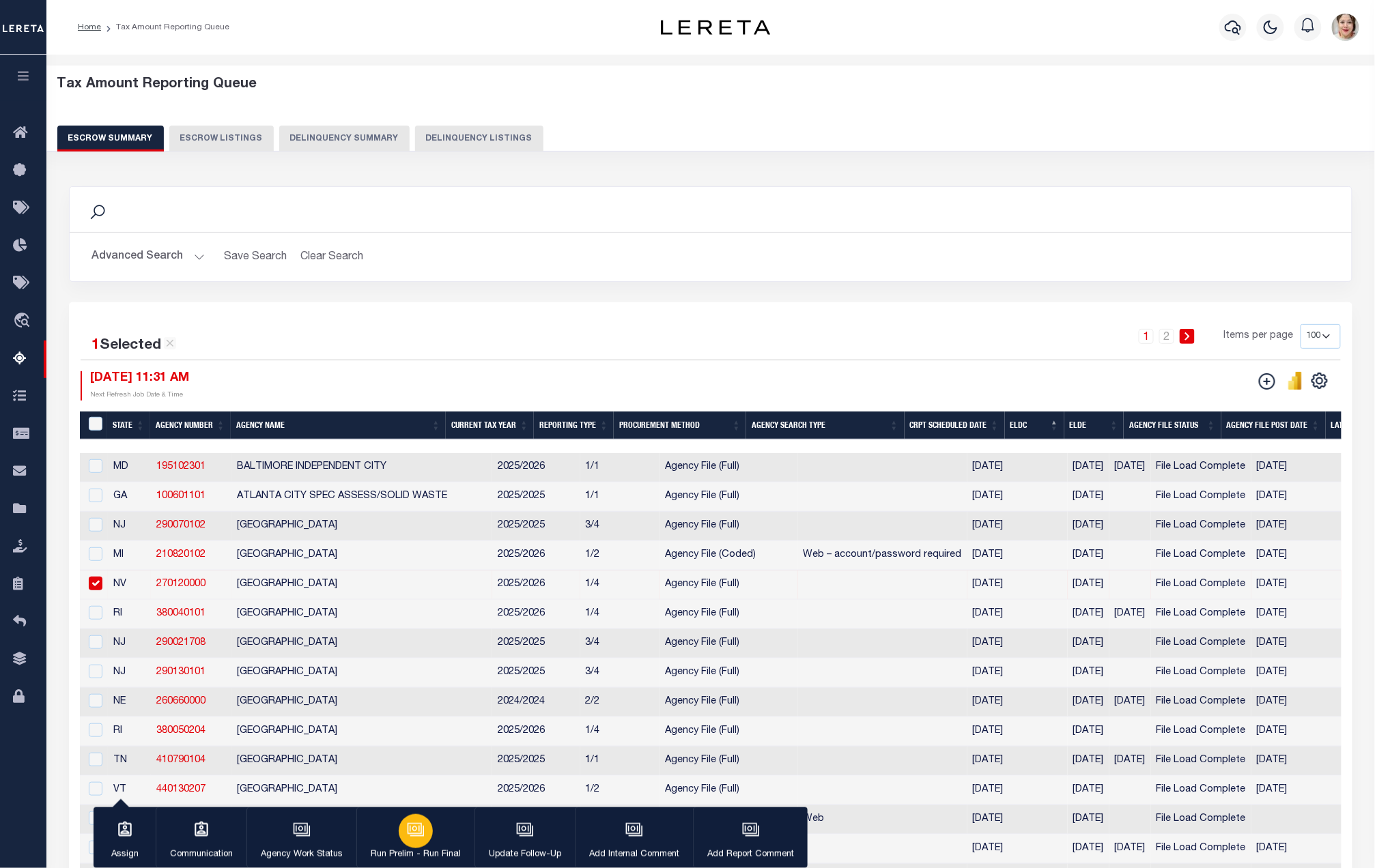
click at [422, 843] on div "button" at bounding box center [416, 831] width 34 height 34
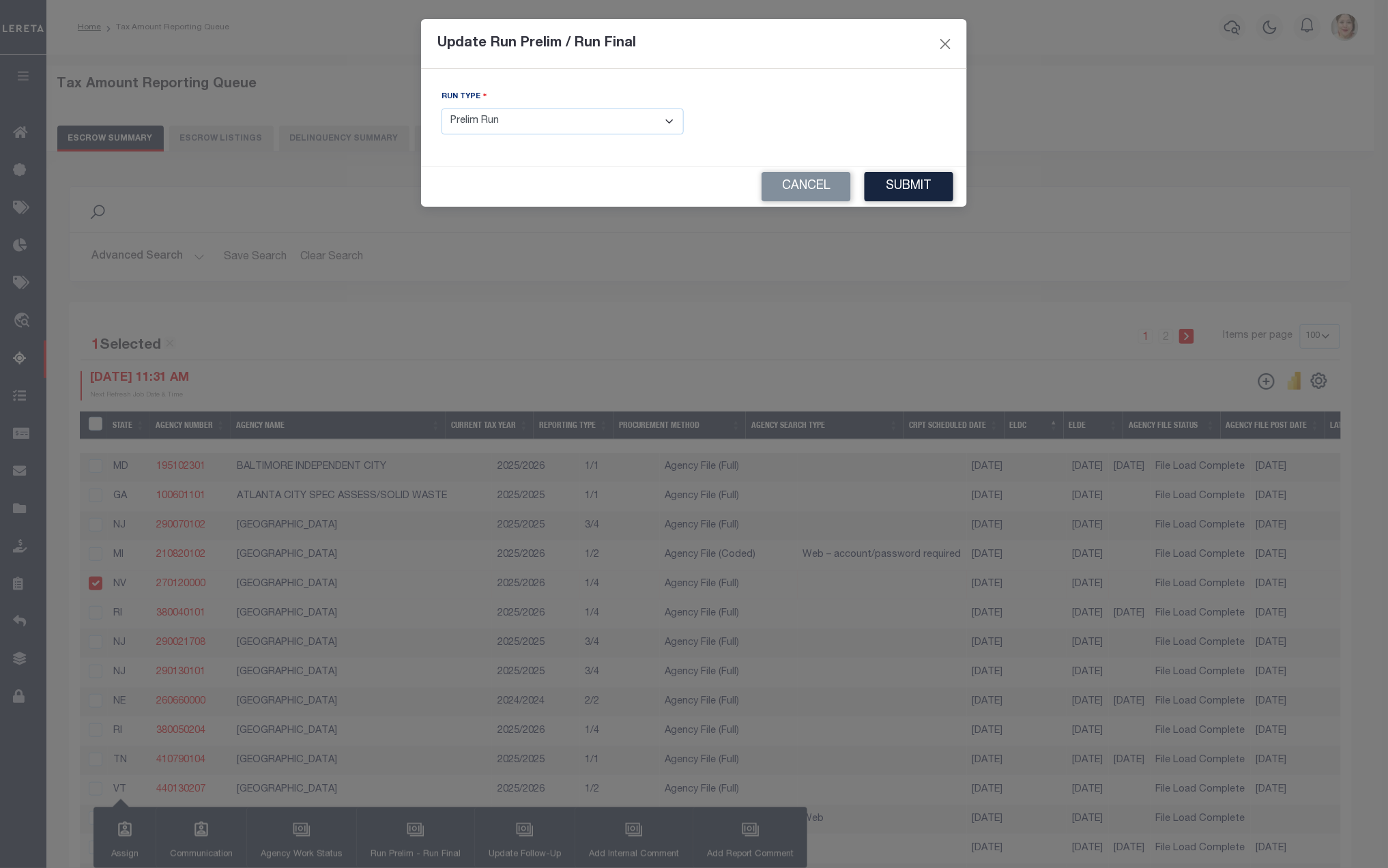
click at [576, 116] on select "- Select Run Type - Prelim Run Final Run" at bounding box center [562, 122] width 242 height 27
click at [442, 110] on select "- Select Run Type - Prelim Run Final Run" at bounding box center [562, 122] width 242 height 27
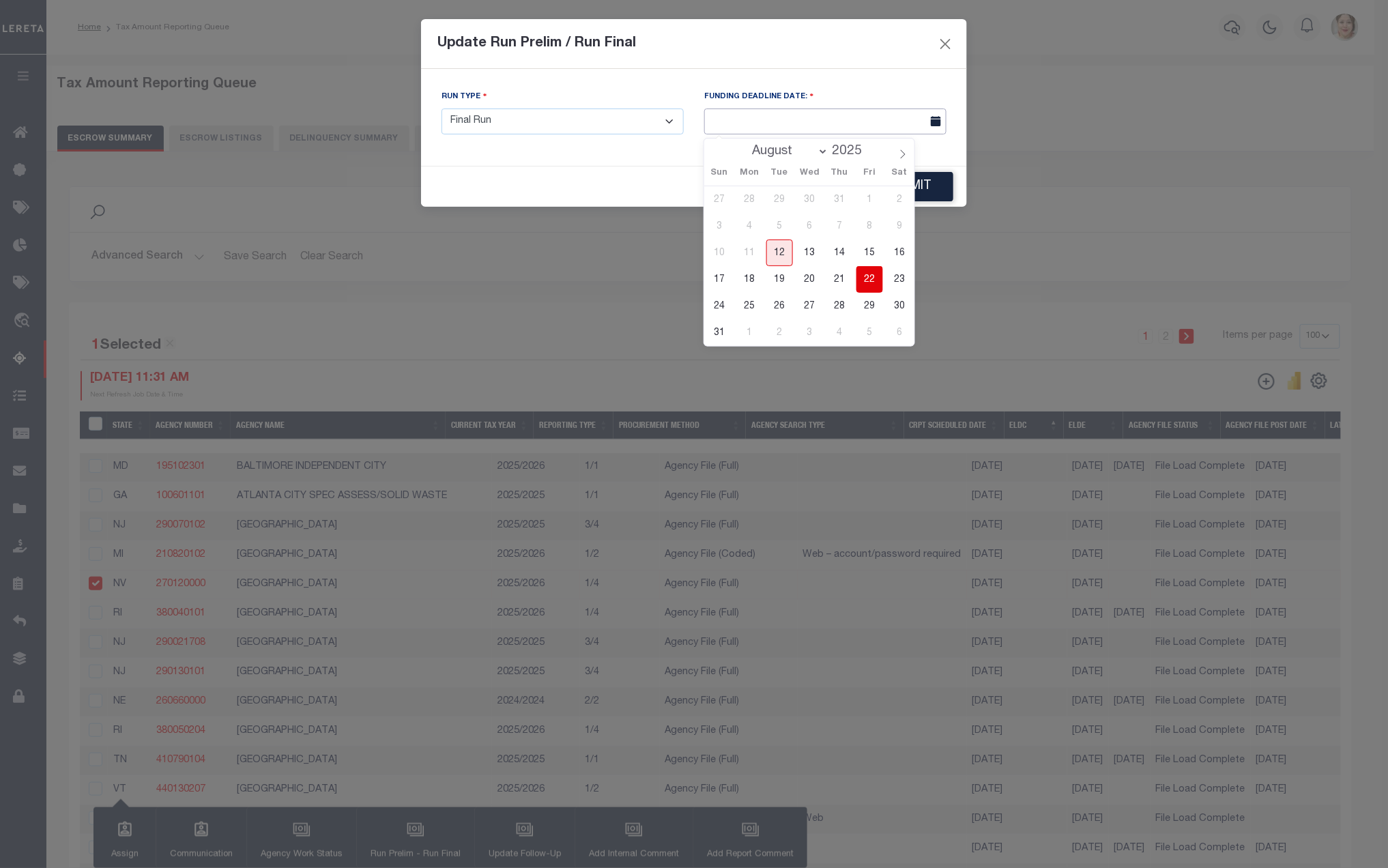
click at [821, 129] on input "text" at bounding box center [825, 122] width 242 height 27
click at [868, 251] on span "15" at bounding box center [870, 253] width 27 height 27
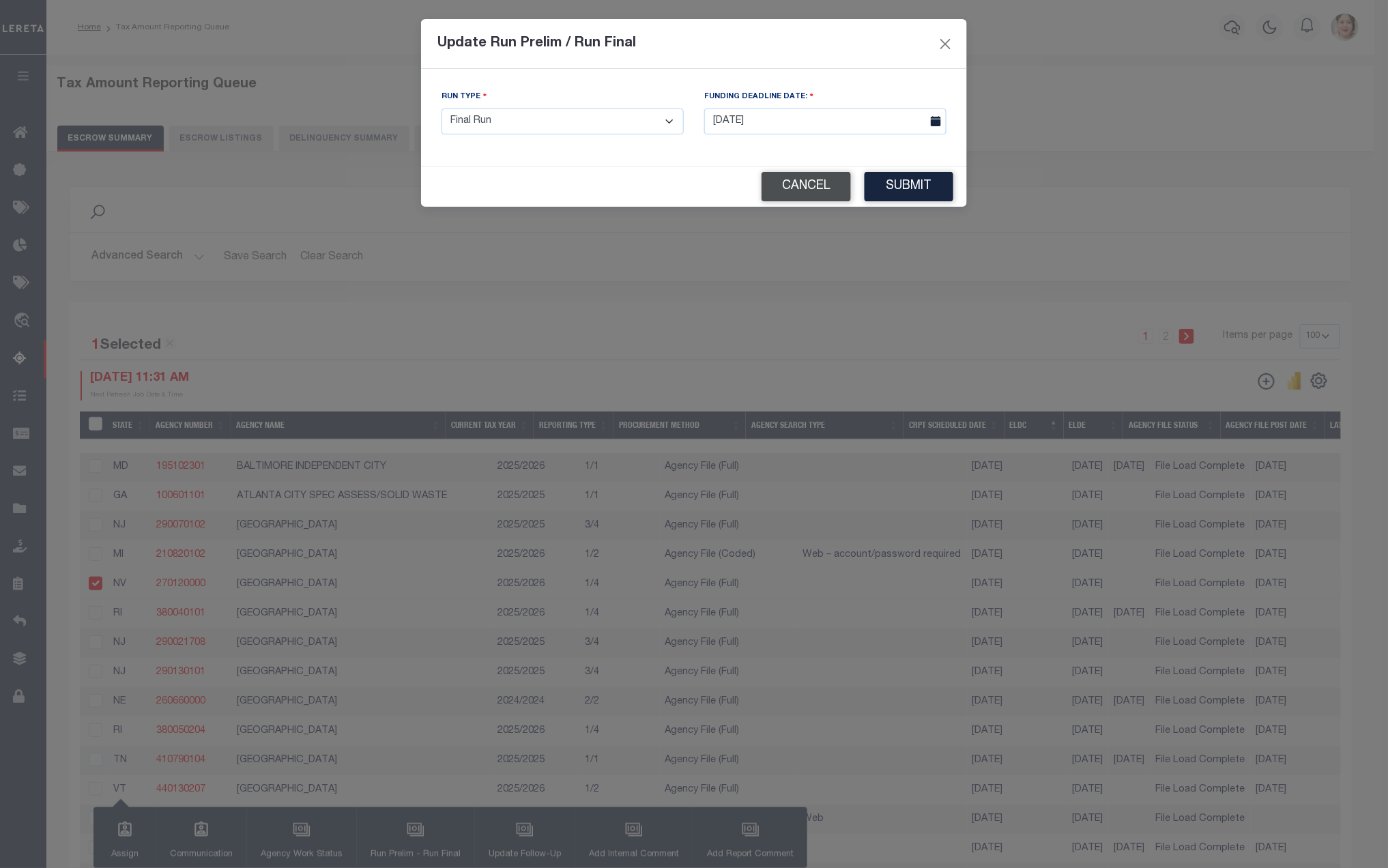
drag, startPoint x: 900, startPoint y: 190, endPoint x: 801, endPoint y: 202, distance: 99.7
click at [801, 202] on div "Cancel Submit" at bounding box center [694, 187] width 546 height 40
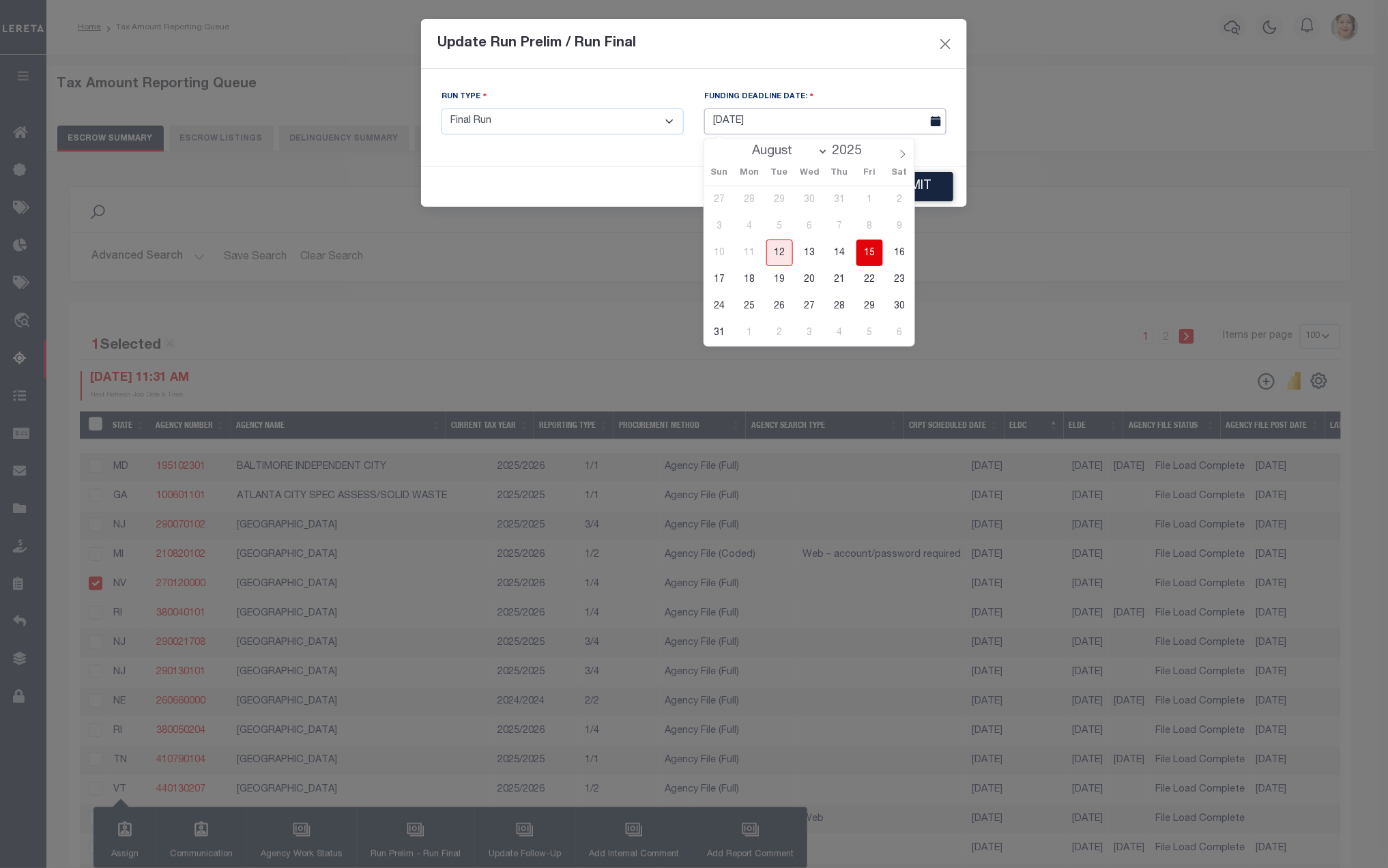
click at [816, 124] on input "[DATE]" at bounding box center [825, 122] width 242 height 27
click at [847, 249] on span "14" at bounding box center [840, 253] width 27 height 27
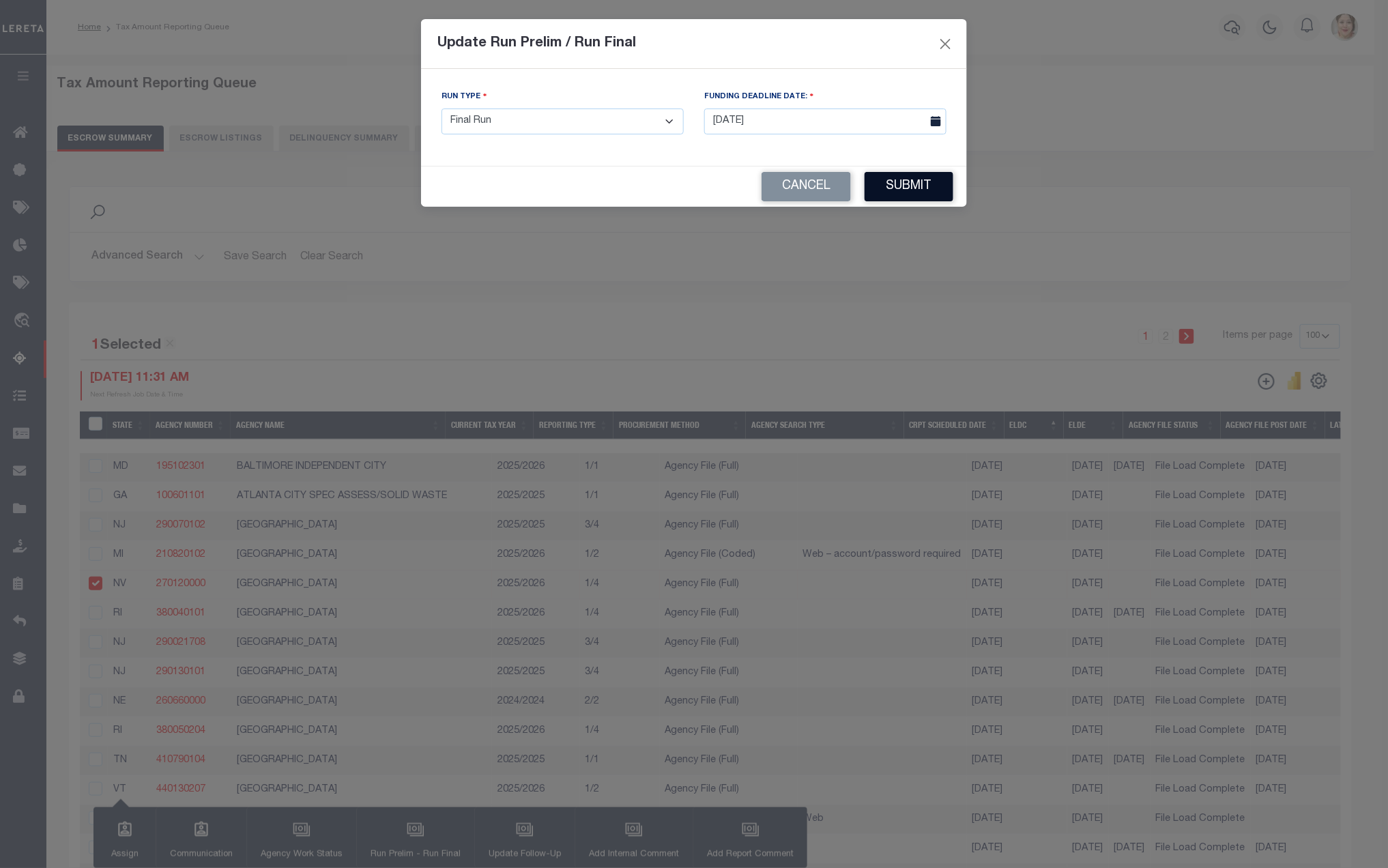
click at [908, 188] on button "Submit" at bounding box center [908, 186] width 89 height 29
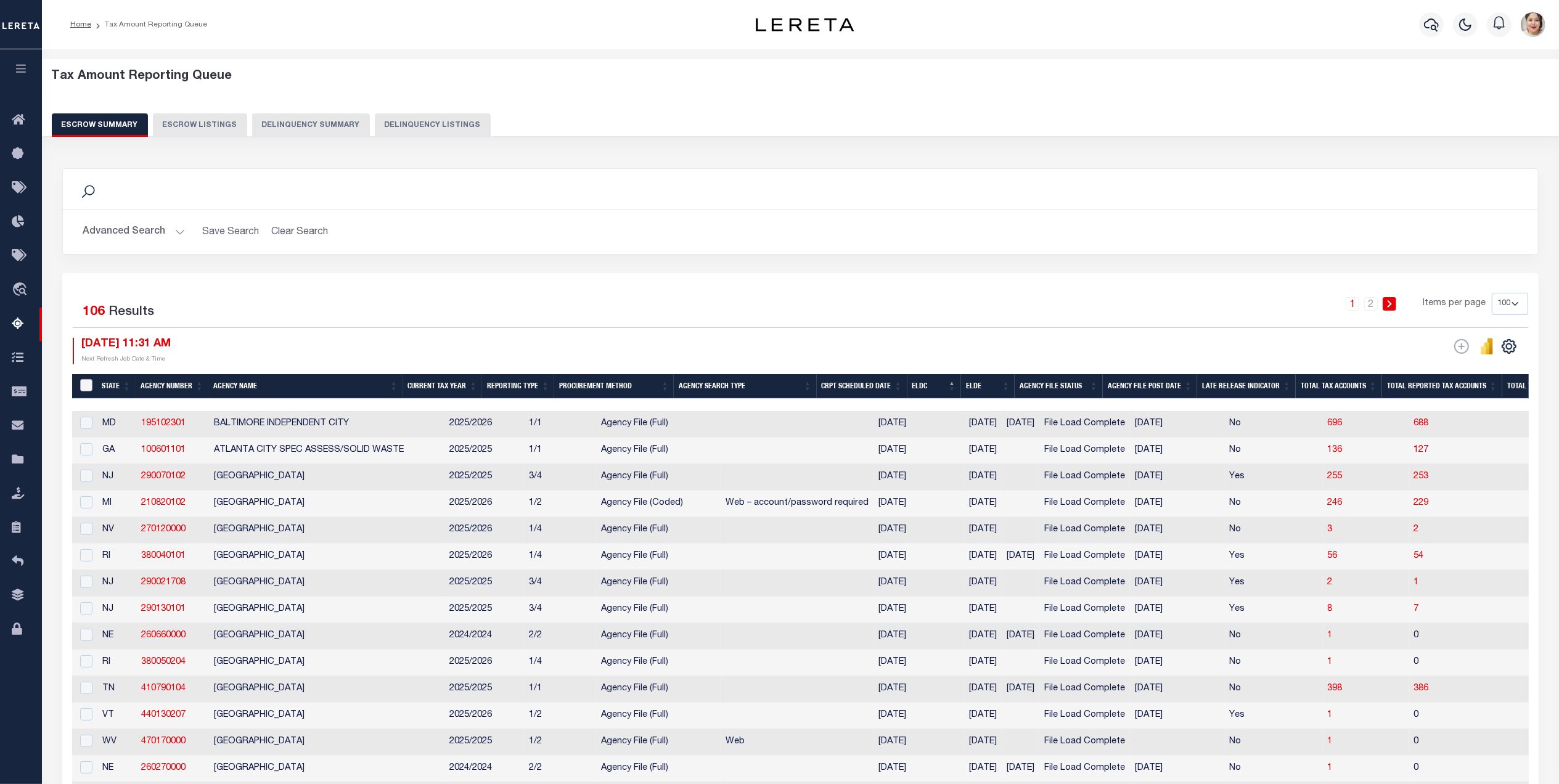
drag, startPoint x: 90, startPoint y: 388, endPoint x: 262, endPoint y: 416, distance: 174.3
click at [90, 388] on input "&nbsp;" at bounding box center [86, 385] width 12 height 12
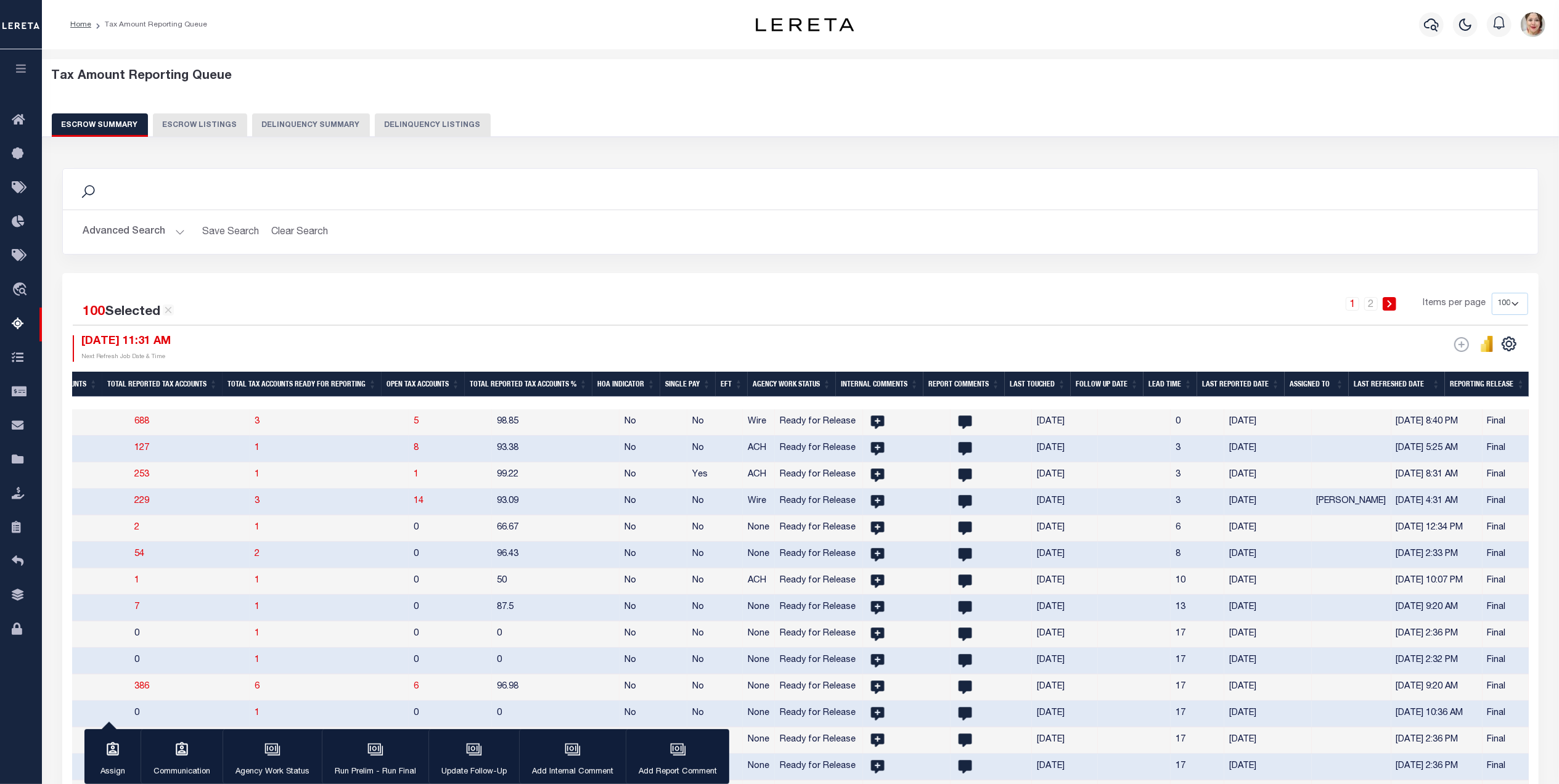
click at [168, 235] on button "Advanced Search" at bounding box center [134, 232] width 102 height 24
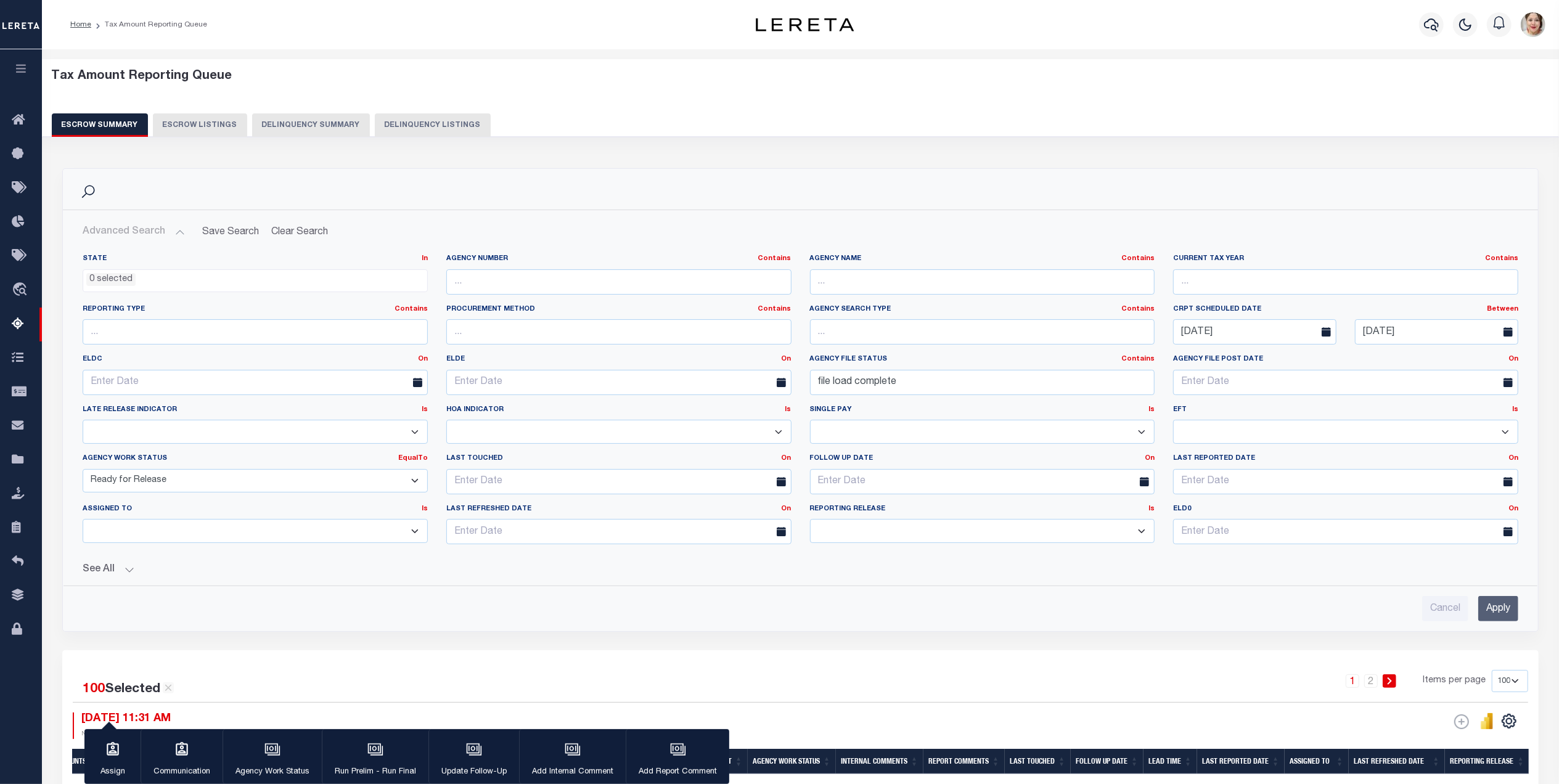
click at [181, 481] on select "New In Progress Pending Agency Follow-up Pending QC Ready for Release Prep for …" at bounding box center [255, 481] width 345 height 24
click at [83, 471] on select "New In Progress Pending Agency Follow-up Pending QC Ready for Release Prep for …" at bounding box center [255, 481] width 345 height 24
click at [1492, 611] on input "Apply" at bounding box center [1498, 609] width 40 height 26
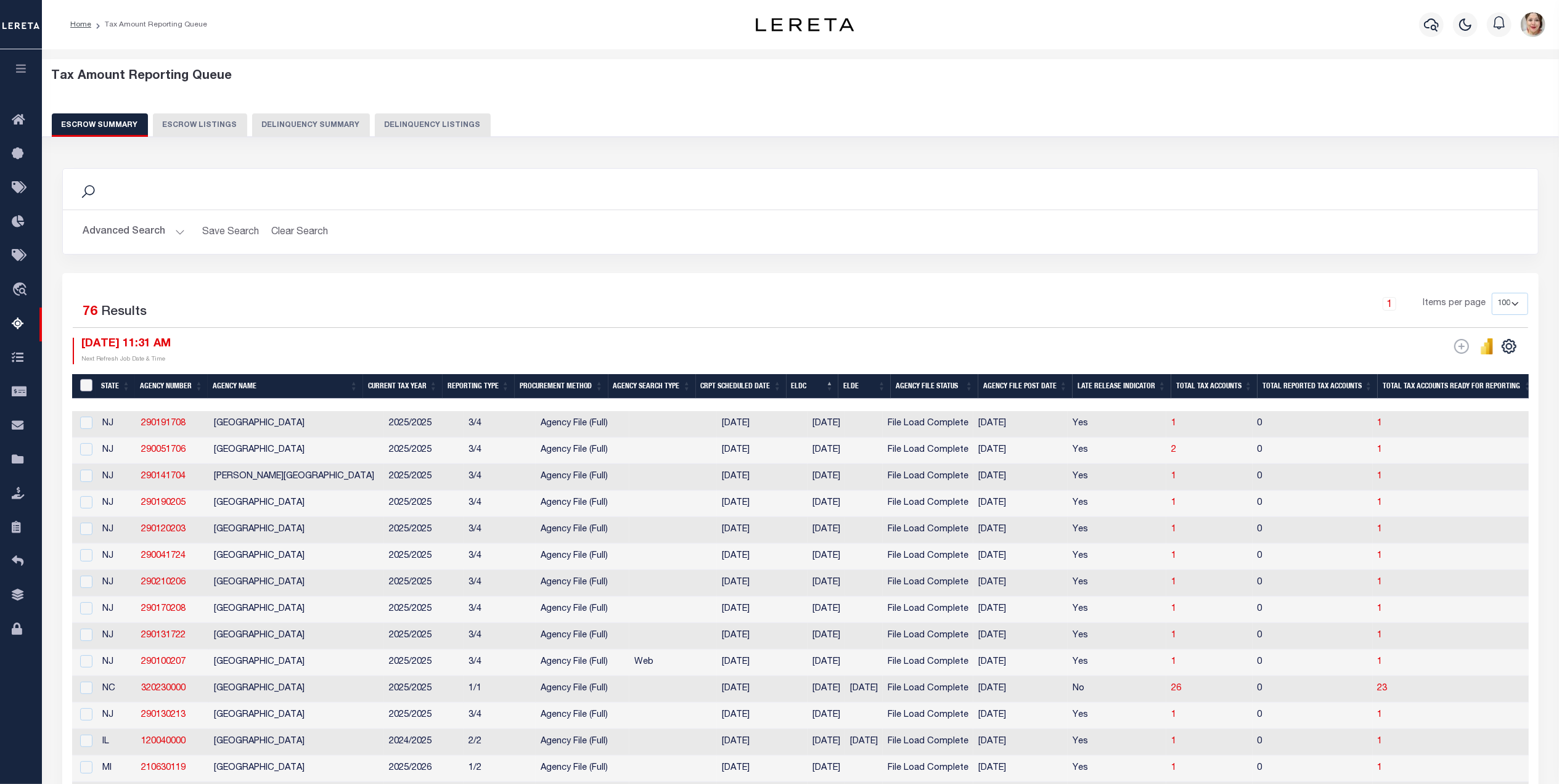
click at [85, 382] on input "&nbsp;" at bounding box center [86, 385] width 12 height 12
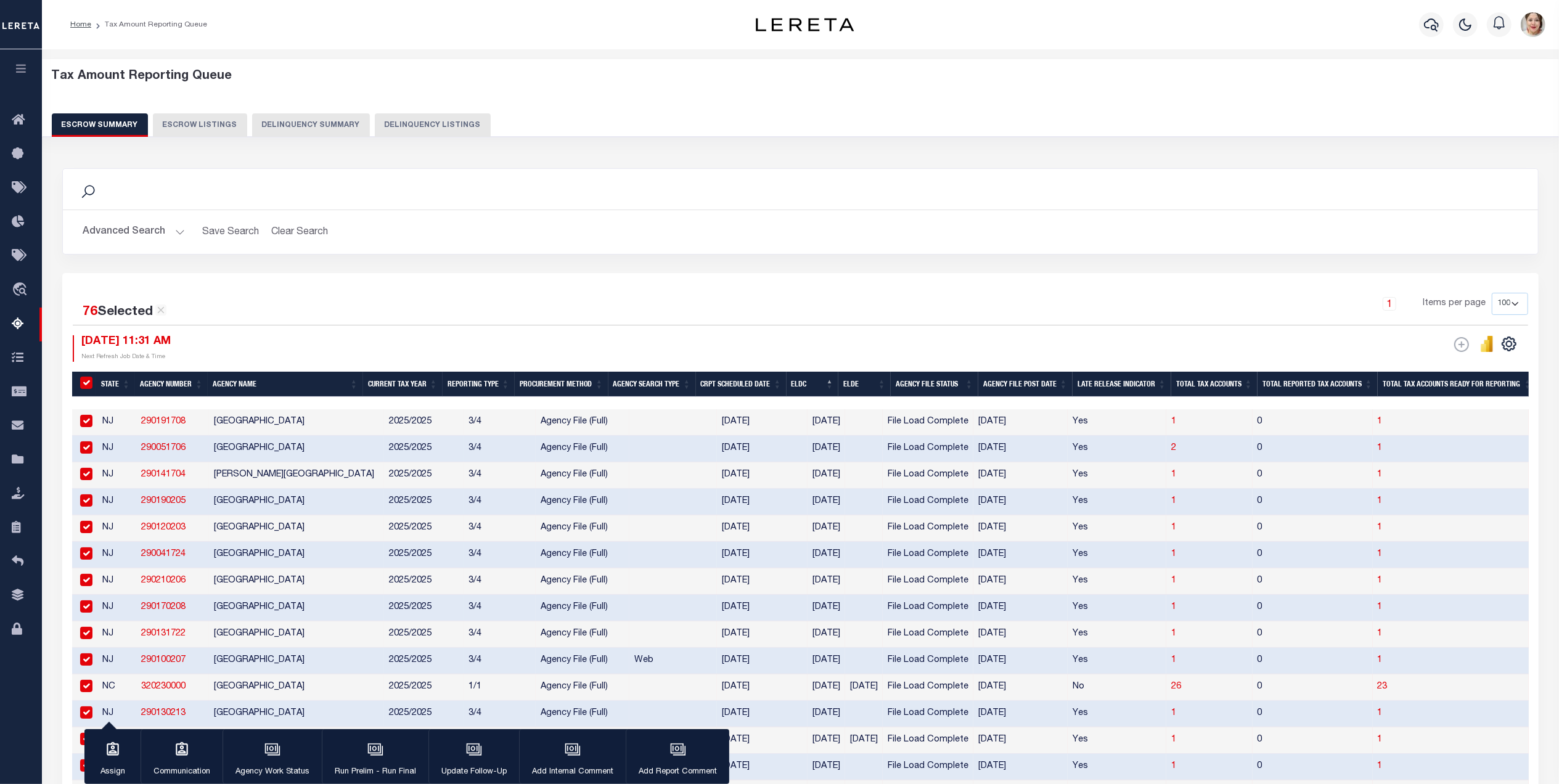
click at [87, 692] on input "checkbox" at bounding box center [86, 686] width 12 height 12
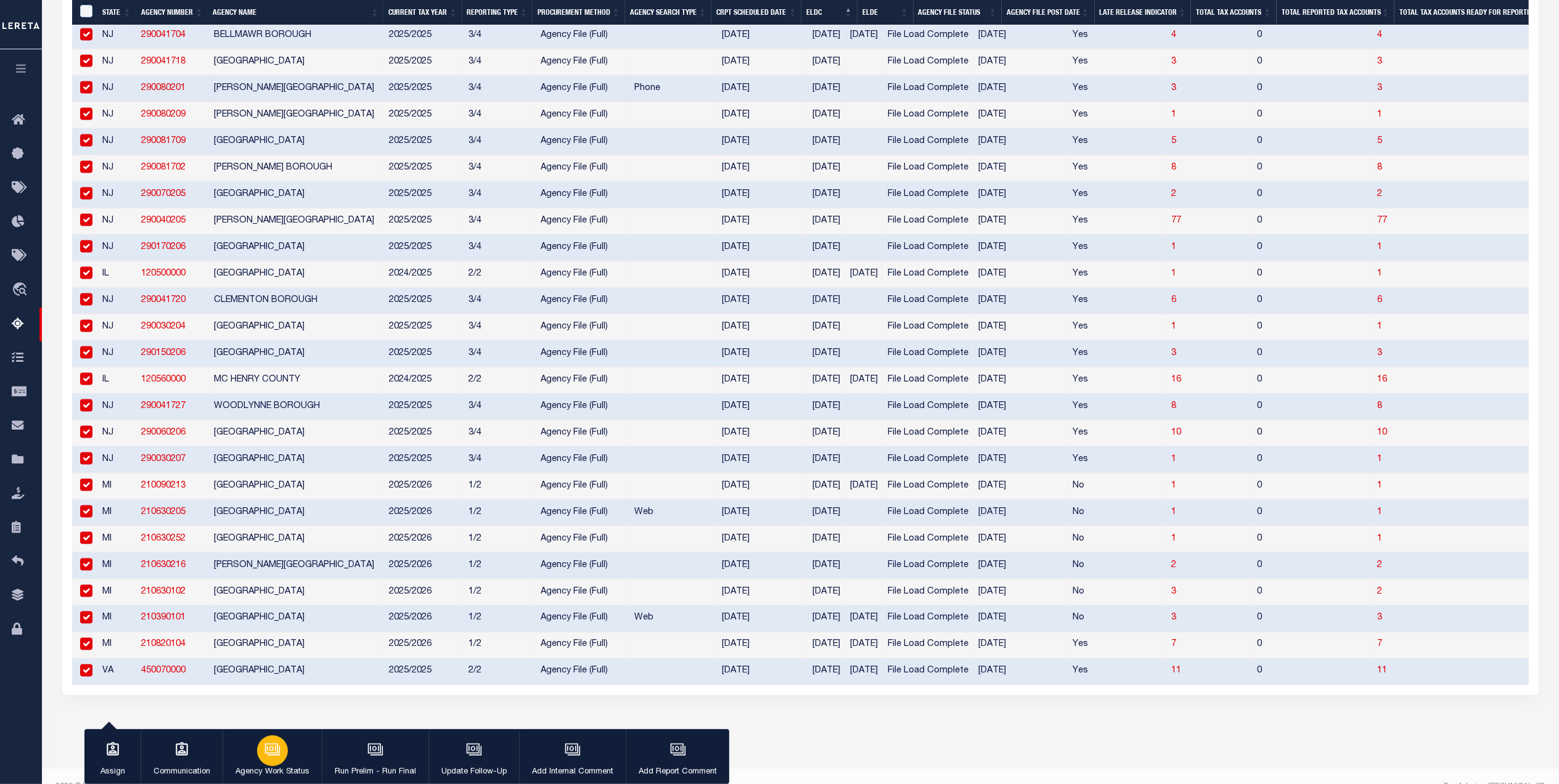
click at [274, 768] on p "Agency Work Status" at bounding box center [272, 772] width 74 height 12
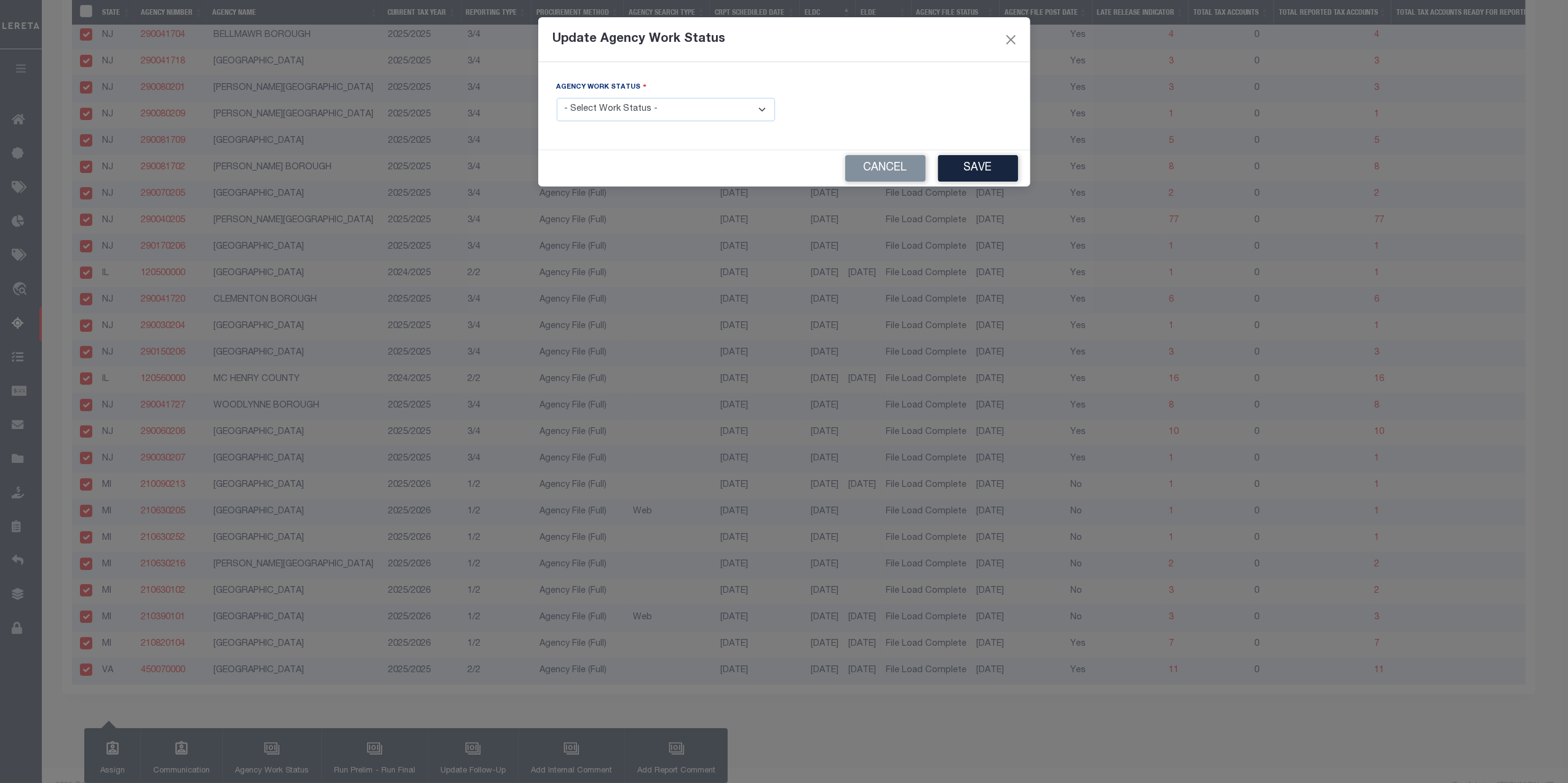
click at [662, 101] on select "- Select Work Status - New In Progress Pending Agency Follow-up Pending QC Read…" at bounding box center [665, 110] width 218 height 24
click at [556, 99] on select "- Select Work Status - New In Progress Pending Agency Follow-up Pending QC Read…" at bounding box center [665, 110] width 218 height 24
click at [983, 171] on button "Save" at bounding box center [978, 168] width 80 height 26
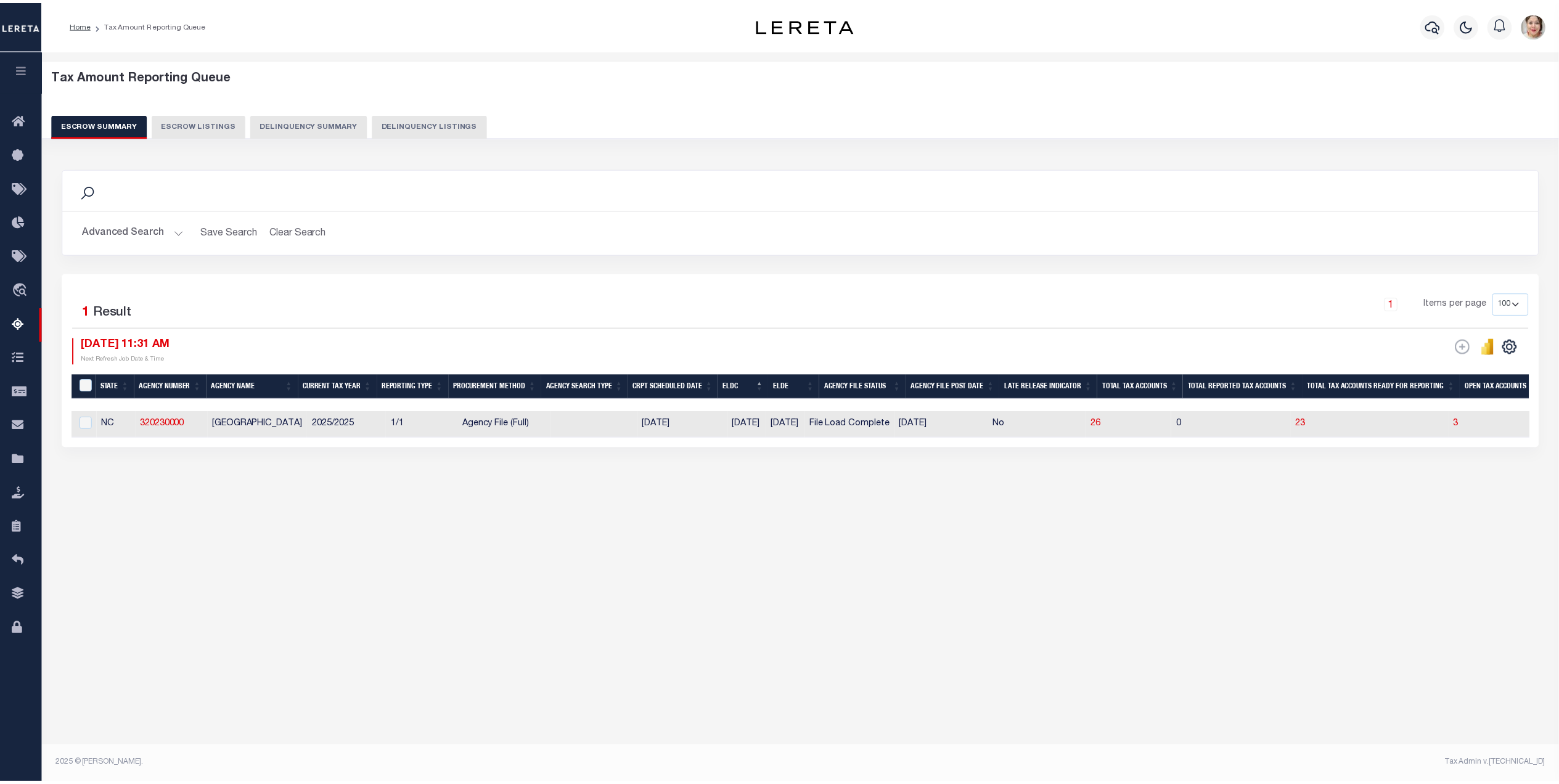
scroll to position [0, 0]
click at [126, 233] on button "Advanced Search" at bounding box center [134, 232] width 102 height 24
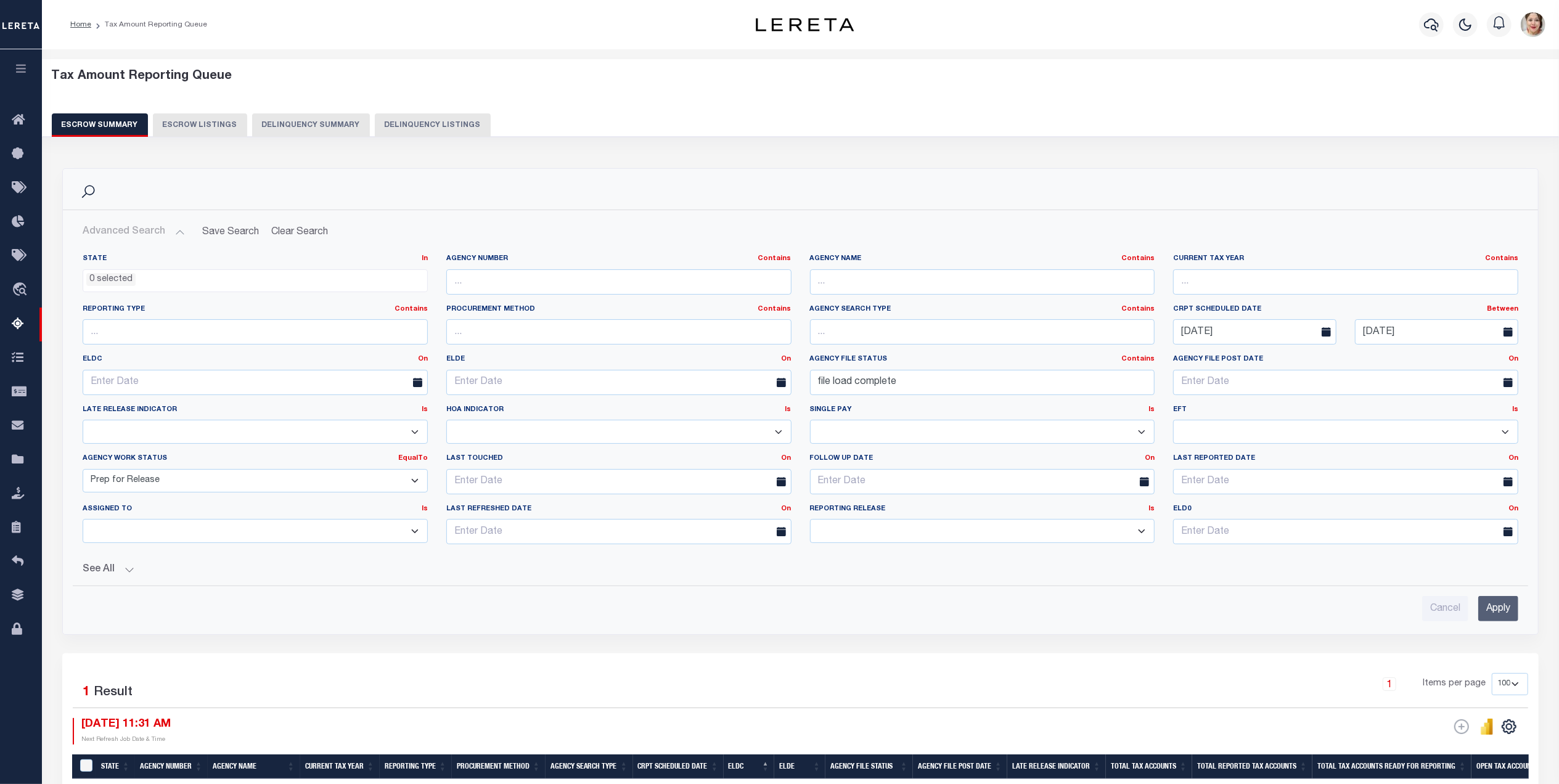
click at [186, 482] on select "New In Progress Pending Agency Follow-up Pending QC Ready for Release Prep for …" at bounding box center [255, 481] width 345 height 24
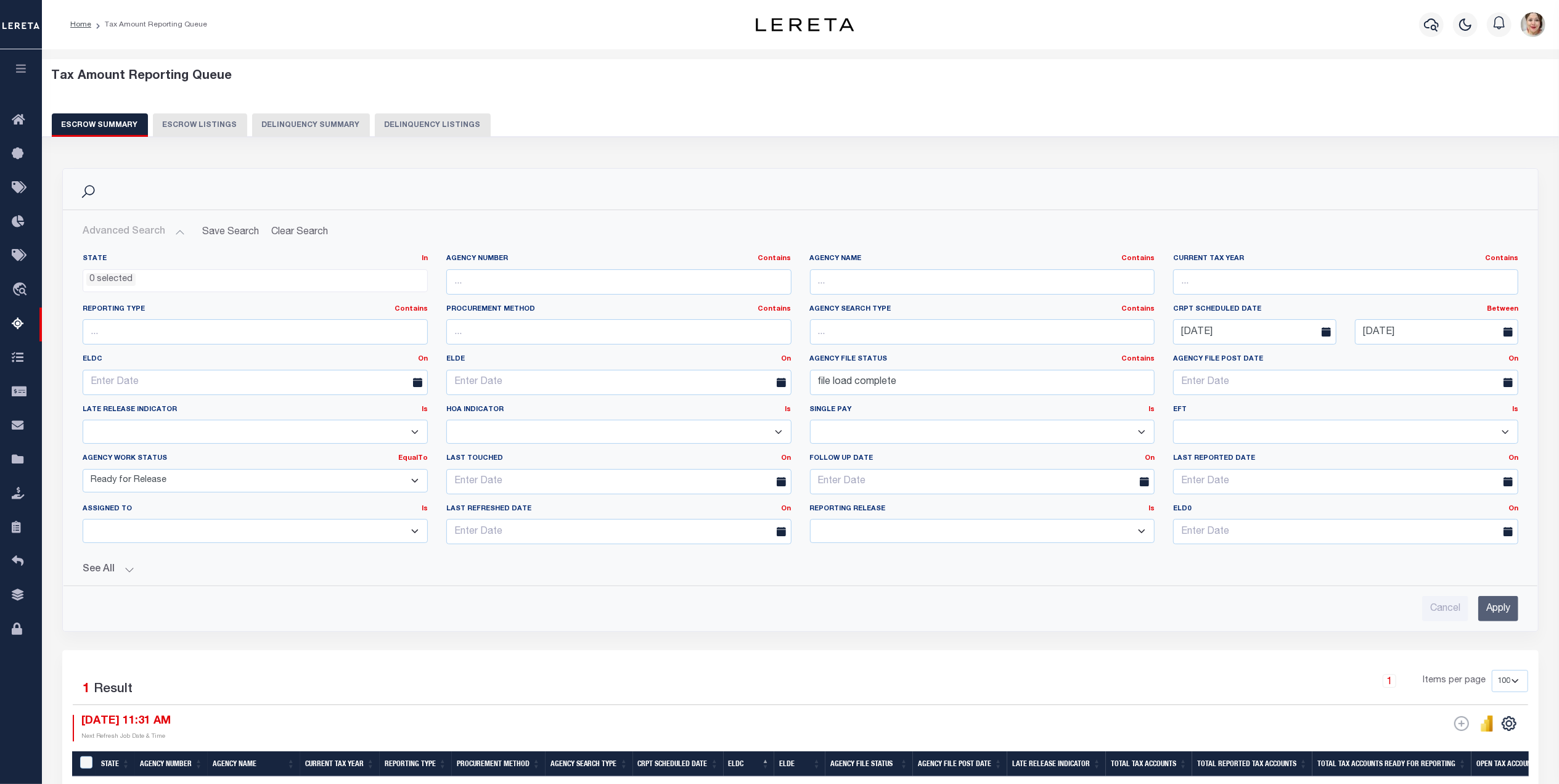
click at [83, 471] on select "New In Progress Pending Agency Follow-up Pending QC Ready for Release Prep for …" at bounding box center [255, 481] width 345 height 24
click at [1499, 611] on input "Apply" at bounding box center [1498, 609] width 40 height 26
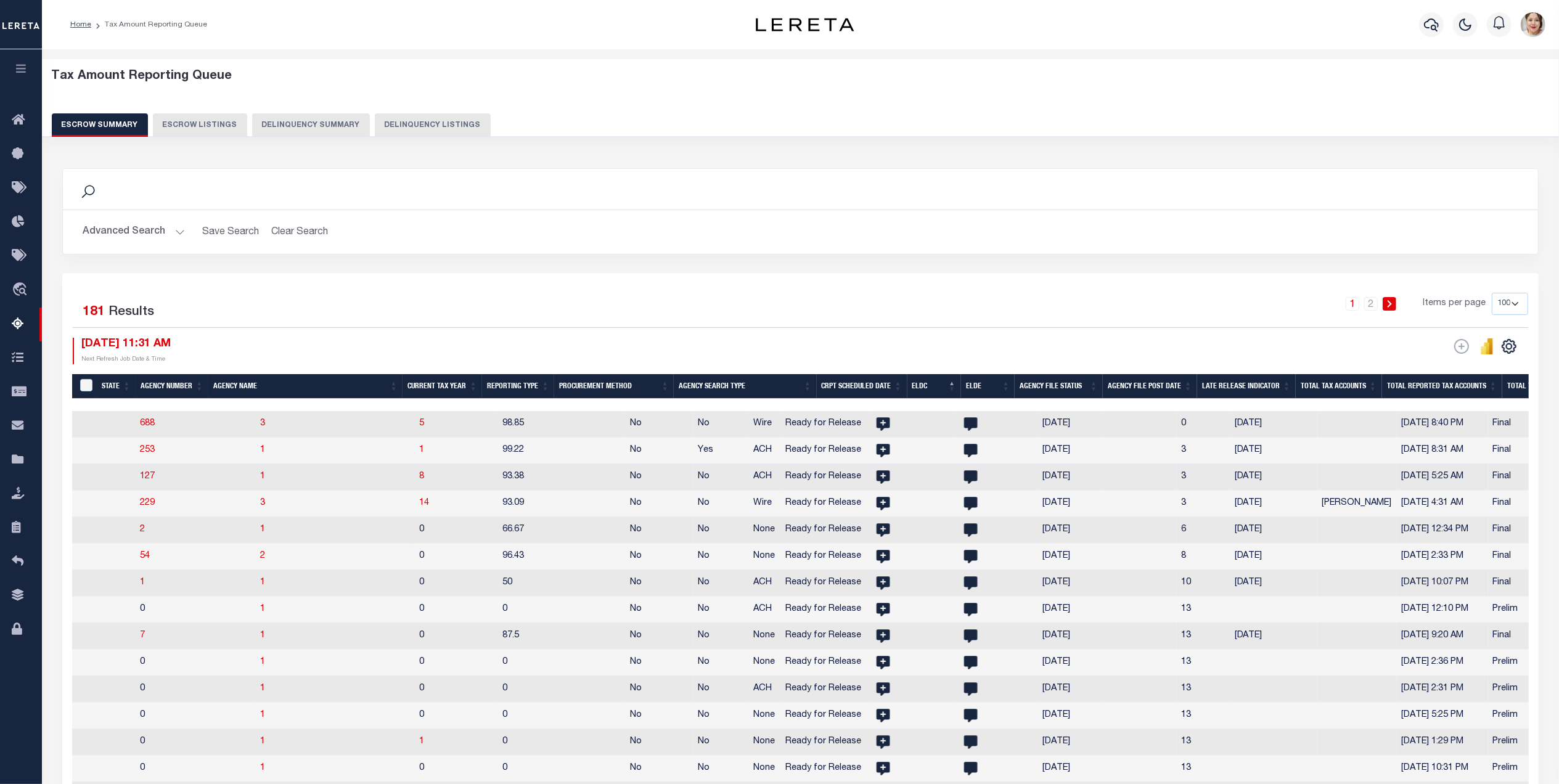
scroll to position [0, 1280]
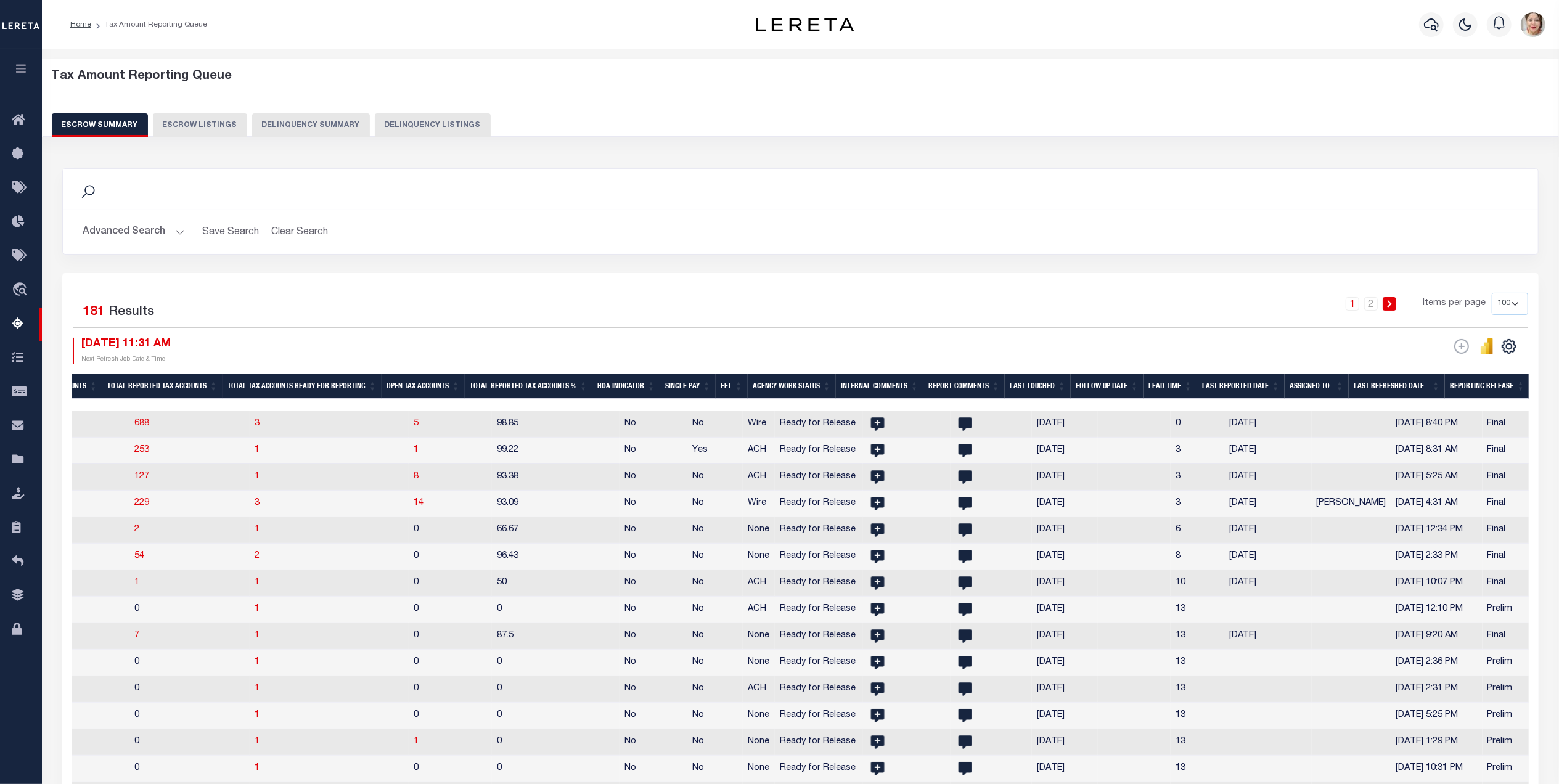
click at [1488, 383] on th "Reporting Release" at bounding box center [1487, 387] width 85 height 26
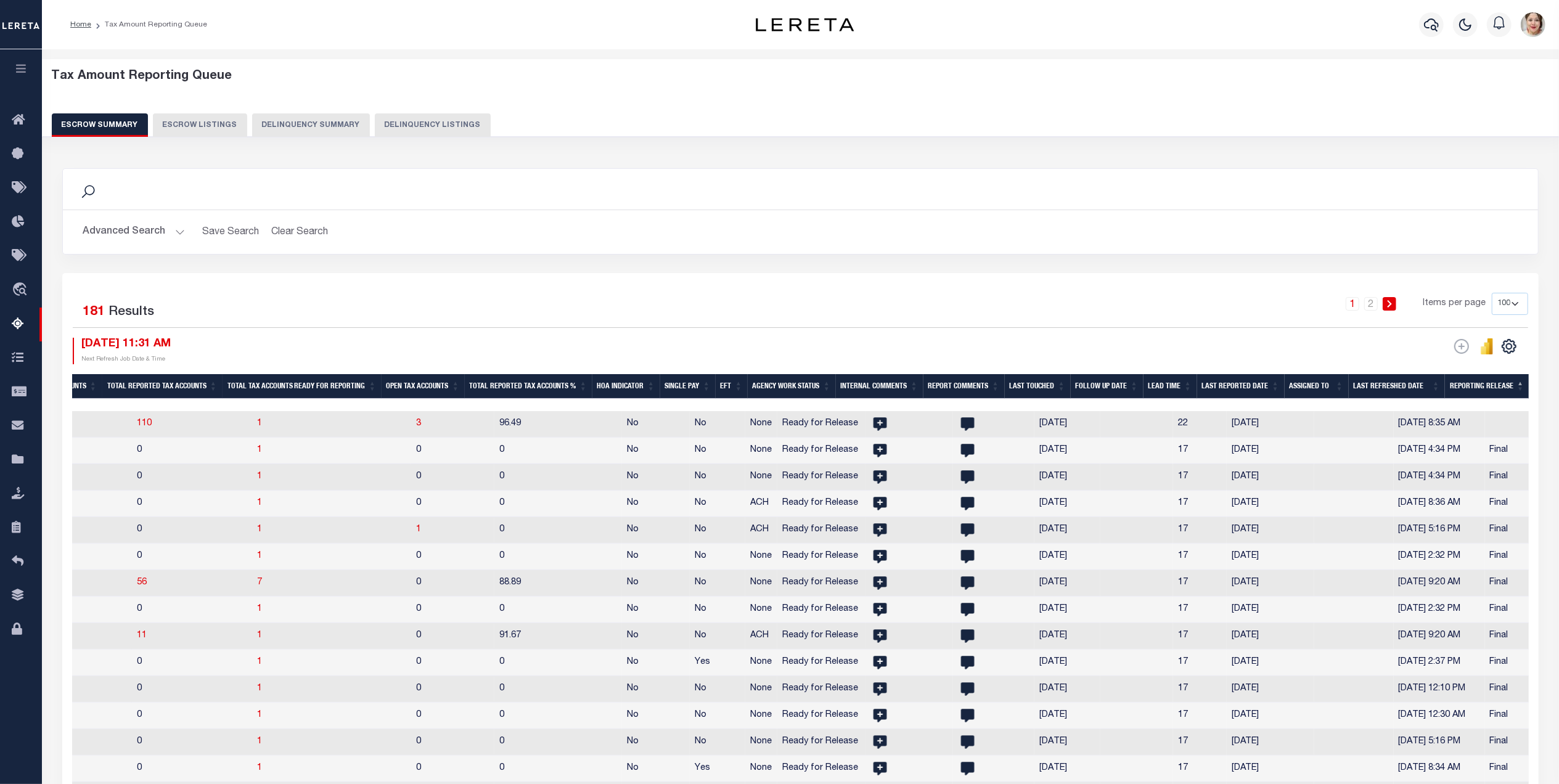
click at [1488, 383] on th "Reporting Release" at bounding box center [1487, 387] width 85 height 26
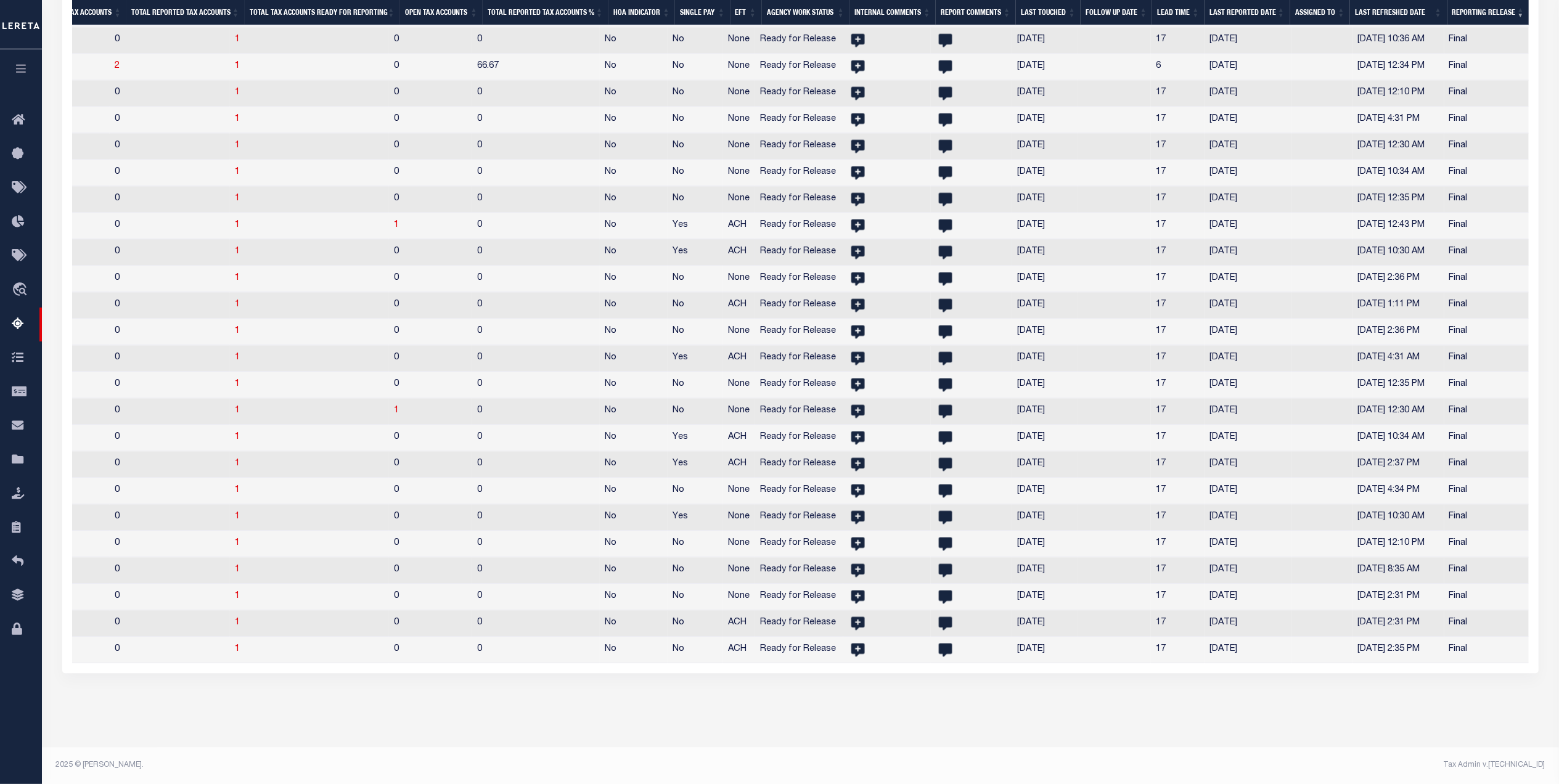
scroll to position [2158, 0]
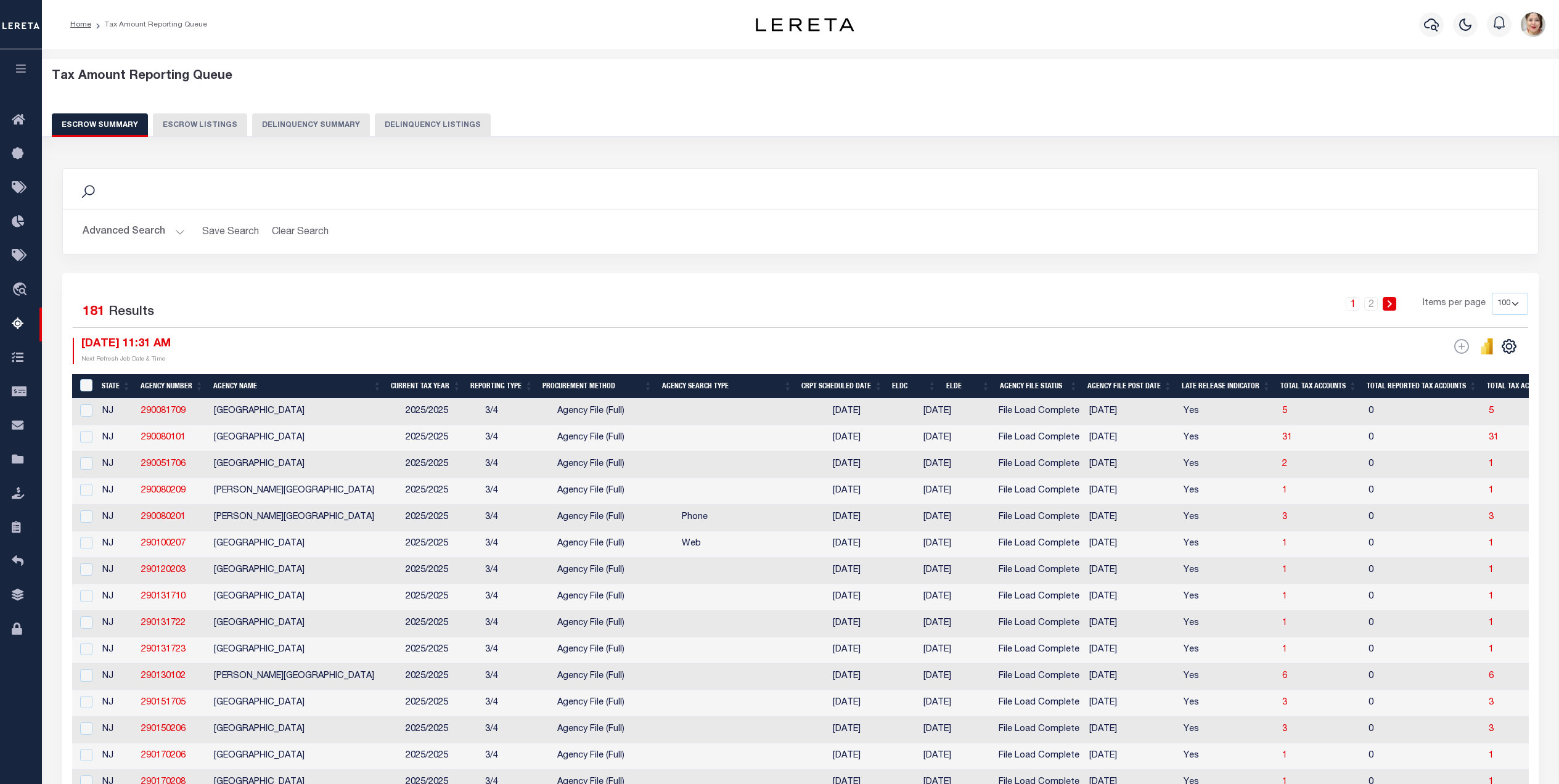
select select "100"
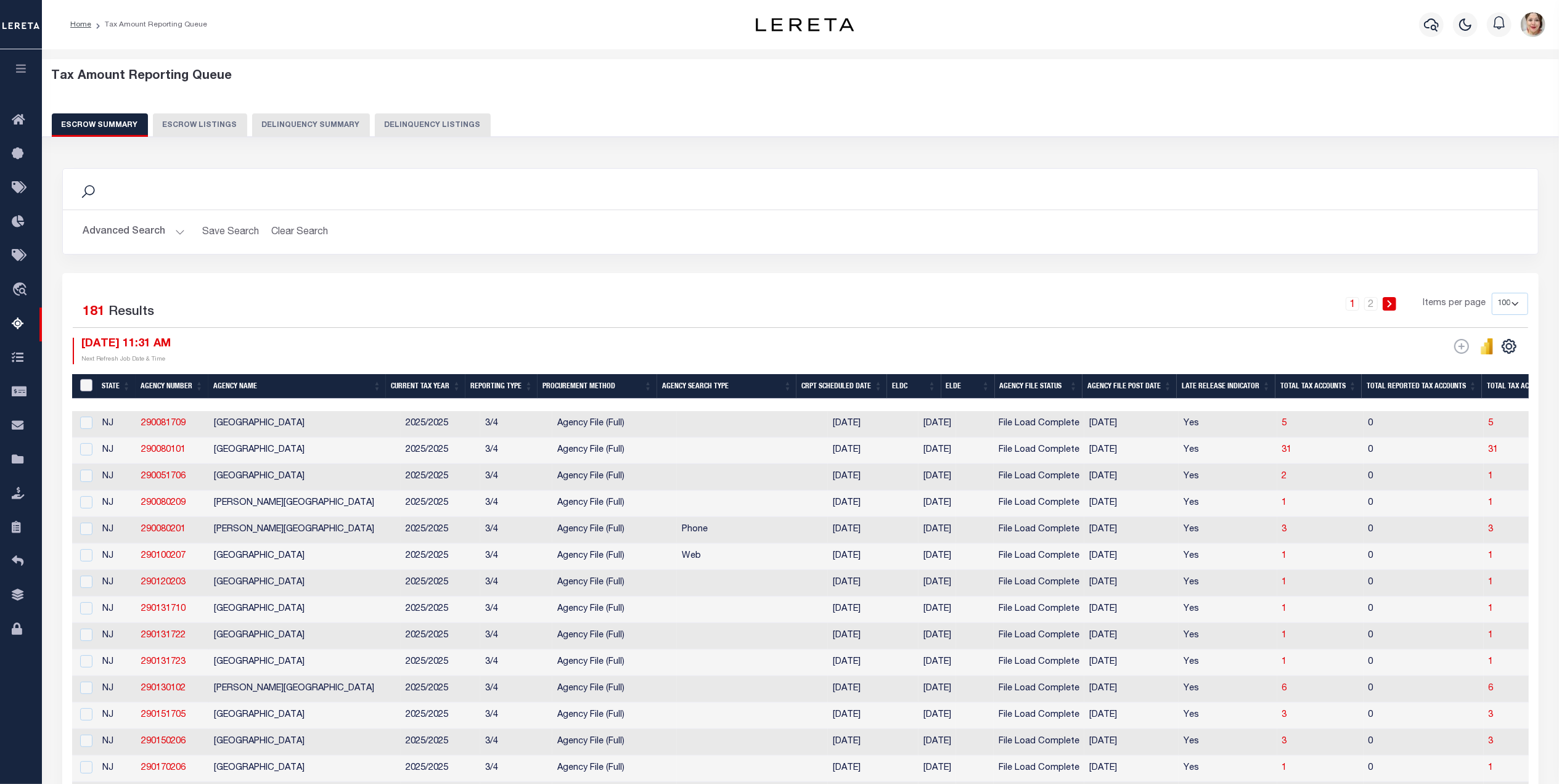
click at [87, 387] on input "&nbsp;" at bounding box center [86, 385] width 12 height 12
checkbox input "true"
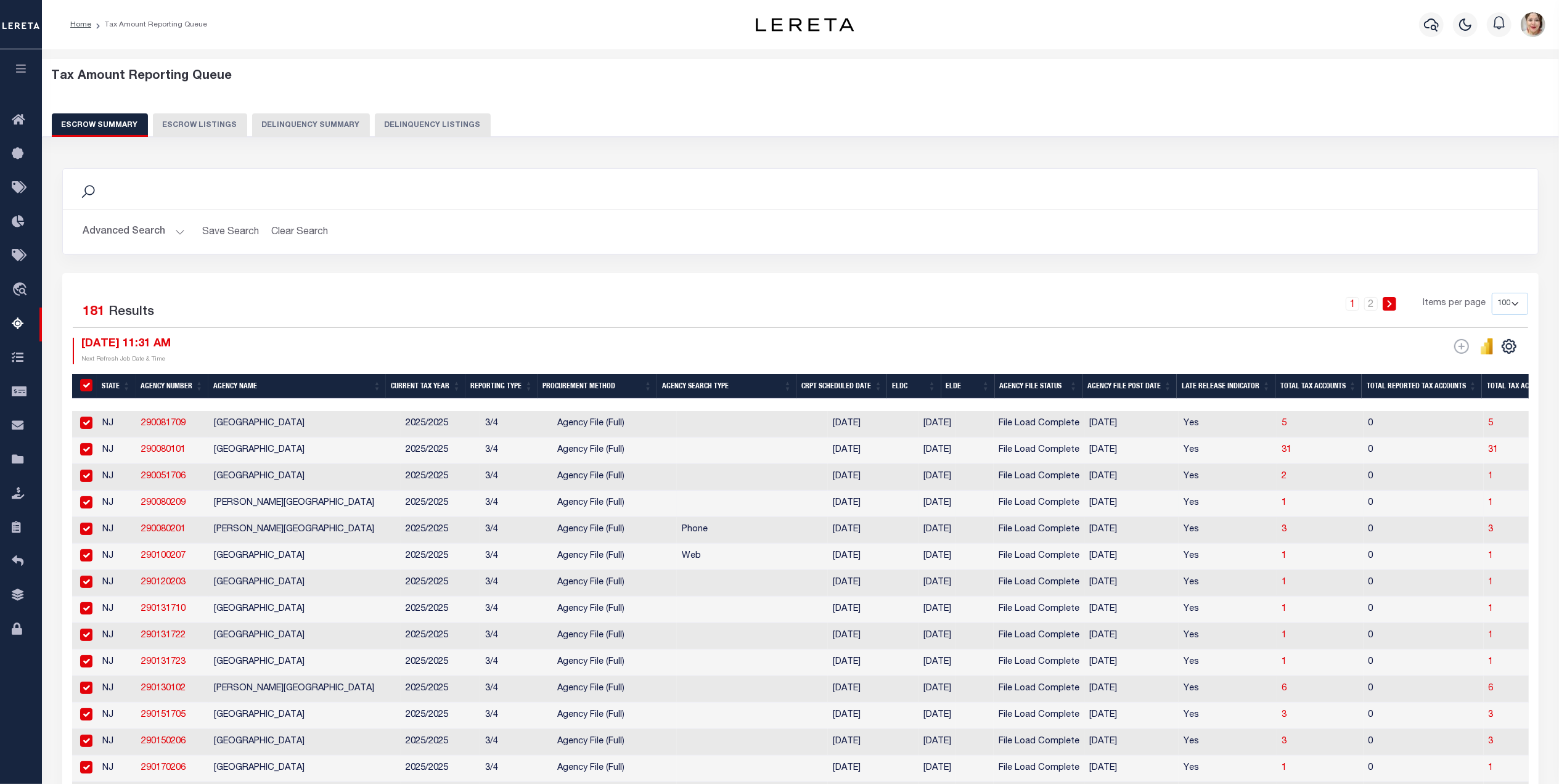
checkbox input "true"
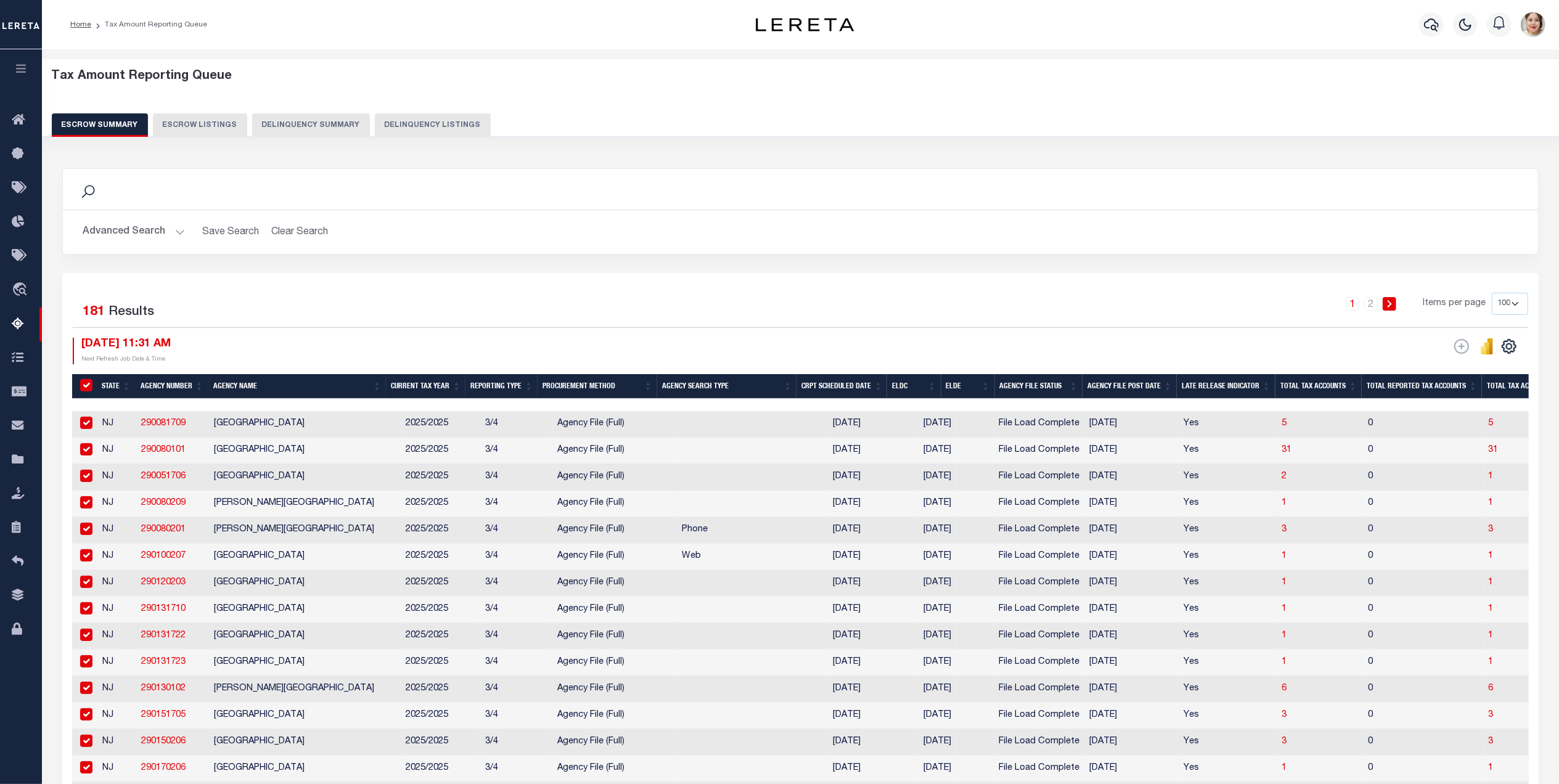
checkbox input "true"
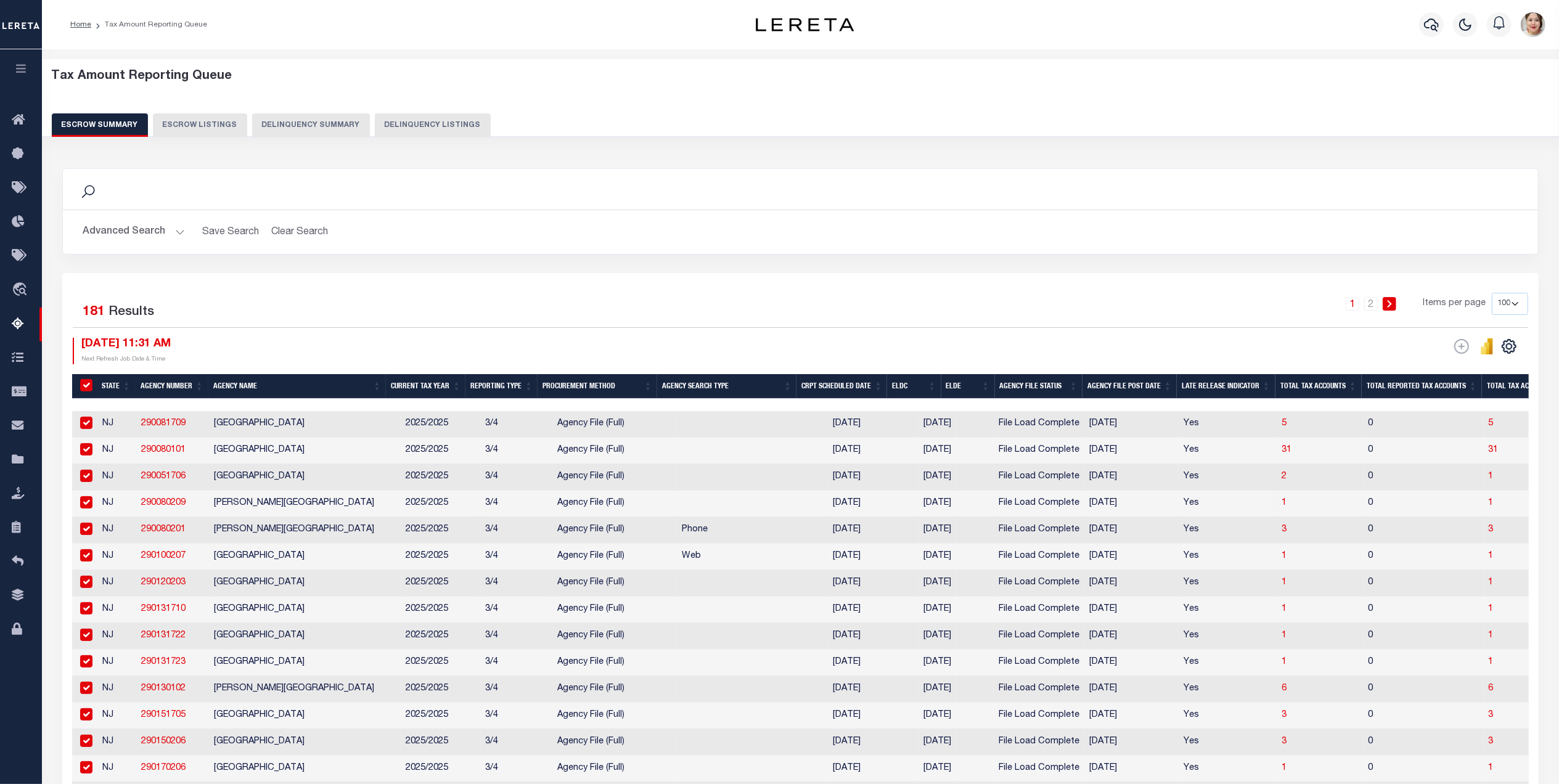
checkbox input "true"
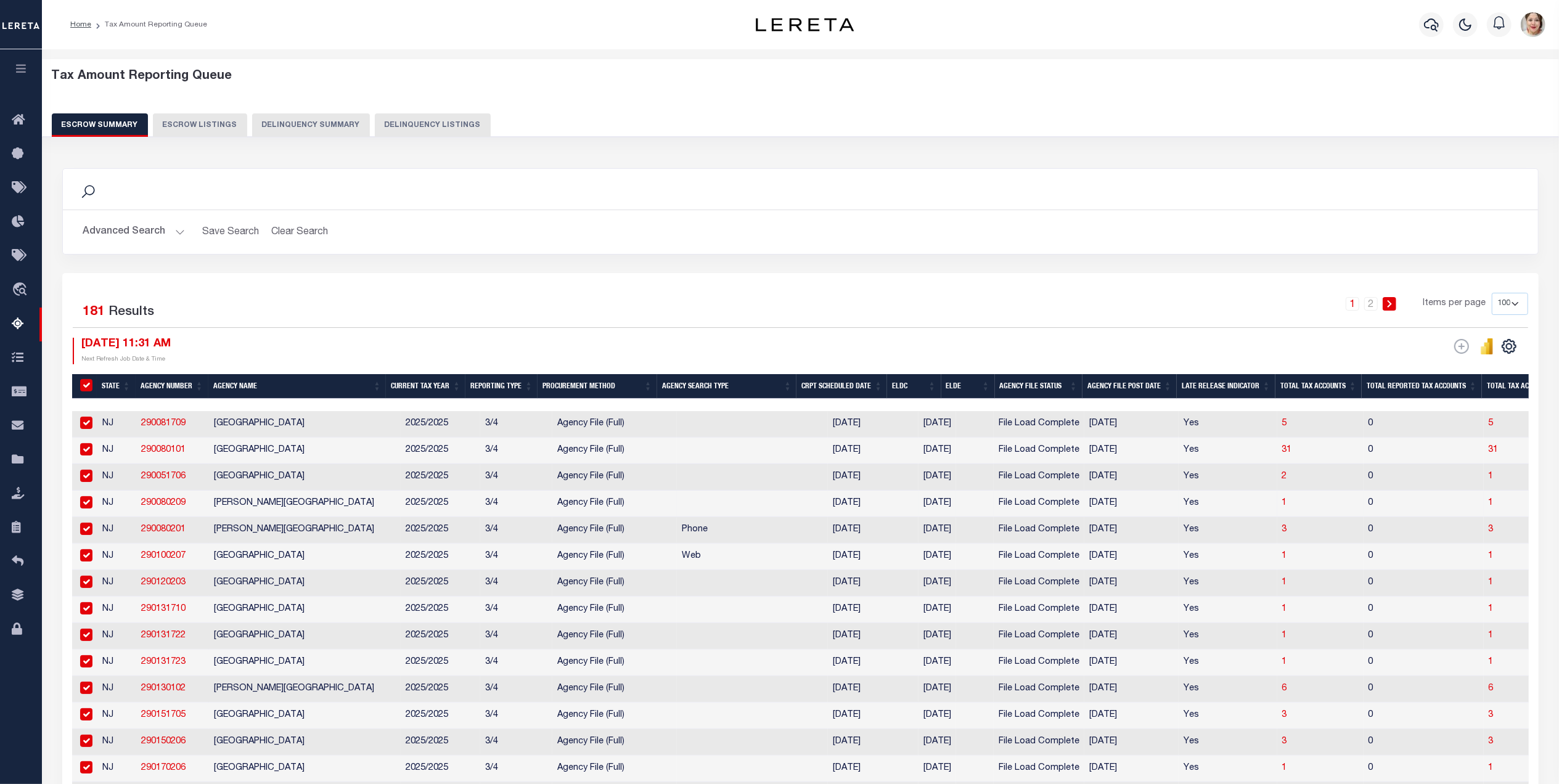
checkbox input "true"
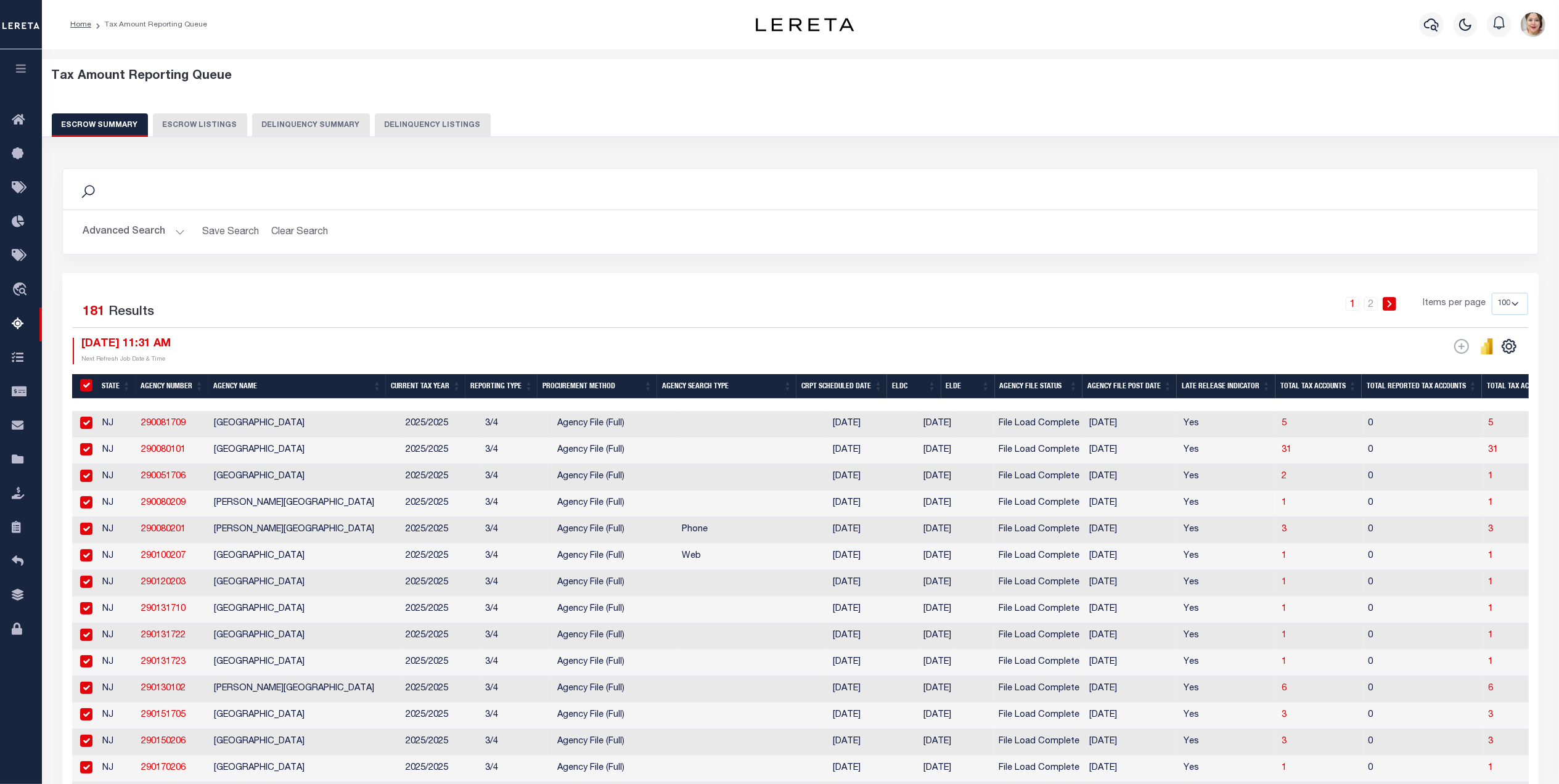
checkbox input "true"
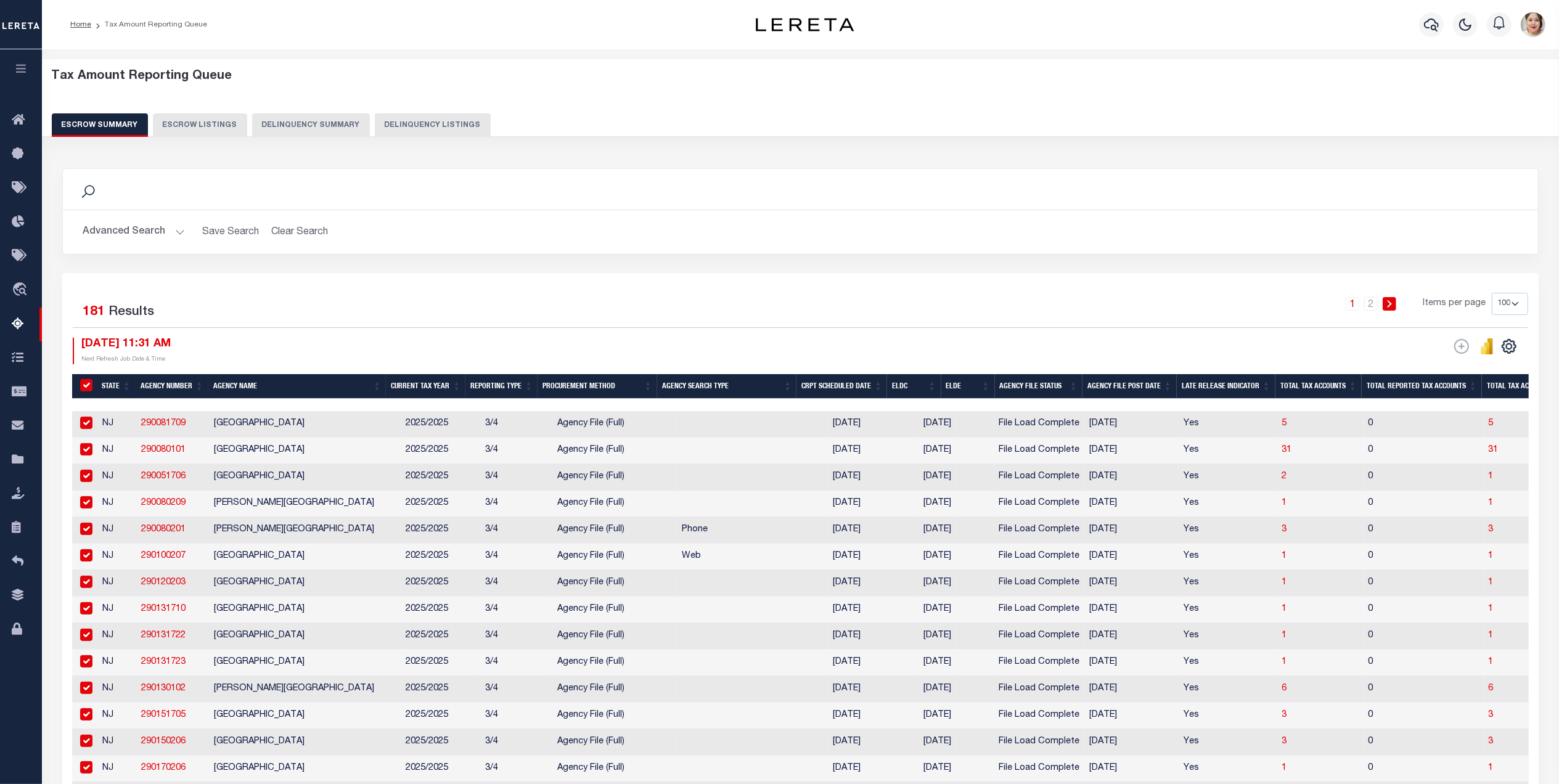
checkbox input "true"
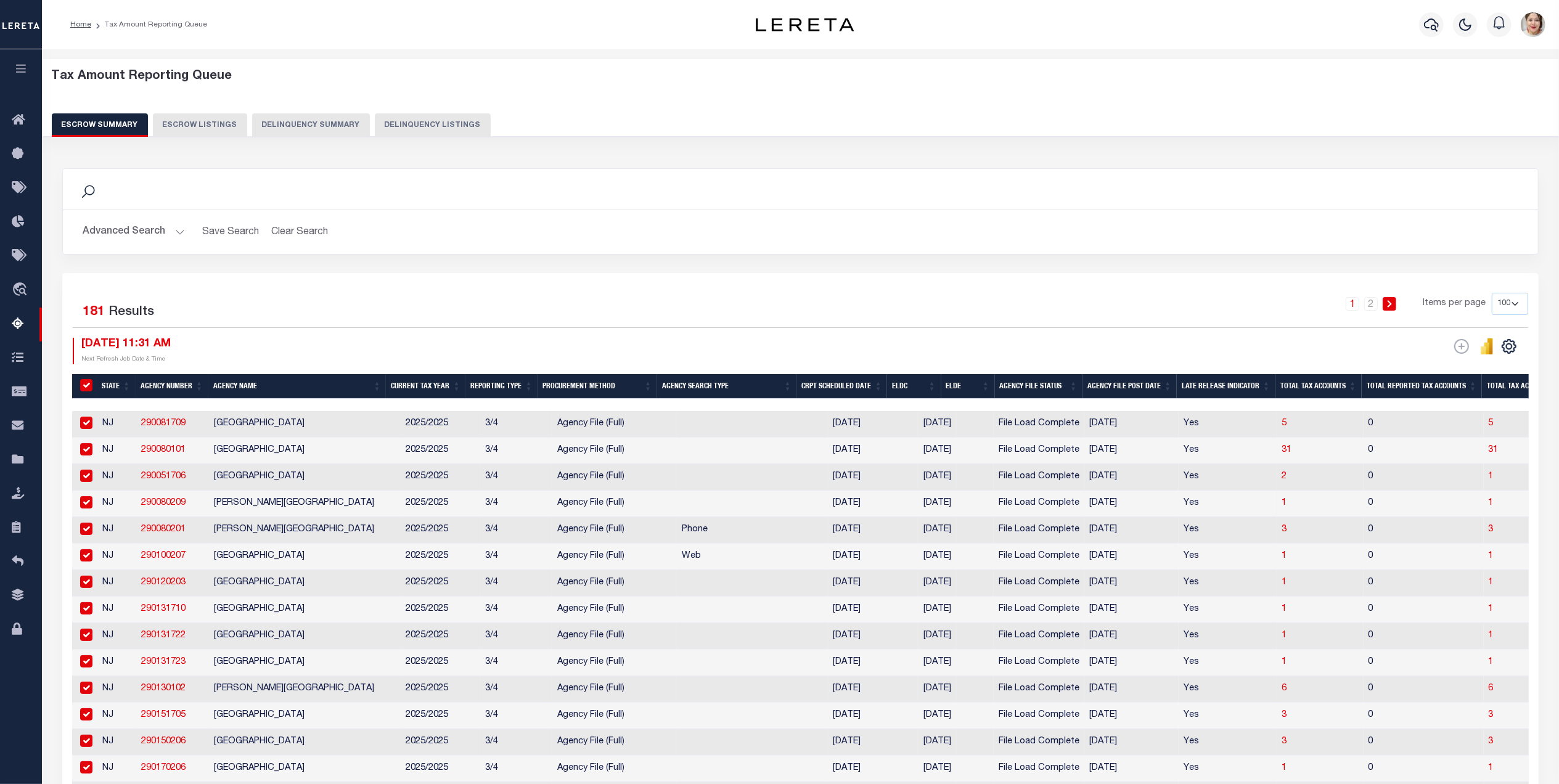
checkbox input "true"
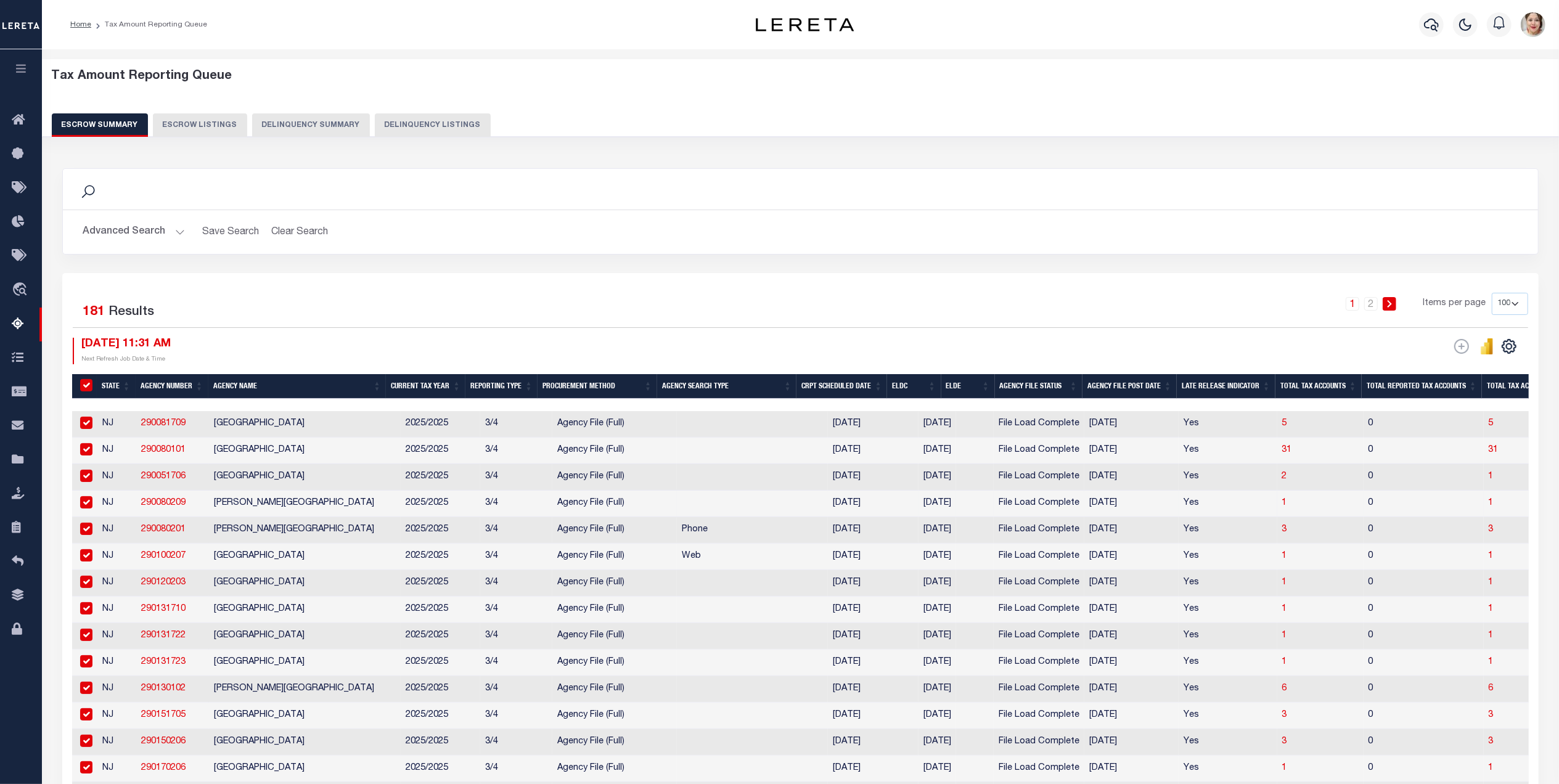
checkbox input "true"
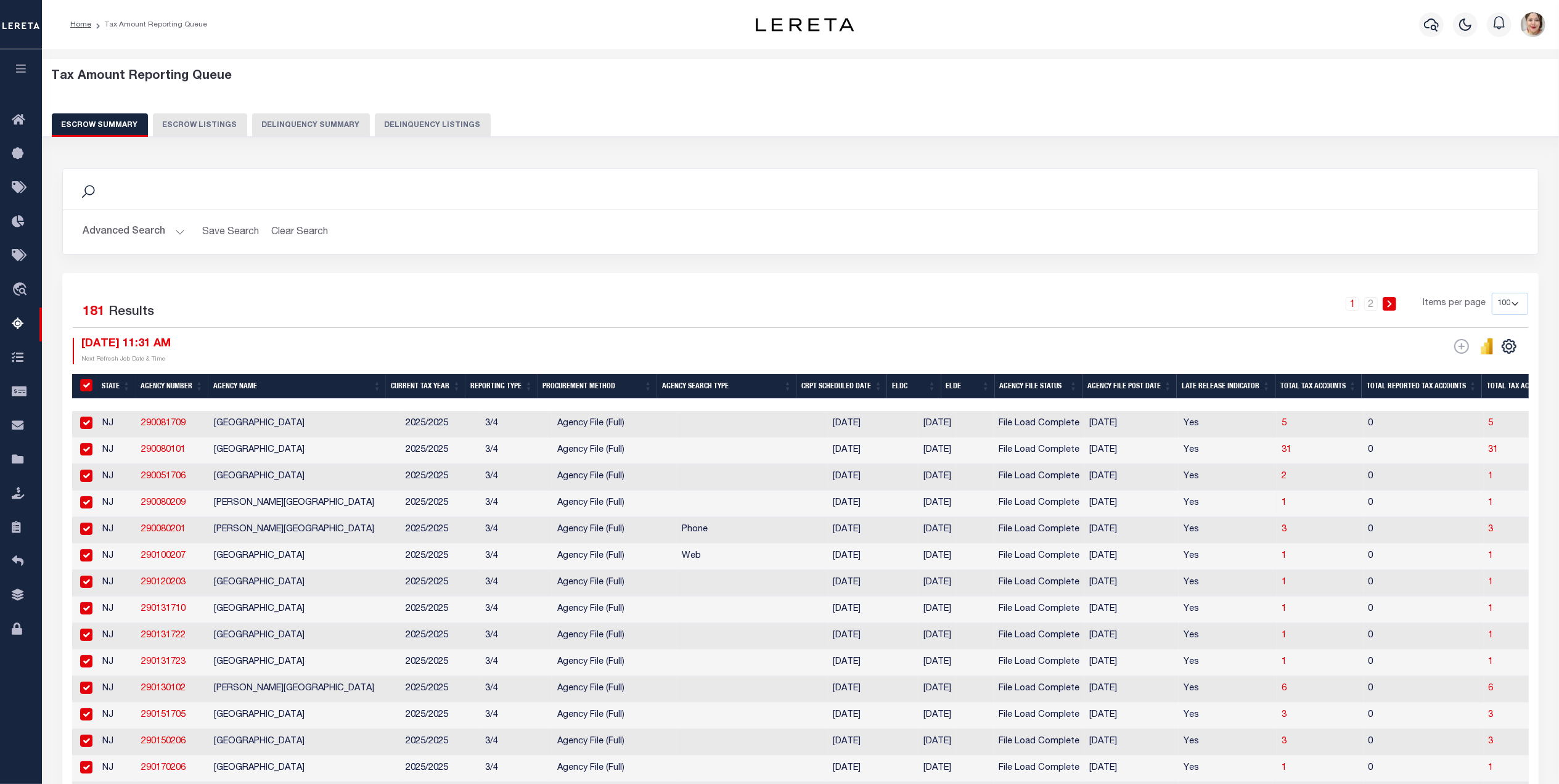
checkbox input "true"
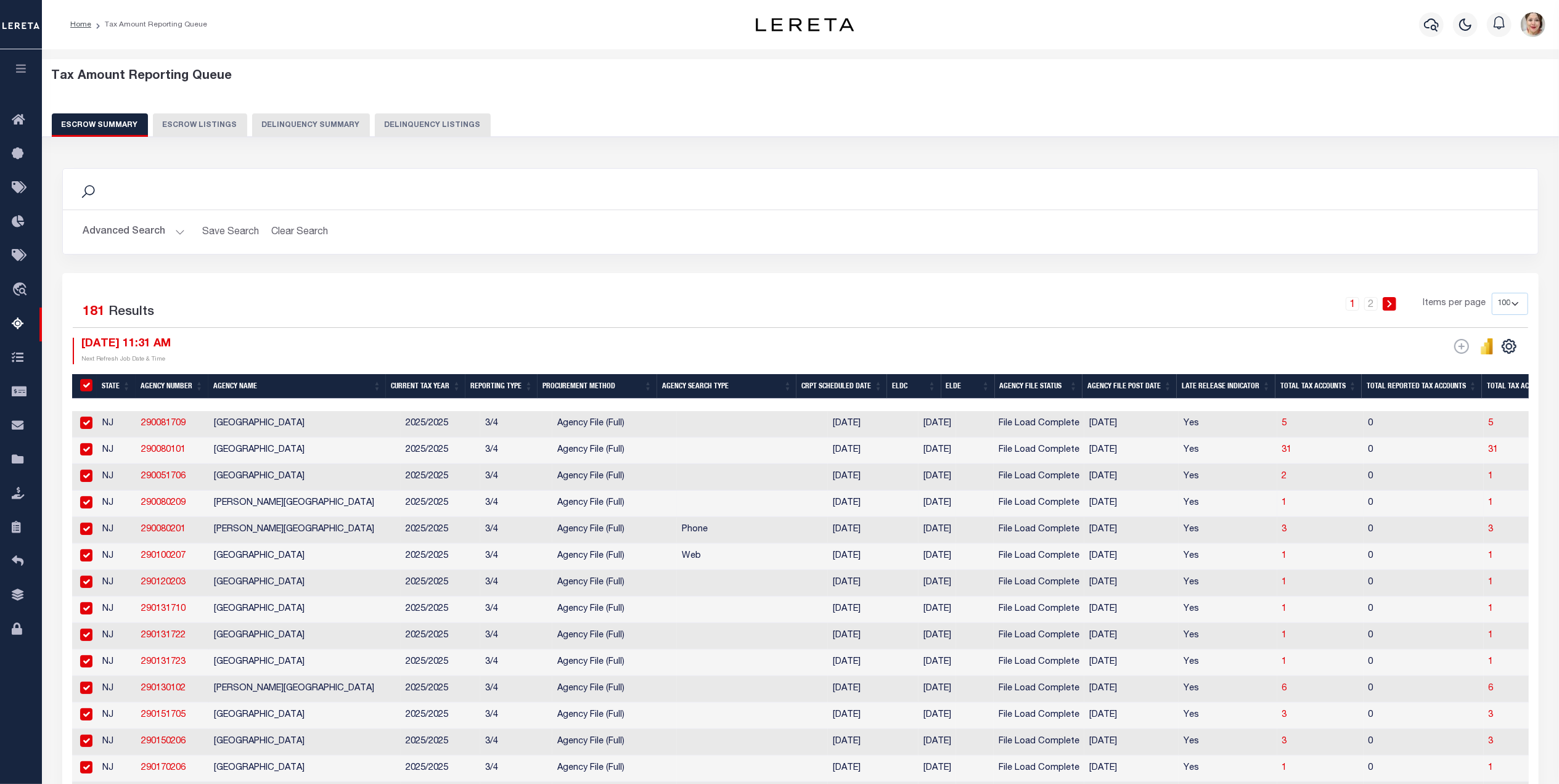
checkbox input "true"
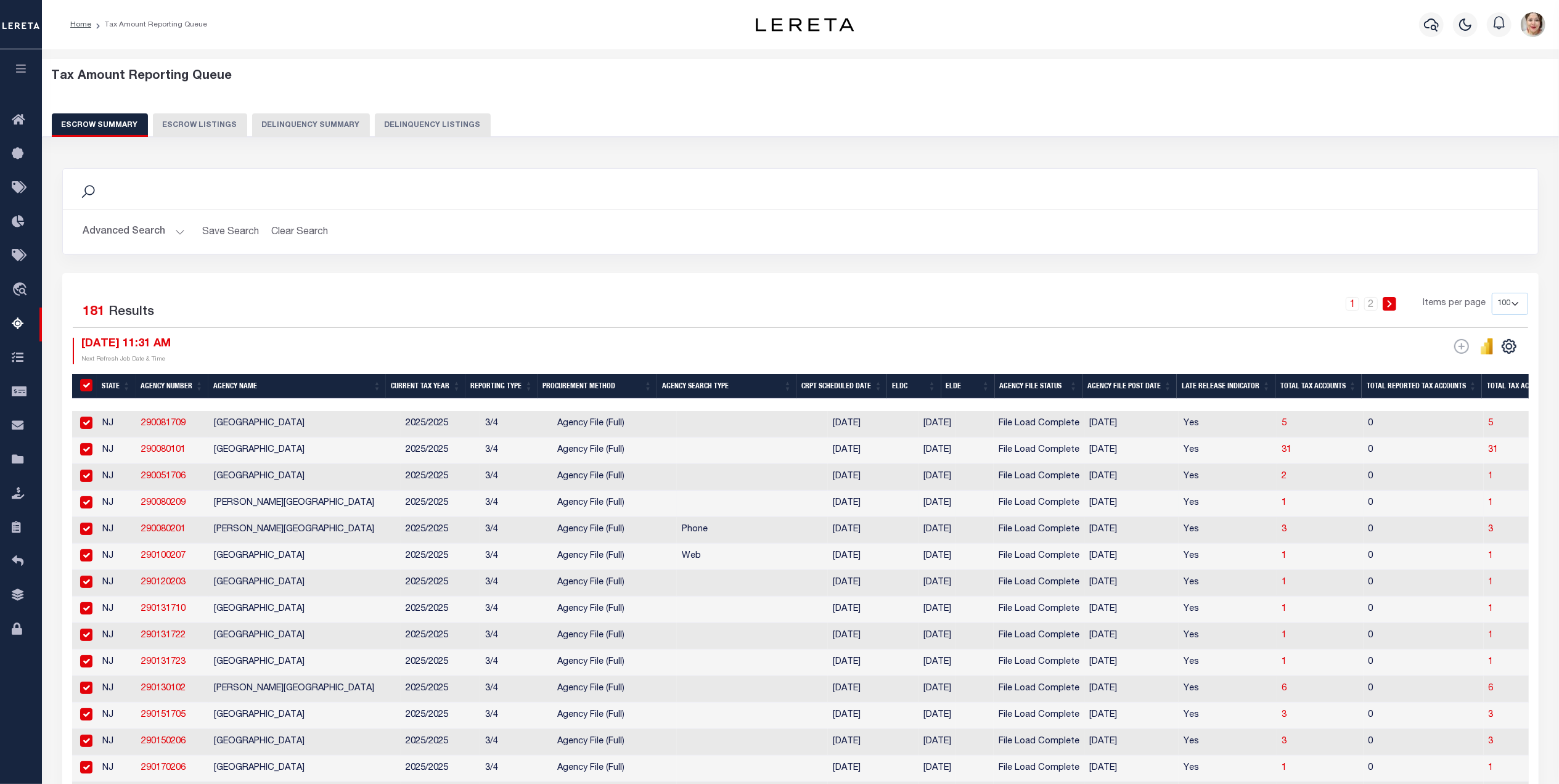
checkbox input "true"
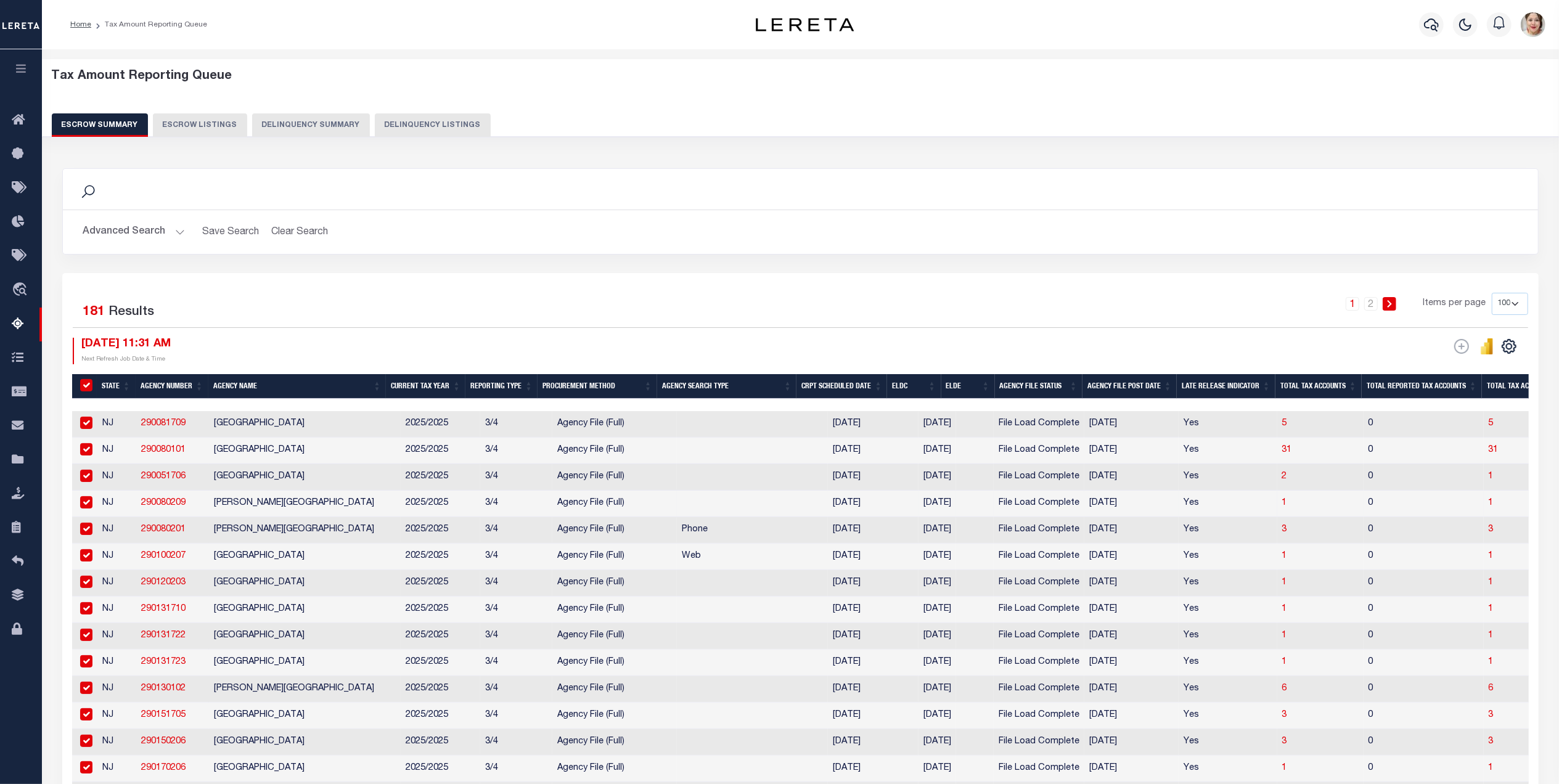
checkbox input "true"
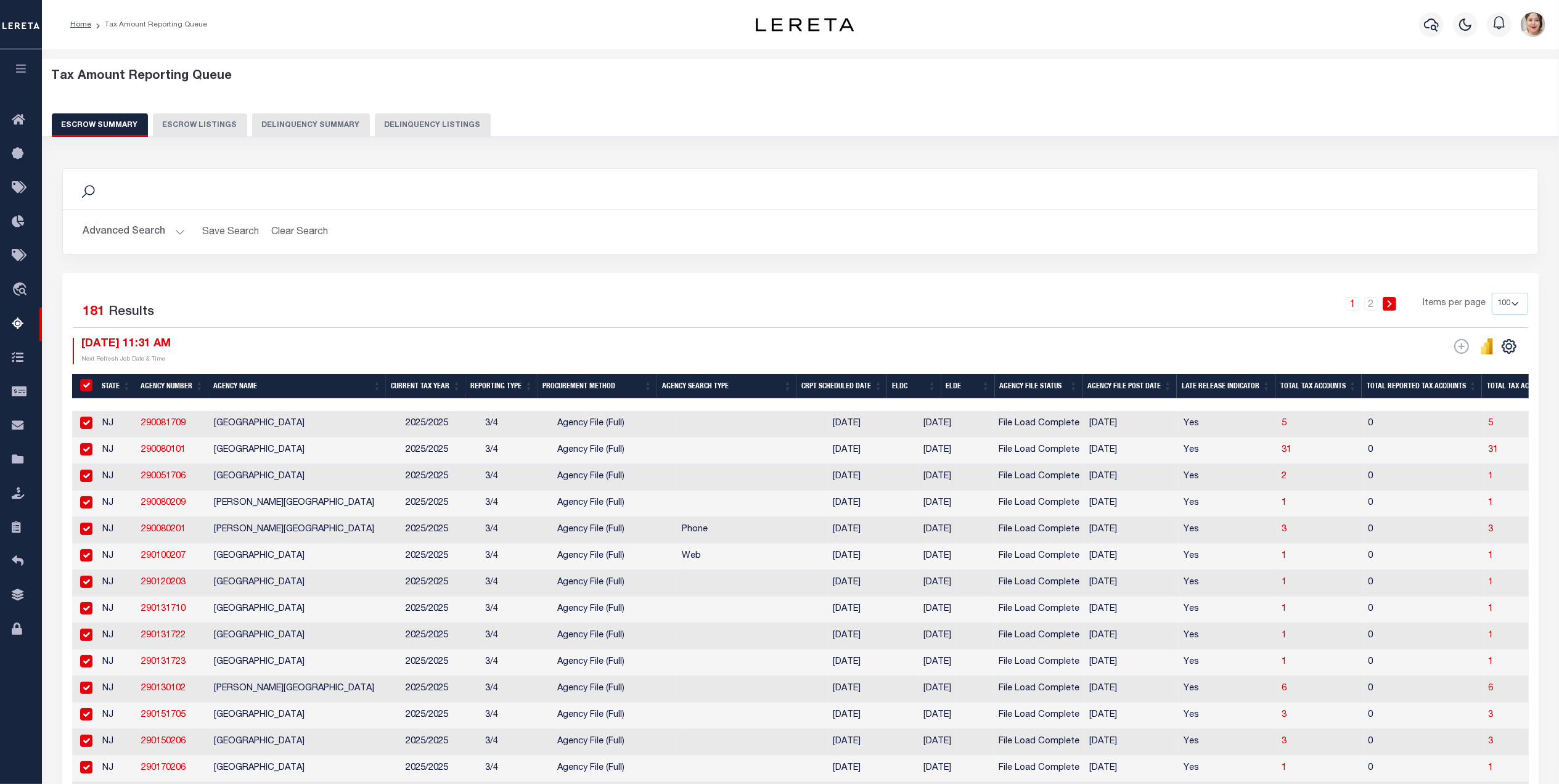
checkbox input "true"
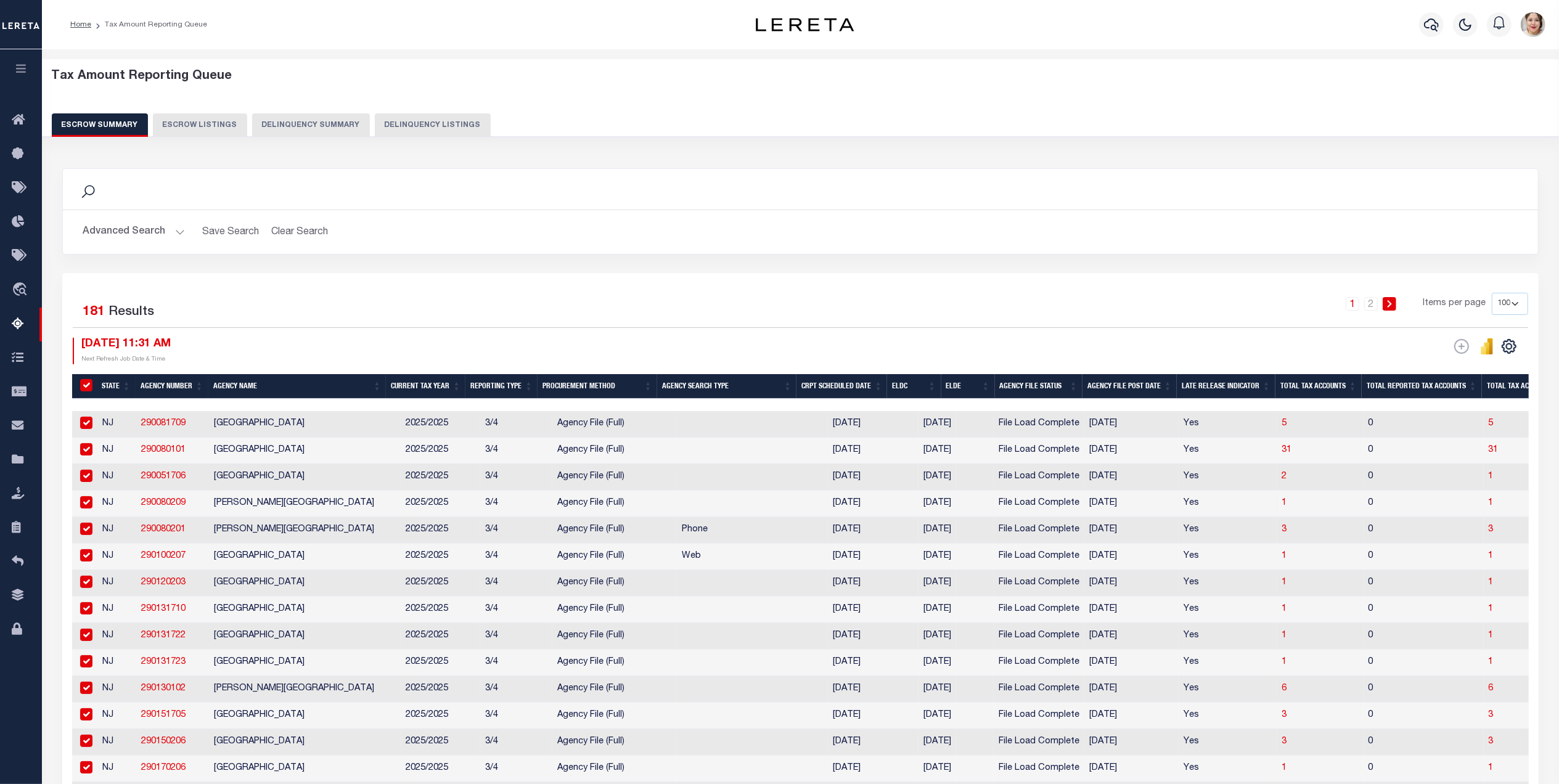
checkbox input "true"
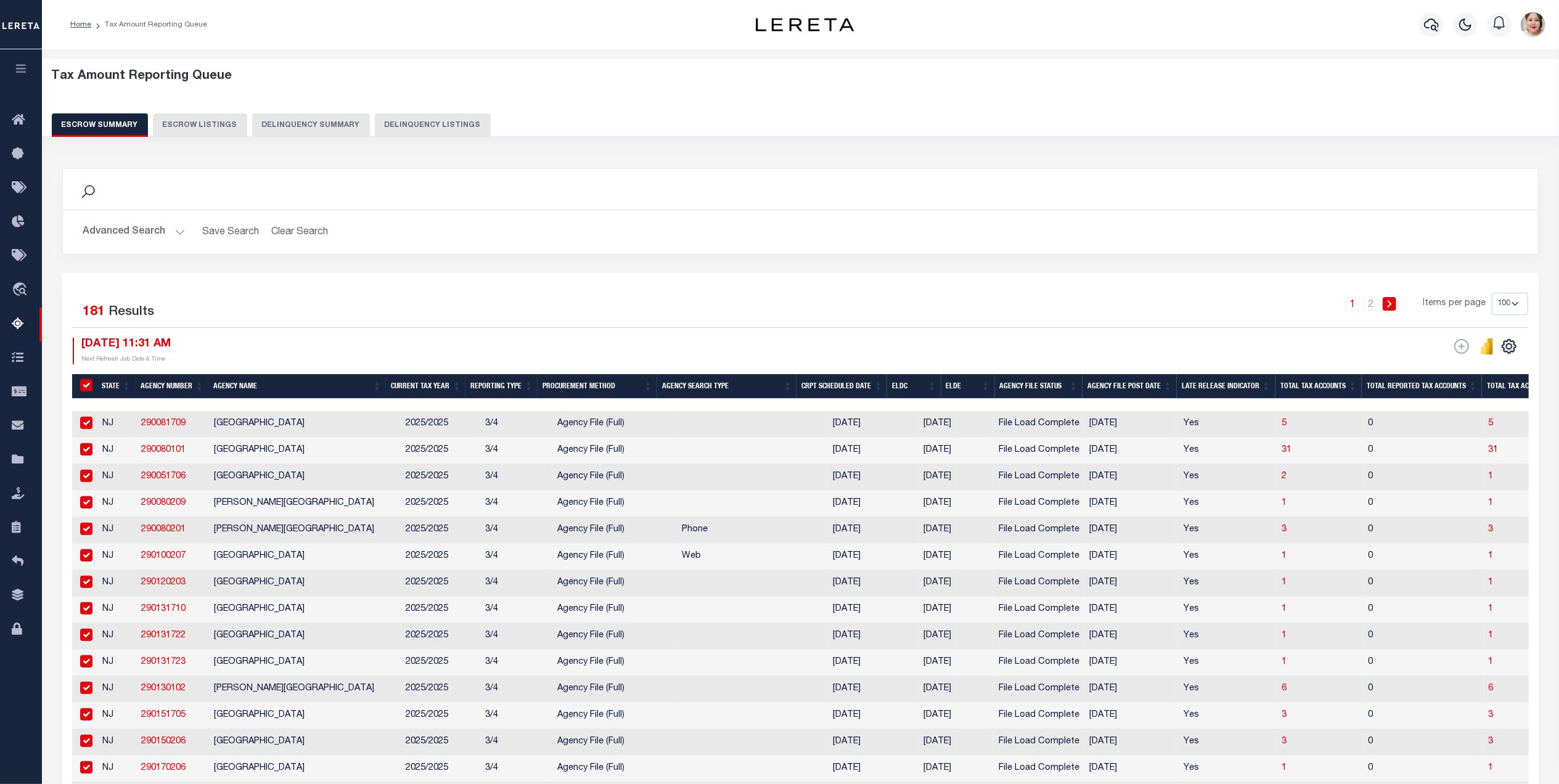
checkbox input "true"
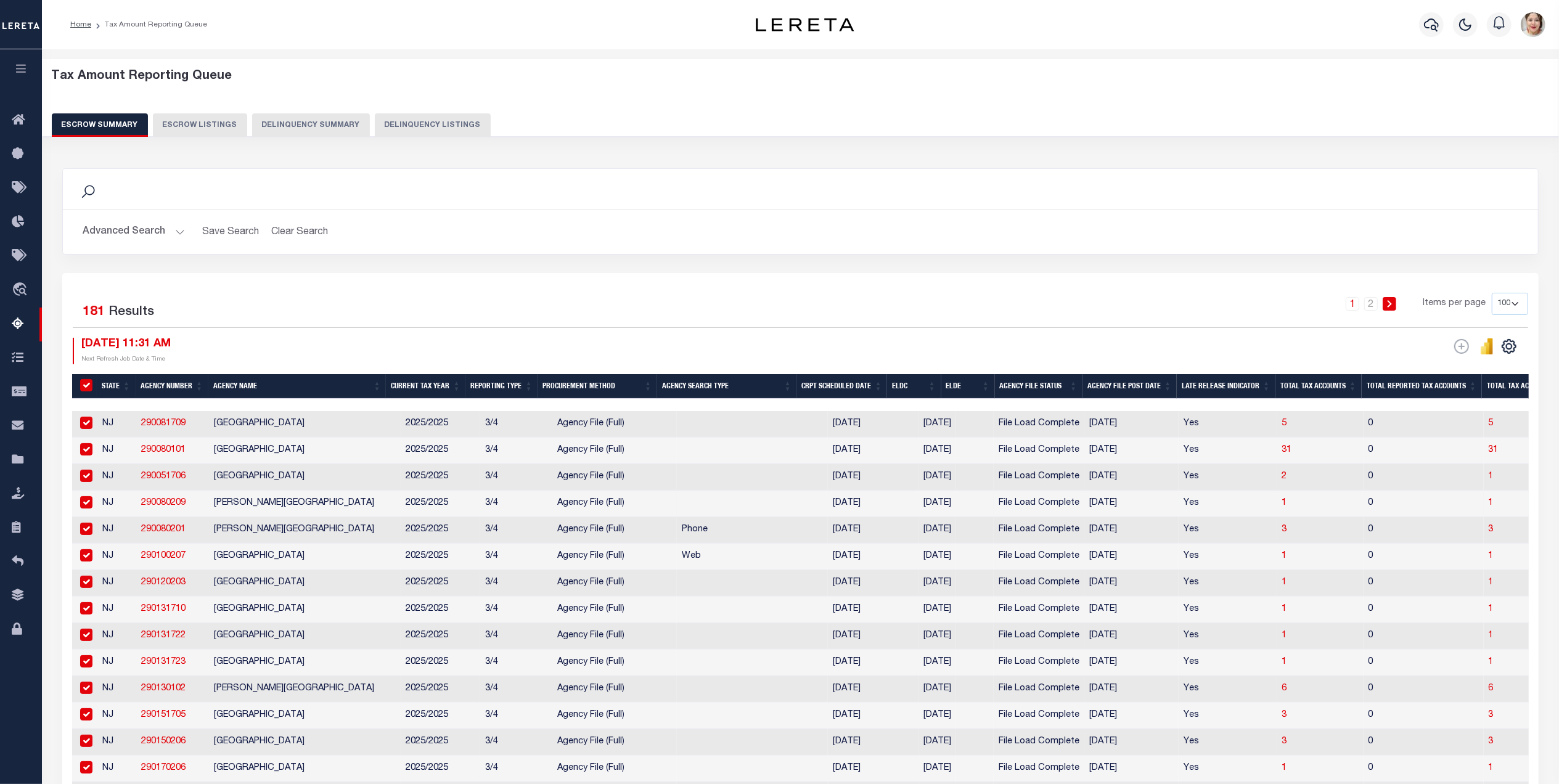
checkbox input "true"
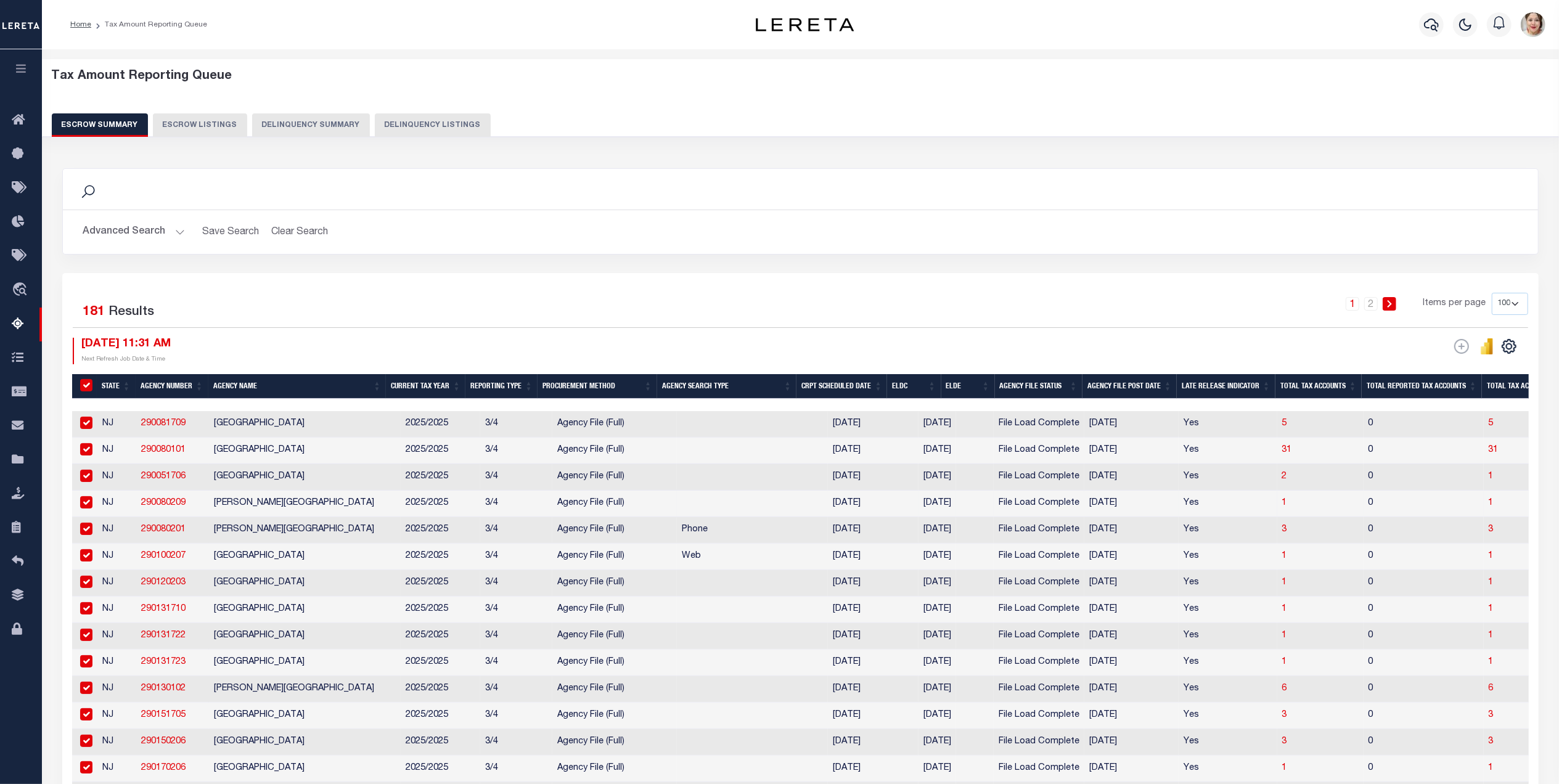
checkbox input "true"
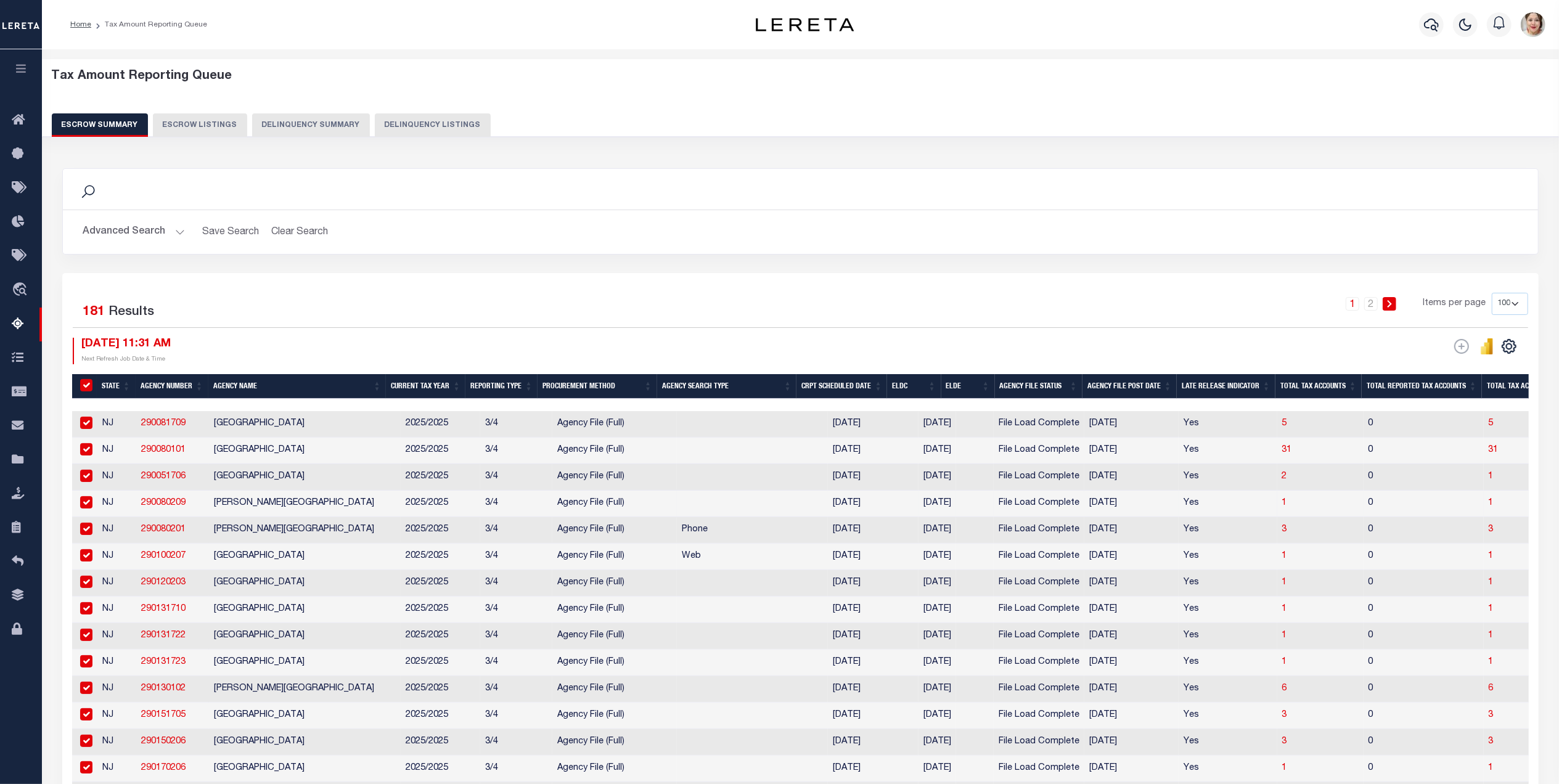
checkbox input "true"
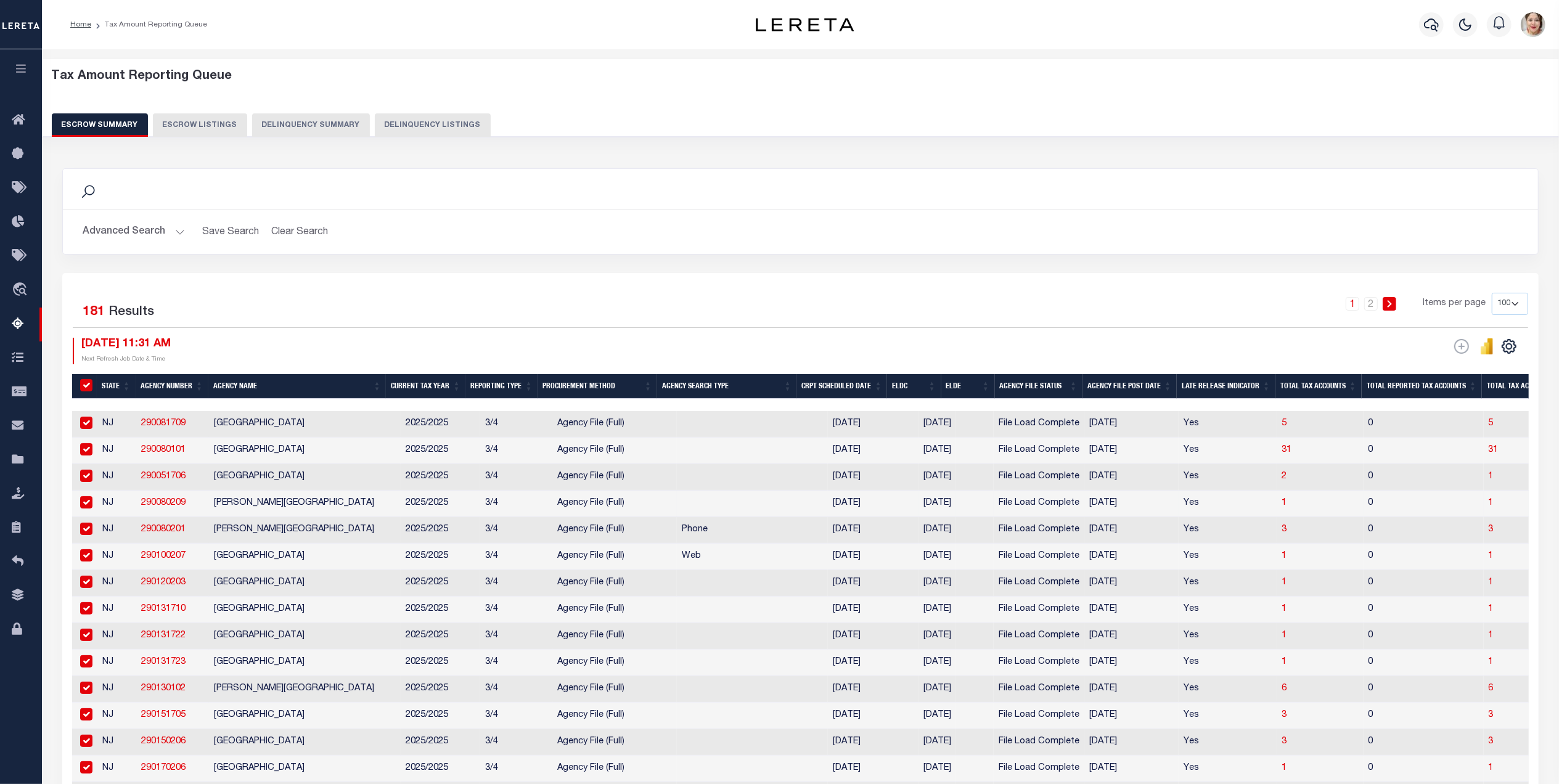
checkbox input "true"
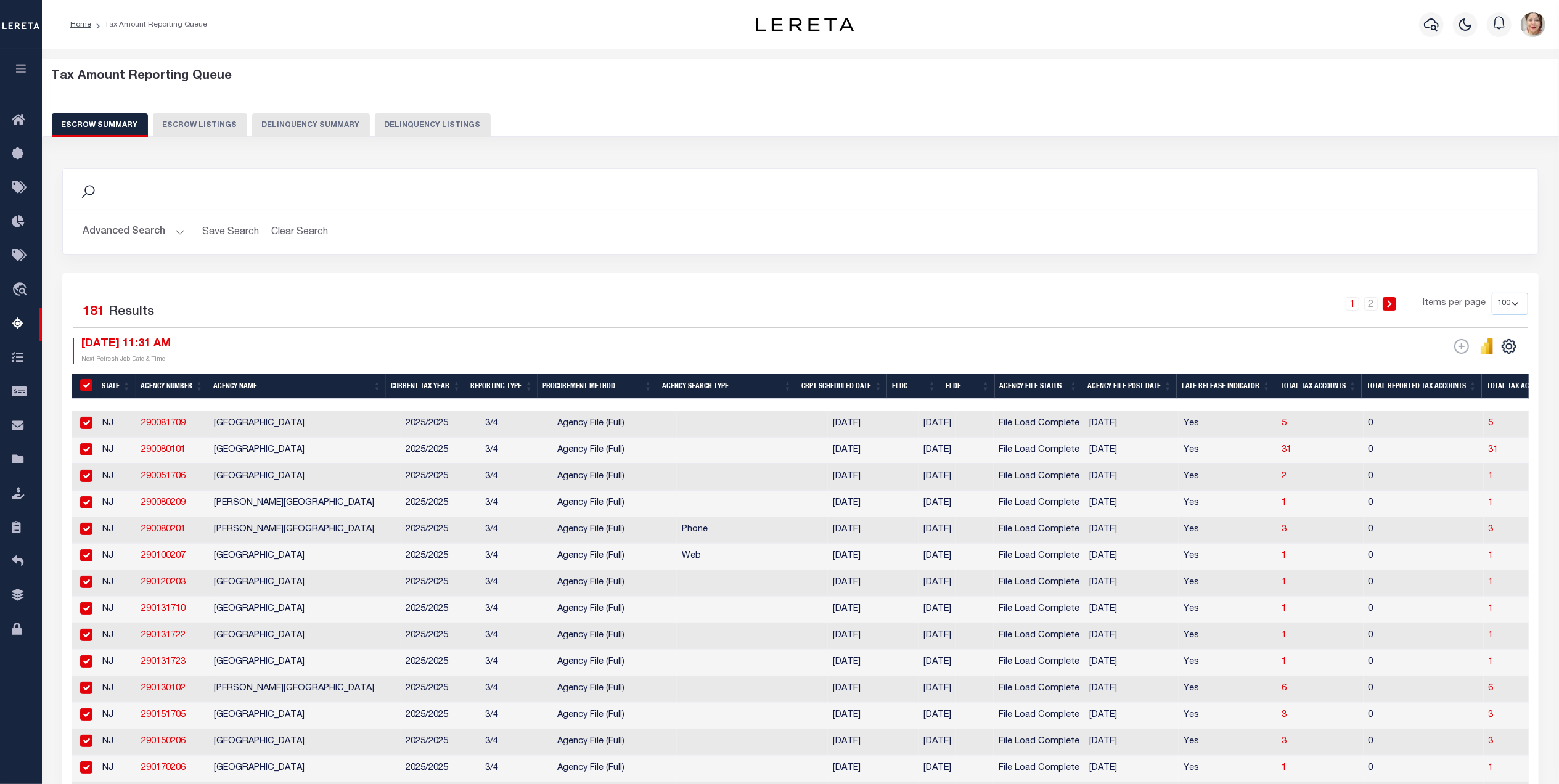
checkbox input "true"
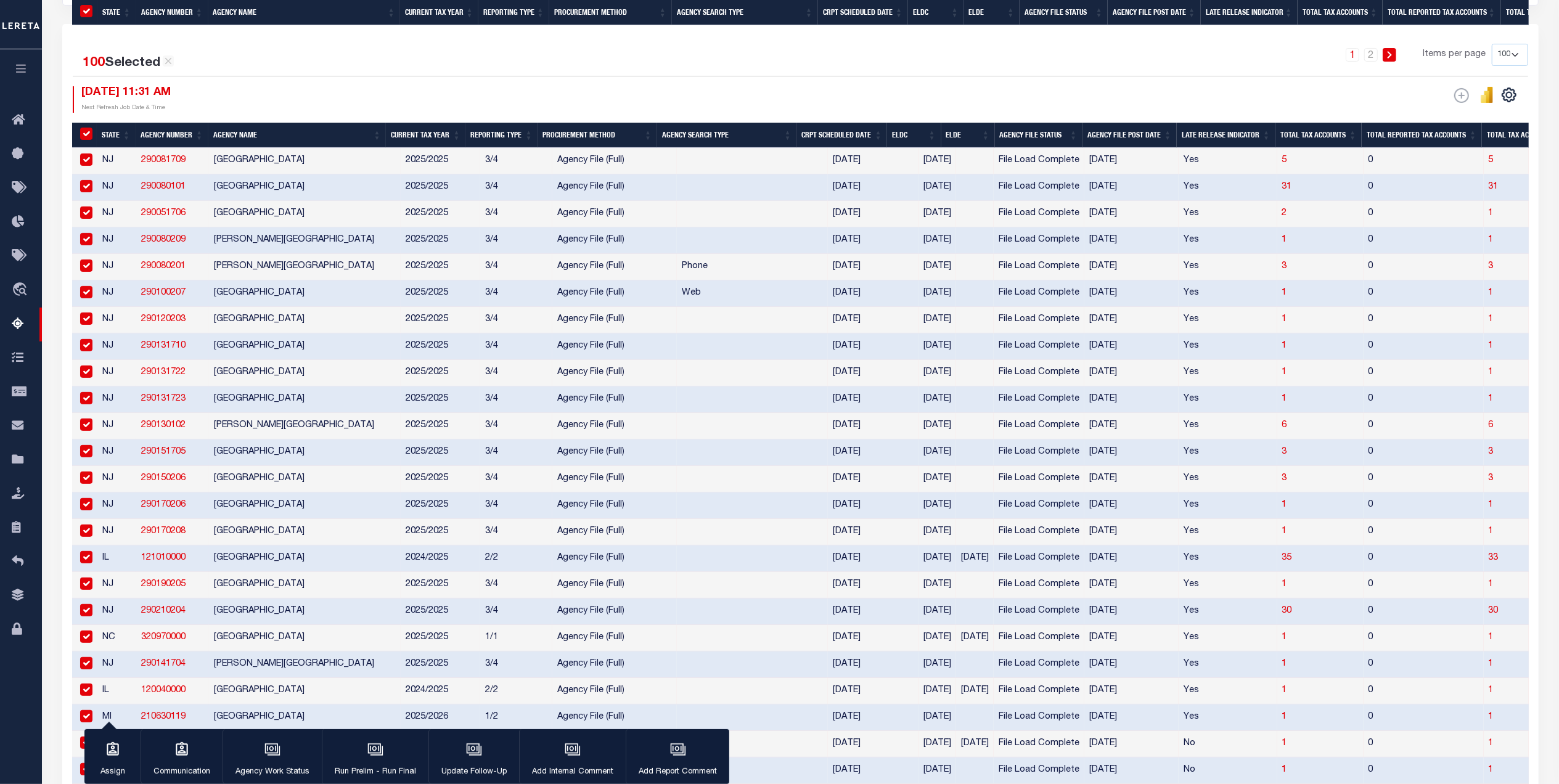
scroll to position [2459, 0]
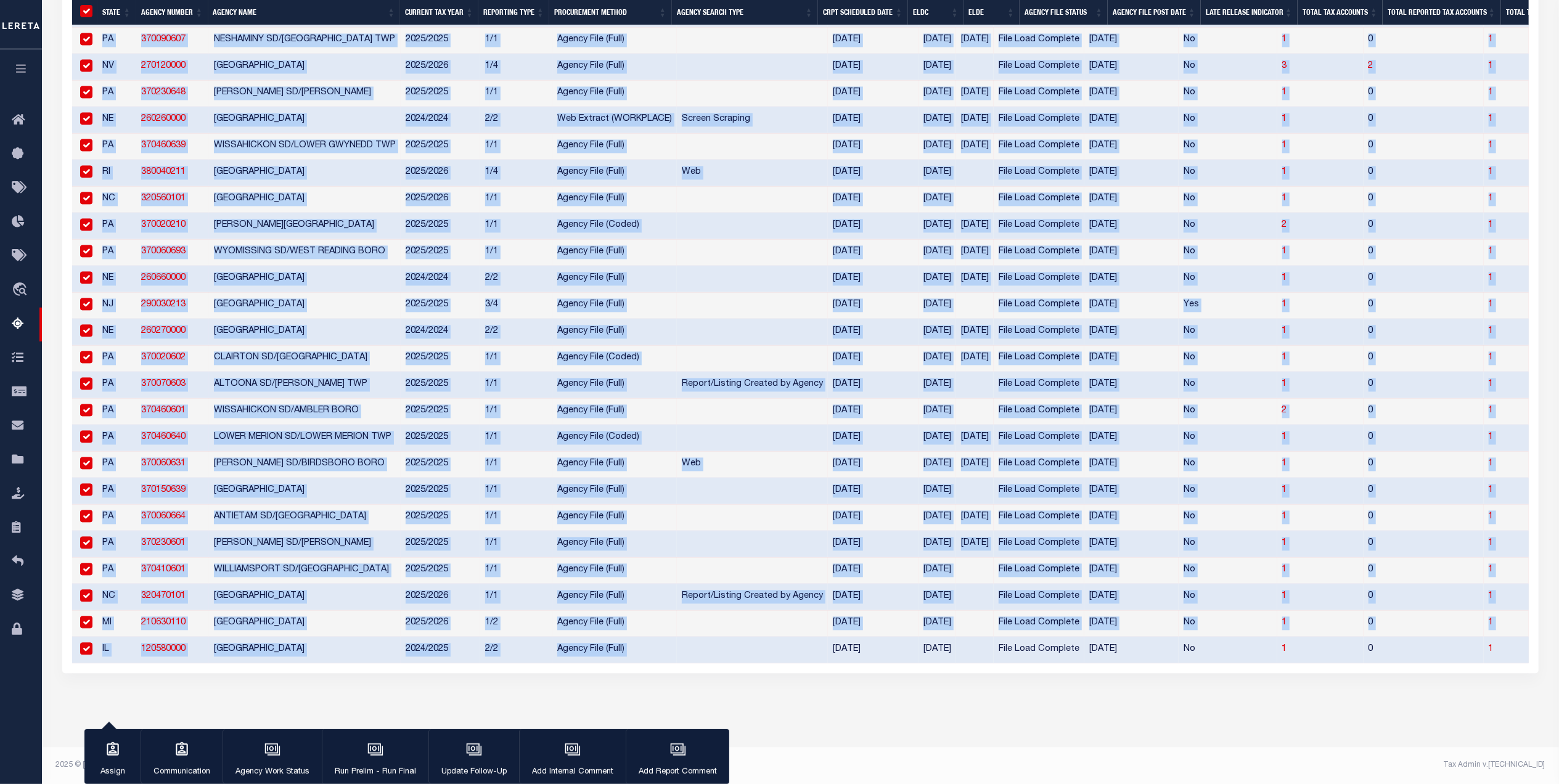
drag, startPoint x: 825, startPoint y: 681, endPoint x: 1363, endPoint y: 683, distance: 538.0
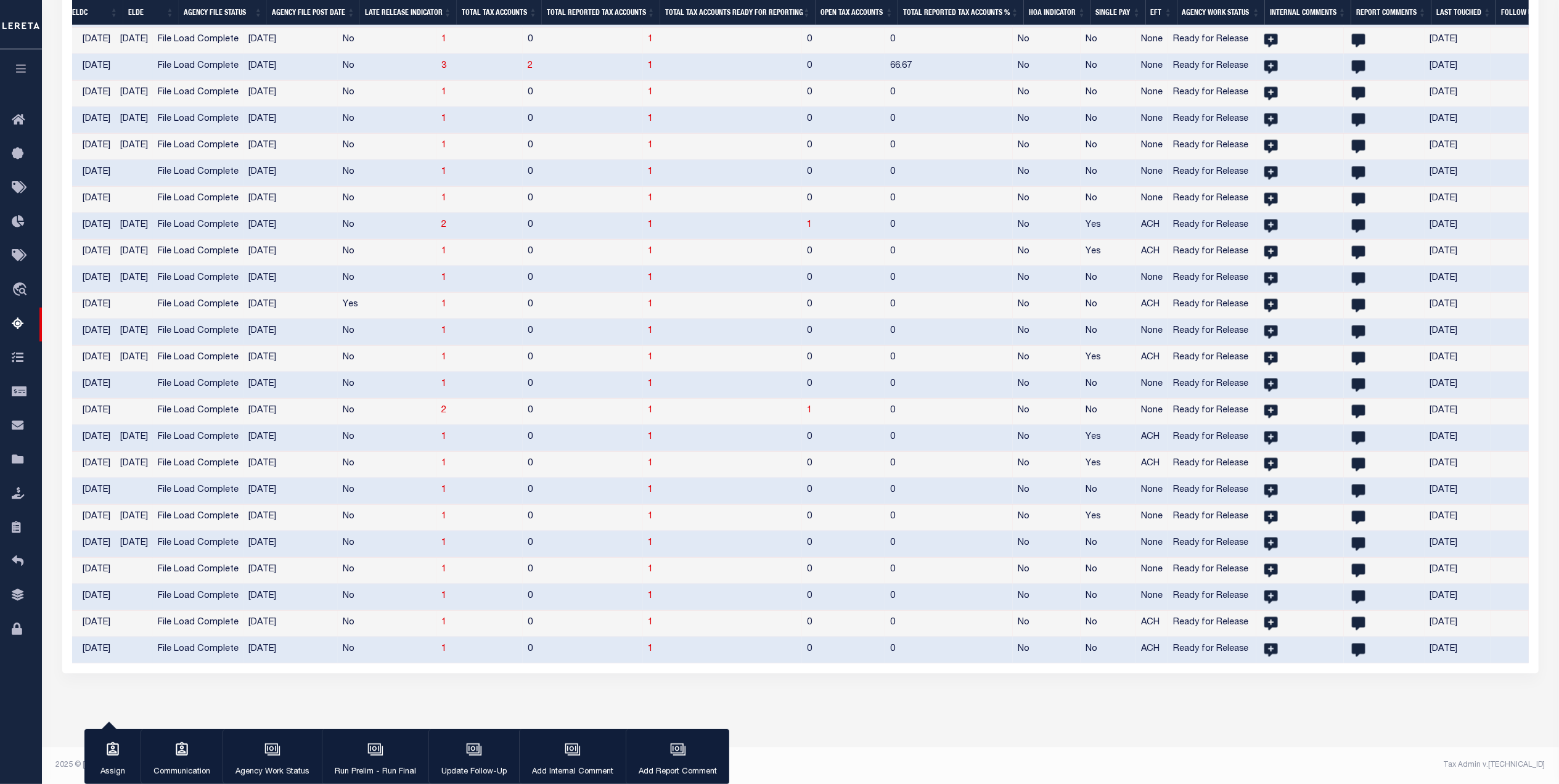
scroll to position [0, 1154]
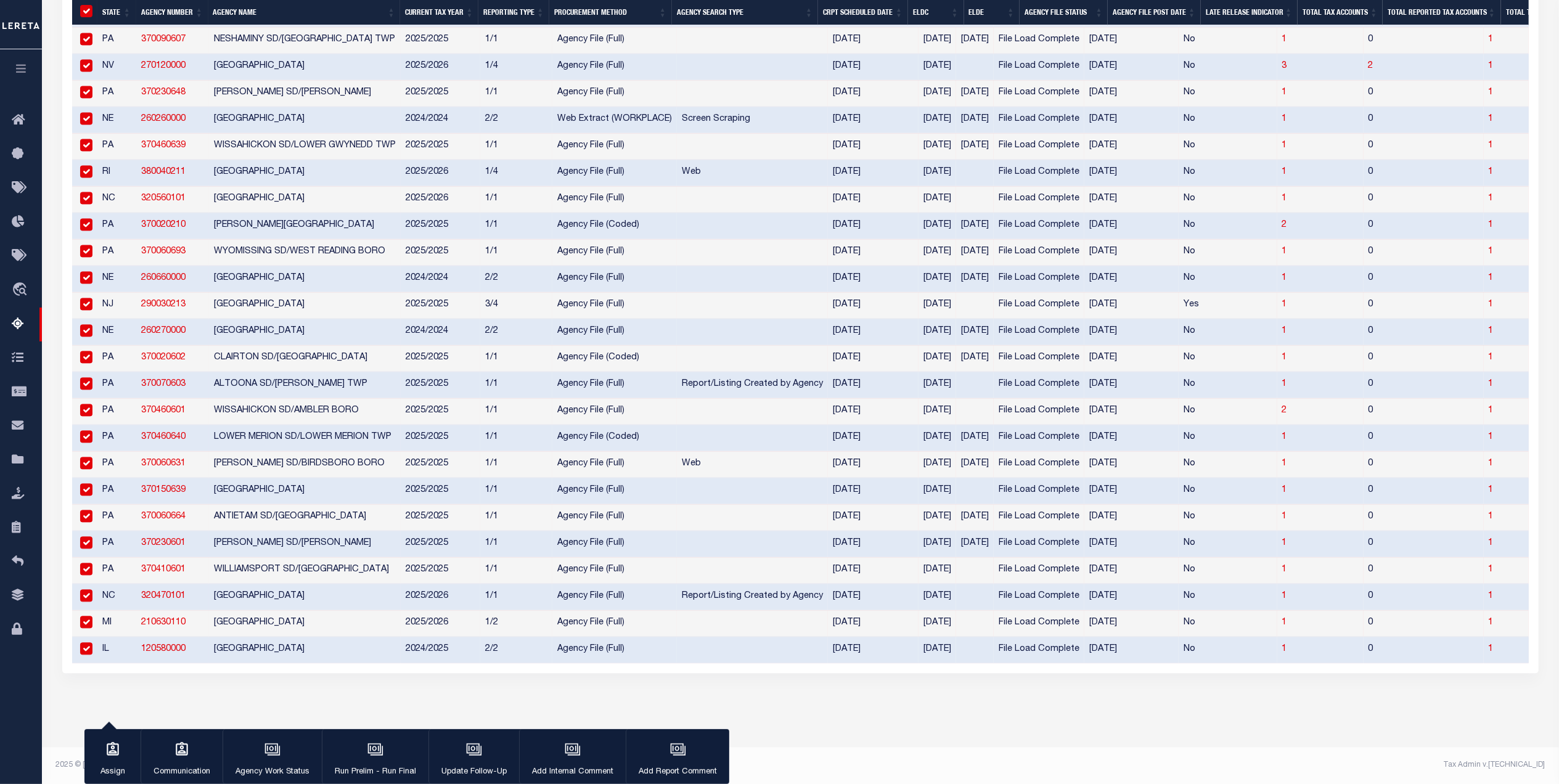
click at [89, 61] on input "checkbox" at bounding box center [86, 65] width 12 height 12
checkbox input "false"
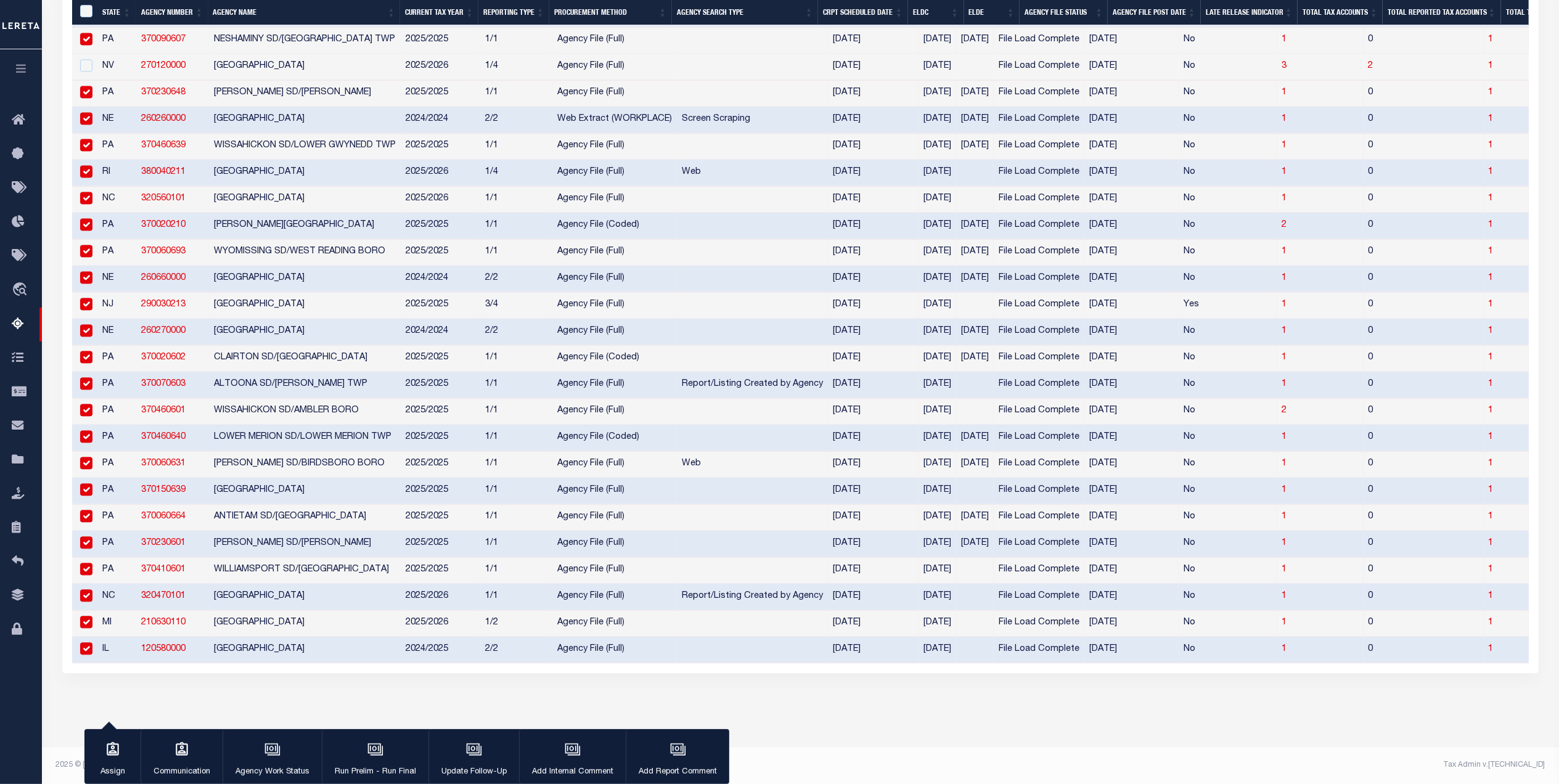
click at [92, 86] on td at bounding box center [85, 93] width 26 height 26
checkbox input "false"
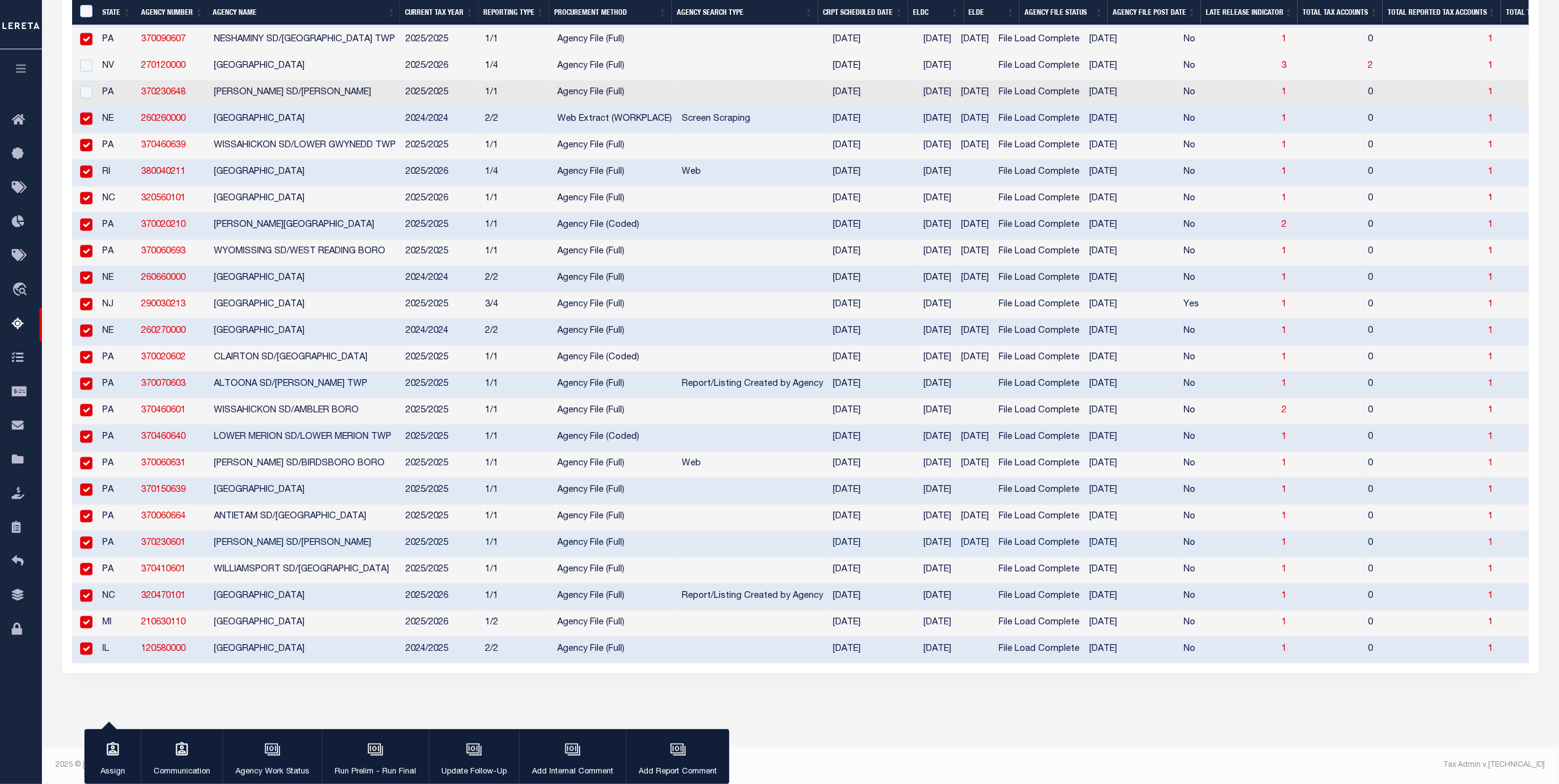
click at [95, 116] on td at bounding box center [85, 120] width 26 height 26
checkbox input "false"
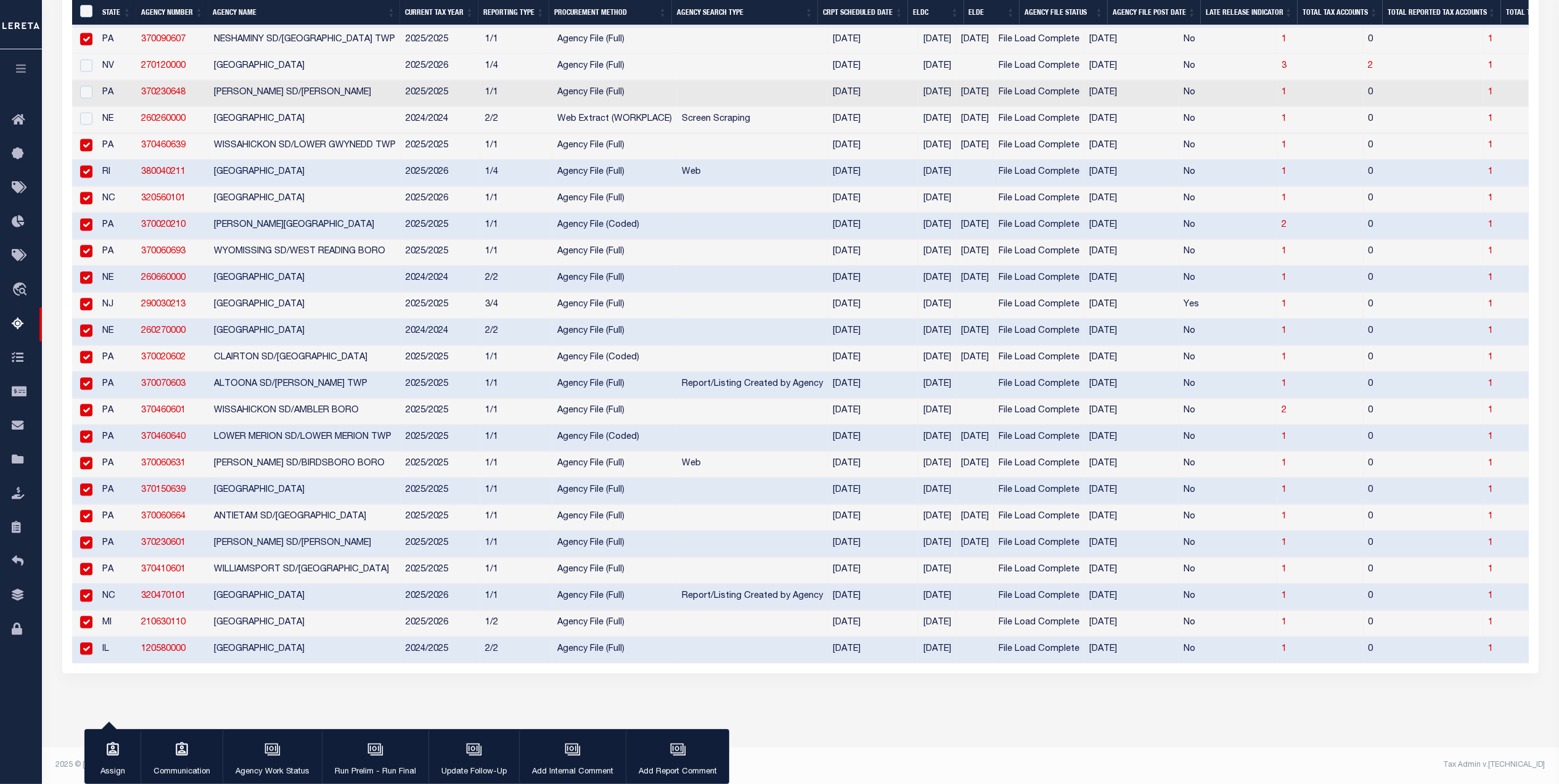
click at [102, 149] on td "PA" at bounding box center [117, 146] width 39 height 26
checkbox input "false"
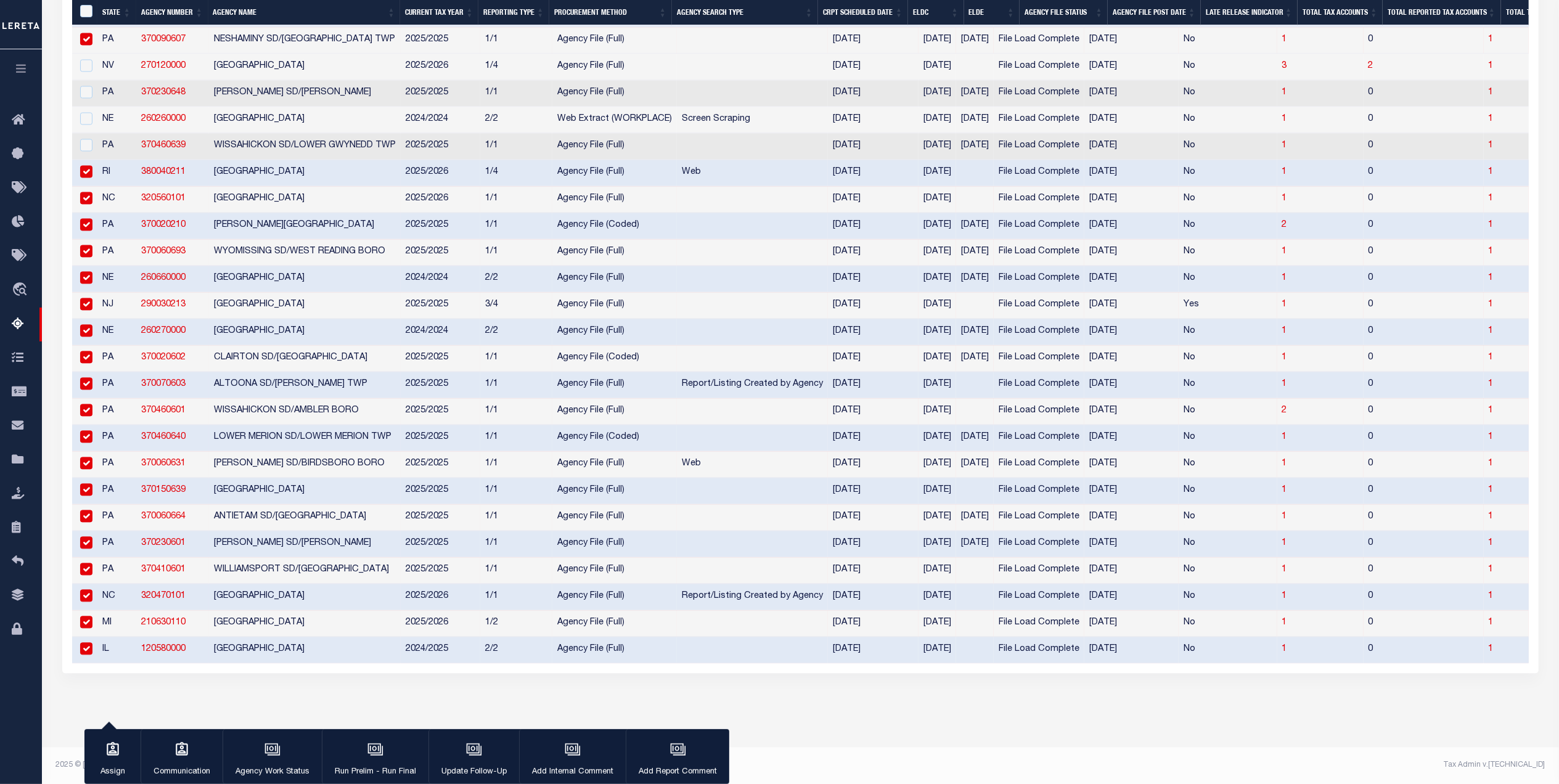
click at [108, 195] on td "NC" at bounding box center [117, 199] width 39 height 26
checkbox input "false"
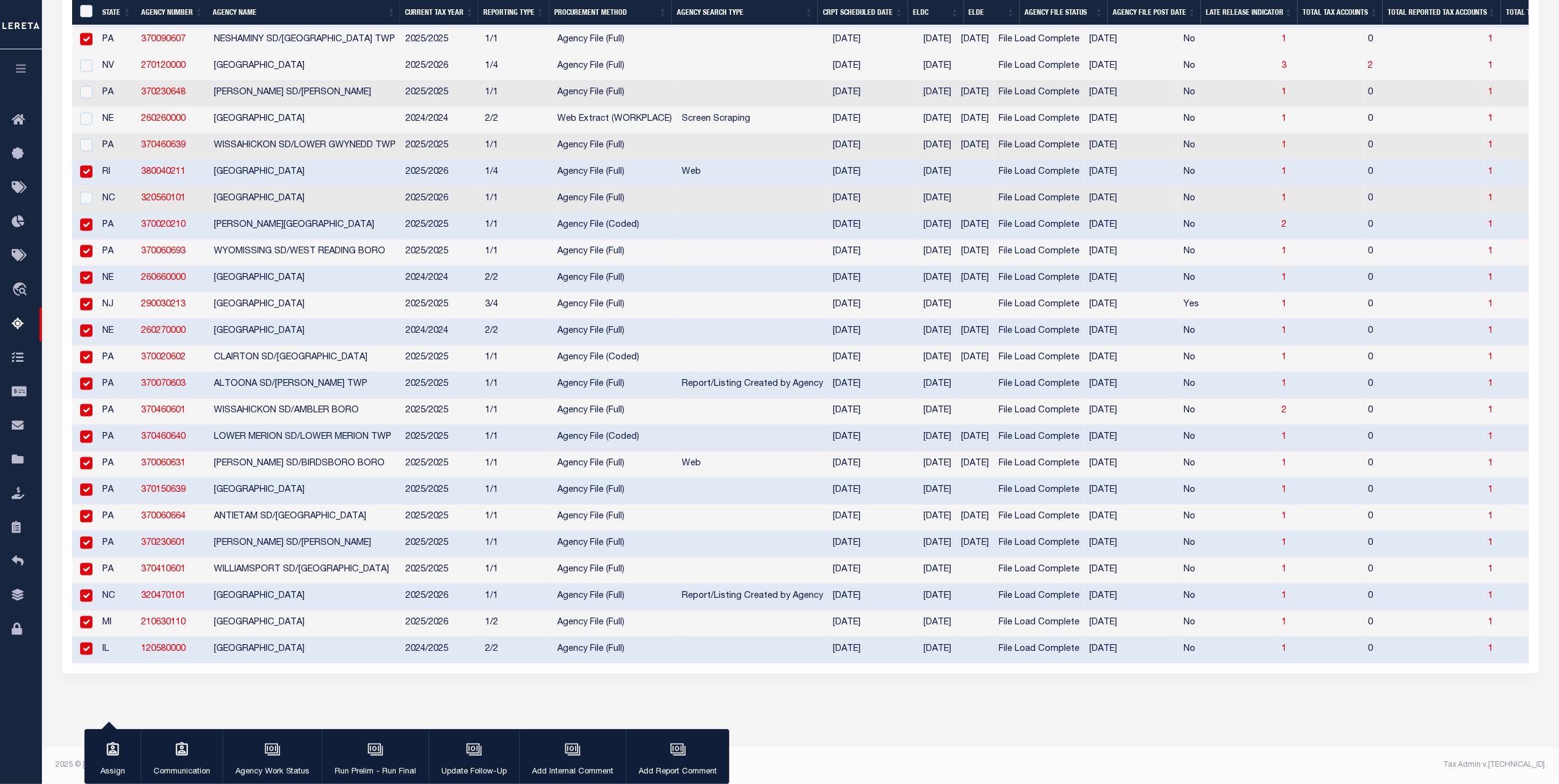
click at [91, 173] on input "checkbox" at bounding box center [86, 171] width 12 height 12
checkbox input "false"
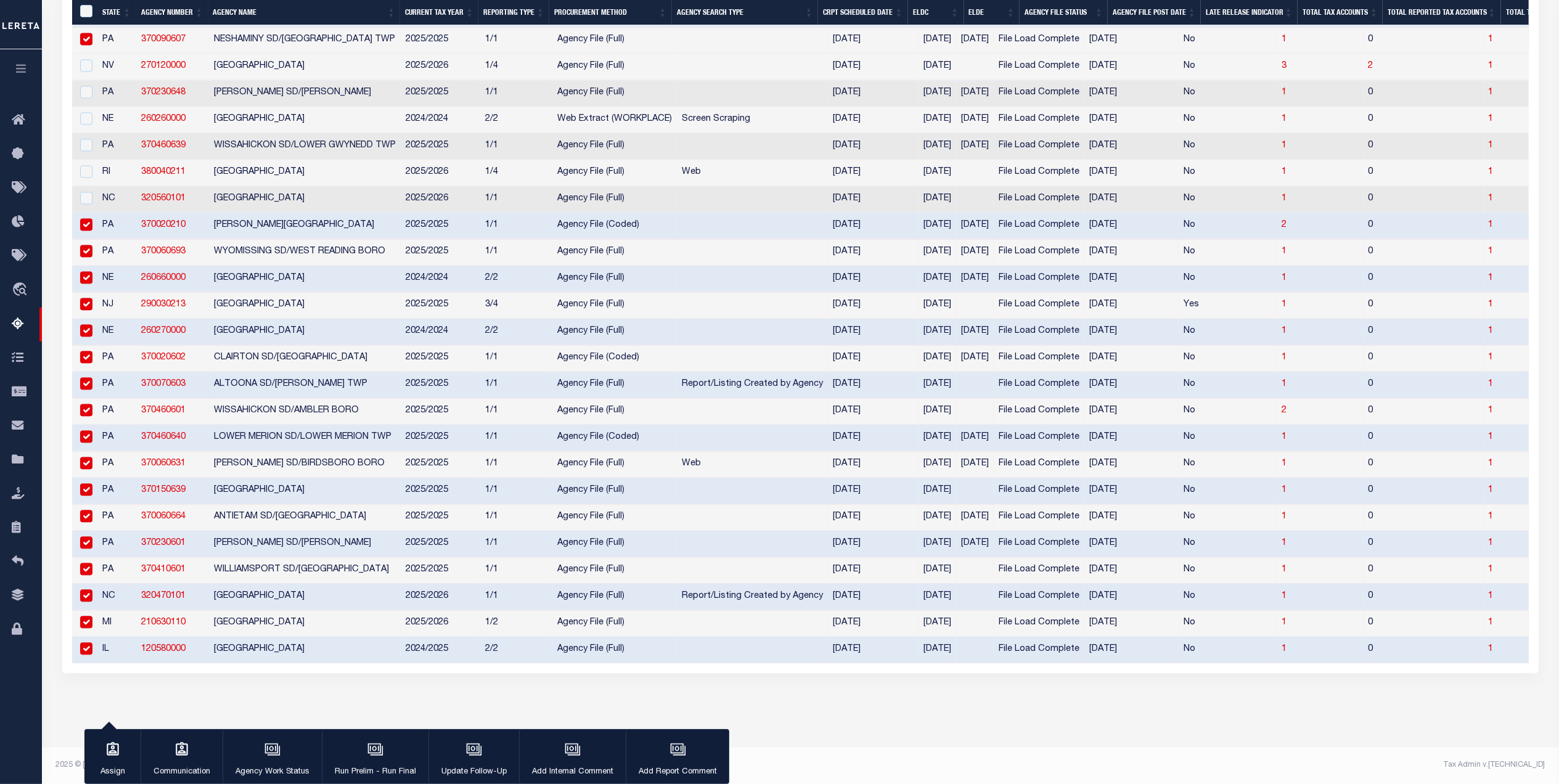
click at [92, 233] on td at bounding box center [85, 225] width 26 height 26
checkbox input "false"
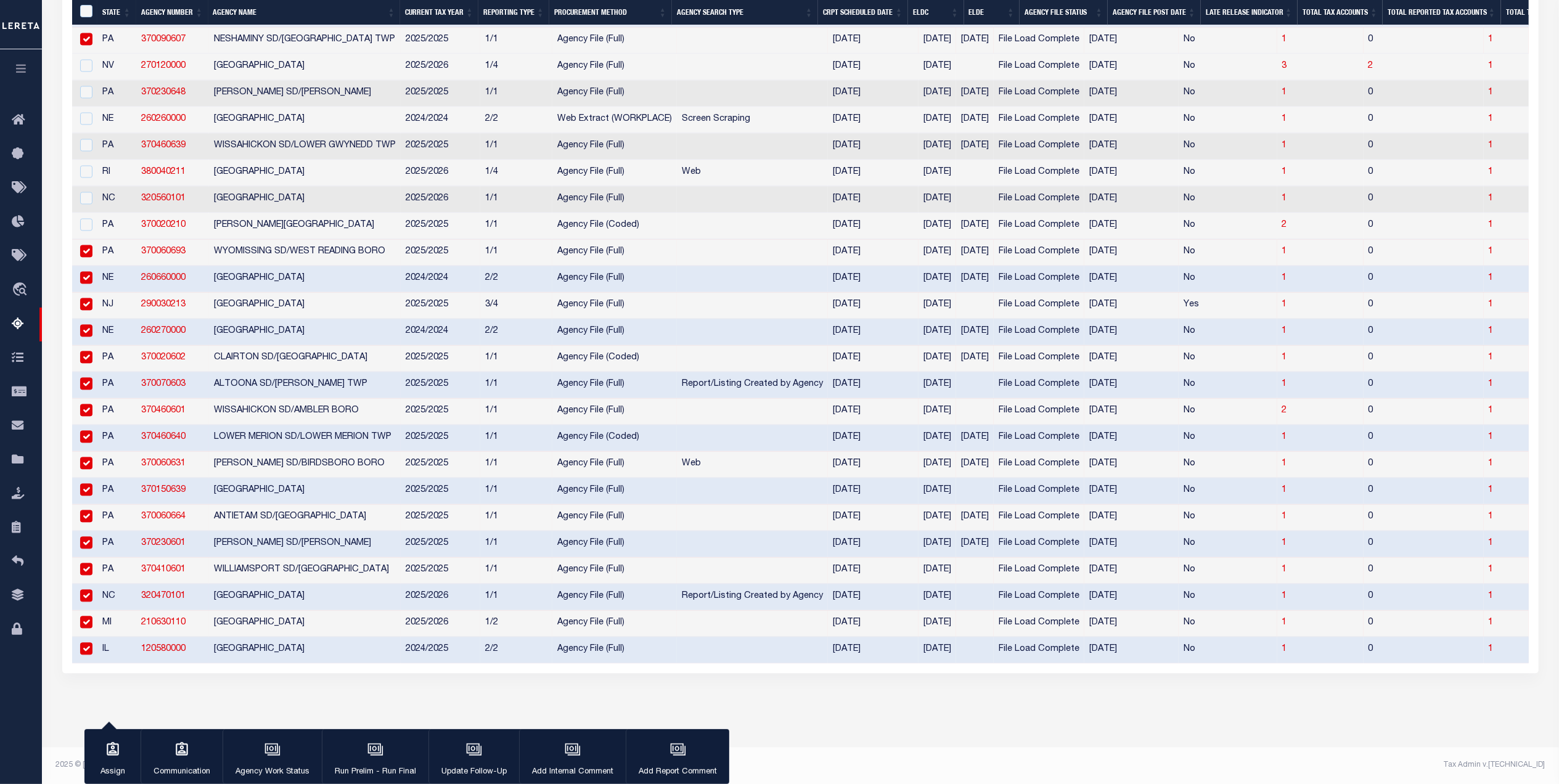
click at [89, 262] on td at bounding box center [85, 252] width 26 height 26
checkbox input "false"
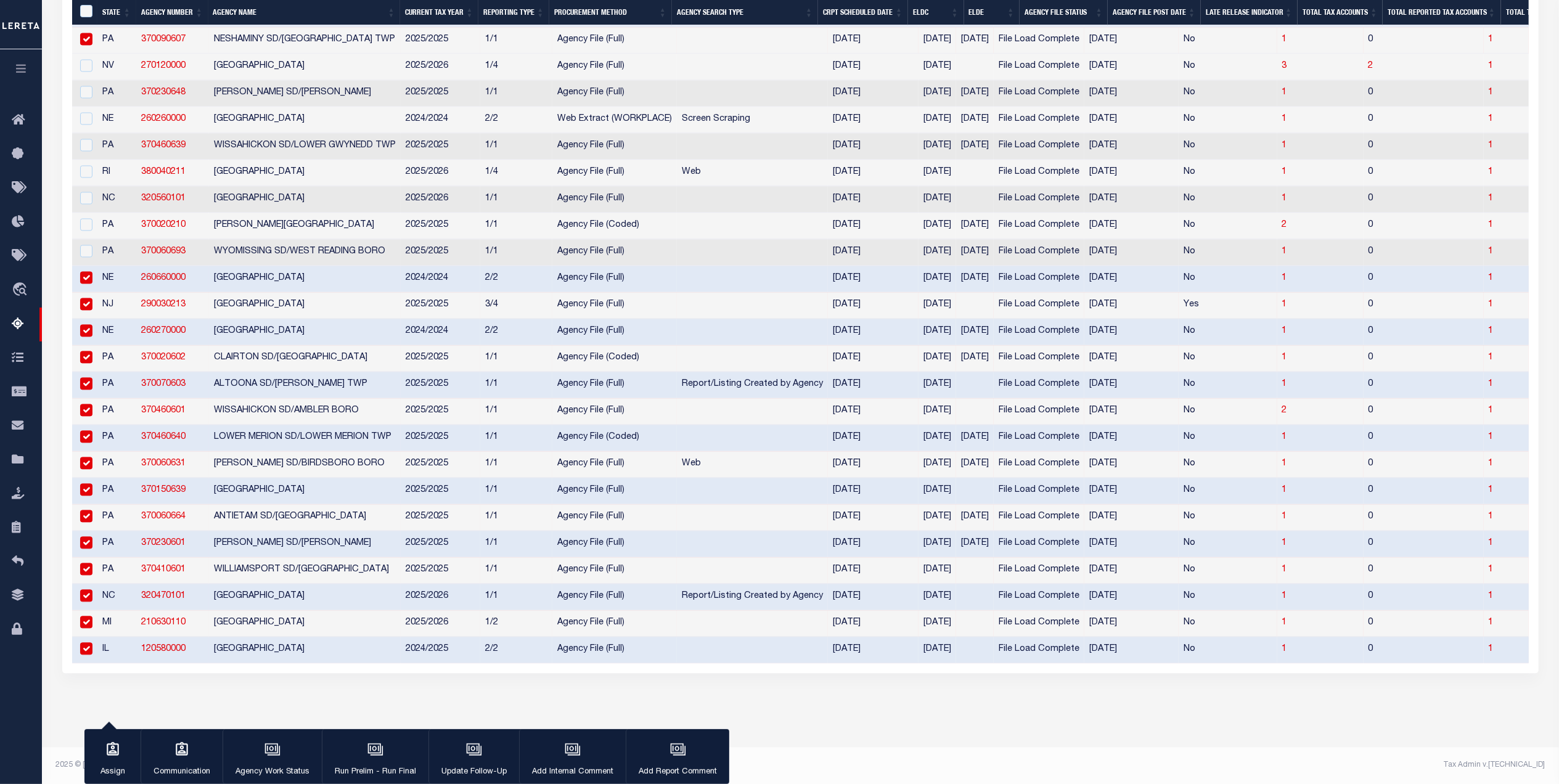
click at [87, 278] on input "checkbox" at bounding box center [86, 277] width 12 height 12
checkbox input "false"
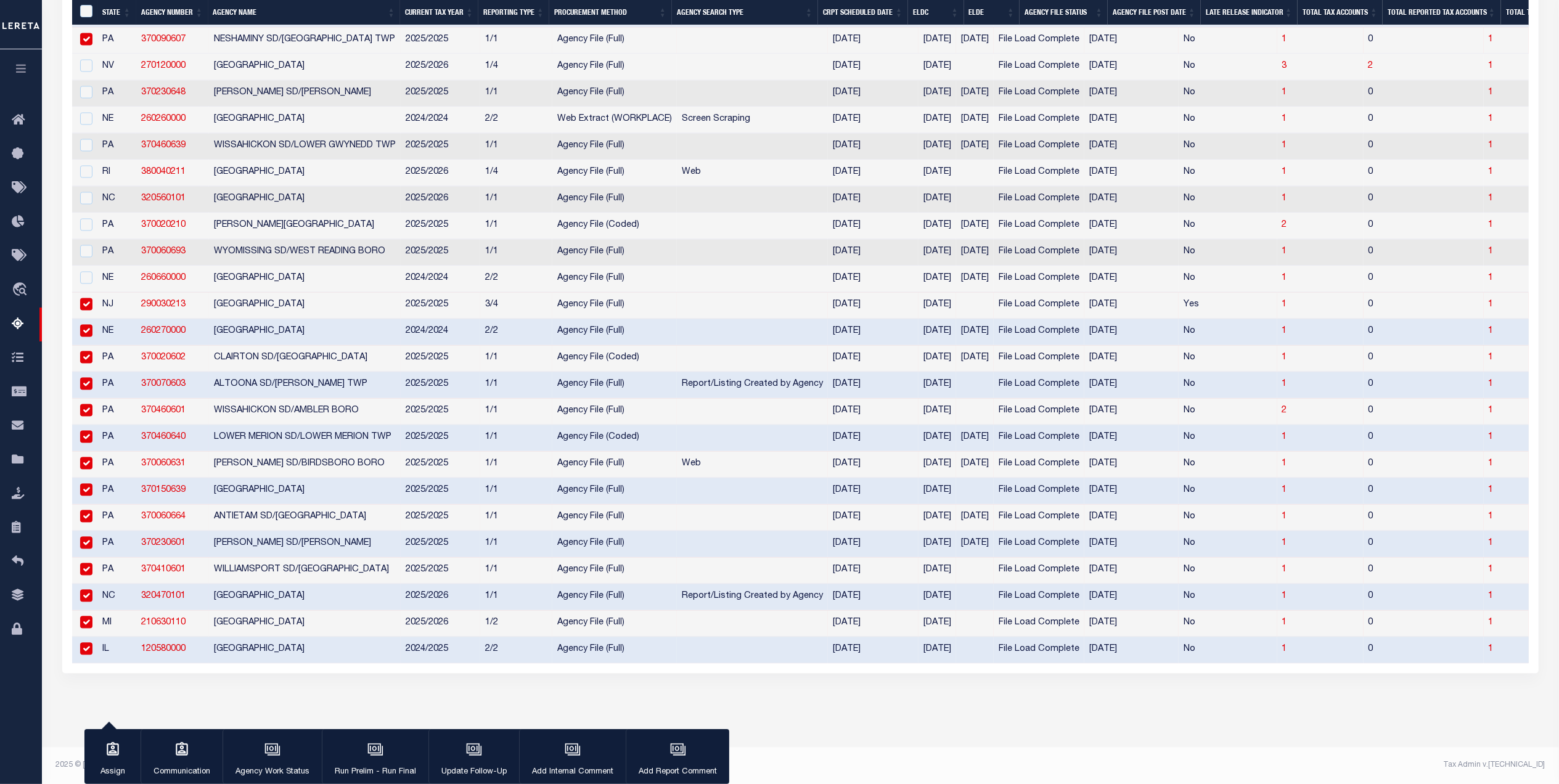
click at [89, 310] on input "checkbox" at bounding box center [86, 304] width 12 height 12
checkbox input "false"
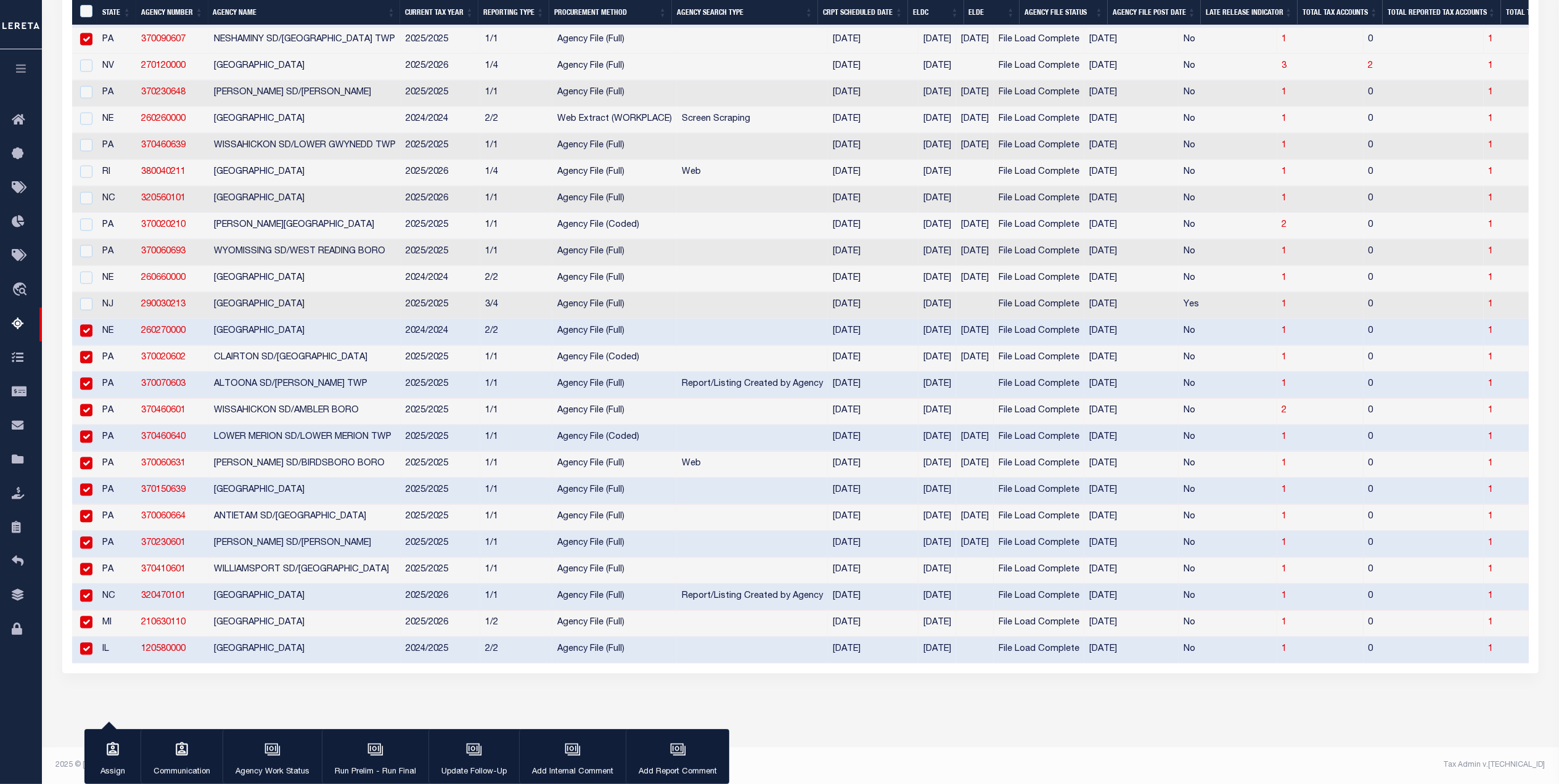
click at [89, 336] on input "checkbox" at bounding box center [86, 330] width 12 height 12
checkbox input "false"
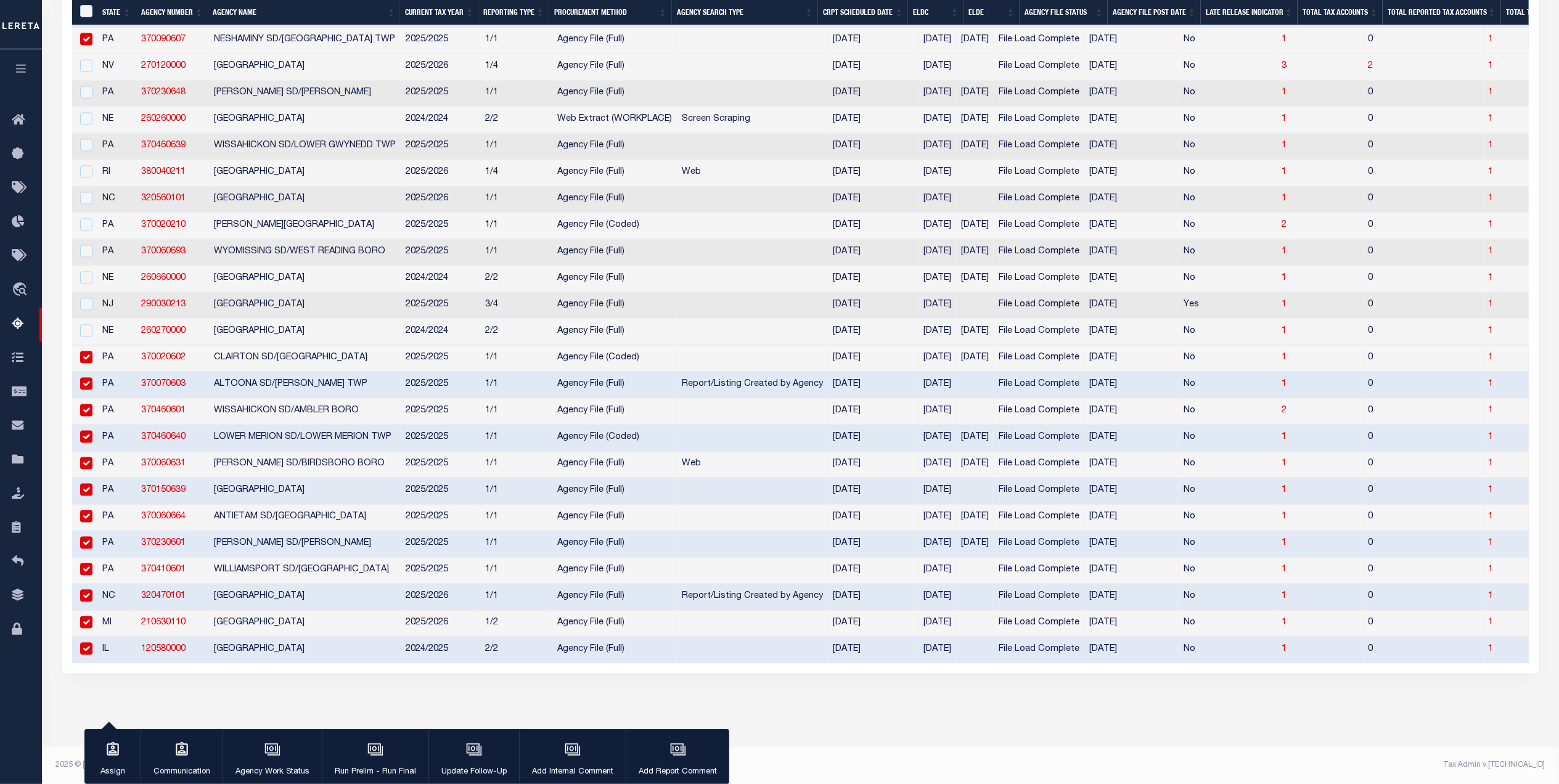
click at [91, 363] on input "checkbox" at bounding box center [86, 357] width 12 height 12
checkbox input "false"
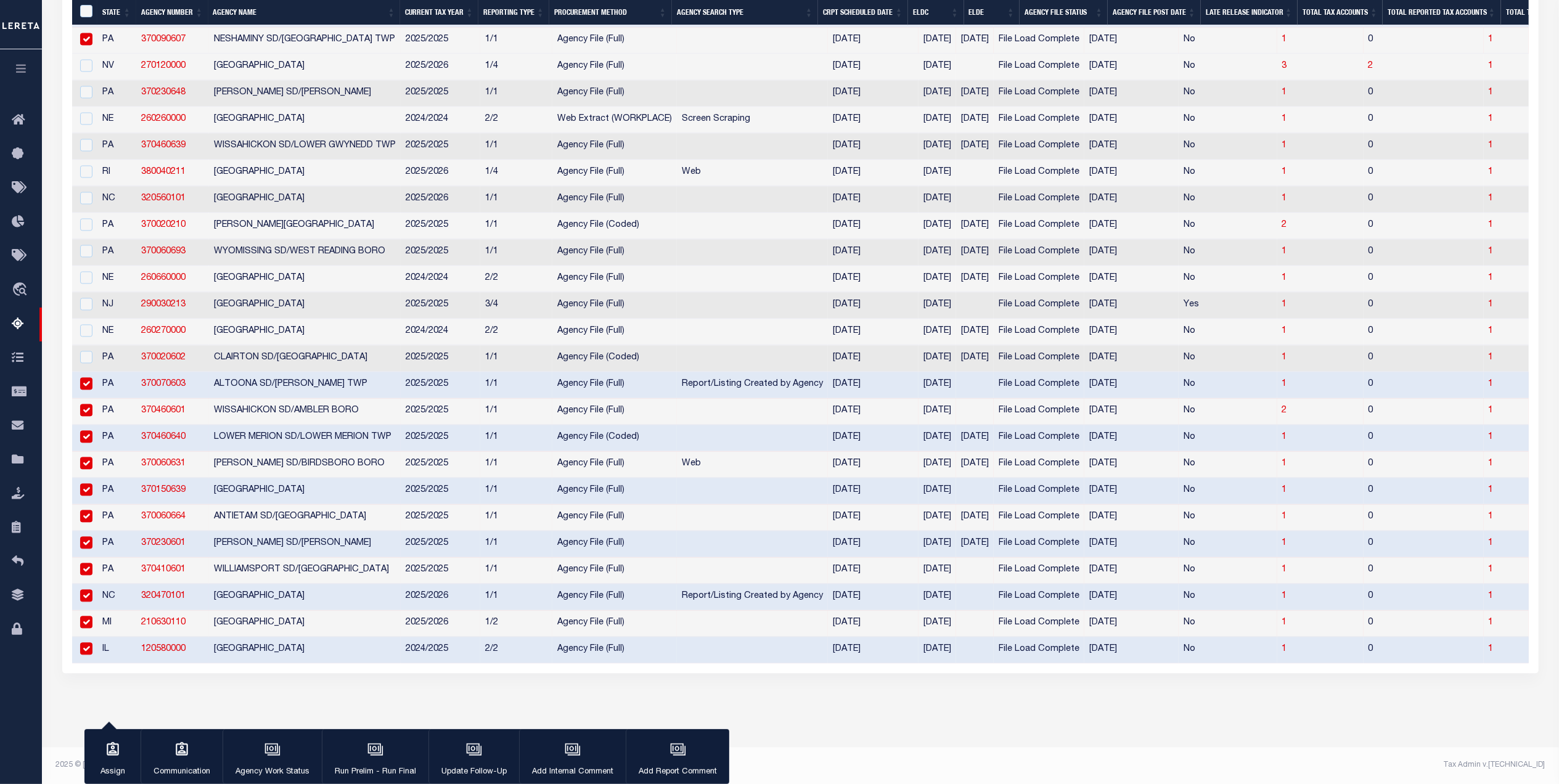
click at [91, 387] on input "checkbox" at bounding box center [86, 383] width 12 height 12
checkbox input "false"
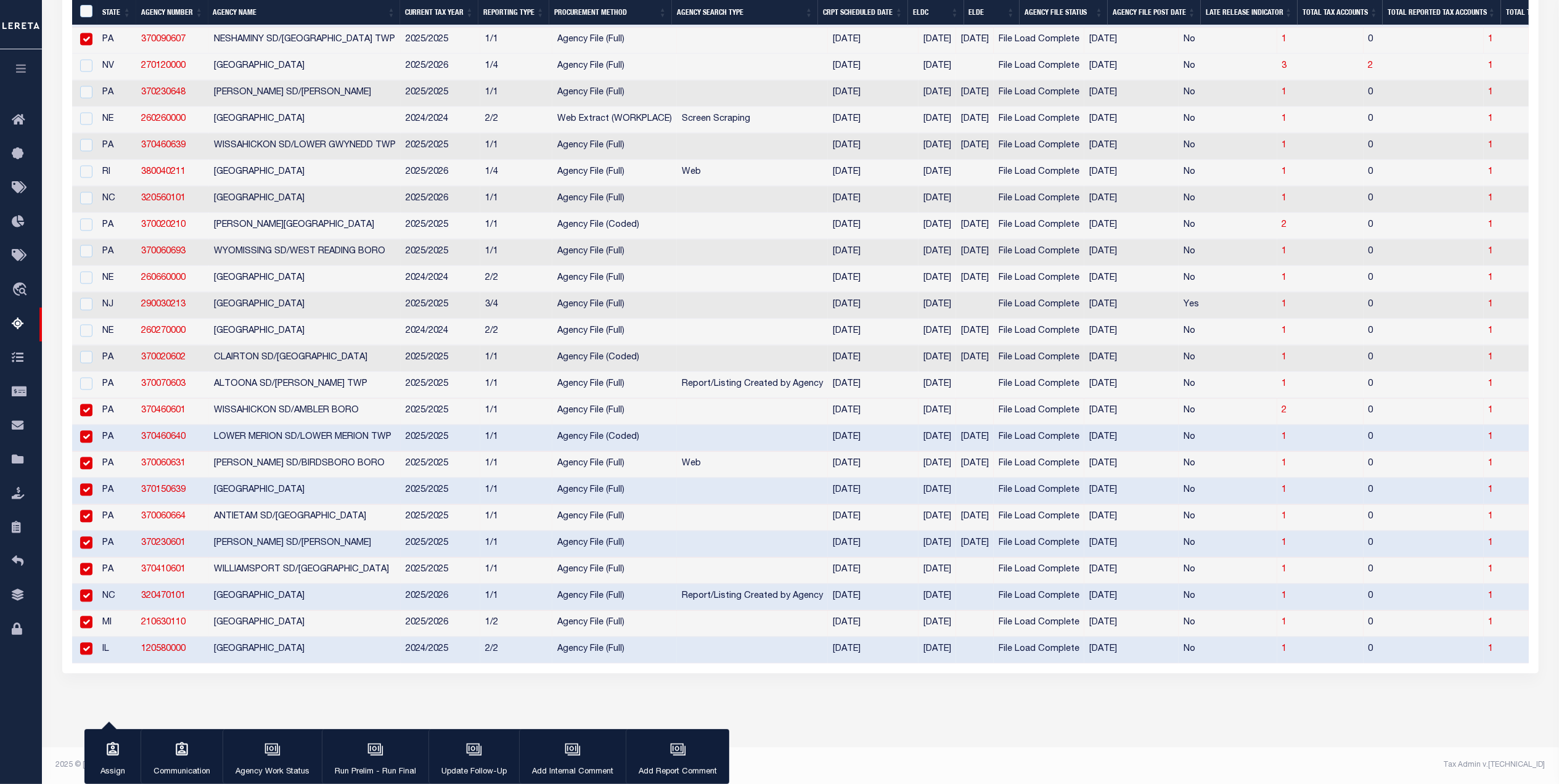
click at [92, 415] on input "checkbox" at bounding box center [86, 409] width 12 height 12
checkbox input "false"
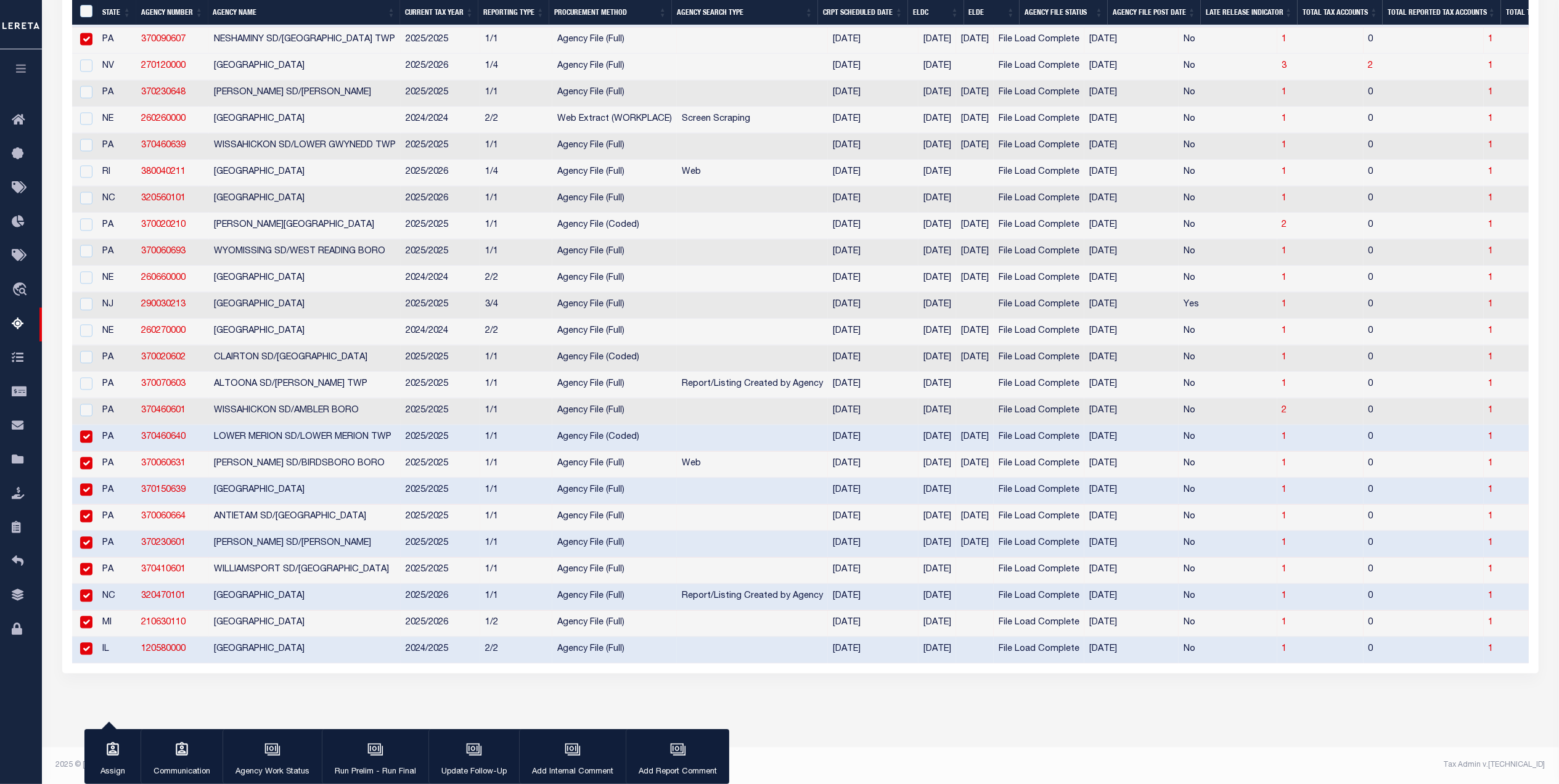
click at [87, 444] on div at bounding box center [85, 437] width 15 height 13
checkbox input "false"
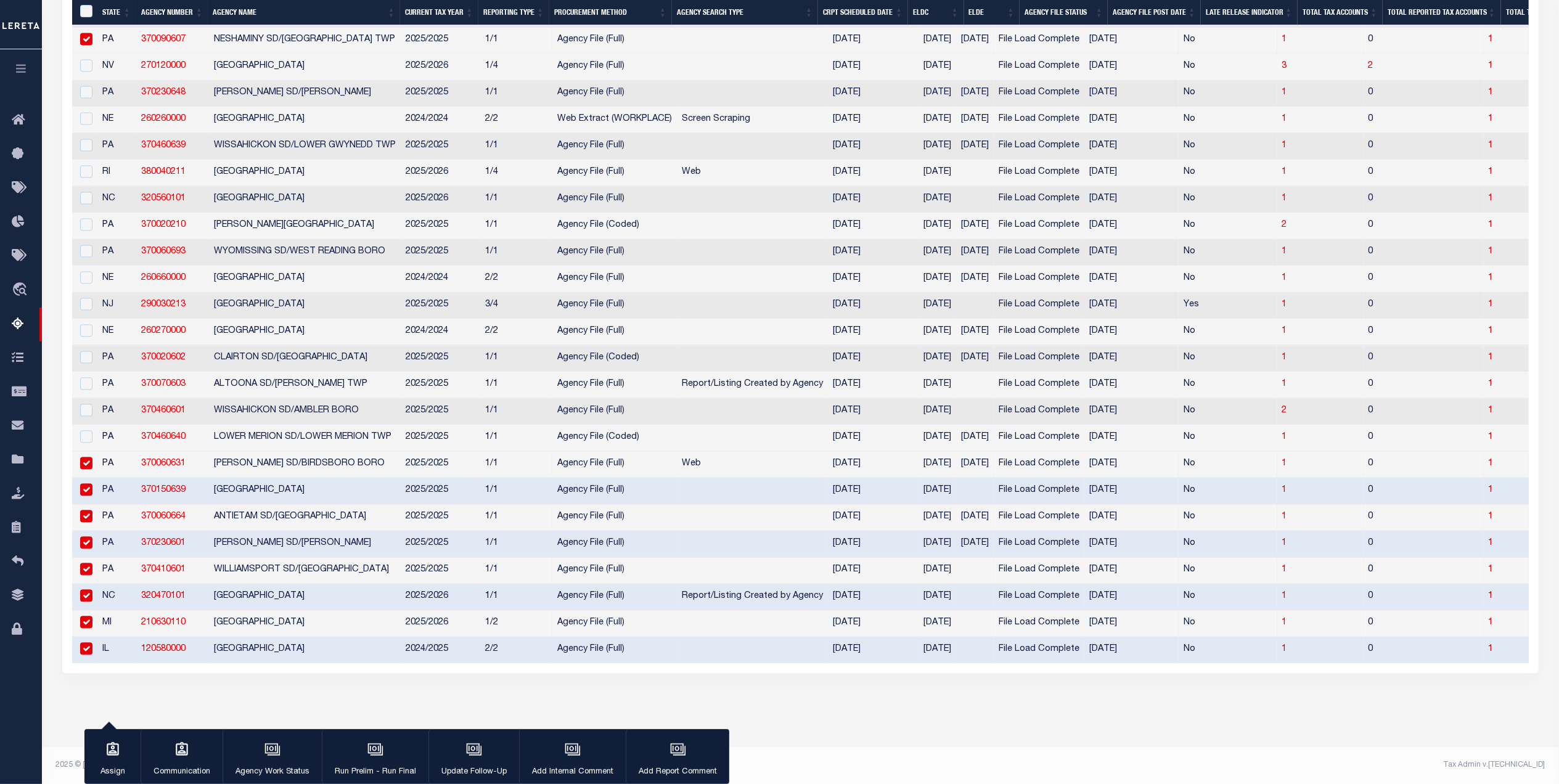
click at [84, 469] on input "checkbox" at bounding box center [86, 463] width 12 height 12
checkbox input "false"
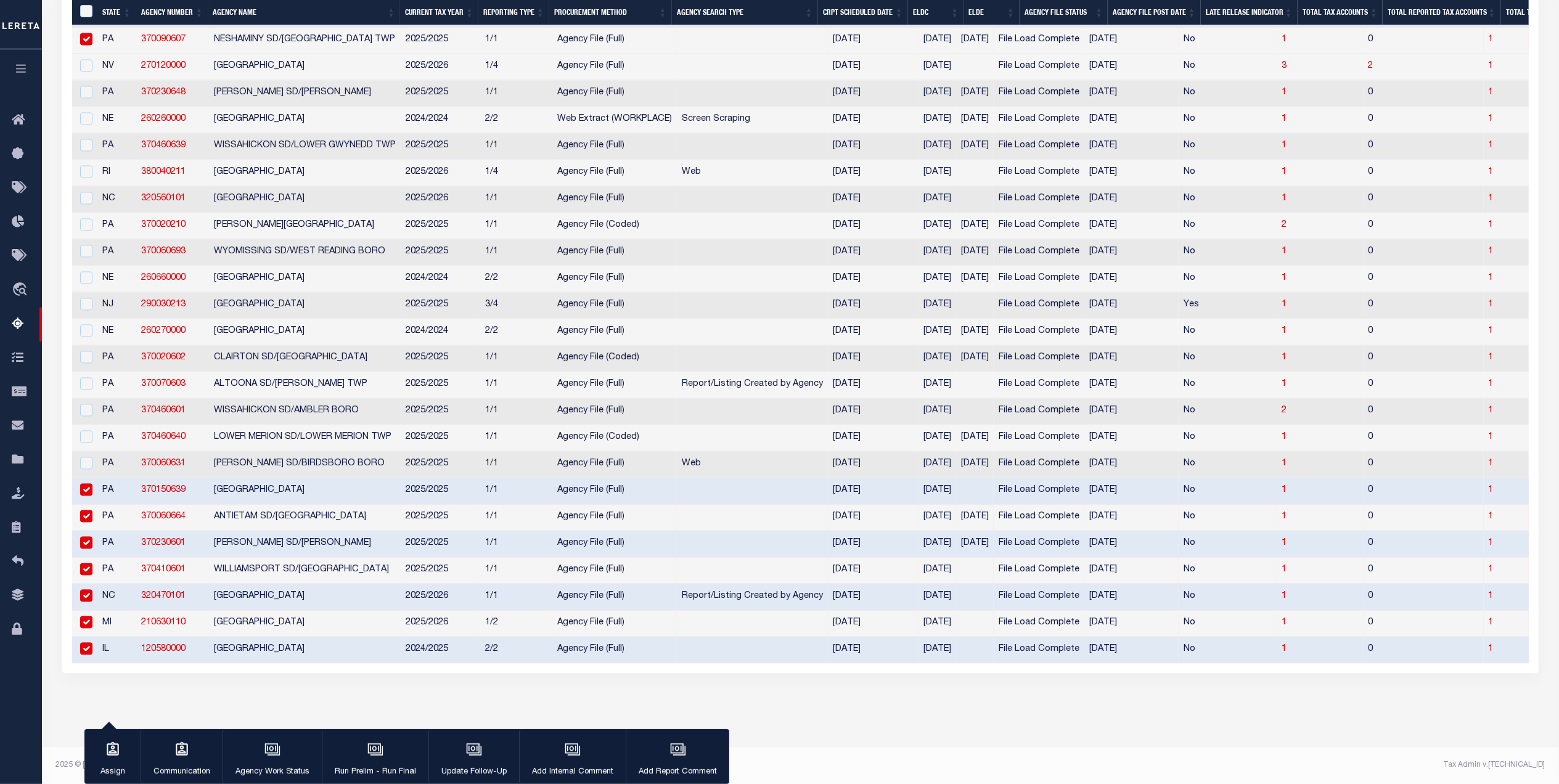
click at [85, 496] on input "checkbox" at bounding box center [86, 489] width 12 height 12
checkbox input "false"
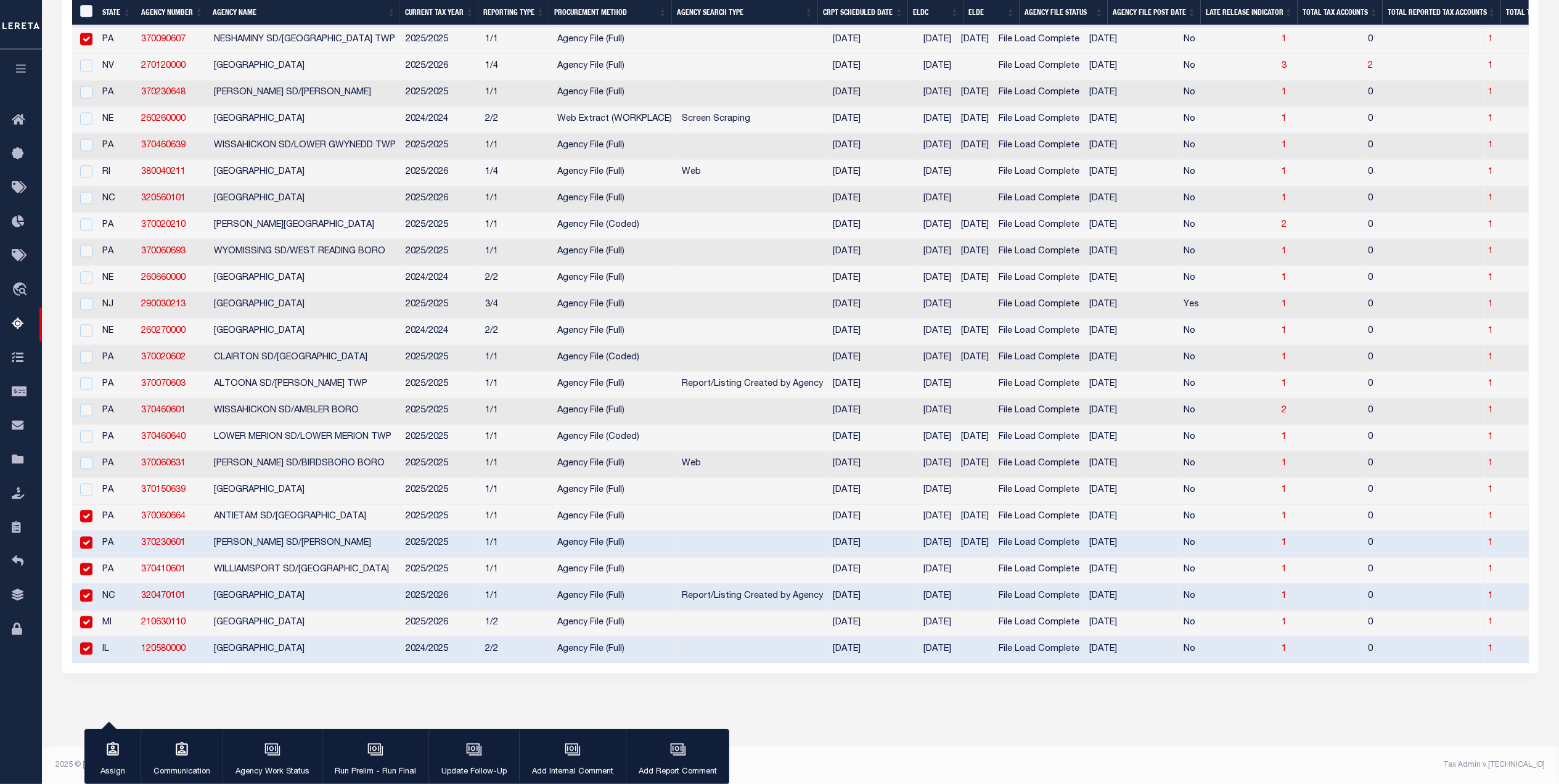
click at [91, 522] on input "checkbox" at bounding box center [86, 516] width 12 height 12
checkbox input "false"
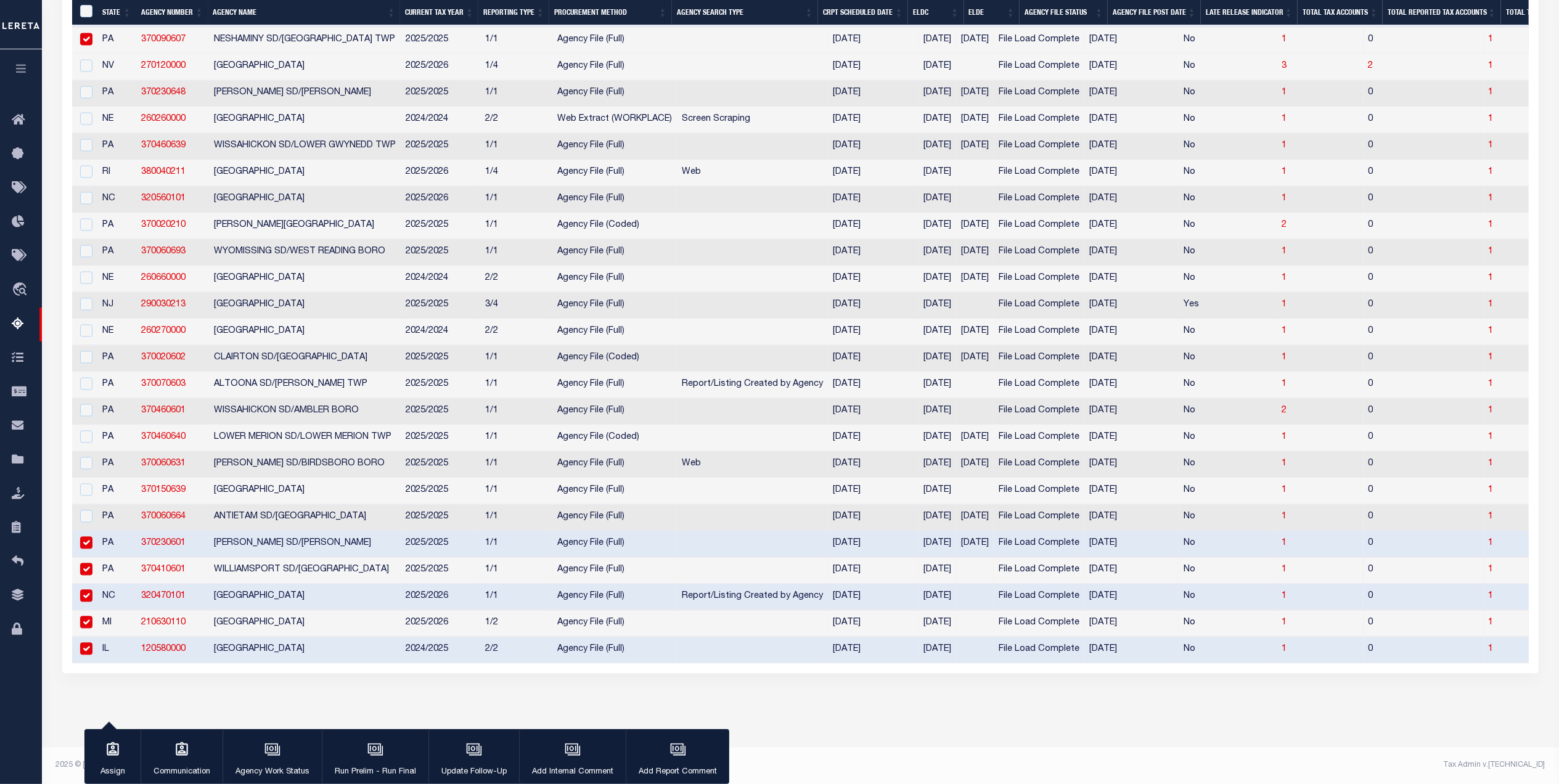
click at [91, 557] on td at bounding box center [85, 543] width 26 height 26
checkbox input "false"
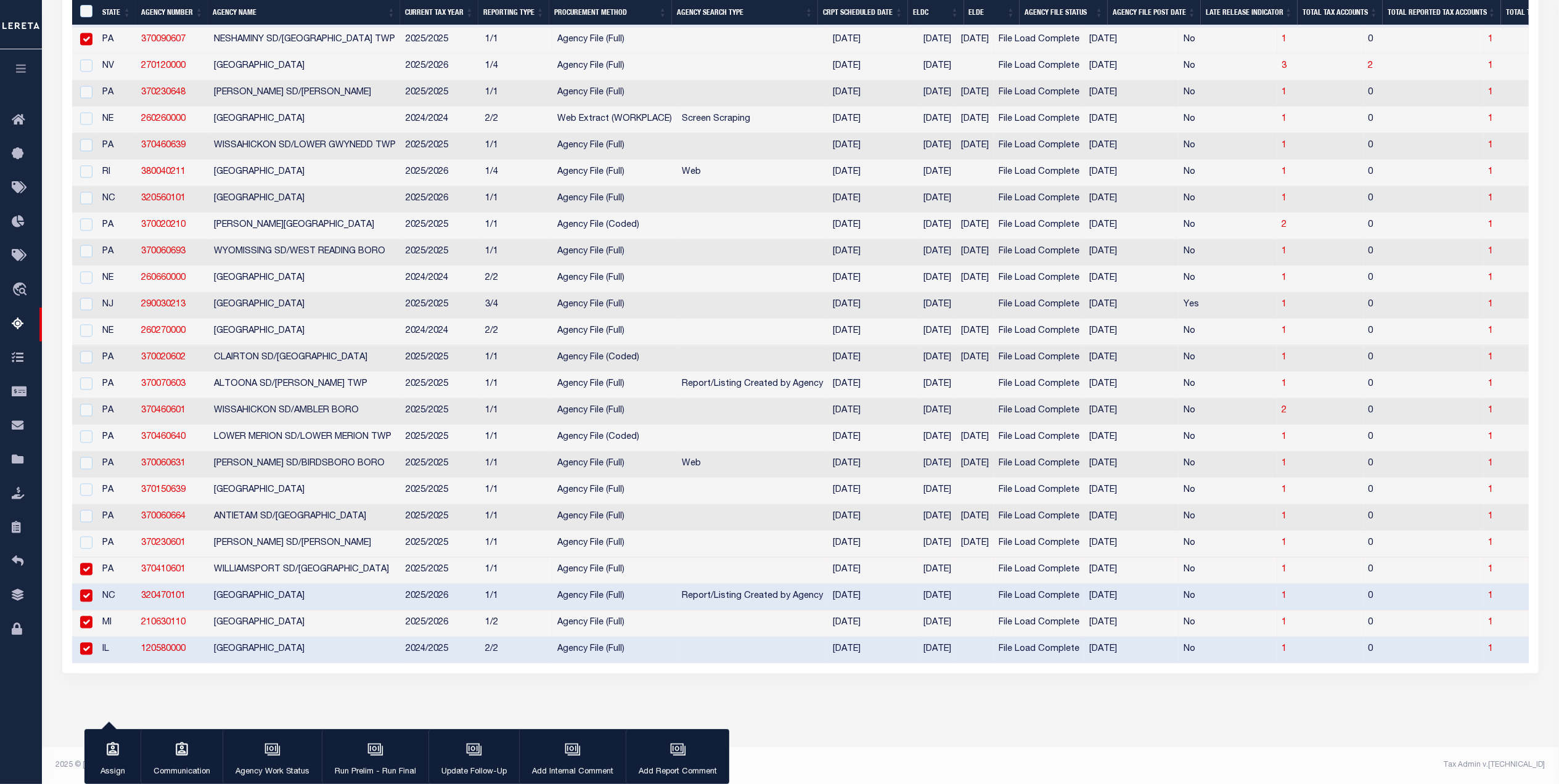
click at [89, 584] on td at bounding box center [85, 570] width 26 height 26
checkbox input "false"
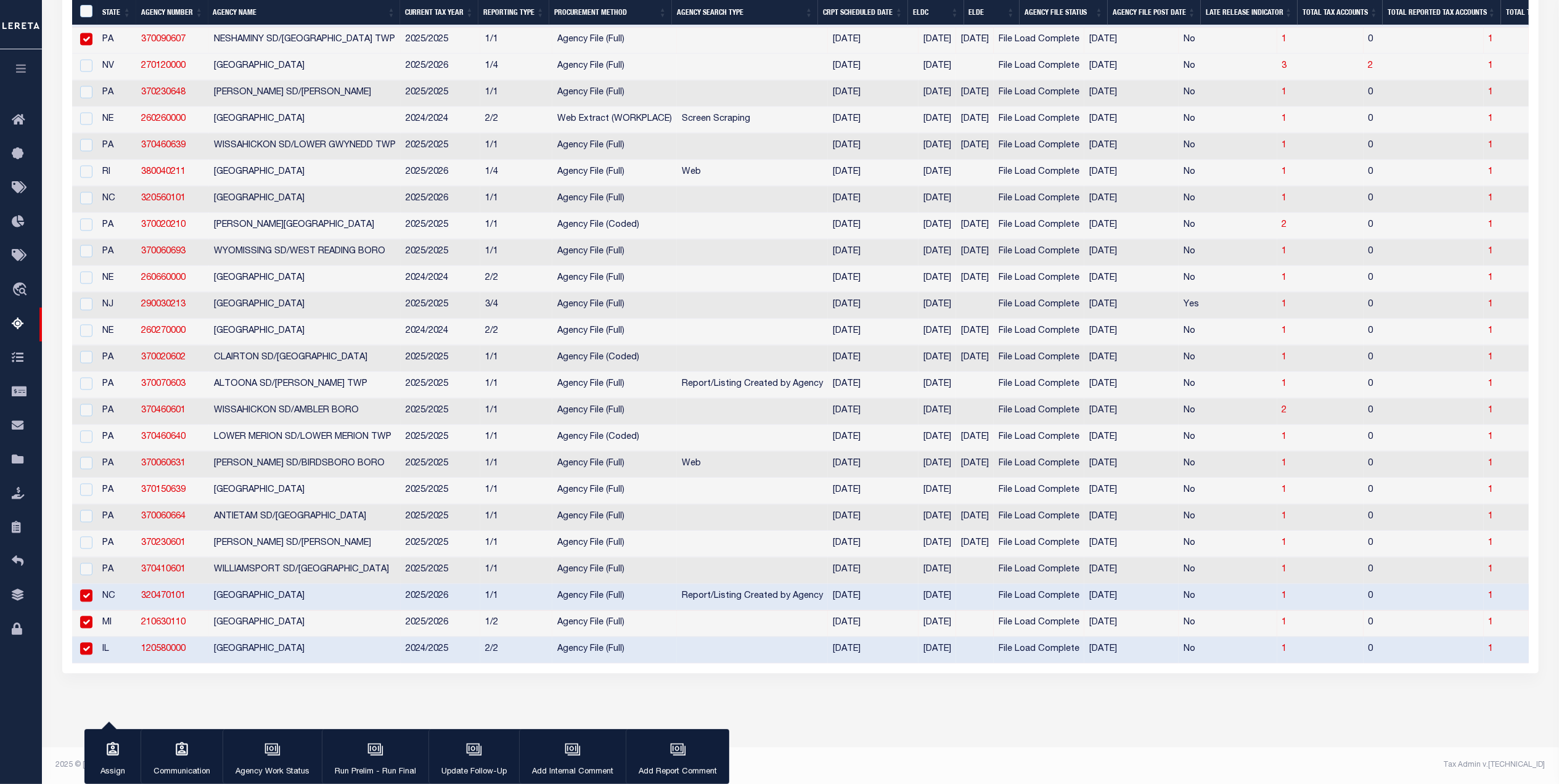
click at [87, 602] on input "checkbox" at bounding box center [86, 595] width 12 height 12
checkbox input "false"
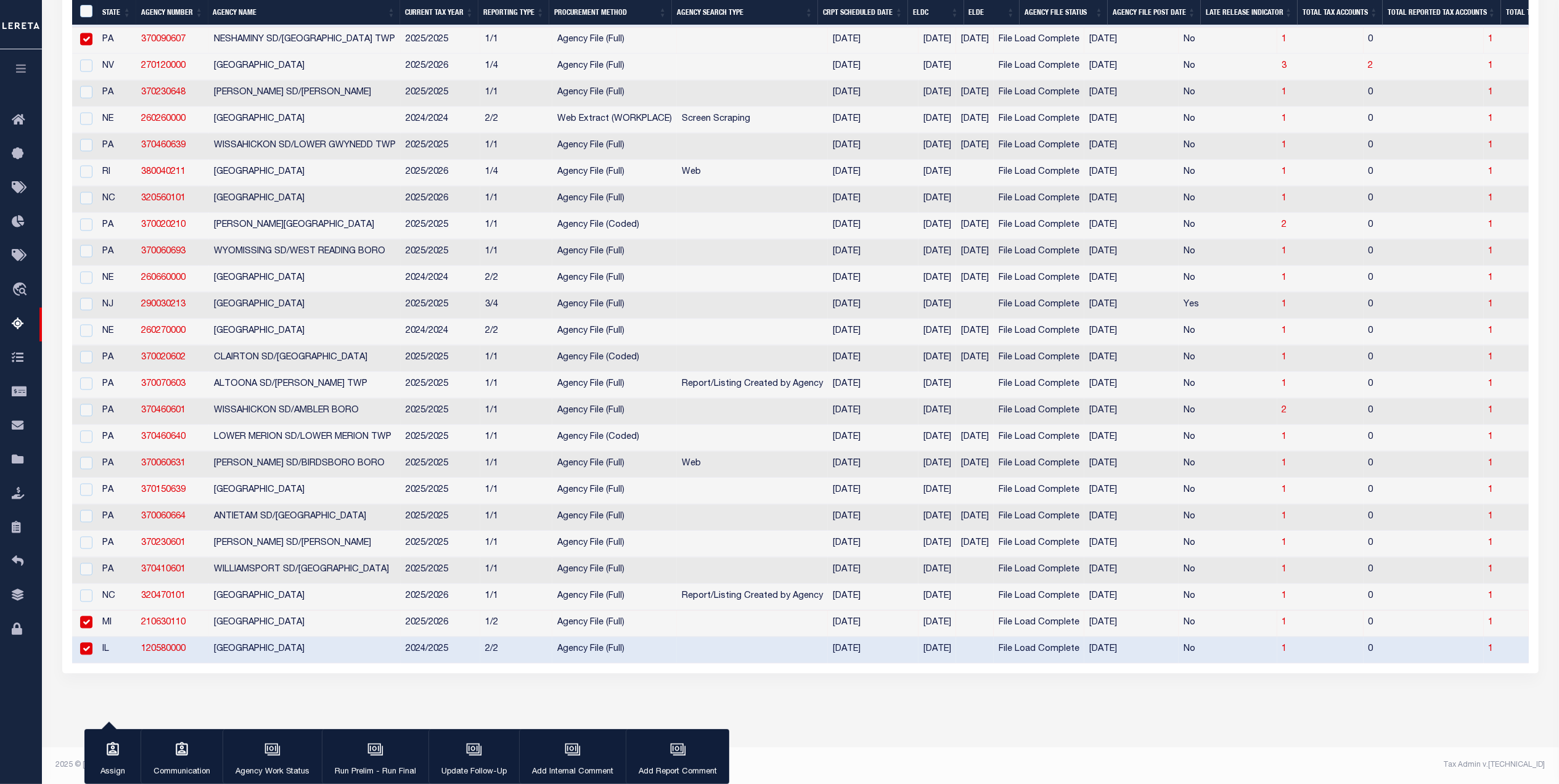
click at [87, 629] on div at bounding box center [85, 623] width 15 height 13
checkbox input "false"
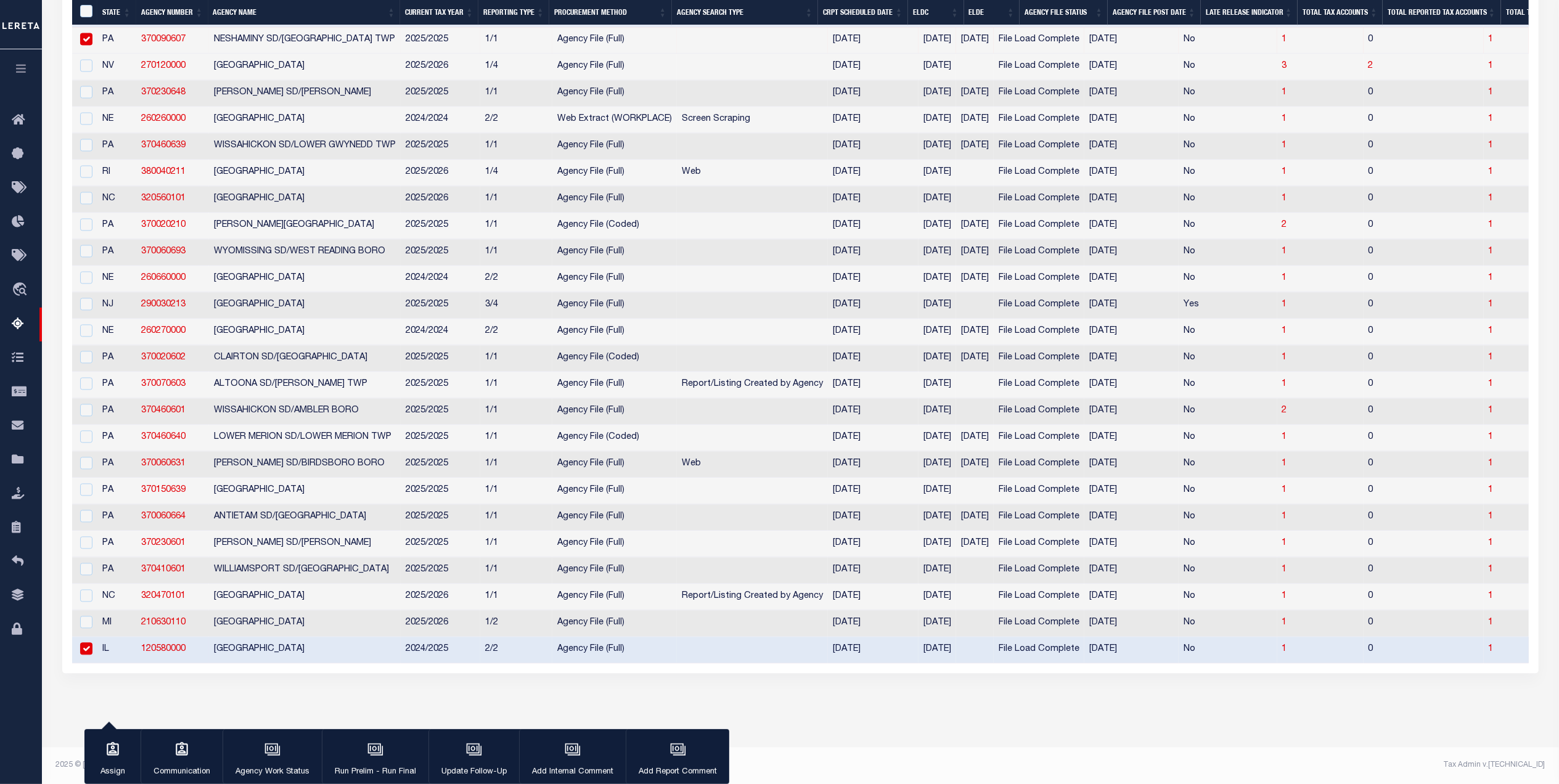
drag, startPoint x: 89, startPoint y: 666, endPoint x: 144, endPoint y: 686, distance: 58.5
click at [90, 654] on input "checkbox" at bounding box center [86, 648] width 12 height 12
checkbox input "false"
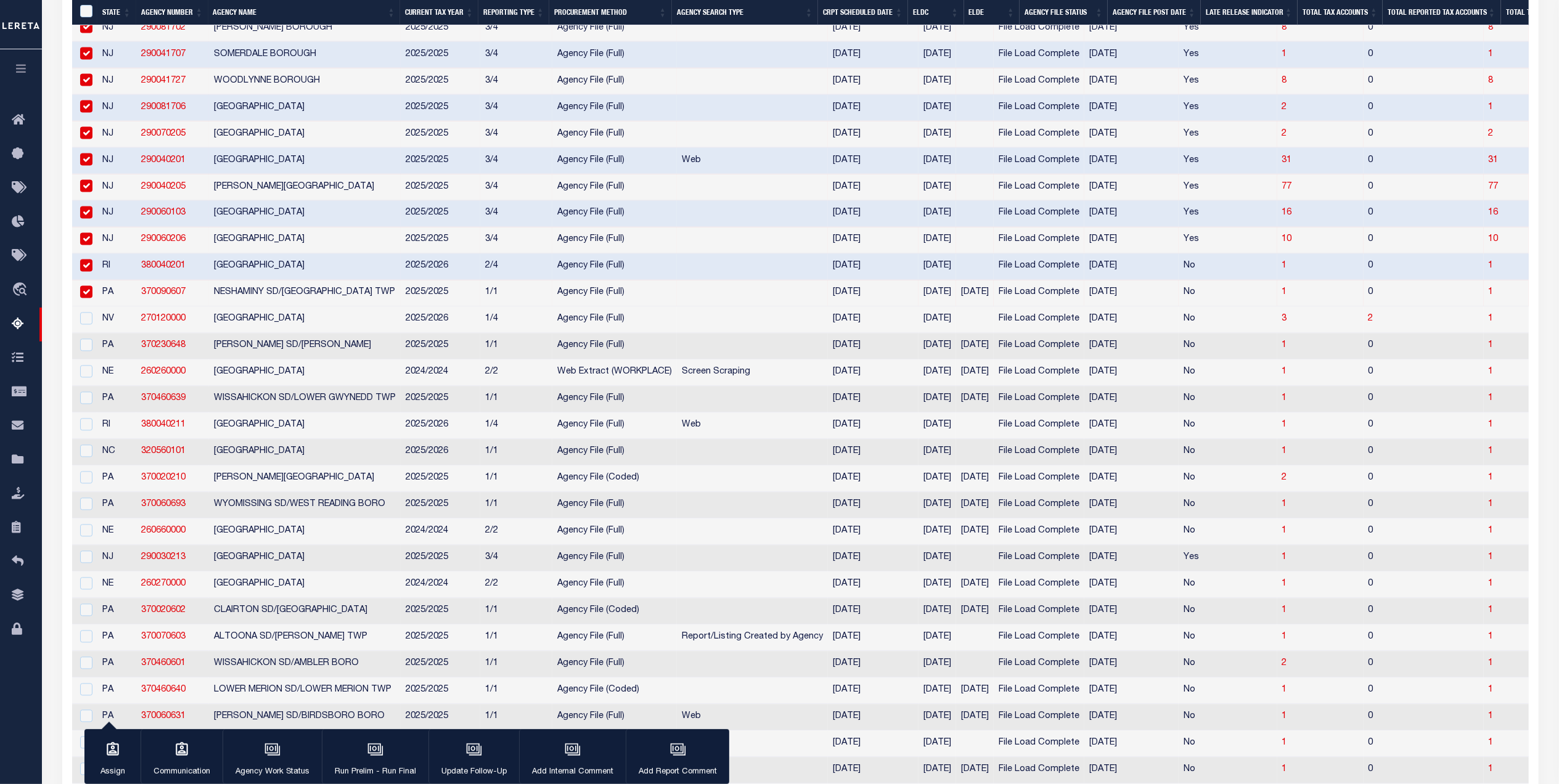
click at [84, 272] on input "checkbox" at bounding box center [86, 266] width 12 height 12
checkbox input "false"
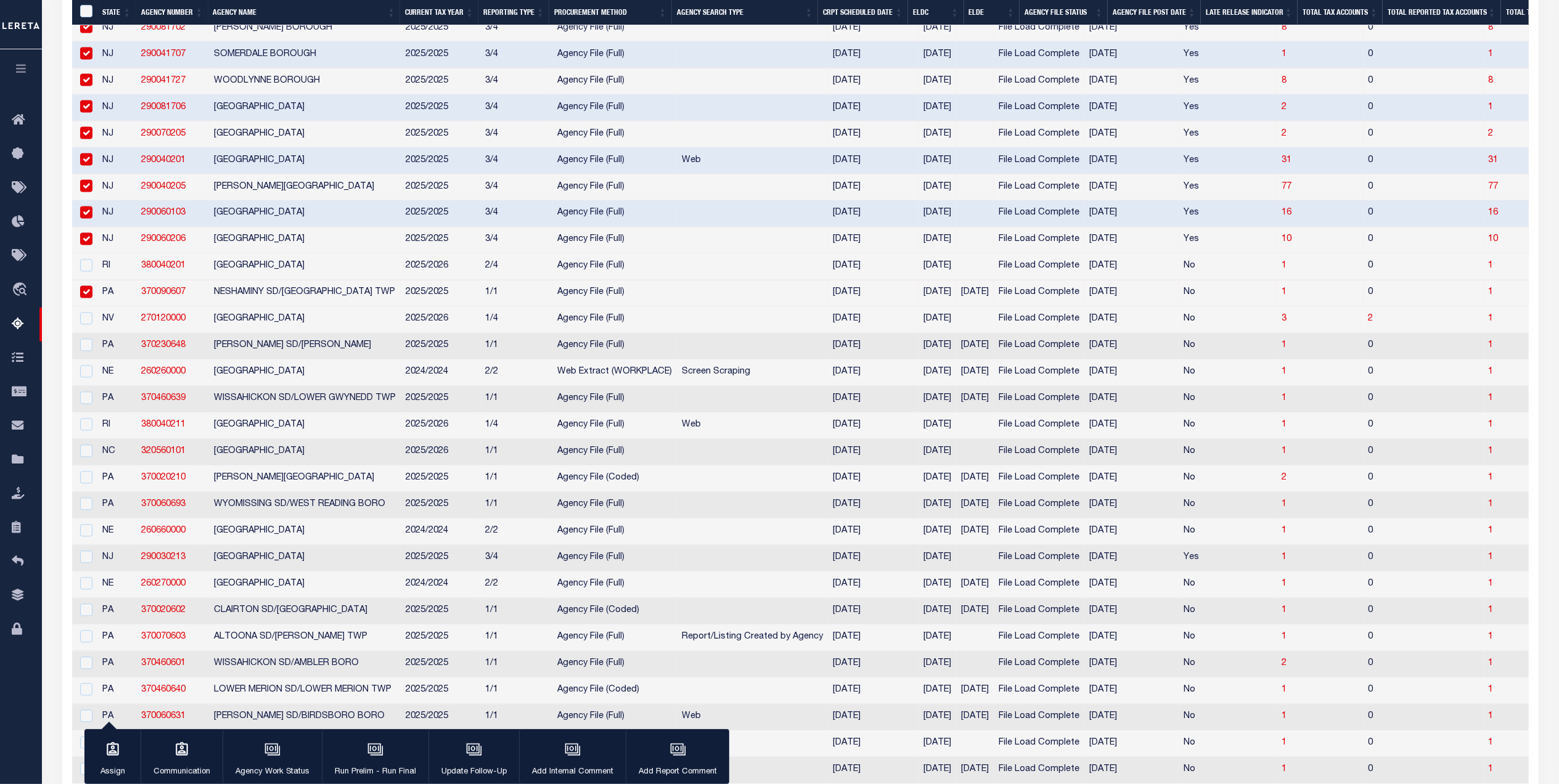
click at [82, 299] on input "checkbox" at bounding box center [86, 292] width 12 height 12
checkbox input "false"
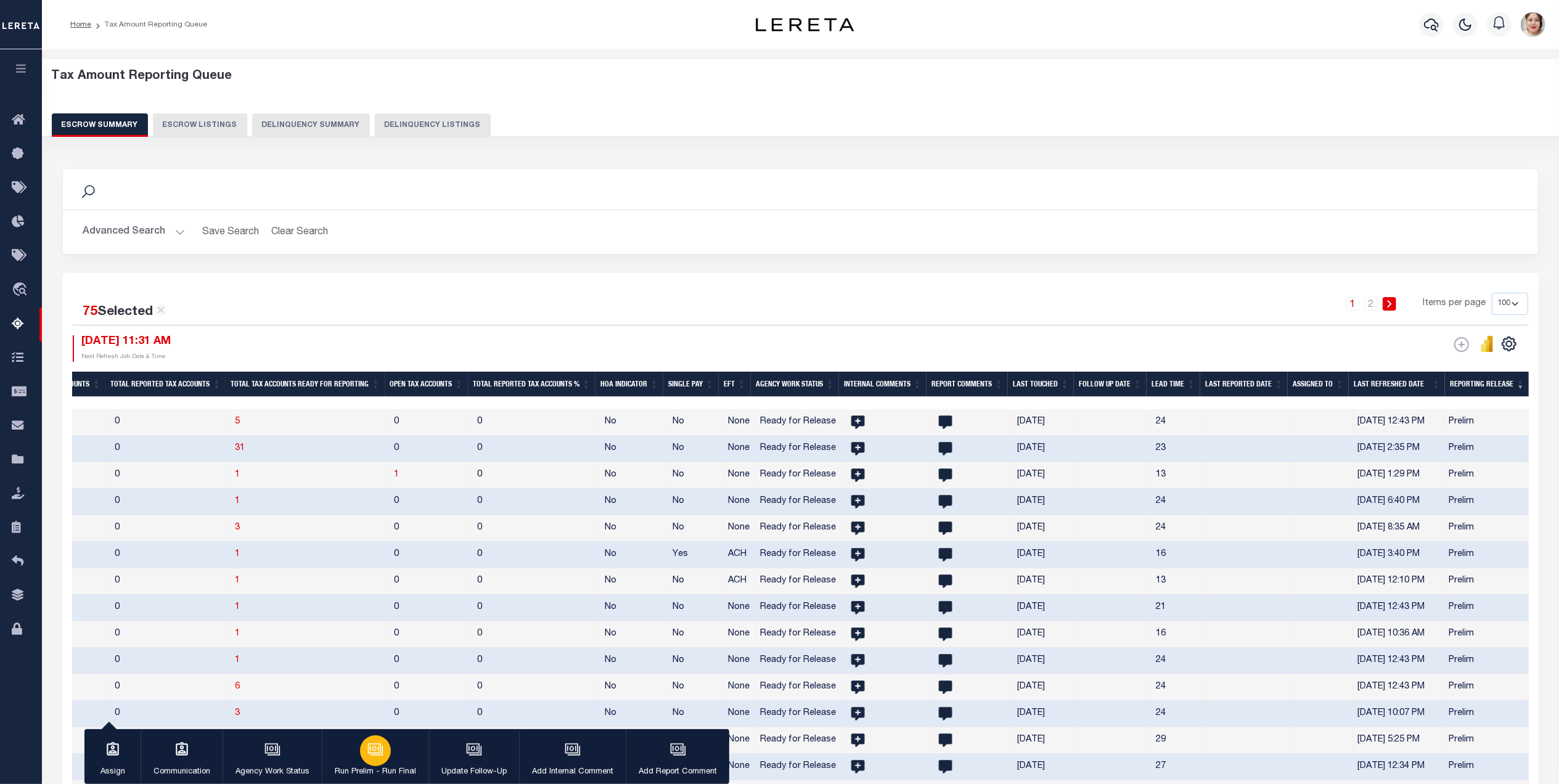
click at [395, 760] on button "Run Prelim - Run Final" at bounding box center [375, 756] width 107 height 55
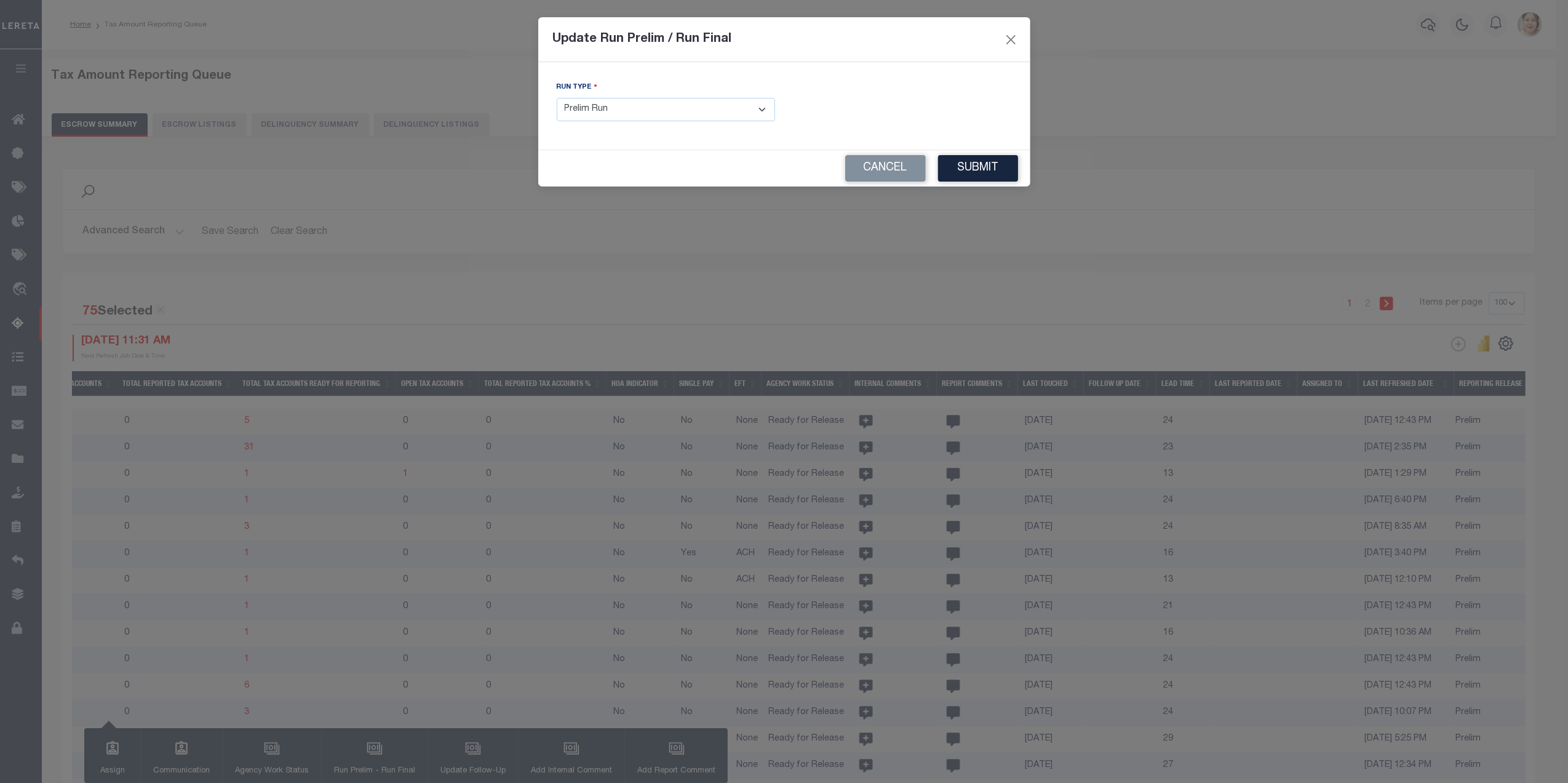
click at [678, 114] on select "- Select Run Type - Prelim Run Final Run" at bounding box center [665, 110] width 218 height 24
select select "F"
click at [556, 99] on select "- Select Run Type - Prelim Run Final Run" at bounding box center [665, 110] width 218 height 24
click at [849, 119] on input "text" at bounding box center [902, 110] width 218 height 24
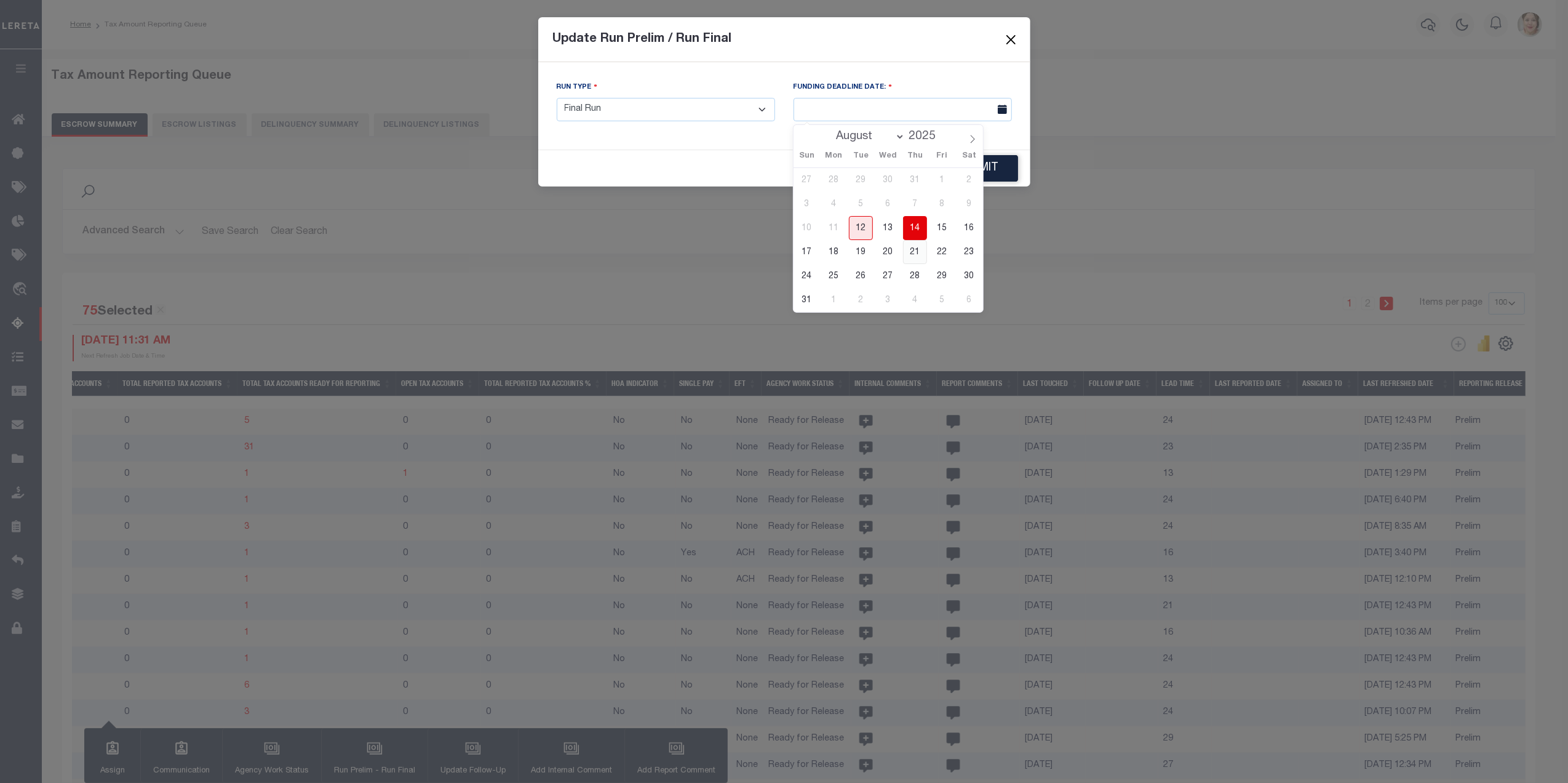
click at [916, 251] on span "21" at bounding box center [915, 252] width 24 height 24
type input "[DATE]"
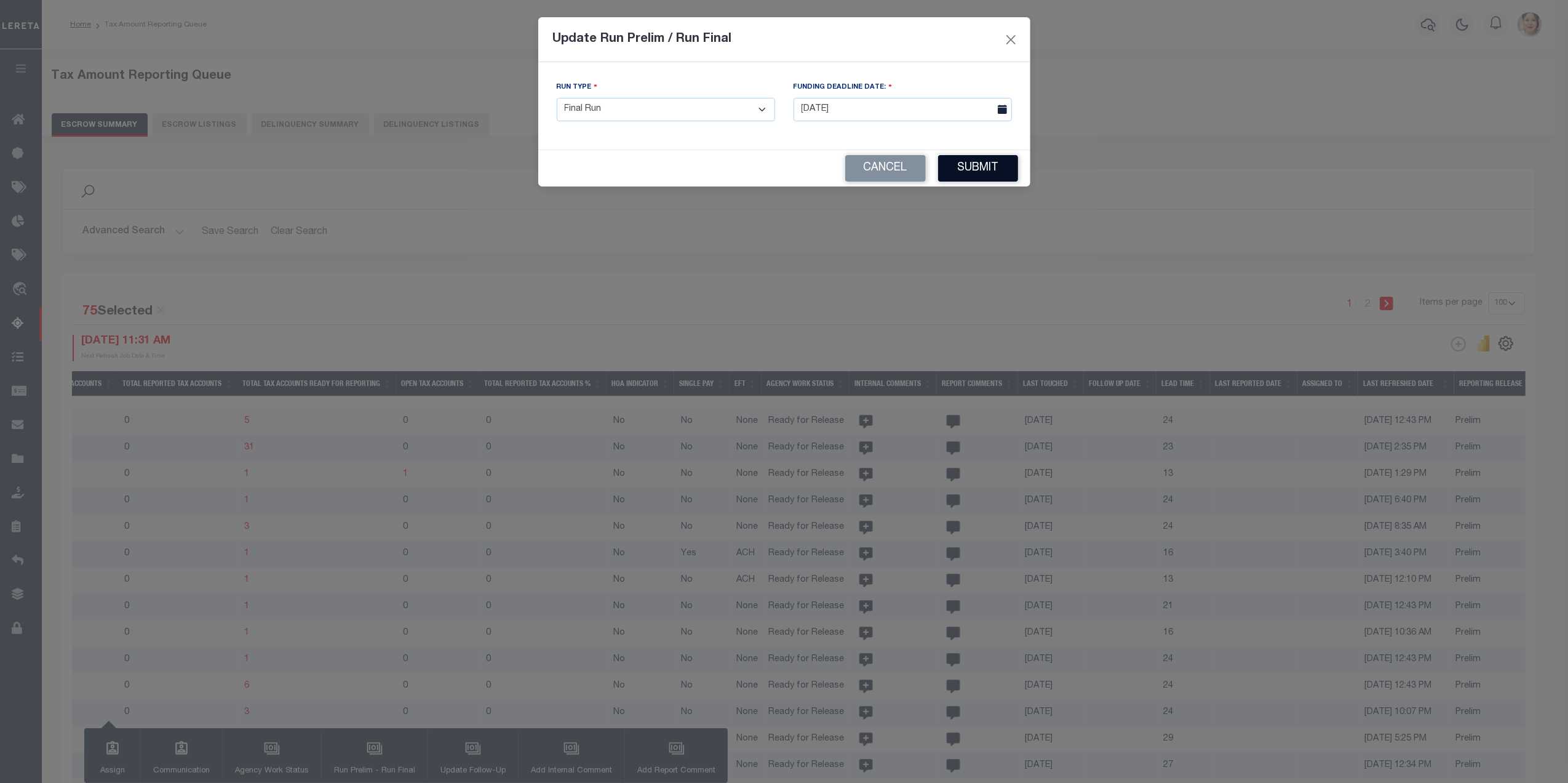
click at [994, 164] on button "Submit" at bounding box center [978, 168] width 80 height 26
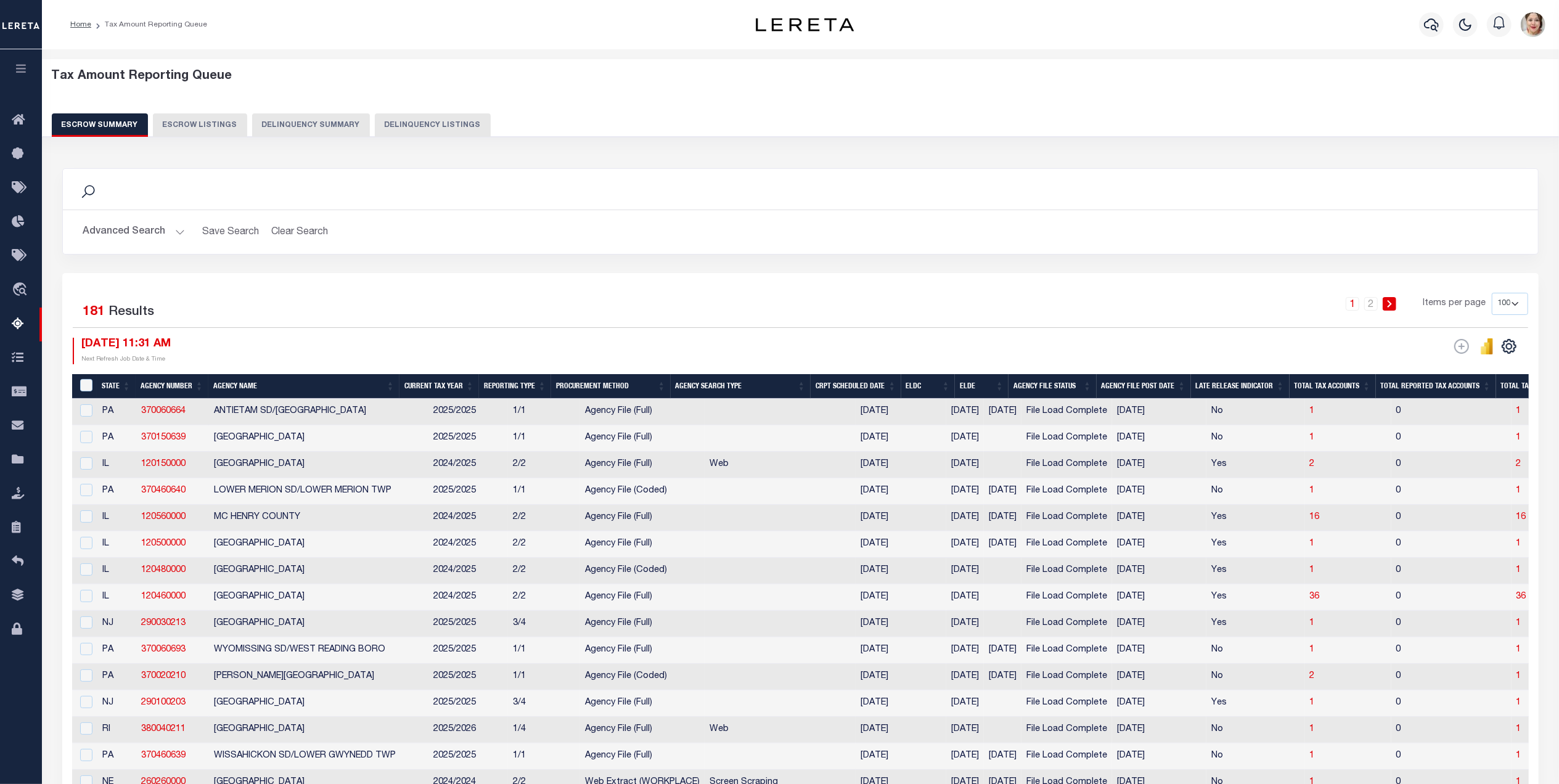
click at [114, 233] on button "Advanced Search" at bounding box center [134, 232] width 102 height 24
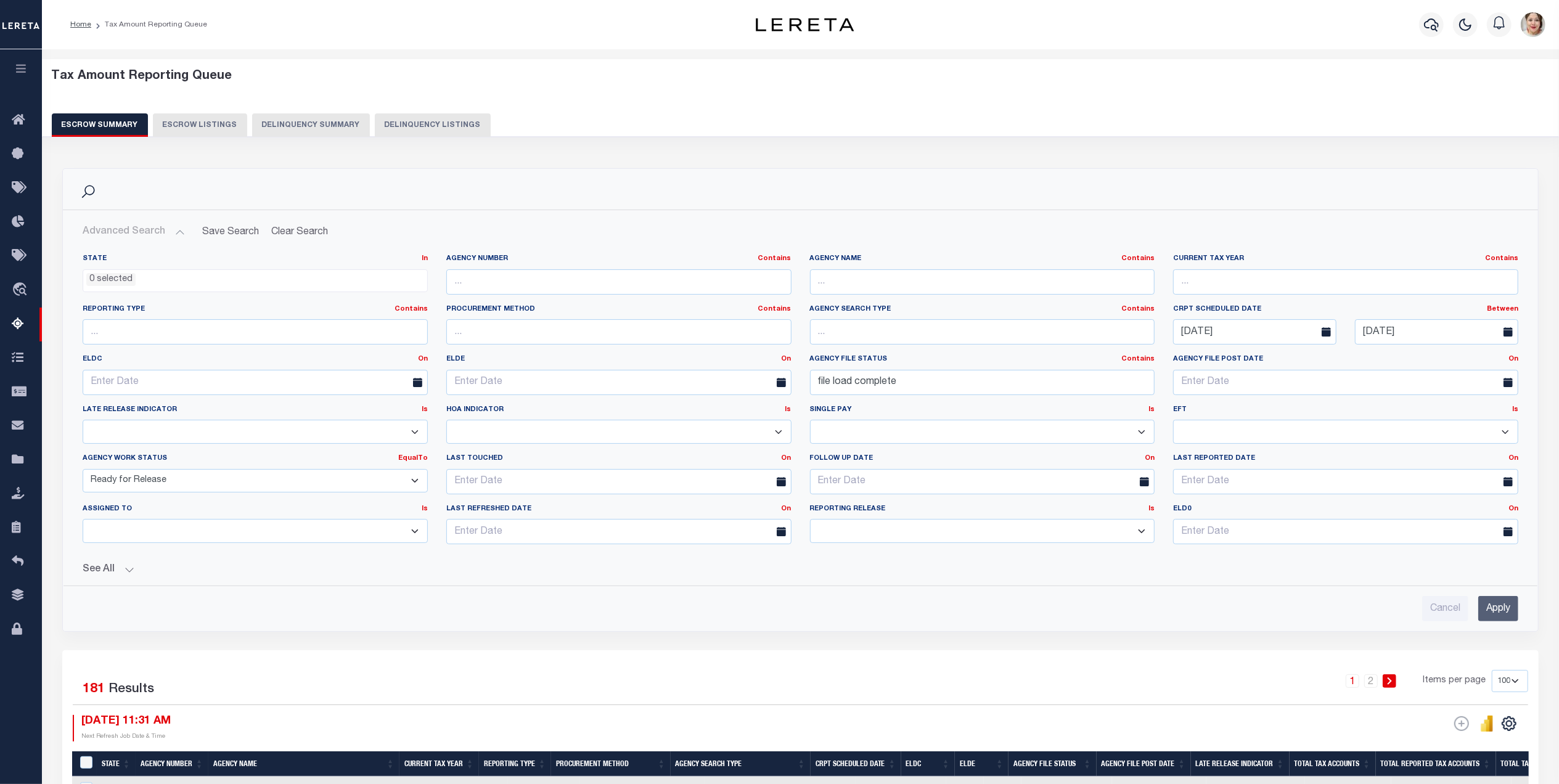
click at [154, 481] on select "New In Progress Pending Agency Follow-up Pending QC Ready for Release Prep for …" at bounding box center [255, 481] width 345 height 24
select select "7"
click at [83, 471] on select "New In Progress Pending Agency Follow-up Pending QC Ready for Release Prep for …" at bounding box center [255, 481] width 345 height 24
click at [1487, 617] on input "Apply" at bounding box center [1498, 609] width 40 height 26
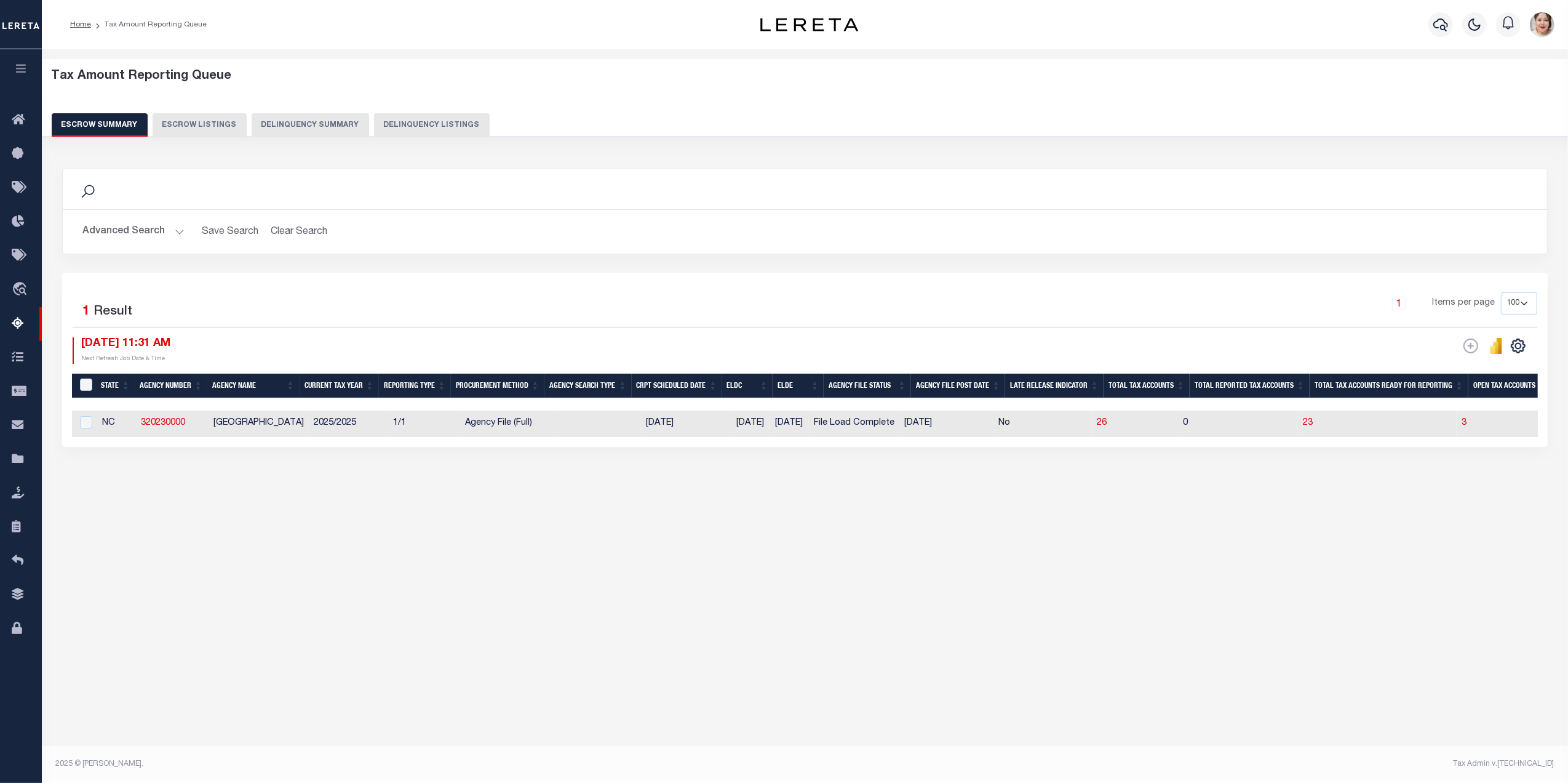
click at [694, 447] on div "75 Selected 1 Result 1 Items per page 10 25 50 100 500 [DATE] 11:31 AM Reportin…" at bounding box center [805, 359] width 1485 height 174
click at [158, 225] on button "Advanced Search" at bounding box center [134, 232] width 102 height 24
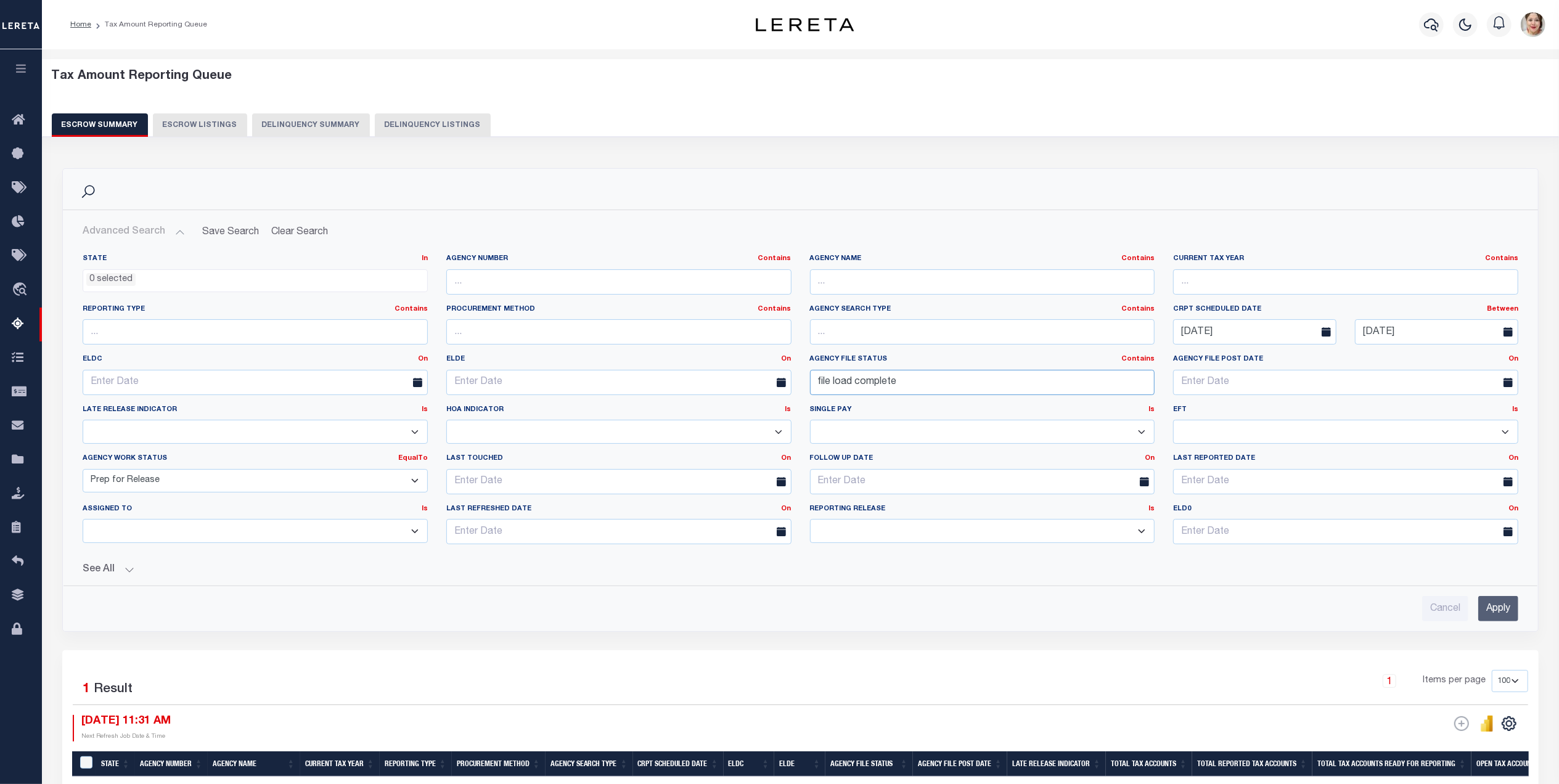
drag, startPoint x: 938, startPoint y: 383, endPoint x: 724, endPoint y: 373, distance: 214.2
click at [724, 373] on div "State In In AK AL AR AZ CA CO CT DC DE FL GA GU HI IA ID IL IN KS [GEOGRAPHIC_D…" at bounding box center [800, 404] width 1454 height 300
click at [1515, 608] on input "Apply" at bounding box center [1498, 609] width 40 height 26
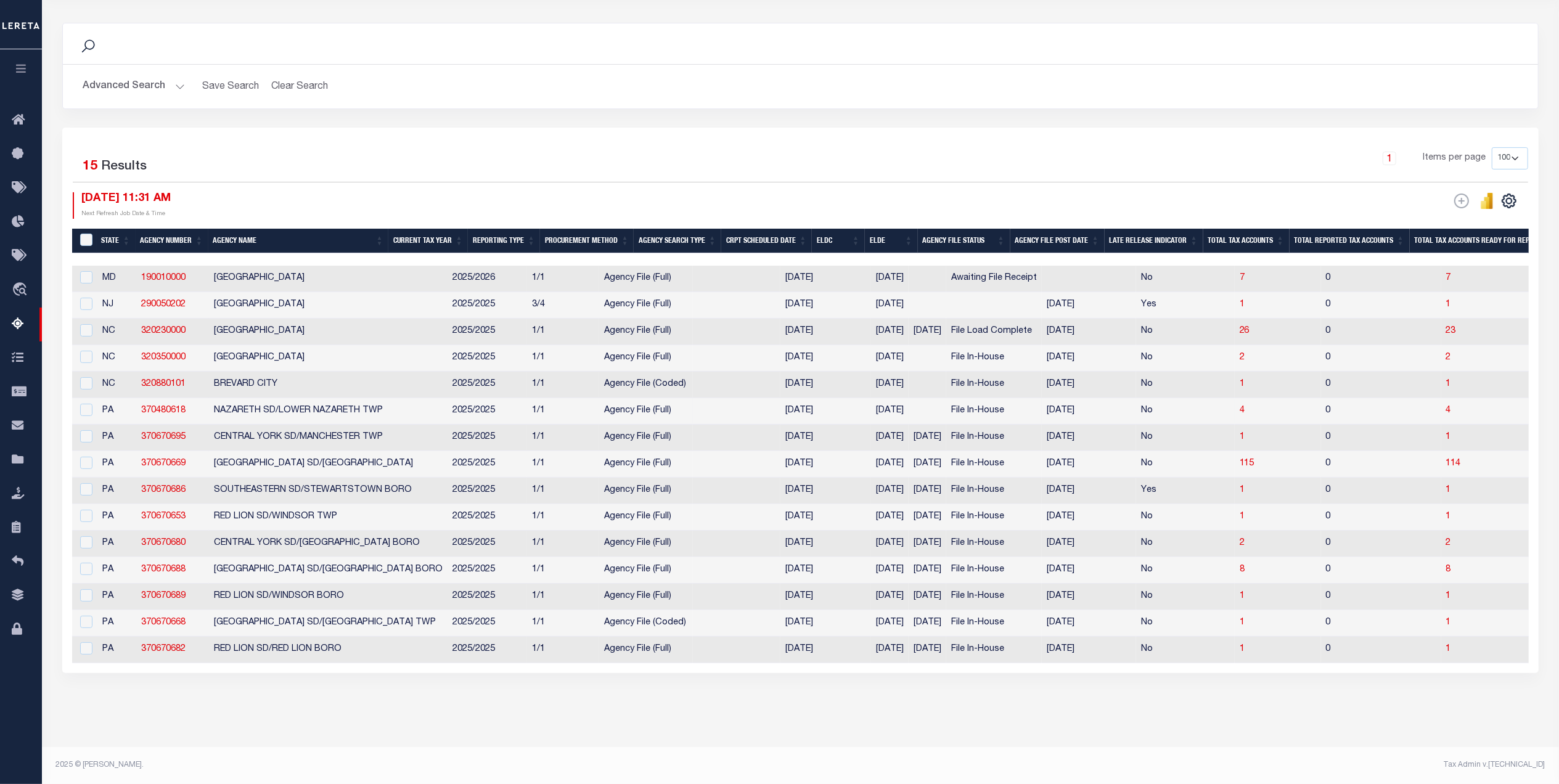
scroll to position [0, 0]
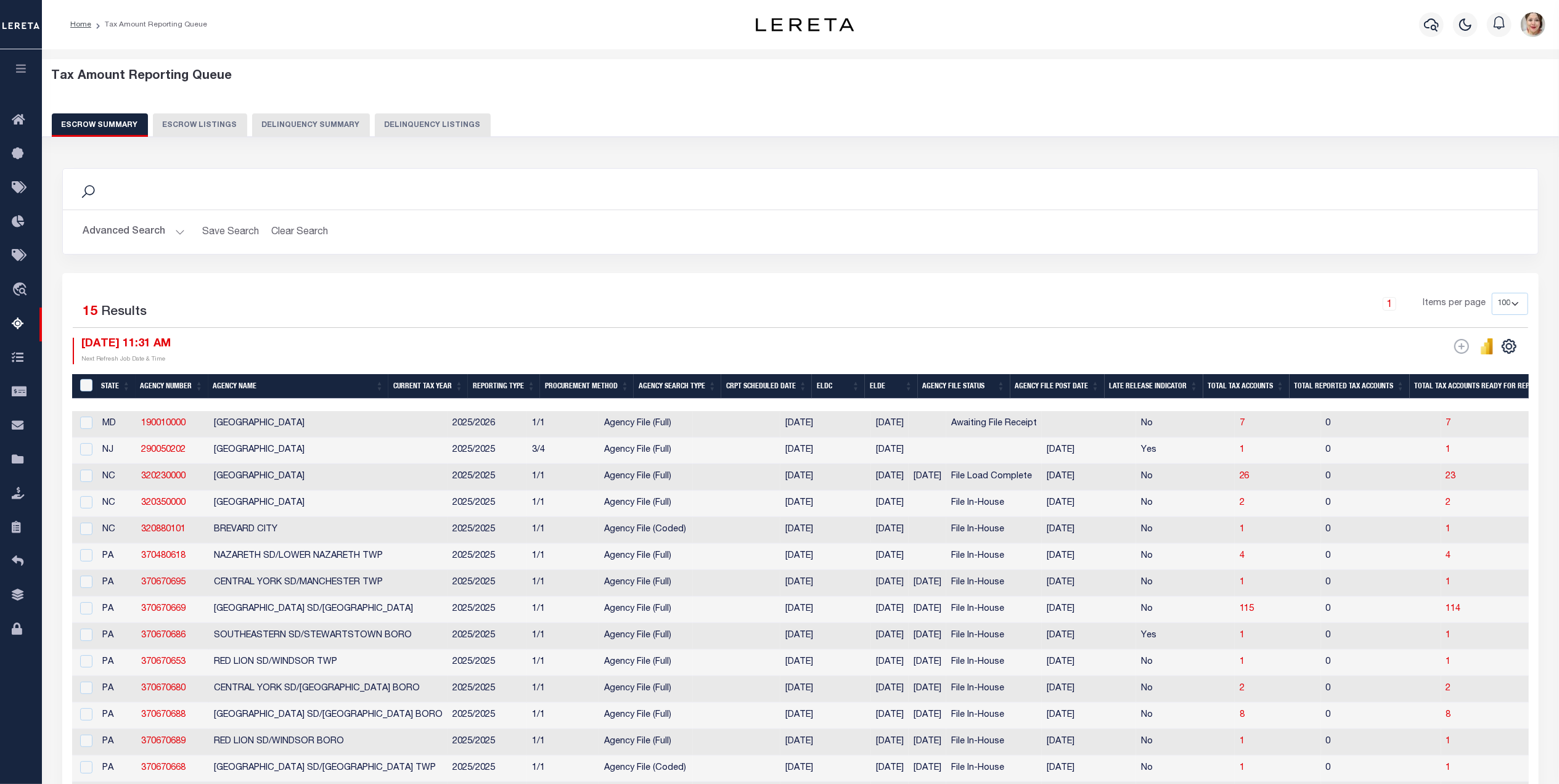
click at [136, 232] on button "Advanced Search" at bounding box center [134, 232] width 102 height 24
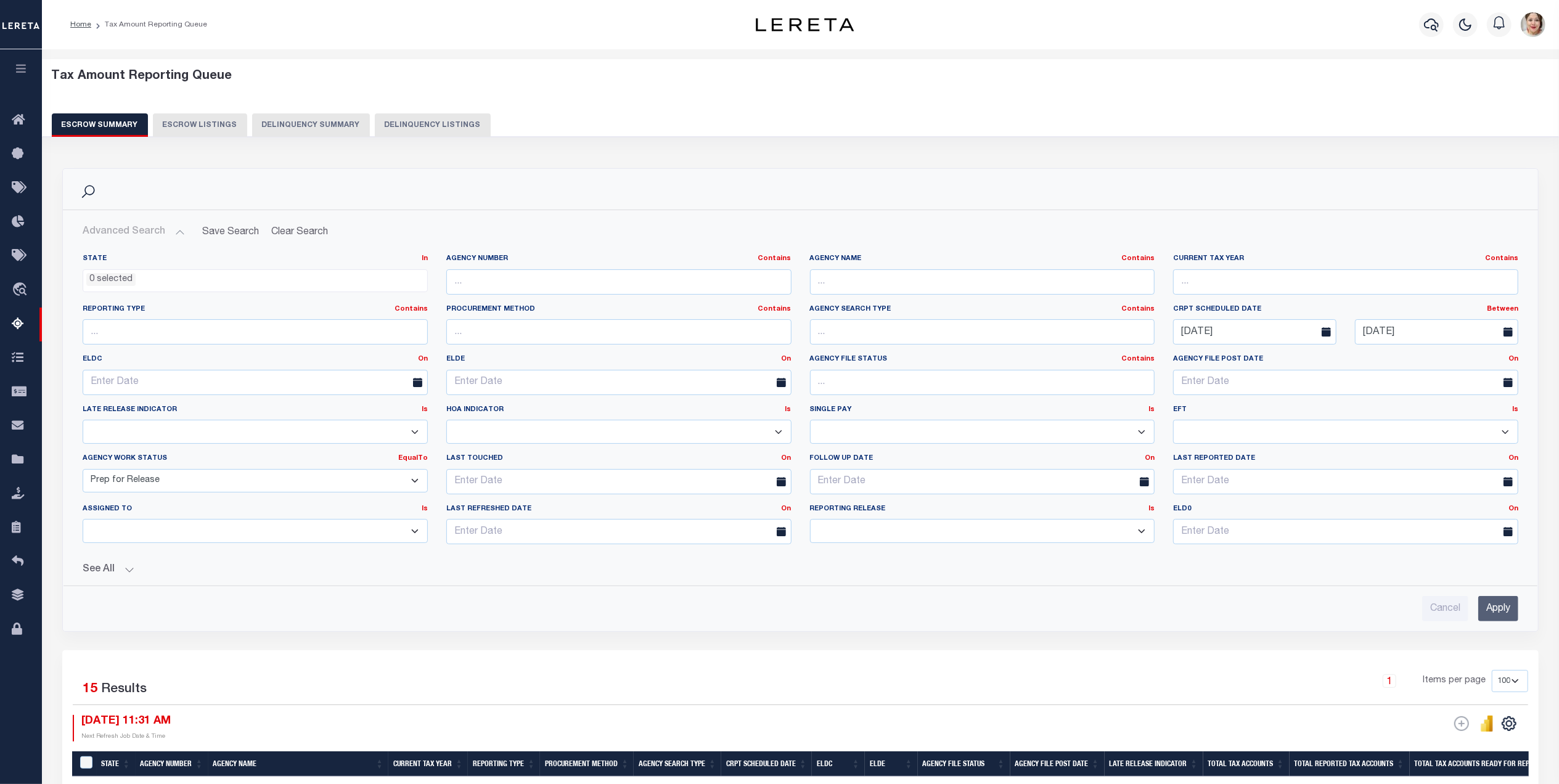
click at [155, 483] on select "New In Progress Pending Agency Follow-up Pending QC Ready for Release Prep for …" at bounding box center [255, 481] width 345 height 24
select select "6"
click at [83, 471] on select "New In Progress Pending Agency Follow-up Pending QC Ready for Release Prep for …" at bounding box center [255, 481] width 345 height 24
click at [97, 570] on button "See All" at bounding box center [800, 570] width 1436 height 11
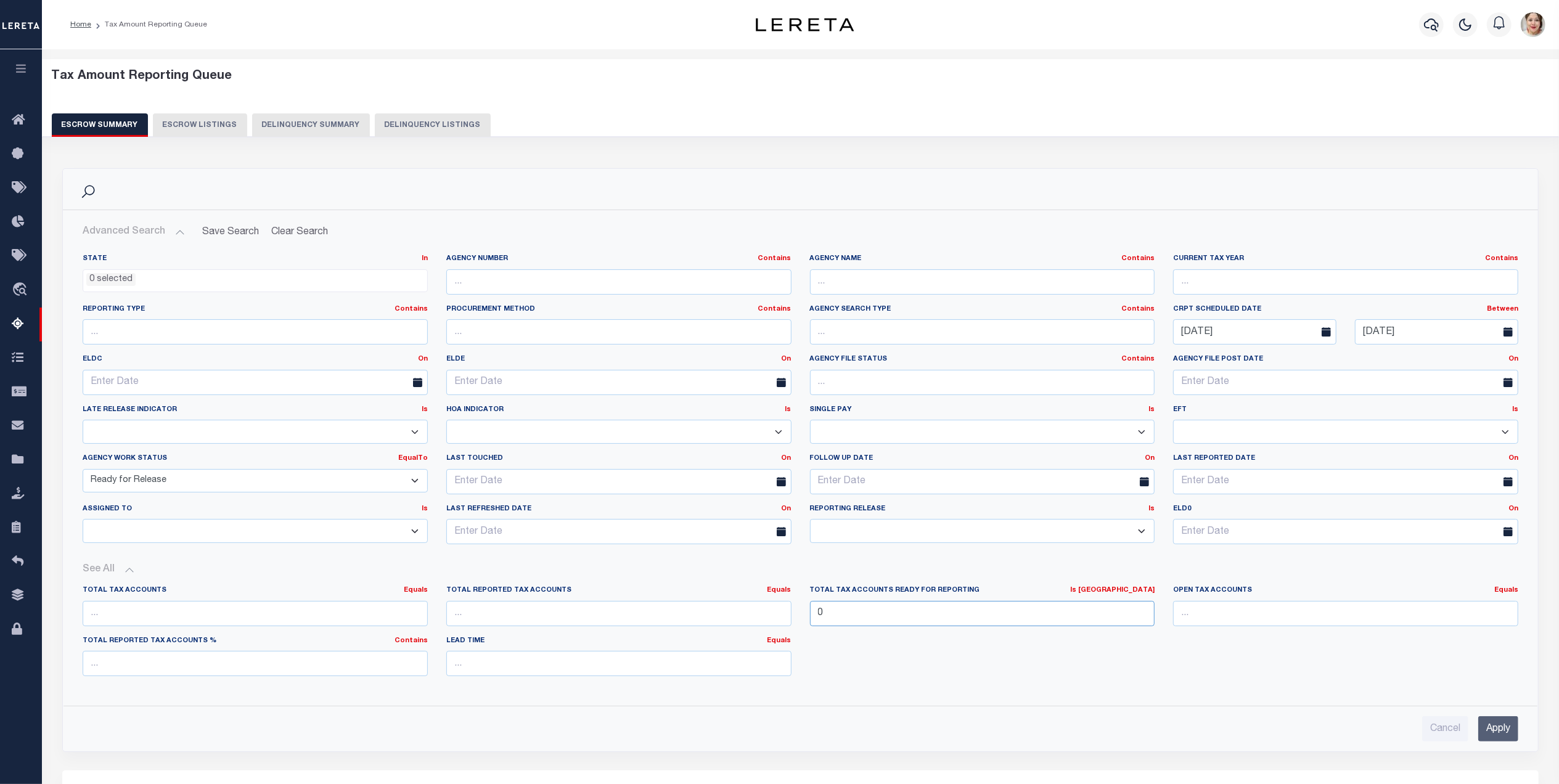
drag, startPoint x: 880, startPoint y: 614, endPoint x: 817, endPoint y: 611, distance: 63.1
click at [817, 611] on input "0" at bounding box center [982, 614] width 345 height 26
click at [1142, 594] on link "Is [GEOGRAPHIC_DATA]" at bounding box center [1112, 590] width 85 height 7
click at [1112, 631] on link "Is Not Equal To" at bounding box center [1086, 623] width 135 height 18
drag, startPoint x: 891, startPoint y: 613, endPoint x: 765, endPoint y: 600, distance: 126.7
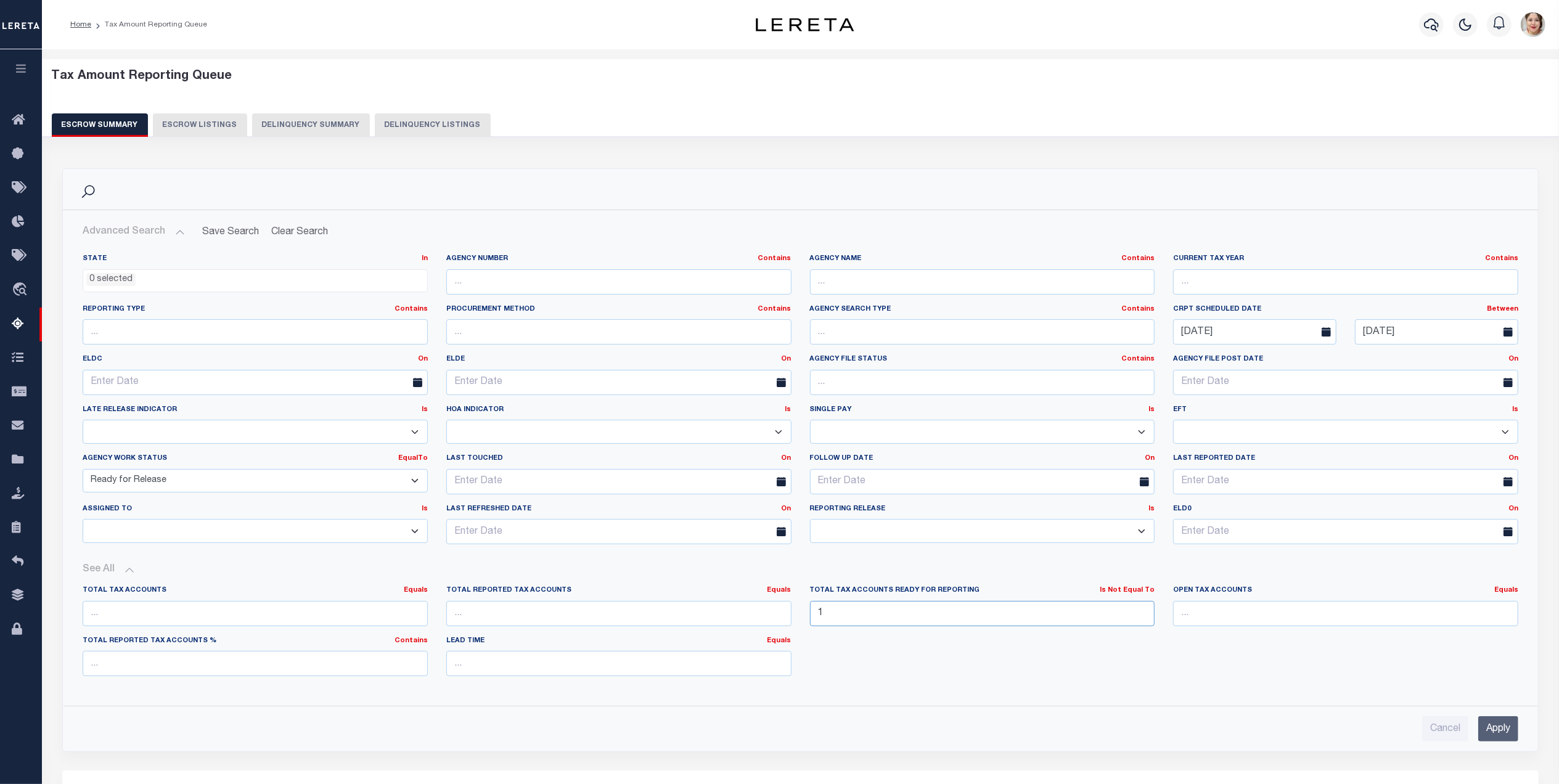
click at [765, 600] on div "Total Tax Accounts Equals Equals Is Not Equal To Is Greater Than Is Less Than T…" at bounding box center [800, 635] width 1454 height 100
type input "0"
click at [1492, 730] on input "Apply" at bounding box center [1498, 729] width 40 height 26
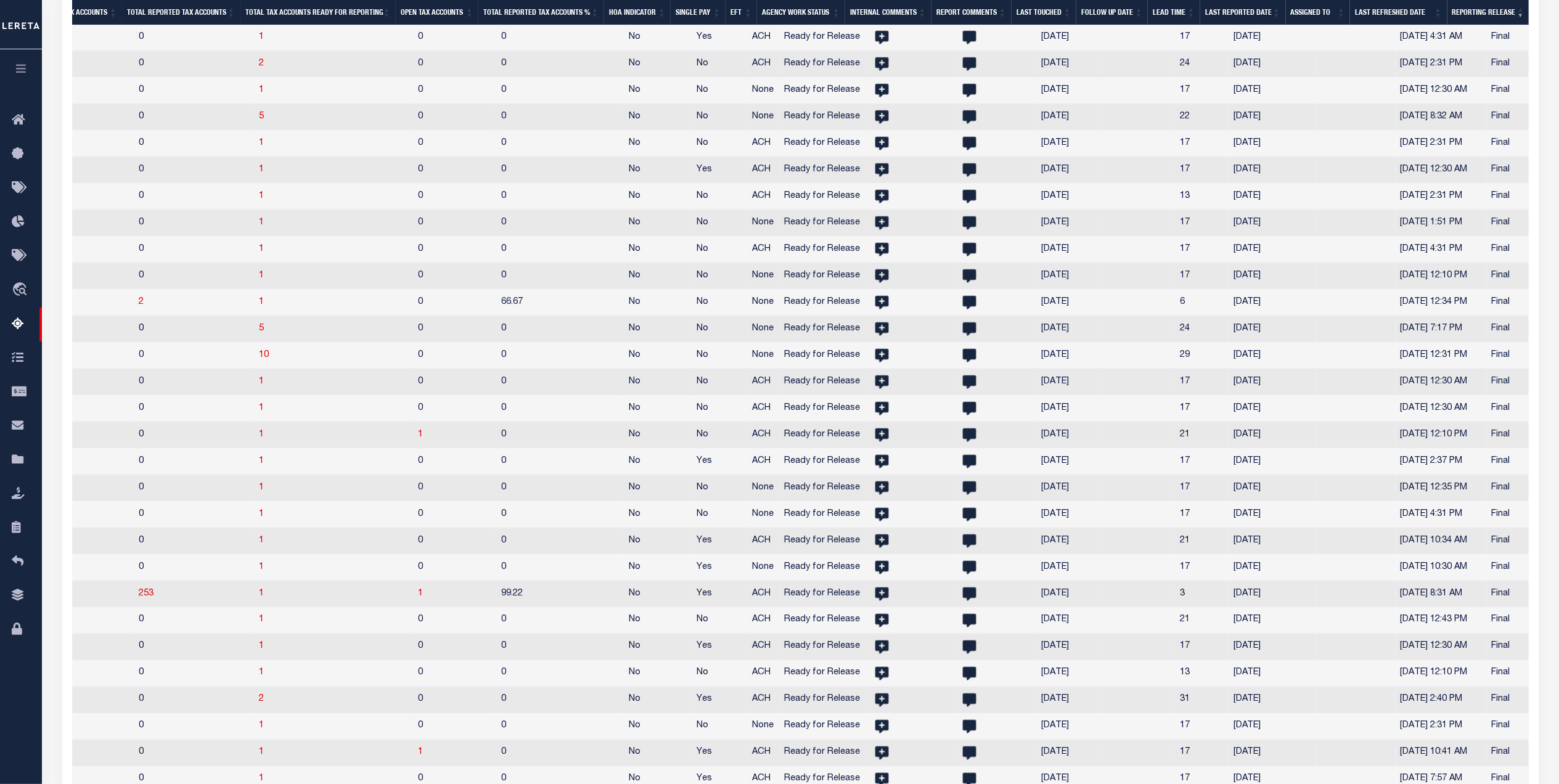
scroll to position [2136, 0]
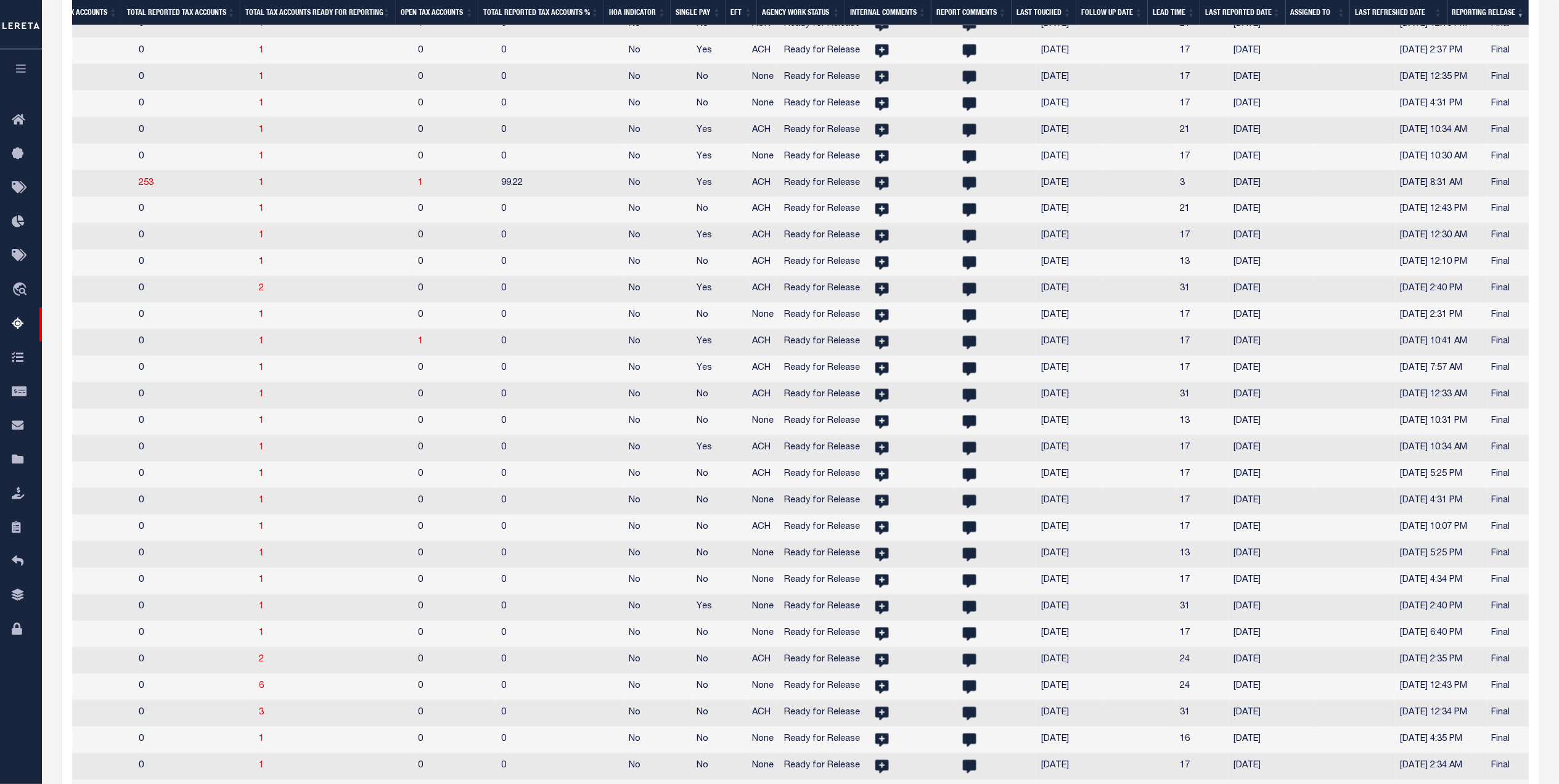
click at [1047, 13] on th "Last Touched" at bounding box center [1044, 13] width 65 height 26
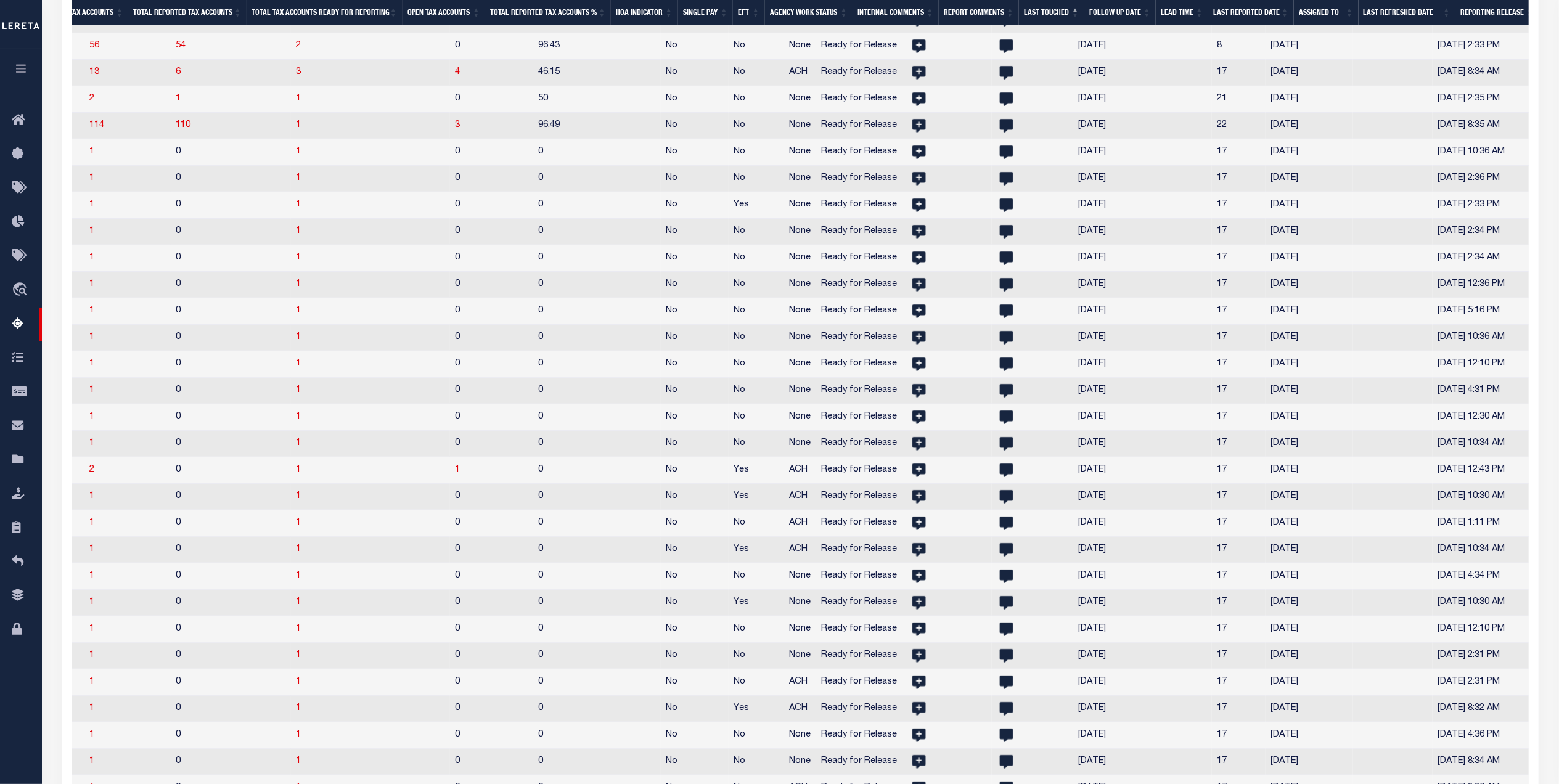
scroll to position [245, 0]
